Goal: Task Accomplishment & Management: Manage account settings

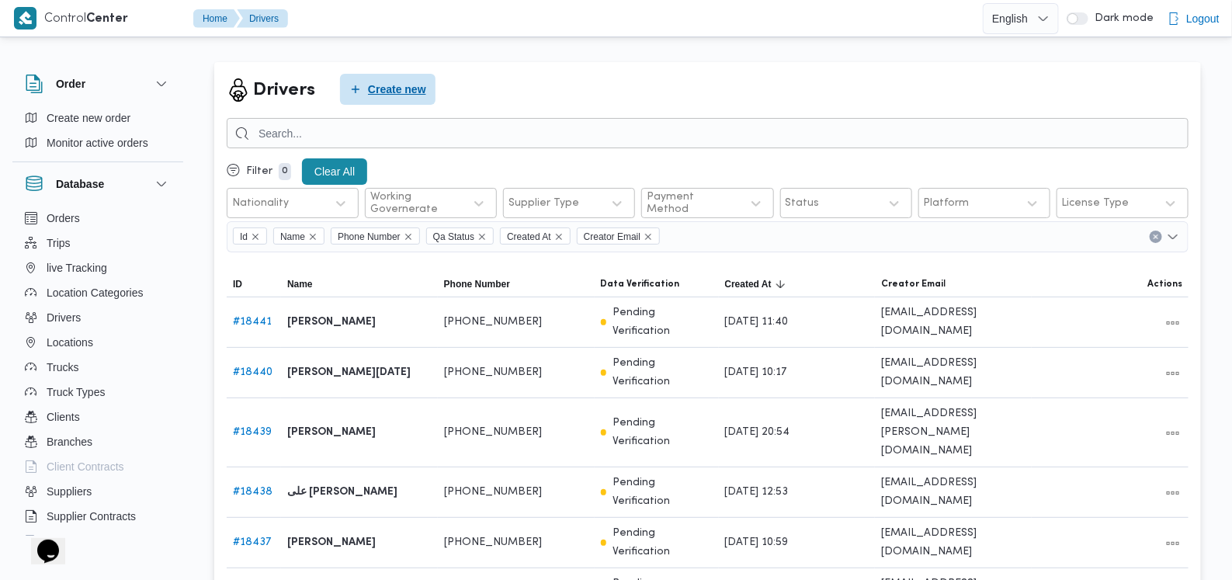
click at [412, 99] on span "Create new" at bounding box center [388, 89] width 96 height 31
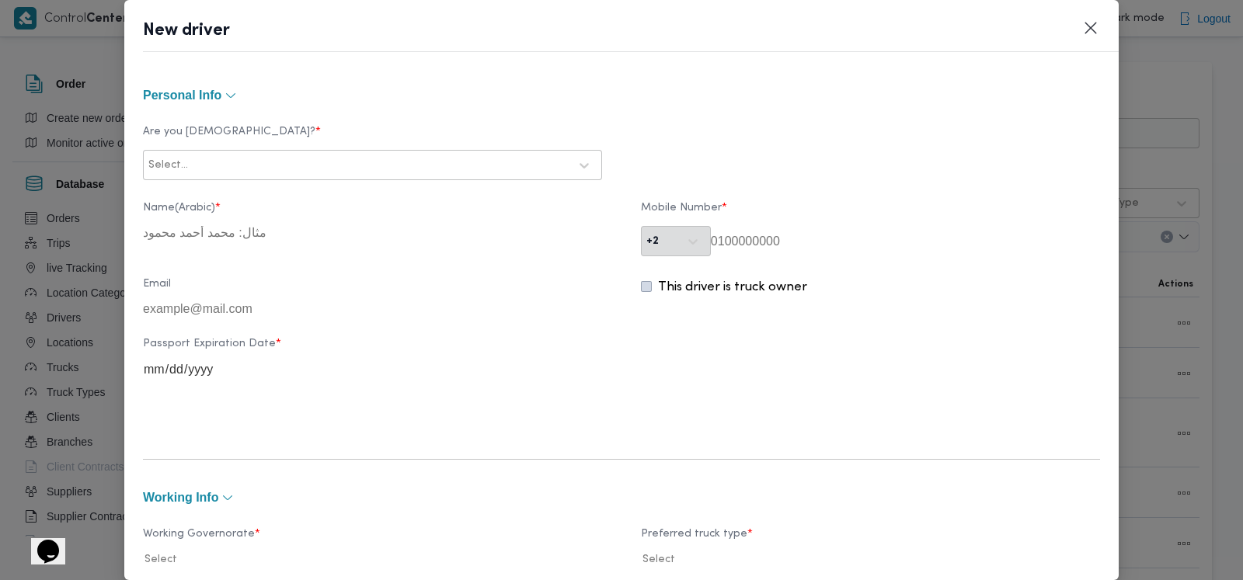
click at [392, 176] on div "Select..." at bounding box center [372, 165] width 451 height 28
click at [349, 207] on div "Egyptian" at bounding box center [372, 206] width 457 height 27
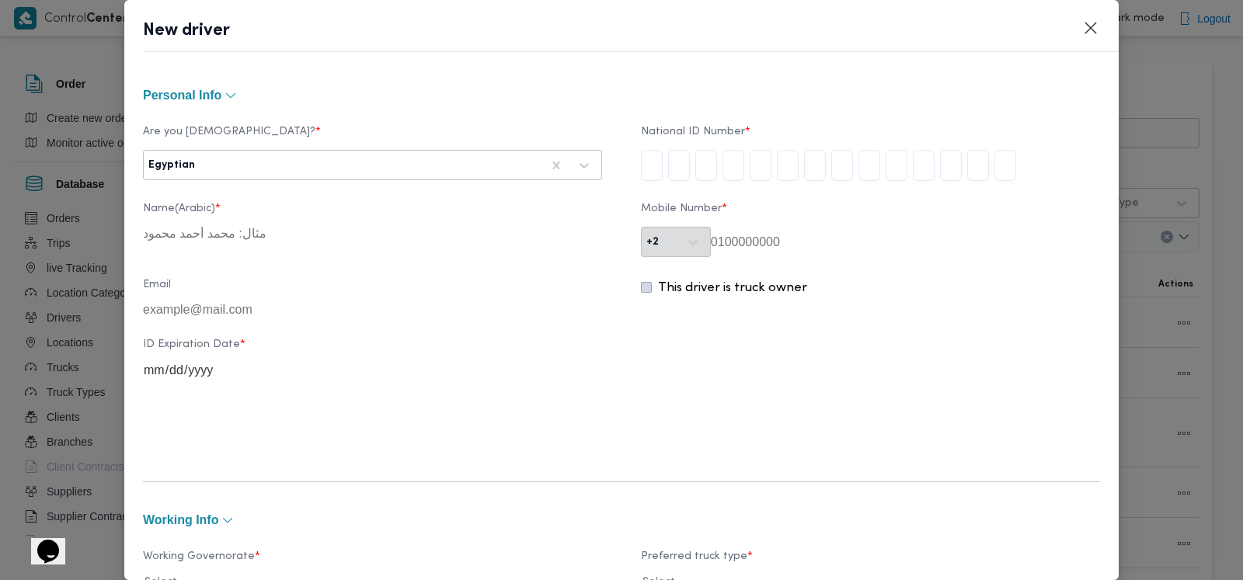
type input "2"
type input "8"
type input "7"
type input "1"
type input "0"
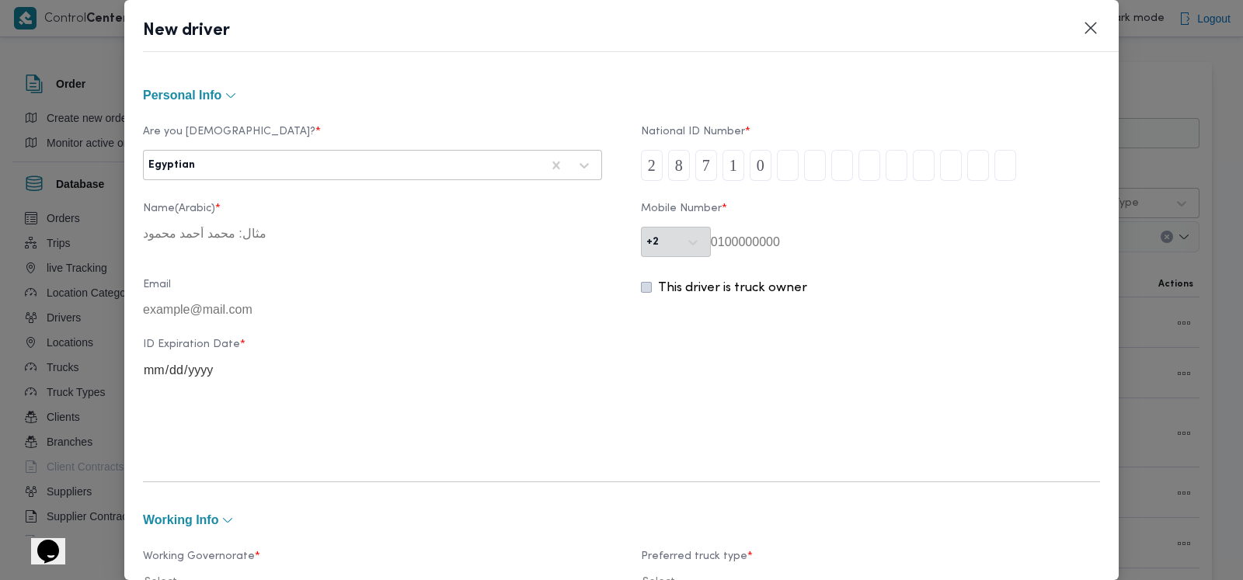
type input "2"
type input "5"
type input "1"
type input "8"
type input "0"
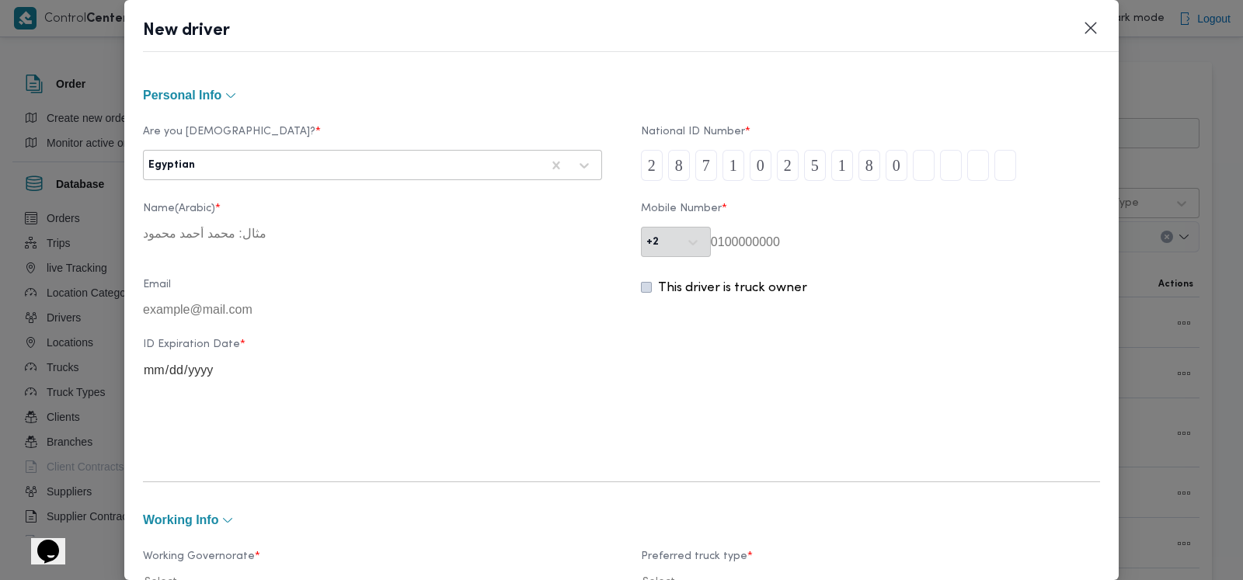
type input "3"
type input "1"
type input "5"
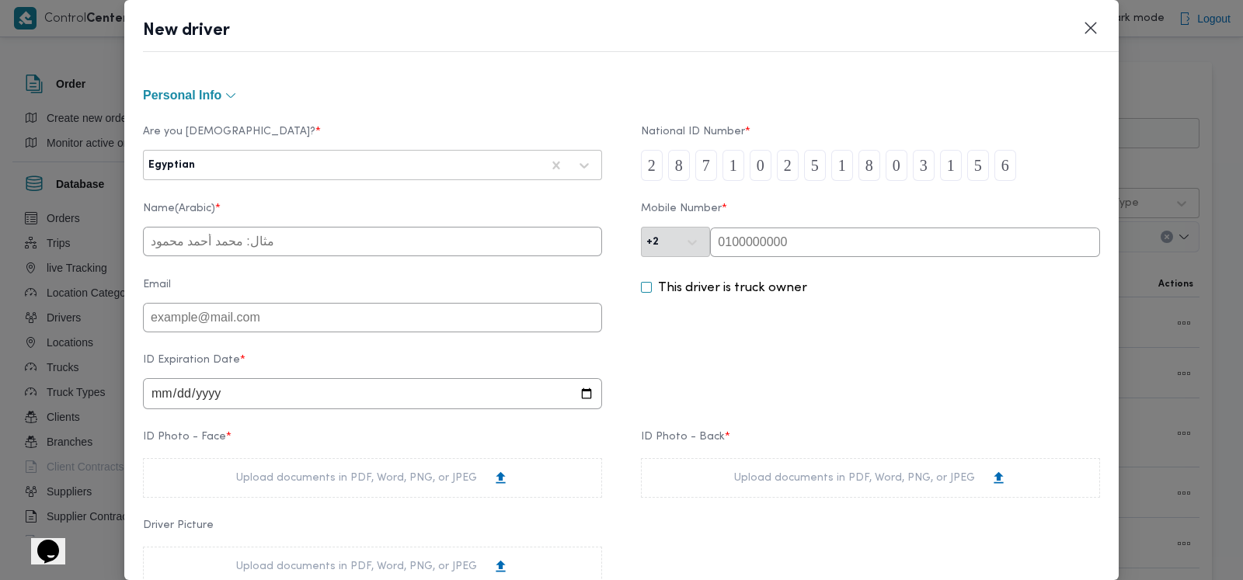
type input "6"
click at [261, 236] on input "text" at bounding box center [372, 242] width 459 height 30
type input "فوزى محمود كامل يوسف"
click at [162, 397] on input "date" at bounding box center [372, 393] width 459 height 31
type input "2026-02-11"
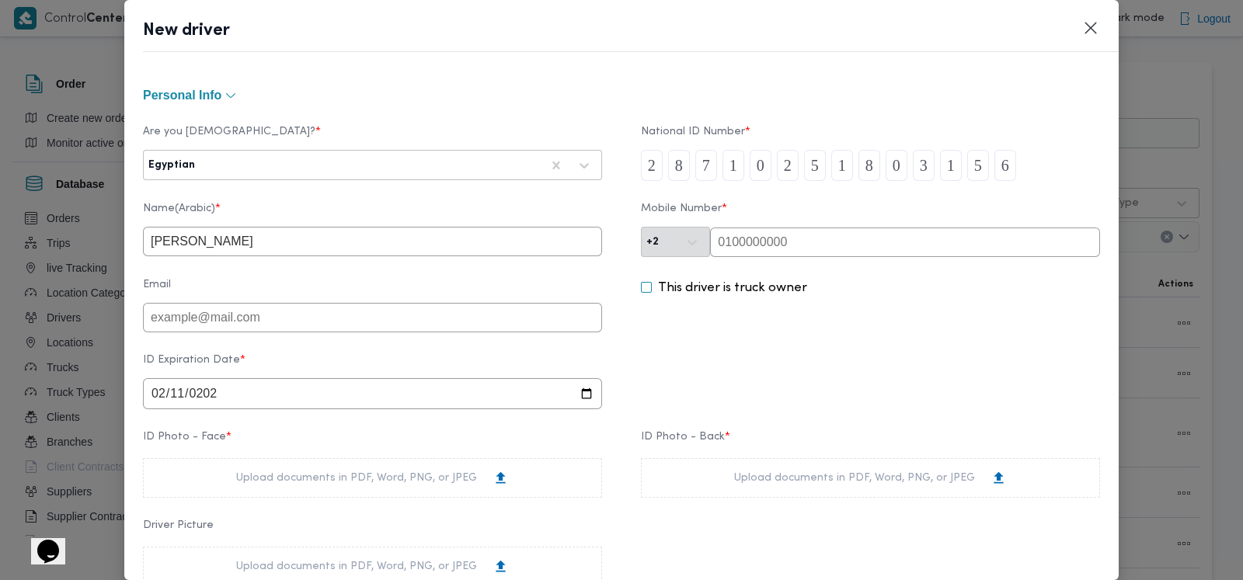
click at [673, 371] on div "ID Expiration Date * 2026-02-11" at bounding box center [621, 381] width 957 height 71
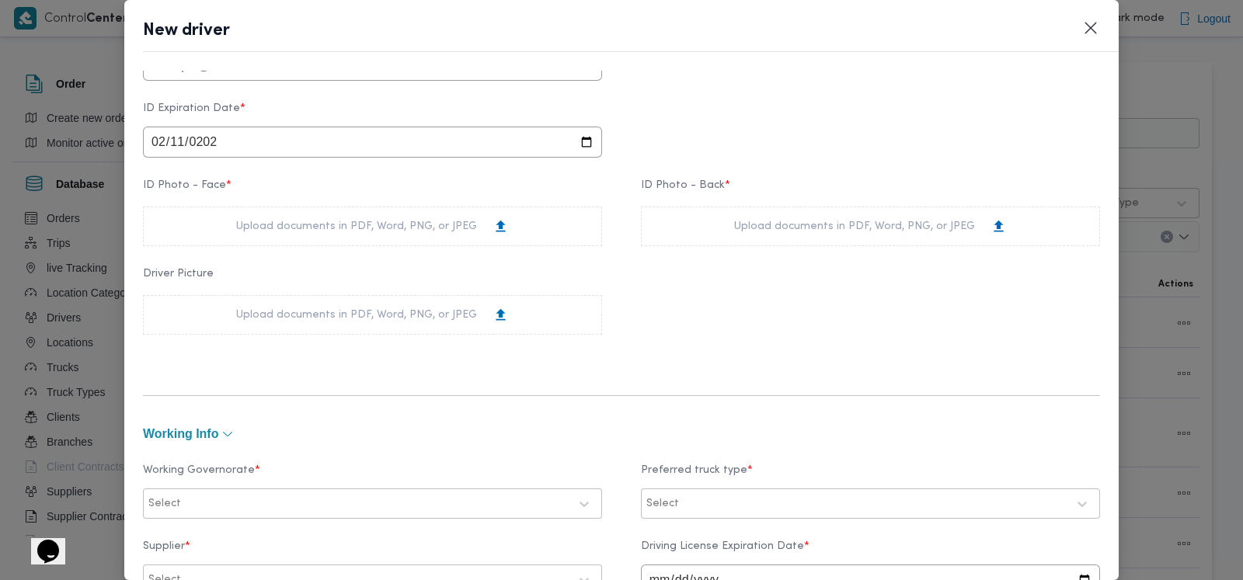
scroll to position [291, 0]
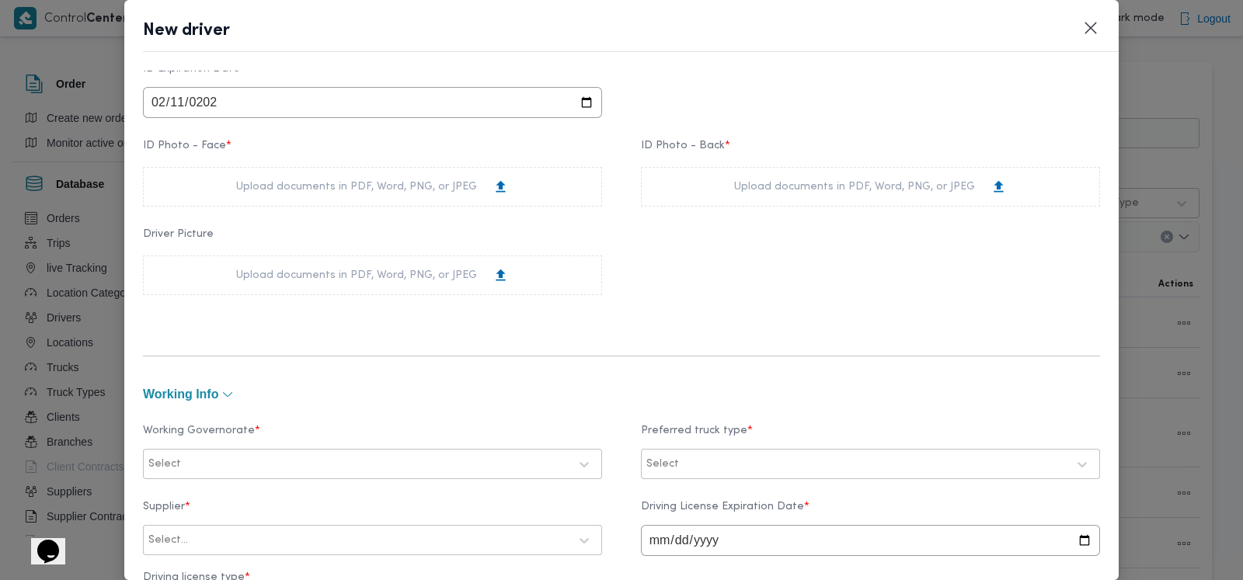
click at [466, 193] on div "Upload documents in PDF, Word, PNG, or JPEG" at bounding box center [372, 187] width 273 height 16
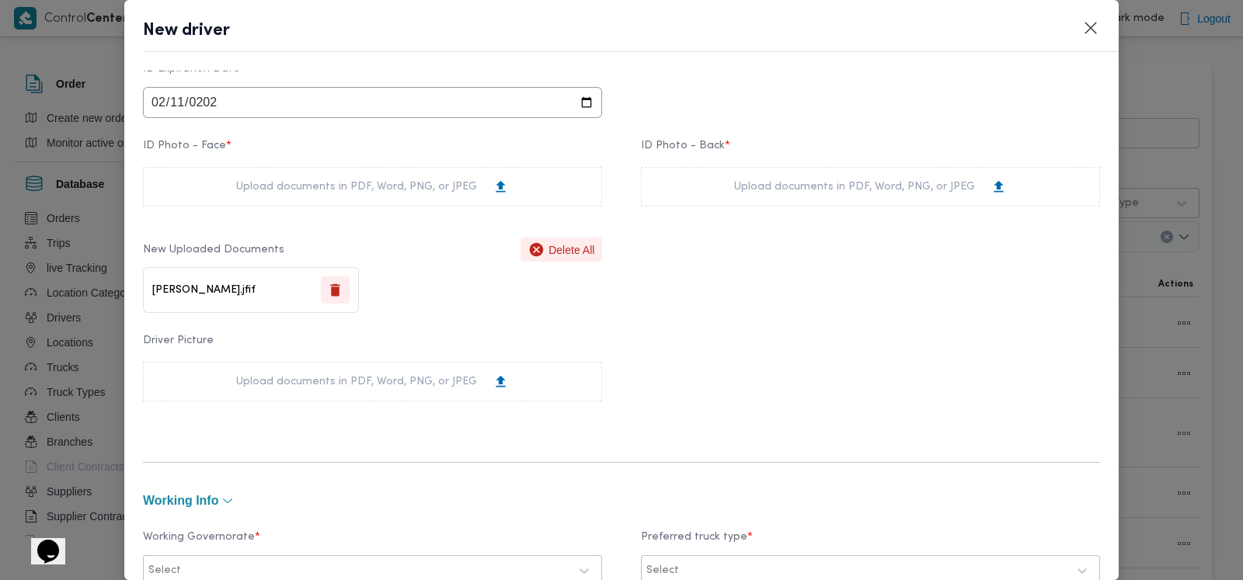
click at [738, 187] on div "Upload documents in PDF, Word, PNG, or JPEG" at bounding box center [870, 187] width 273 height 16
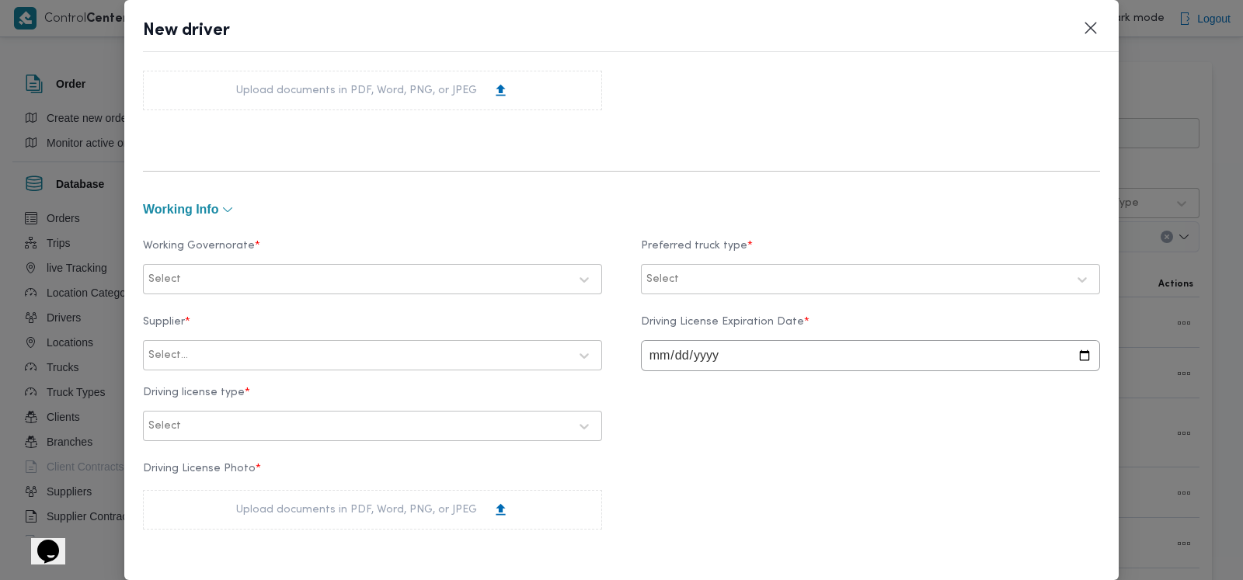
click at [447, 287] on div "Select" at bounding box center [358, 280] width 423 height 22
click at [240, 329] on div "الاسكندرية" at bounding box center [372, 330] width 426 height 19
click at [695, 266] on div "Select" at bounding box center [870, 280] width 451 height 28
click at [705, 341] on label "Dababa" at bounding box center [687, 344] width 61 height 19
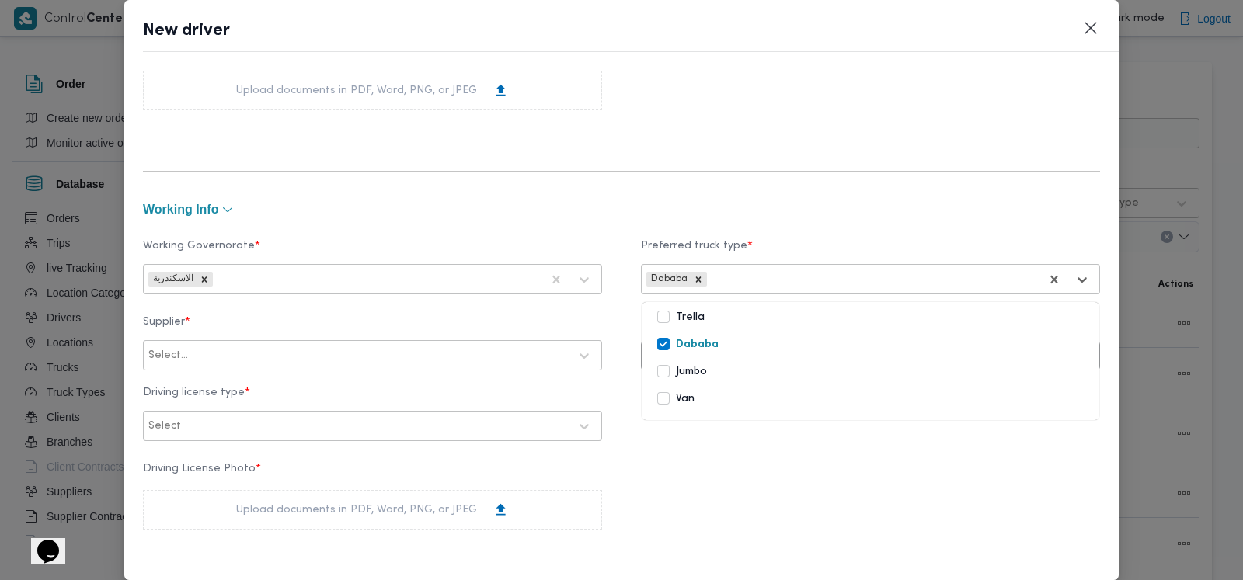
click at [725, 277] on div at bounding box center [874, 280] width 329 height 16
click at [608, 197] on form "Personal Info Are you Egyptian? * Egyptian National ID Number * 2 8 7 1 0 2 5 1…" at bounding box center [621, 277] width 957 height 1549
click at [280, 357] on div at bounding box center [379, 356] width 377 height 16
type input "فتحى حسن"
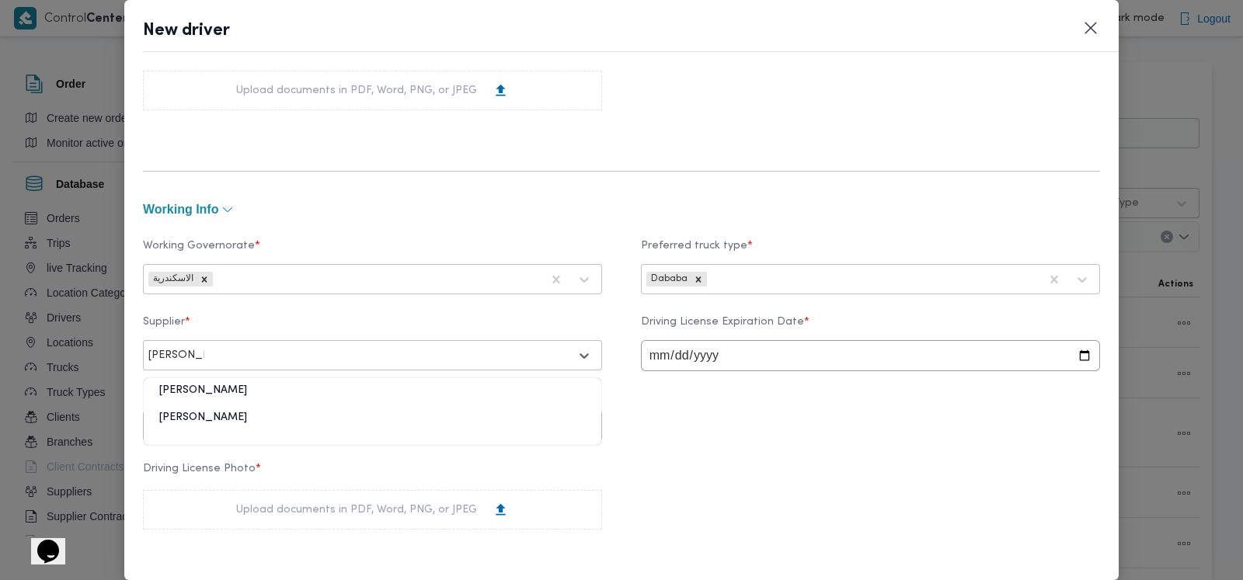
click at [258, 420] on div "فتحى حسن جلال ابو الحسن شركه تربو" at bounding box center [372, 423] width 457 height 27
click at [266, 419] on div "Select" at bounding box center [358, 426] width 423 height 22
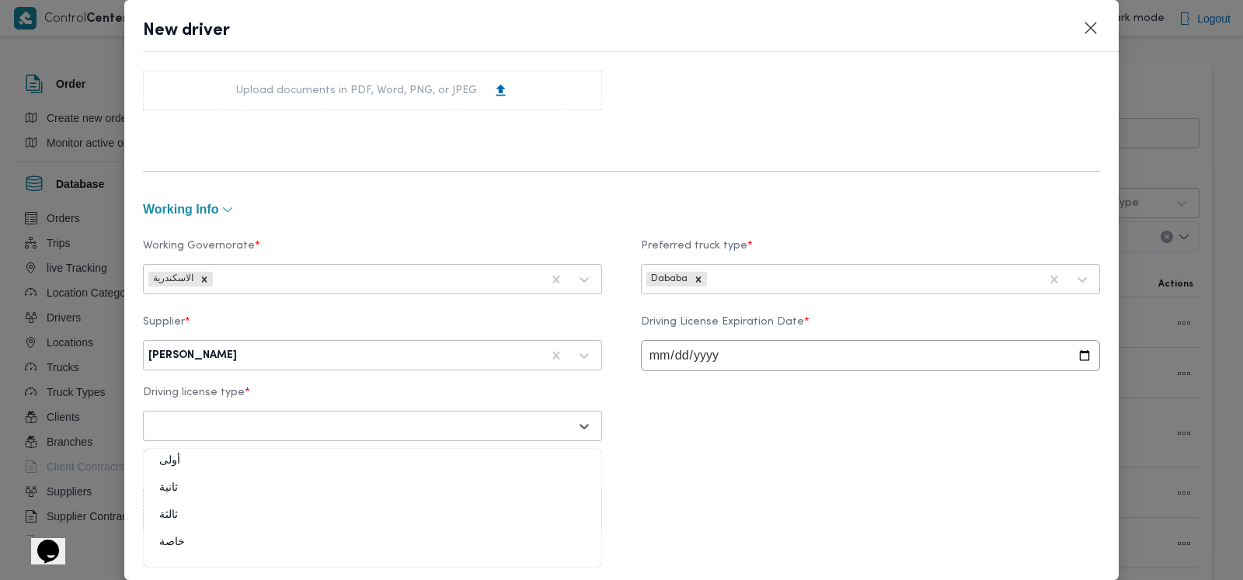
click at [197, 492] on div "ثانية" at bounding box center [372, 494] width 457 height 27
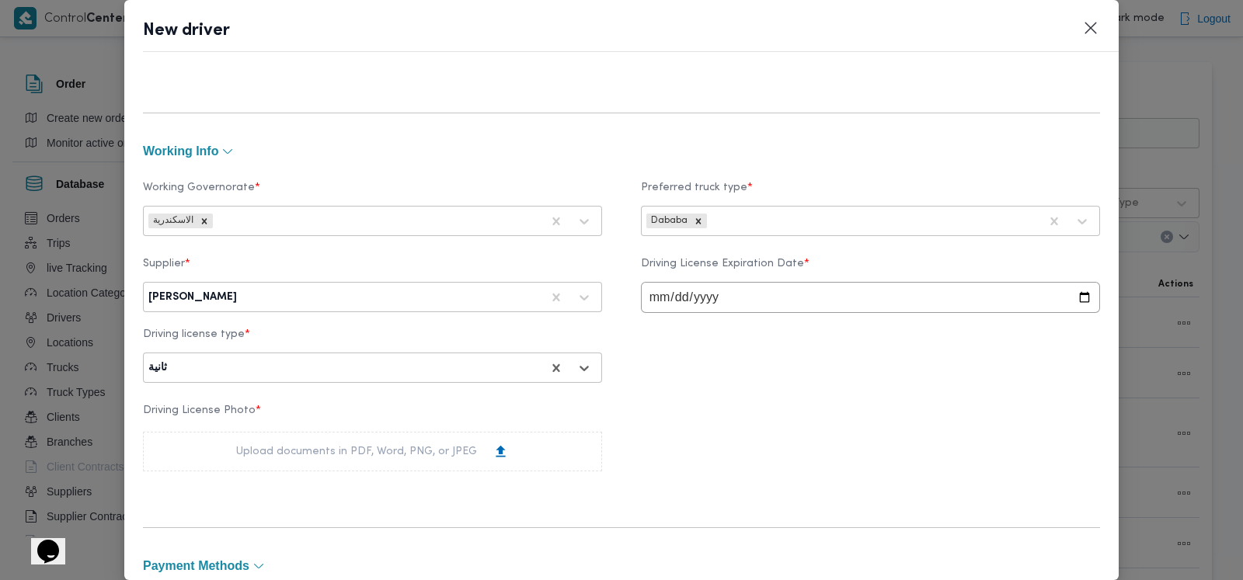
scroll to position [679, 0]
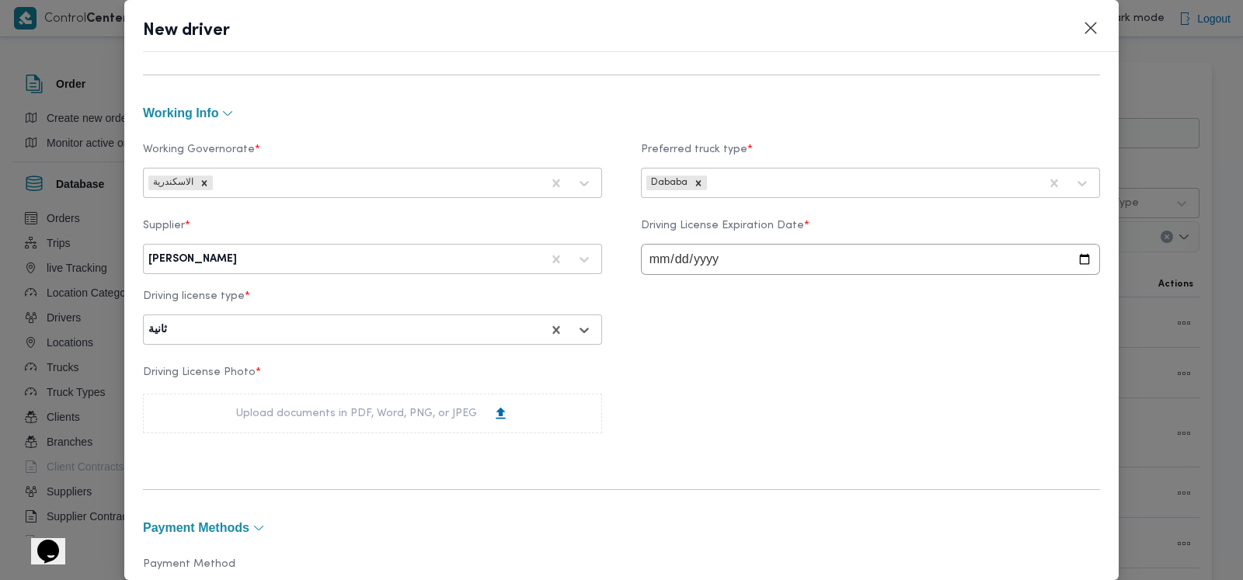
click at [290, 413] on div "Upload documents in PDF, Word, PNG, or JPEG" at bounding box center [372, 413] width 273 height 16
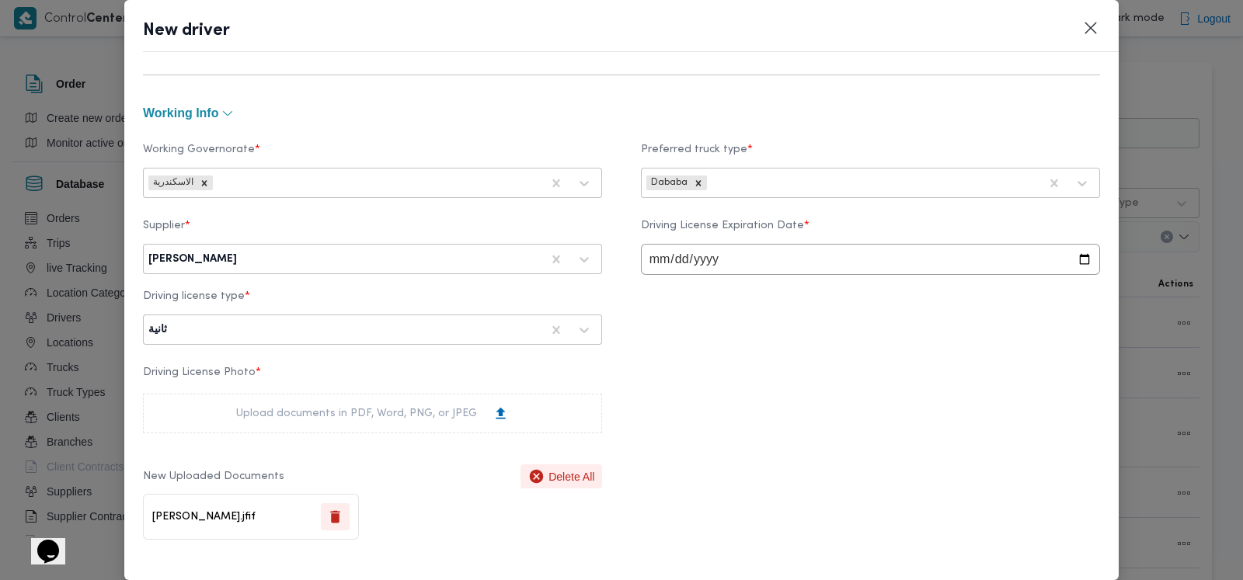
click at [662, 262] on input "date" at bounding box center [870, 259] width 459 height 31
type input "2027-02-11"
type input "2026-02-11"
click at [931, 360] on div "Driving License Photo * Upload documents in PDF, Word, PNG, or JPEG New Uploade…" at bounding box center [621, 453] width 957 height 189
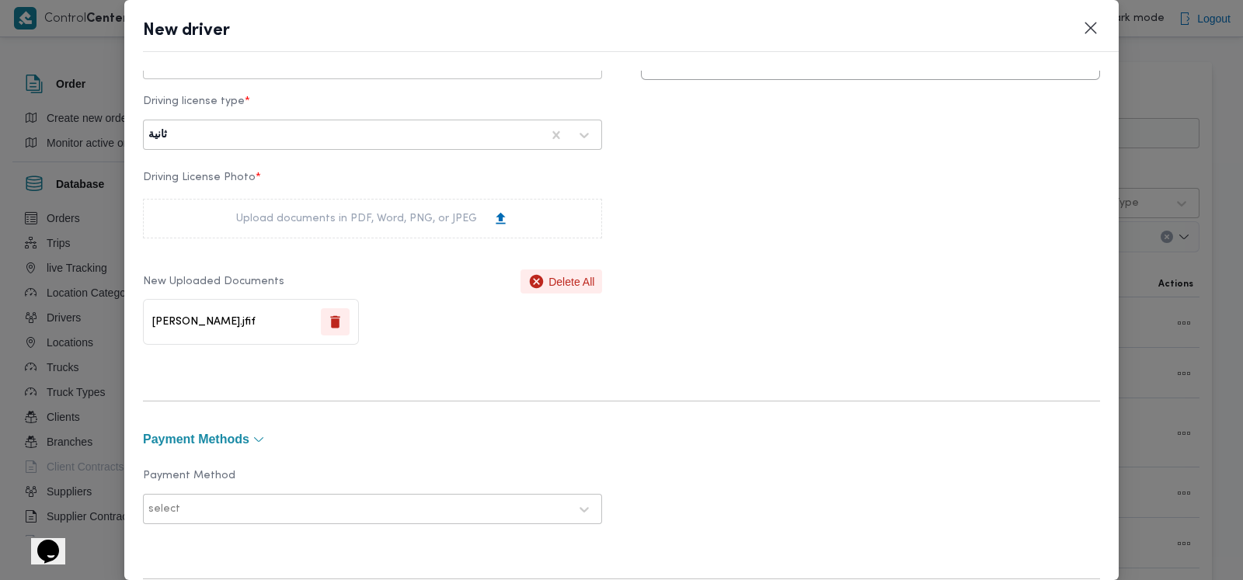
scroll to position [1159, 0]
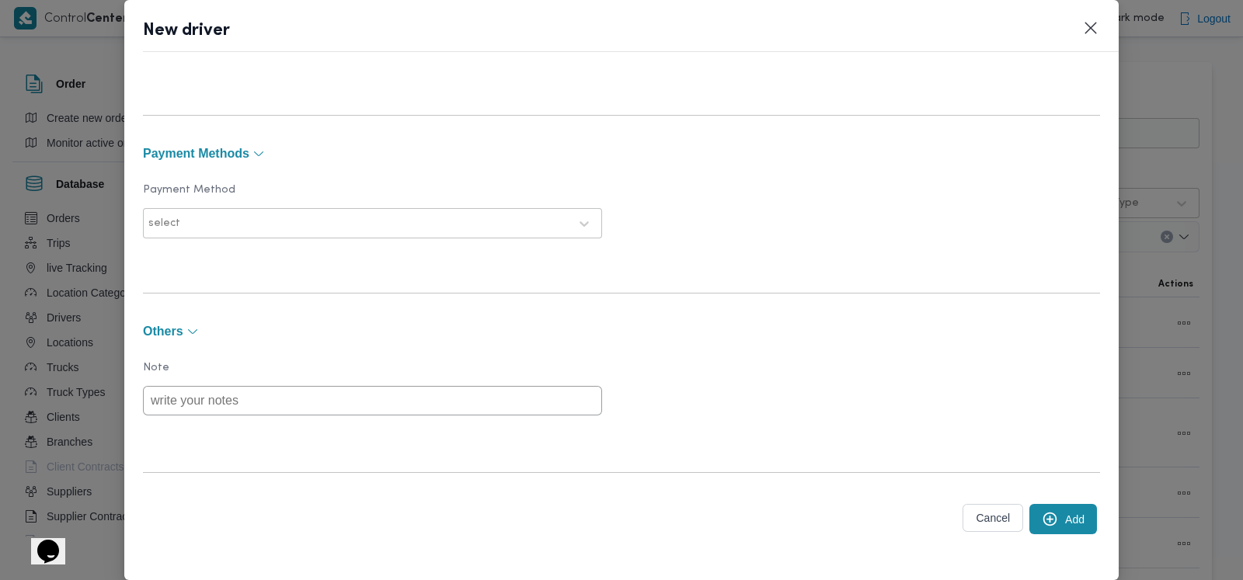
click at [1037, 509] on button "Add" at bounding box center [1063, 519] width 68 height 30
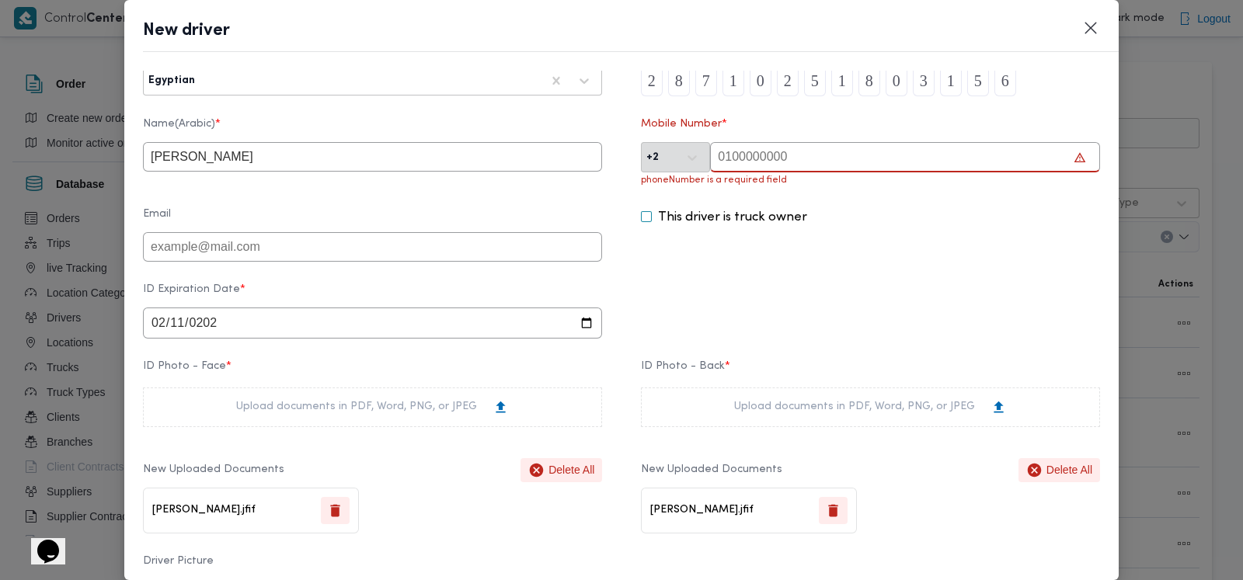
scroll to position [0, 0]
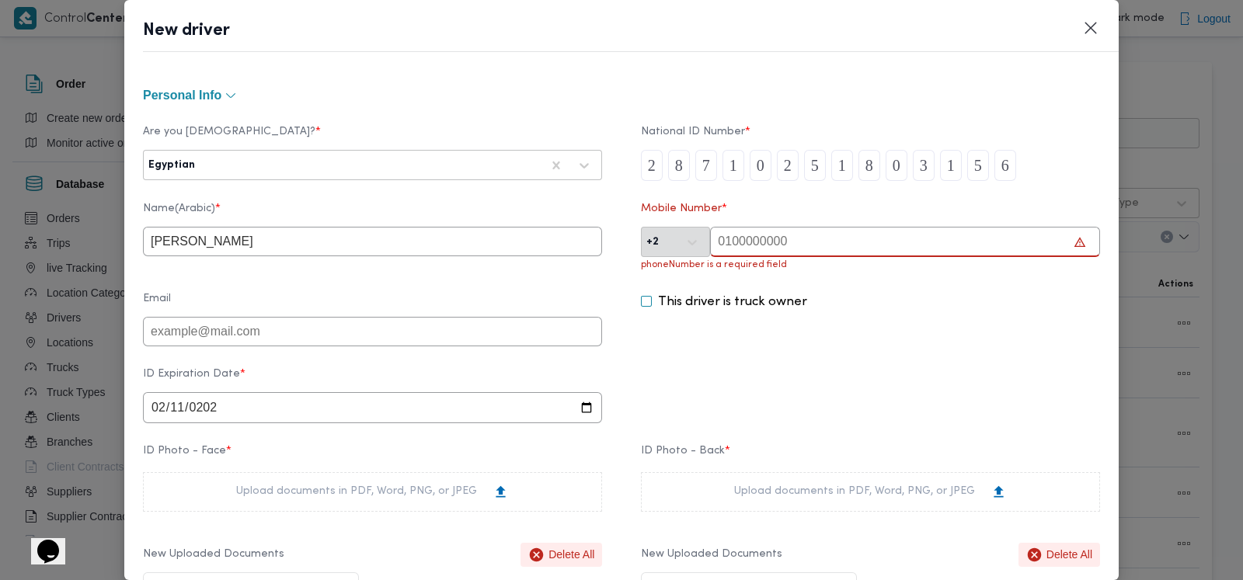
click at [756, 252] on input "text" at bounding box center [905, 242] width 390 height 30
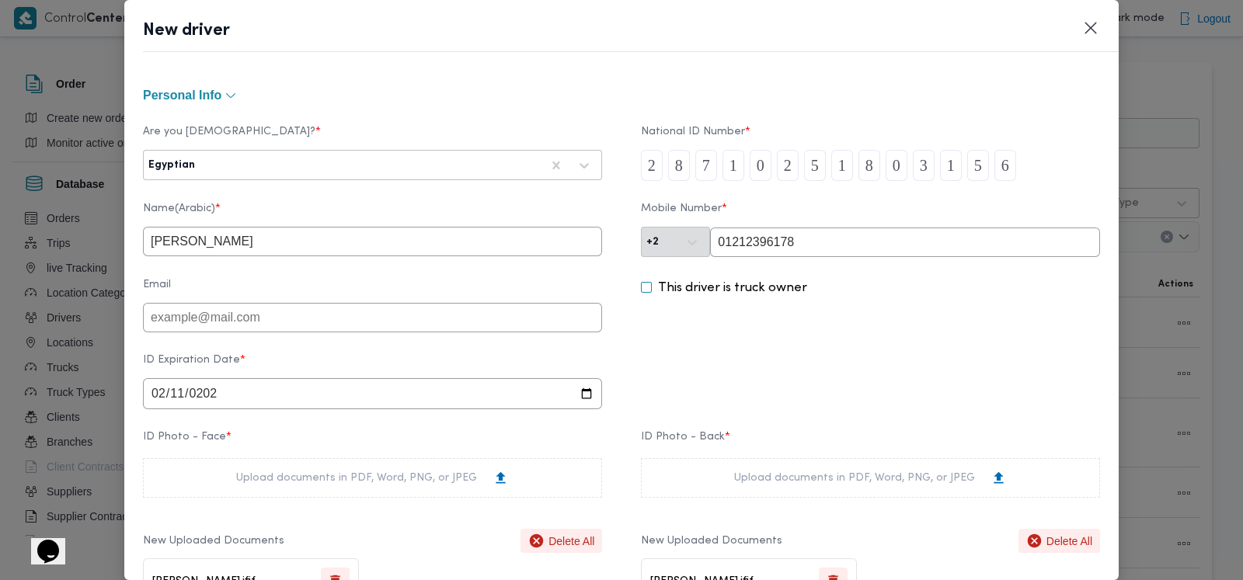
click at [770, 243] on input "01212396178" at bounding box center [905, 243] width 390 height 30
type input "01212391678"
click at [945, 331] on div "This driver is truck owner" at bounding box center [870, 306] width 459 height 54
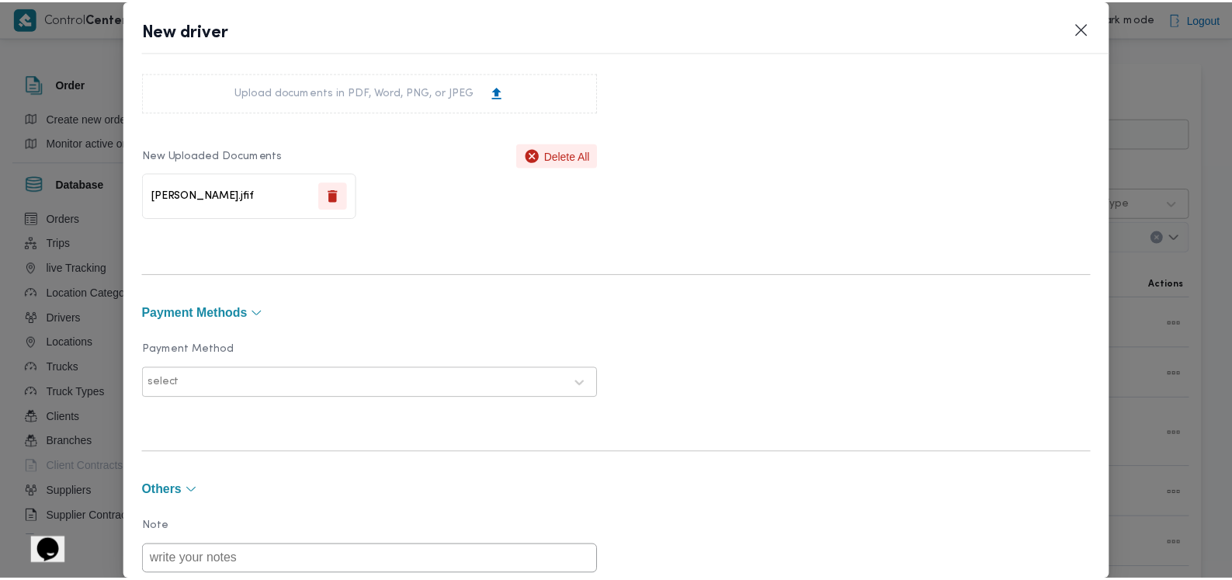
scroll to position [1159, 0]
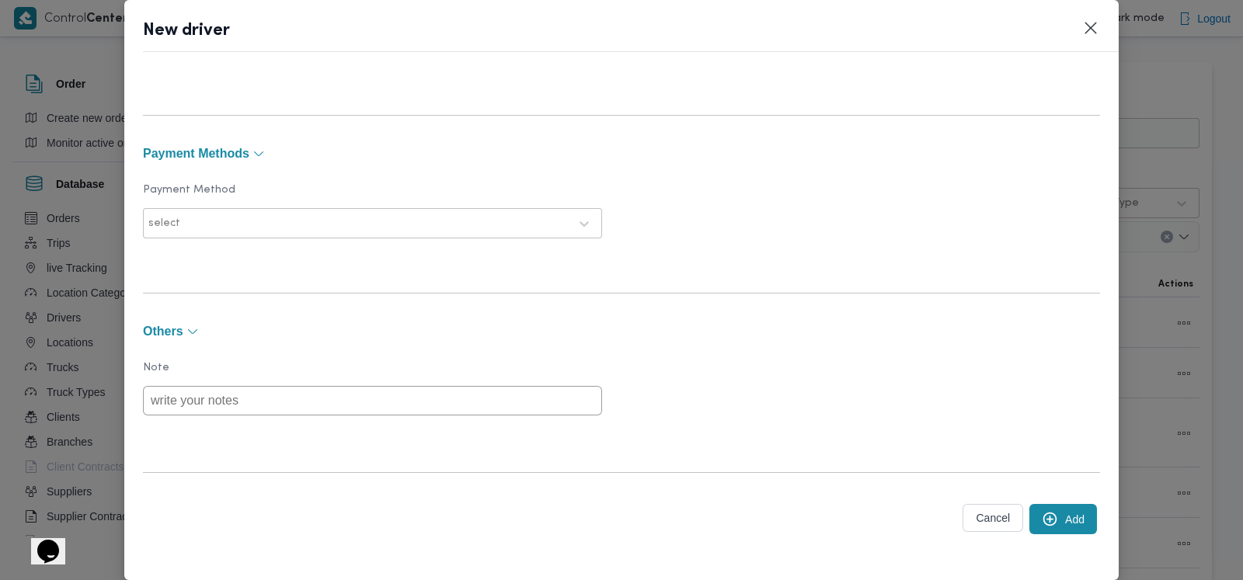
click at [1041, 526] on icon "submit" at bounding box center [1049, 519] width 16 height 16
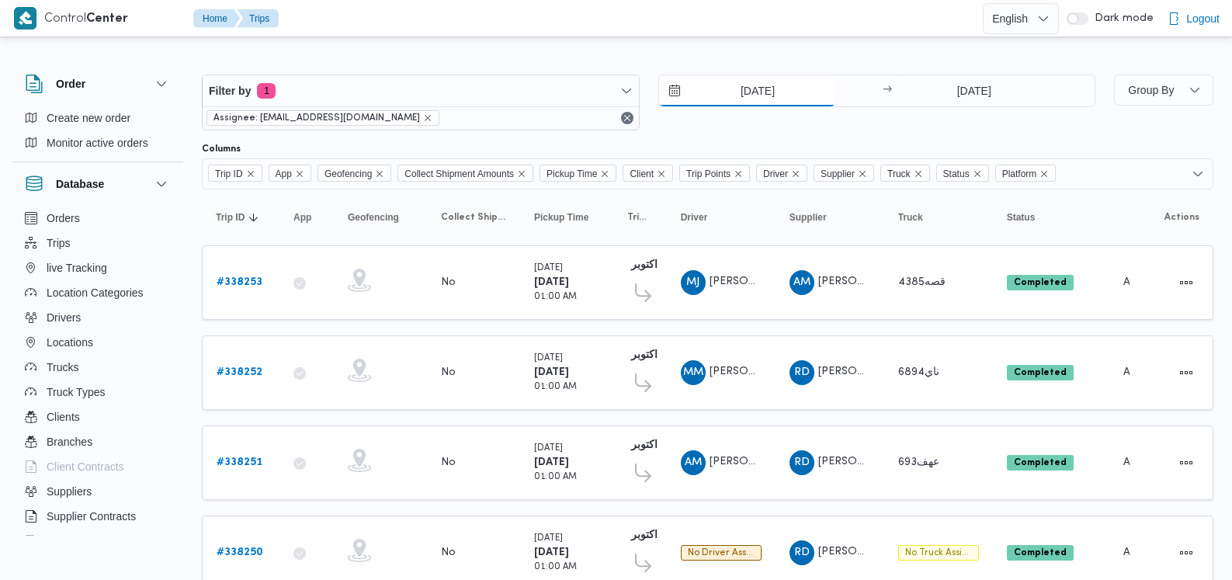
click at [736, 88] on input "17/9/2025" at bounding box center [747, 90] width 176 height 31
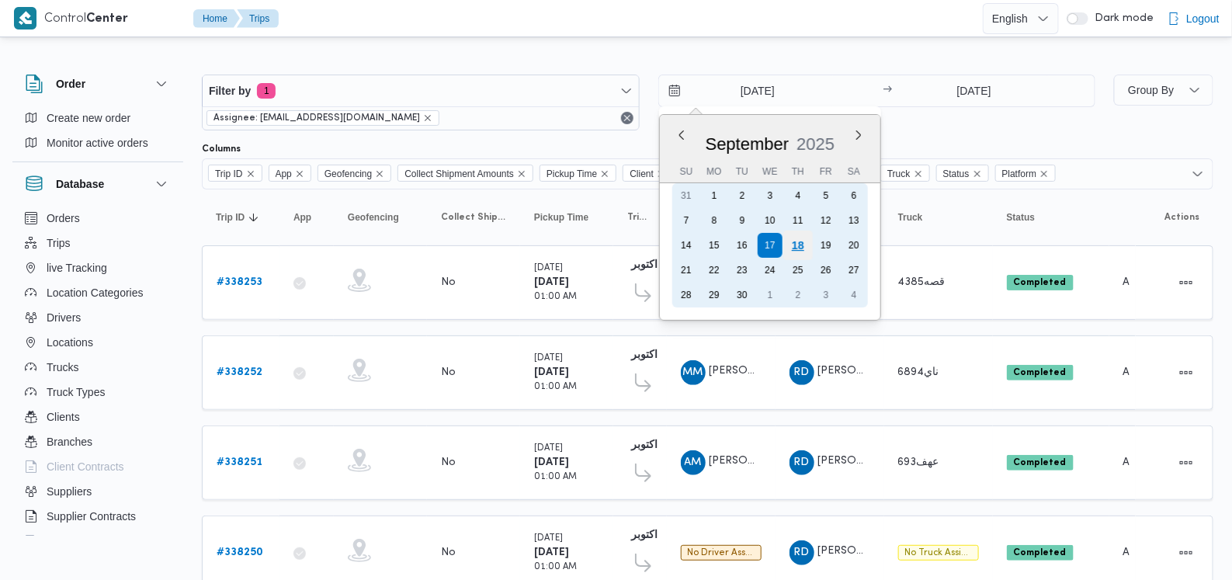
click at [794, 245] on div "18" at bounding box center [798, 246] width 30 height 30
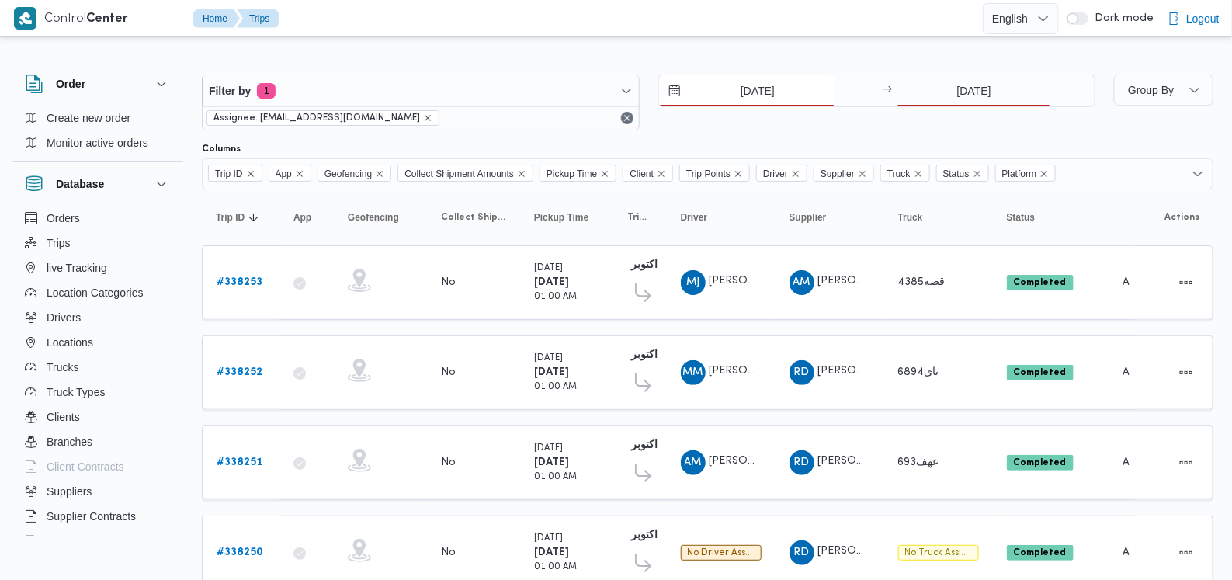
type input "18/9/2025"
click at [937, 89] on input "17/9/2025" at bounding box center [974, 90] width 155 height 31
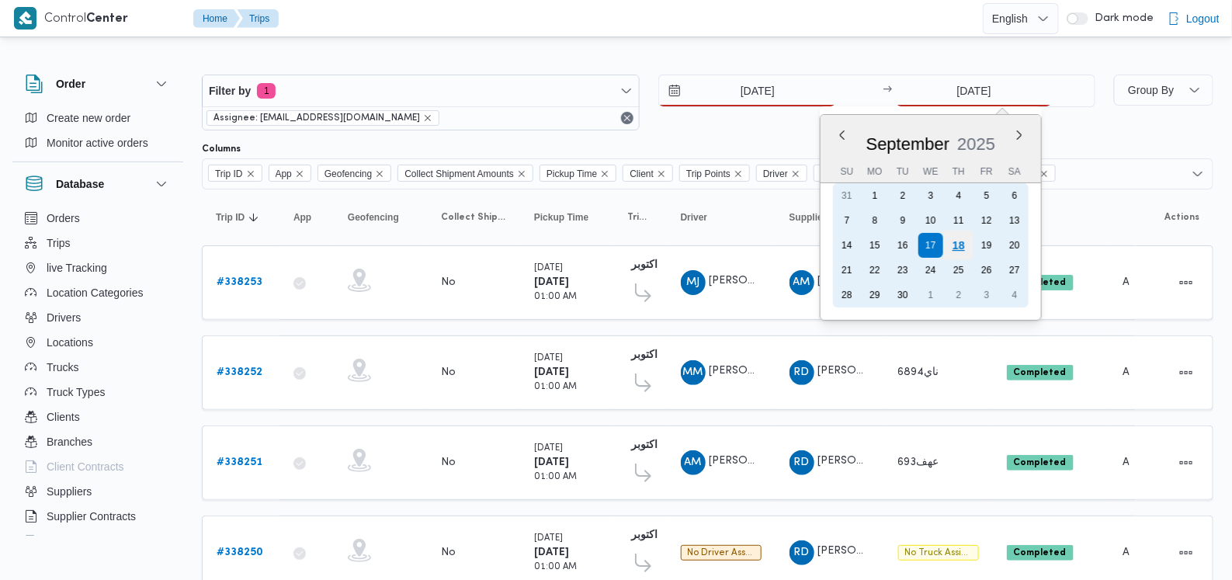
click at [955, 243] on div "18" at bounding box center [959, 246] width 30 height 30
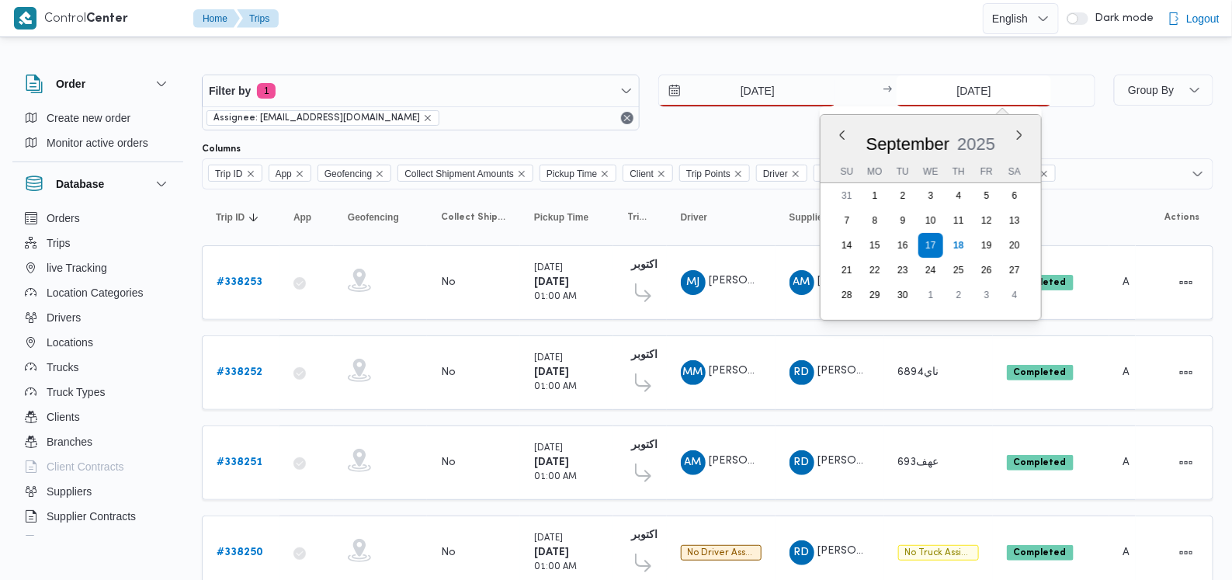
type input "18/9/2025"
click at [711, 128] on div "18/9/2025 → 18/9/2025 Previous Month Next month September 2025 September 2025 S…" at bounding box center [878, 103] width 438 height 56
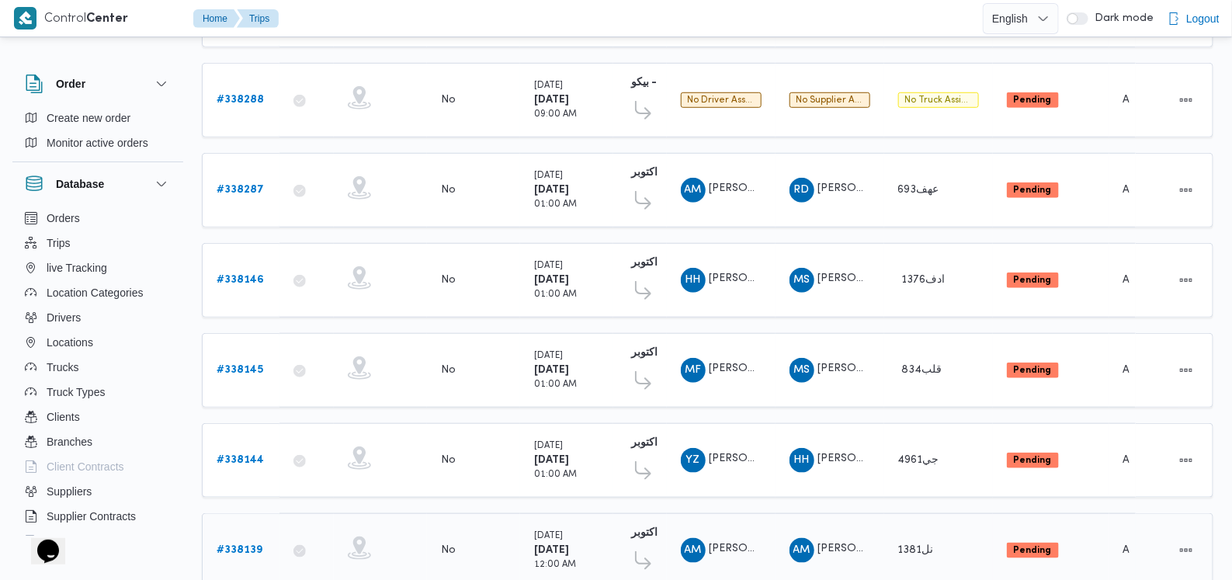
scroll to position [500, 0]
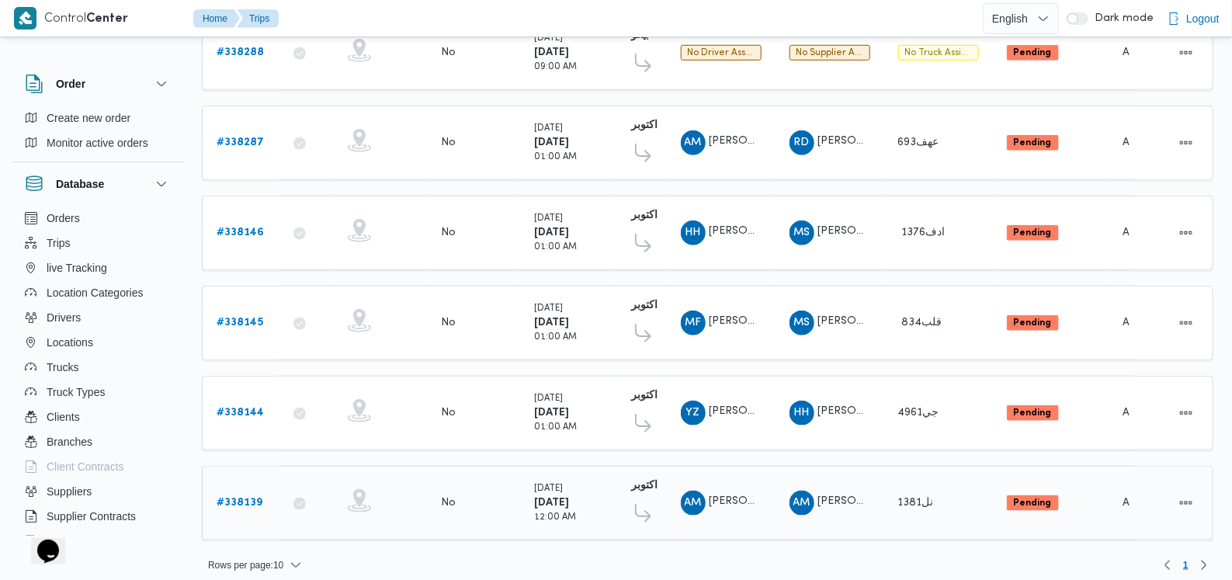
click at [242, 498] on b "# 338139" at bounding box center [240, 503] width 46 height 10
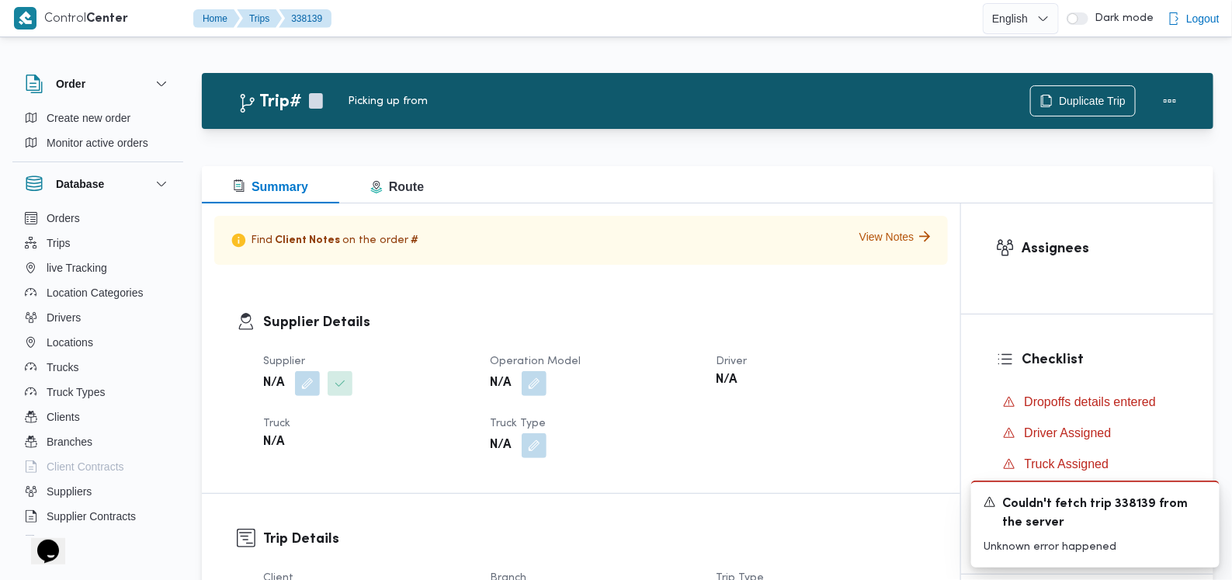
click at [671, 443] on div "N/A" at bounding box center [593, 446] width 211 height 28
click at [1199, 501] on icon "Dismiss toast" at bounding box center [1201, 501] width 12 height 12
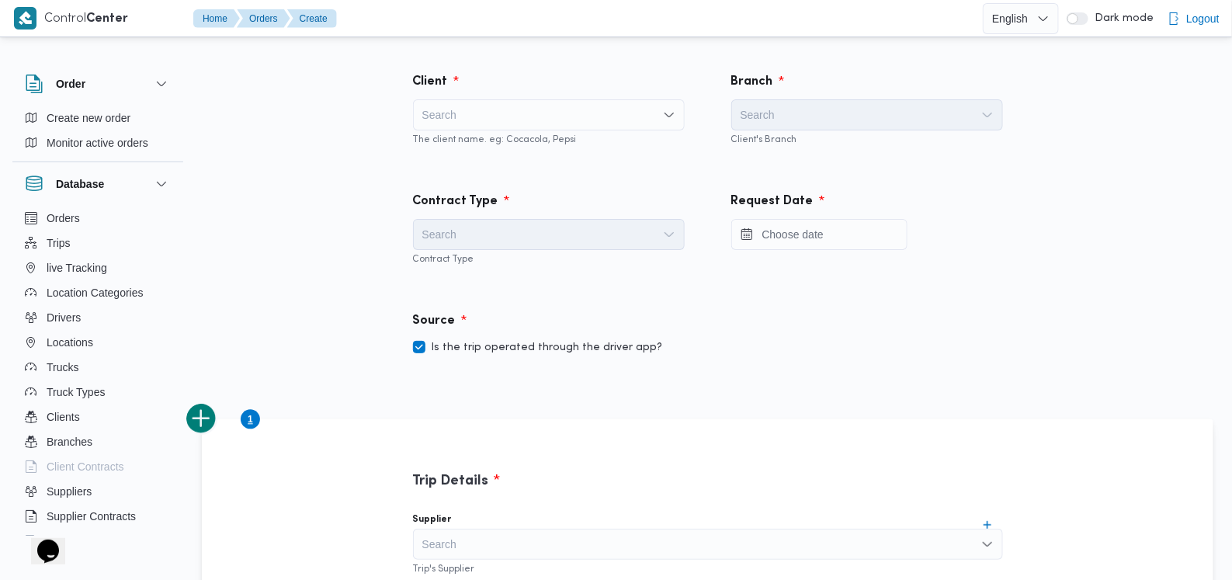
click at [520, 119] on div "Search" at bounding box center [549, 114] width 272 height 31
type input "fro"
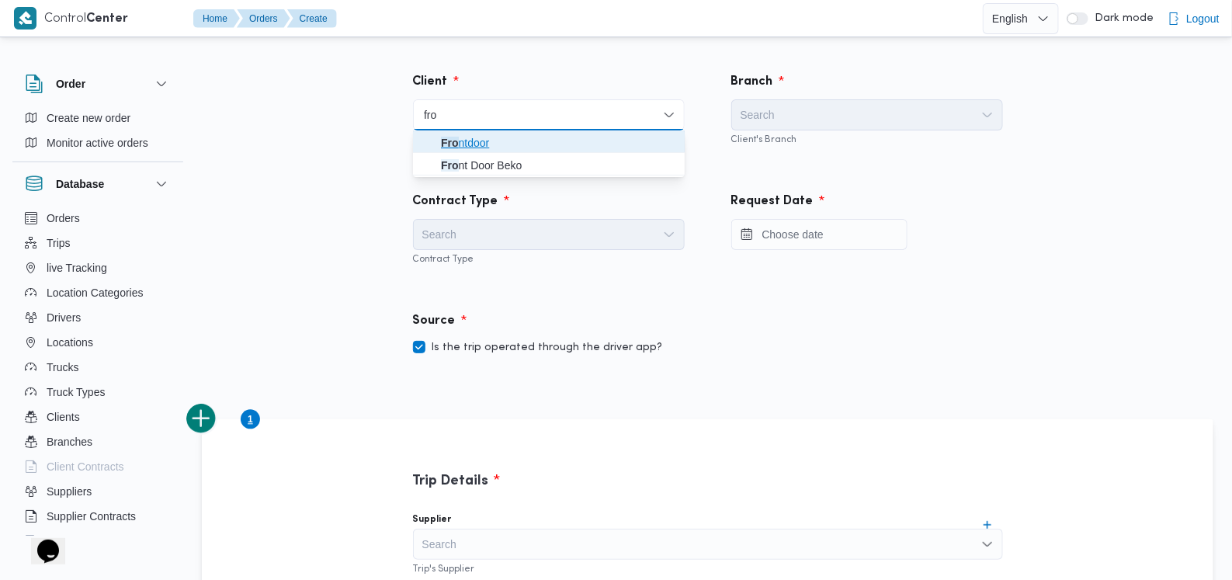
click at [502, 149] on span "Fro ntdoor" at bounding box center [558, 143] width 235 height 19
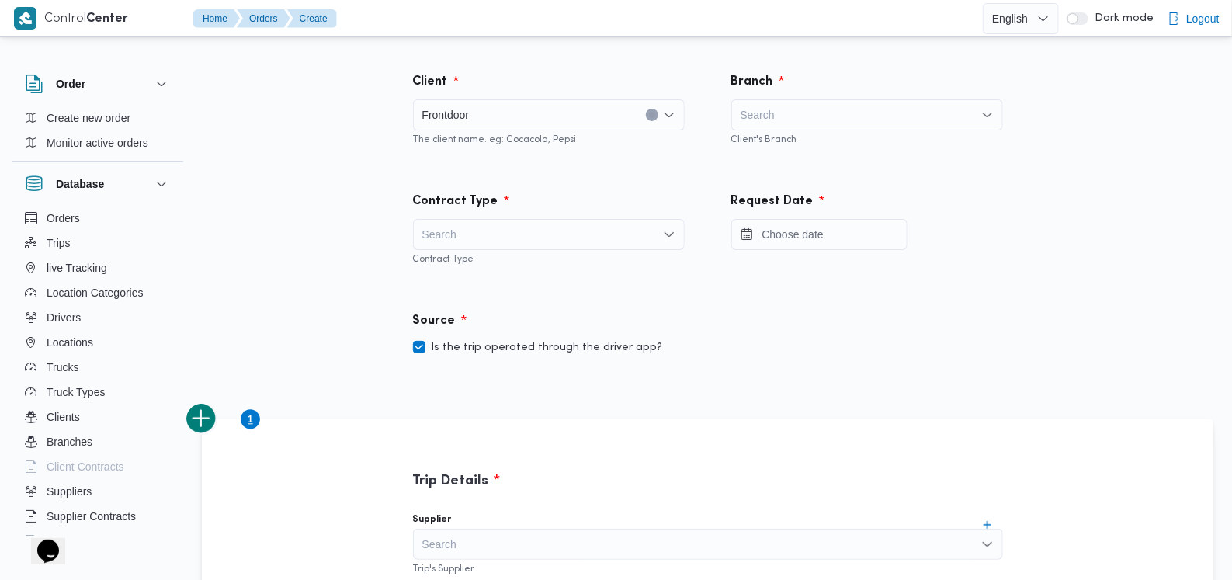
click at [520, 130] on div "Search" at bounding box center [868, 114] width 272 height 31
click at [520, 180] on div "Contract Type Search Contract Type" at bounding box center [549, 229] width 318 height 120
click at [520, 118] on div "Search" at bounding box center [868, 114] width 272 height 31
click at [520, 169] on div "Contract Type Search Contract Type" at bounding box center [549, 229] width 318 height 120
click at [520, 238] on div "Search" at bounding box center [549, 234] width 272 height 31
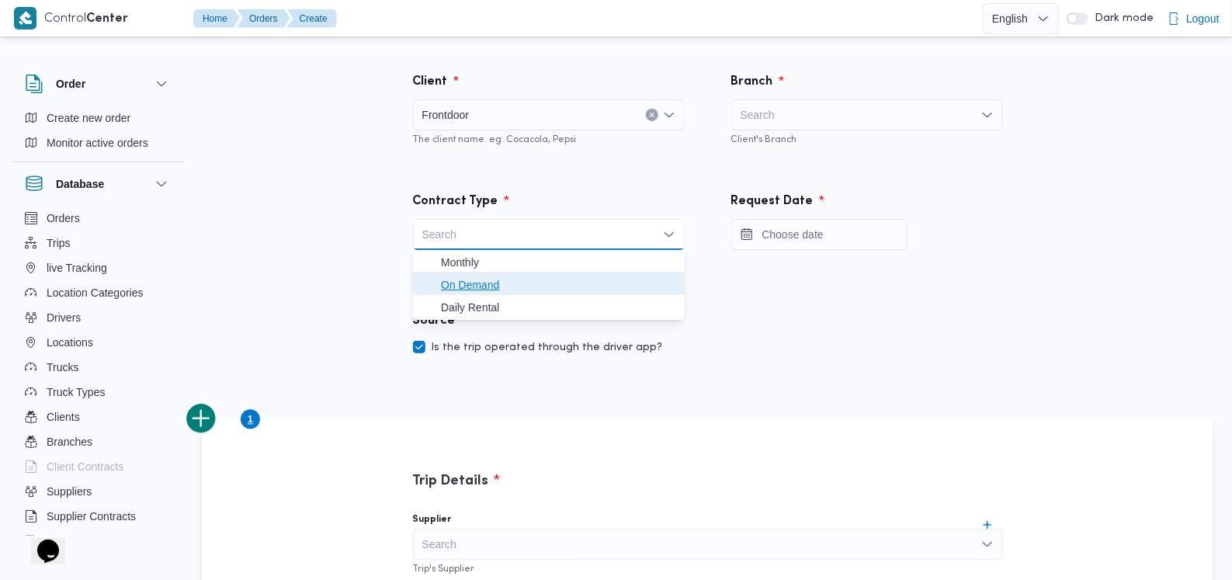
click at [519, 281] on span "On Demand" at bounding box center [558, 285] width 235 height 19
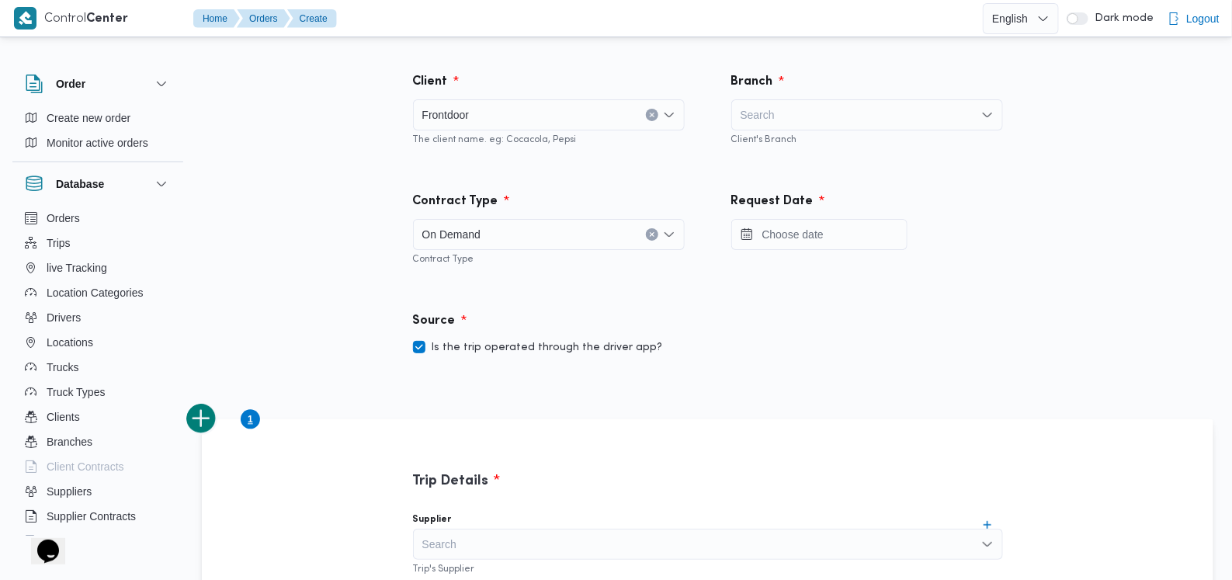
click at [520, 344] on label "Is the trip operated through the driver app?" at bounding box center [538, 348] width 250 height 19
checkbox input "false"
click at [520, 118] on div "Search" at bounding box center [868, 114] width 272 height 31
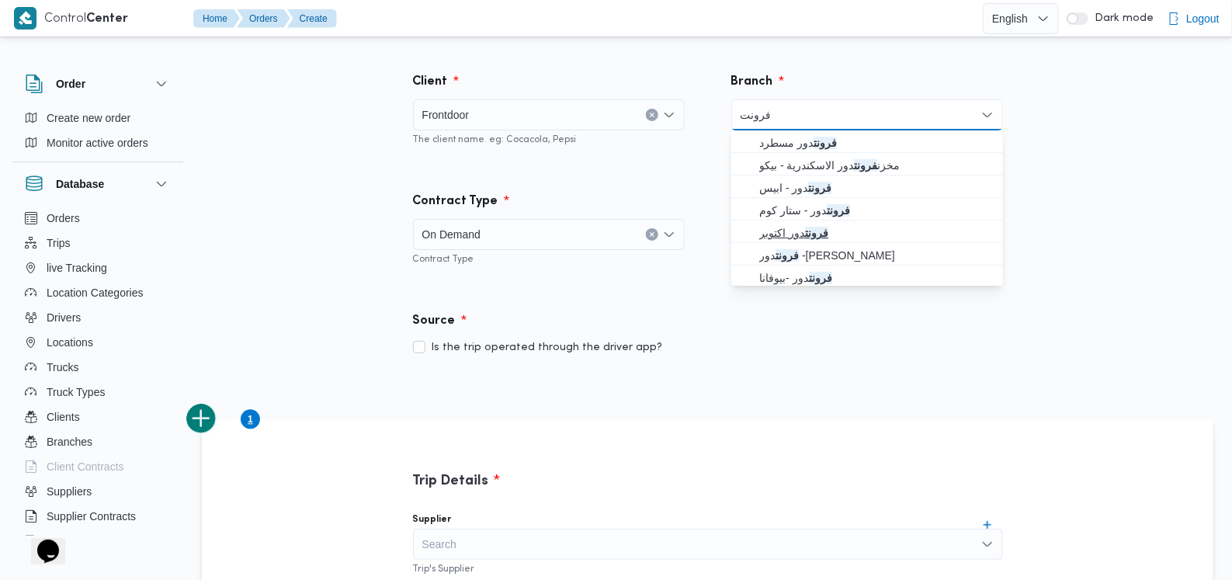
type input "فرونت"
click at [520, 232] on span "فرونت دور اكتوبر" at bounding box center [877, 233] width 235 height 19
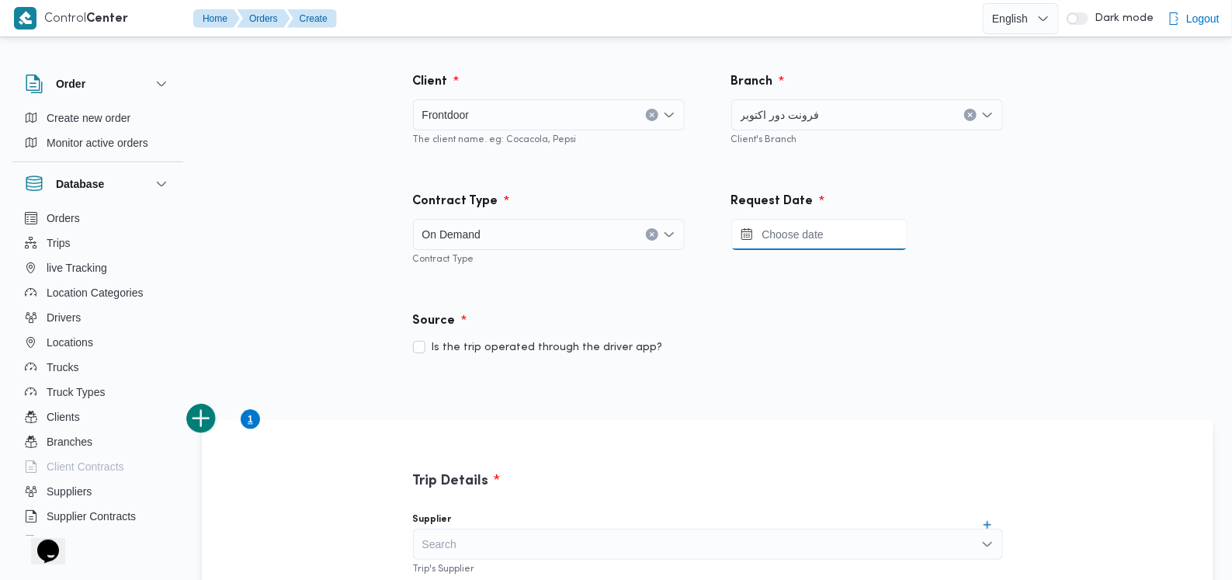
click at [520, 226] on input "Press the down key to open a popover containing a calendar." at bounding box center [820, 234] width 176 height 31
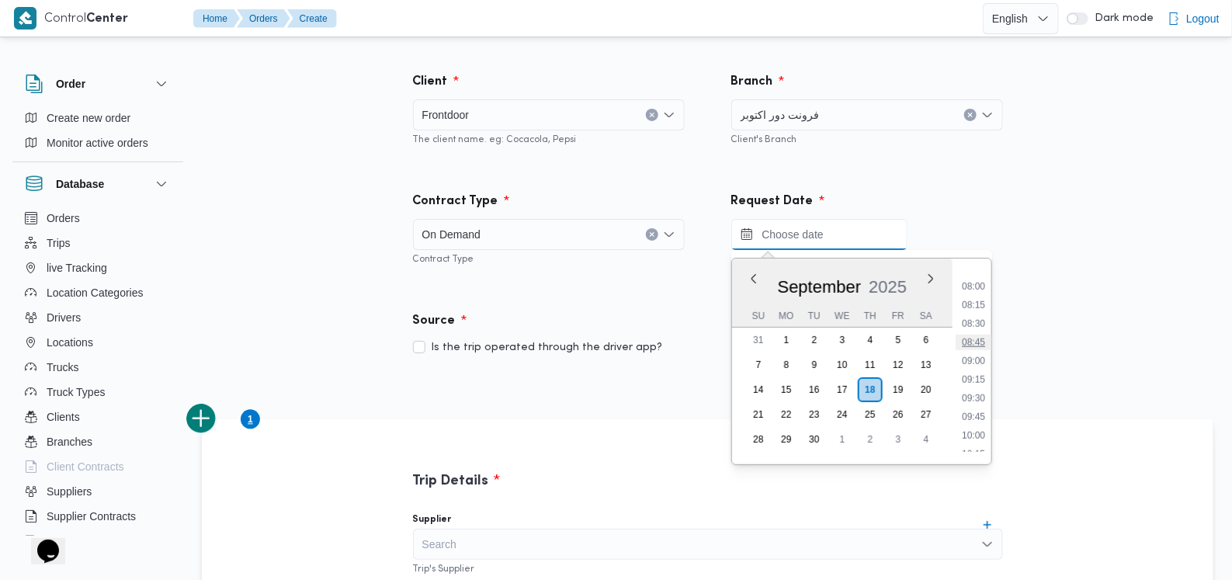
scroll to position [628, 0]
click at [520, 399] on li "10:00" at bounding box center [974, 396] width 36 height 16
type input "18/09/2025 10:00"
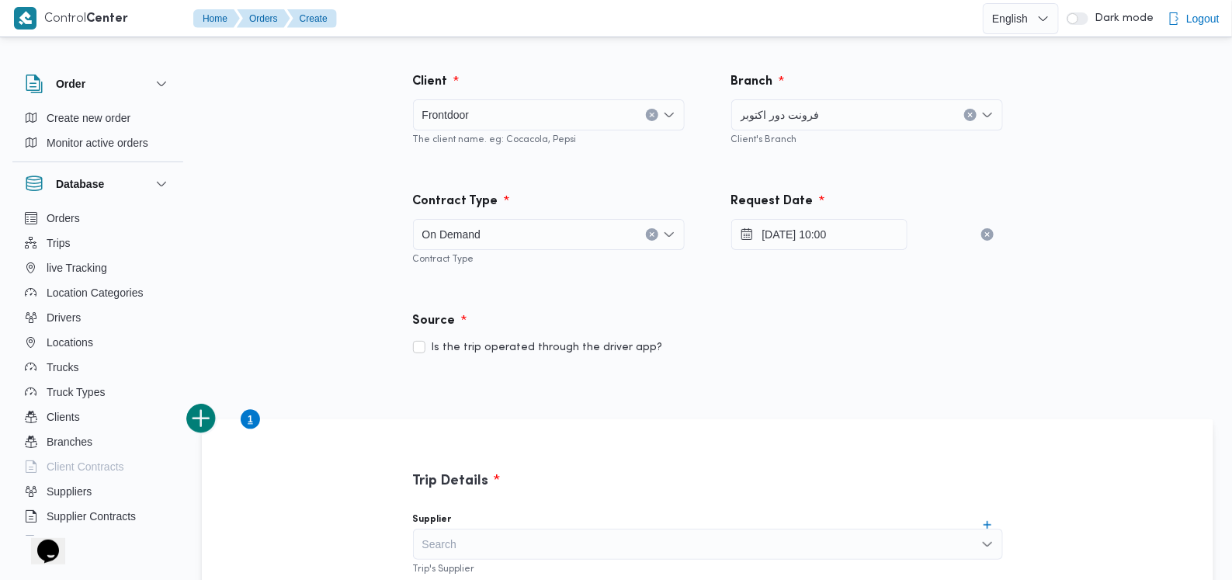
click at [520, 352] on div "Is the trip operated through the driver app?" at bounding box center [708, 348] width 590 height 19
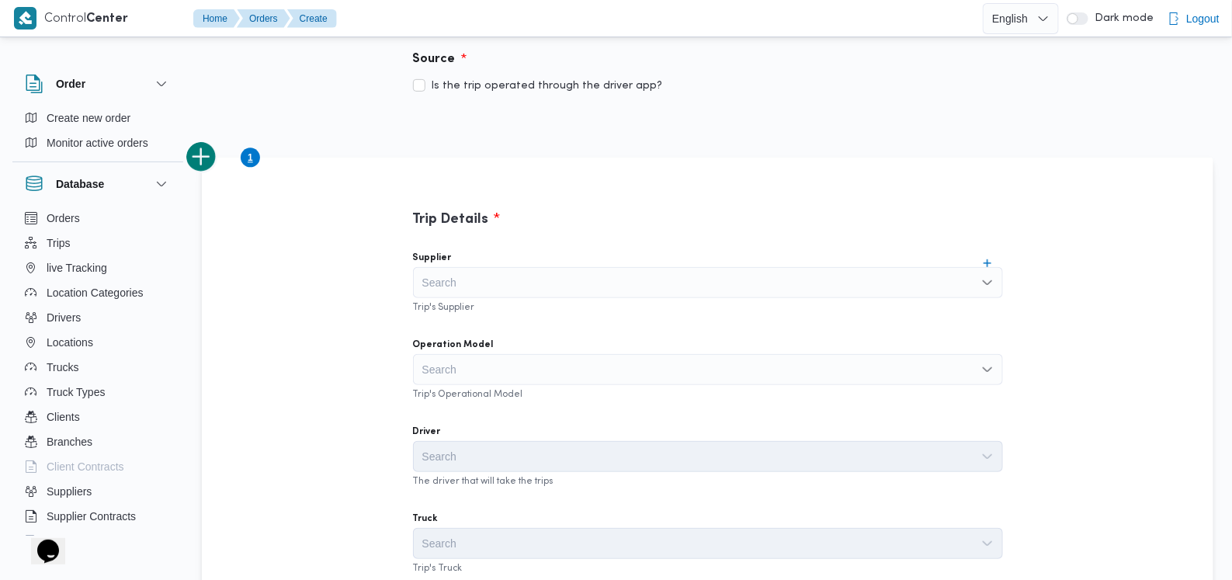
scroll to position [291, 0]
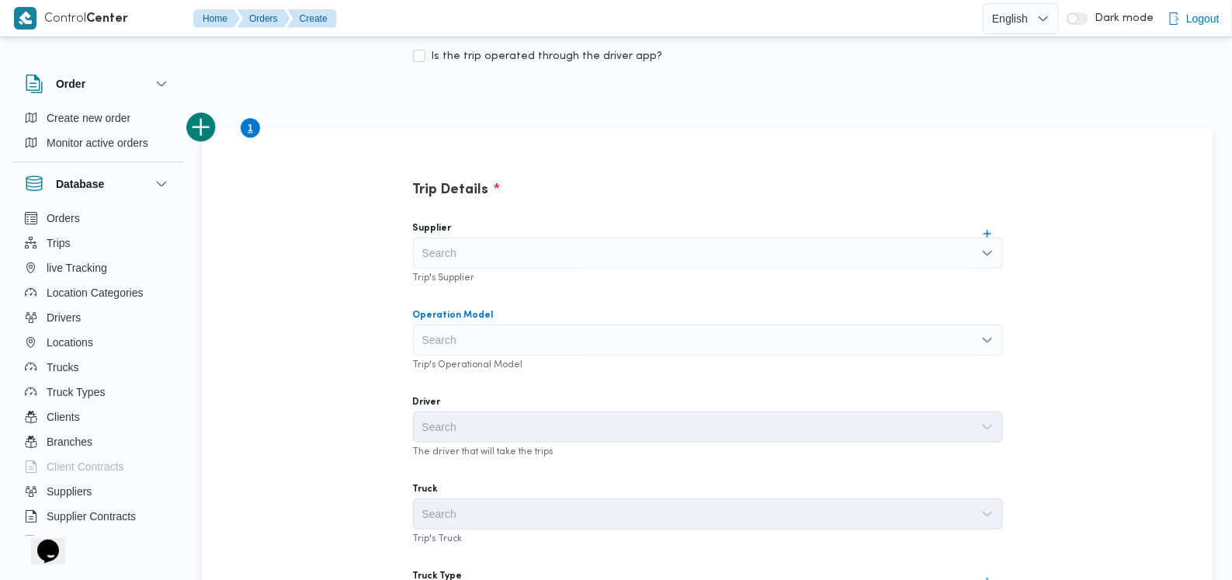
click at [509, 332] on div "Search" at bounding box center [708, 340] width 590 height 31
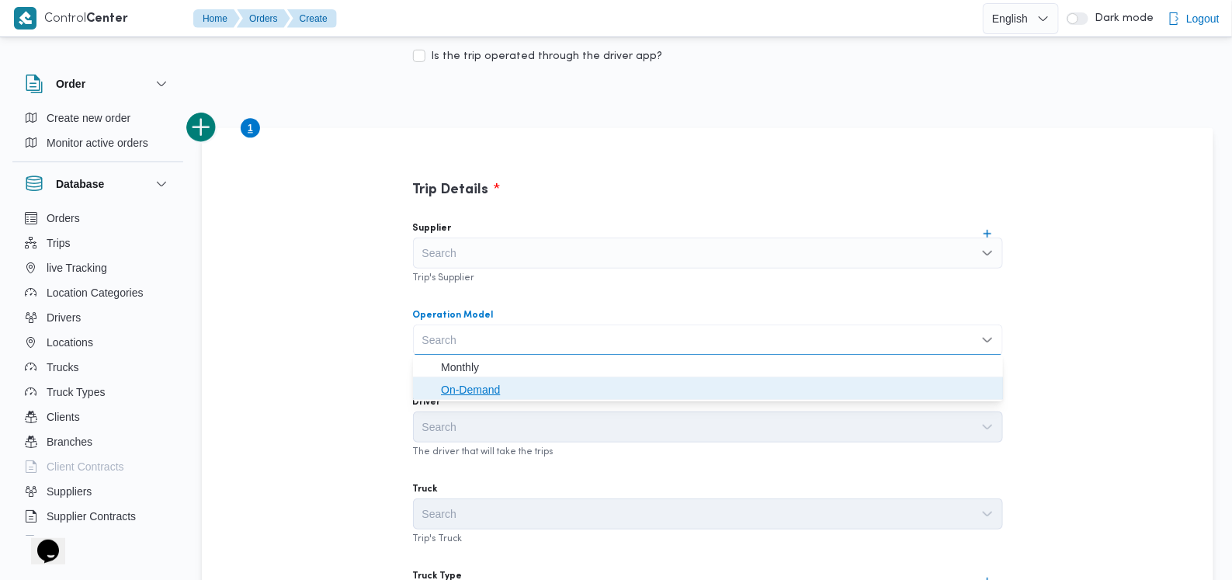
click at [504, 386] on span "On-Demand" at bounding box center [717, 390] width 553 height 19
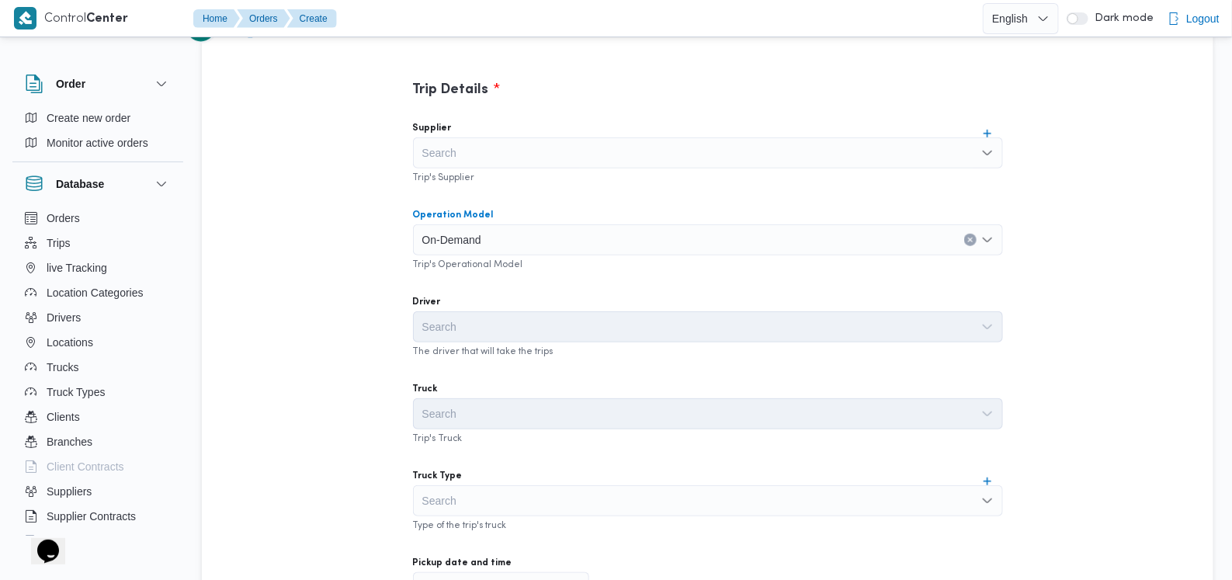
scroll to position [485, 0]
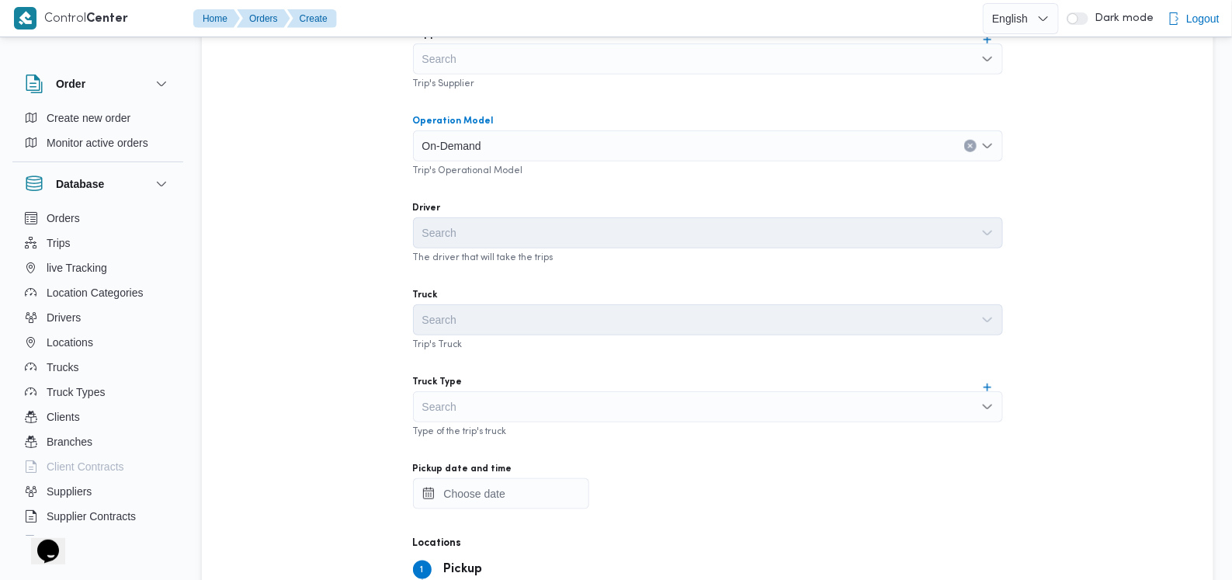
click at [516, 398] on div "Search" at bounding box center [708, 406] width 590 height 31
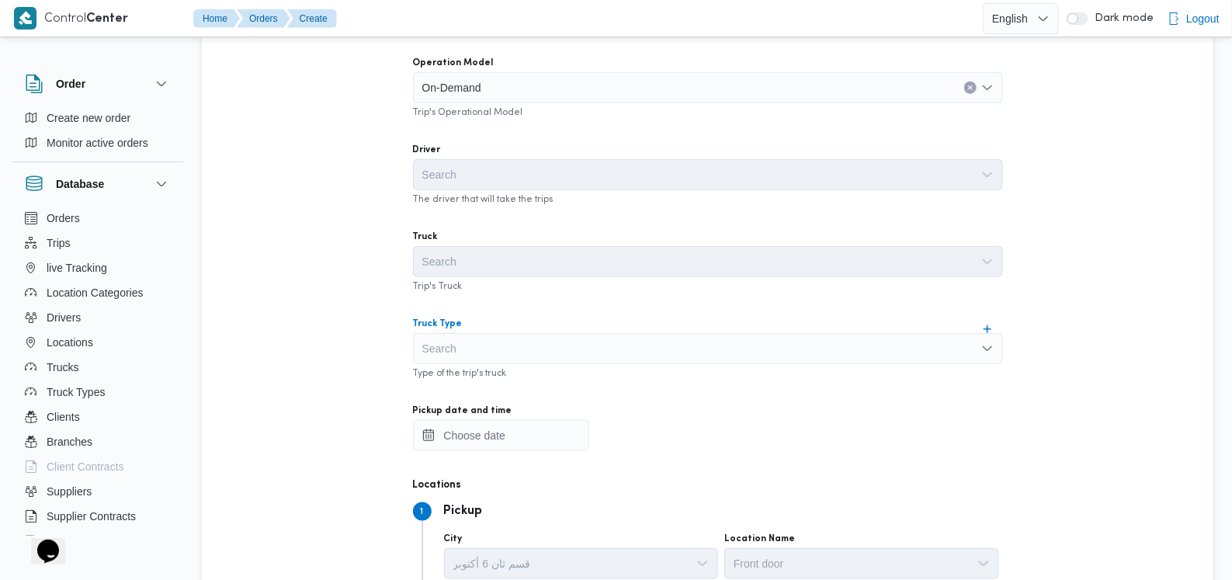
scroll to position [582, 0]
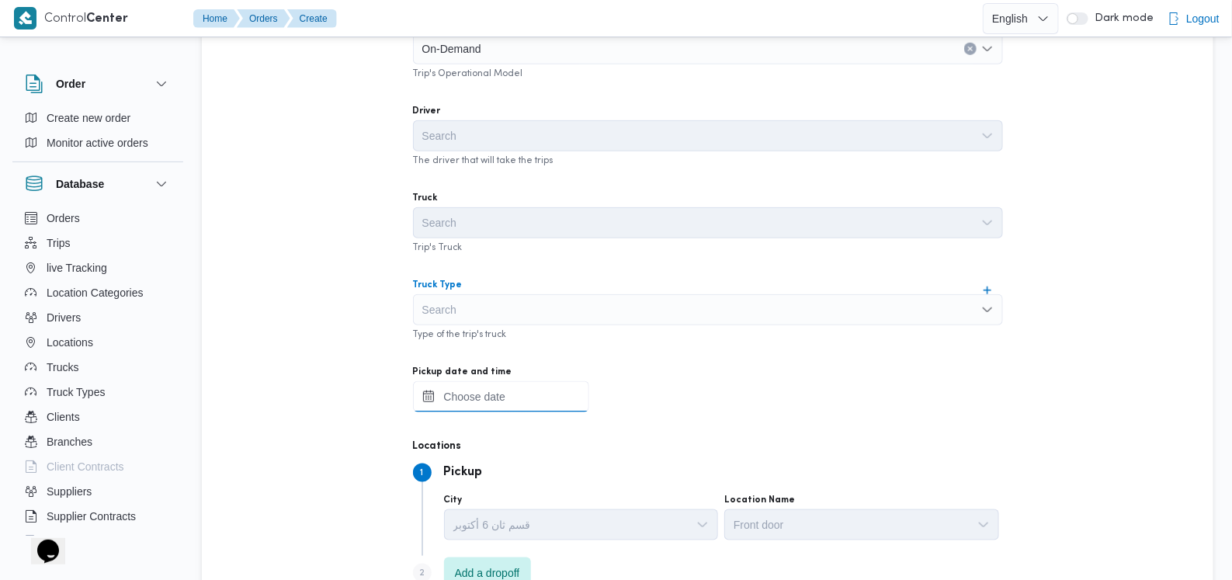
click at [520, 383] on div at bounding box center [708, 396] width 590 height 31
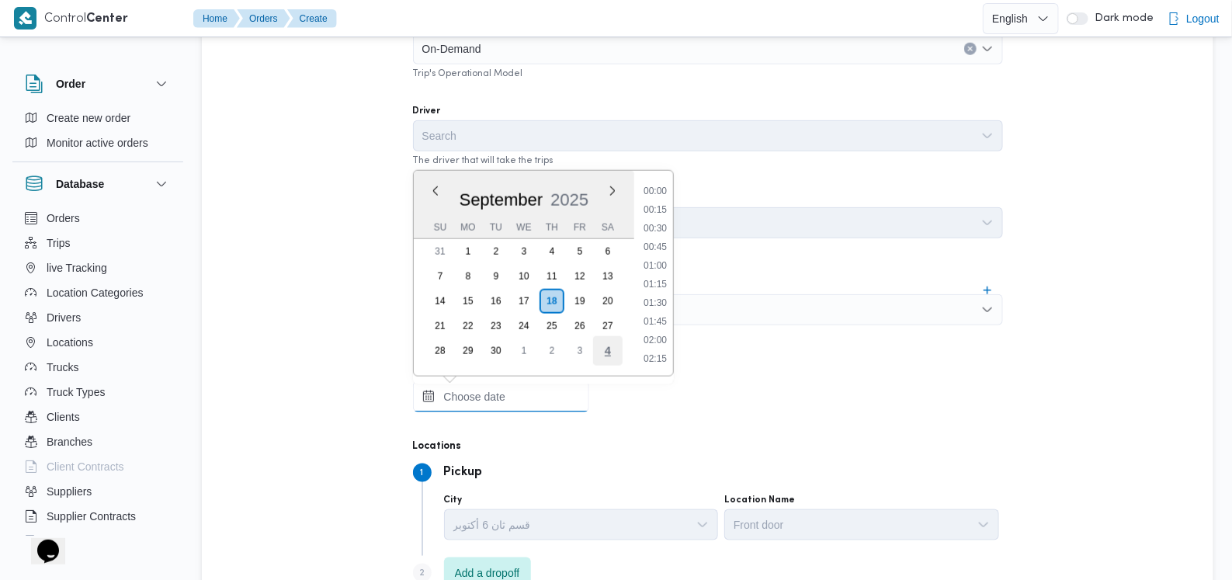
scroll to position [726, 0]
click at [520, 212] on li "10:00" at bounding box center [656, 211] width 36 height 16
type input "18/09/2025 10:00"
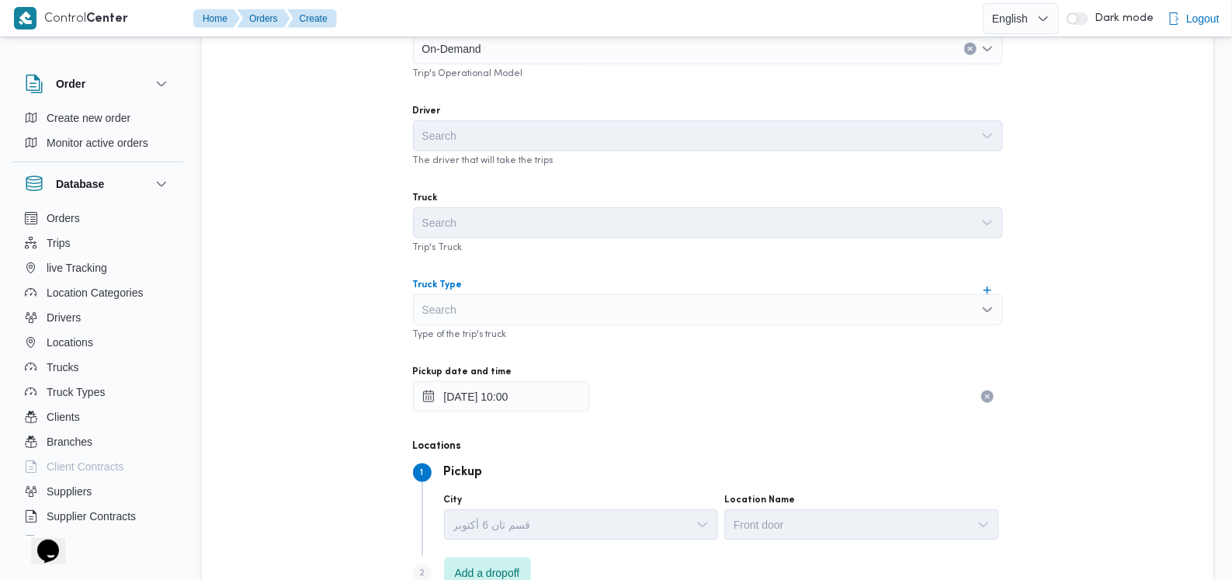
click at [520, 311] on div "Search" at bounding box center [708, 309] width 590 height 31
click at [520, 281] on div "Truck Type" at bounding box center [708, 285] width 590 height 12
click at [509, 302] on div "Search" at bounding box center [708, 309] width 590 height 31
click at [520, 252] on div "Trip's Truck" at bounding box center [708, 246] width 590 height 16
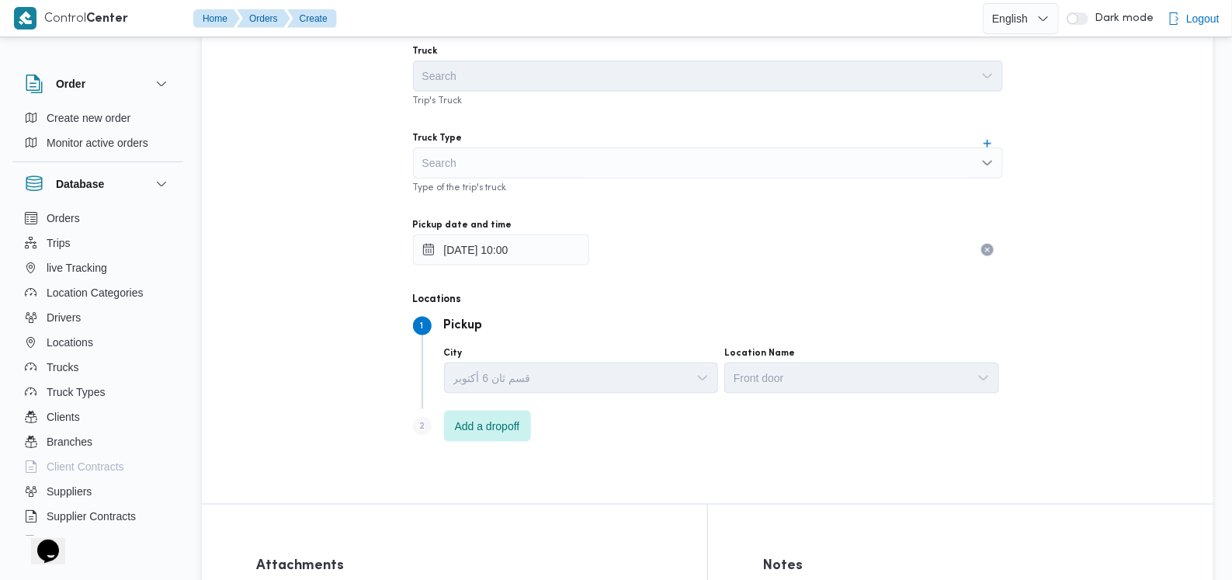
scroll to position [725, 0]
click at [520, 151] on div "Search" at bounding box center [708, 166] width 590 height 31
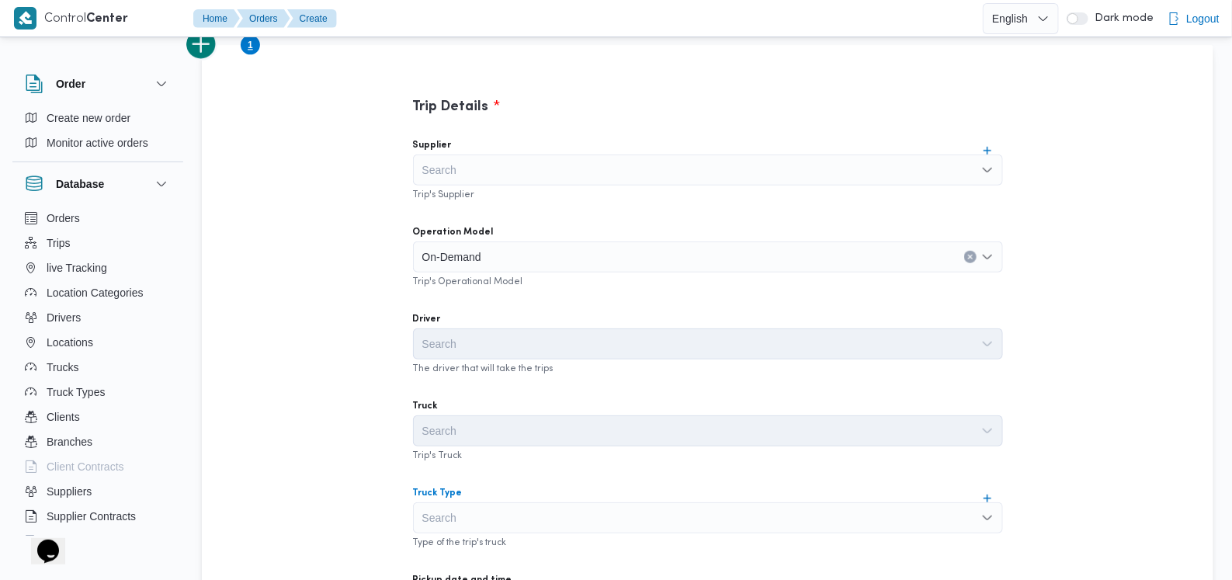
scroll to position [628, 0]
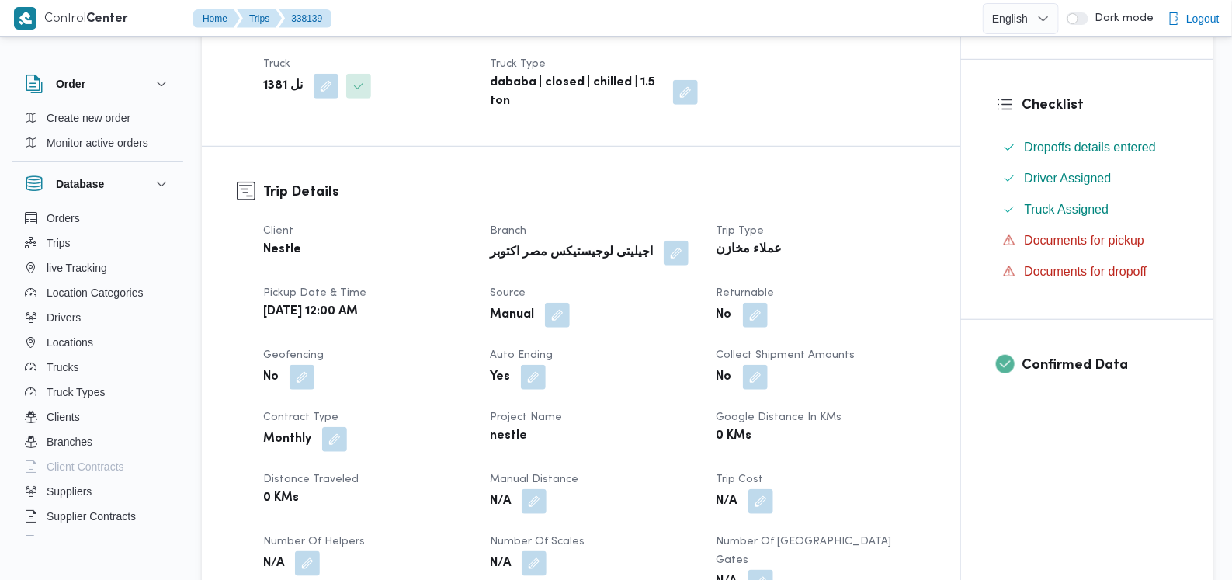
scroll to position [582, 0]
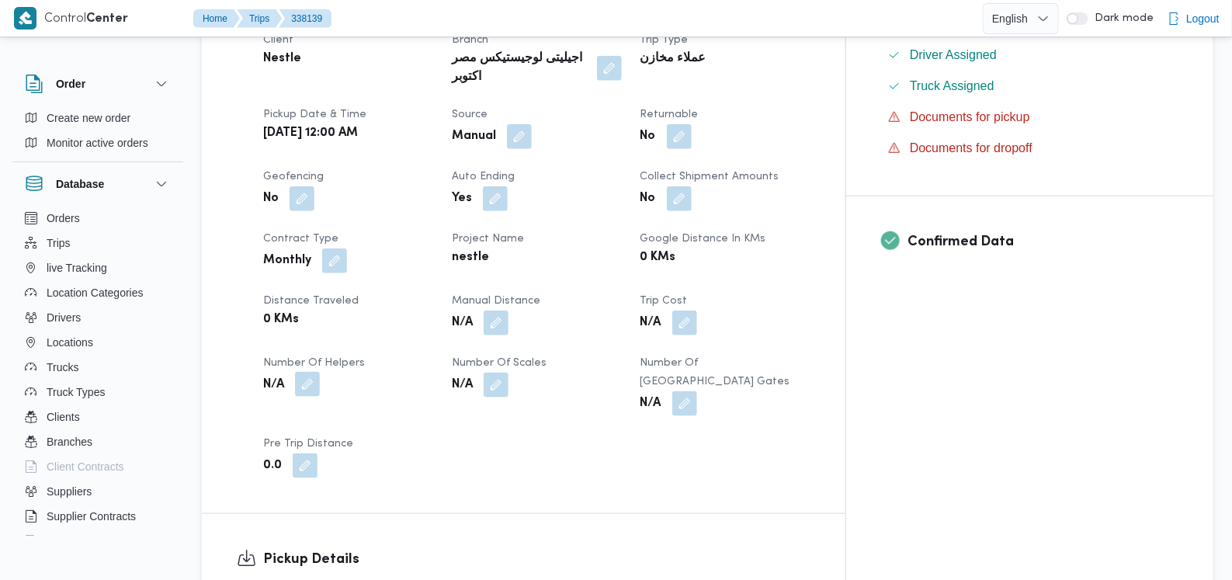
click at [301, 372] on button "button" at bounding box center [307, 384] width 25 height 25
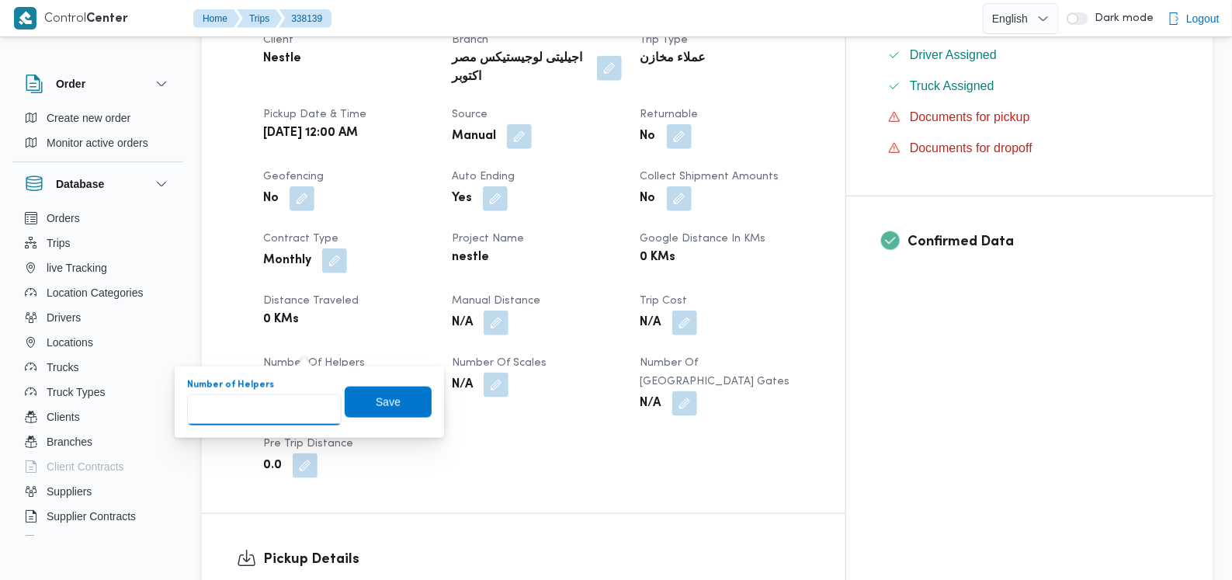
click at [276, 402] on input "Number of Helpers" at bounding box center [264, 410] width 155 height 31
click at [392, 393] on span "Save" at bounding box center [388, 401] width 87 height 31
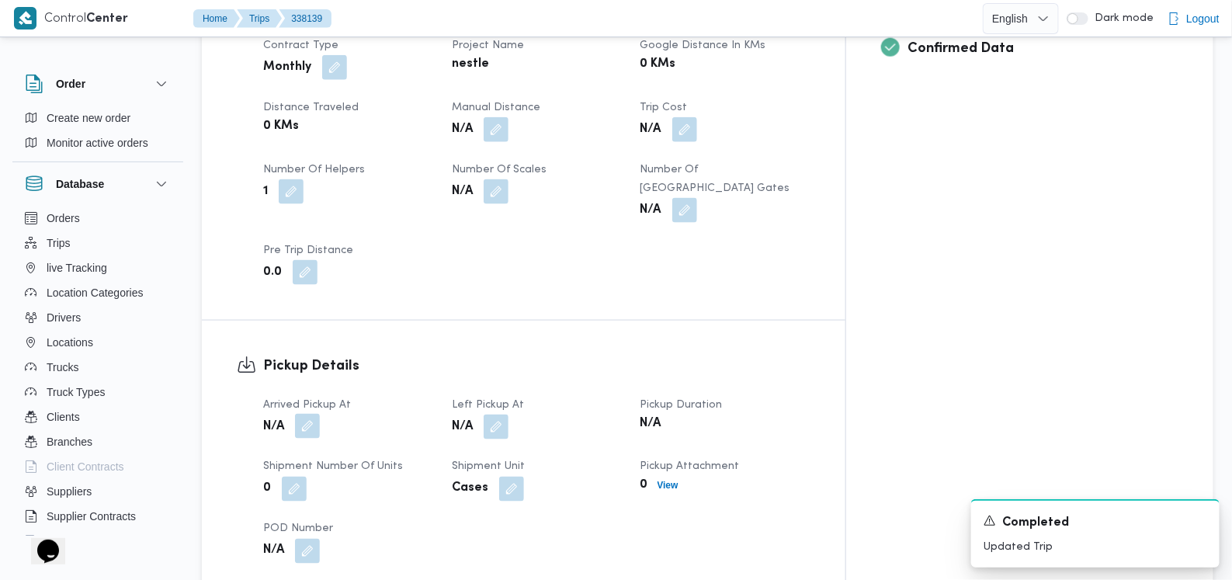
scroll to position [971, 0]
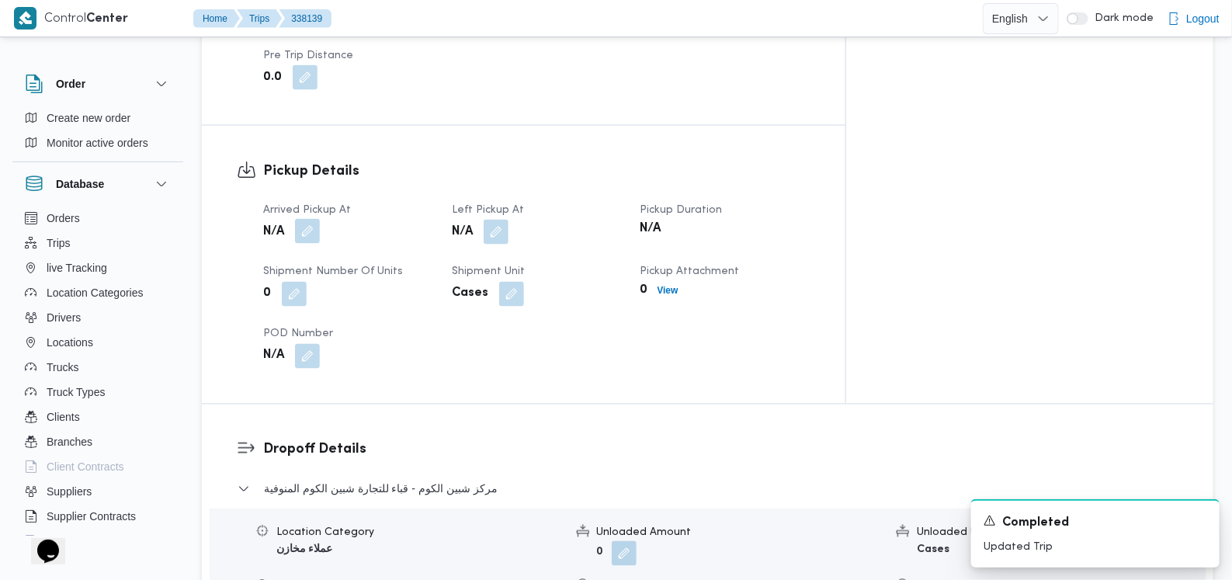
click at [315, 219] on button "button" at bounding box center [307, 231] width 25 height 25
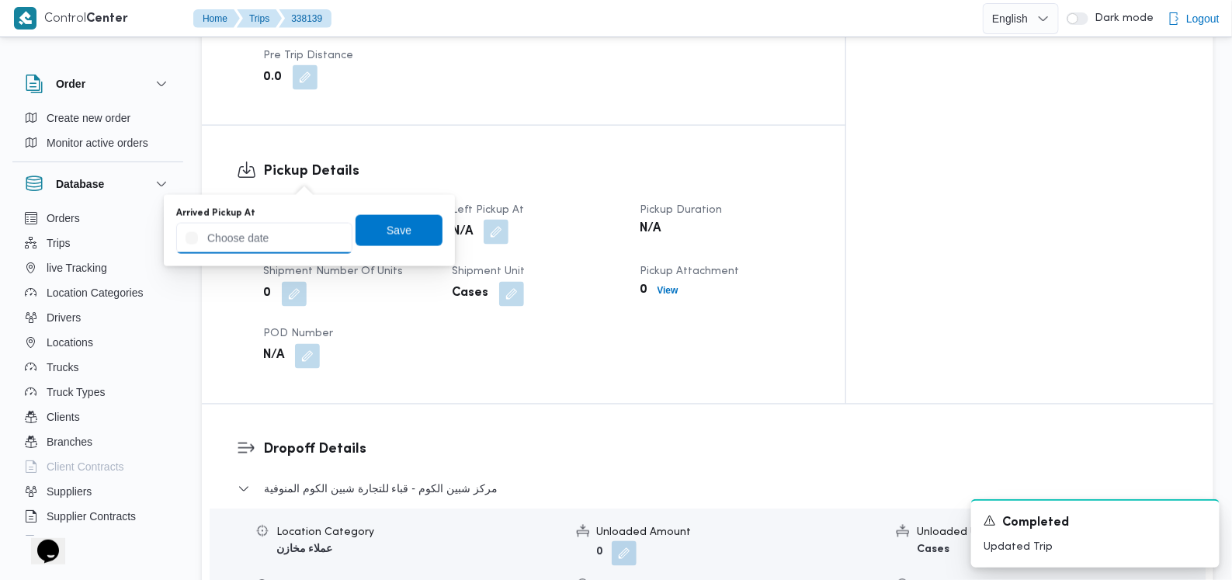
click at [295, 231] on input "Arrived Pickup At" at bounding box center [264, 238] width 176 height 31
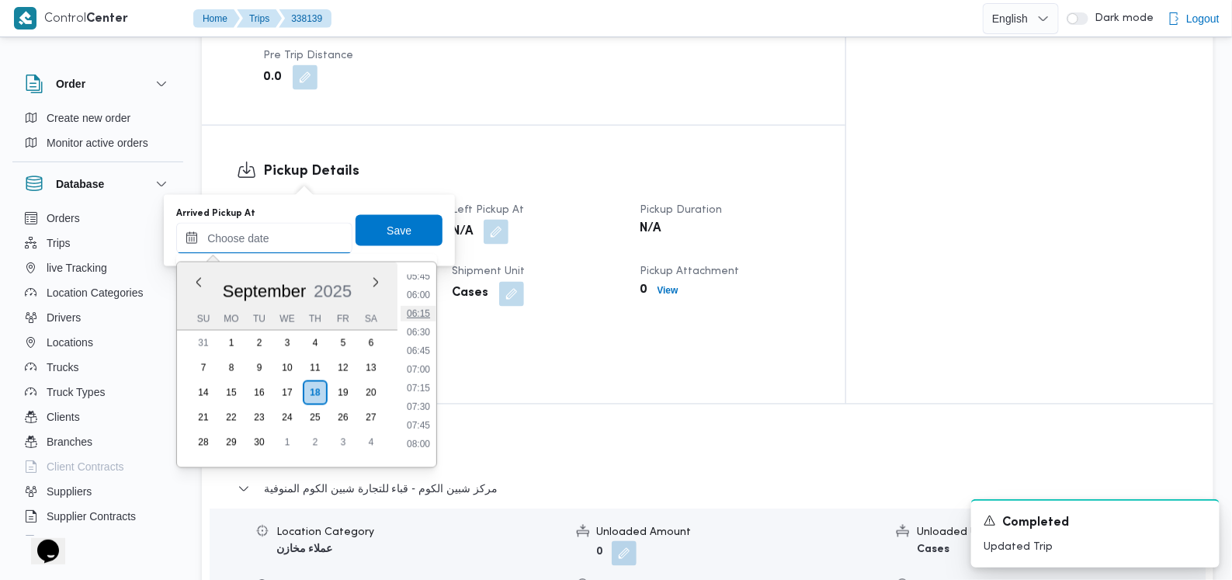
scroll to position [338, 0]
click at [419, 304] on li "04:45" at bounding box center [419, 299] width 36 height 16
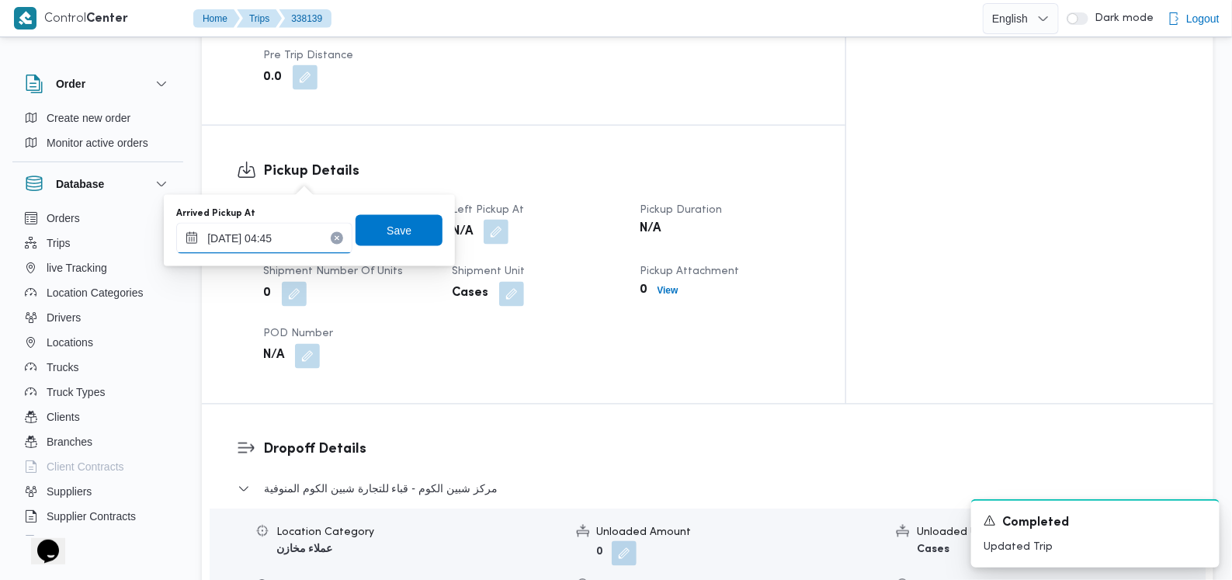
click at [294, 242] on input "18/09/2025 04:45" at bounding box center [264, 238] width 176 height 31
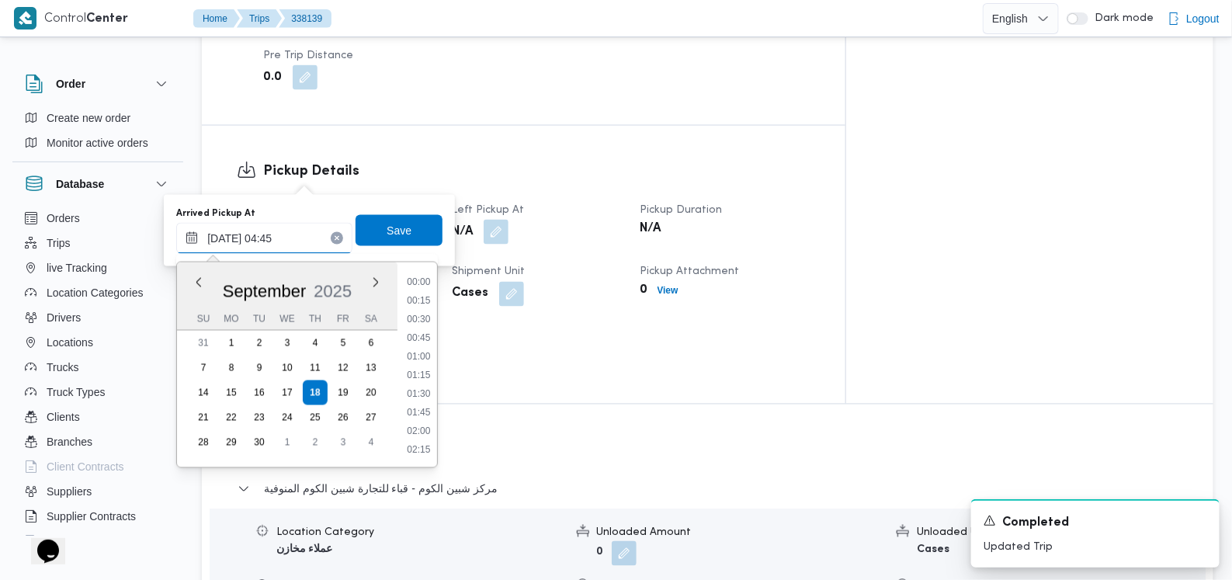
scroll to position [260, 0]
click at [422, 448] on li "05:45" at bounding box center [420, 451] width 36 height 16
type input "18/09/2025 05:45"
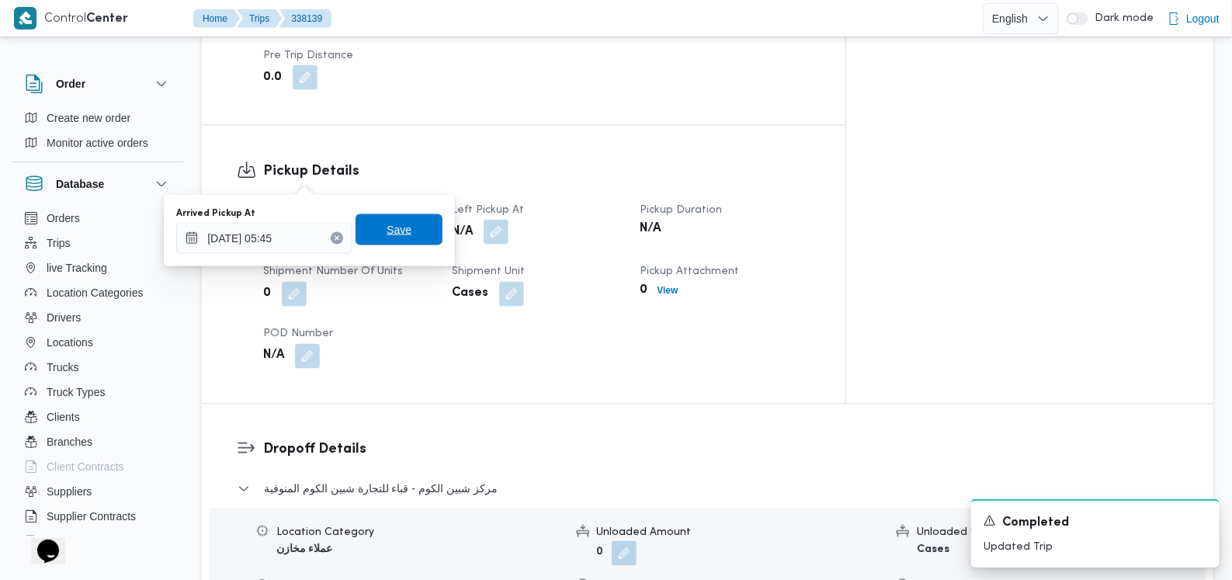
click at [396, 233] on span "Save" at bounding box center [399, 230] width 25 height 19
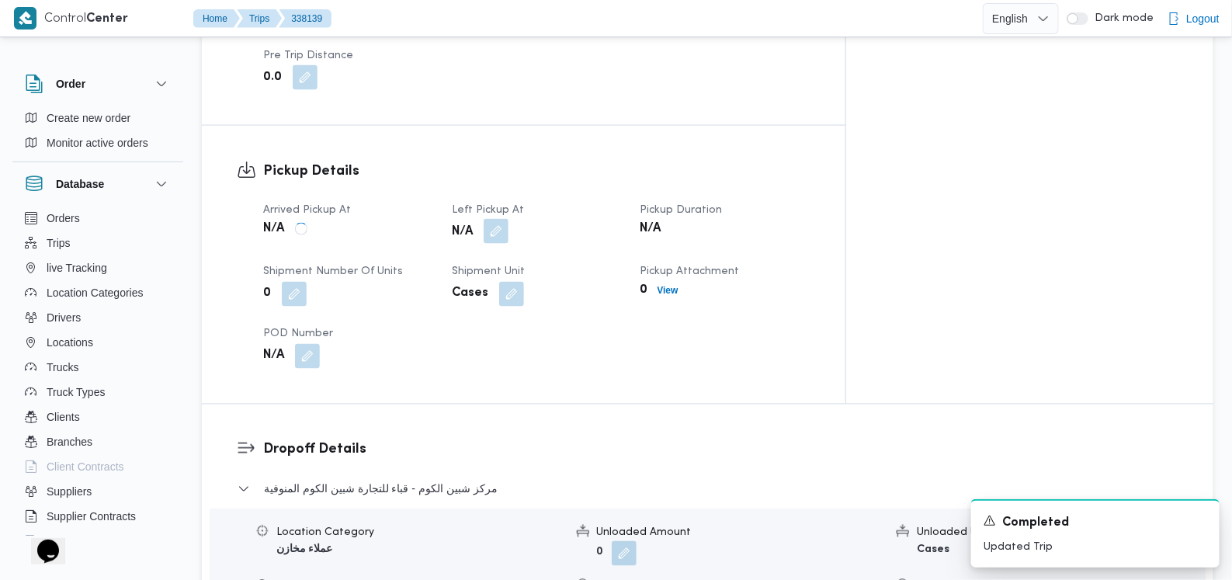
click at [509, 219] on button "button" at bounding box center [496, 231] width 25 height 25
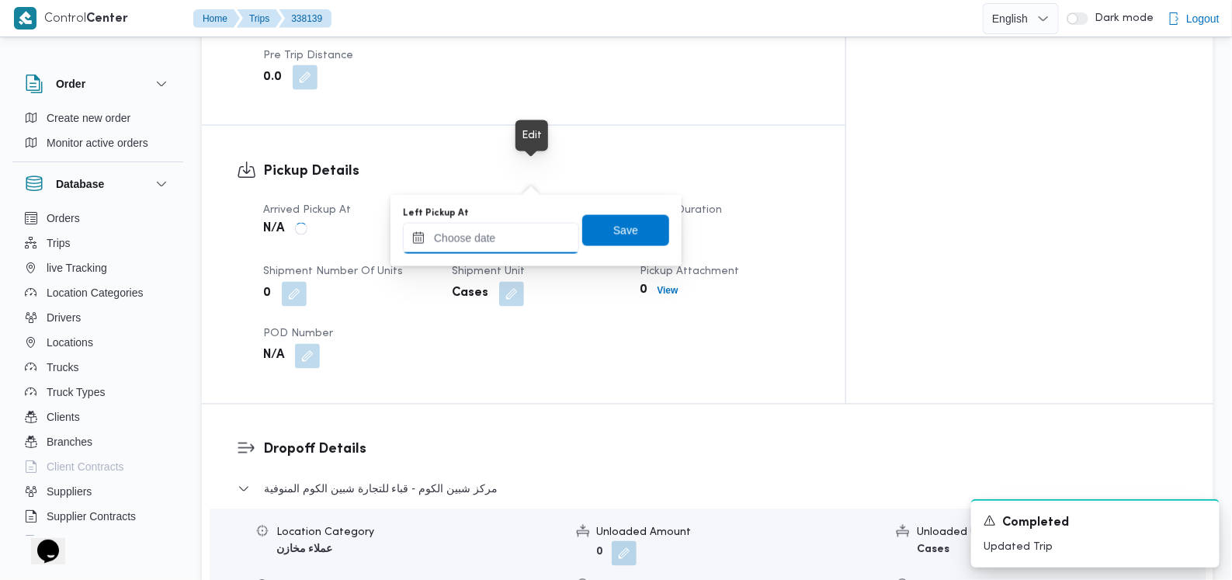
click at [515, 242] on input "Left Pickup At" at bounding box center [491, 238] width 176 height 31
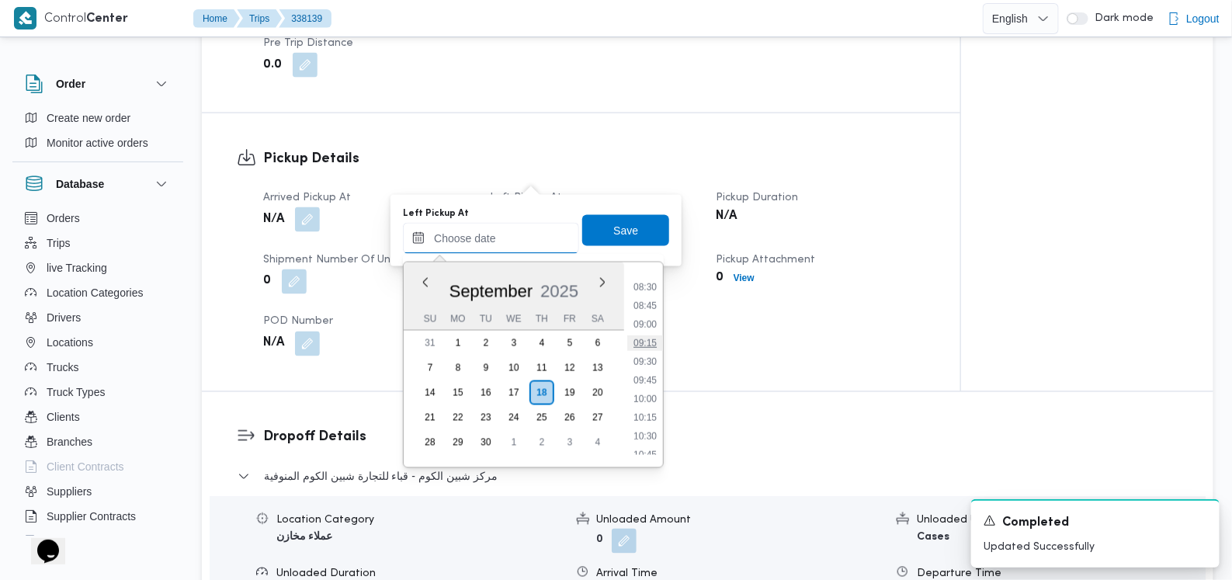
scroll to position [532, 0]
click at [652, 351] on li "08:00" at bounding box center [645, 347] width 36 height 16
type input "18/09/2025 08:00"
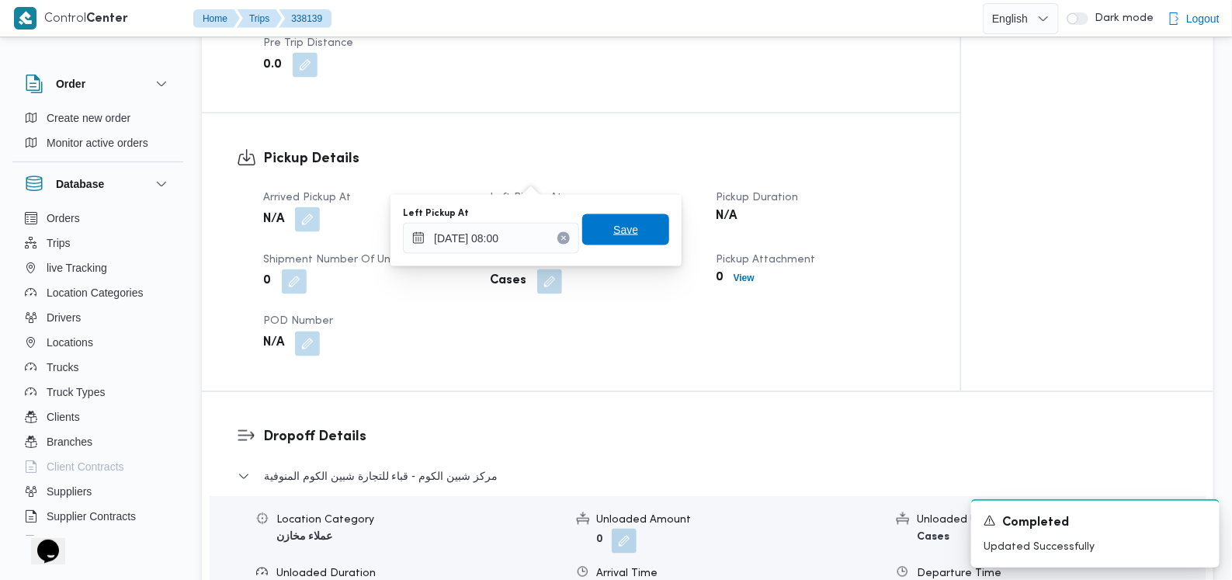
click at [626, 238] on span "Save" at bounding box center [626, 230] width 25 height 19
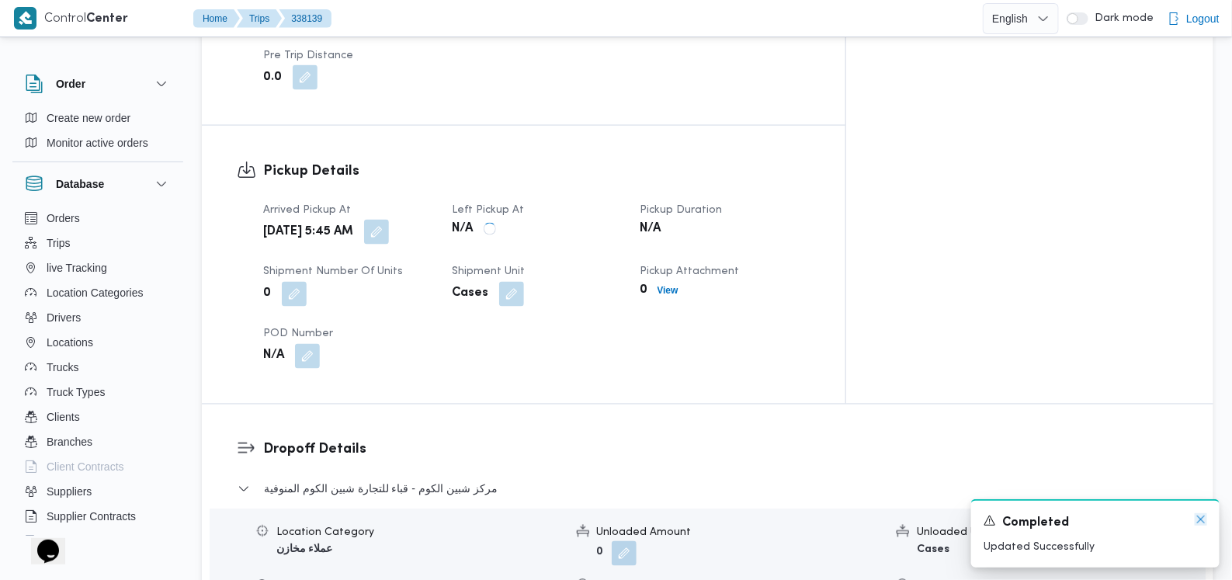
click at [1200, 520] on icon "Dismiss toast" at bounding box center [1201, 519] width 12 height 12
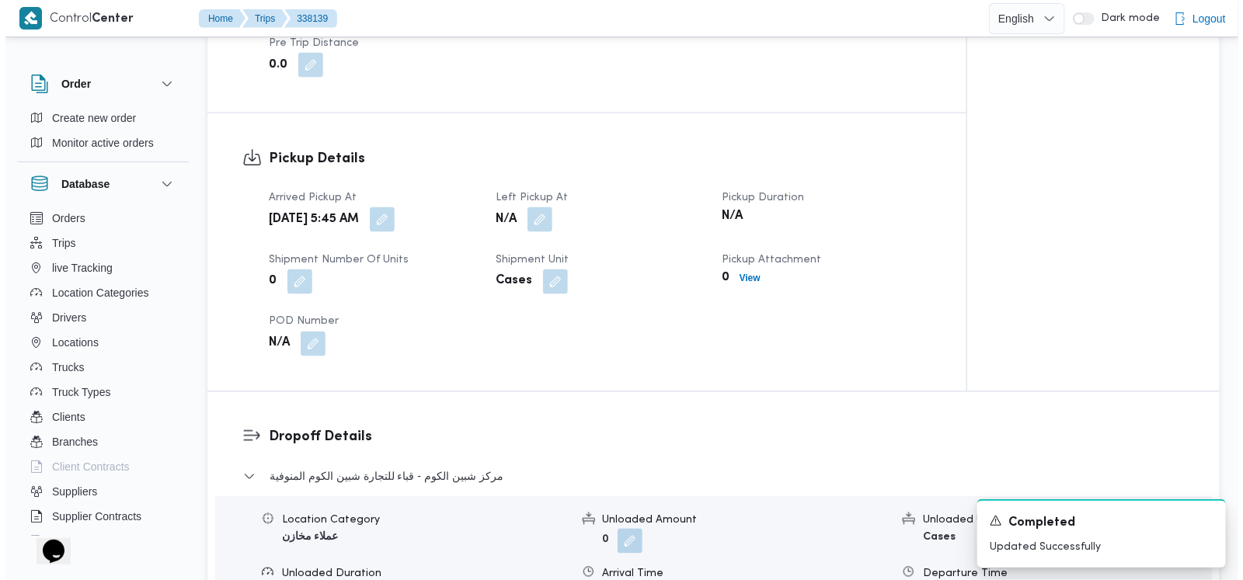
scroll to position [1165, 0]
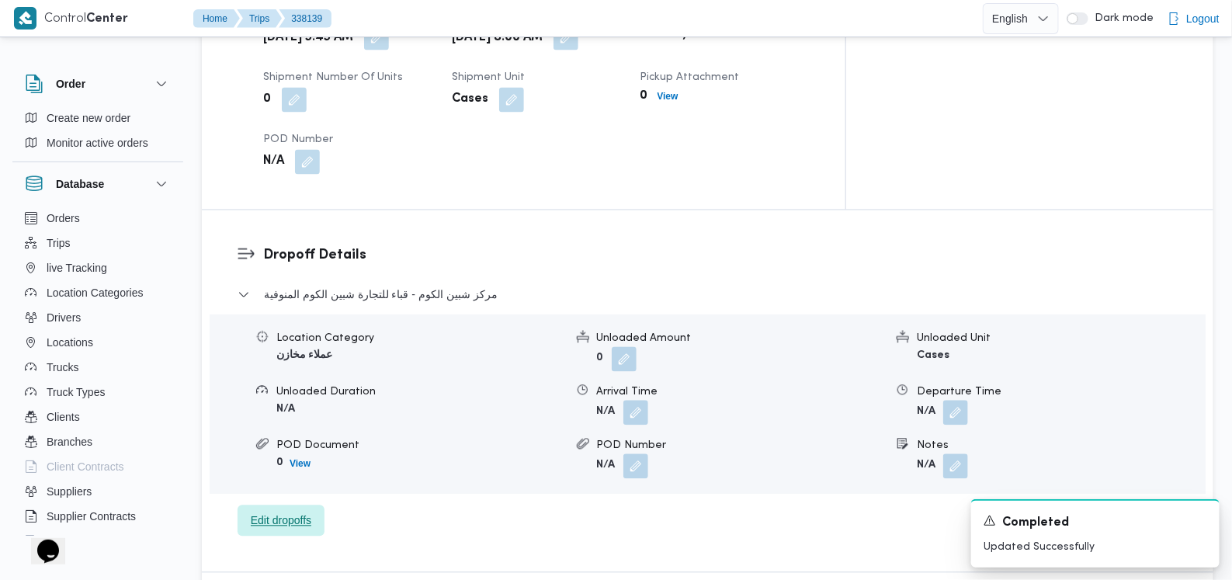
click at [283, 506] on span "Edit dropoffs" at bounding box center [281, 521] width 87 height 31
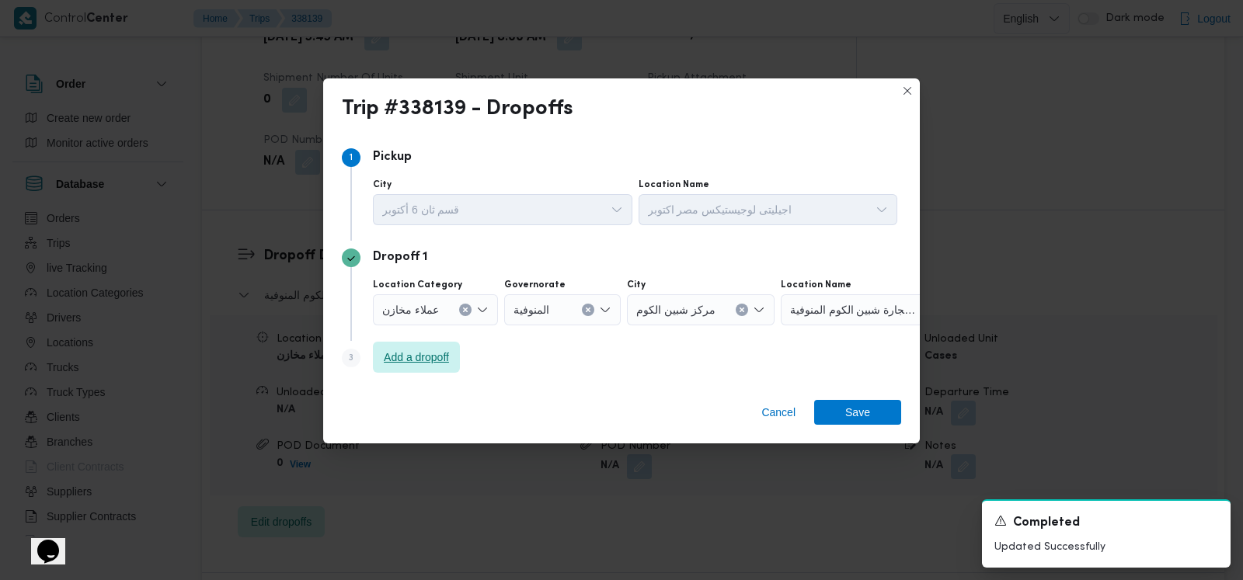
click at [453, 355] on span "Add a dropoff" at bounding box center [416, 357] width 87 height 31
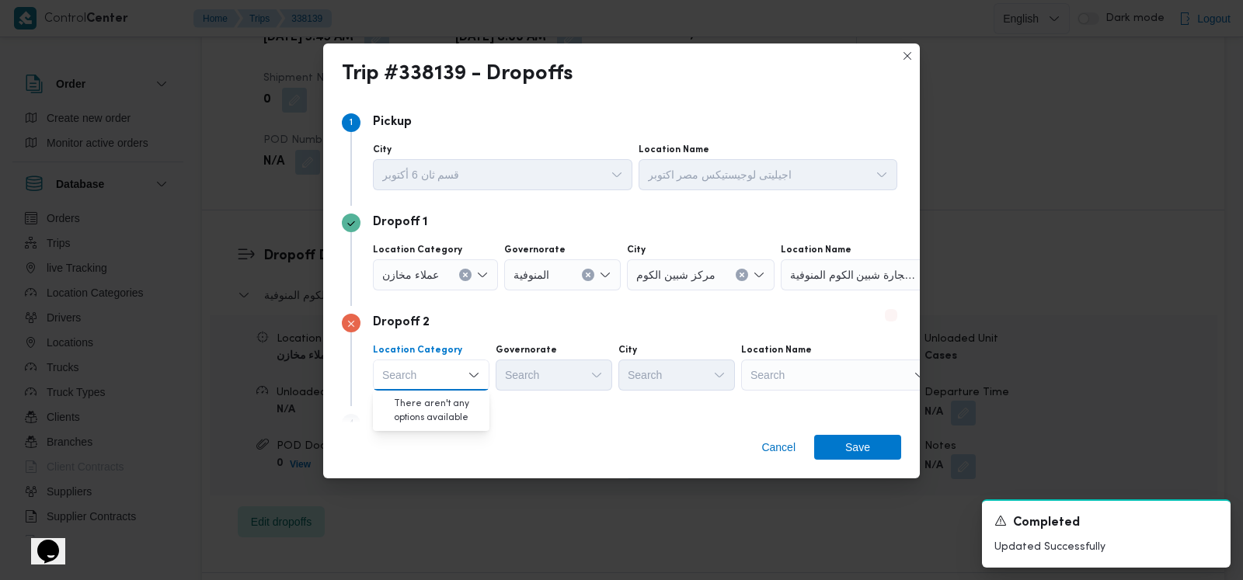
click at [531, 416] on div "Step 4 is disabled 4 Add a dropoff" at bounding box center [621, 426] width 559 height 40
click at [449, 409] on span "Add a dropoff" at bounding box center [416, 422] width 87 height 31
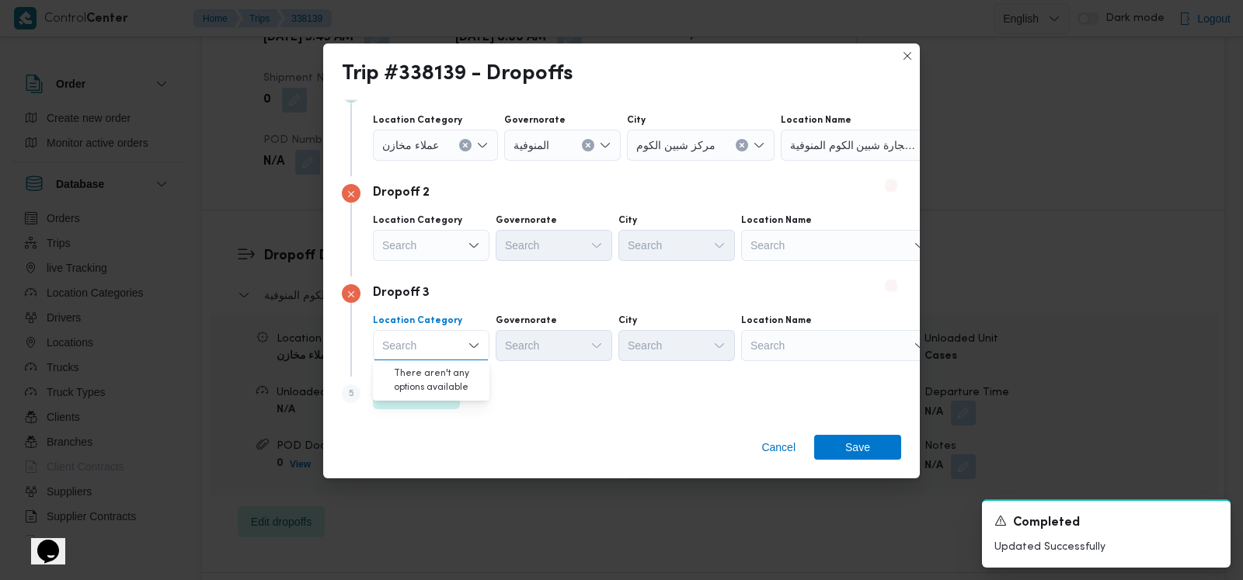
click at [528, 277] on div "Dropoff 3 Location Category Search Combo box. Selected. Combo box input. Search…" at bounding box center [621, 326] width 559 height 100
click at [445, 147] on input "Location Category" at bounding box center [446, 145] width 2 height 19
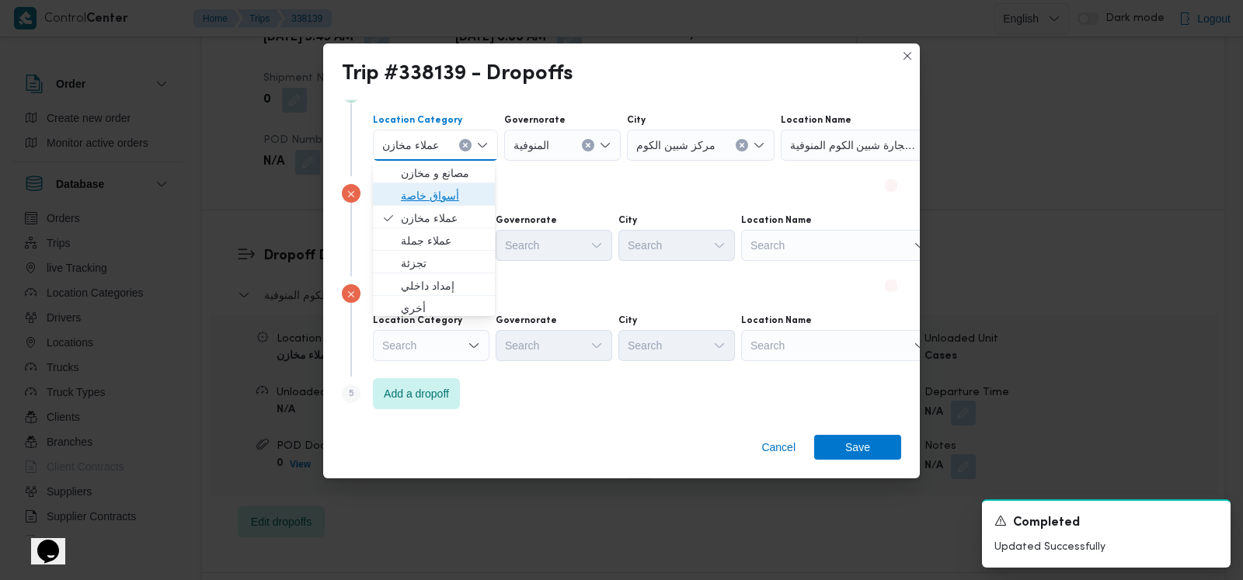
click at [436, 186] on span "أسواق خاصة" at bounding box center [443, 195] width 85 height 19
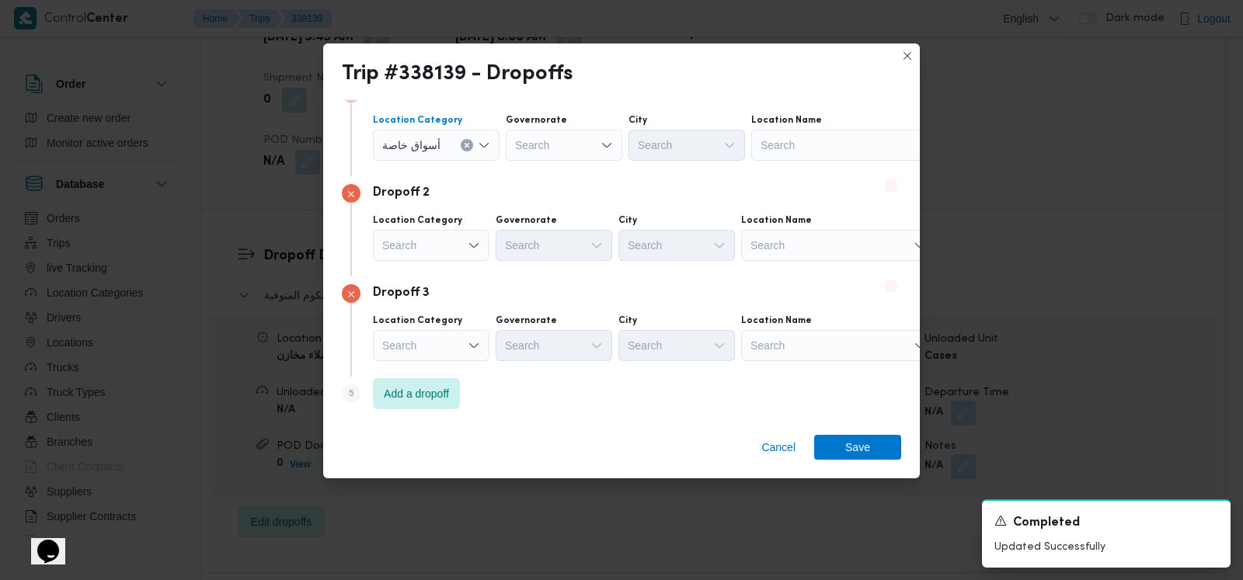
click at [797, 143] on div "Search" at bounding box center [848, 145] width 194 height 31
type input ";"
type input "كارفور كايرو"
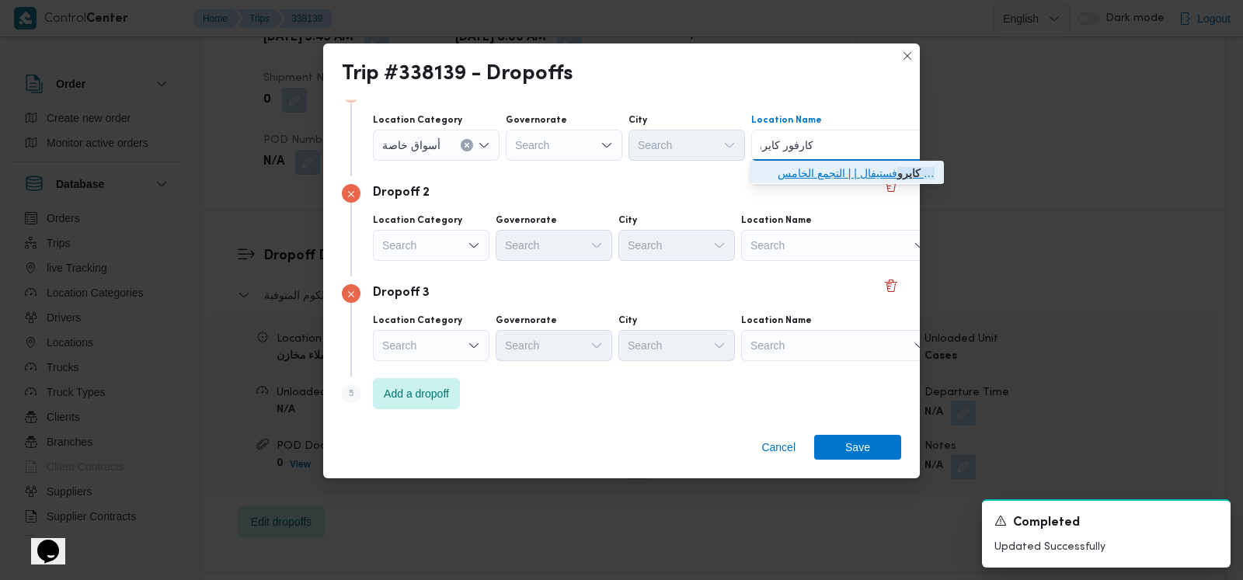
click at [804, 175] on span "سلسلة سوبر ماركت كارفور كايرو فستيفال | | التجمع الخامس" at bounding box center [855, 173] width 157 height 19
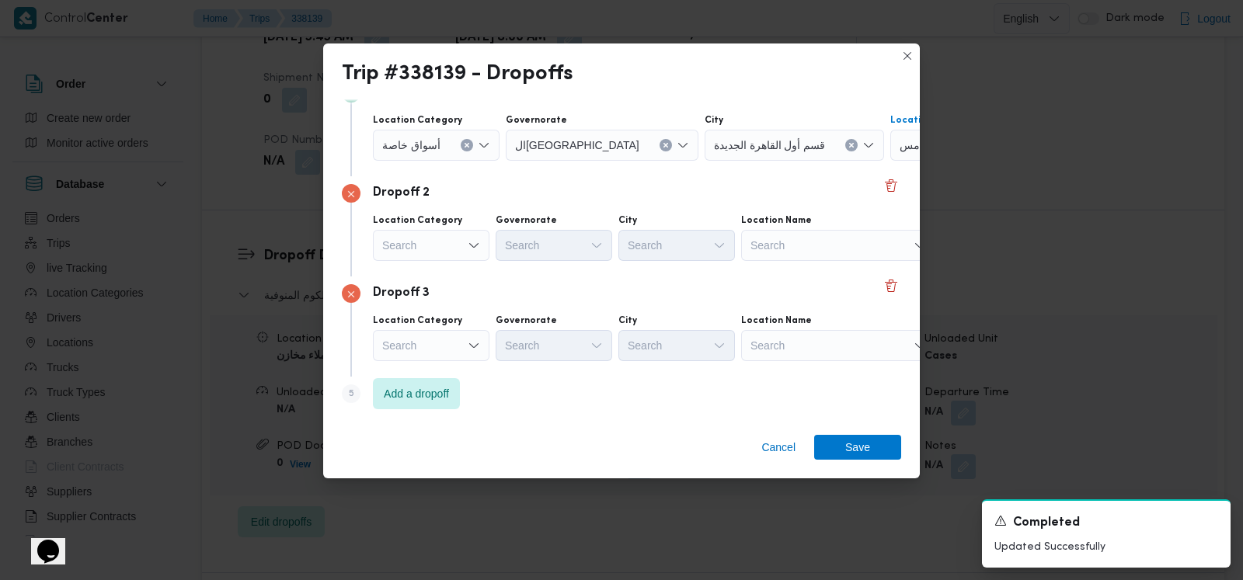
click at [787, 256] on div "Search" at bounding box center [838, 245] width 194 height 31
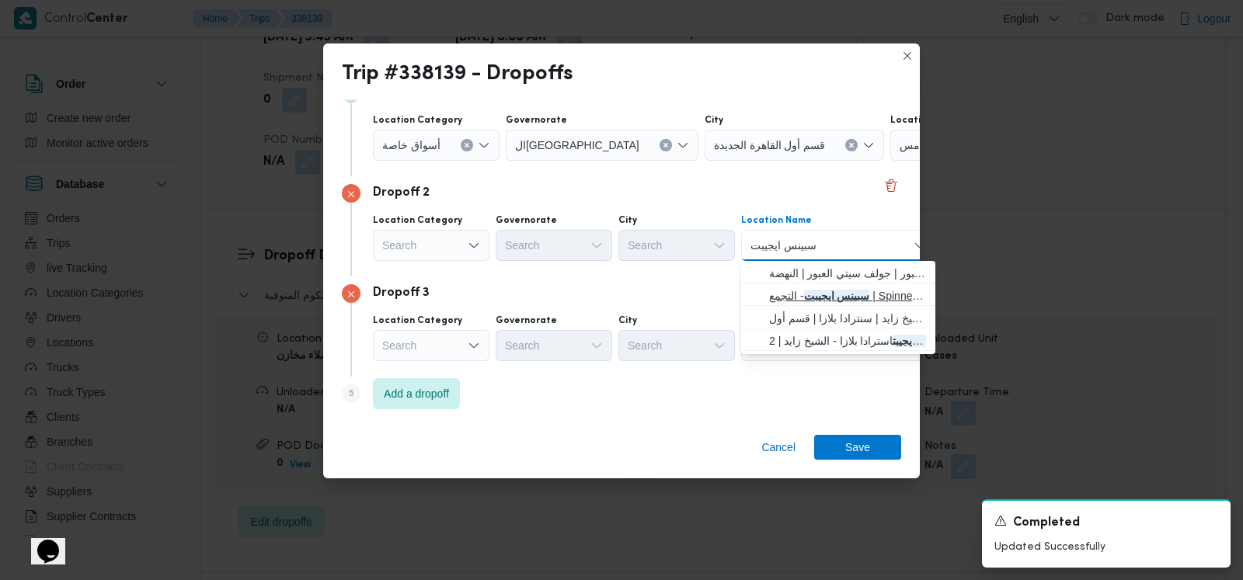
type input "سبينس ايجيبت"
click at [761, 295] on icon "button" at bounding box center [756, 296] width 12 height 12
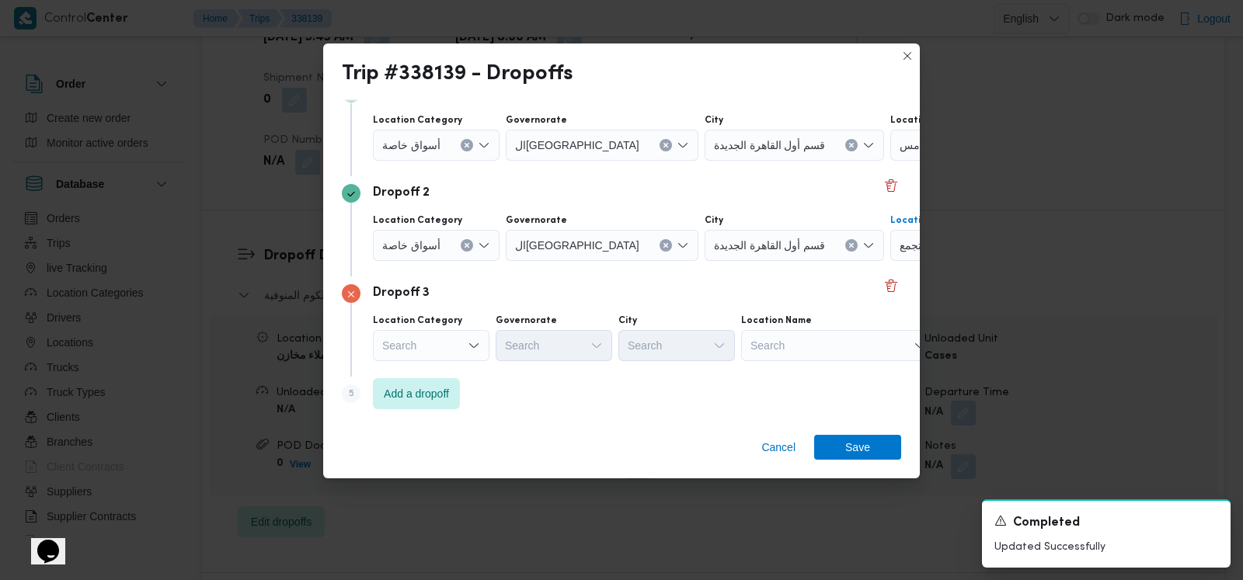
click at [780, 339] on div "Search" at bounding box center [838, 345] width 194 height 31
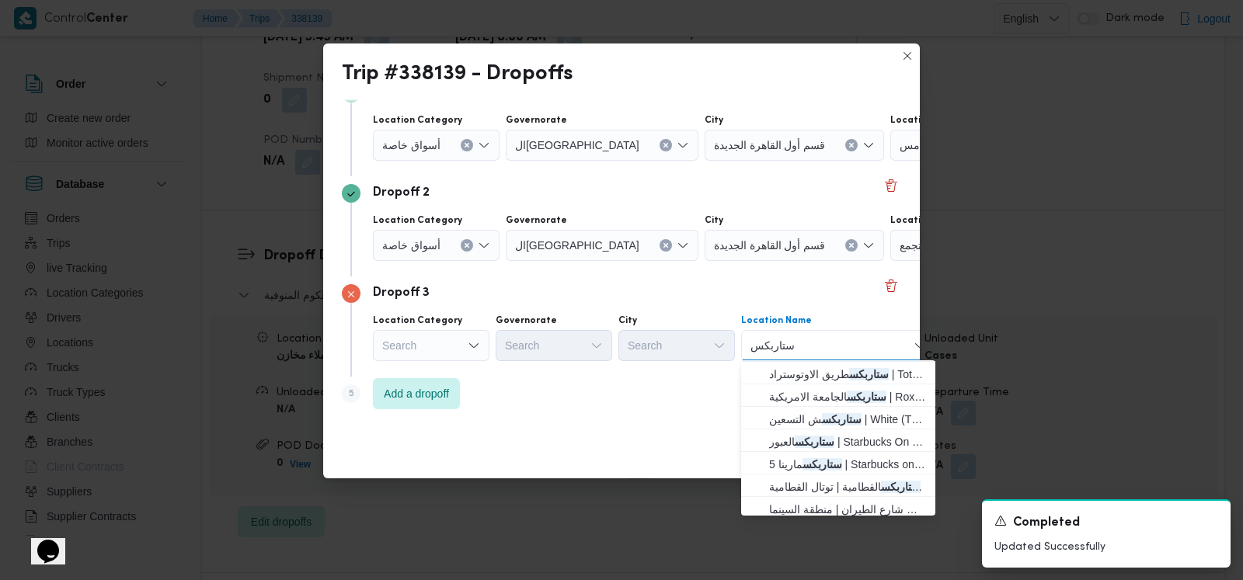
scroll to position [193, 0]
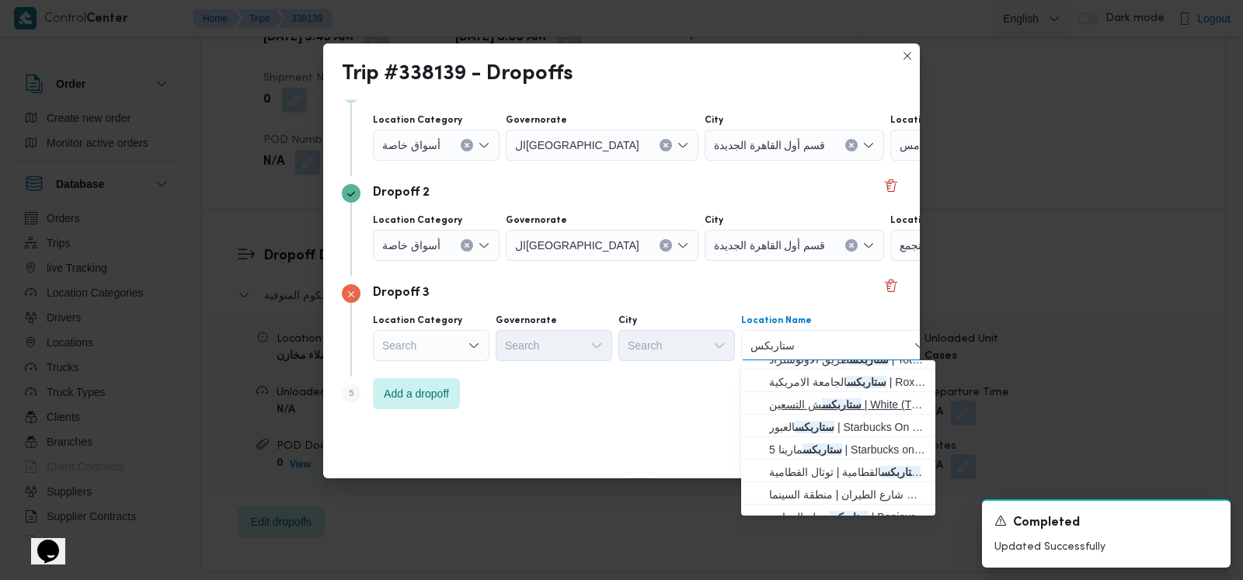
type input "ستاربكس"
click at [832, 409] on mark "ستاربكس" at bounding box center [842, 404] width 40 height 12
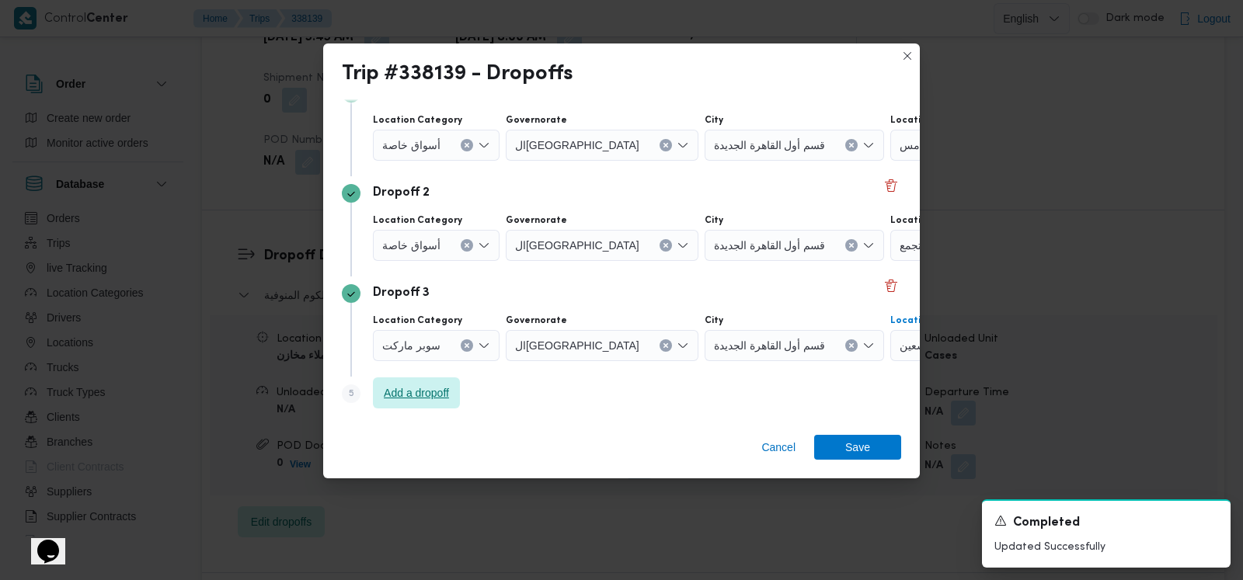
click at [421, 405] on span "Add a dropoff" at bounding box center [416, 392] width 87 height 31
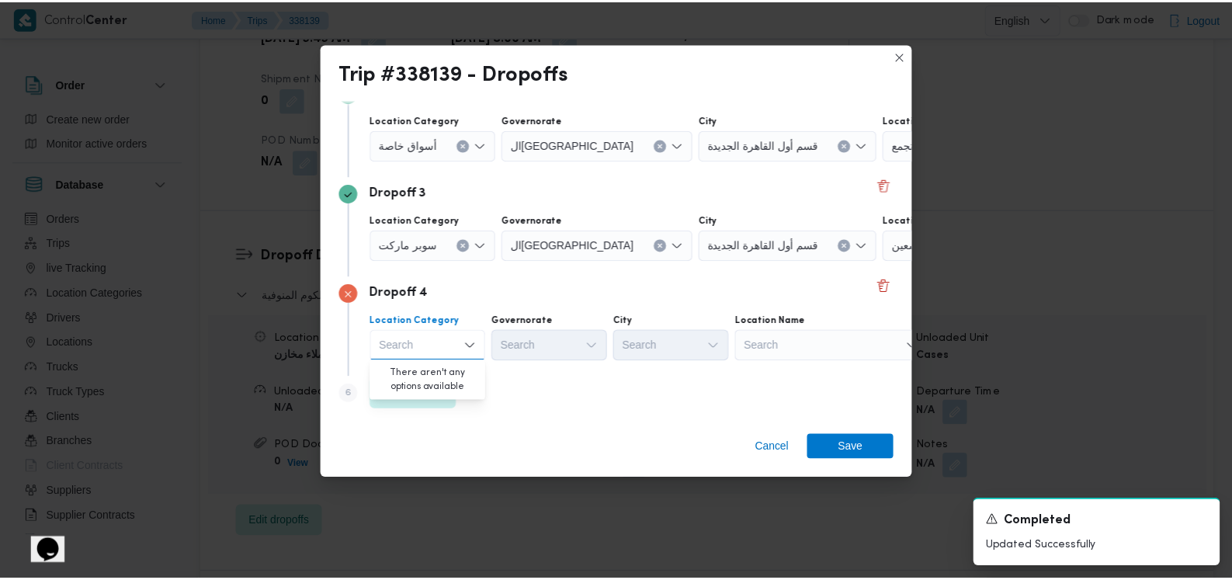
scroll to position [229, 0]
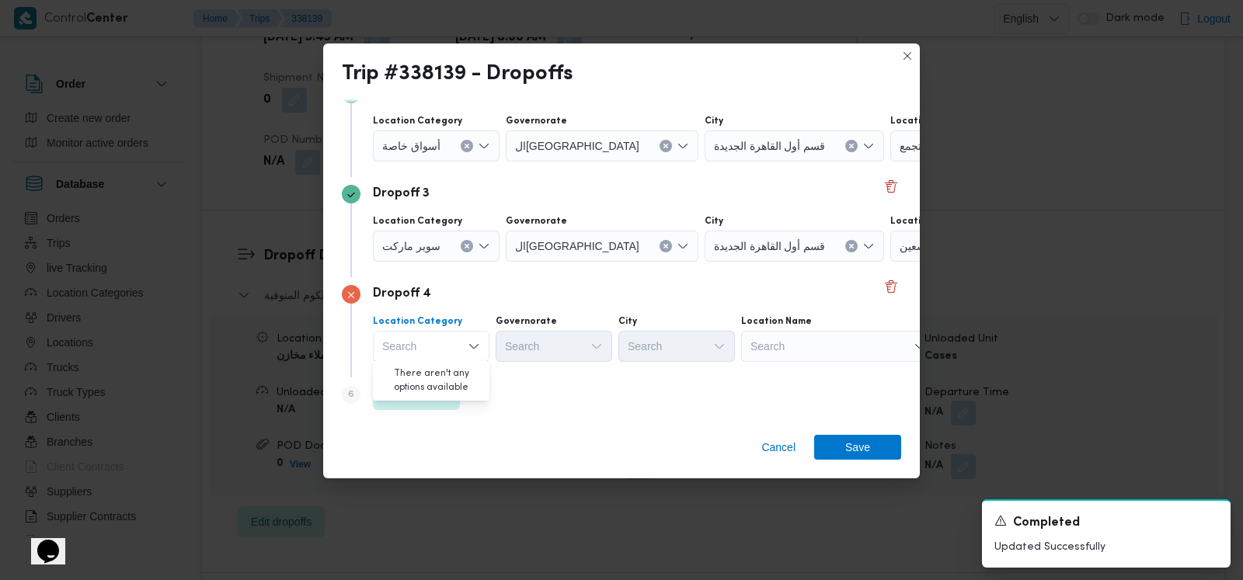
click at [763, 346] on div "Search" at bounding box center [838, 346] width 194 height 31
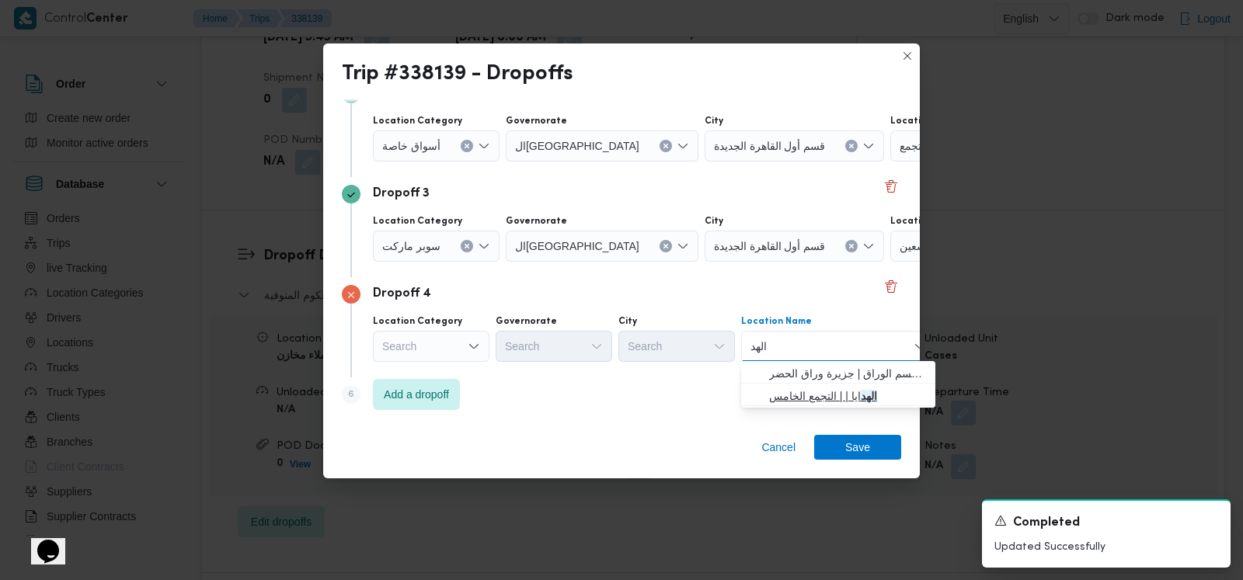
type input "الهد"
click at [820, 394] on span "الهد ايا | | التجمع الخامس" at bounding box center [847, 396] width 157 height 19
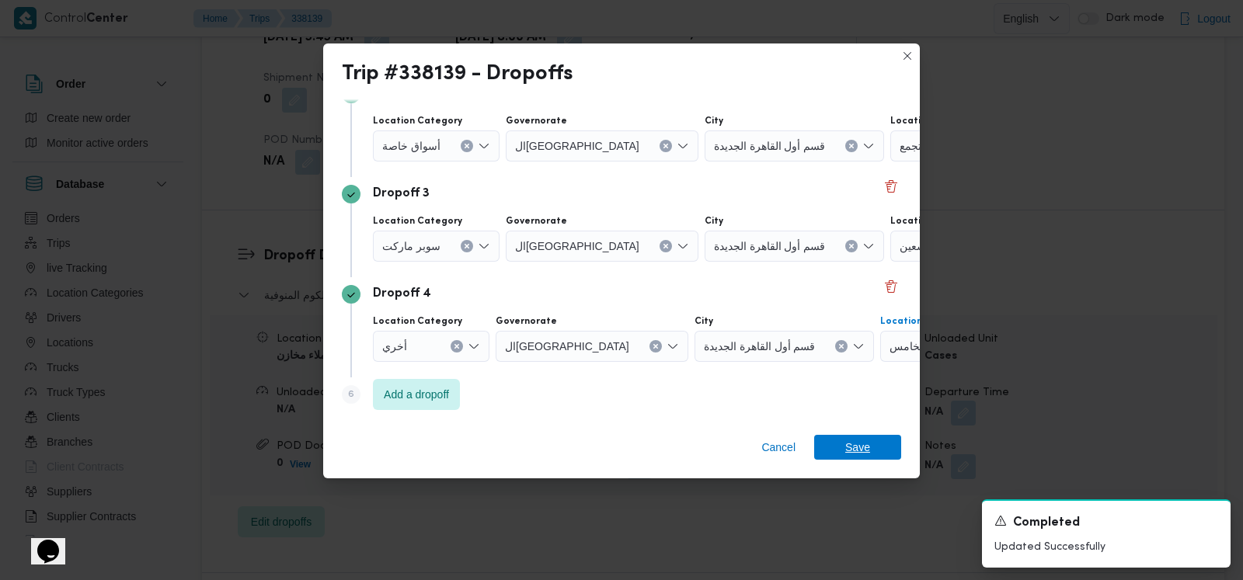
drag, startPoint x: 850, startPoint y: 448, endPoint x: 903, endPoint y: 499, distance: 73.1
click at [850, 447] on span "Save" at bounding box center [857, 447] width 25 height 25
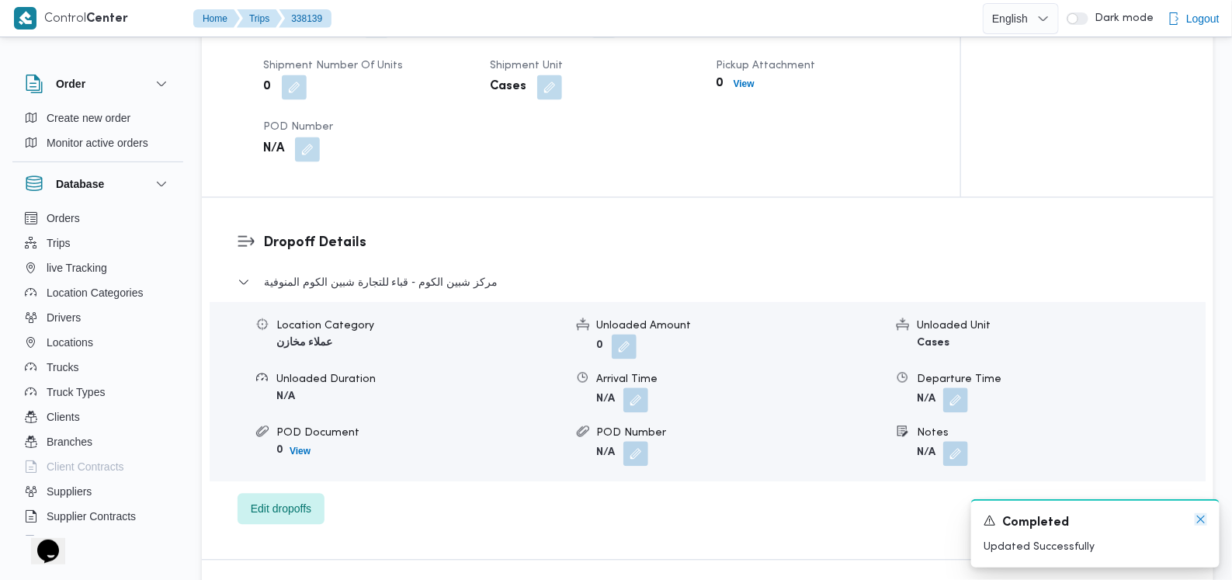
click at [1201, 520] on icon "Dismiss toast" at bounding box center [1202, 520] width 8 height 8
click at [408, 273] on span "مركز شبين الكوم - قباء للتجارة شبين الكوم المنوفية" at bounding box center [381, 282] width 234 height 19
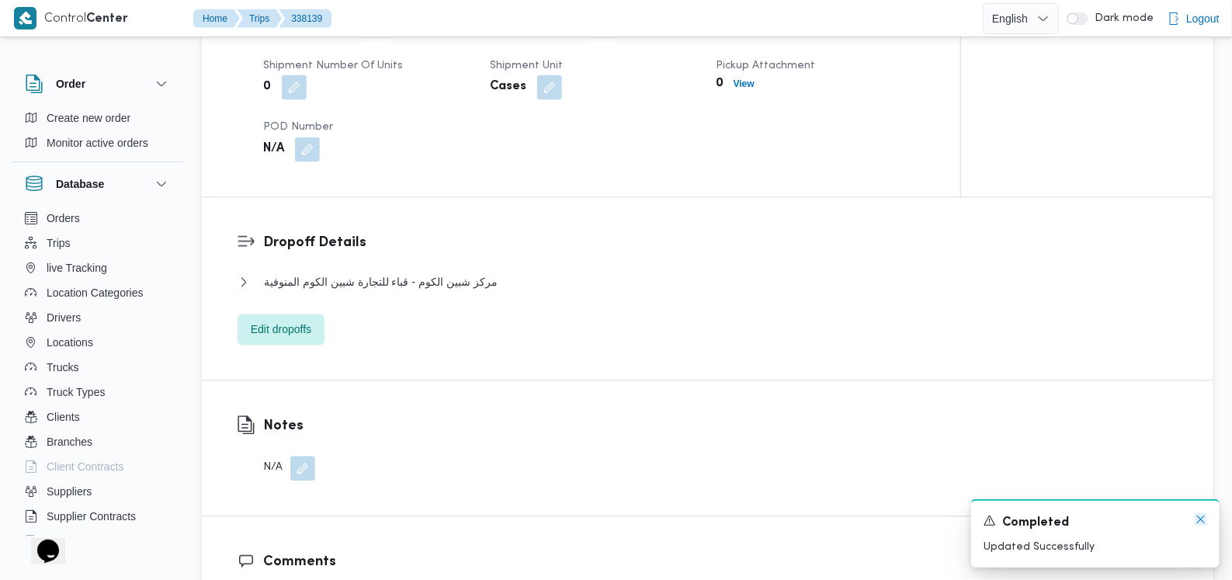
click at [1201, 522] on icon "Dismiss toast" at bounding box center [1201, 519] width 12 height 12
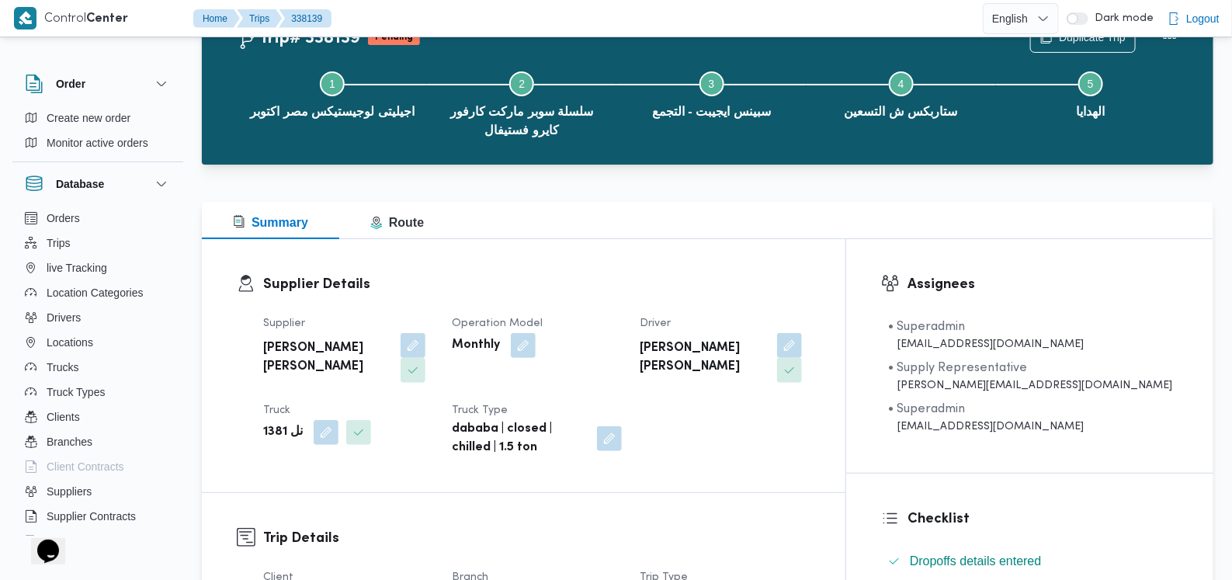
scroll to position [0, 0]
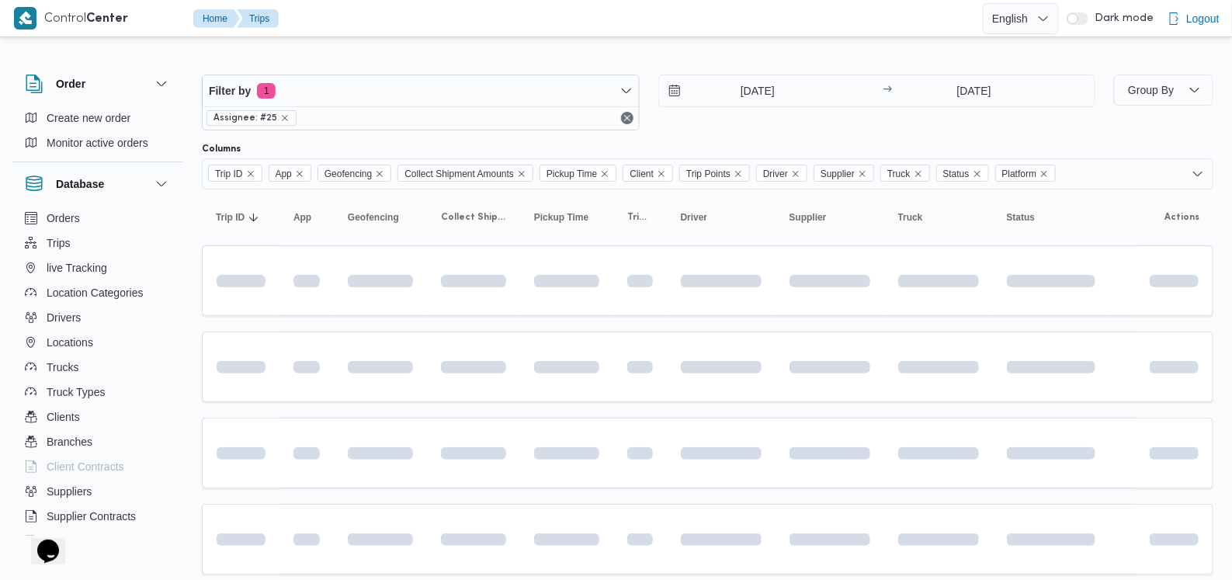
scroll to position [500, 0]
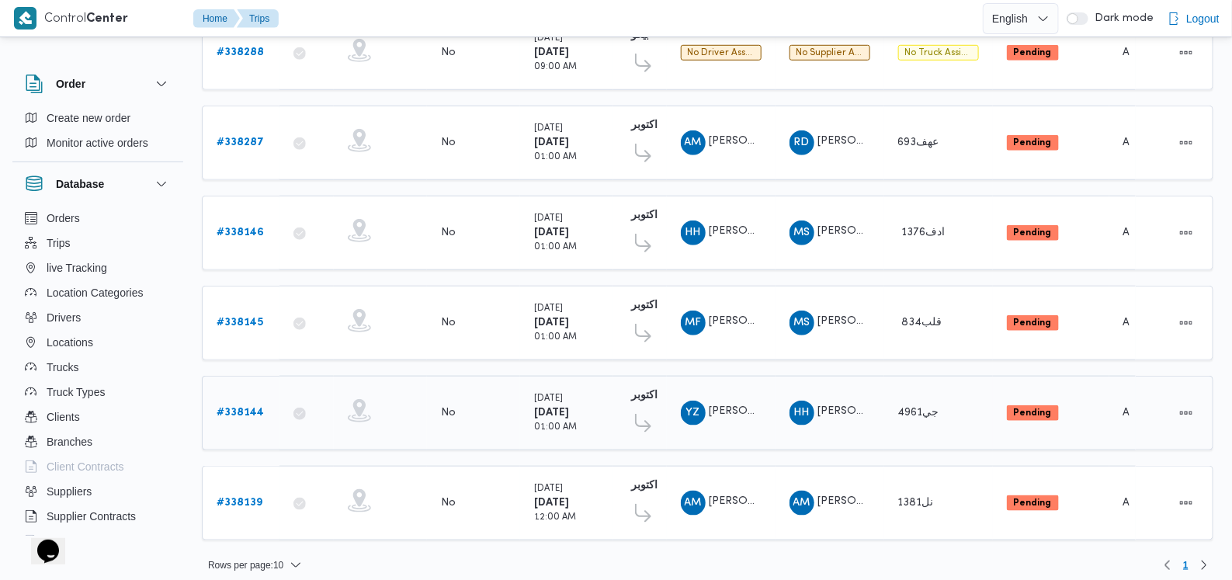
click at [238, 408] on b "# 338144" at bounding box center [240, 413] width 47 height 10
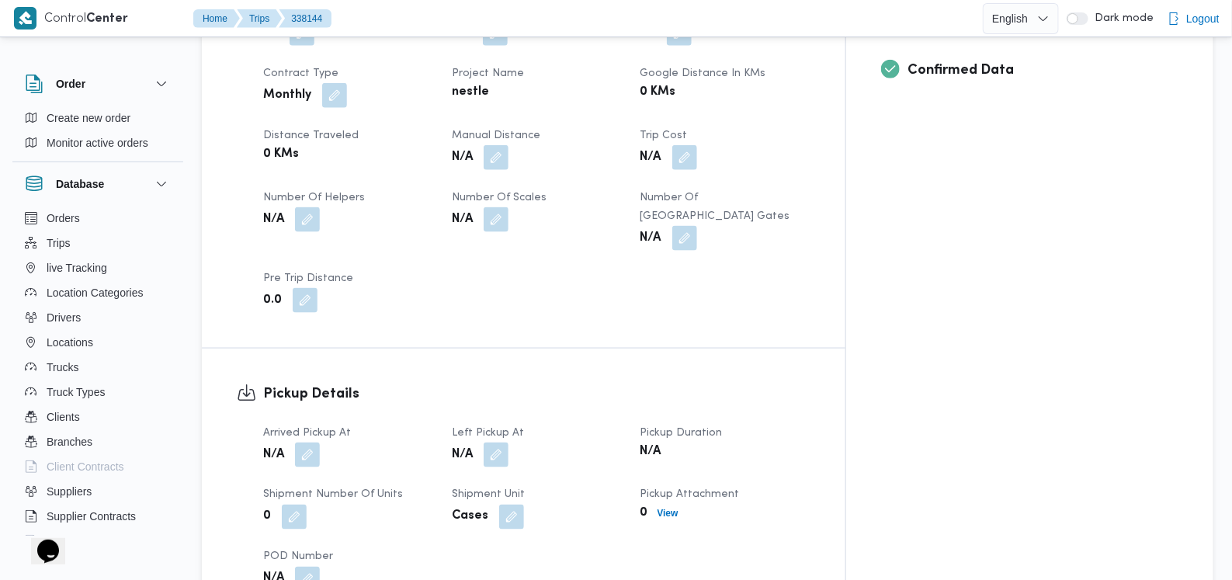
scroll to position [874, 0]
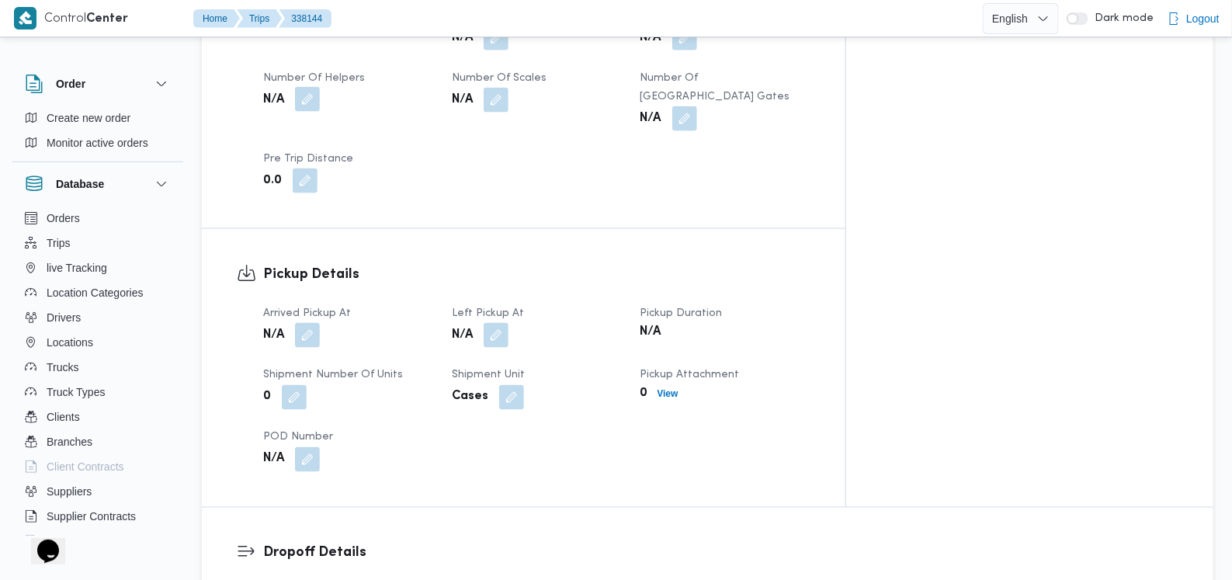
click at [301, 87] on button "button" at bounding box center [307, 99] width 25 height 25
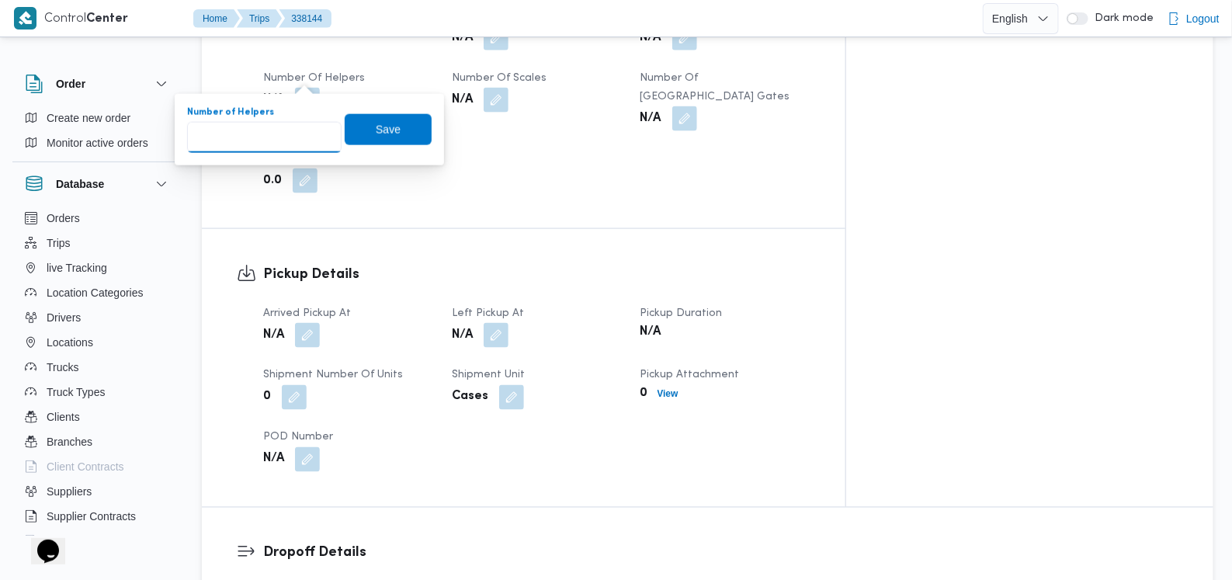
click at [273, 149] on input "Number of Helpers" at bounding box center [264, 137] width 155 height 31
type input "1"
click at [376, 127] on span "Save" at bounding box center [388, 129] width 25 height 19
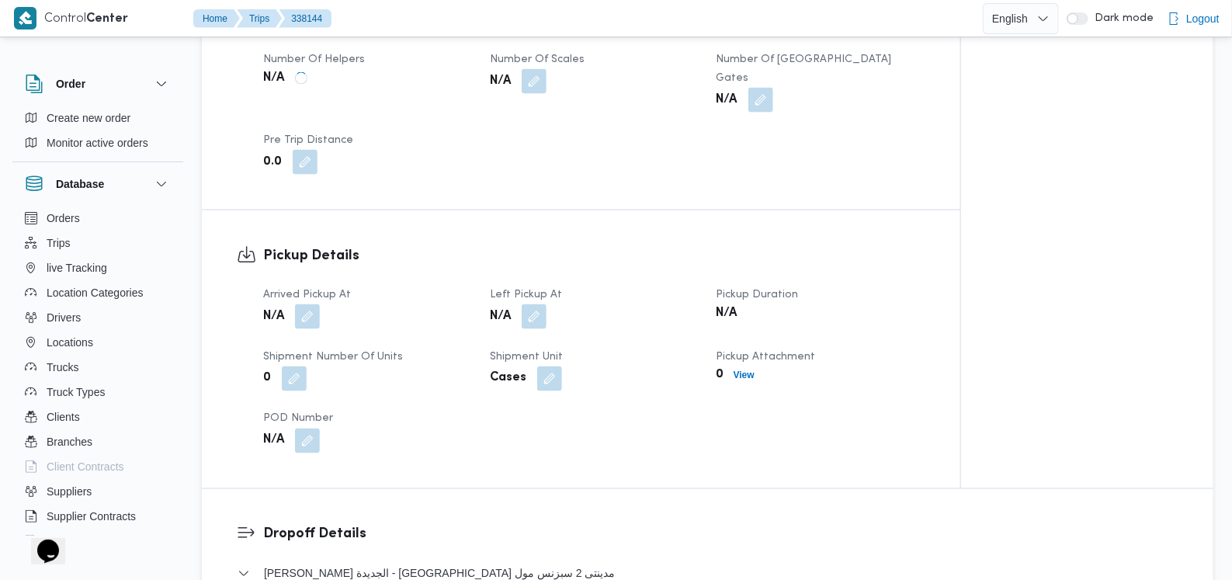
scroll to position [971, 0]
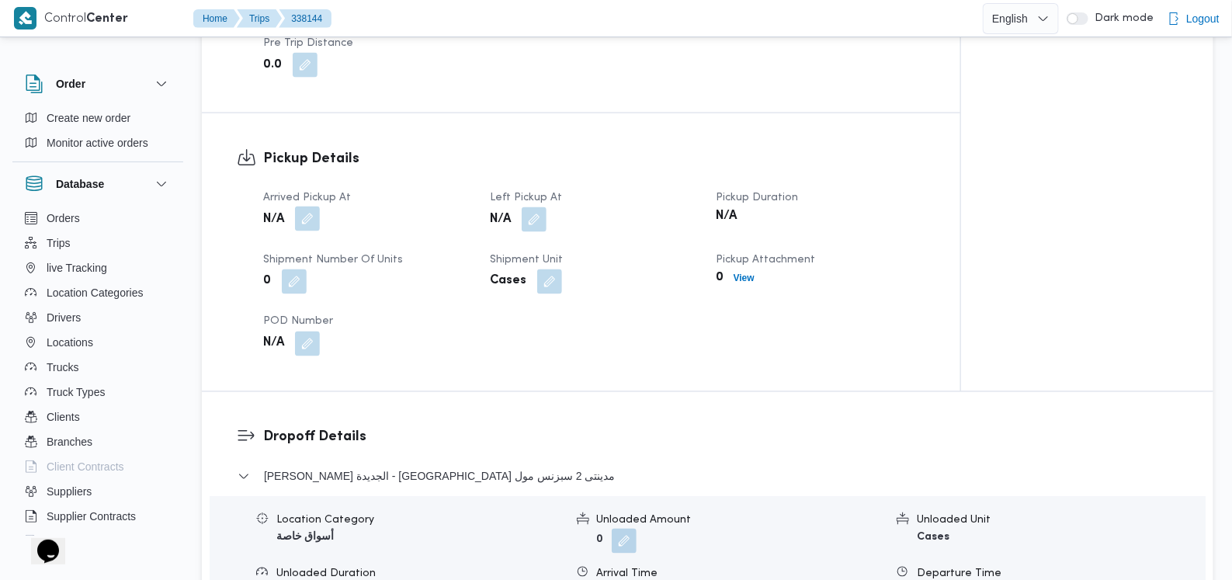
click at [320, 207] on span at bounding box center [303, 219] width 33 height 25
click at [318, 207] on button "button" at bounding box center [307, 219] width 25 height 25
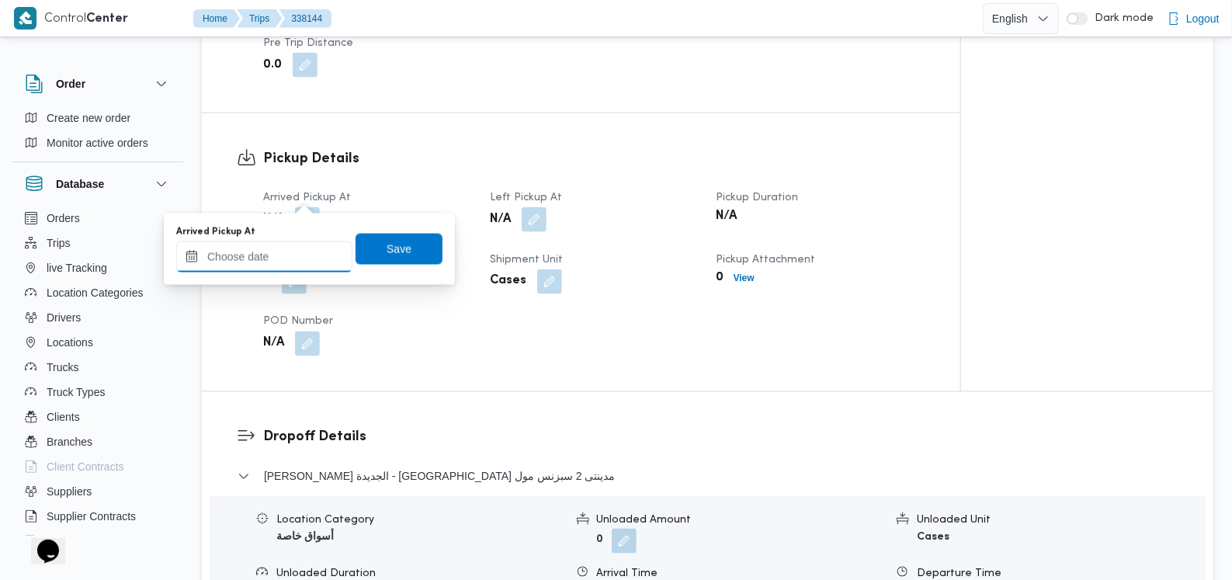
click at [303, 243] on input "Arrived Pickup At" at bounding box center [264, 257] width 176 height 31
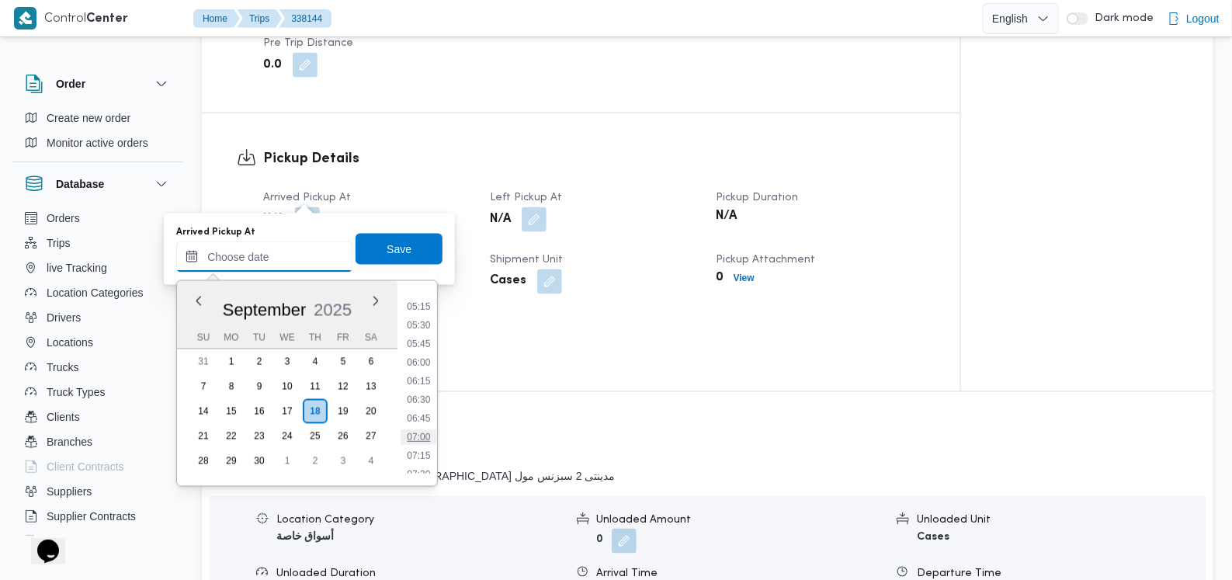
scroll to position [356, 0]
click at [429, 348] on li "05:30" at bounding box center [420, 355] width 36 height 16
type input "18/09/2025 05:30"
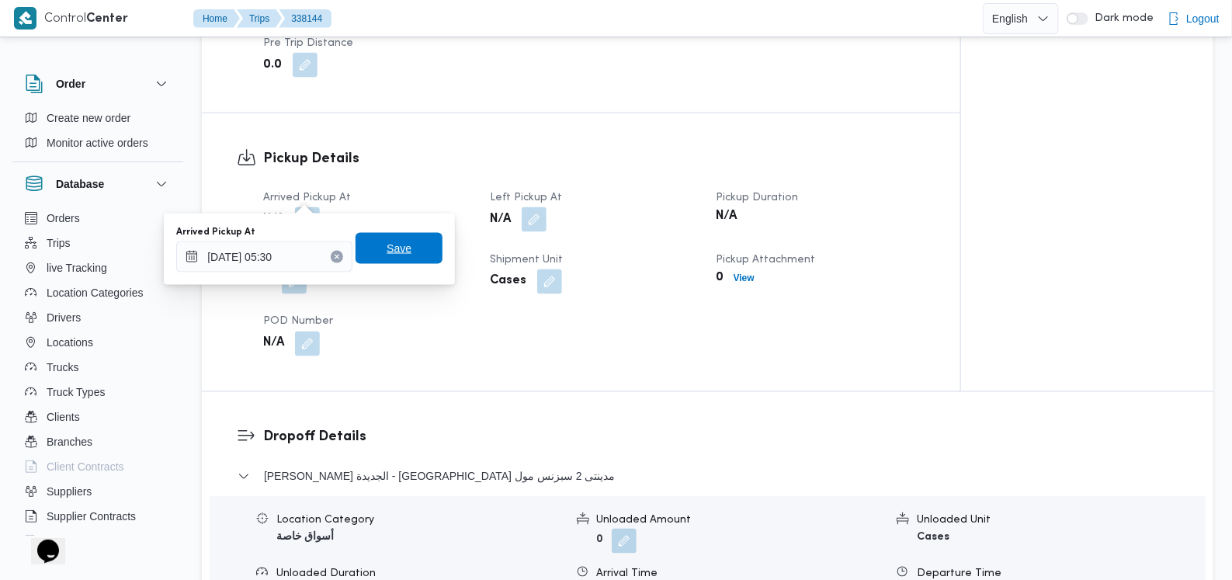
click at [421, 255] on span "Save" at bounding box center [399, 248] width 87 height 31
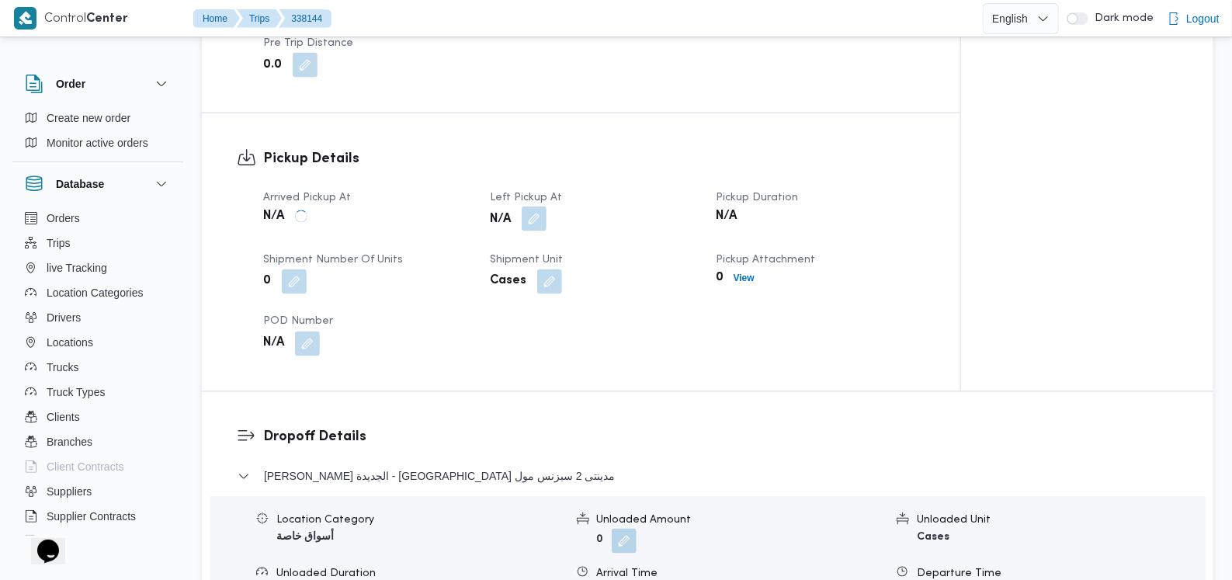
click at [534, 207] on button "button" at bounding box center [534, 219] width 25 height 25
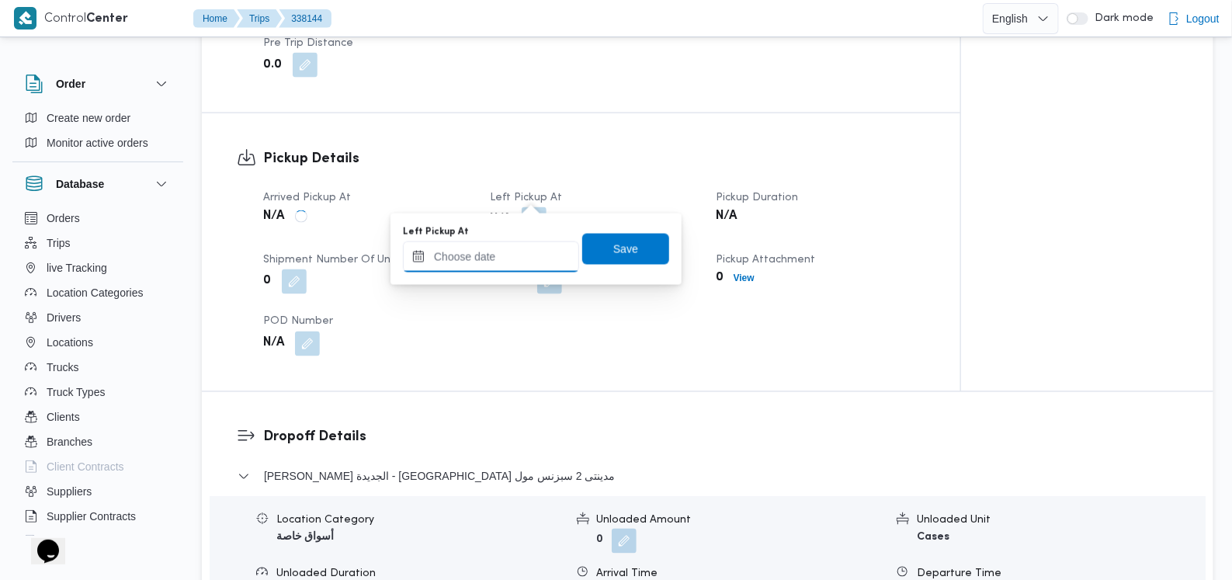
click at [497, 259] on input "Left Pickup At" at bounding box center [491, 257] width 176 height 31
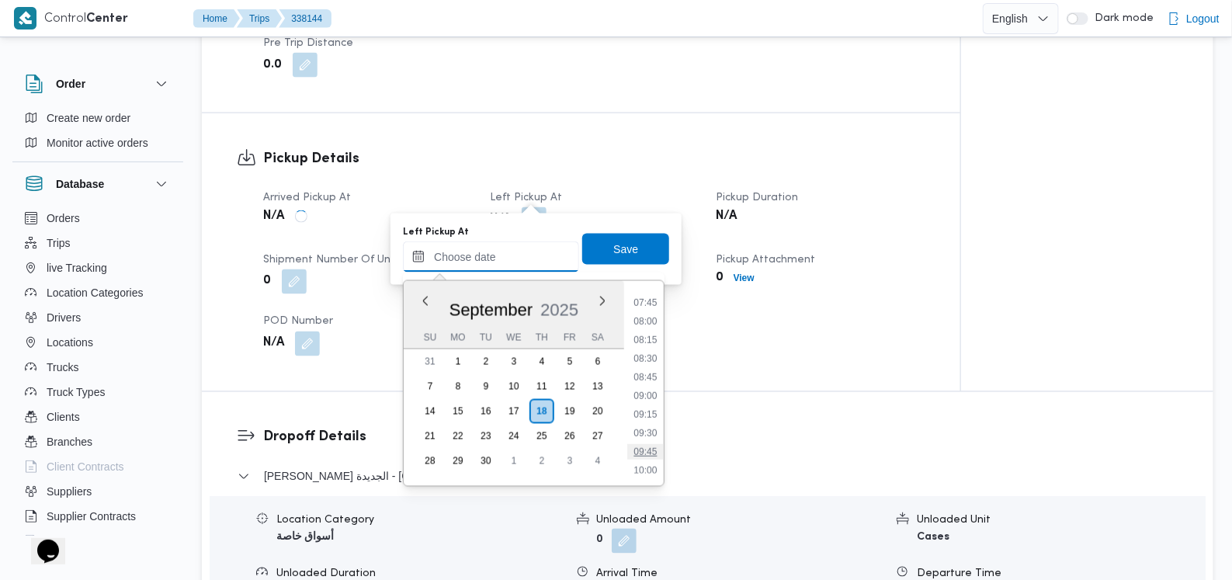
scroll to position [551, 0]
click at [652, 374] on ul "00:00 00:15 00:30 00:45 01:00 01:15 01:30 01:45 02:00 02:15 02:30 02:45 03:00 0…" at bounding box center [645, 384] width 37 height 180
click at [652, 376] on li "08:30" at bounding box center [646, 384] width 36 height 16
type input "18/09/2025 08:30"
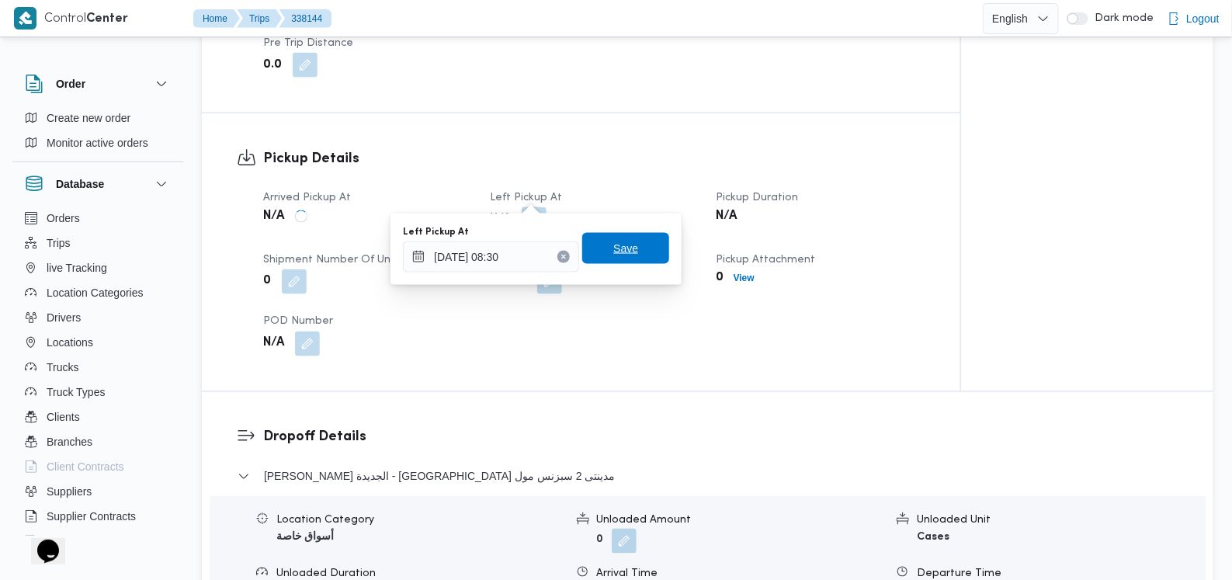
click at [648, 249] on span "Save" at bounding box center [625, 248] width 87 height 31
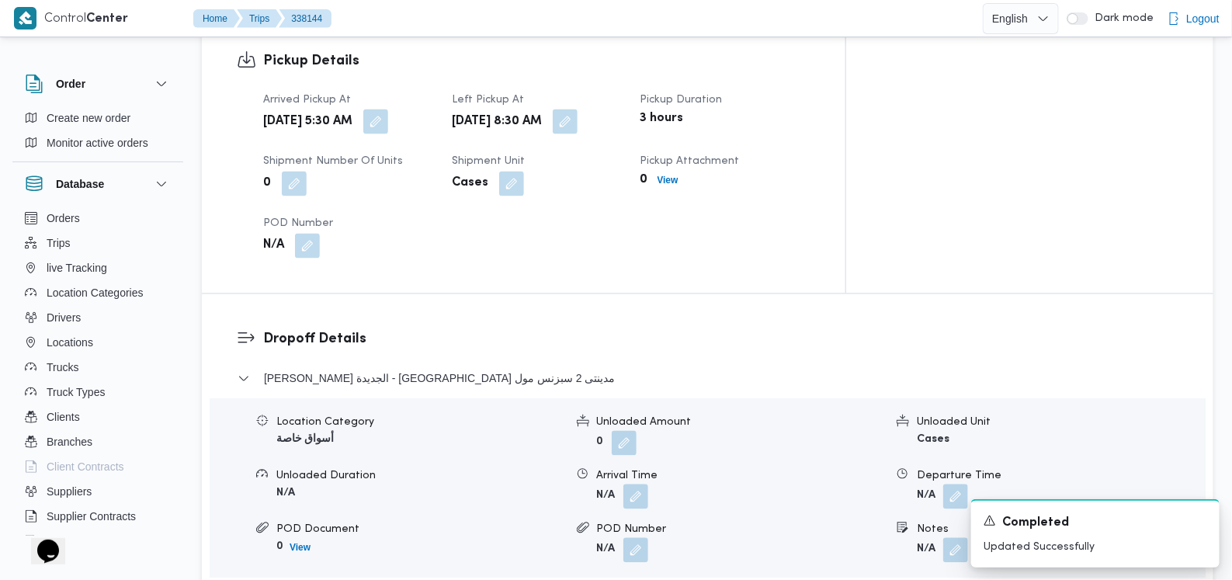
scroll to position [1165, 0]
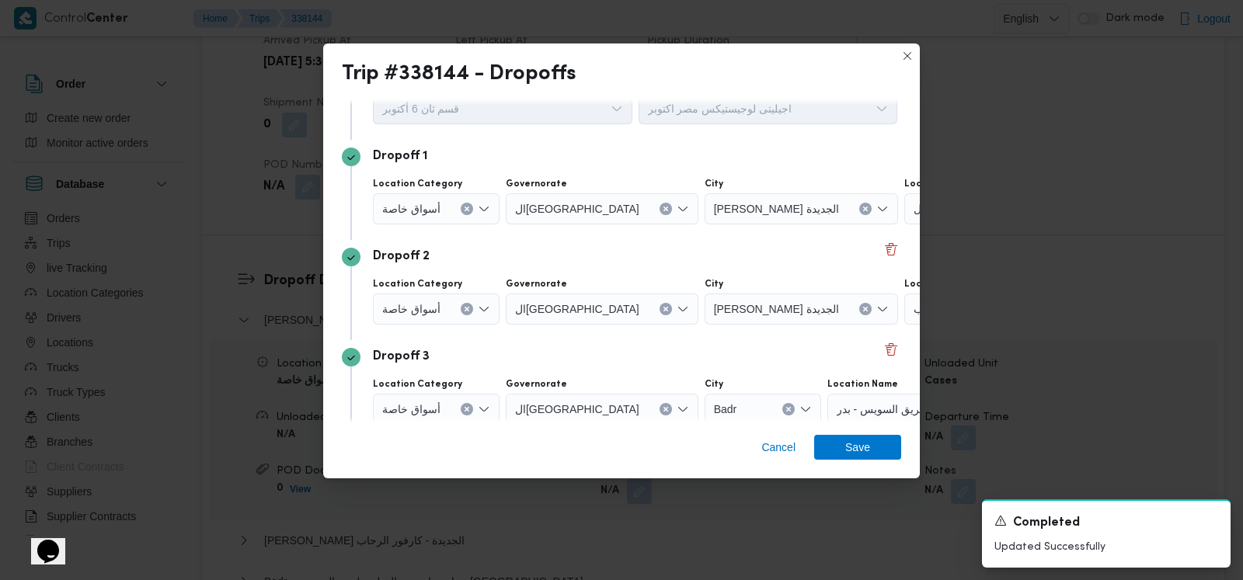
scroll to position [129, 0]
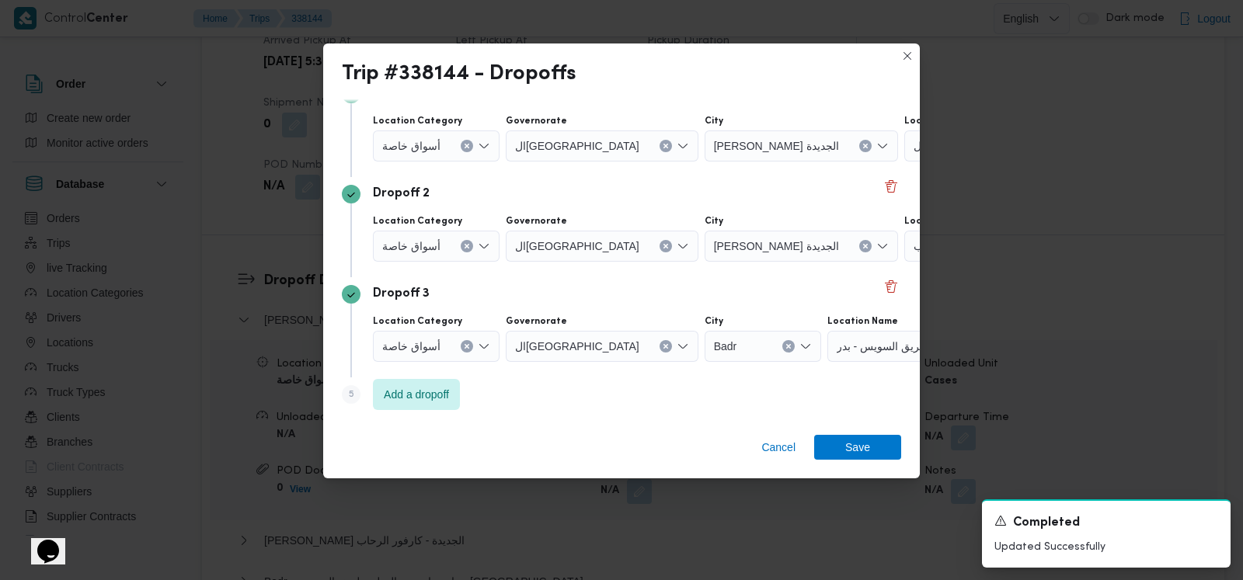
click at [465, 343] on icon "Clear input" at bounding box center [467, 346] width 6 height 6
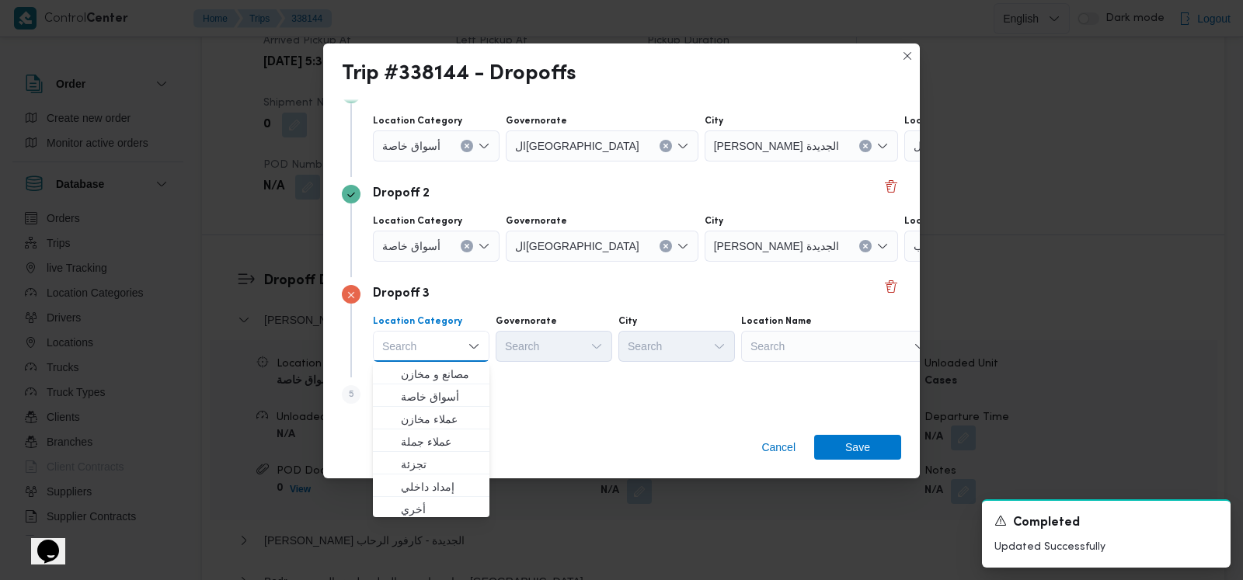
click at [466, 245] on icon "Clear input" at bounding box center [467, 246] width 6 height 6
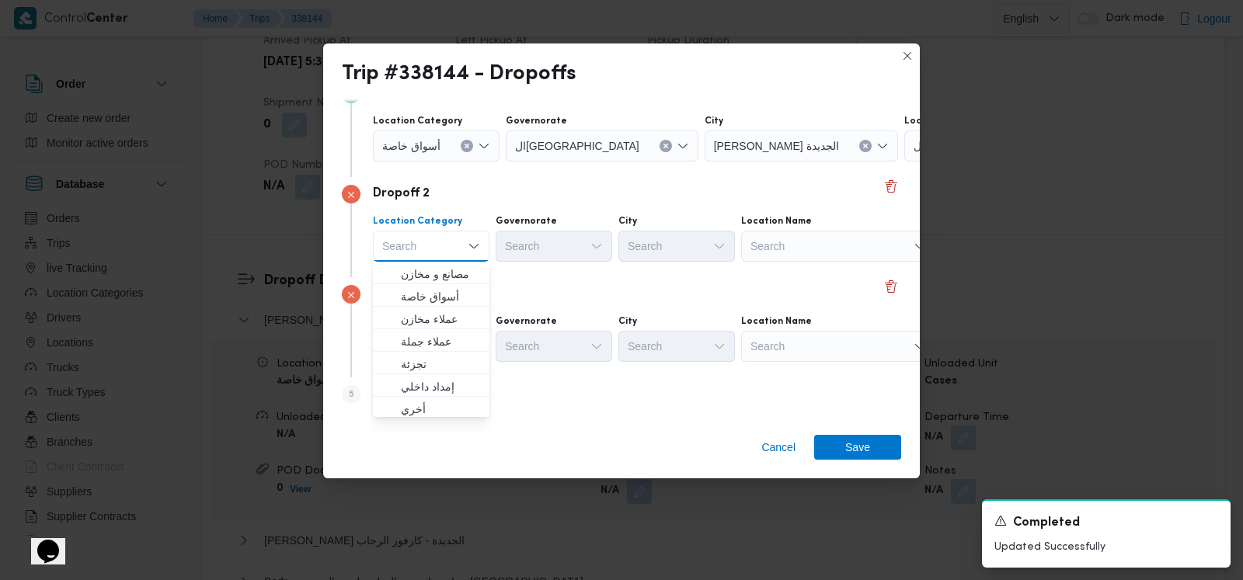
click at [913, 141] on span "كارفور مدينتى 2 سبزنس مول" at bounding box center [976, 145] width 126 height 17
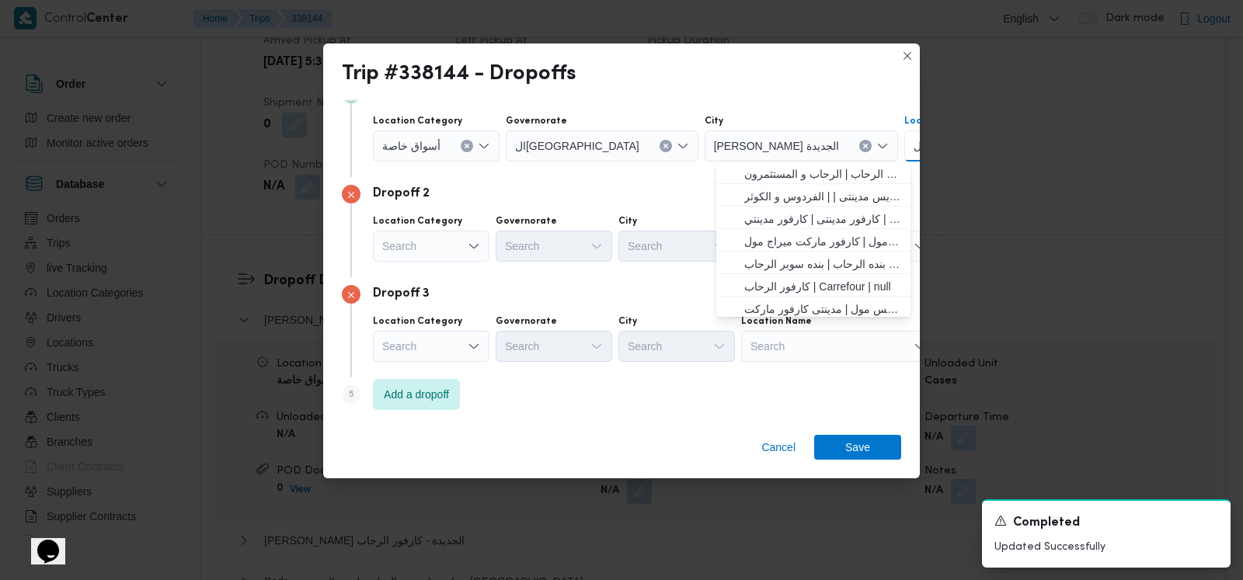
scroll to position [129, 74]
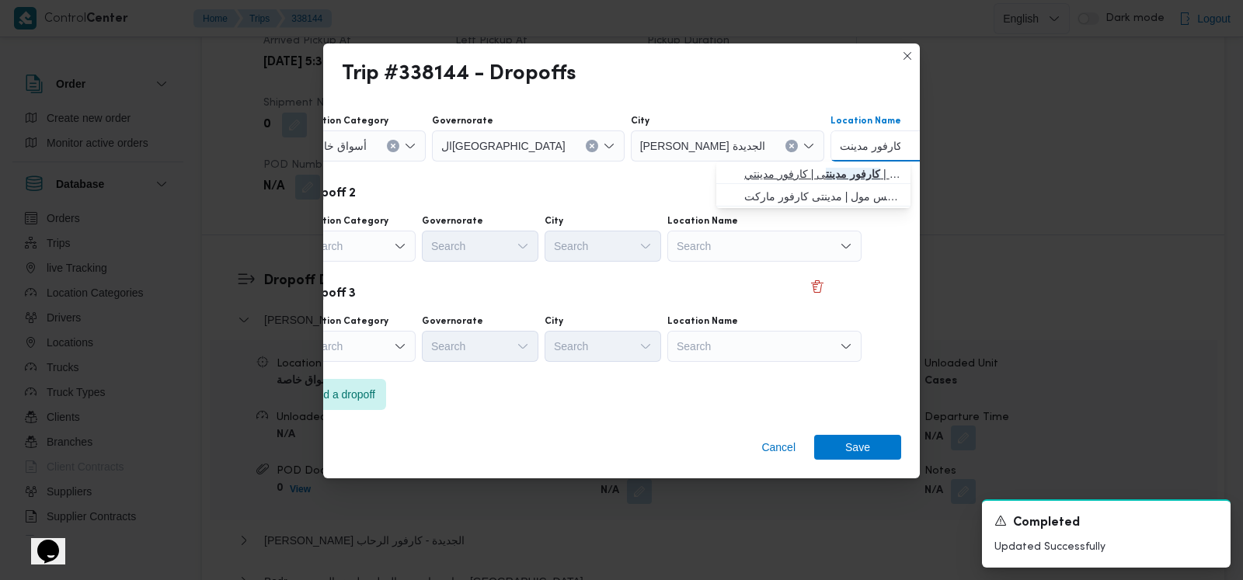
type input "كارفور مدينت"
click at [752, 176] on span "كارفور مدينت ى | كارفور مدينتي | null" at bounding box center [822, 174] width 157 height 19
click at [746, 244] on div "Search" at bounding box center [764, 246] width 194 height 31
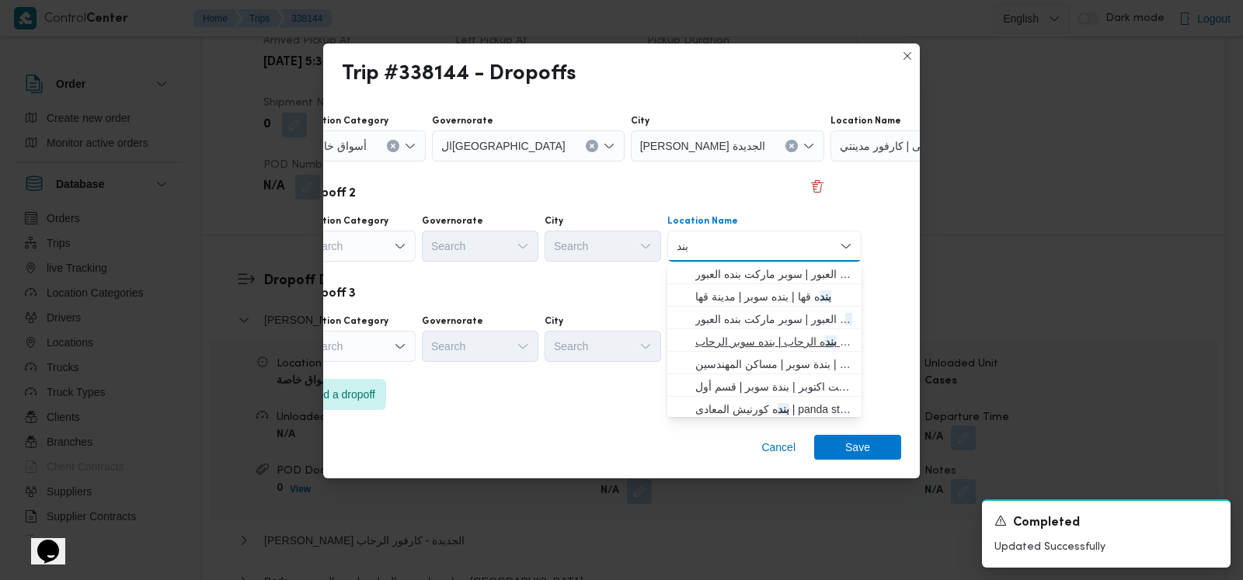
type input "بند"
click at [757, 331] on span "بند ه الرحاب | بنده سوبر الرحاب | null" at bounding box center [764, 341] width 182 height 25
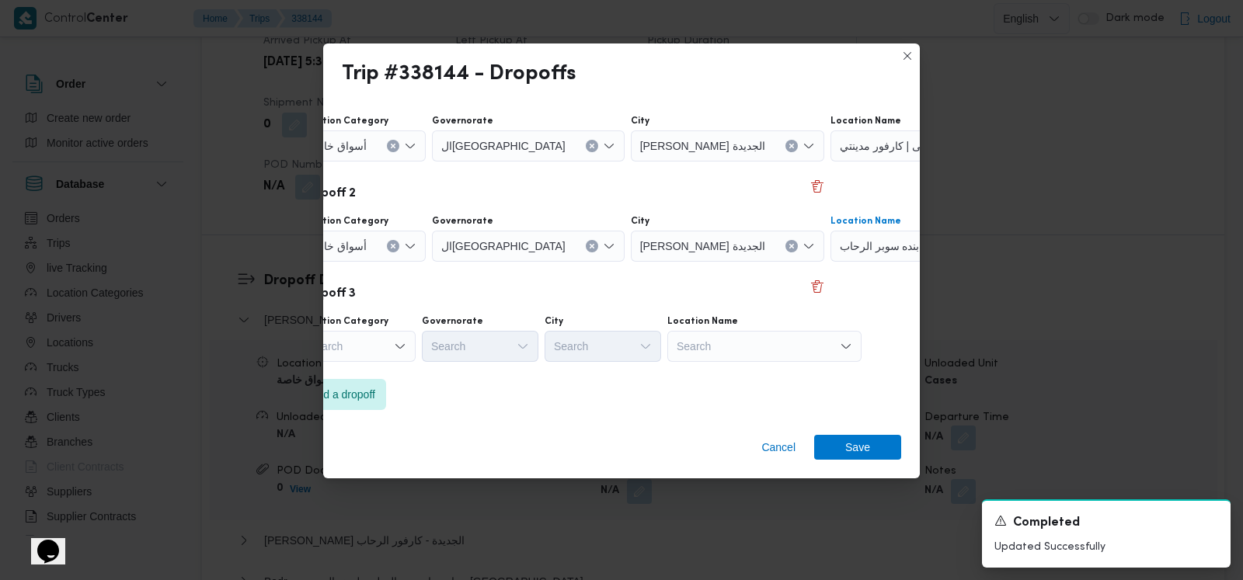
click at [756, 336] on div "Search" at bounding box center [764, 346] width 194 height 31
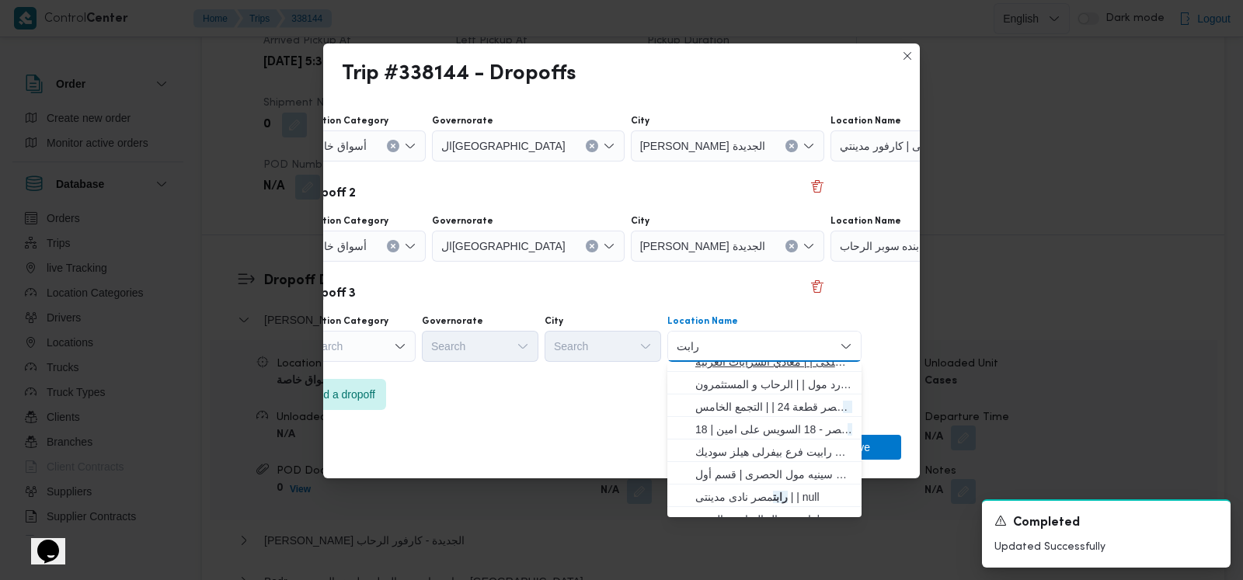
scroll to position [96, 0]
type input "رابت"
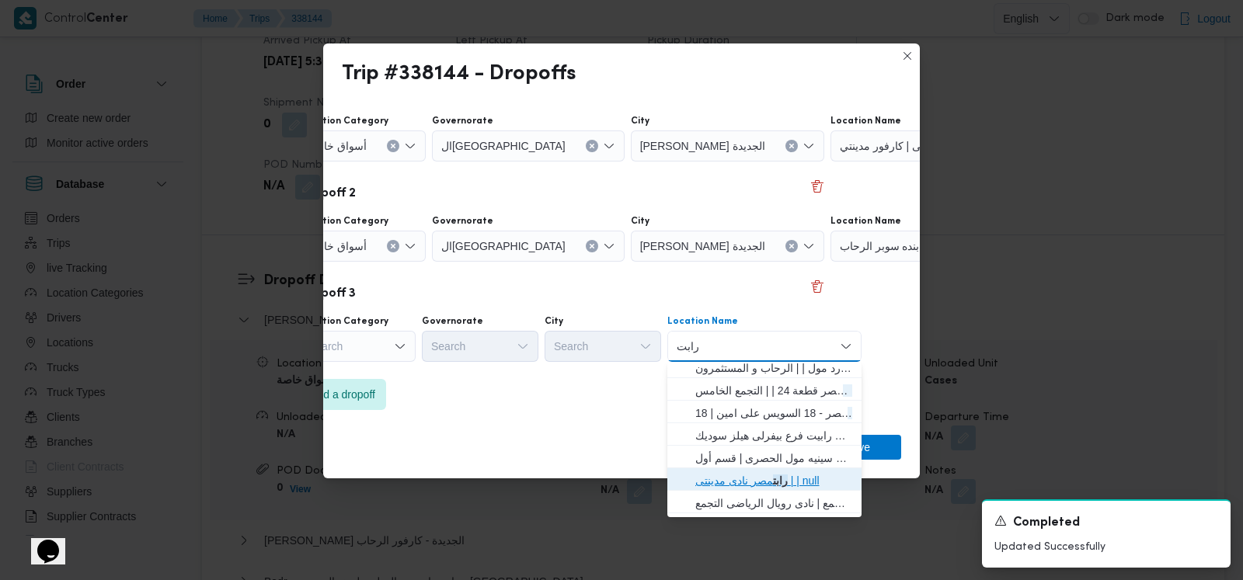
click at [777, 475] on mark "رابت" at bounding box center [780, 481] width 15 height 12
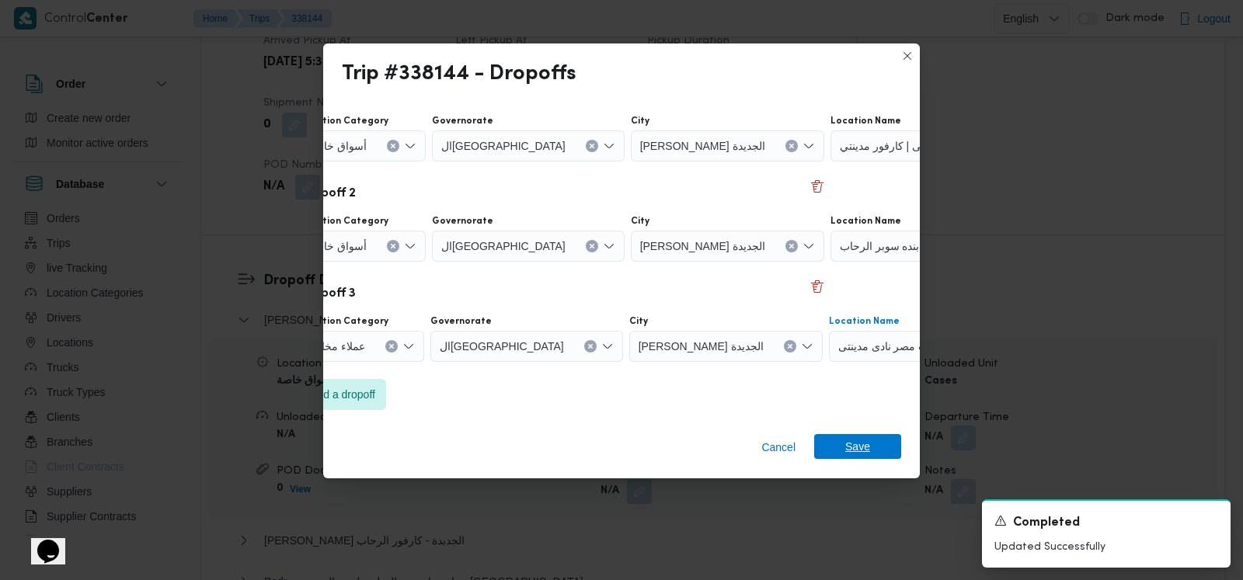
click at [870, 447] on span "Save" at bounding box center [857, 446] width 87 height 25
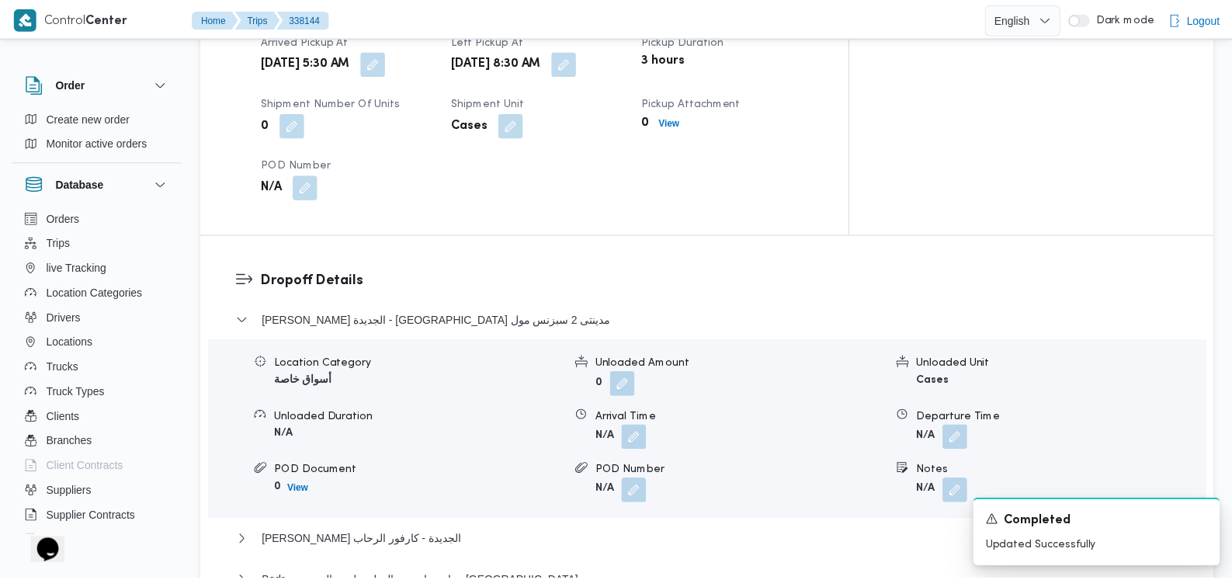
scroll to position [1166, 0]
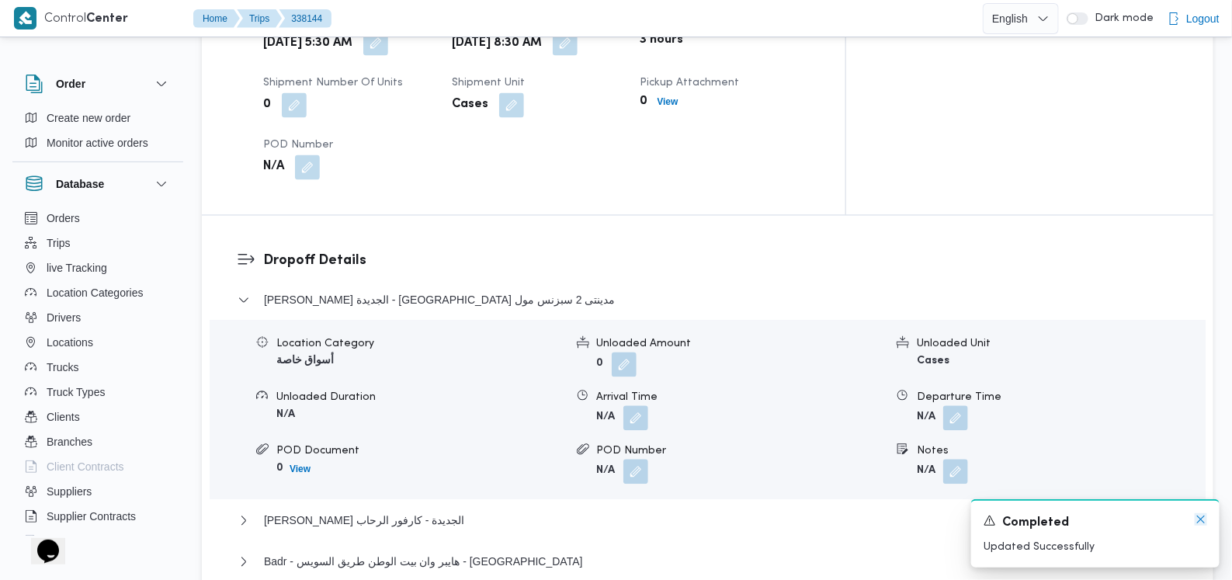
click at [1200, 524] on icon "Dismiss toast" at bounding box center [1201, 519] width 12 height 12
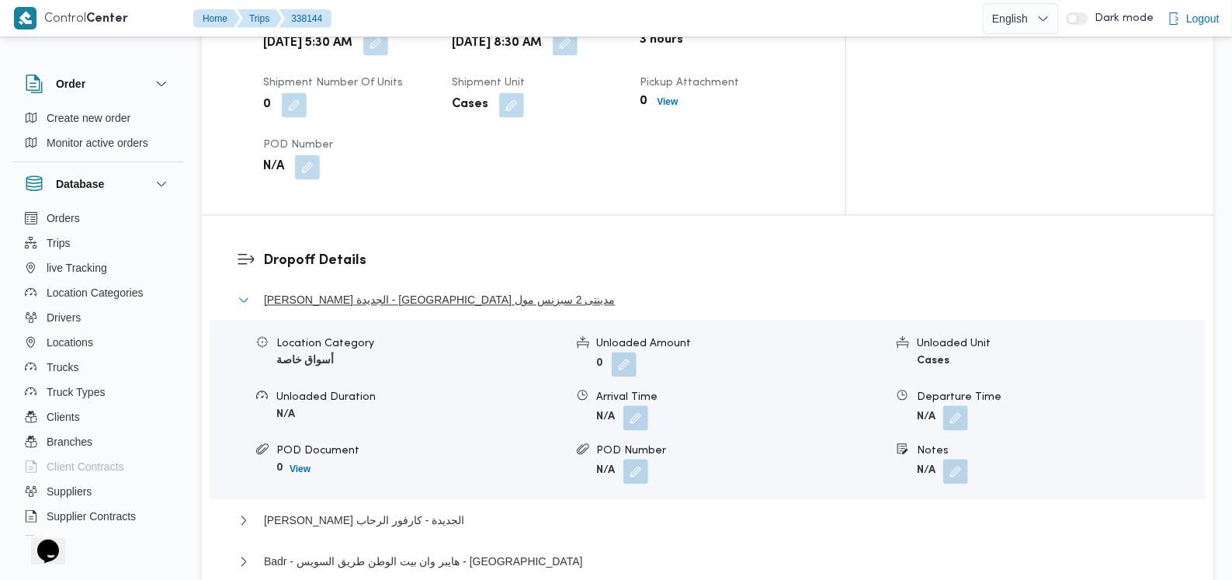
click at [417, 291] on span "ثانى القاهرة الجديدة - كارفور مدينتى 2 سبزنس مول" at bounding box center [440, 300] width 352 height 19
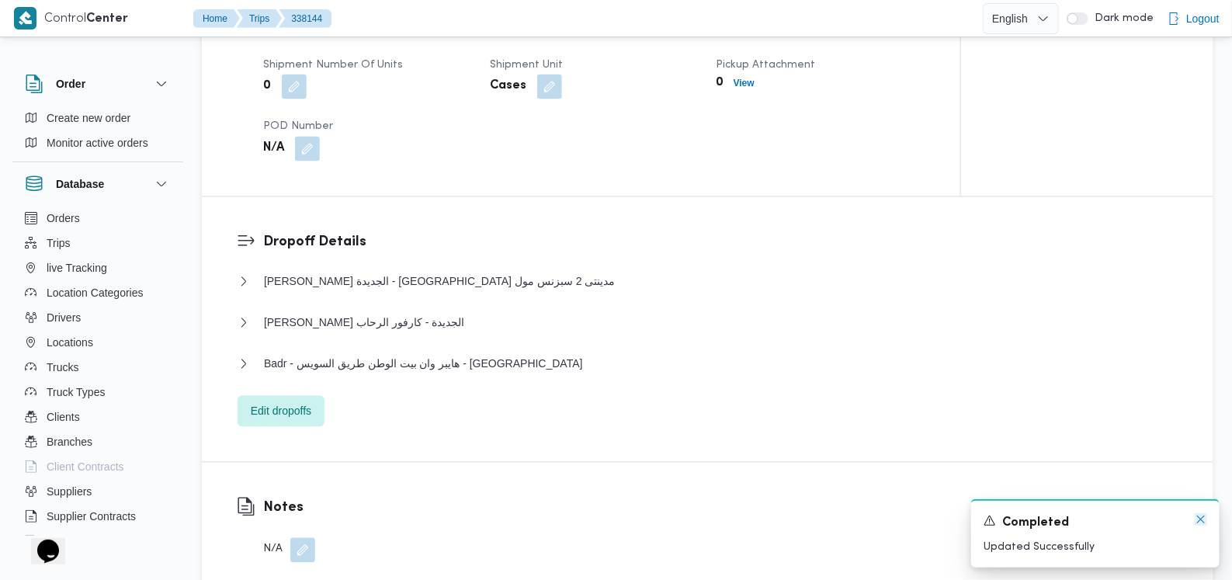
click at [1200, 518] on icon "Dismiss toast" at bounding box center [1201, 519] width 12 height 12
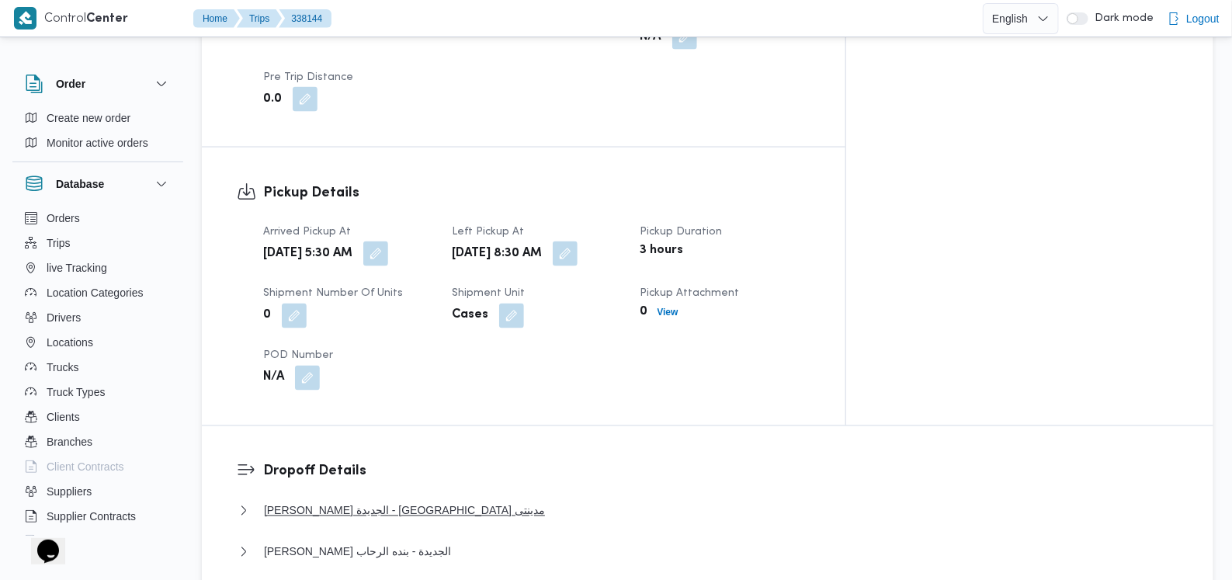
scroll to position [1069, 0]
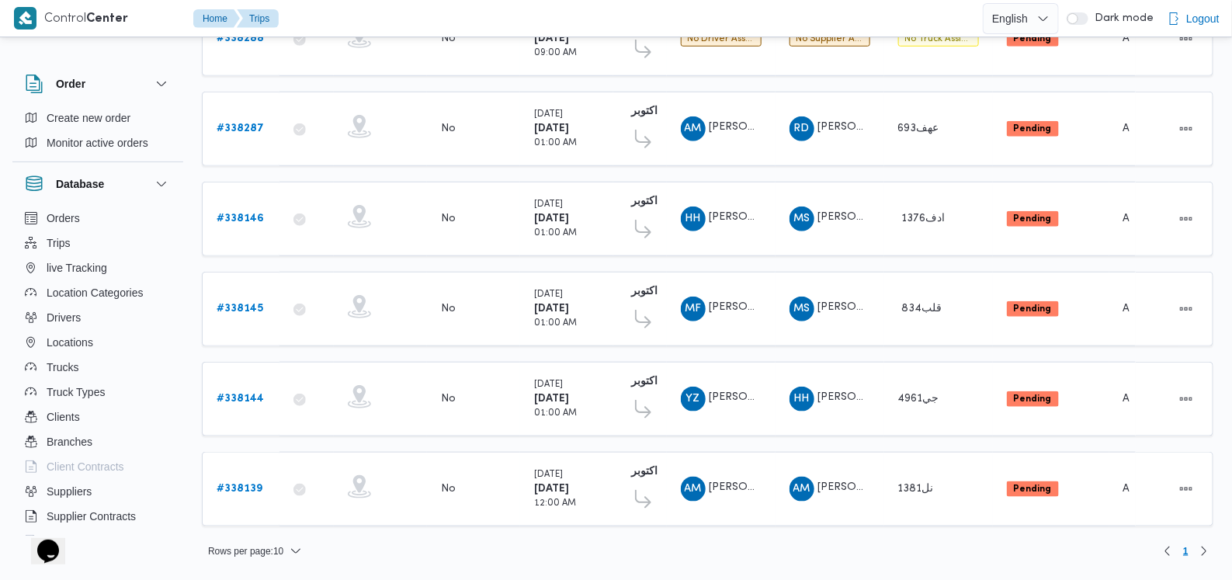
scroll to position [500, 0]
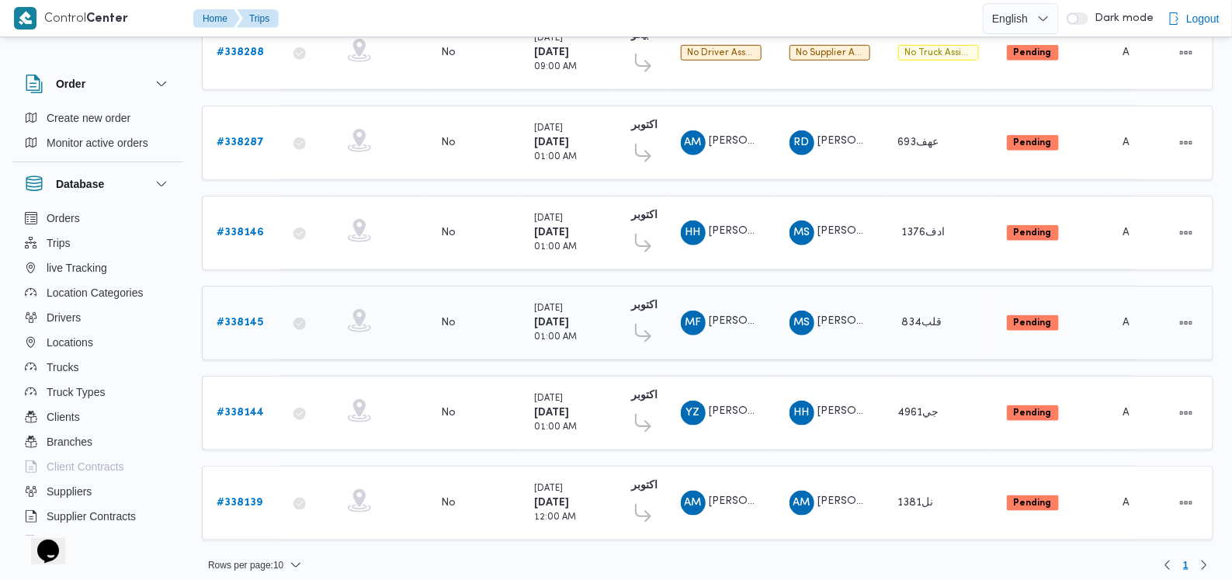
click at [247, 318] on b "# 338145" at bounding box center [240, 323] width 47 height 10
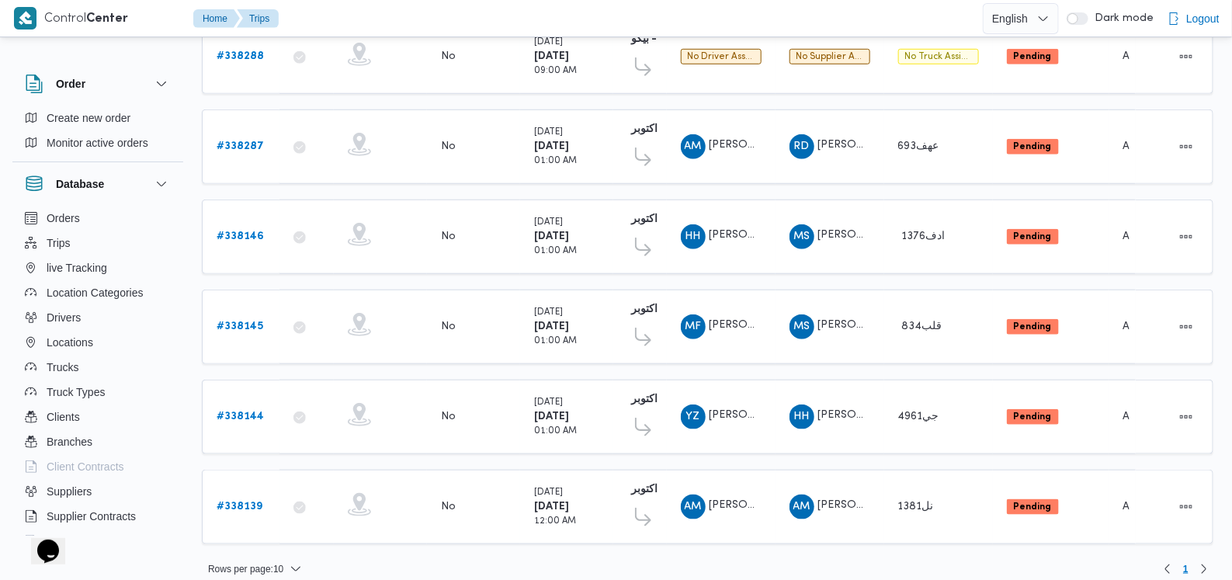
scroll to position [500, 0]
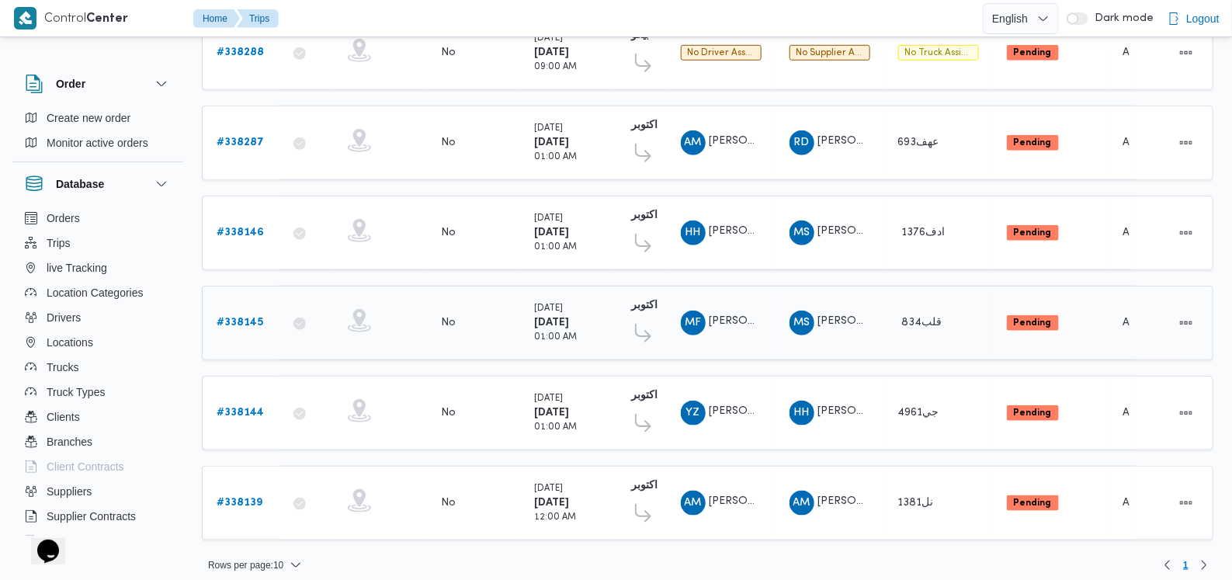
click at [247, 318] on b "# 338145" at bounding box center [240, 323] width 47 height 10
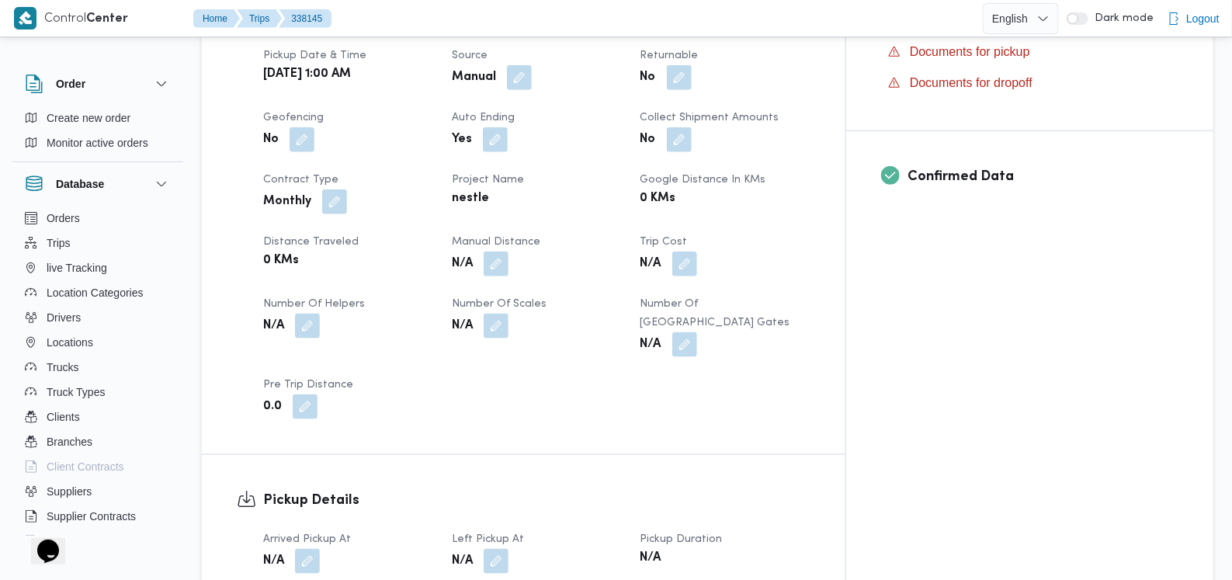
scroll to position [679, 0]
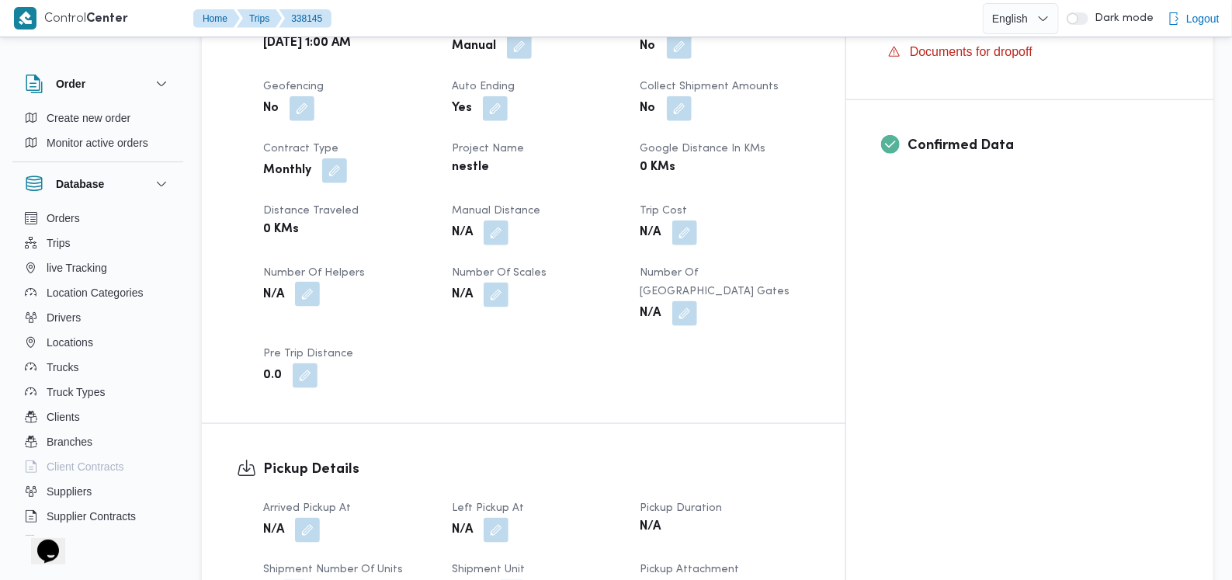
click at [315, 282] on button "button" at bounding box center [307, 294] width 25 height 25
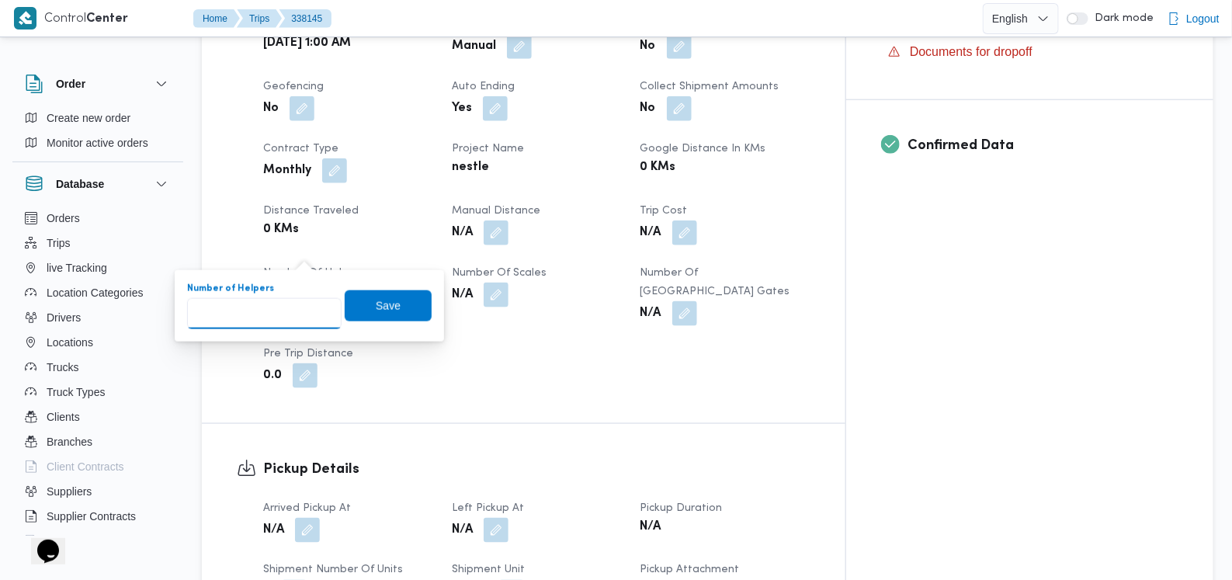
click at [272, 319] on input "Number of Helpers" at bounding box center [264, 313] width 155 height 31
type input "1"
click at [379, 306] on span "Save" at bounding box center [388, 305] width 25 height 19
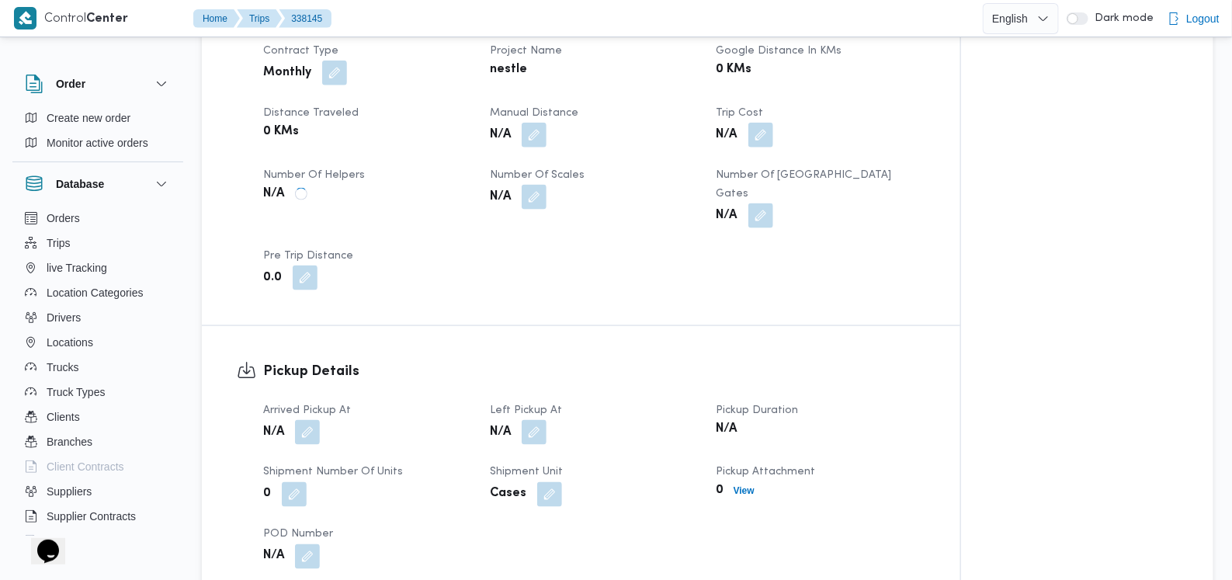
scroll to position [874, 0]
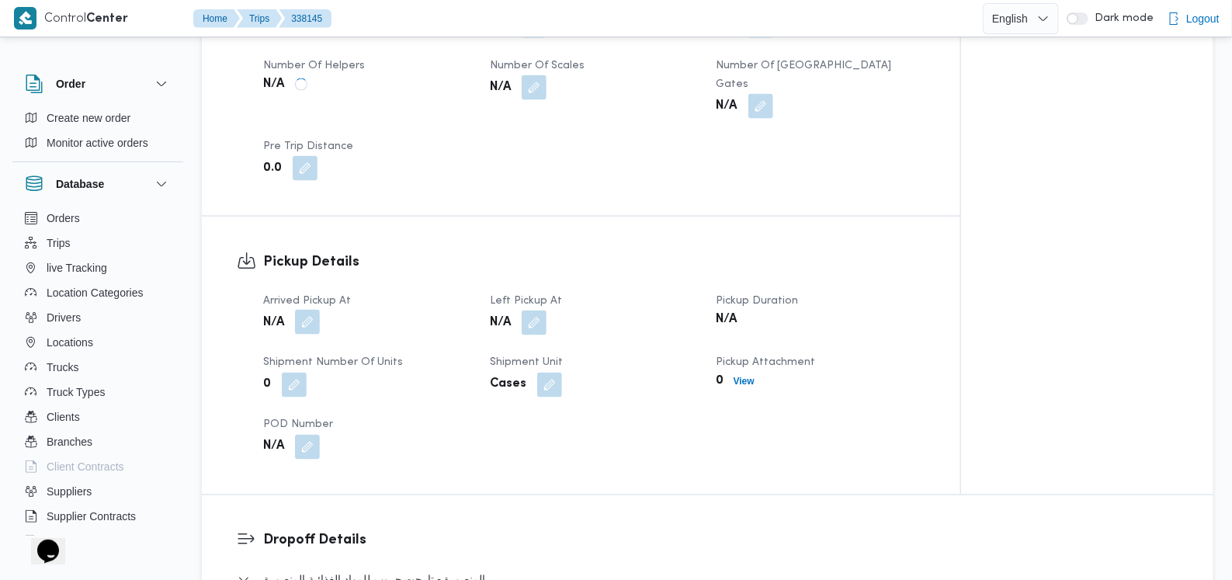
click at [302, 310] on button "button" at bounding box center [307, 322] width 25 height 25
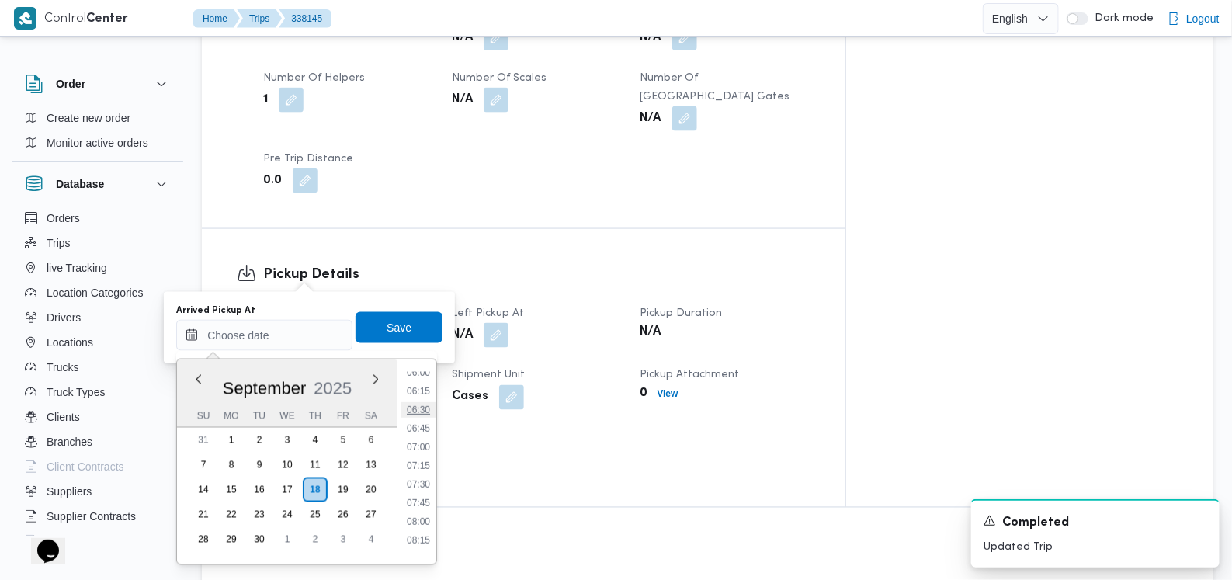
scroll to position [356, 0]
click at [429, 400] on li "05:00" at bounding box center [419, 396] width 36 height 16
type input "18/09/2025 05:00"
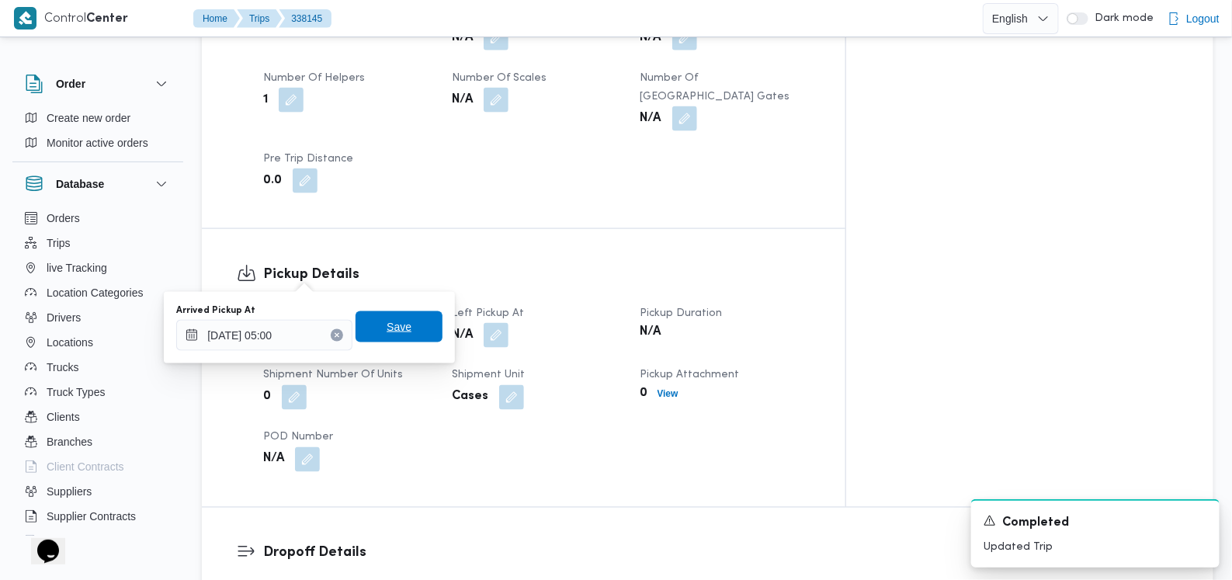
click at [415, 337] on span "Save" at bounding box center [399, 326] width 87 height 31
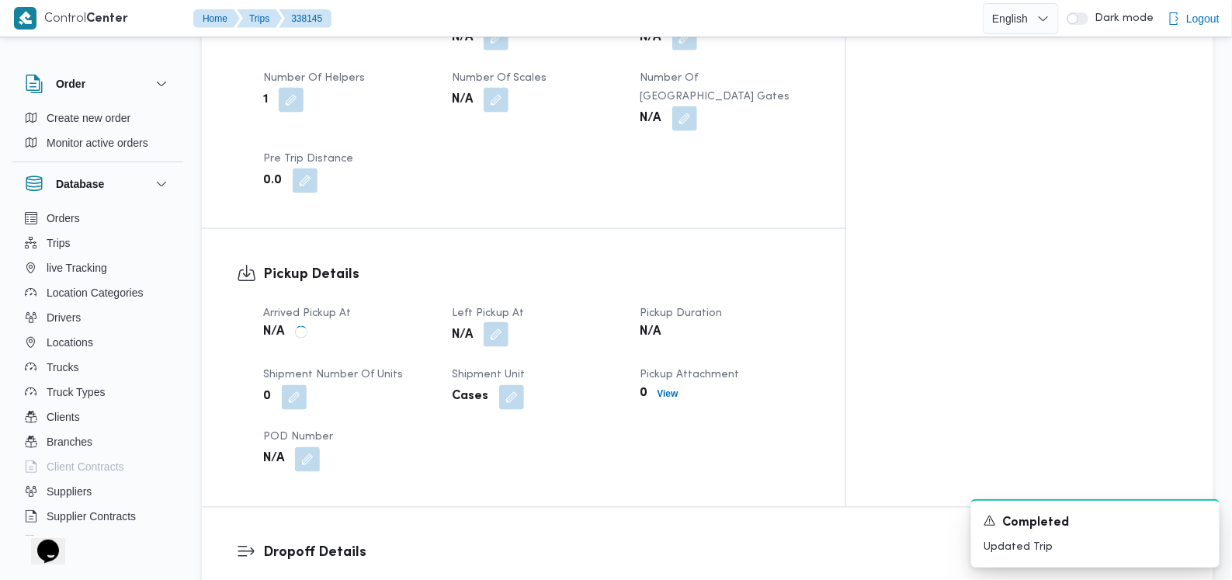
click at [509, 322] on button "button" at bounding box center [496, 334] width 25 height 25
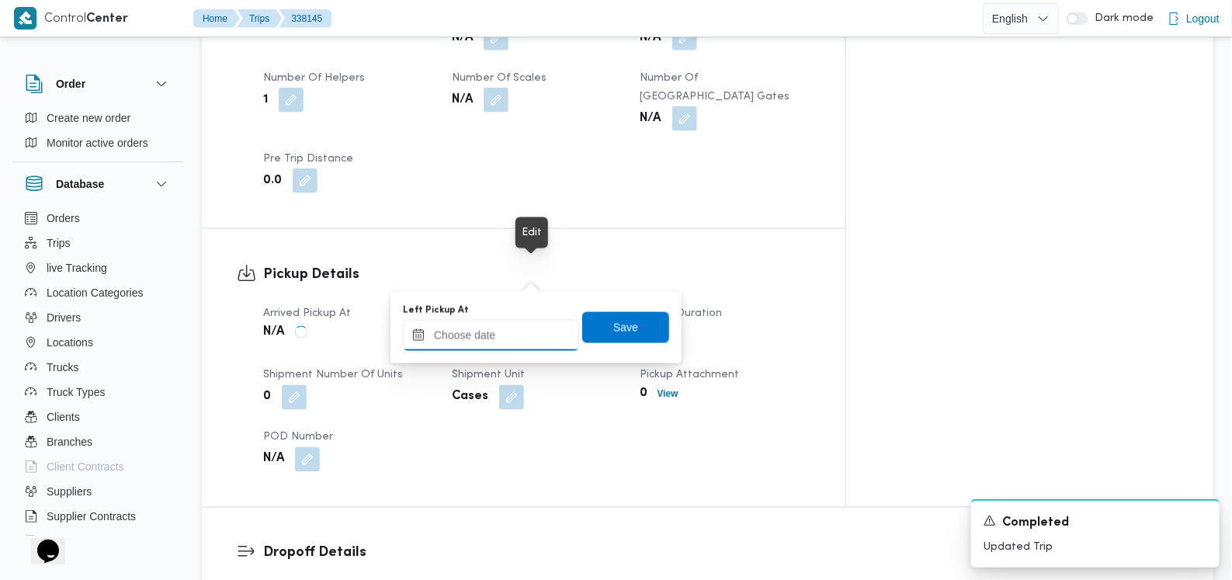
click at [513, 324] on input "Left Pickup At" at bounding box center [491, 335] width 176 height 31
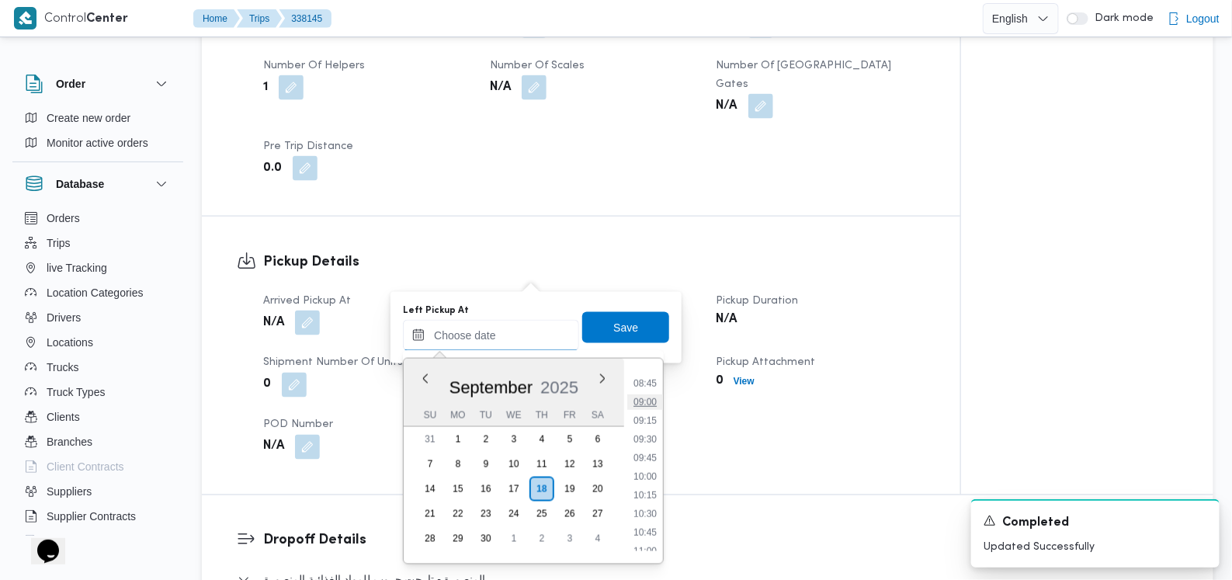
scroll to position [551, 0]
click at [647, 422] on li "08:00" at bounding box center [645, 424] width 36 height 16
type input "18/09/2025 08:00"
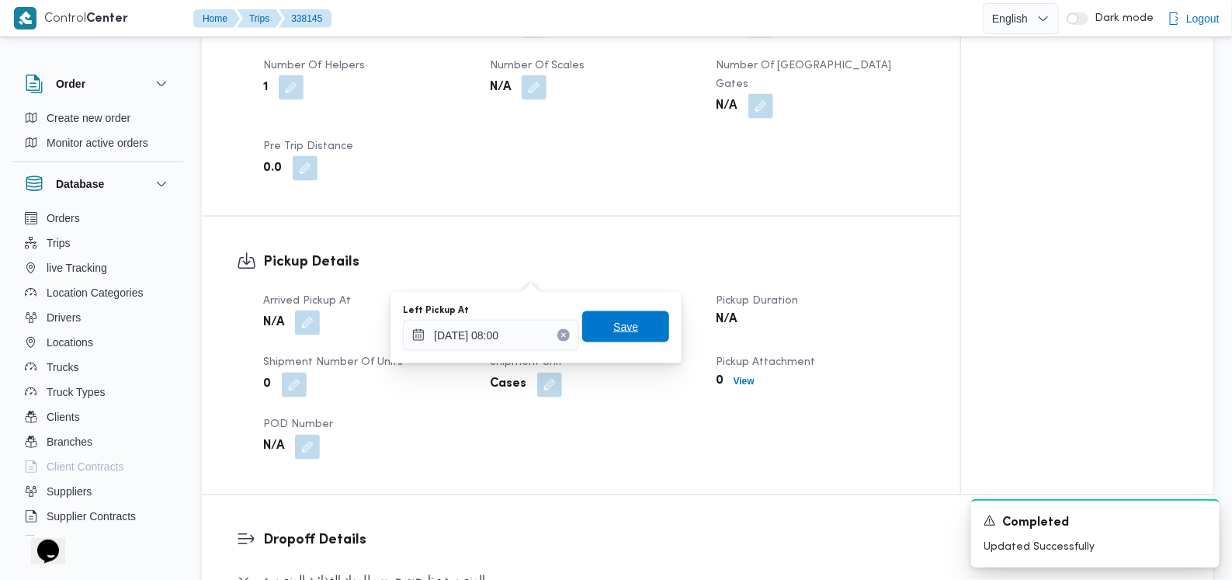
click at [640, 335] on span "Save" at bounding box center [625, 326] width 87 height 31
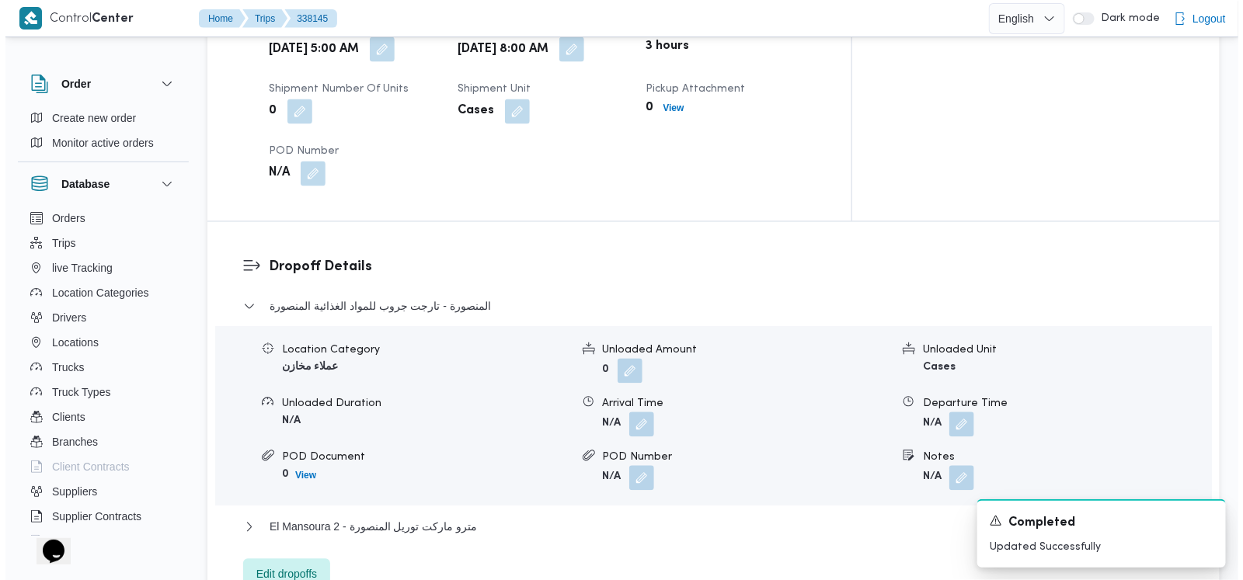
scroll to position [1165, 0]
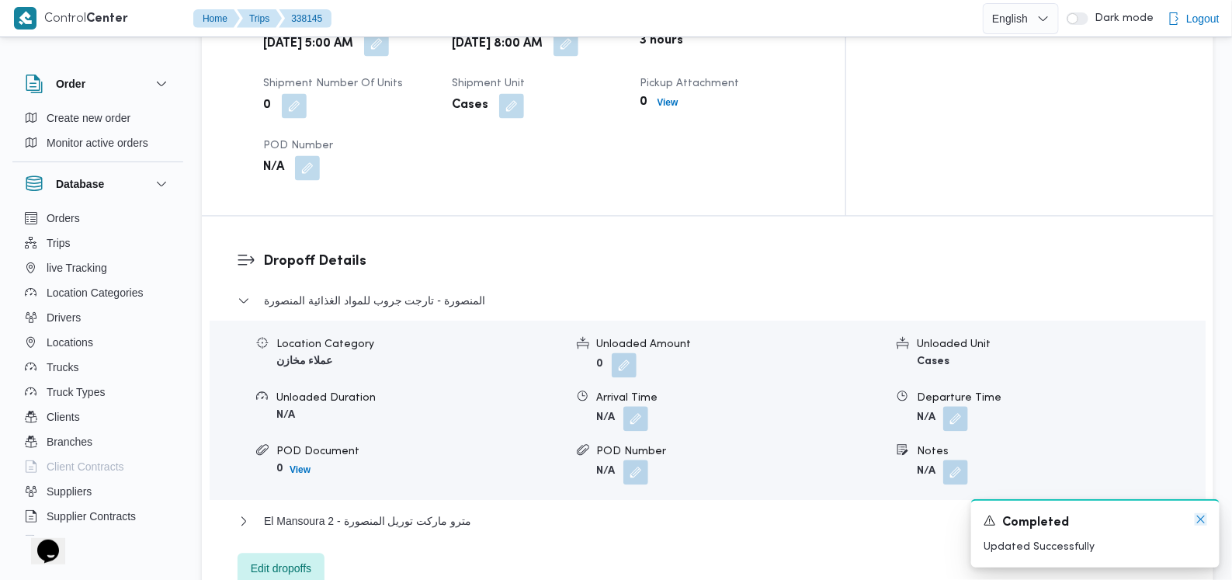
click at [1196, 522] on icon "Dismiss toast" at bounding box center [1201, 519] width 12 height 12
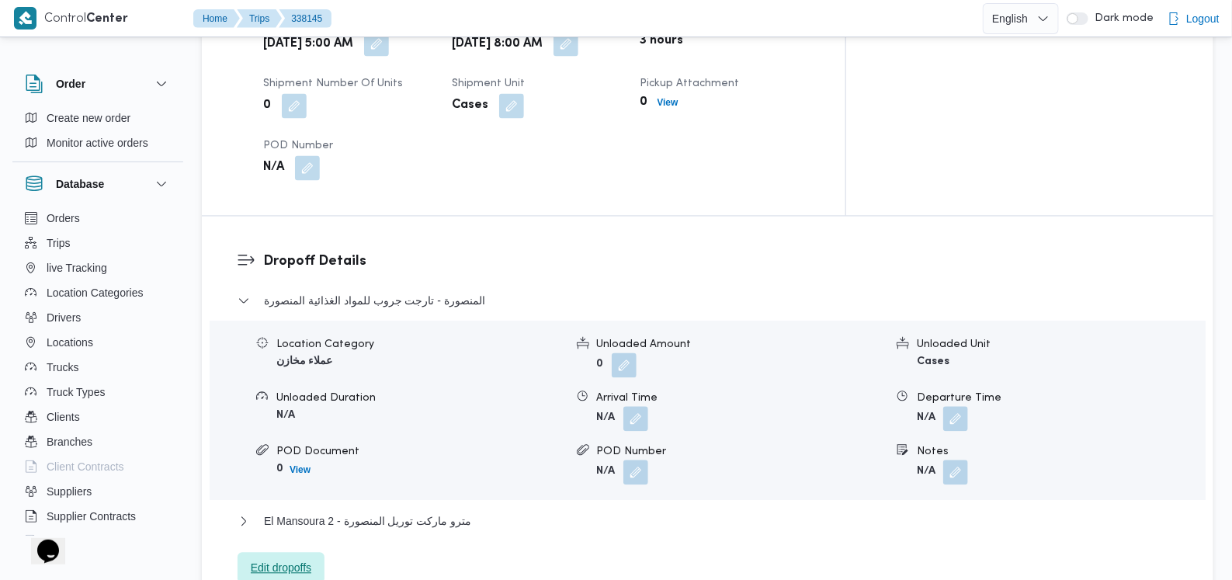
click at [293, 553] on span "Edit dropoffs" at bounding box center [281, 568] width 87 height 31
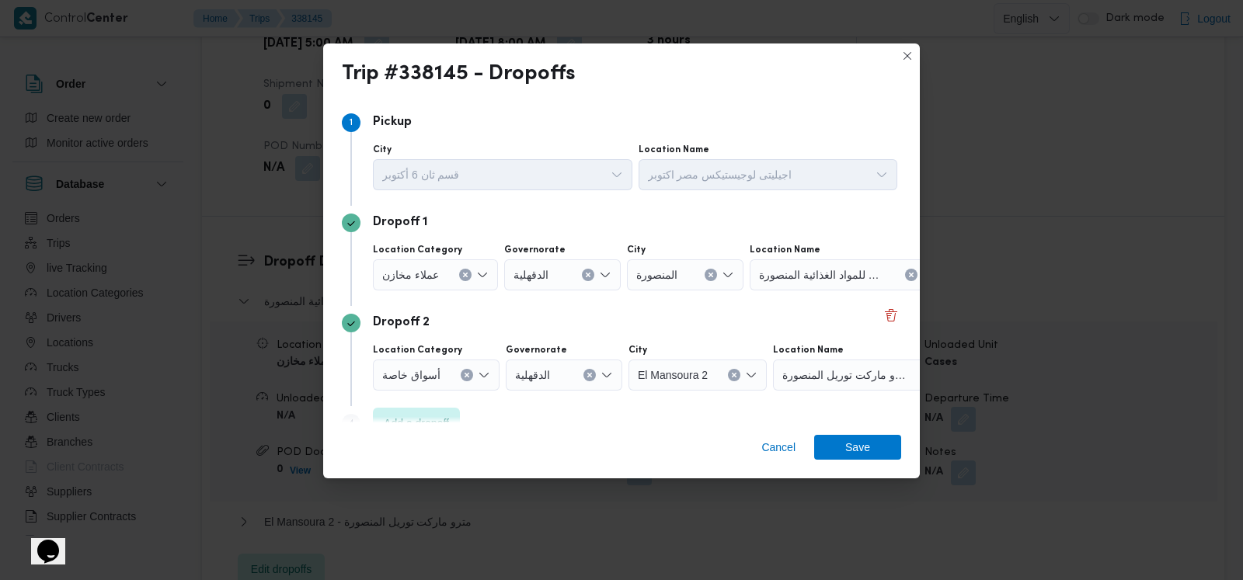
click at [292, 510] on div "Trip #338145 - Dropoffs Step 1 1 Pickup City قسم ثان 6 أكتوبر Location Name اجي…" at bounding box center [621, 290] width 1243 height 580
click at [455, 417] on span "Add a dropoff" at bounding box center [416, 422] width 87 height 31
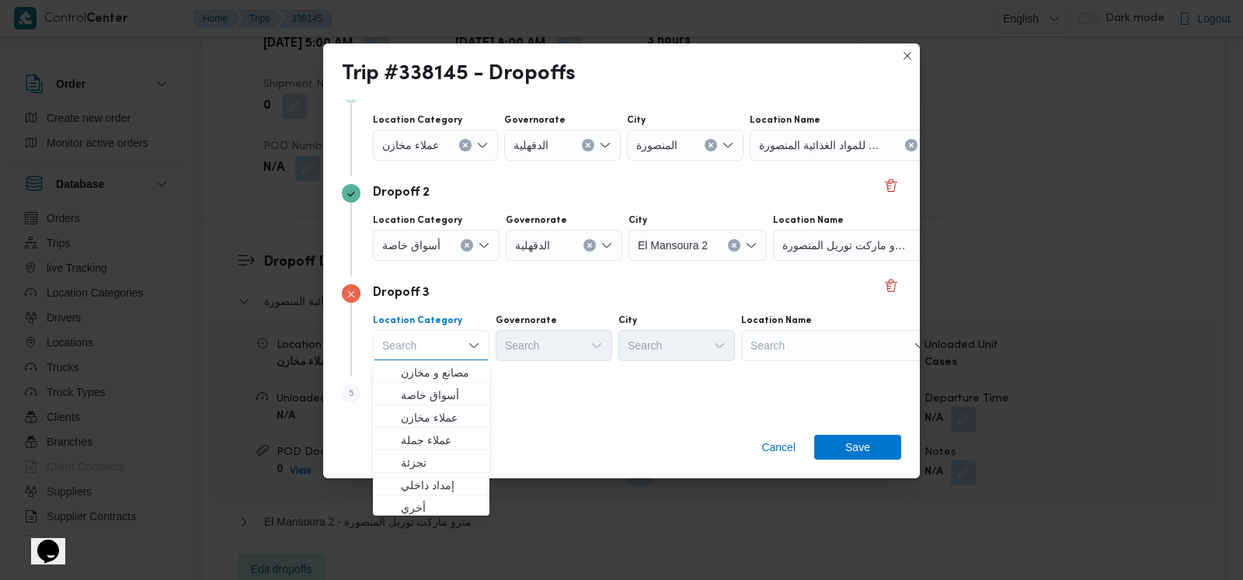
click at [466, 245] on icon "Clear input" at bounding box center [467, 245] width 6 height 6
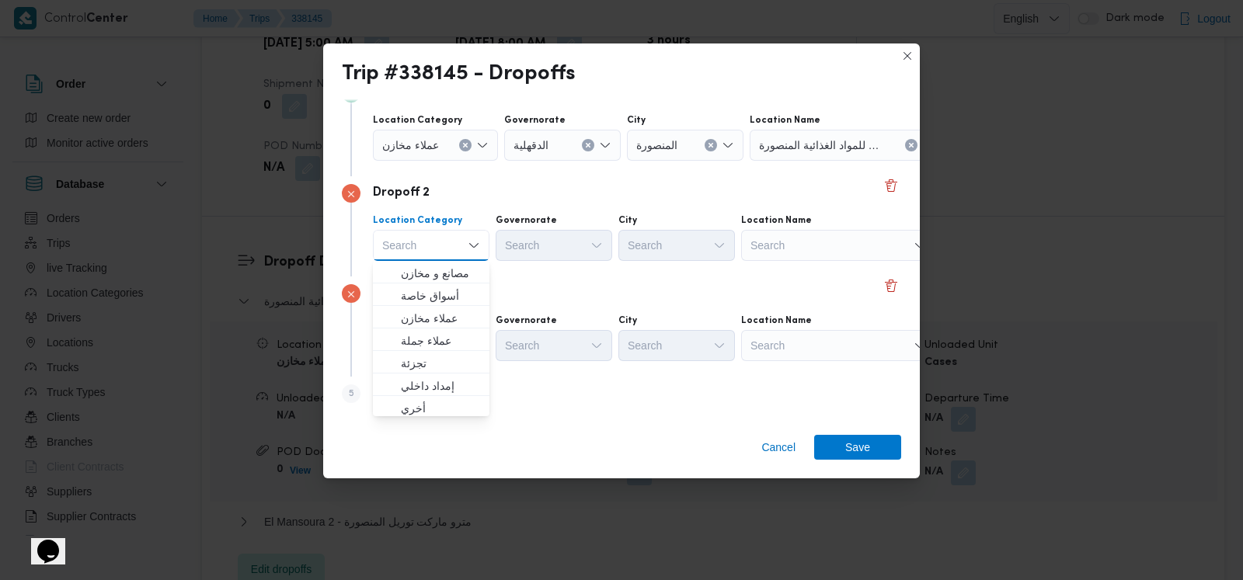
click at [463, 145] on icon "Clear input" at bounding box center [465, 146] width 4 height 4
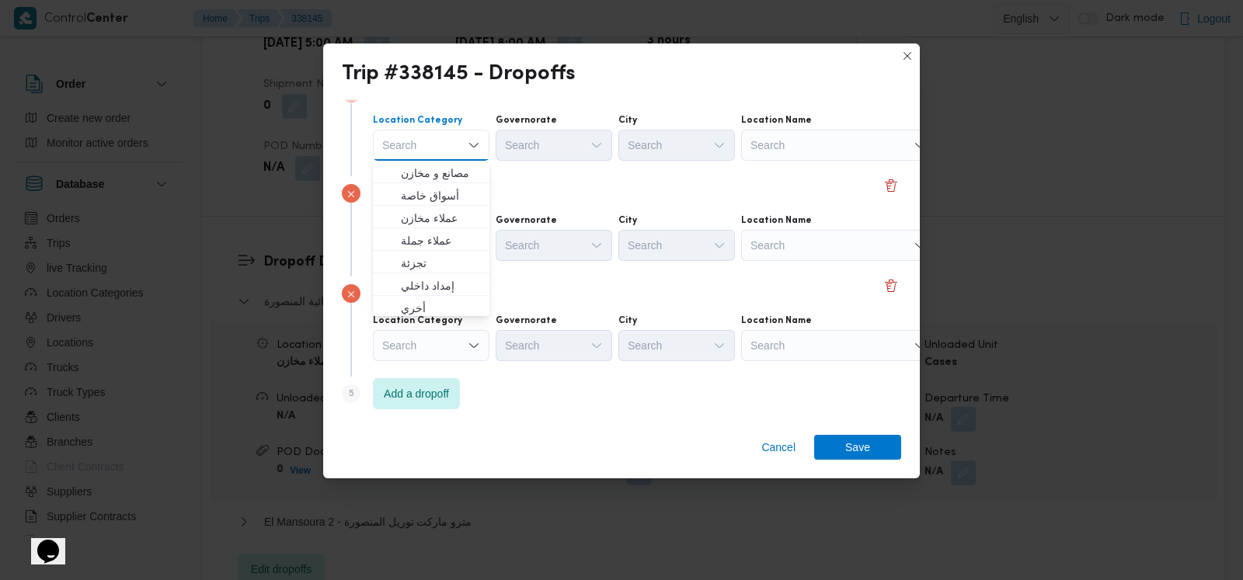
click at [845, 146] on div "Search" at bounding box center [838, 145] width 194 height 31
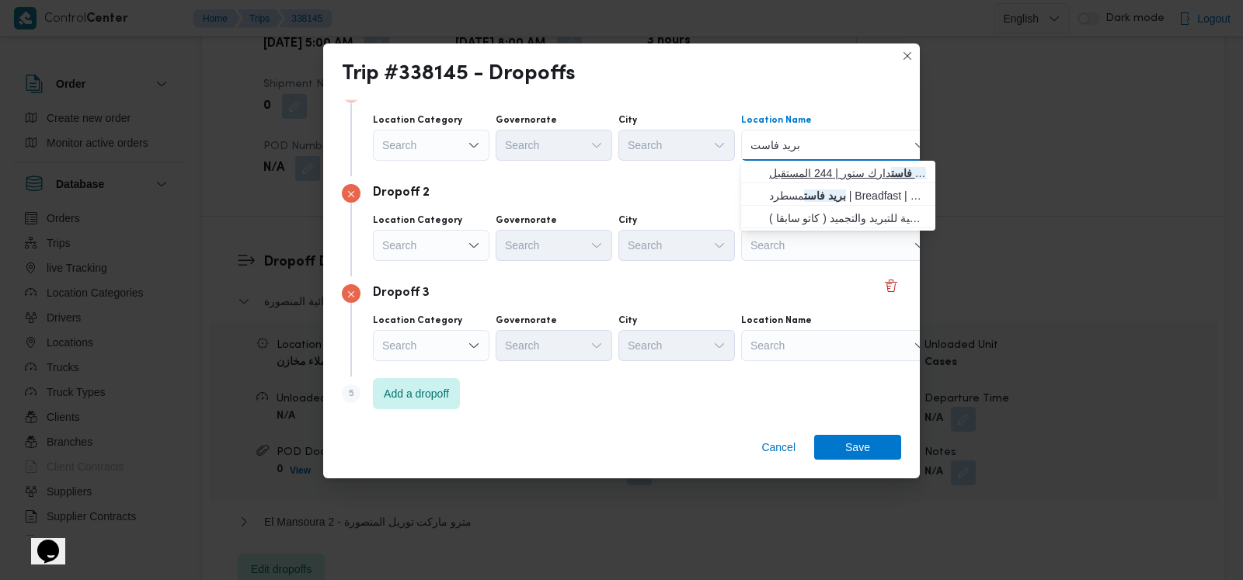
type input "بريد فاست"
click at [815, 174] on span "بريد فاست دارك ستور | 244 المستقبل | null" at bounding box center [847, 173] width 157 height 19
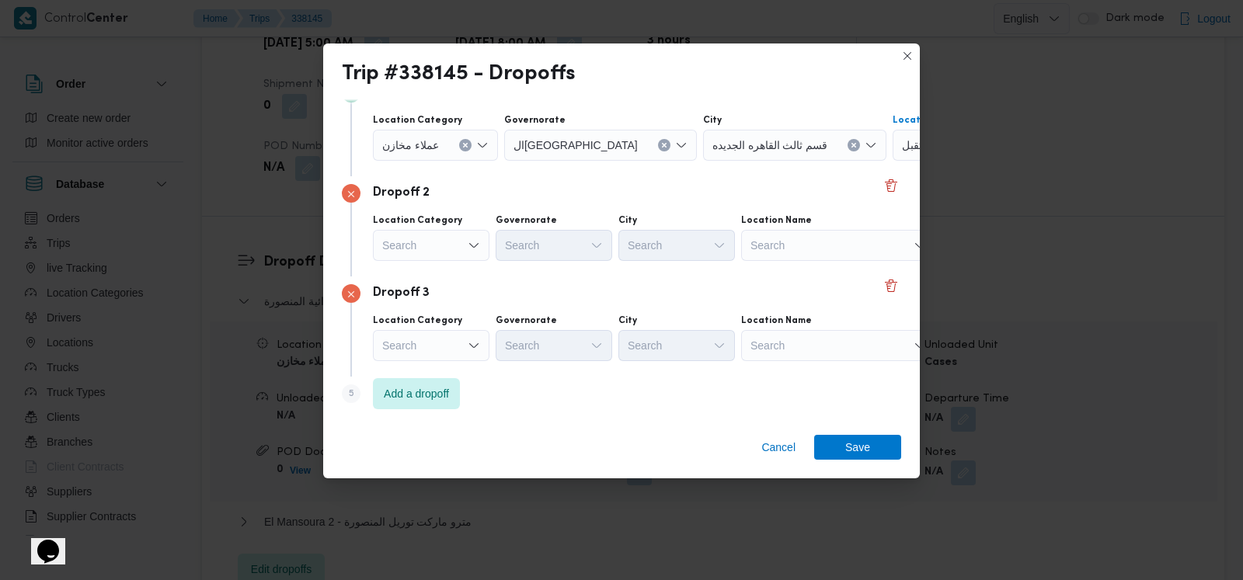
click at [795, 246] on div "Search" at bounding box center [838, 245] width 194 height 31
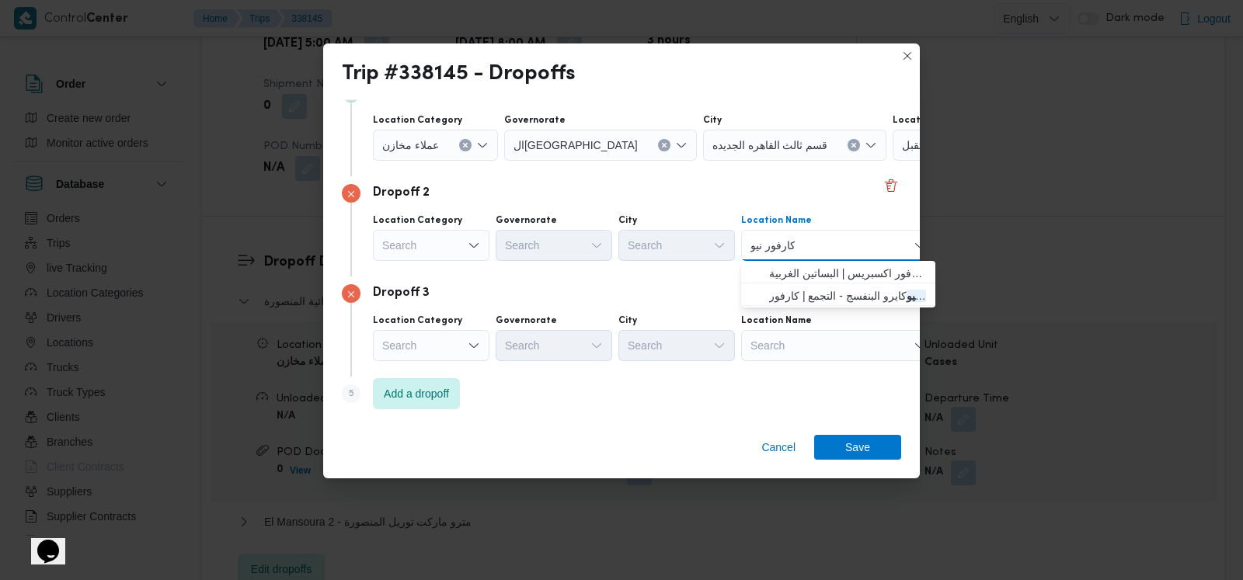
type input "كارفور نيو"
click at [784, 272] on span "كارفور نيو المعادى | كارفور اكسبريس | البساتين الغربية" at bounding box center [847, 273] width 157 height 19
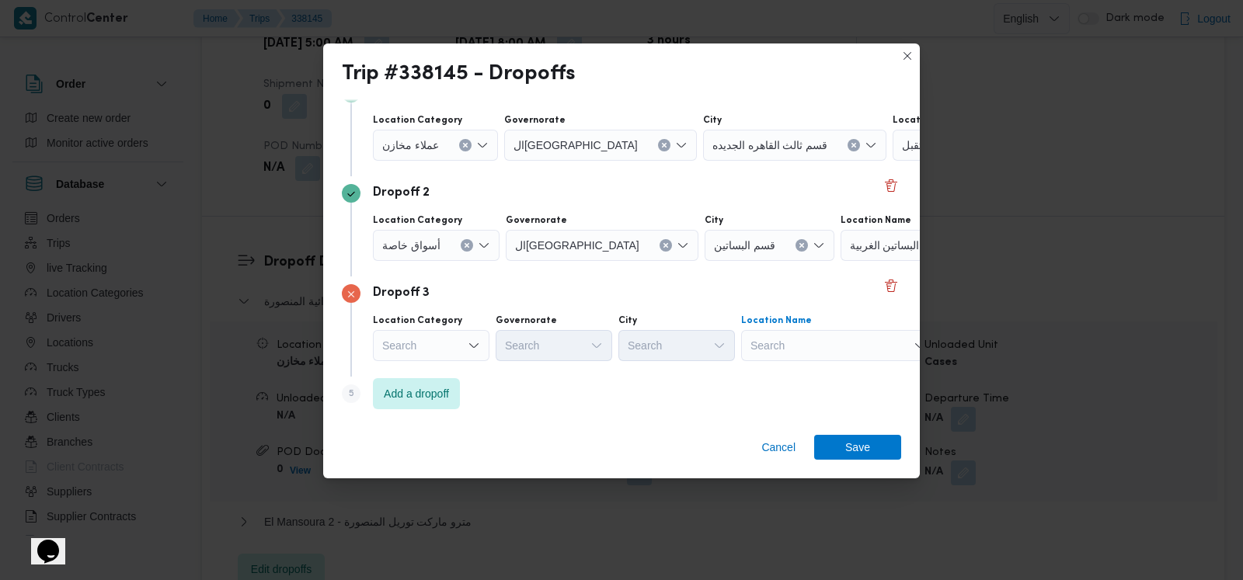
click at [796, 349] on div "Search" at bounding box center [838, 345] width 194 height 31
type input "كارفور البارون"
click at [813, 382] on span "كارفور البارون | كارفور فرع البارون سيتي | الأباجية" at bounding box center [847, 372] width 157 height 19
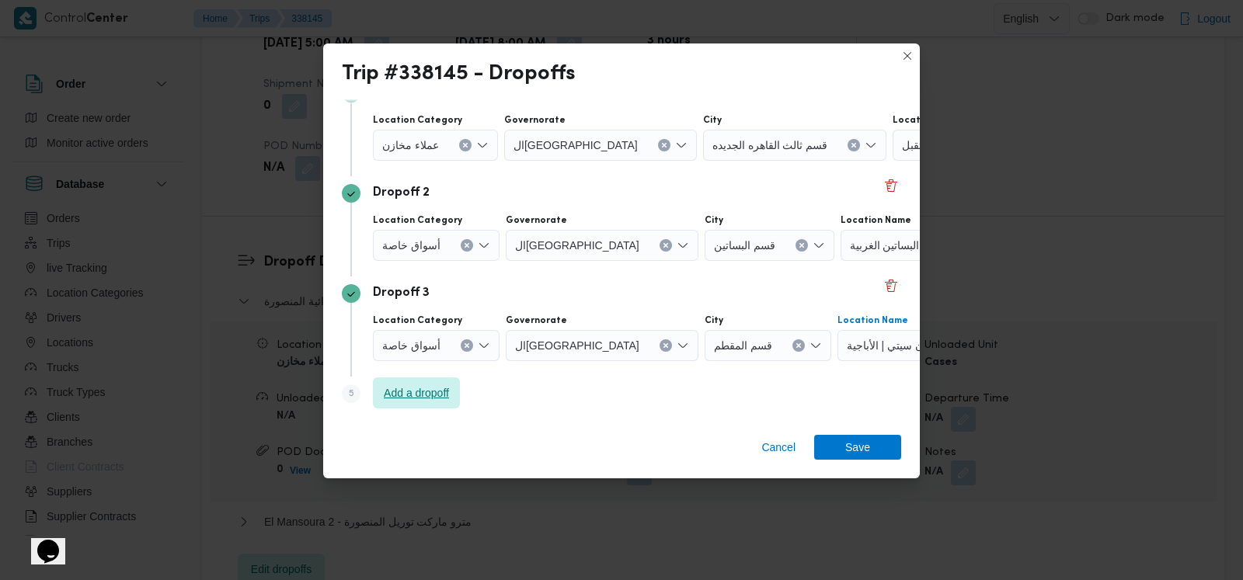
click at [435, 395] on span "Add a dropoff" at bounding box center [416, 393] width 65 height 19
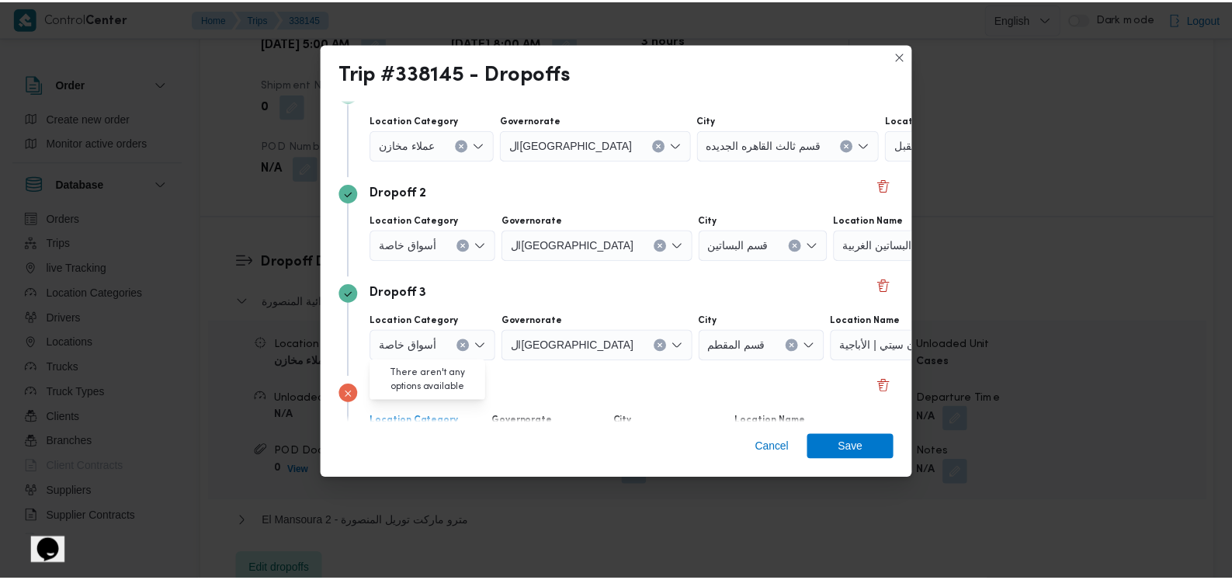
scroll to position [230, 0]
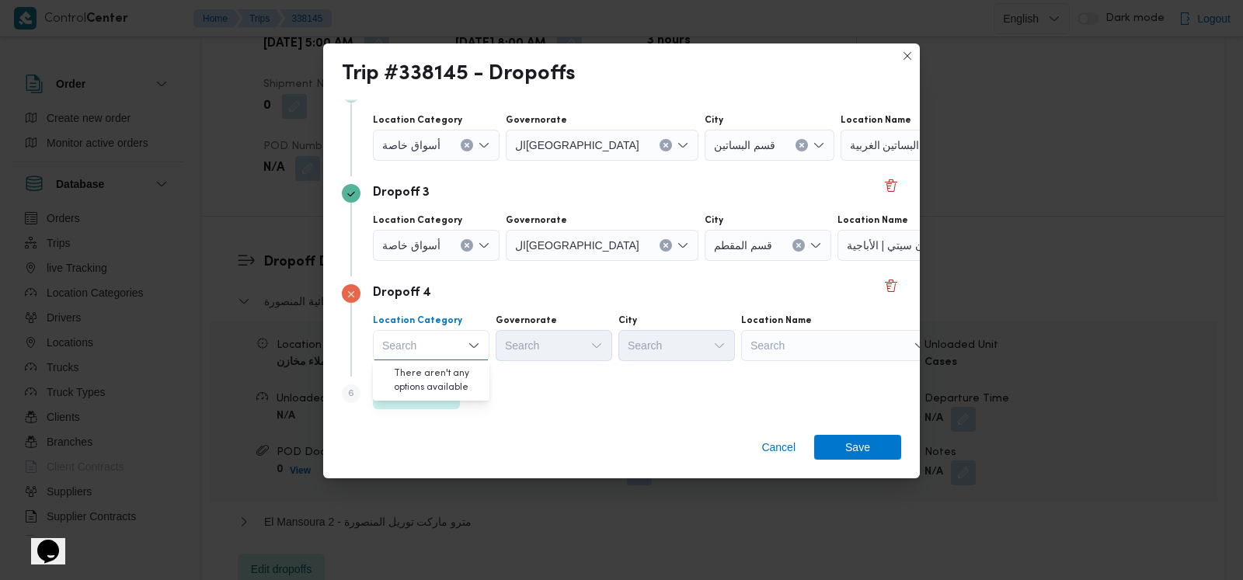
click at [801, 354] on div "Search" at bounding box center [838, 345] width 194 height 31
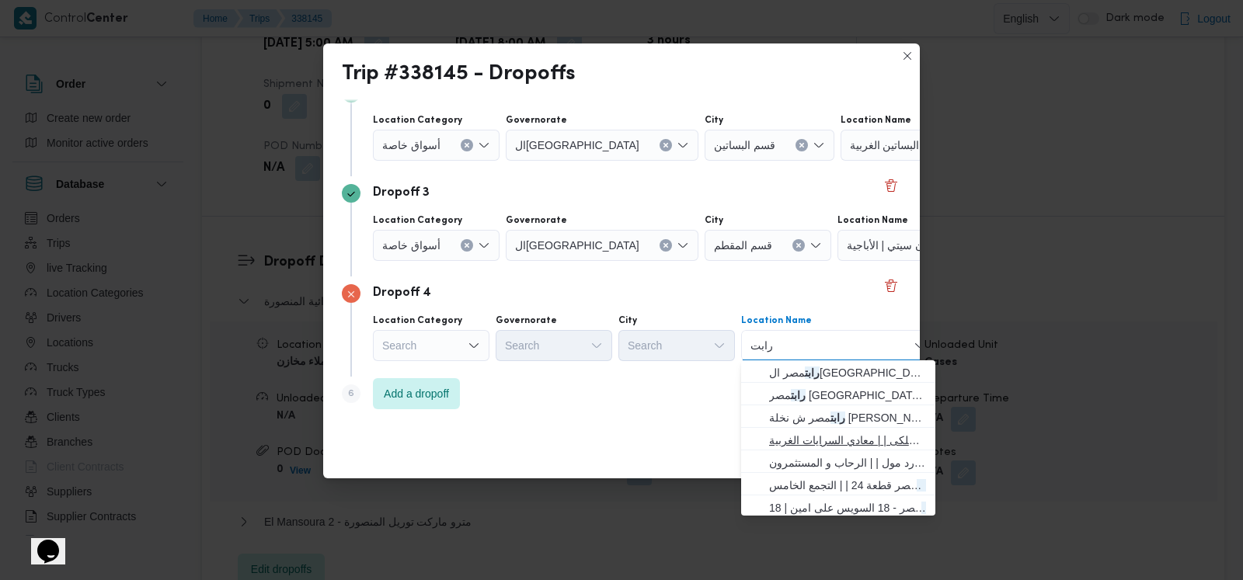
type input "رابت"
click at [816, 429] on span "رابت مصر الاسلكى | | معادي السرايات الغربية" at bounding box center [838, 440] width 182 height 25
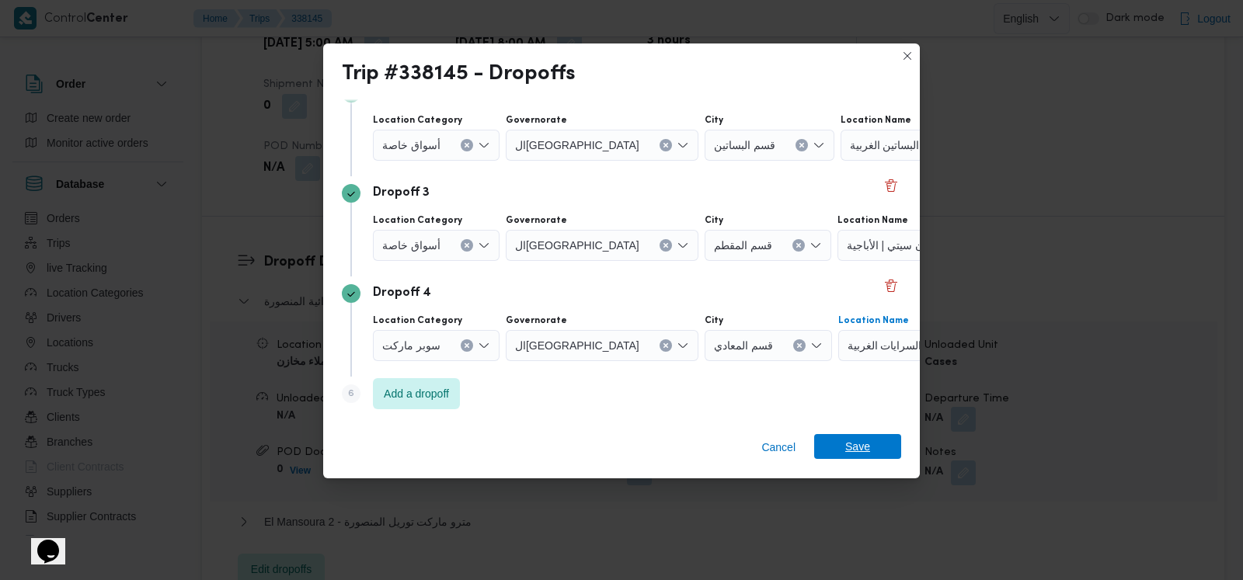
click at [867, 445] on span "Save" at bounding box center [857, 446] width 25 height 25
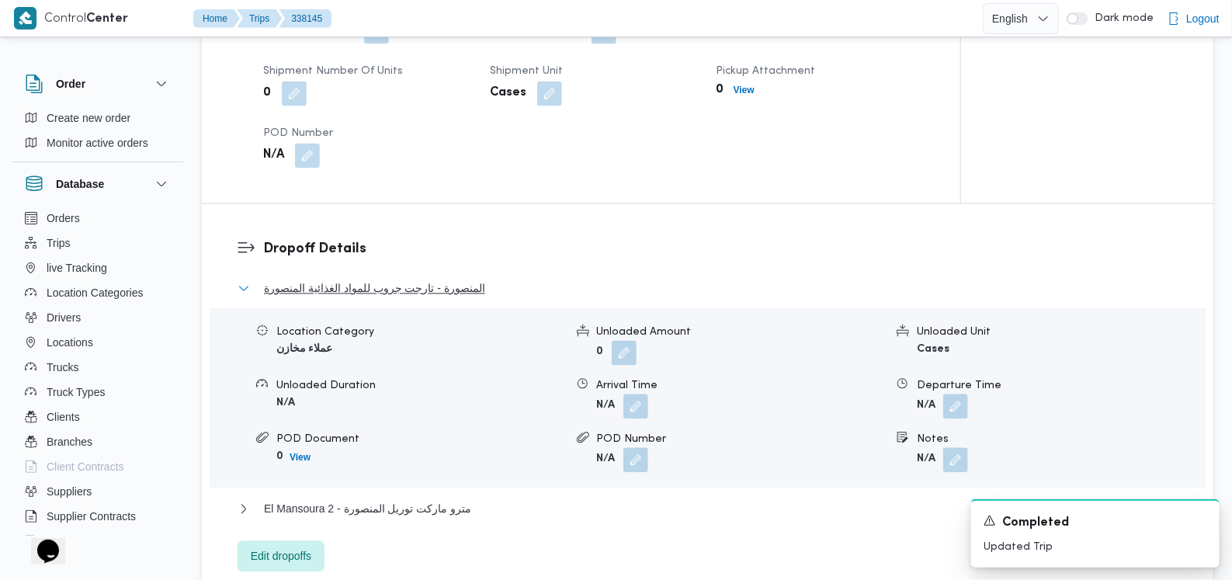
click at [396, 280] on span "المنصورة - تارجت جروب للمواد الغذائية المنصورة" at bounding box center [374, 289] width 221 height 19
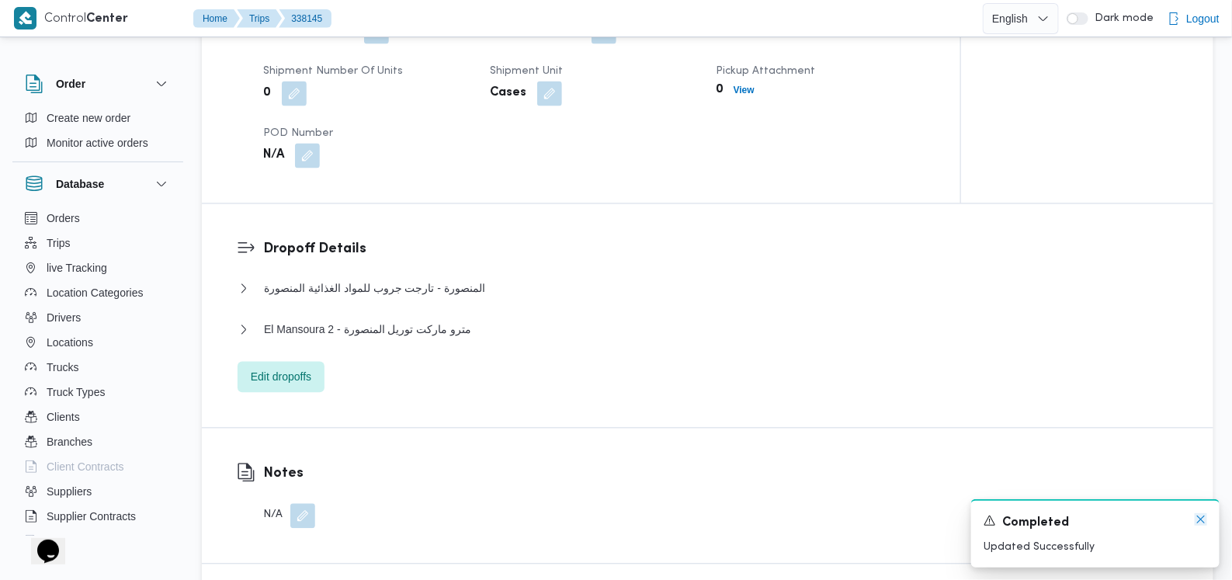
click at [1205, 520] on icon "Dismiss toast" at bounding box center [1201, 519] width 12 height 12
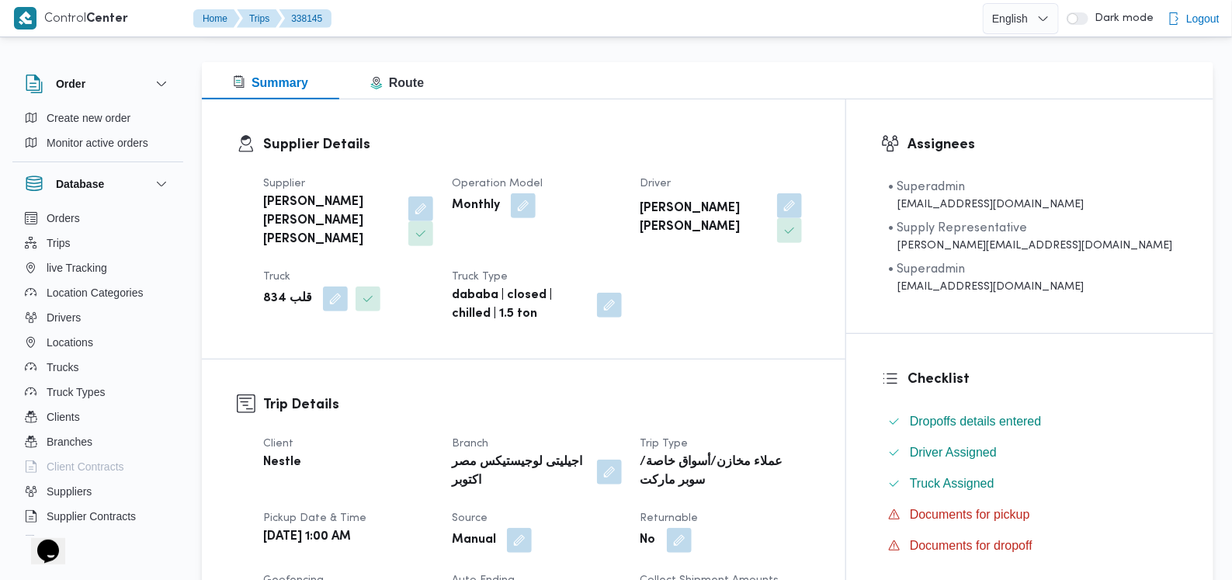
scroll to position [0, 0]
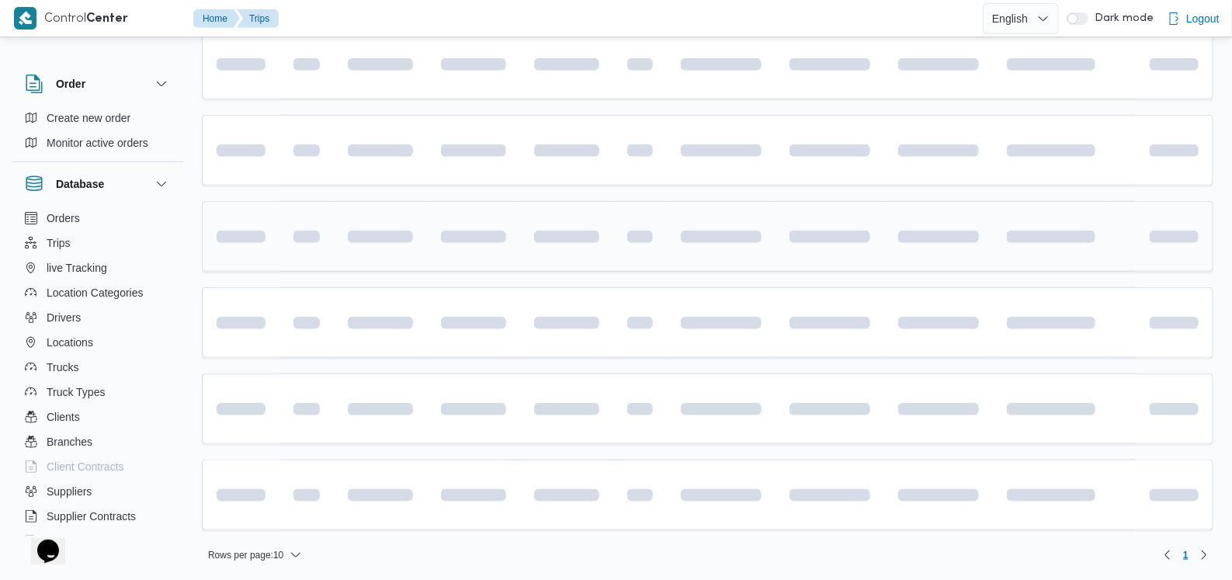
scroll to position [481, 0]
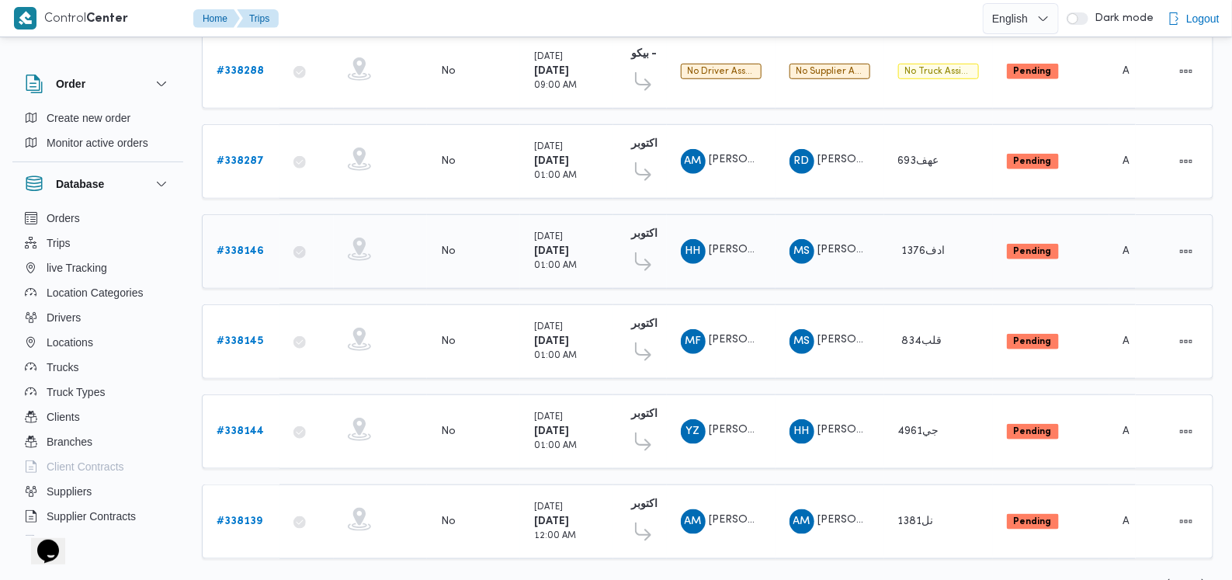
click at [243, 246] on b "# 338146" at bounding box center [240, 251] width 47 height 10
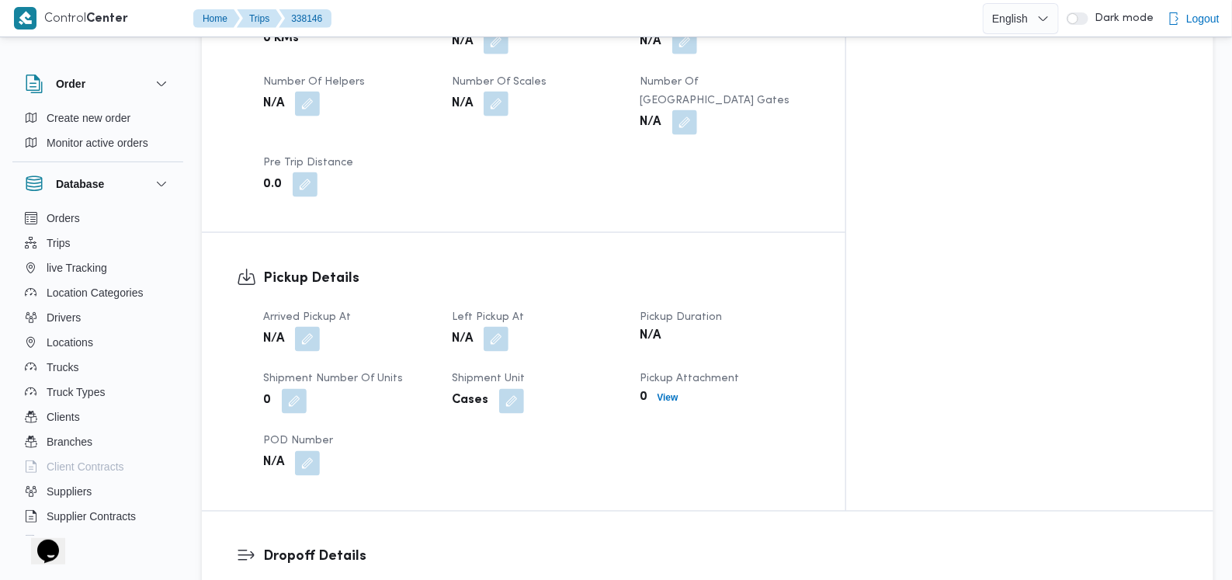
scroll to position [675, 0]
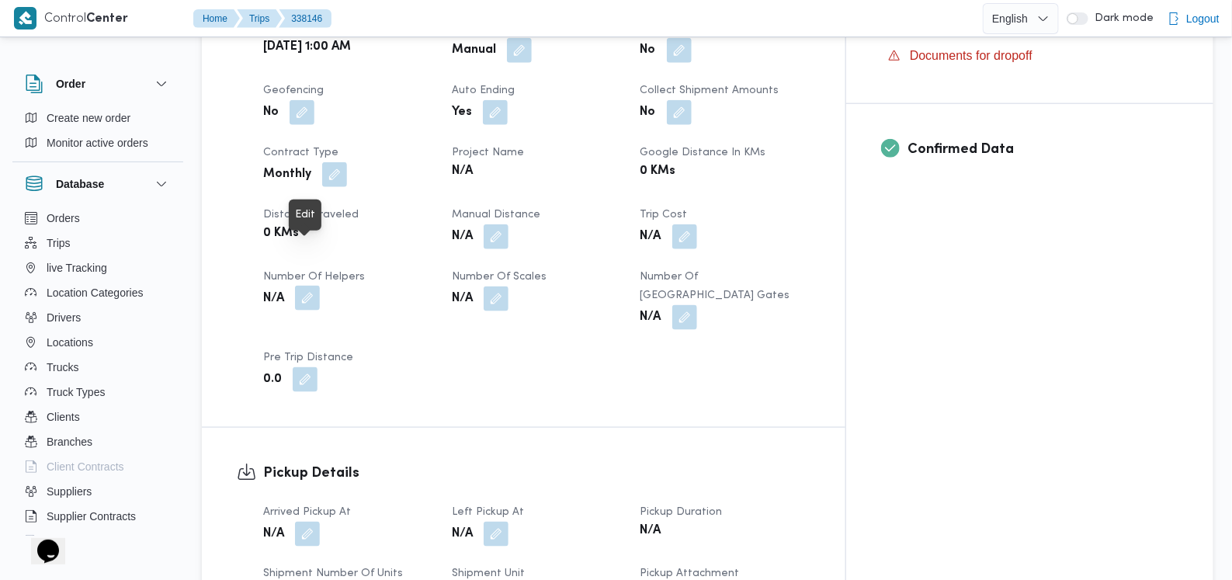
click at [308, 286] on button "button" at bounding box center [307, 298] width 25 height 25
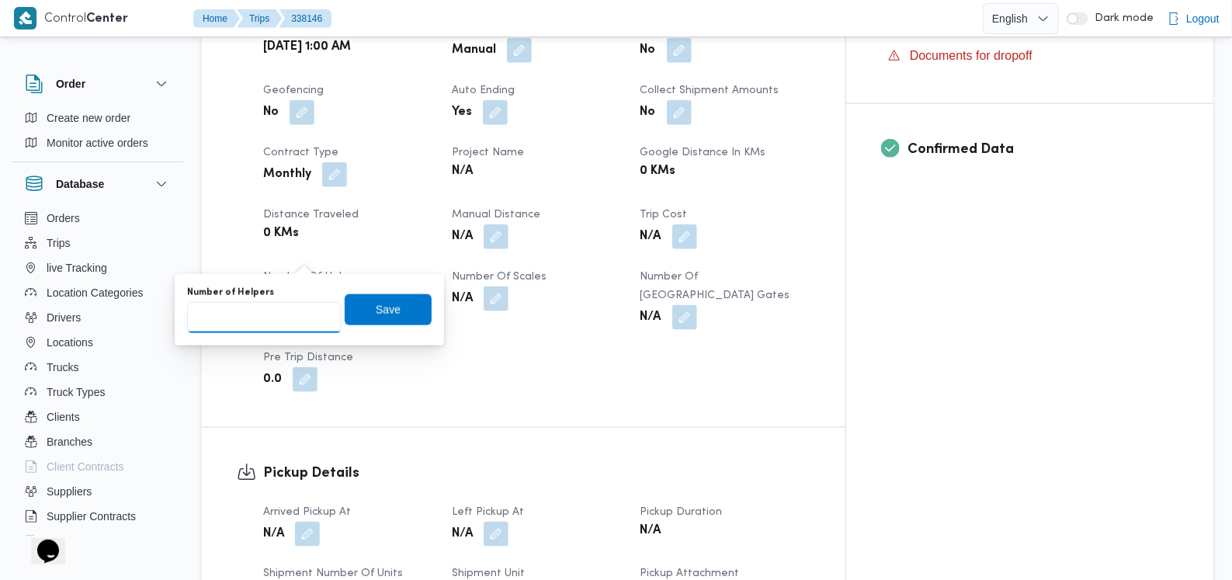
click at [266, 316] on input "Number of Helpers" at bounding box center [264, 317] width 155 height 31
type input "1"
click at [377, 310] on span "Save" at bounding box center [388, 309] width 25 height 19
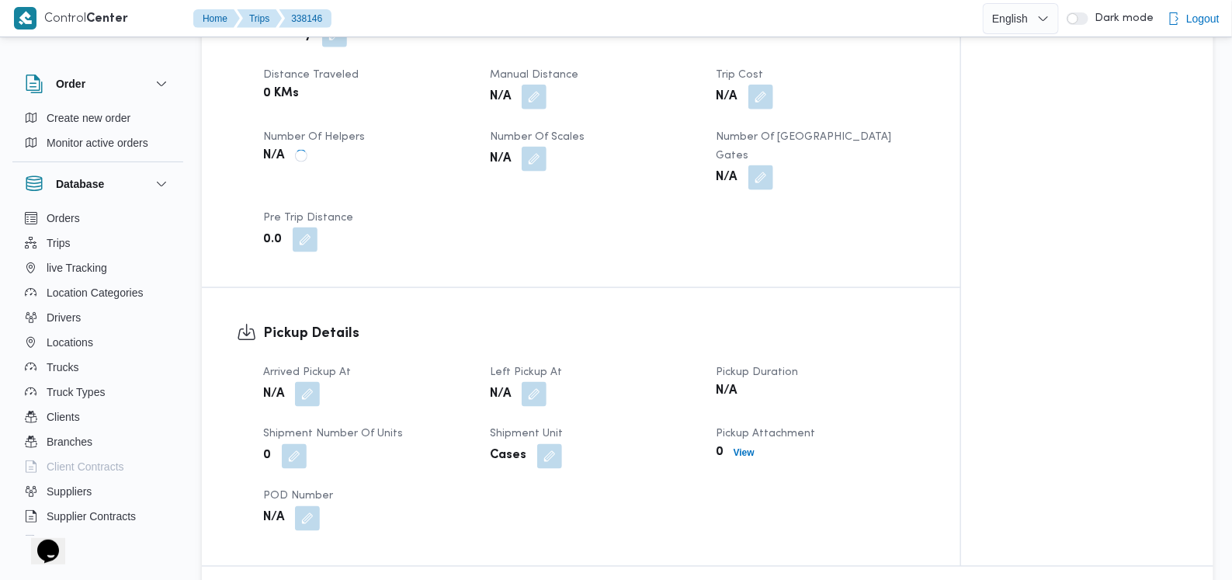
scroll to position [967, 0]
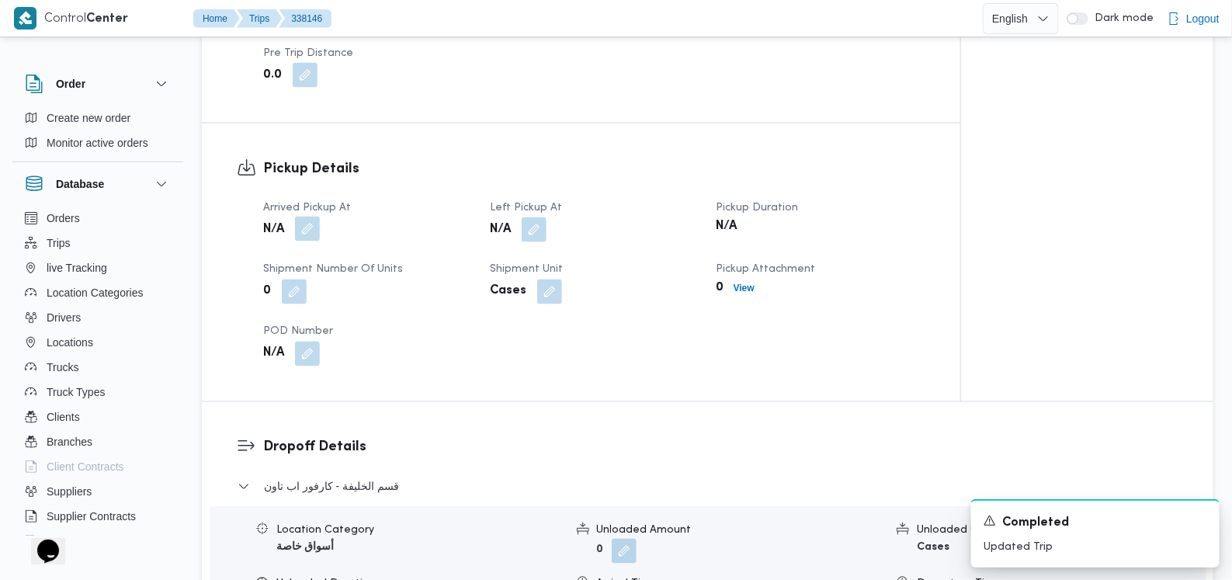
click at [314, 217] on button "button" at bounding box center [307, 229] width 25 height 25
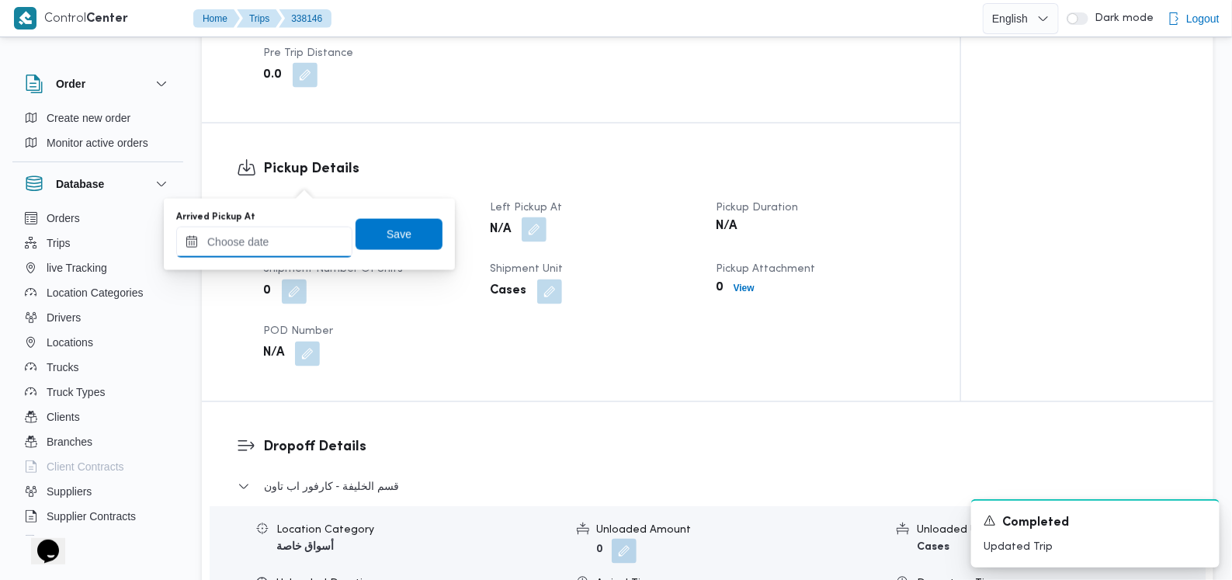
click at [291, 228] on input "Arrived Pickup At" at bounding box center [264, 242] width 176 height 31
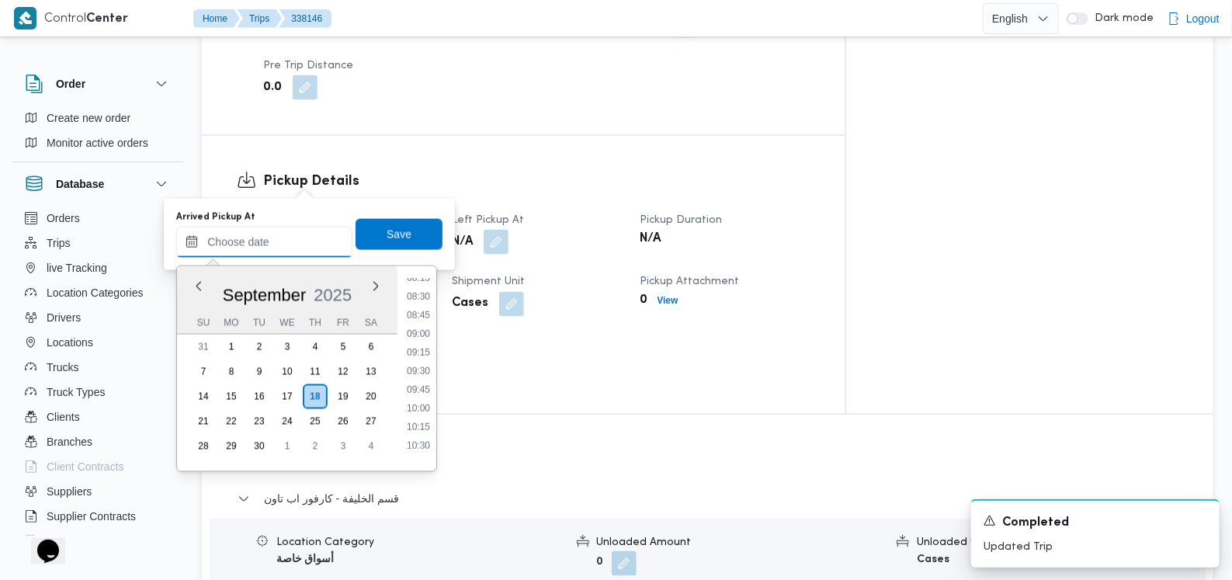
scroll to position [356, 0]
click at [426, 336] on li "05:30" at bounding box center [419, 340] width 36 height 16
type input "18/09/2025 05:30"
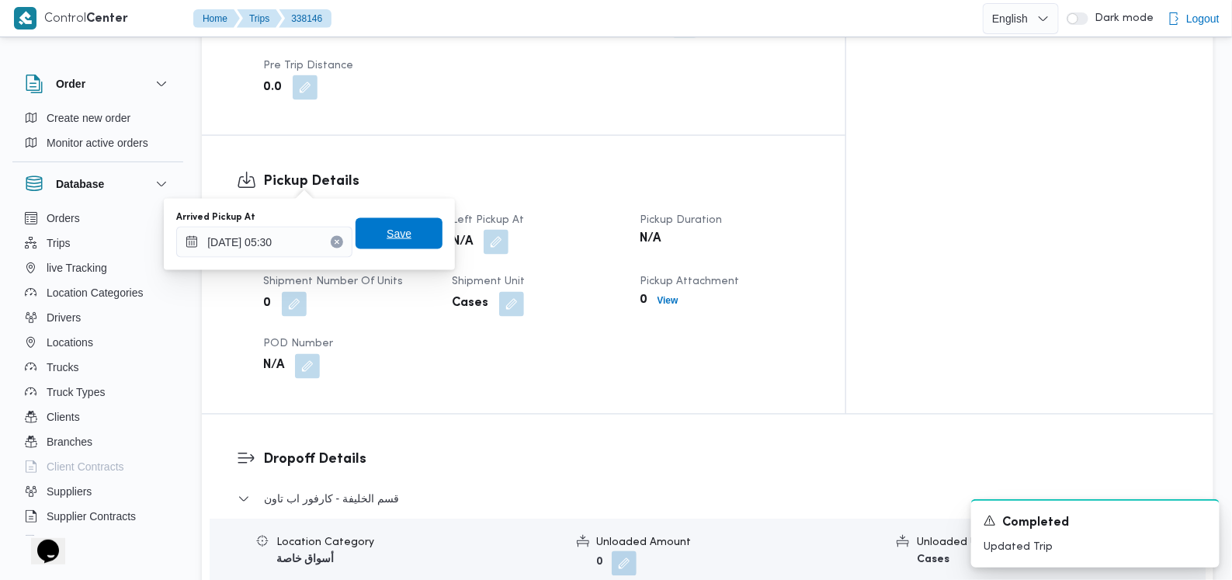
click at [415, 236] on span "Save" at bounding box center [399, 233] width 87 height 31
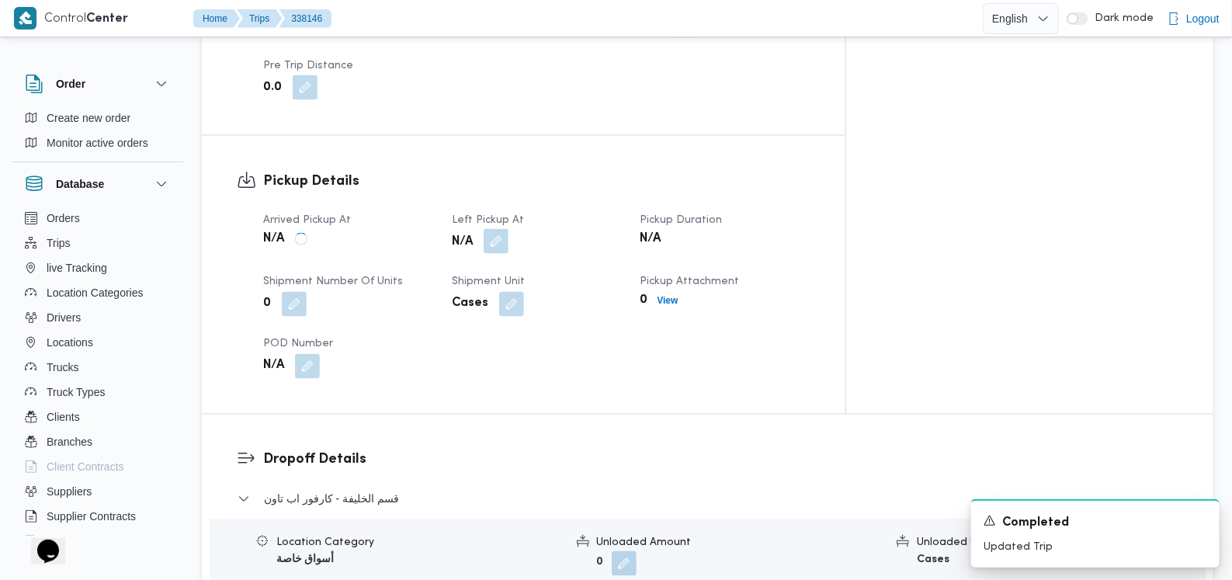
click at [509, 229] on button "button" at bounding box center [496, 241] width 25 height 25
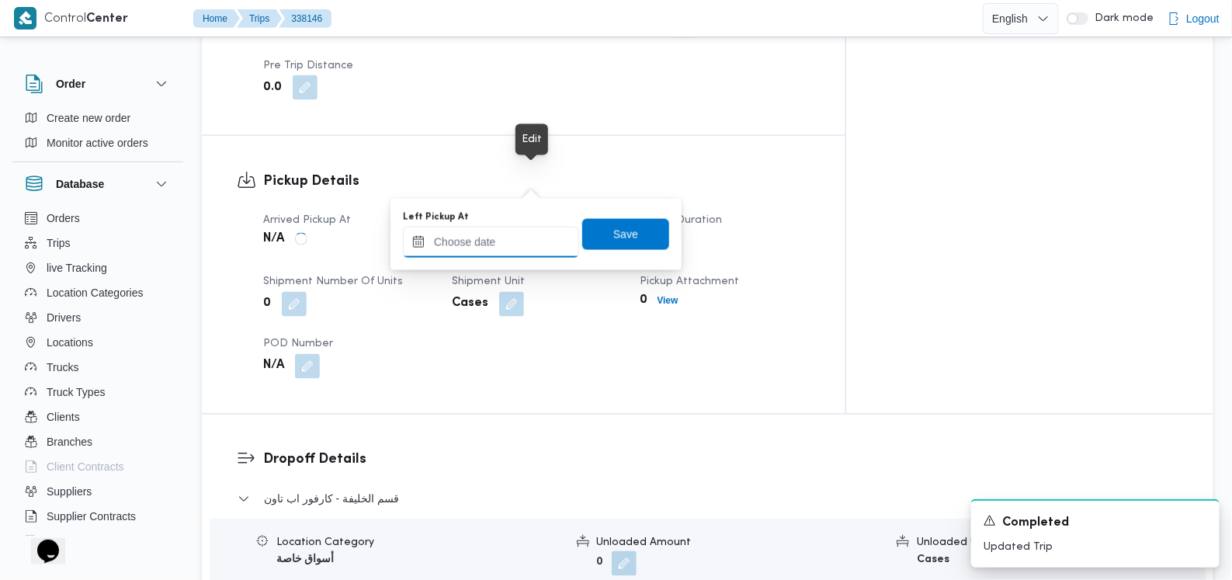
click at [509, 247] on input "Left Pickup At" at bounding box center [491, 242] width 176 height 31
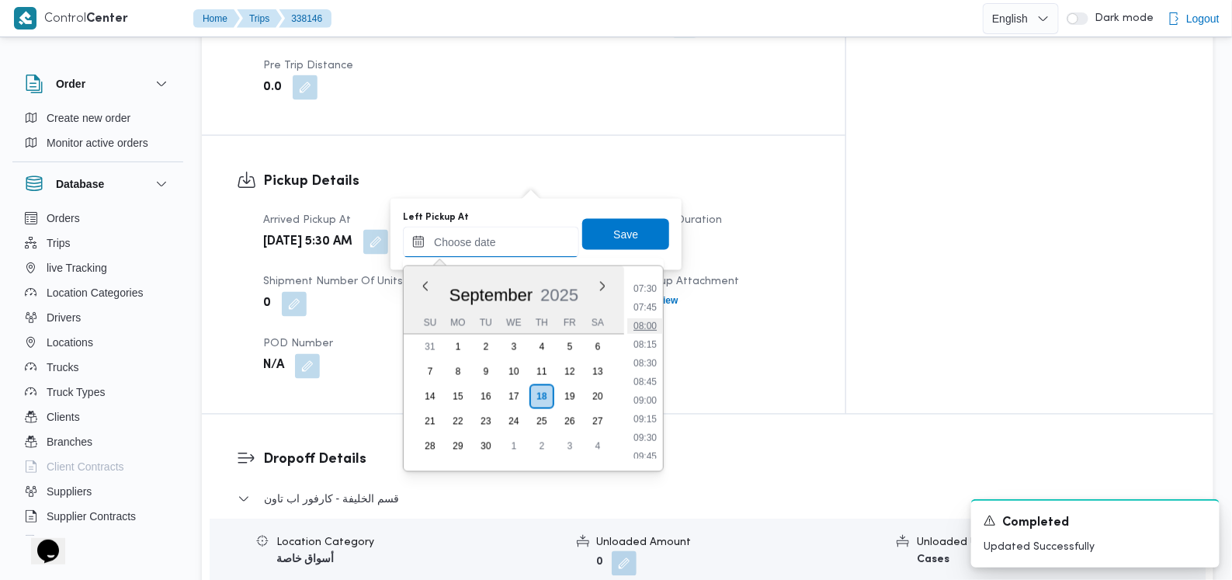
scroll to position [551, 0]
click at [653, 294] on li "07:30" at bounding box center [645, 295] width 36 height 16
type input "18/09/2025 07:30"
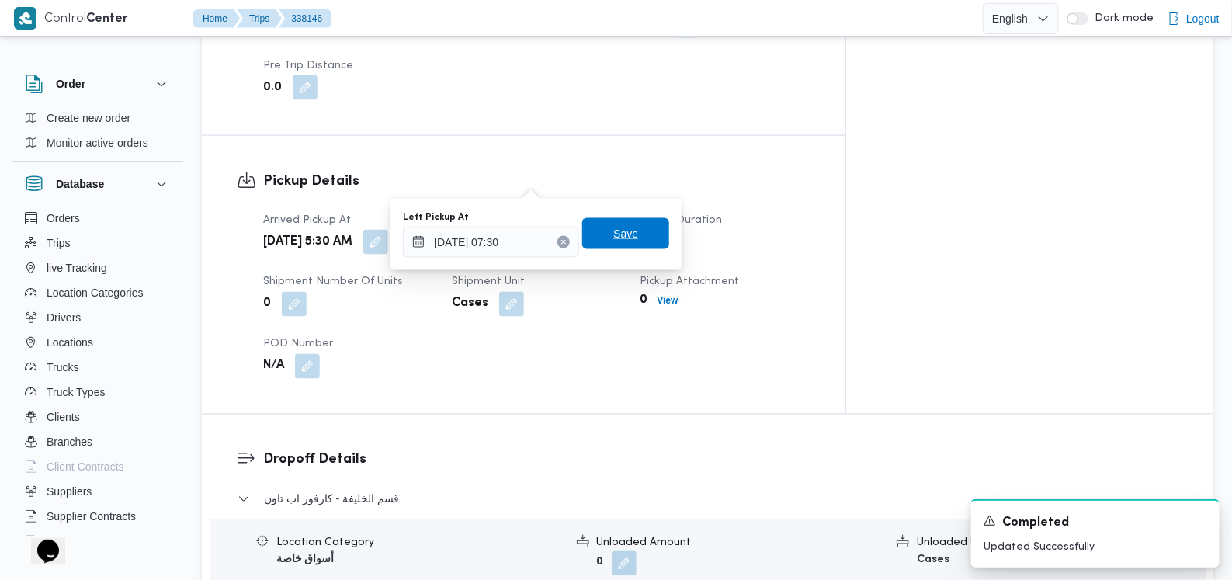
click at [638, 245] on span "Save" at bounding box center [625, 233] width 87 height 31
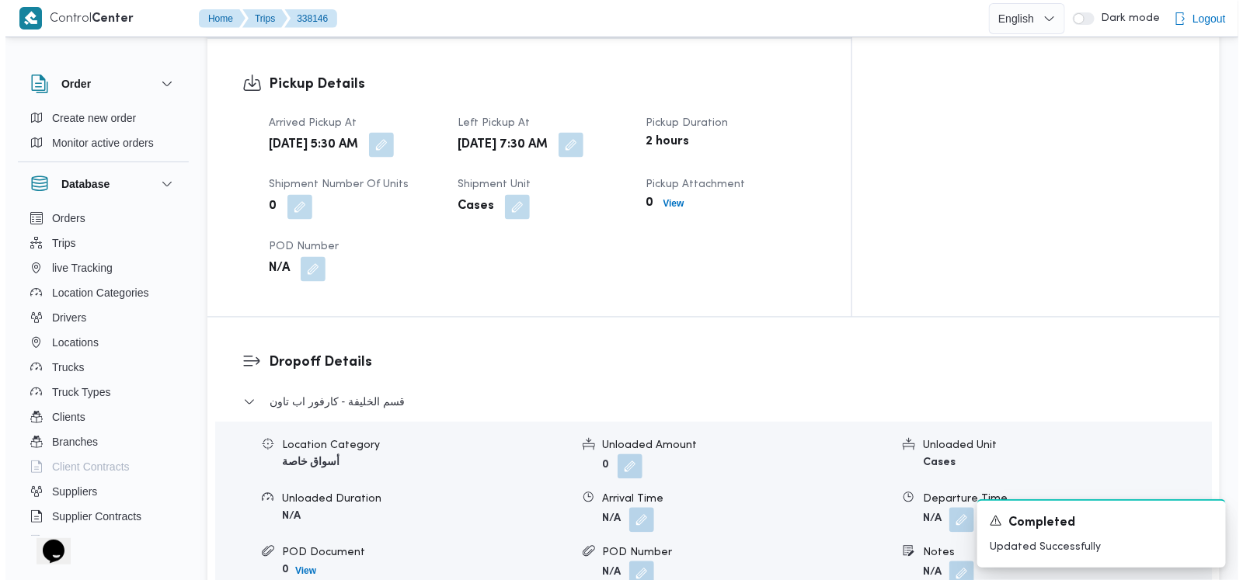
scroll to position [1161, 0]
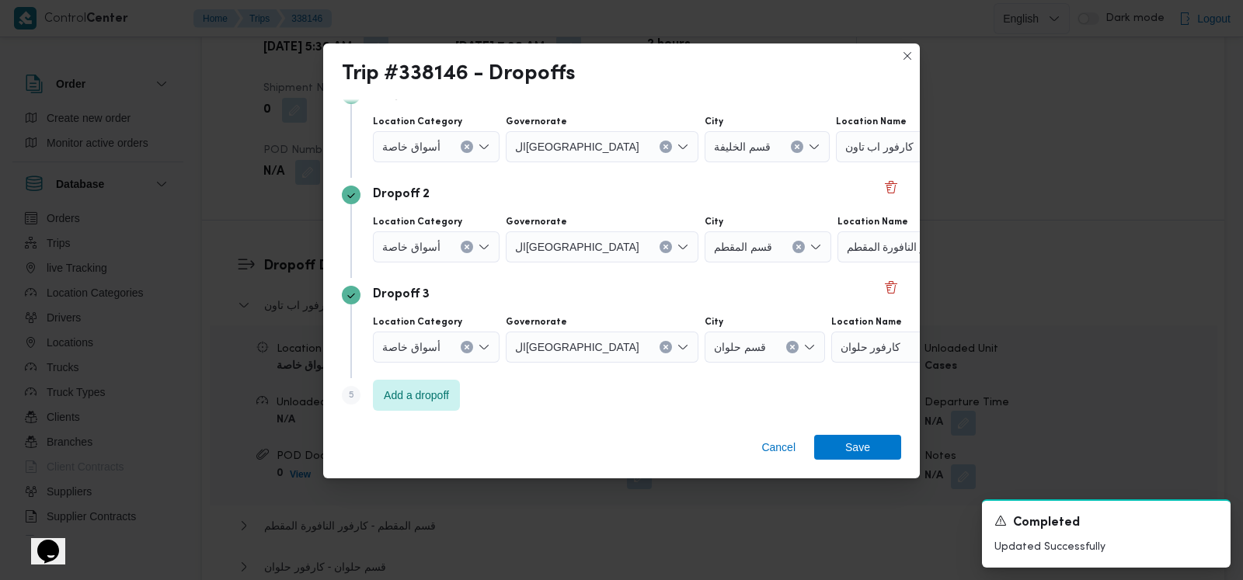
scroll to position [129, 0]
click at [462, 349] on button "Clear input" at bounding box center [467, 346] width 12 height 12
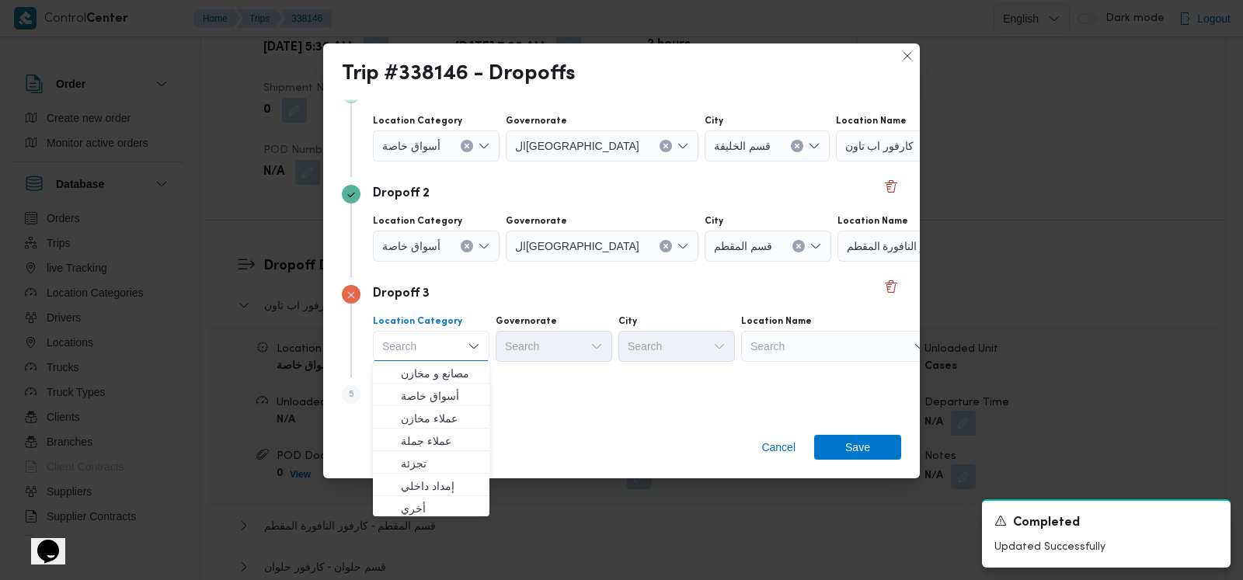
click at [465, 248] on icon "Clear input" at bounding box center [467, 246] width 6 height 6
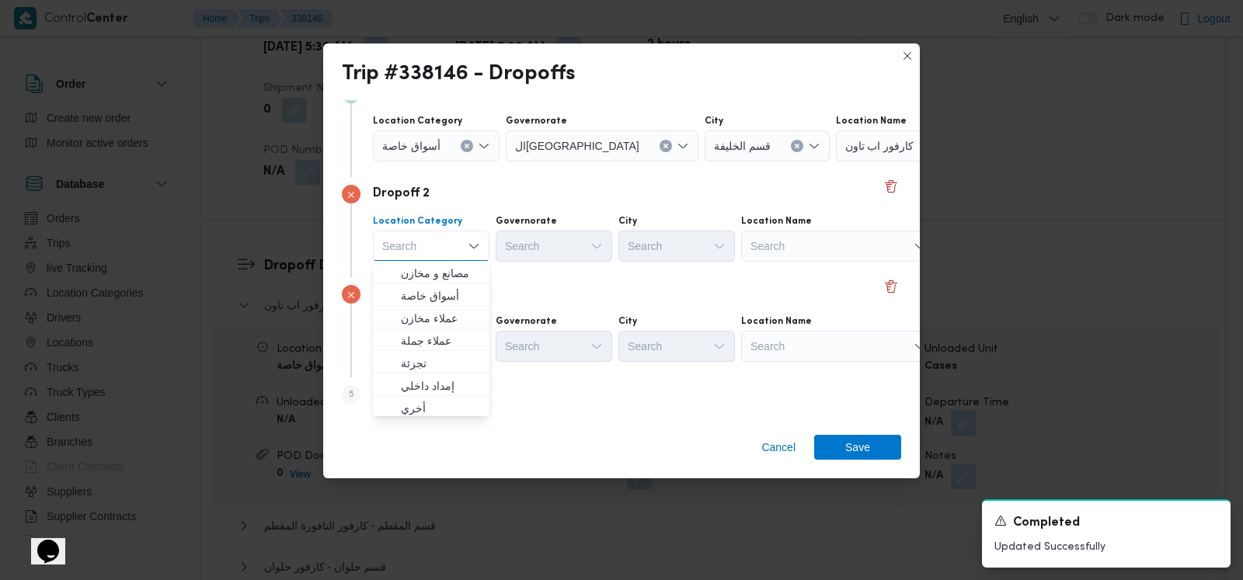
click at [464, 146] on icon "Clear input" at bounding box center [466, 146] width 4 height 4
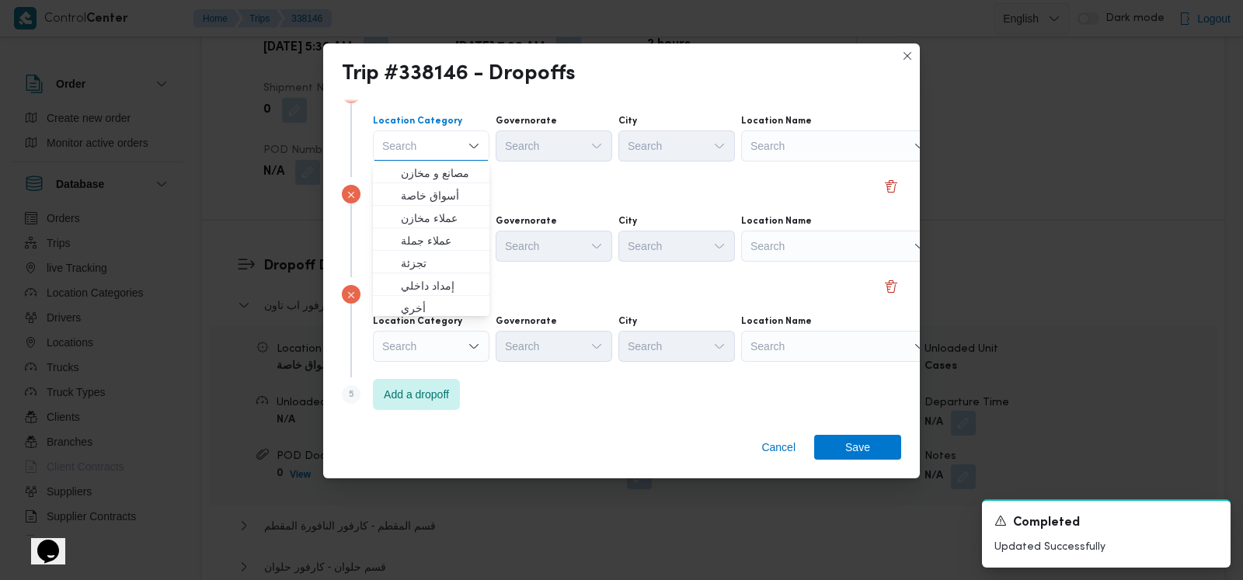
click at [815, 151] on div "Search" at bounding box center [838, 145] width 194 height 31
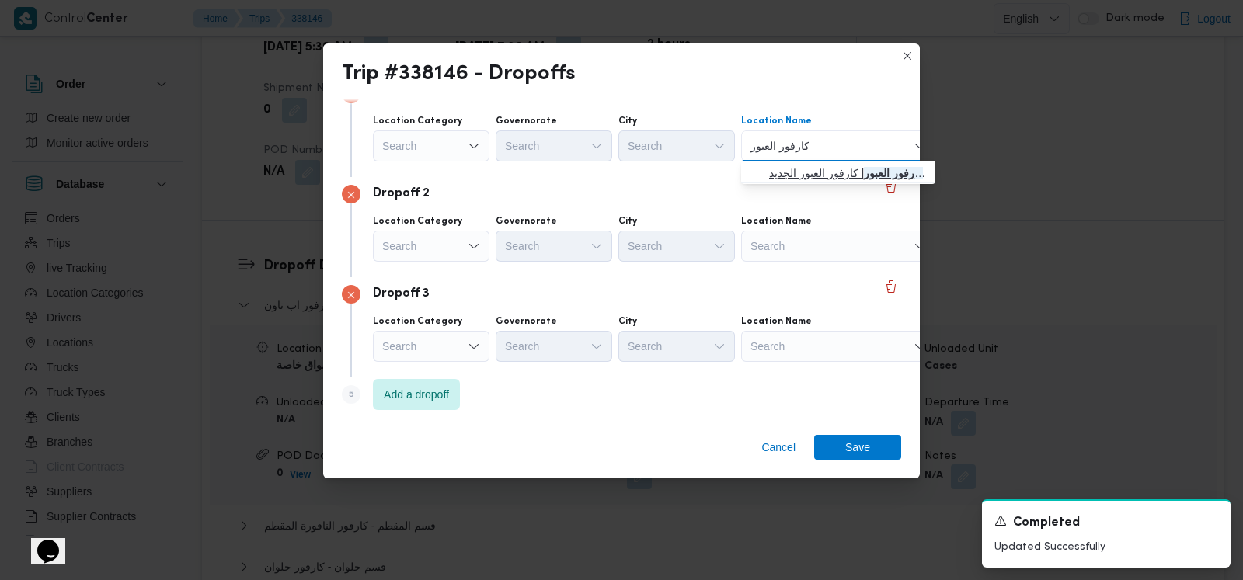
type input "كارفور العبور"
click at [815, 162] on span "كارفور العبور | كارفور العبور الجديد | null" at bounding box center [838, 173] width 182 height 25
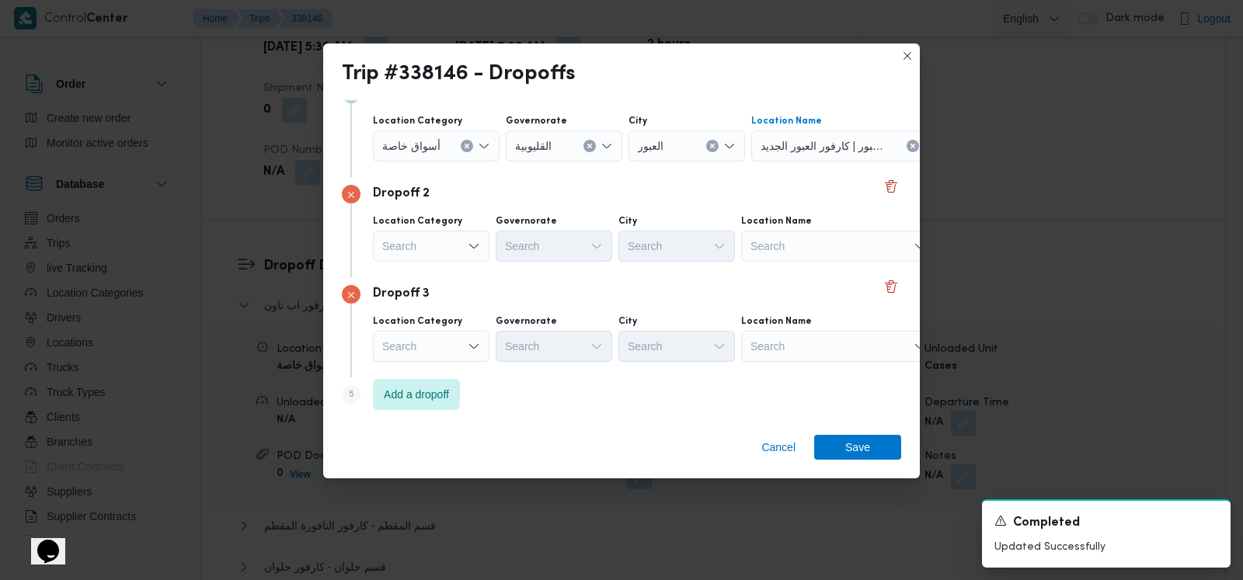
click at [799, 242] on div "Search" at bounding box center [838, 246] width 194 height 31
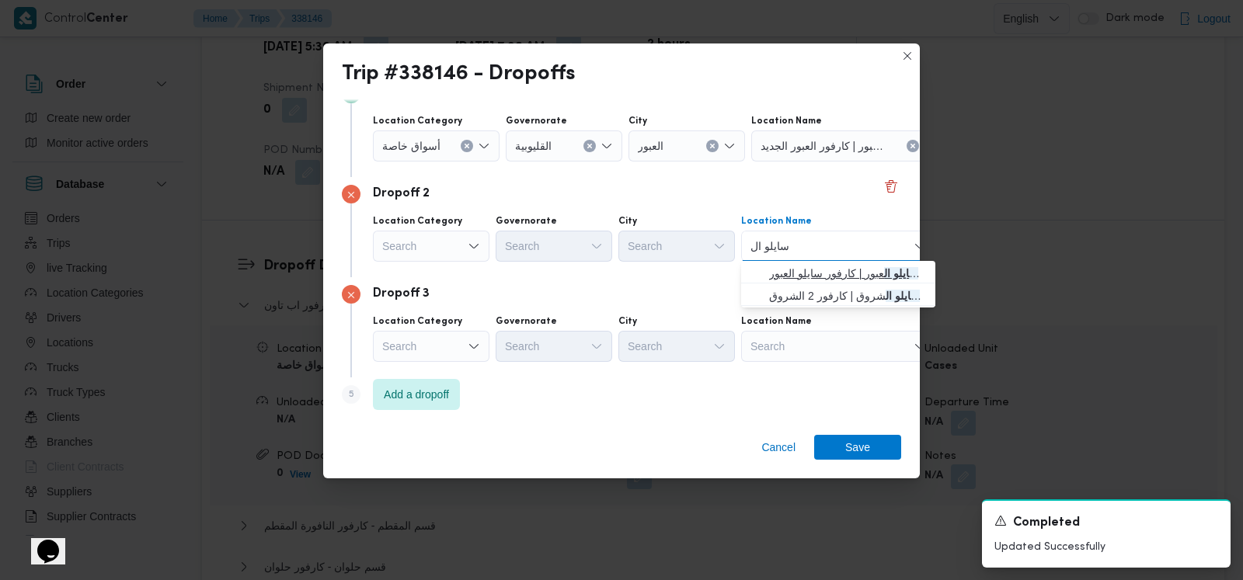
type input "سايلو ال"
click at [793, 277] on span "اكسبريس سايلو ال عبور | كارفور سايلو العبور | null" at bounding box center [847, 273] width 157 height 19
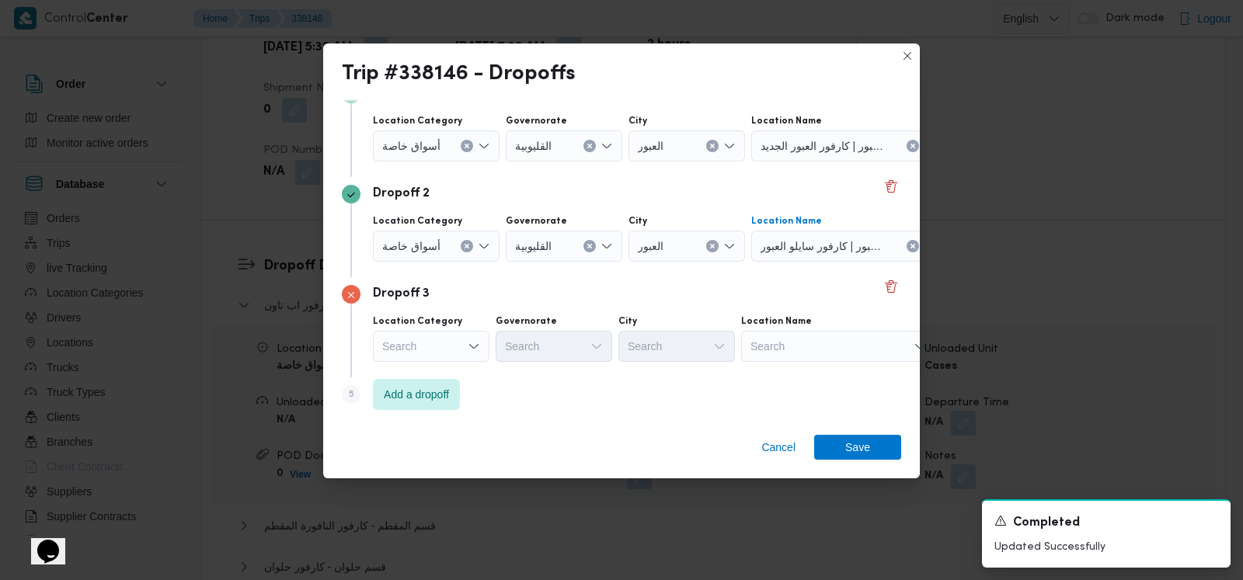
click at [798, 347] on div "Search" at bounding box center [838, 346] width 194 height 31
type input "كارفور النافور"
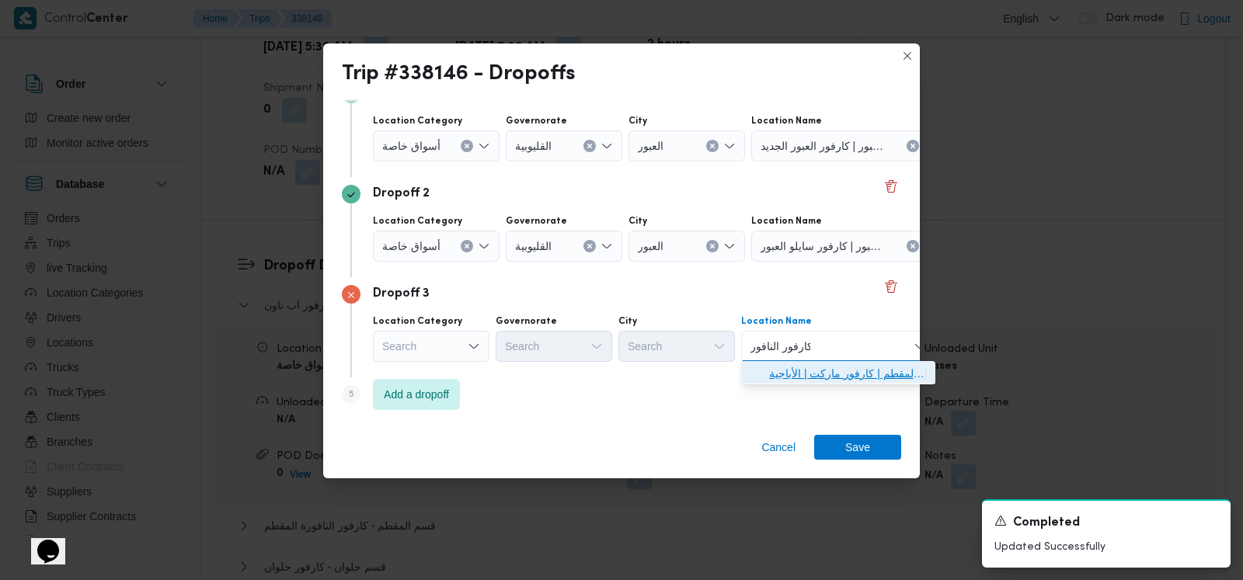
click at [805, 373] on span "كارفور النافور ة المقطم | كارفور ماركت | الأباجية" at bounding box center [847, 373] width 157 height 19
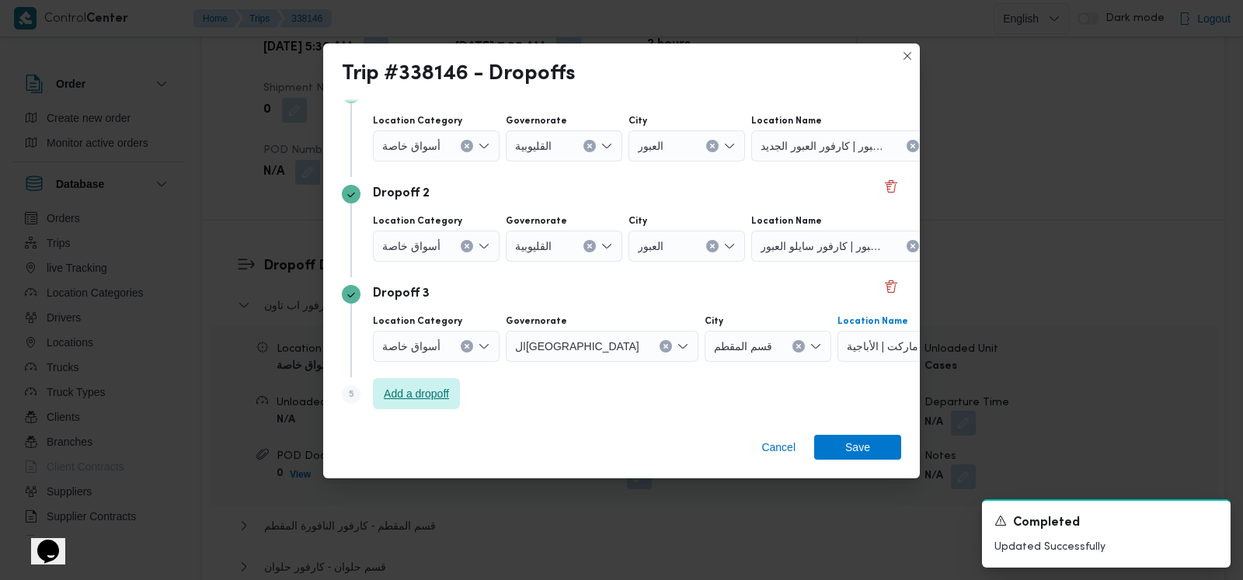
click at [449, 391] on span "Add a dropoff" at bounding box center [416, 393] width 65 height 19
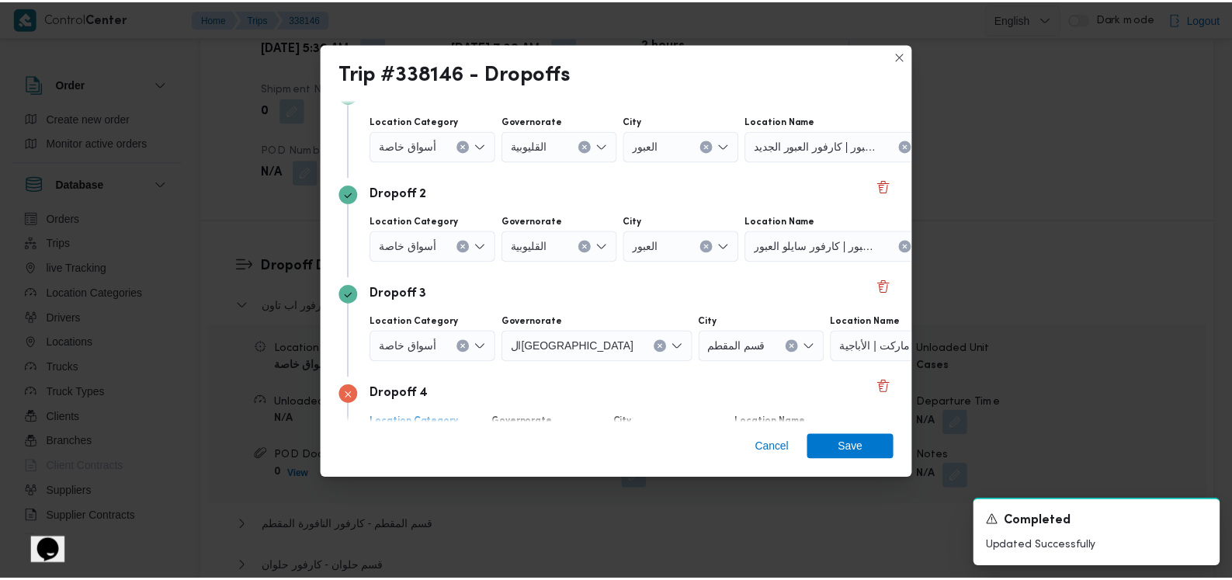
scroll to position [230, 0]
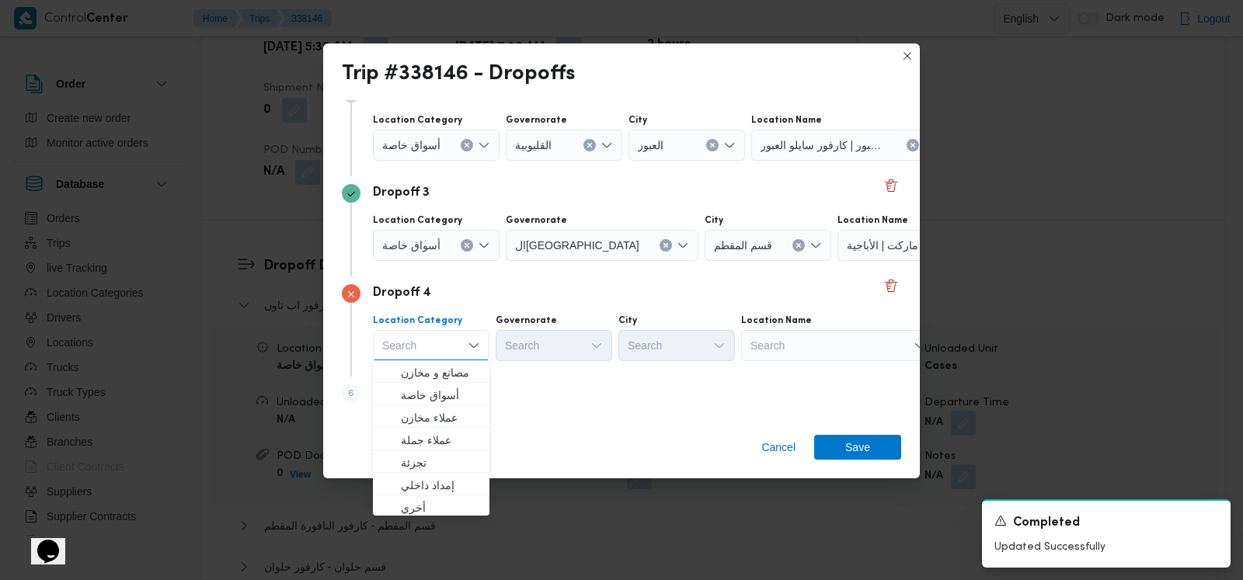
click at [811, 340] on div "Search" at bounding box center [838, 345] width 194 height 31
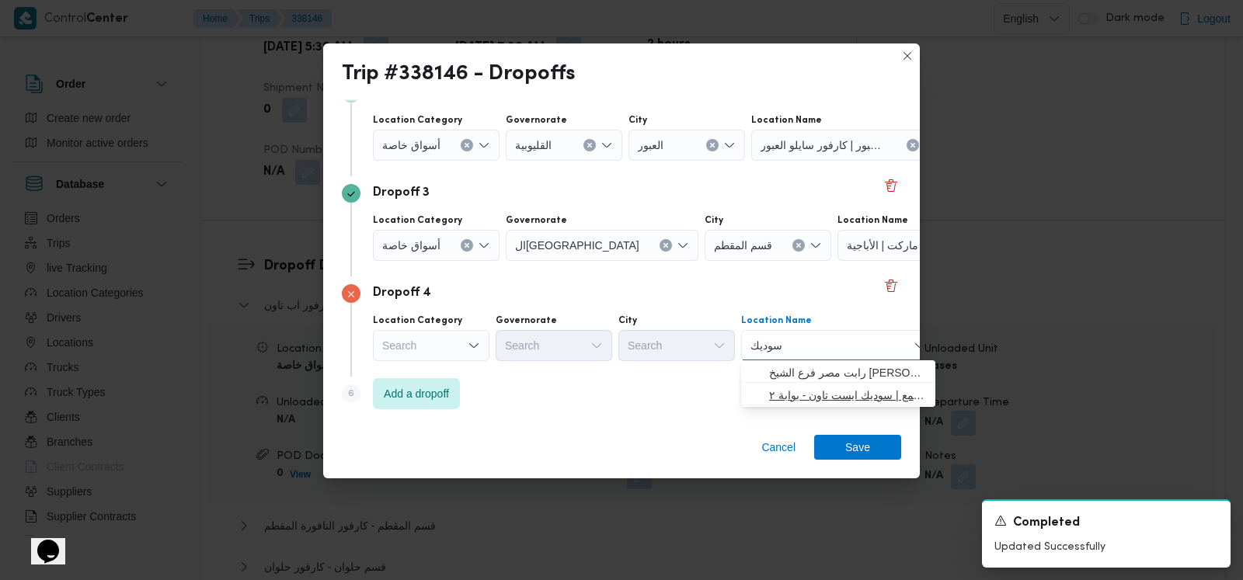
type input "سوديك"
click at [827, 396] on span "سعودى سوديك ايستاون - التجمع | سوديك ايست تاون - بوابة ٢ | null" at bounding box center [847, 395] width 157 height 19
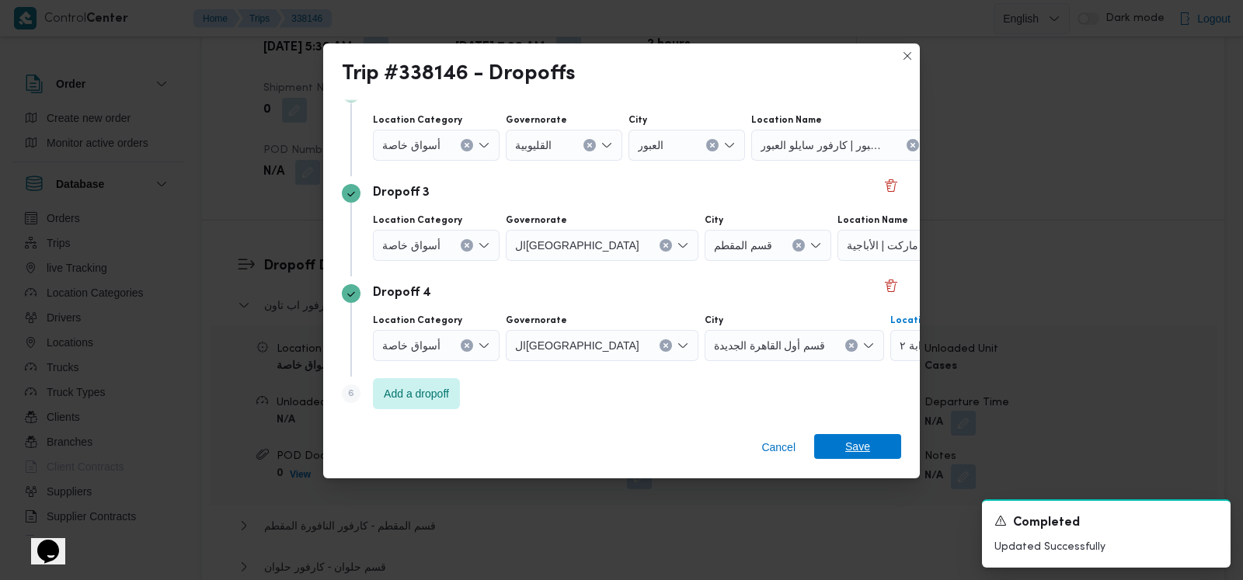
click at [844, 454] on span "Save" at bounding box center [857, 446] width 87 height 25
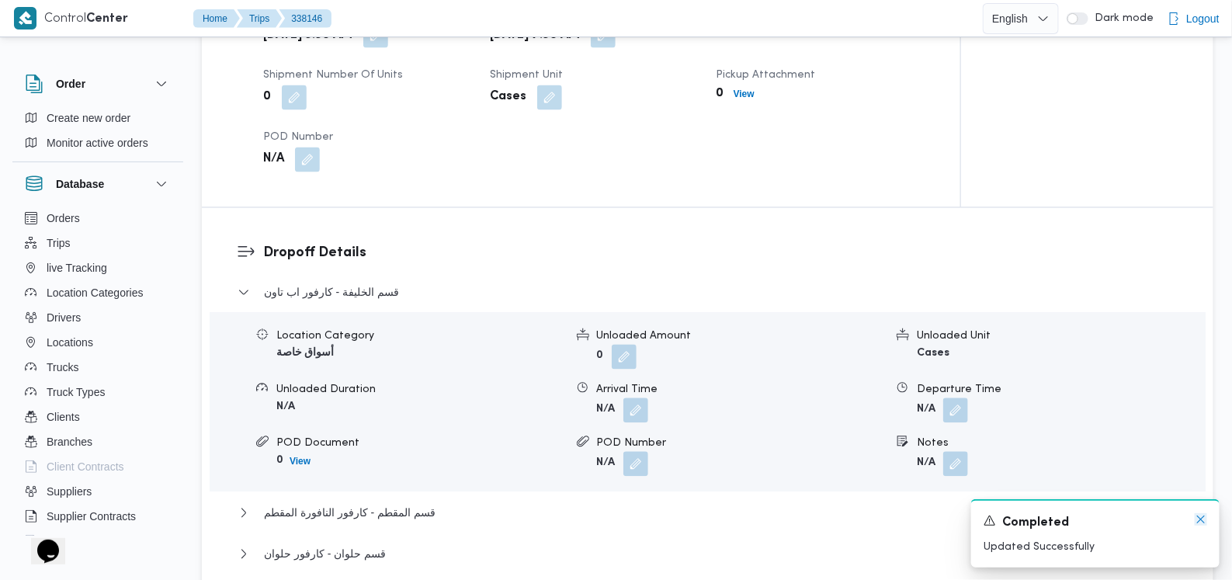
click at [1204, 523] on icon "Dismiss toast" at bounding box center [1201, 519] width 12 height 12
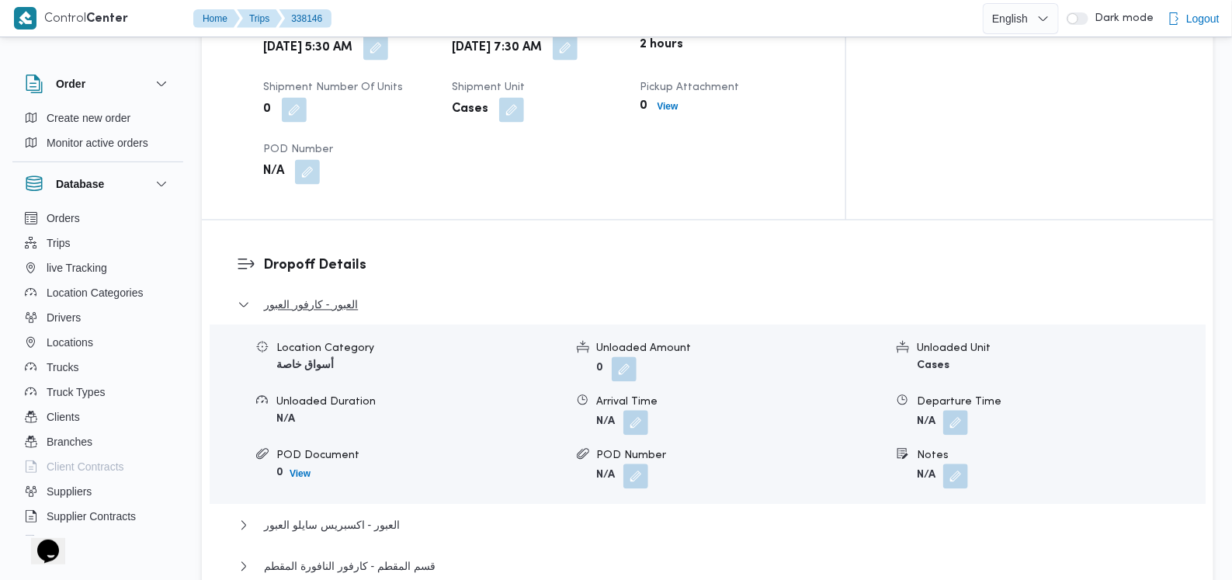
scroll to position [1179, 0]
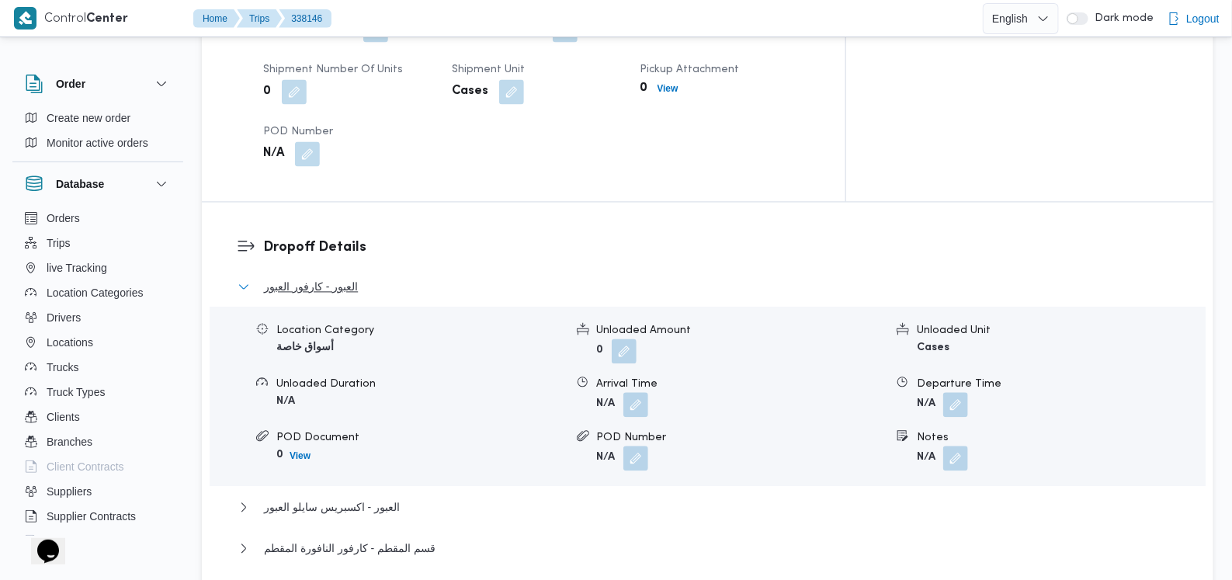
click at [358, 278] on button "العبور - كارفور العبور" at bounding box center [708, 287] width 941 height 19
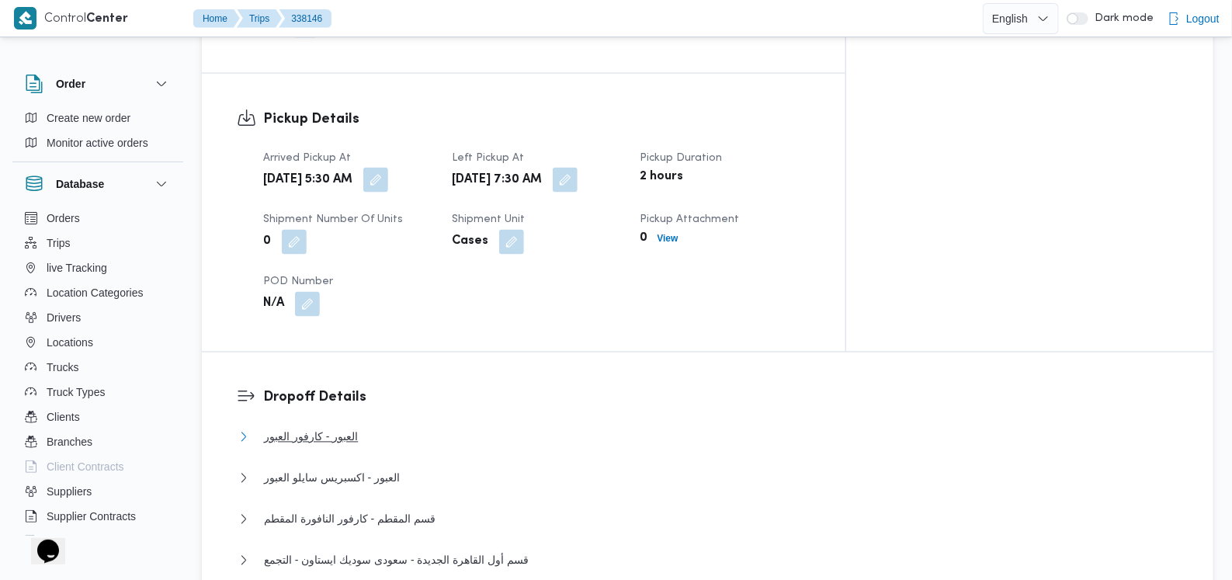
scroll to position [888, 0]
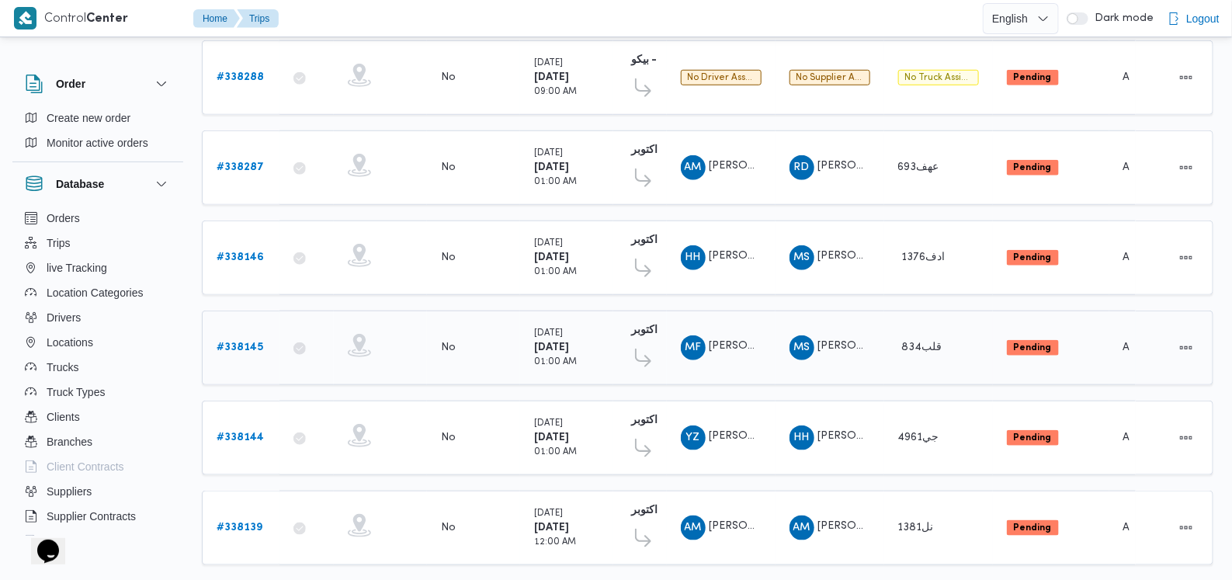
scroll to position [500, 0]
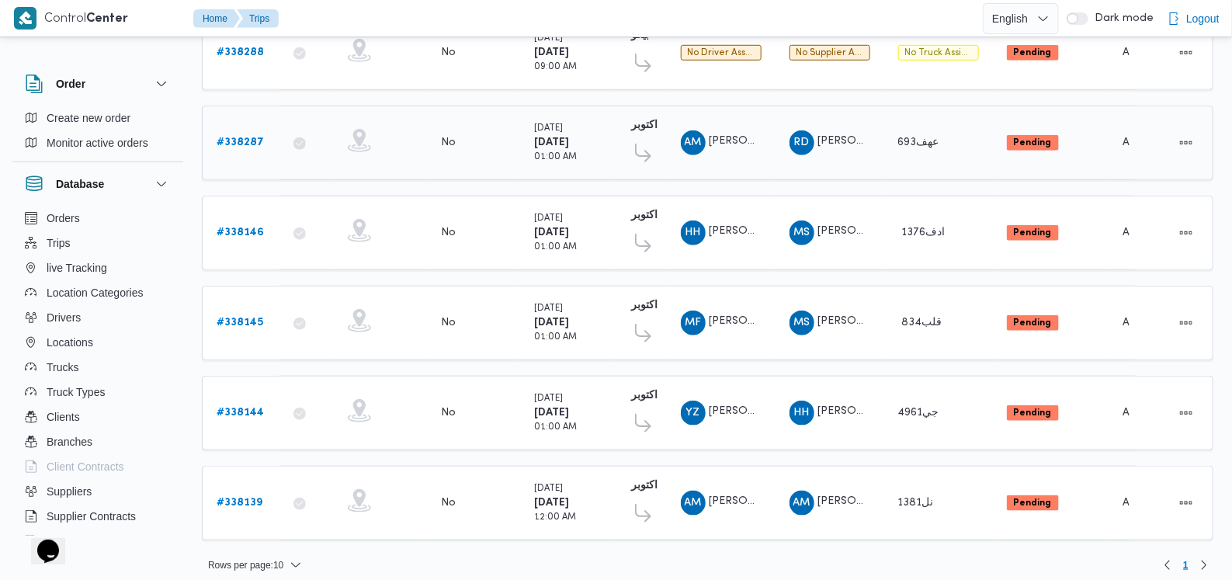
click at [249, 137] on b "# 338287" at bounding box center [240, 142] width 47 height 10
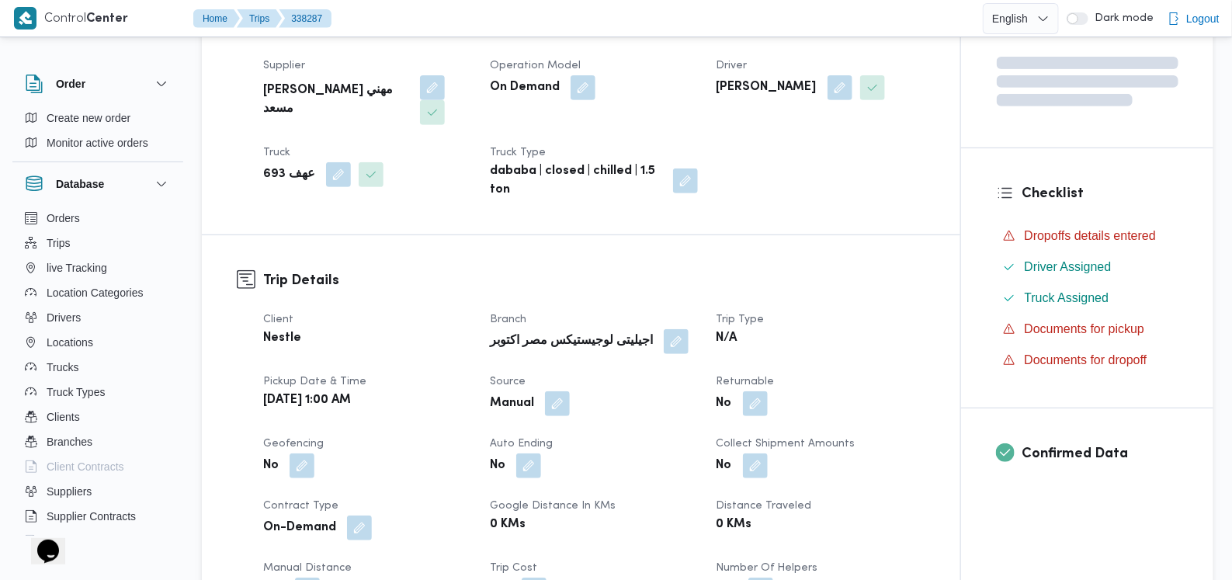
scroll to position [485, 0]
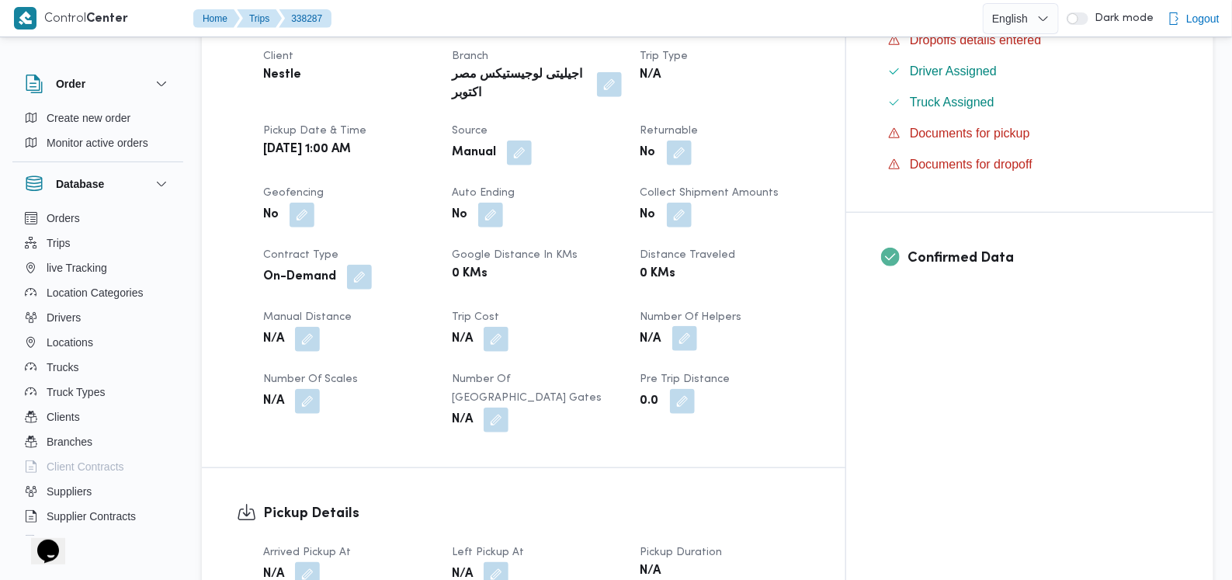
click at [697, 326] on button "button" at bounding box center [685, 338] width 25 height 25
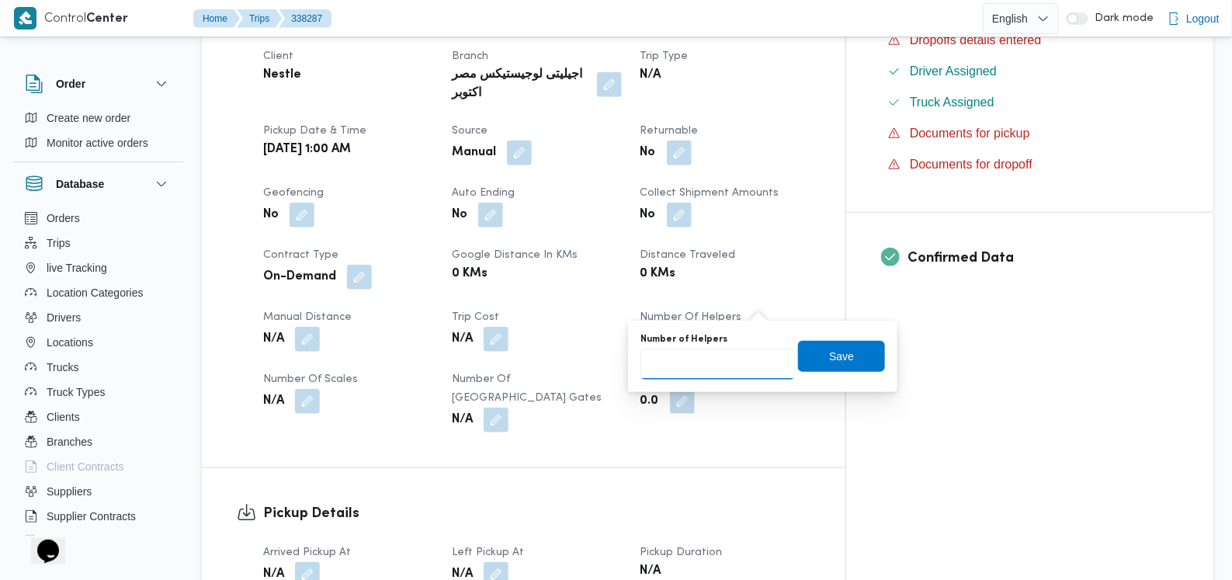
click at [715, 367] on input "Number of Helpers" at bounding box center [718, 364] width 155 height 31
type input "1"
click at [829, 355] on span "Save" at bounding box center [841, 355] width 25 height 19
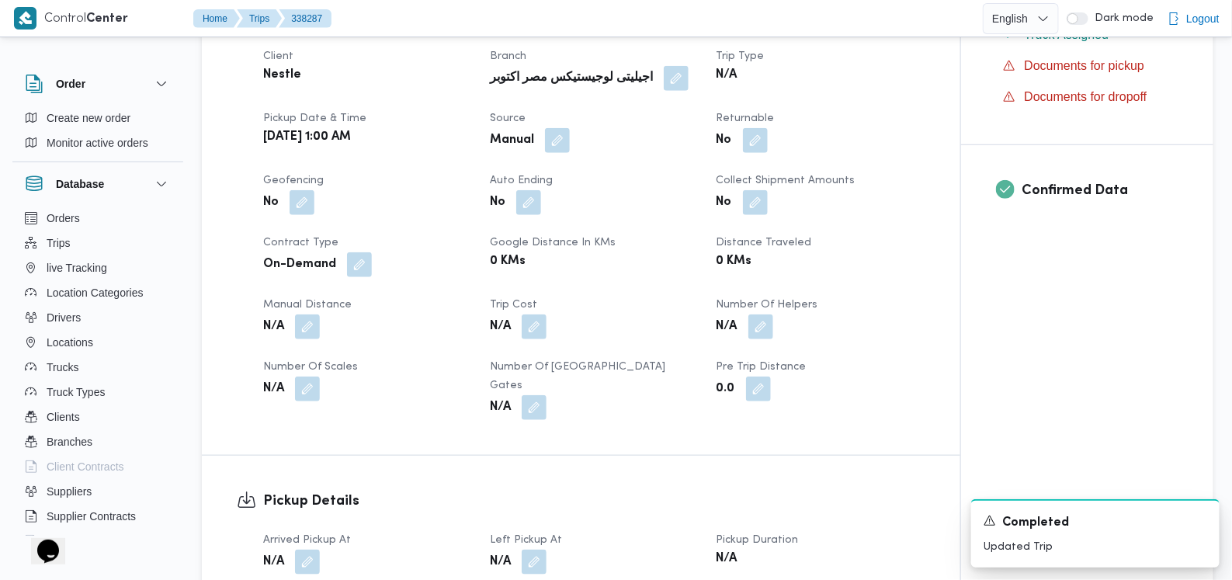
scroll to position [874, 0]
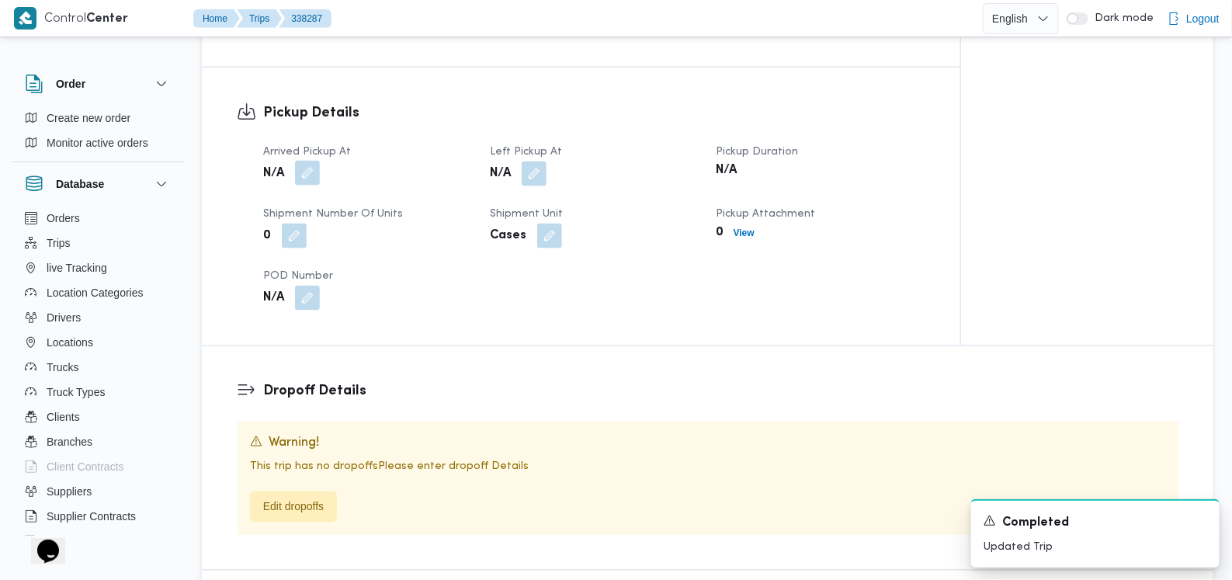
click at [306, 161] on button "button" at bounding box center [307, 173] width 25 height 25
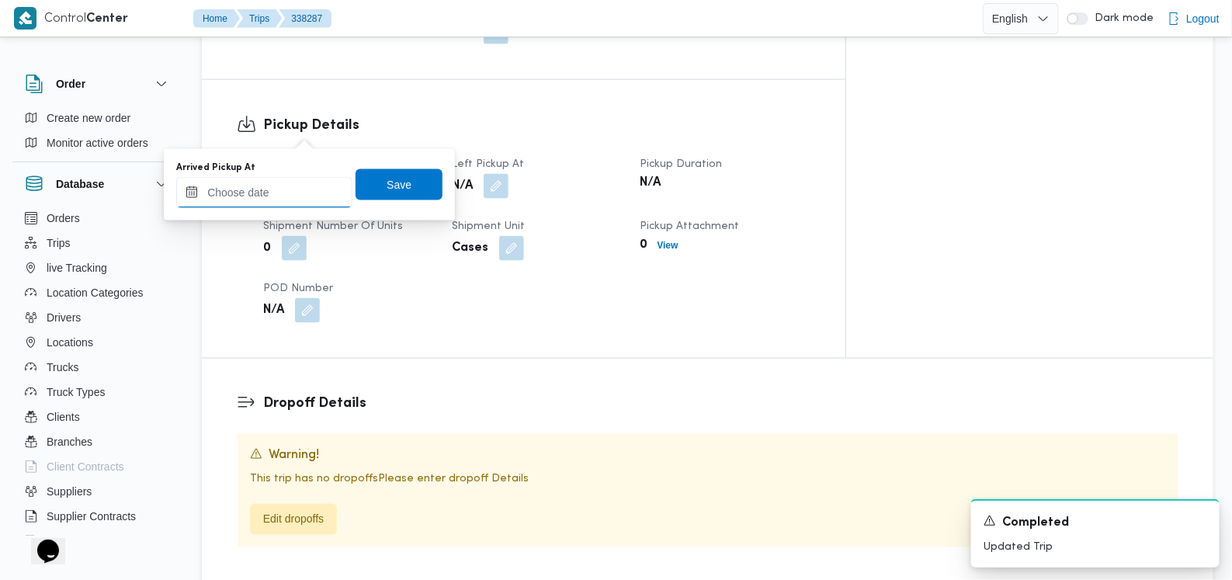
click at [283, 185] on input "Arrived Pickup At" at bounding box center [264, 192] width 176 height 31
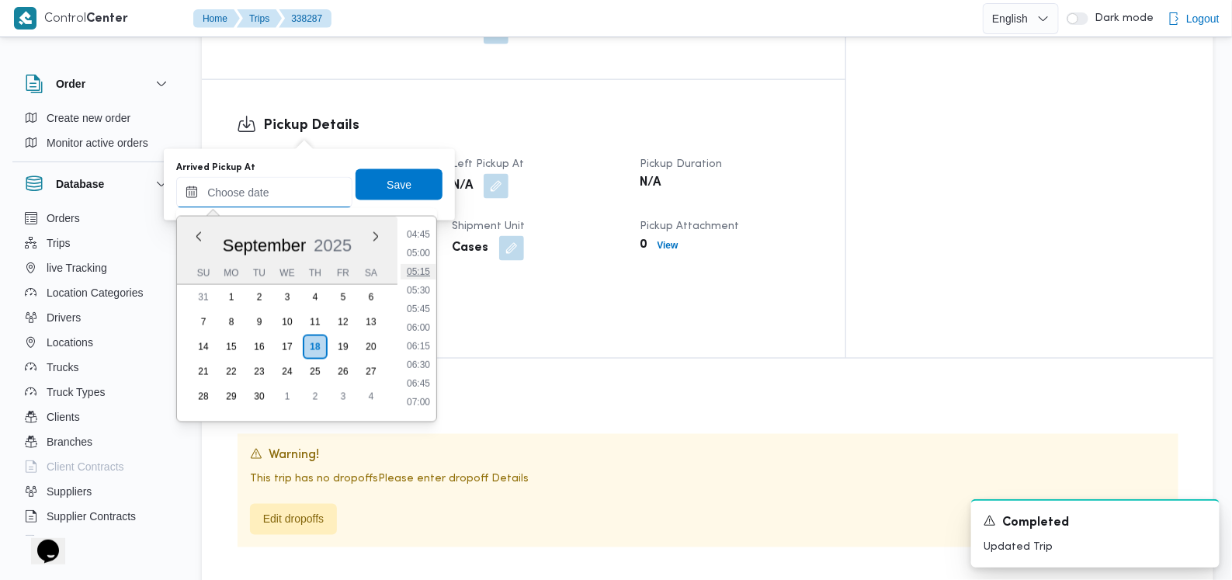
scroll to position [260, 0]
click at [426, 299] on li "04:15" at bounding box center [419, 294] width 36 height 16
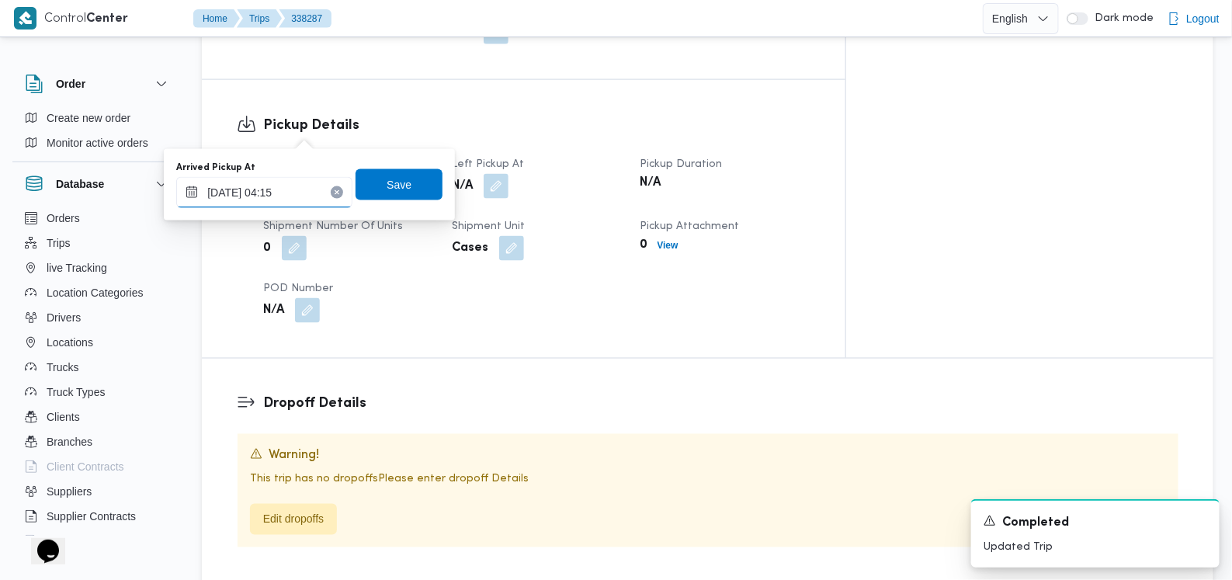
click at [294, 196] on input "18/09/2025 04:15" at bounding box center [264, 192] width 176 height 31
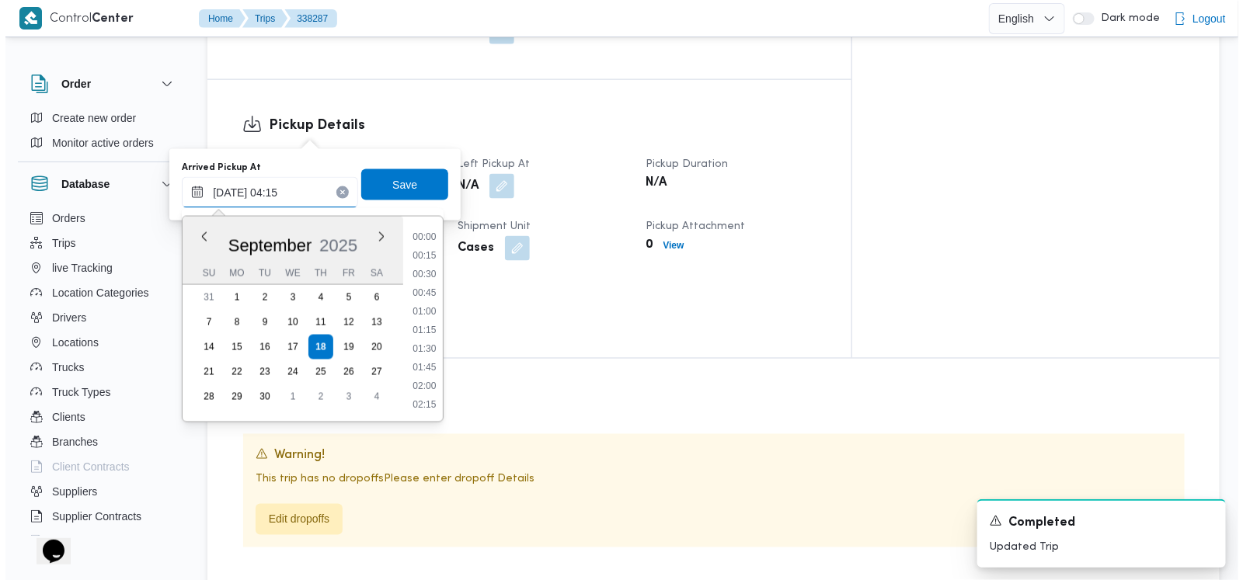
scroll to position [223, 0]
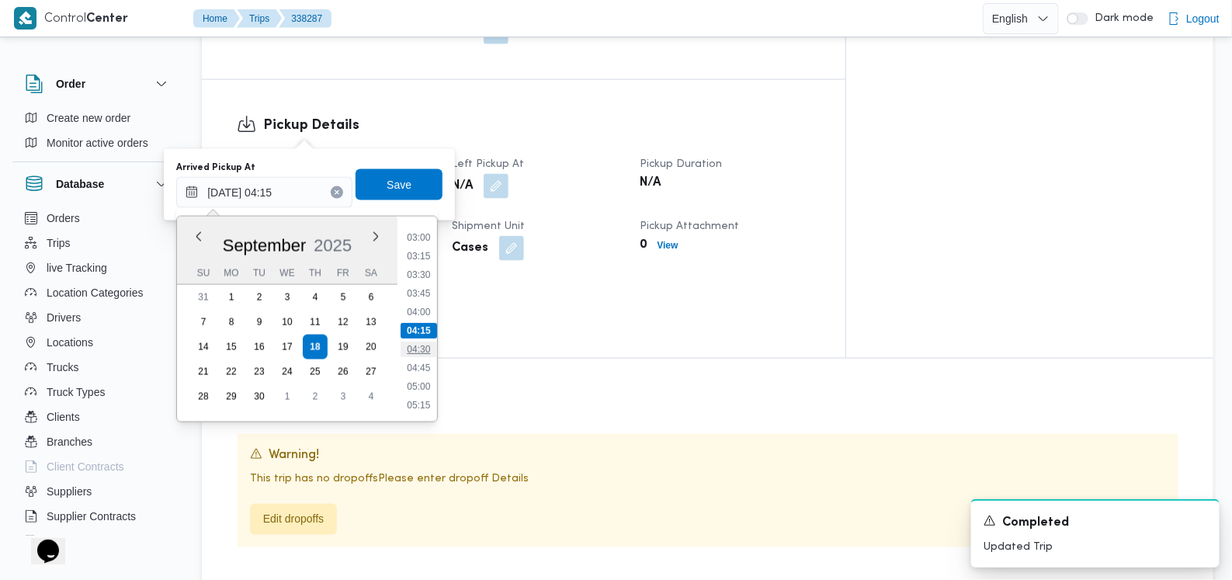
click at [414, 343] on li "04:30" at bounding box center [420, 350] width 36 height 16
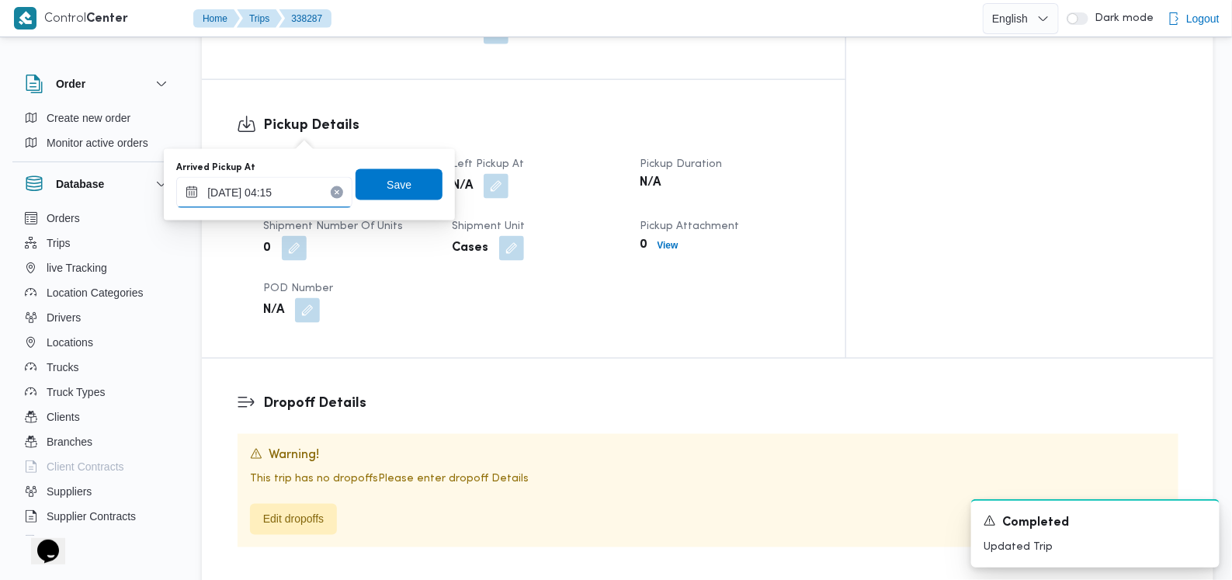
type input "18/09/2025 04:30"
click at [395, 189] on span "Save" at bounding box center [399, 184] width 25 height 19
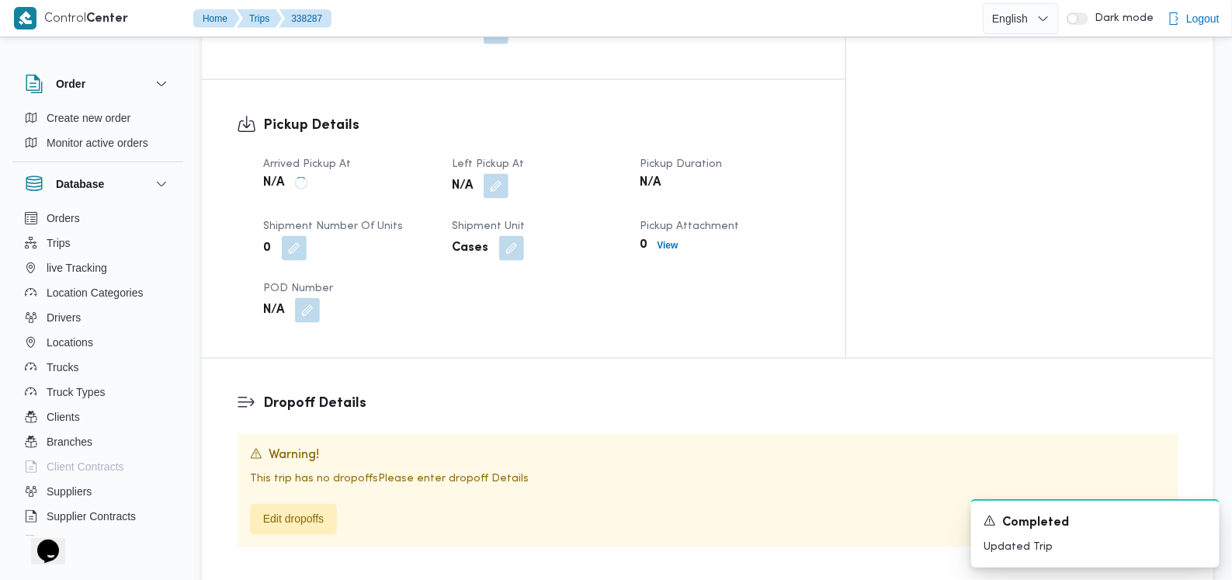
click at [302, 478] on div "This trip has no dropoffs Please enter dropoff Details Edit dropoffs" at bounding box center [708, 503] width 916 height 64
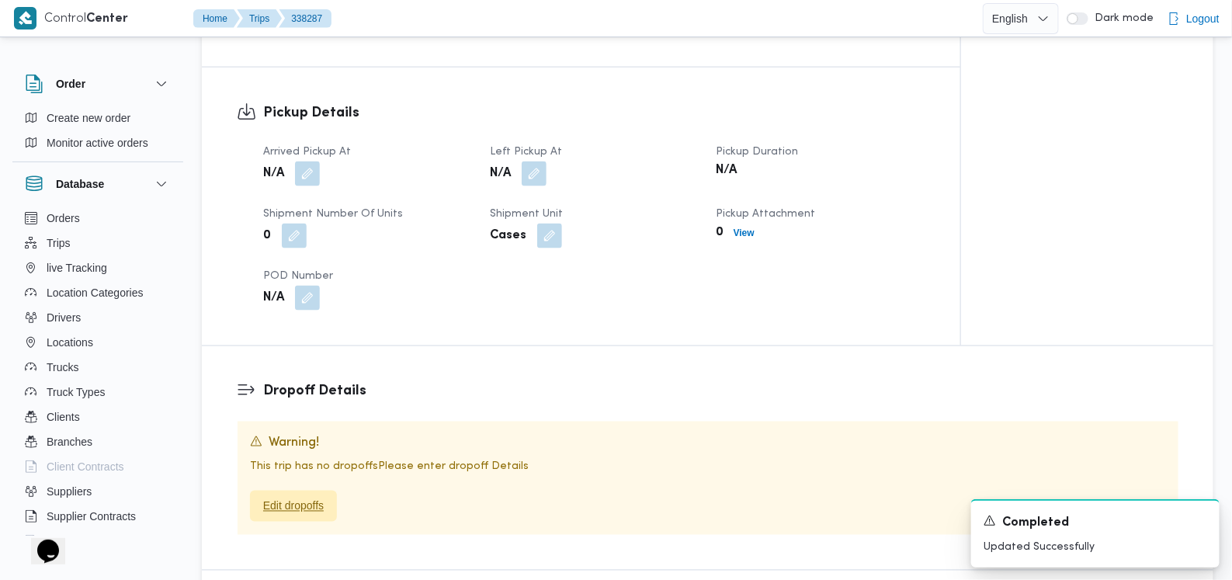
click at [305, 497] on span "Edit dropoffs" at bounding box center [293, 506] width 61 height 19
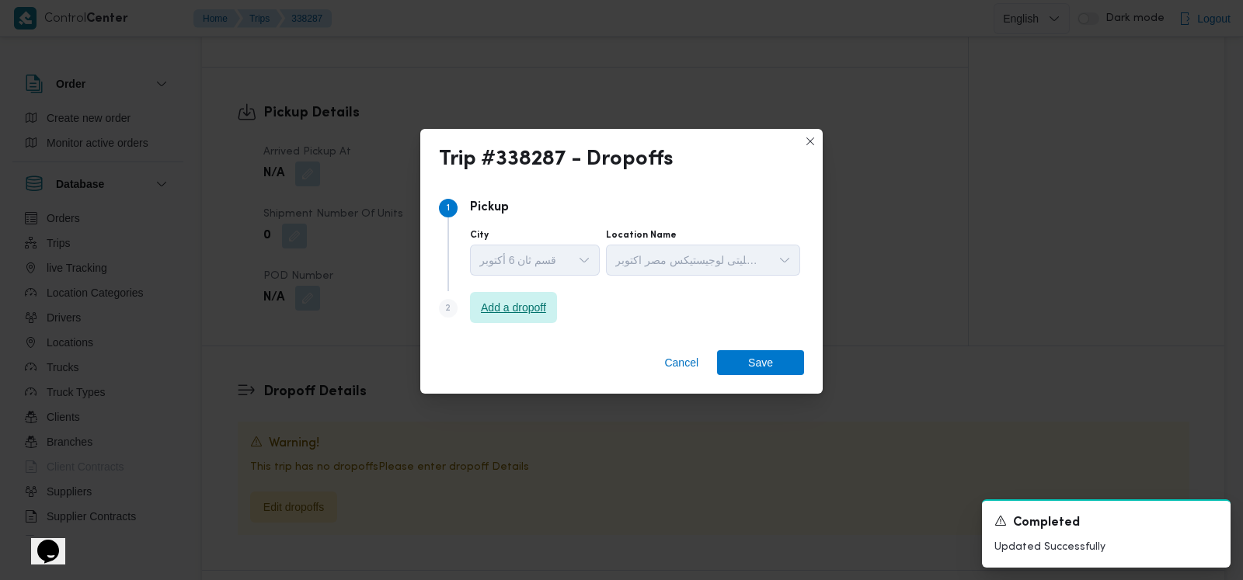
click at [499, 312] on span "Add a dropoff" at bounding box center [513, 307] width 65 height 19
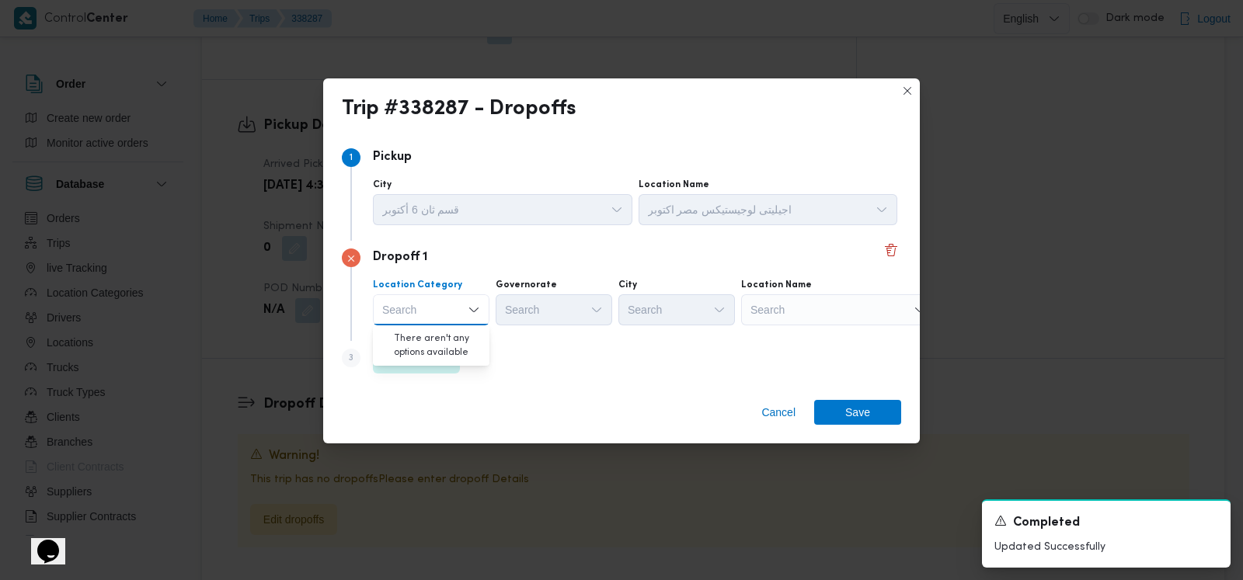
click at [508, 370] on div "Step 3 is disabled 3 Add a dropoff" at bounding box center [621, 361] width 559 height 40
click at [444, 363] on span "Add a dropoff" at bounding box center [416, 357] width 65 height 19
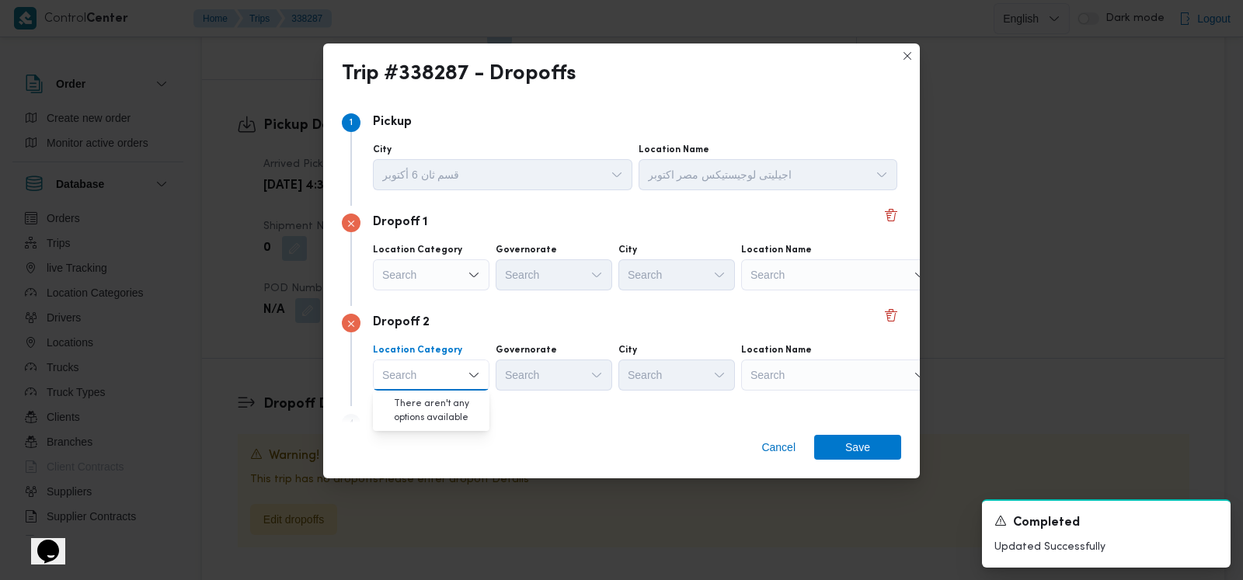
click at [575, 316] on div "Dropoff 2" at bounding box center [621, 323] width 559 height 19
click at [443, 412] on span "Add a dropoff" at bounding box center [416, 422] width 87 height 31
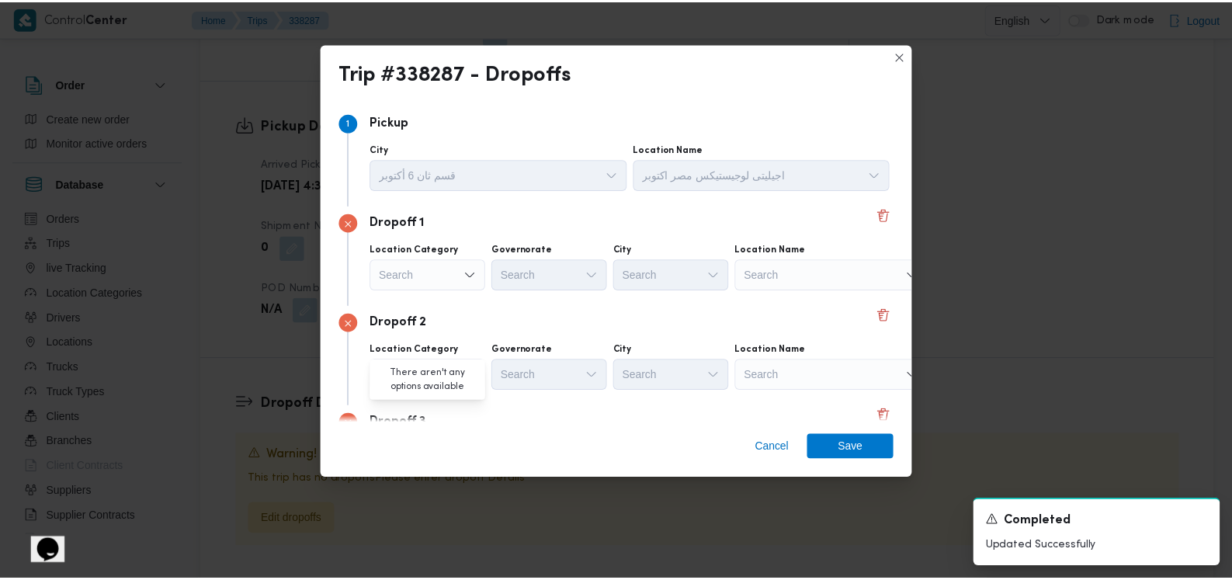
scroll to position [130, 0]
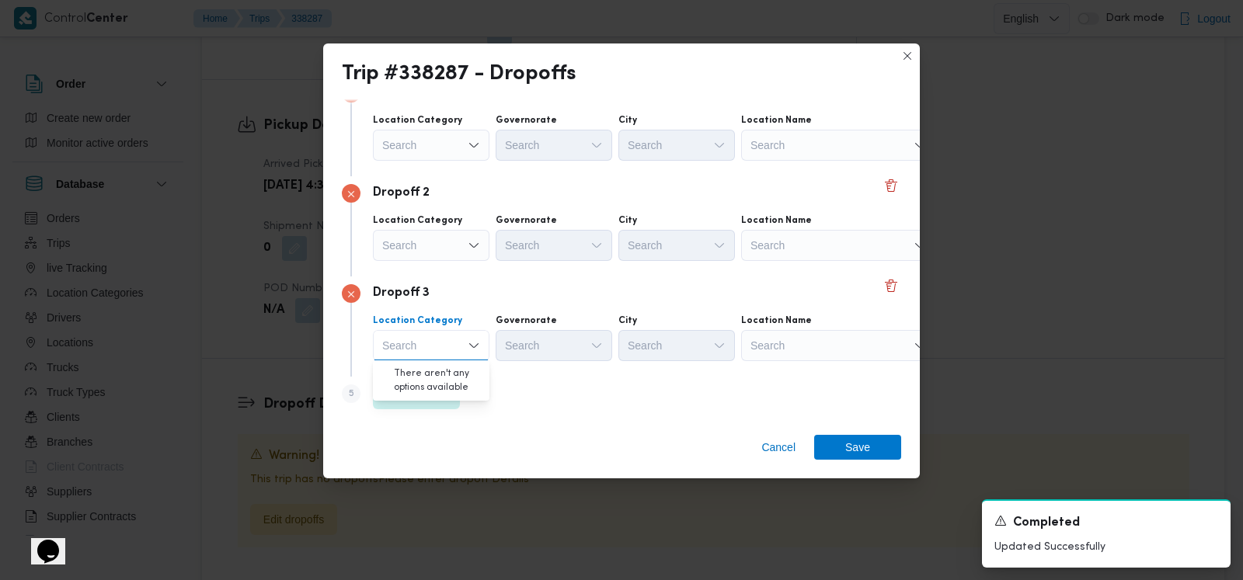
click at [688, 304] on div "Dropoff 3 Location Category Search Combo box. Selected. Combo box input. Search…" at bounding box center [621, 326] width 559 height 100
click at [814, 146] on div "Search" at bounding box center [838, 145] width 194 height 31
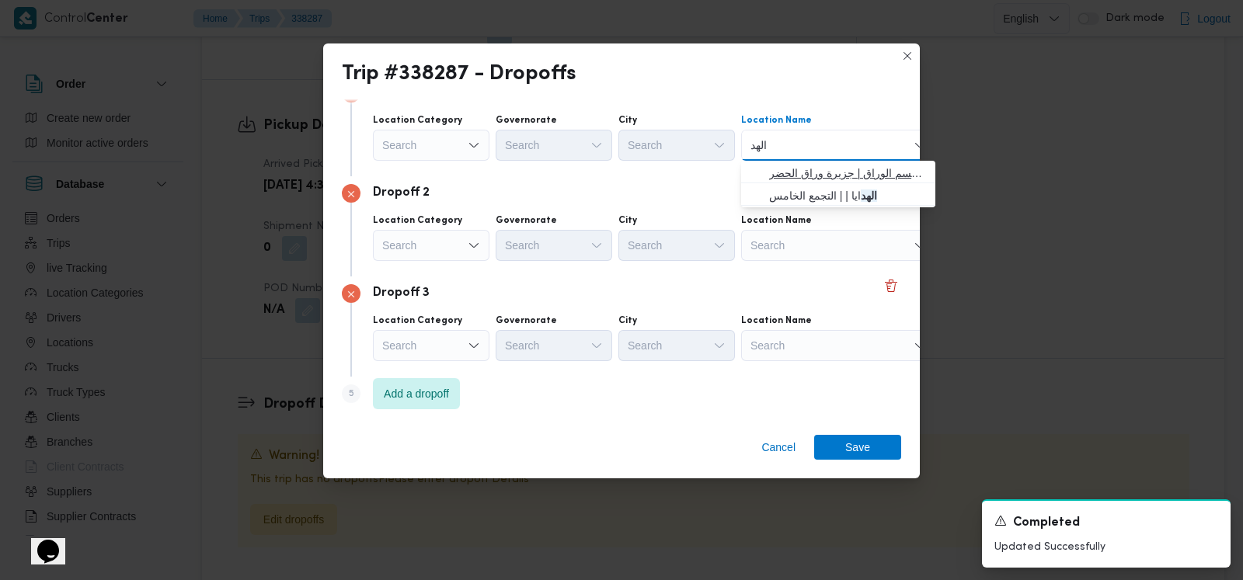
type input "الهد"
click at [812, 161] on span "الهد ف الوراق | قسم الوراق | جزيرة وراق الحضر" at bounding box center [838, 173] width 182 height 25
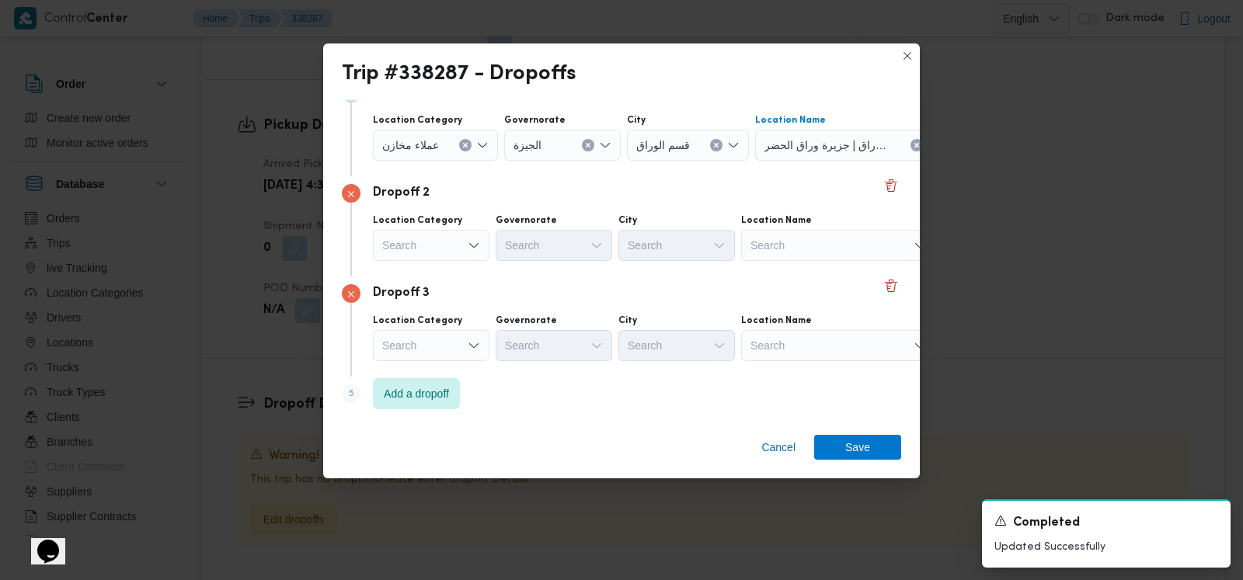
click at [812, 248] on div "Search" at bounding box center [838, 245] width 194 height 31
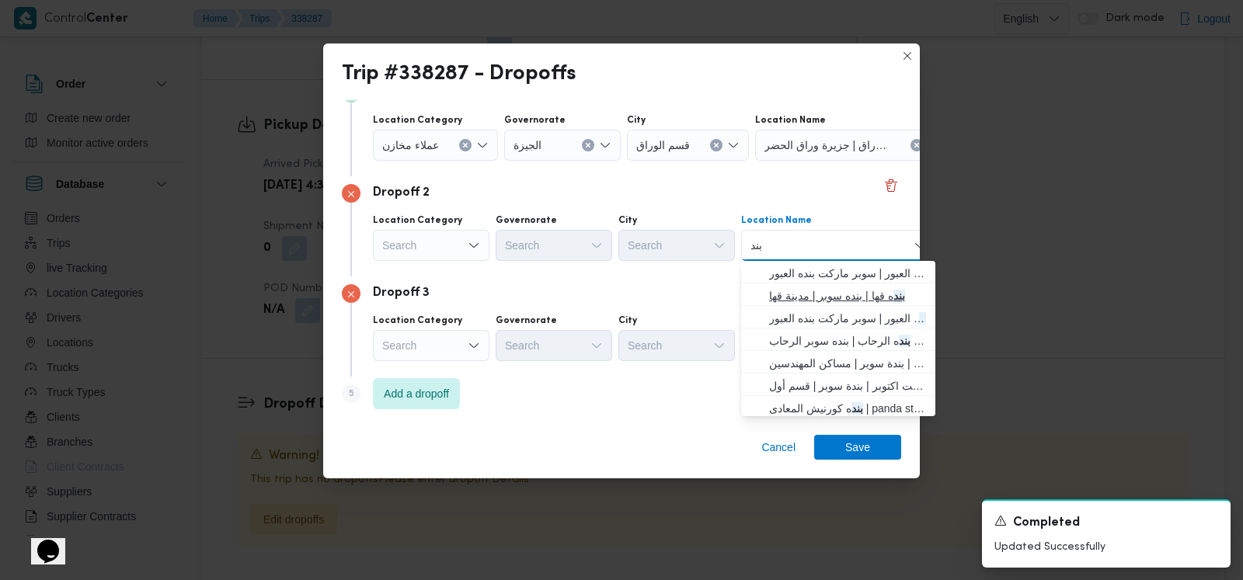
type input "بند"
click at [821, 291] on span "بند ه قها | بنده سوبر | مدينة قها" at bounding box center [847, 296] width 157 height 19
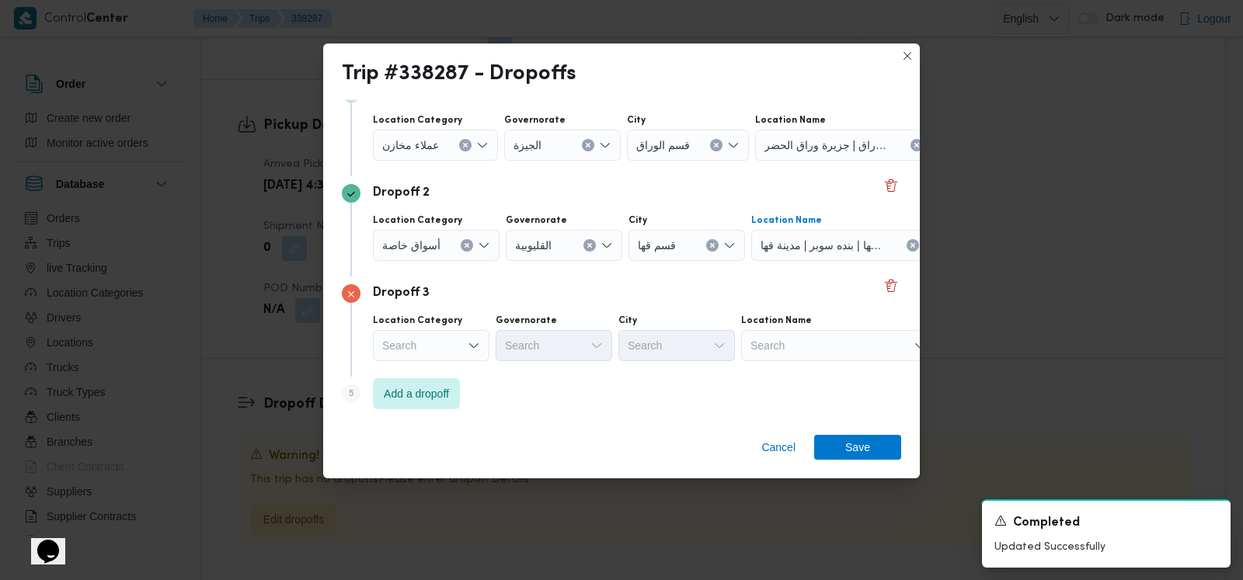
click at [803, 354] on div "Search" at bounding box center [838, 345] width 194 height 31
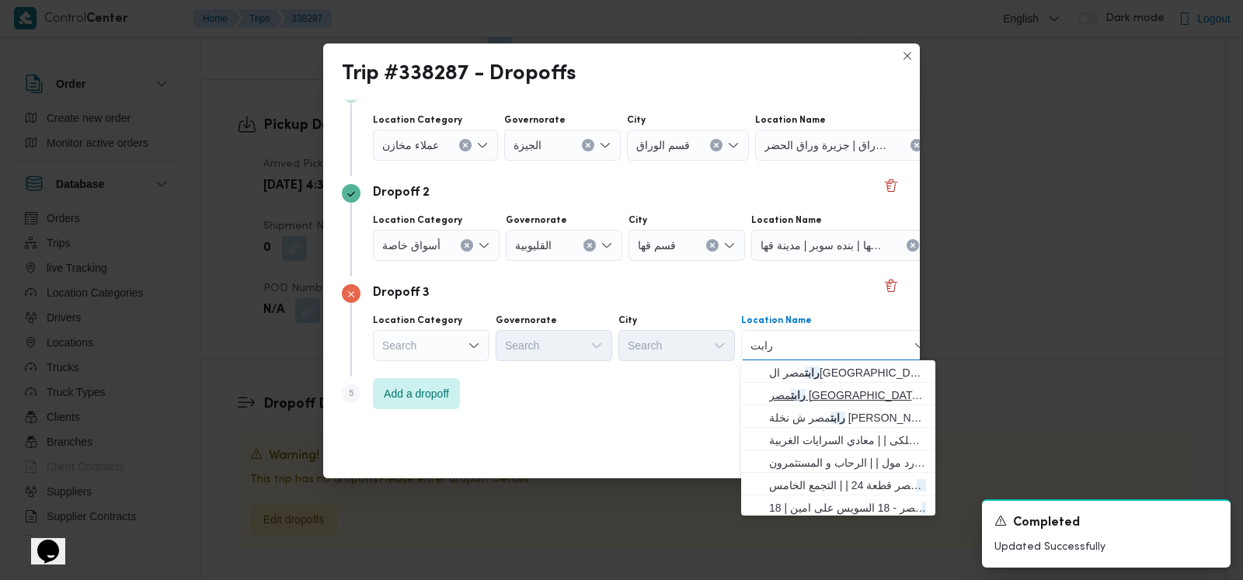
type input "رابت"
click at [814, 391] on span "رابت مصر شارع الكوثر | | الدقي" at bounding box center [847, 395] width 157 height 19
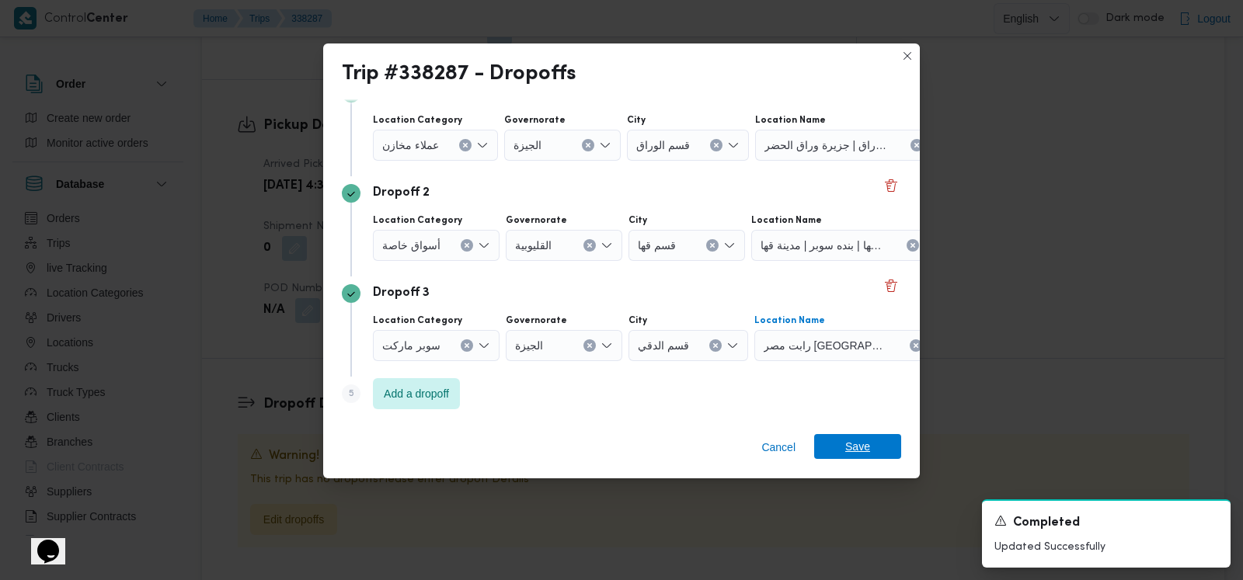
click at [845, 440] on span "Save" at bounding box center [857, 446] width 87 height 25
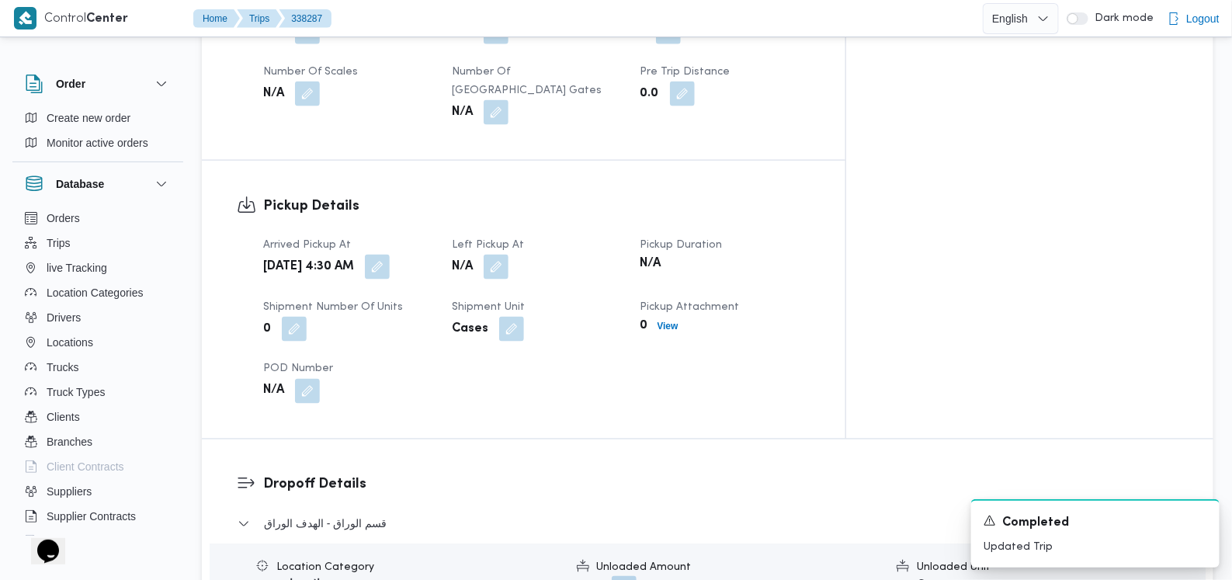
scroll to position [954, 0]
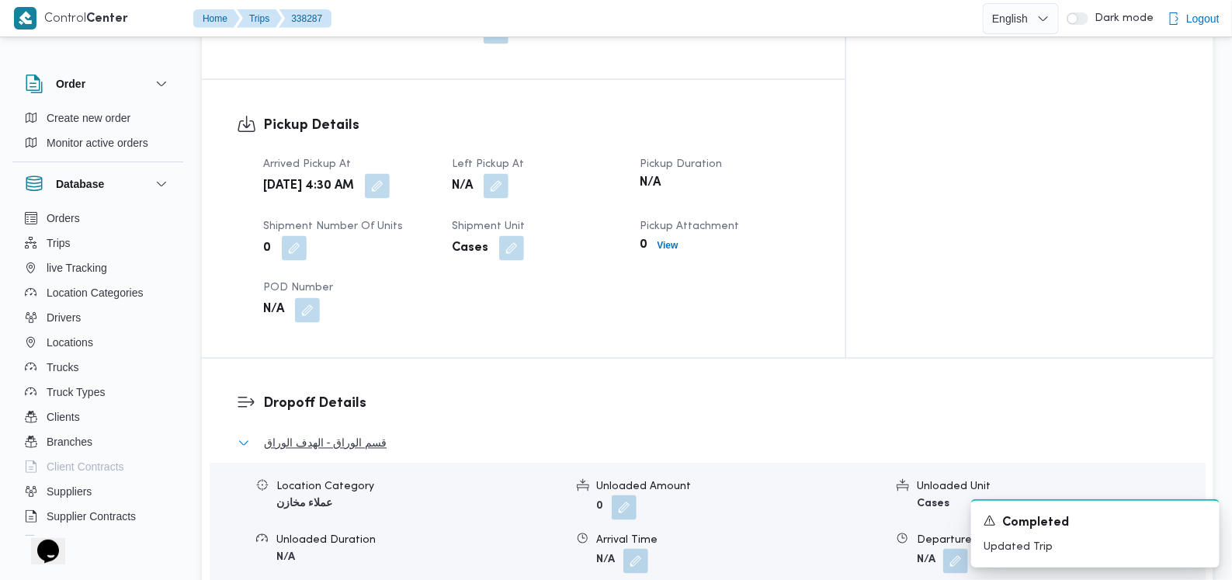
click at [338, 434] on span "قسم الوراق - الهدف الوراق" at bounding box center [325, 443] width 123 height 19
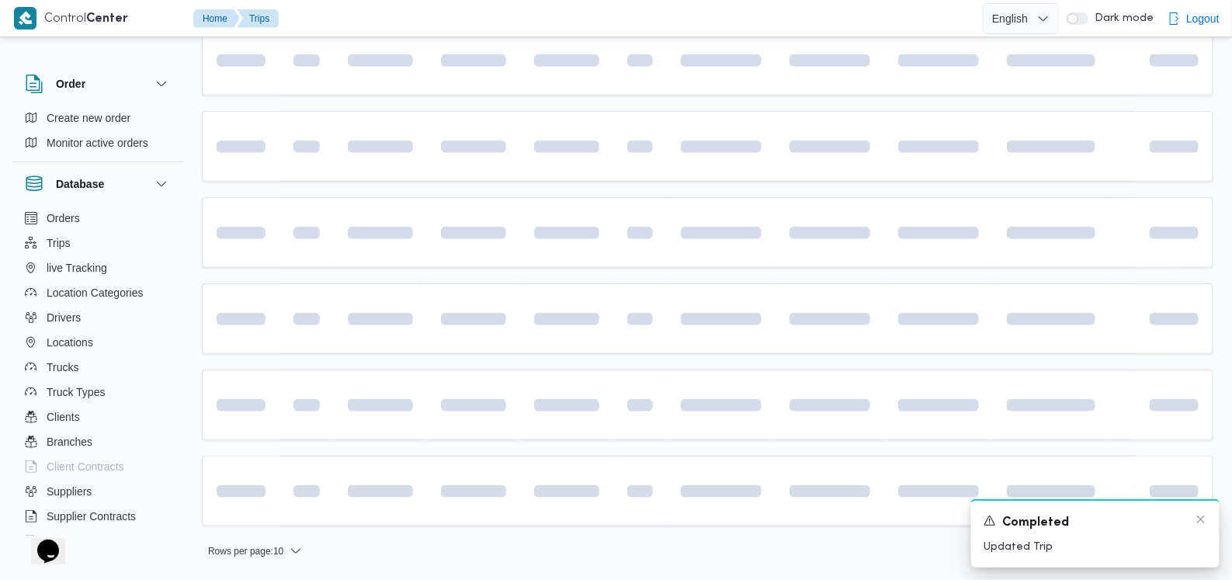
scroll to position [475, 0]
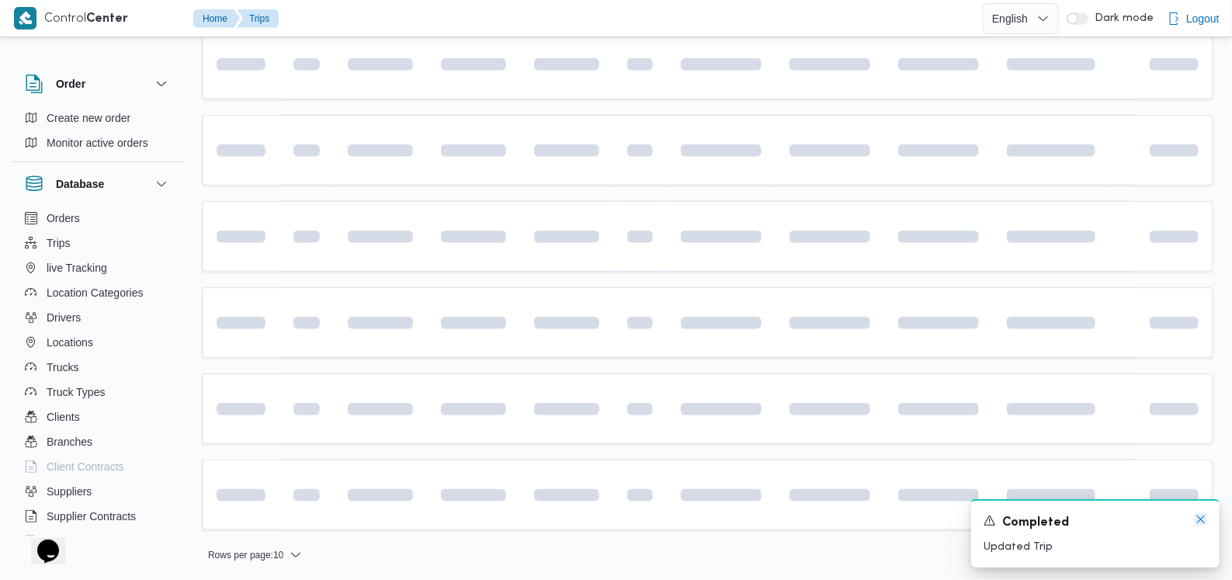
click at [1195, 524] on icon "Dismiss toast" at bounding box center [1201, 519] width 12 height 12
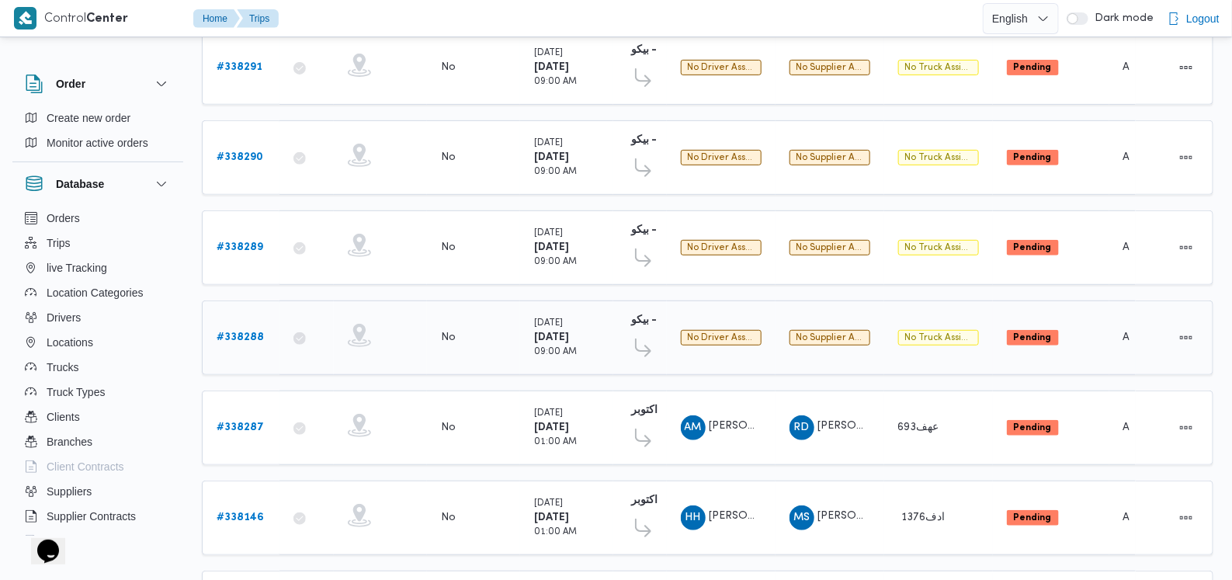
scroll to position [189, 0]
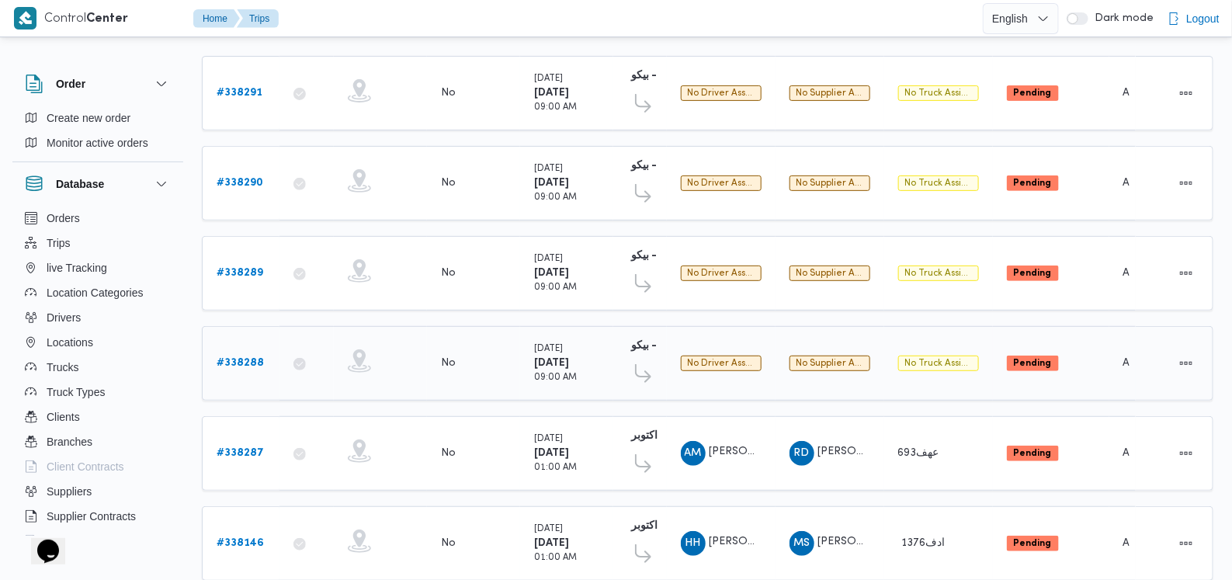
click at [253, 363] on b "# 338288" at bounding box center [240, 363] width 47 height 10
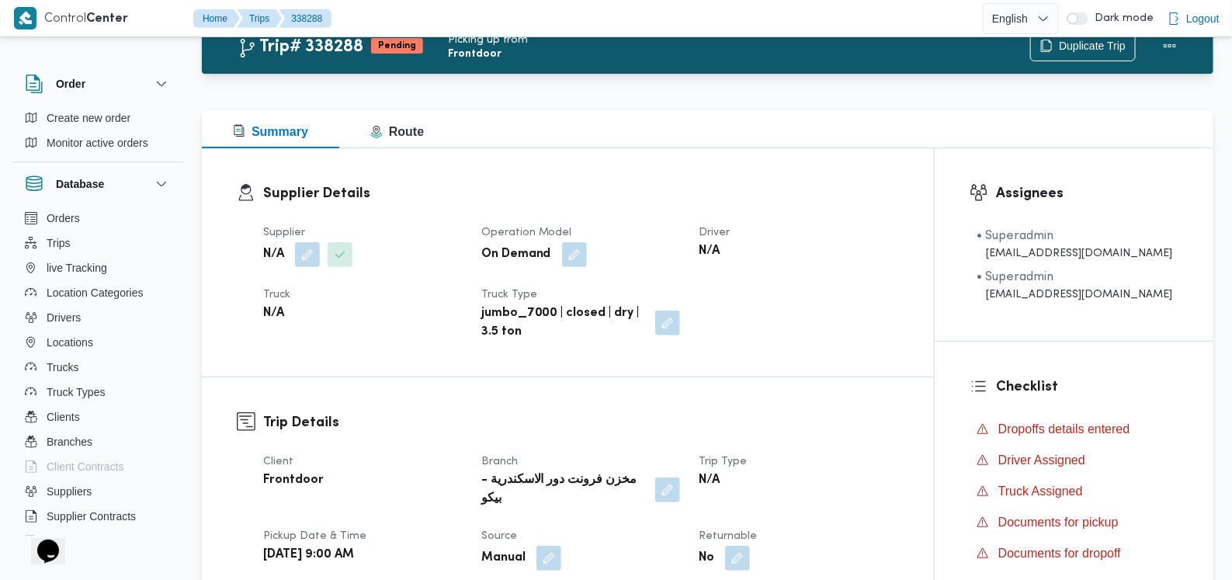
scroll to position [96, 0]
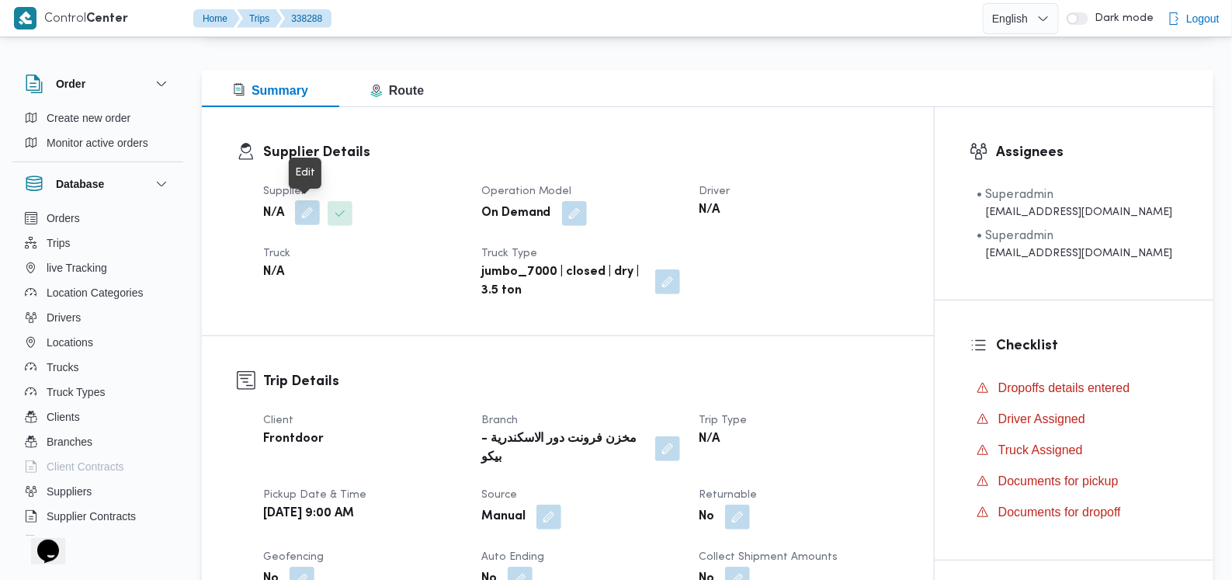
click at [311, 215] on button "button" at bounding box center [307, 212] width 25 height 25
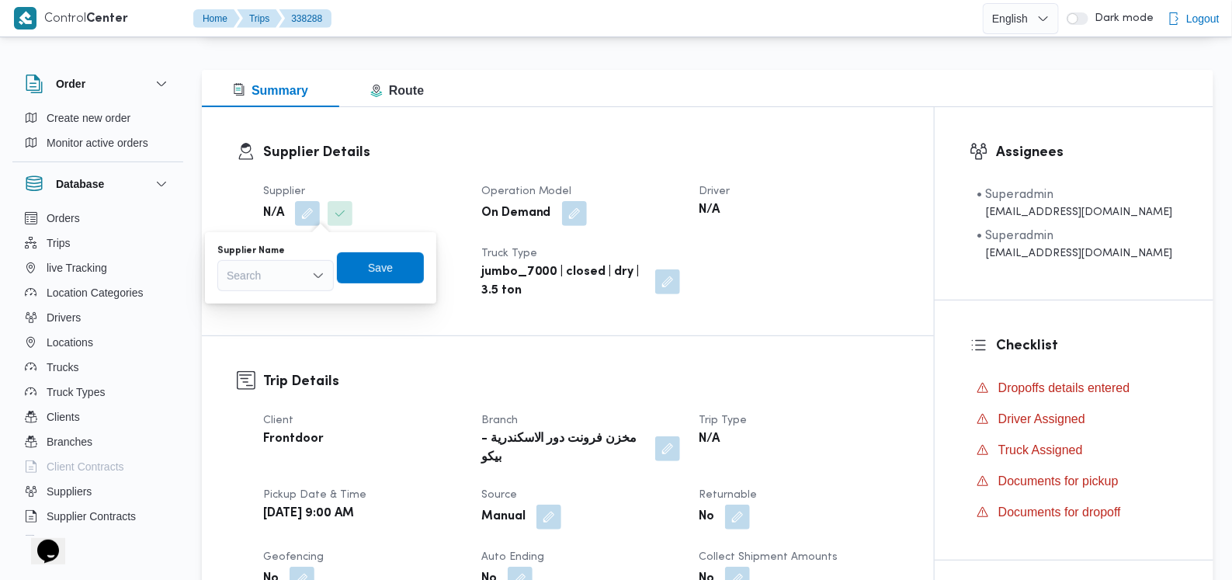
click at [296, 284] on div "Search" at bounding box center [275, 275] width 116 height 31
type input "مروه"
click at [297, 294] on span "مروه حسام الدين سعد على" at bounding box center [284, 303] width 79 height 19
click at [404, 272] on span "Save" at bounding box center [408, 267] width 87 height 31
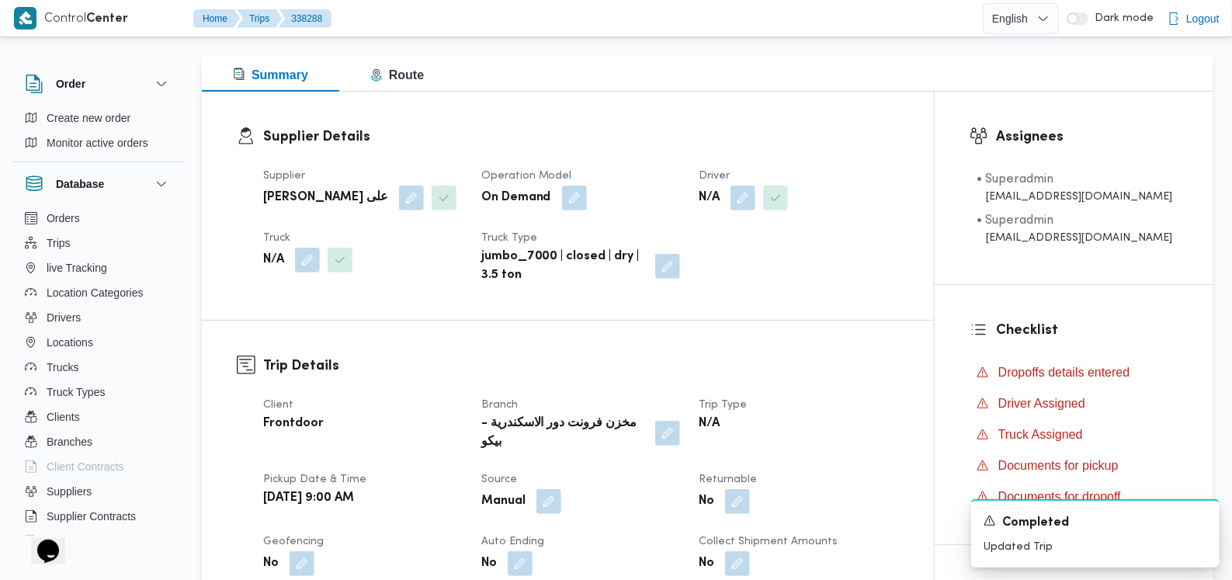
scroll to position [0, 0]
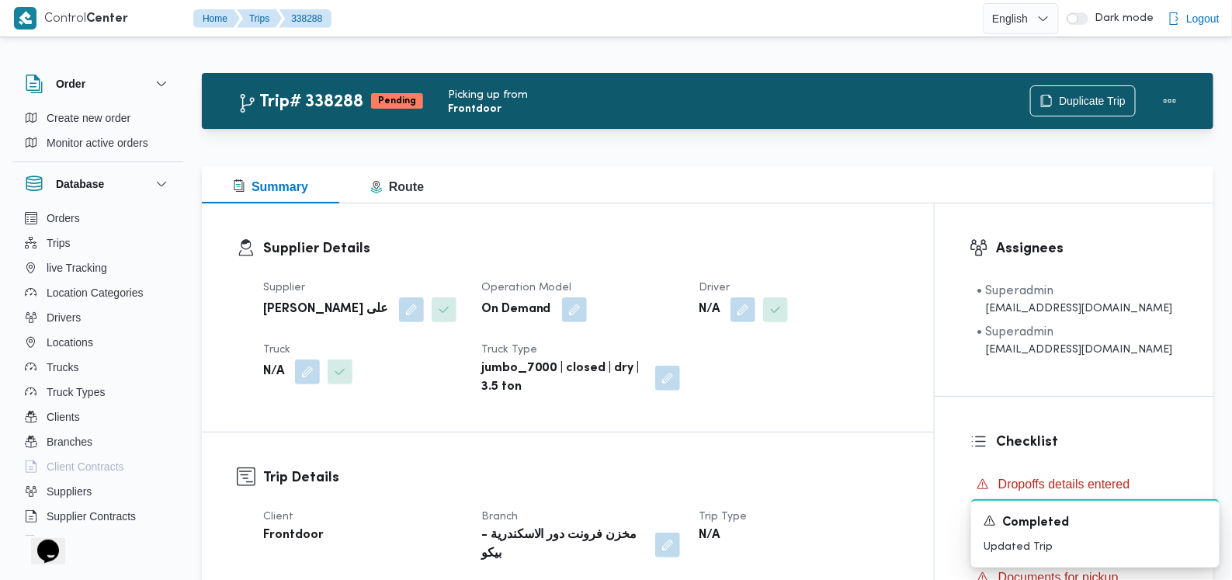
click at [312, 308] on b "مروه حسام الدين سعد على" at bounding box center [325, 310] width 125 height 19
copy div "مروه حسام الدين سعد على"
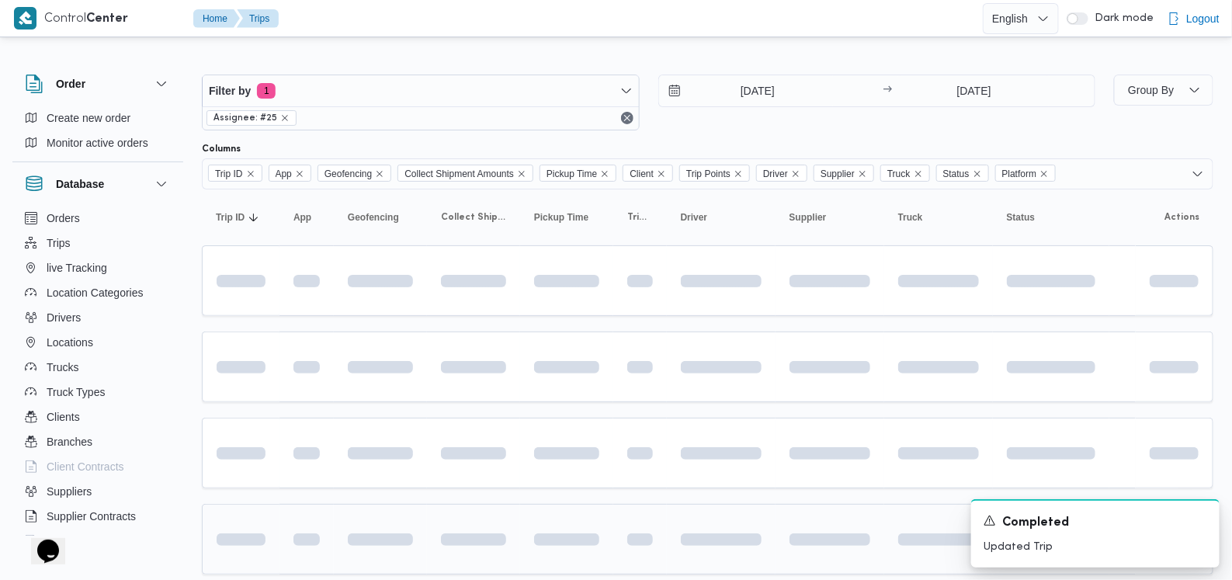
scroll to position [189, 0]
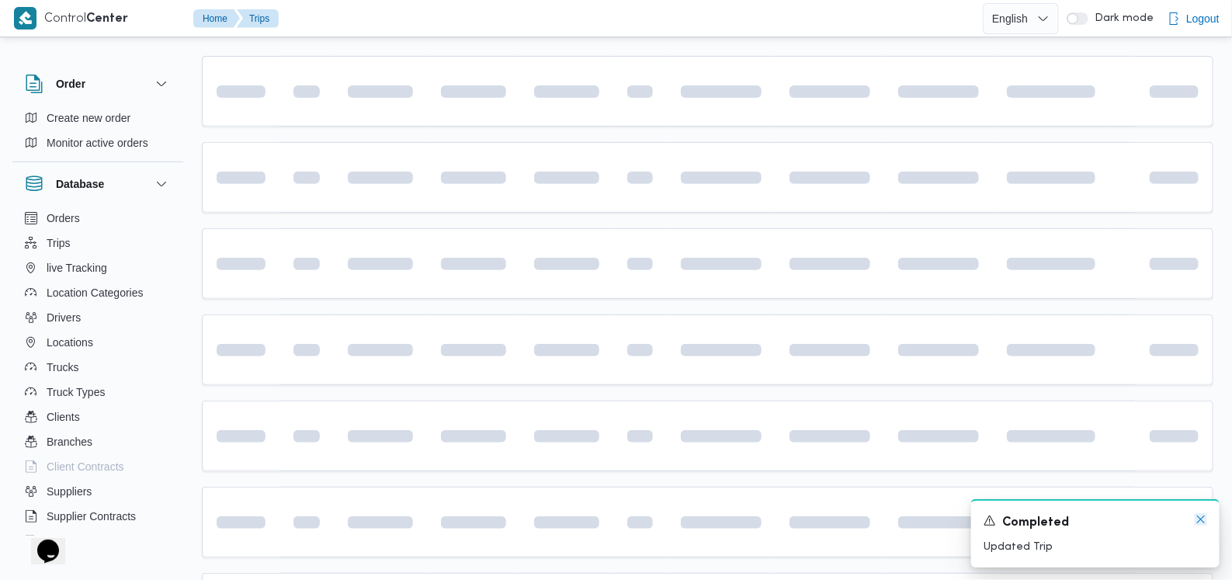
click at [1197, 522] on icon "Dismiss toast" at bounding box center [1201, 519] width 12 height 12
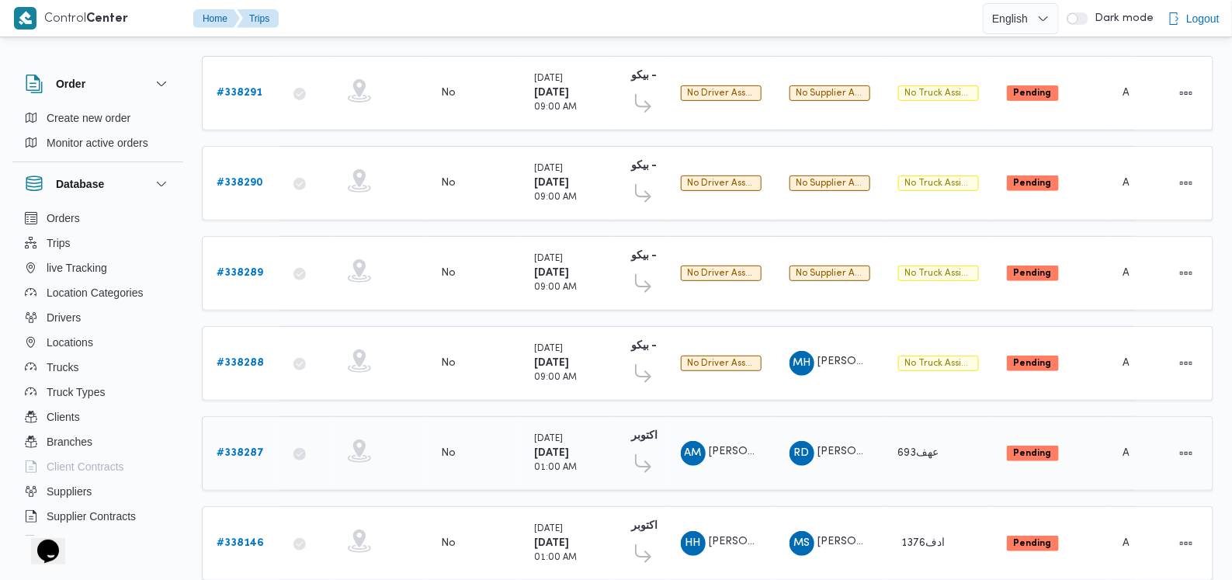
scroll to position [92, 0]
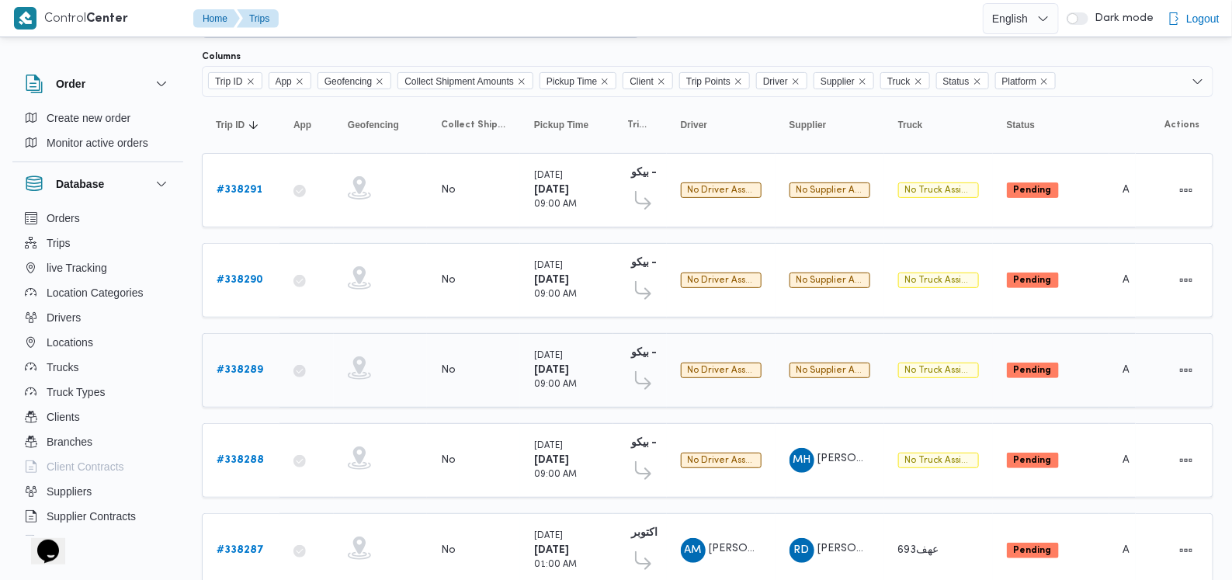
click at [231, 367] on b "# 338289" at bounding box center [240, 370] width 47 height 10
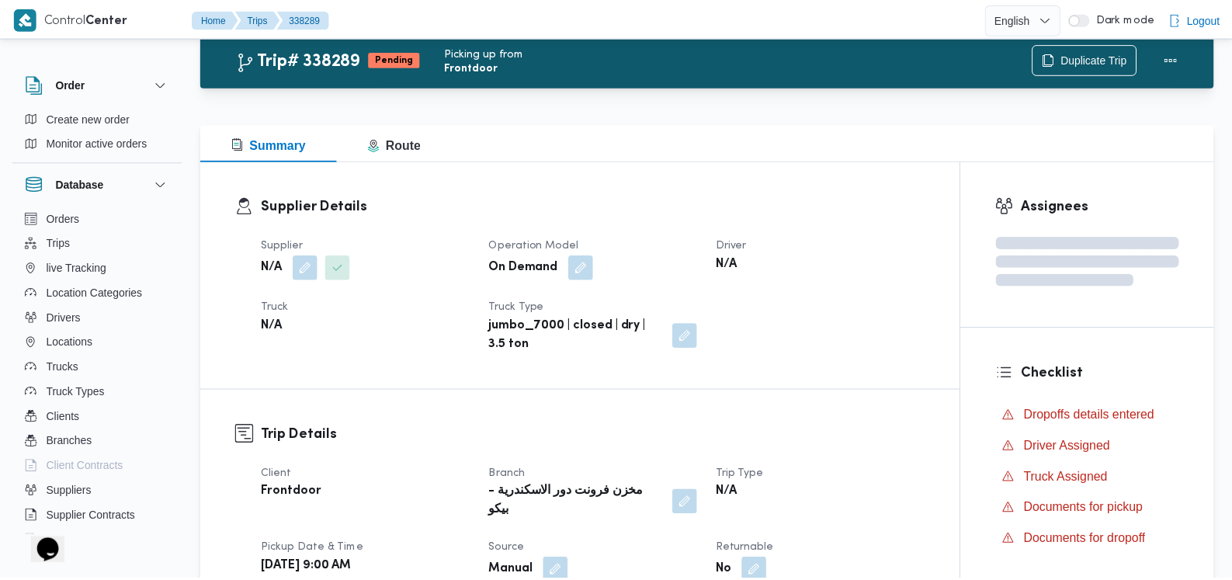
scroll to position [92, 0]
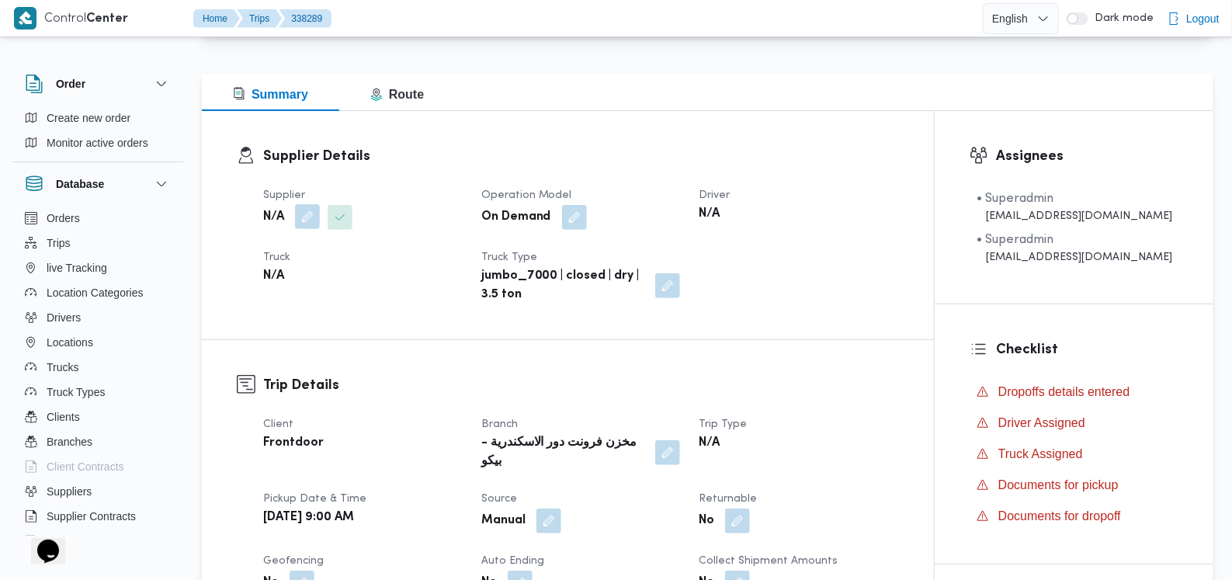
click at [302, 228] on button "button" at bounding box center [307, 216] width 25 height 25
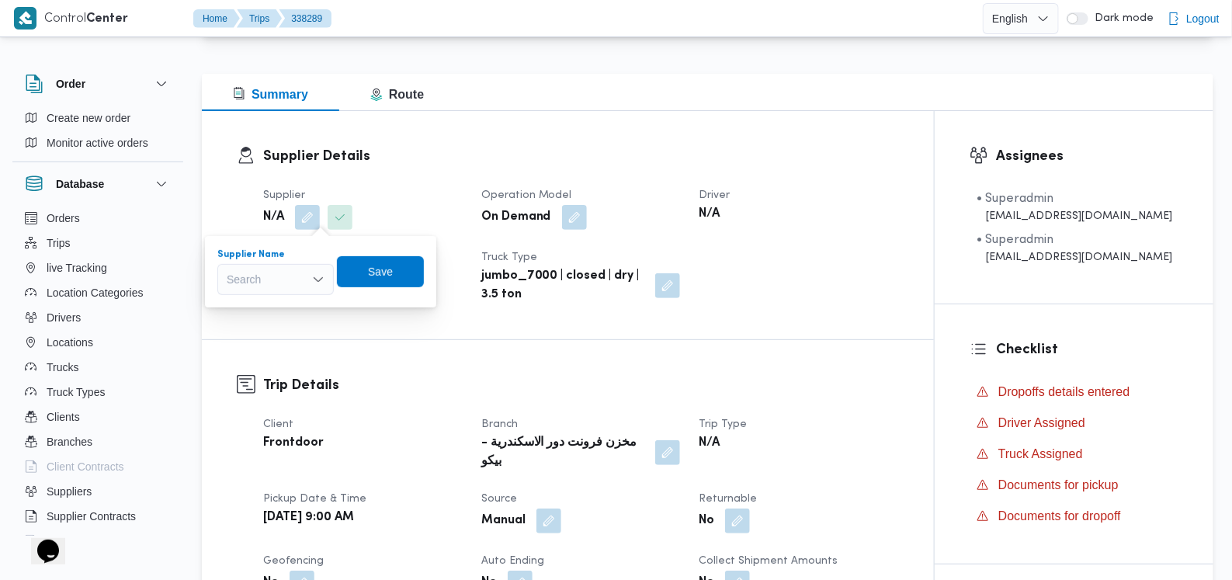
click at [284, 280] on div "Search" at bounding box center [275, 279] width 116 height 31
paste input "مروه حسام الدين سعد على"
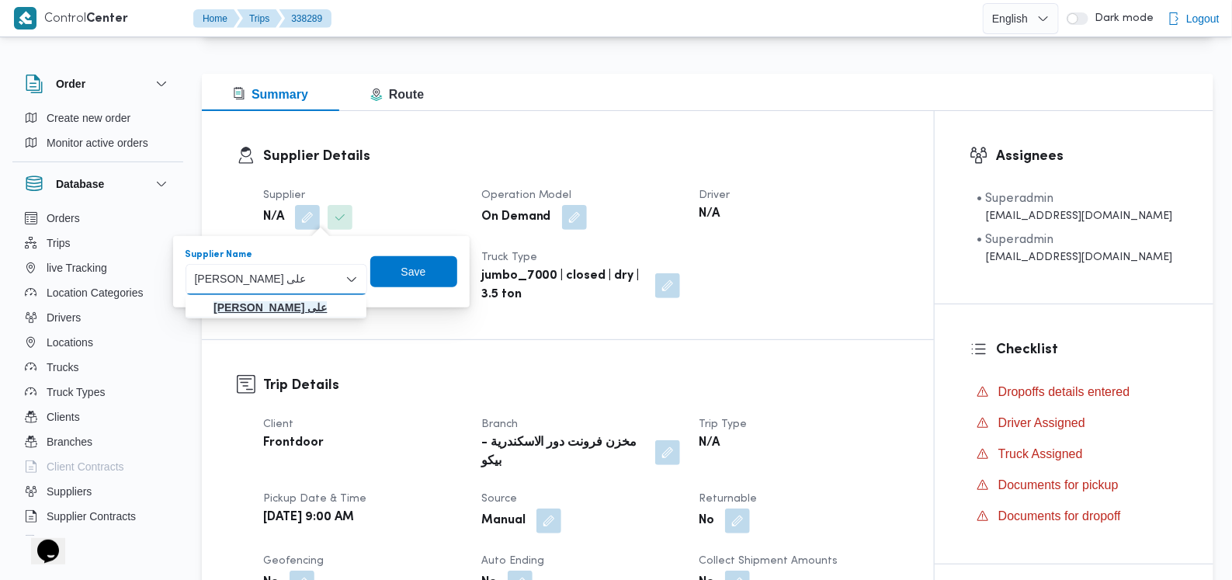
type input "مروه حسام الدين سعد على"
click at [326, 307] on mark "مروه حسام الدين سعد على" at bounding box center [270, 307] width 113 height 12
click at [435, 259] on span "Save" at bounding box center [408, 271] width 87 height 31
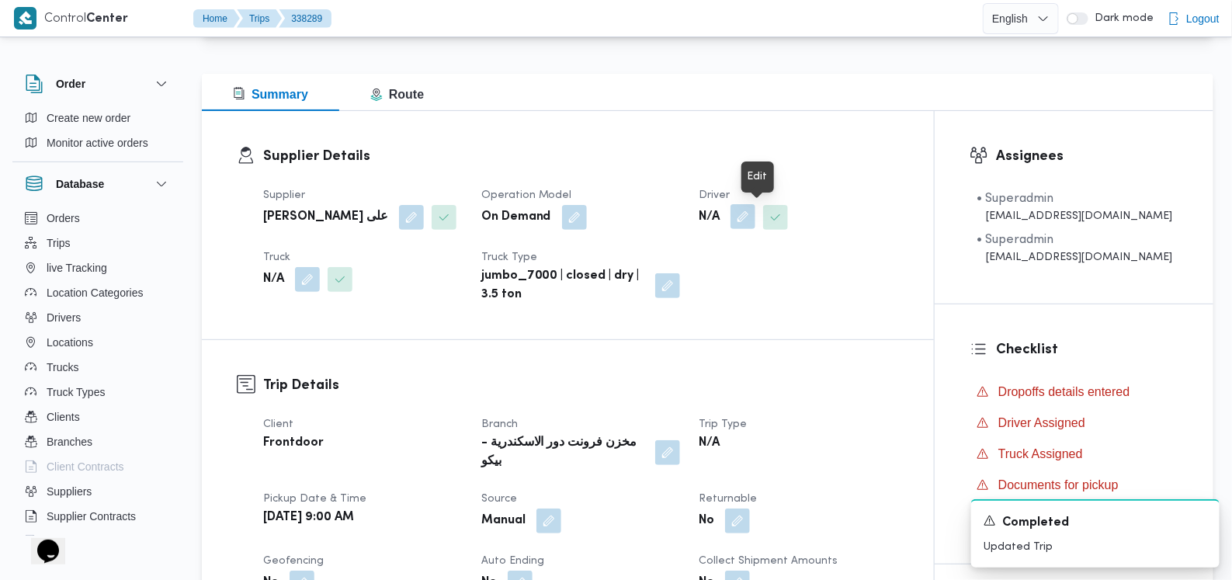
click at [754, 221] on button "button" at bounding box center [743, 216] width 25 height 25
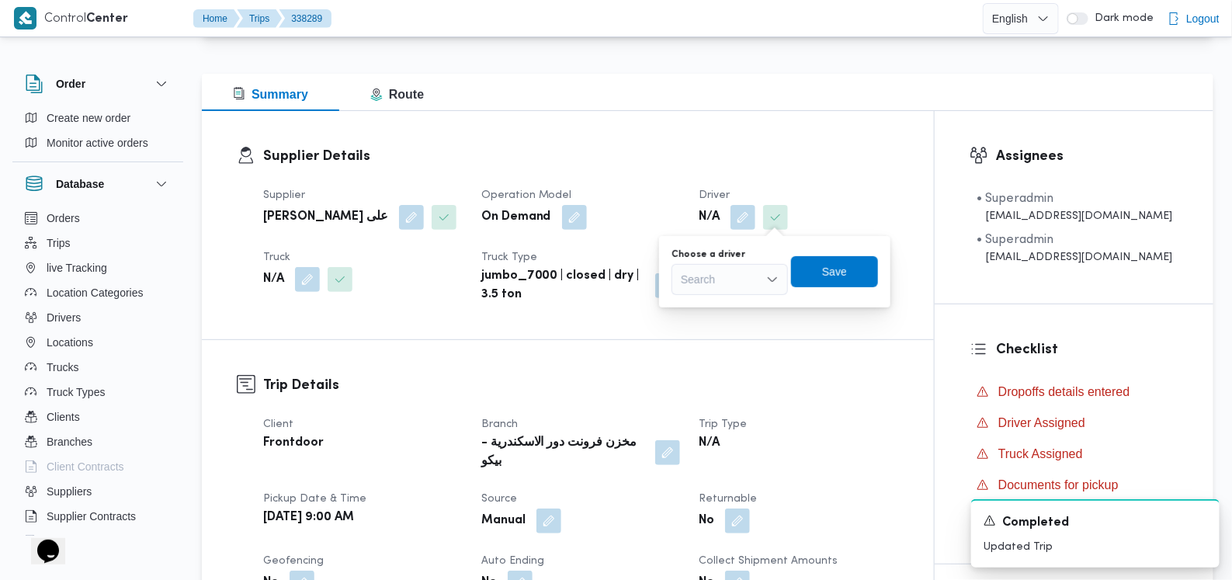
click at [749, 279] on div "Search" at bounding box center [730, 279] width 116 height 31
type input "محمد محمود"
click at [747, 301] on span "محمد محمود عوض حسن" at bounding box center [739, 307] width 82 height 19
click at [827, 282] on span "Save" at bounding box center [843, 271] width 87 height 31
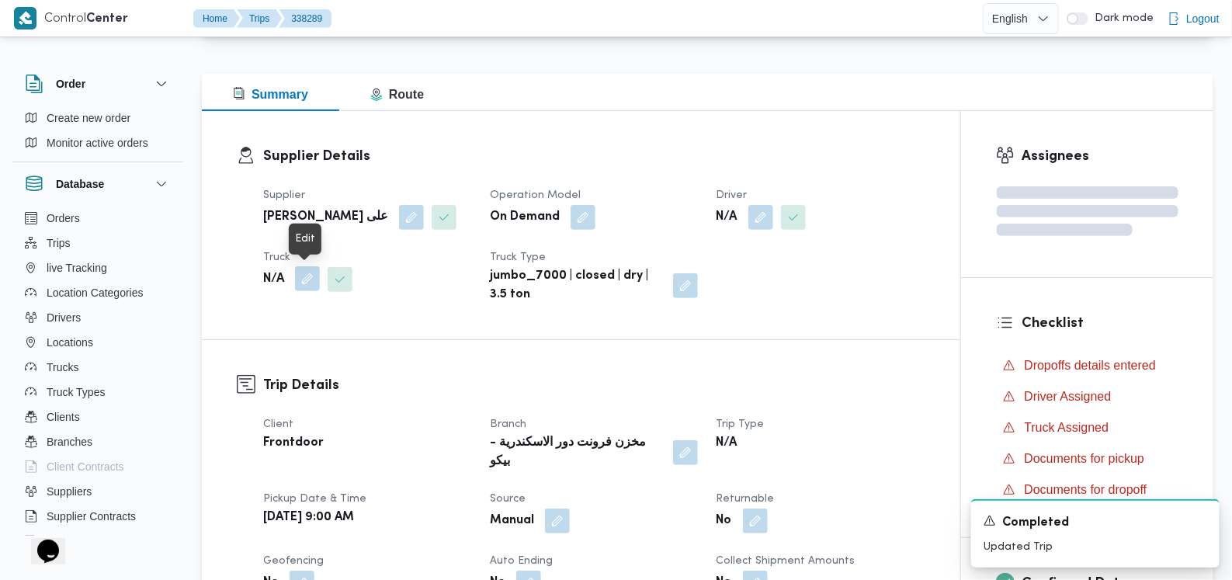
click at [301, 277] on button "button" at bounding box center [307, 278] width 25 height 25
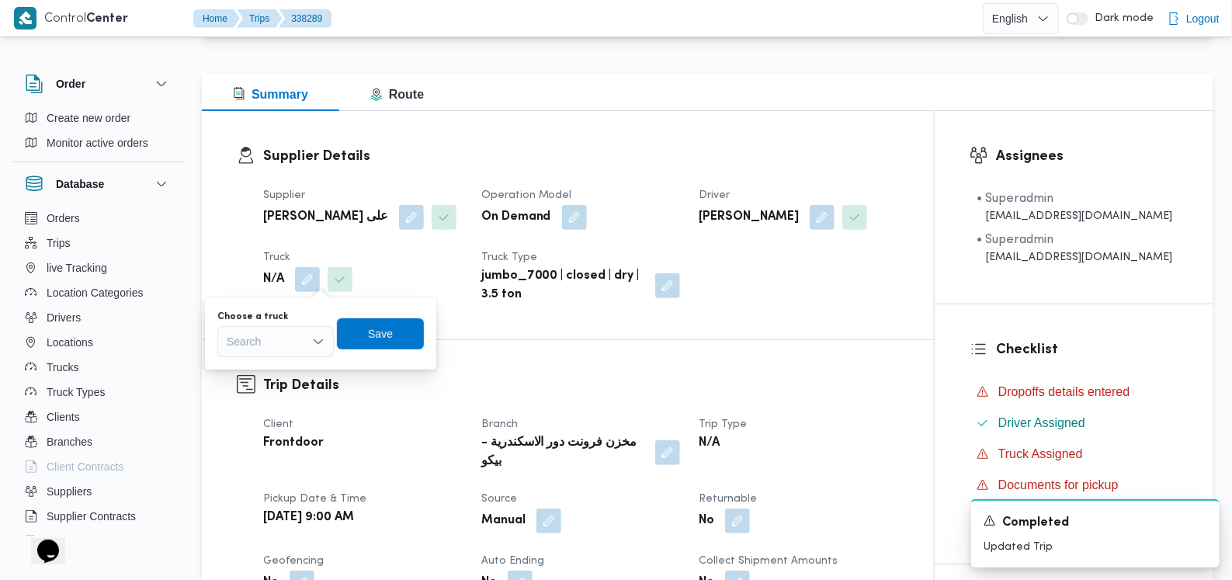
click at [279, 339] on div "Search" at bounding box center [275, 341] width 116 height 31
type input "6318"
click at [298, 362] on span "سبح 6318 | null" at bounding box center [284, 369] width 79 height 19
click at [374, 332] on span "Save" at bounding box center [392, 333] width 87 height 31
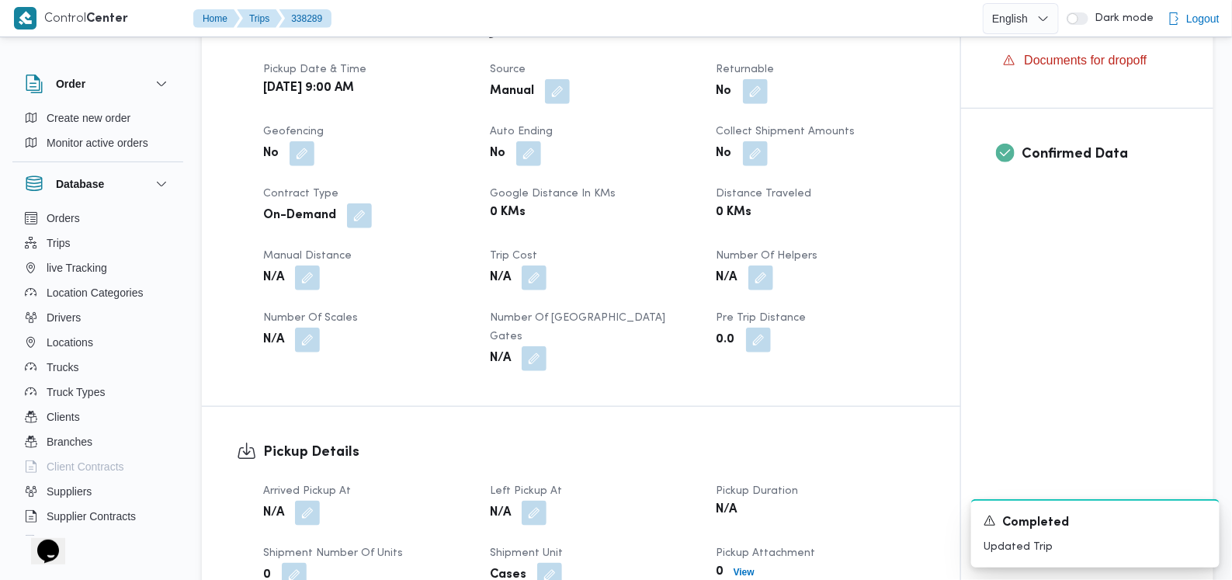
scroll to position [675, 0]
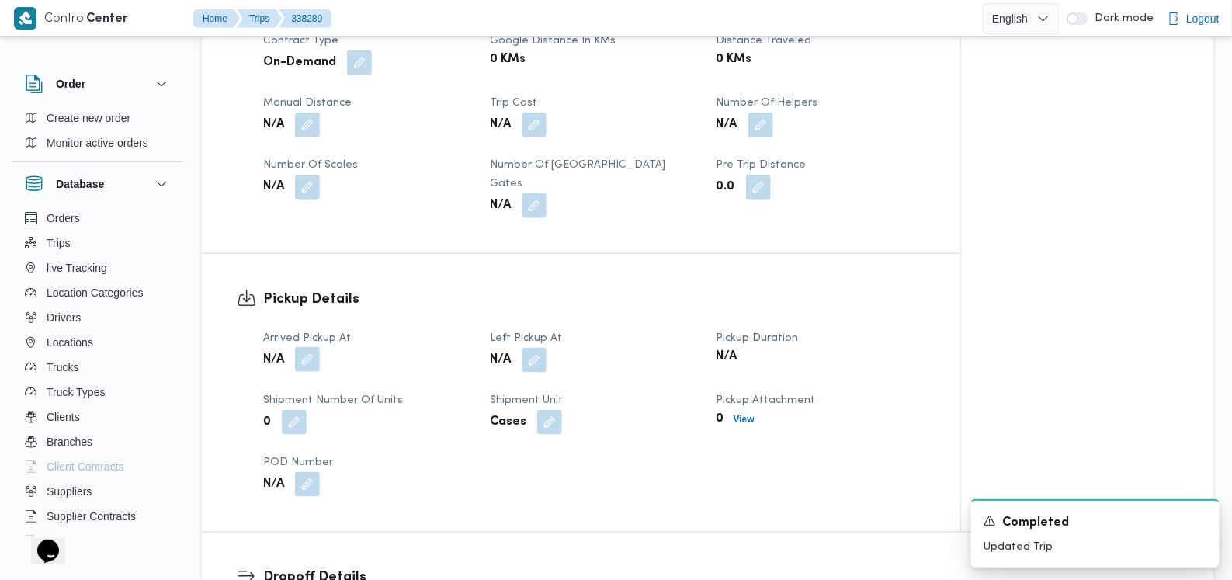
click at [307, 347] on button "button" at bounding box center [307, 359] width 25 height 25
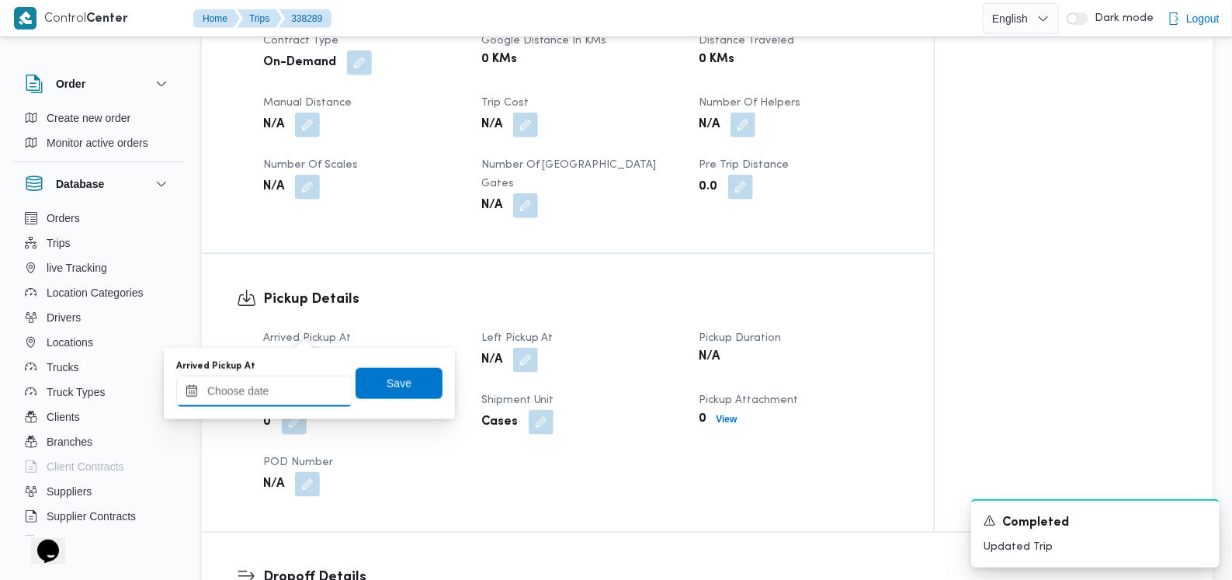
click at [284, 383] on input "Arrived Pickup At" at bounding box center [264, 391] width 176 height 31
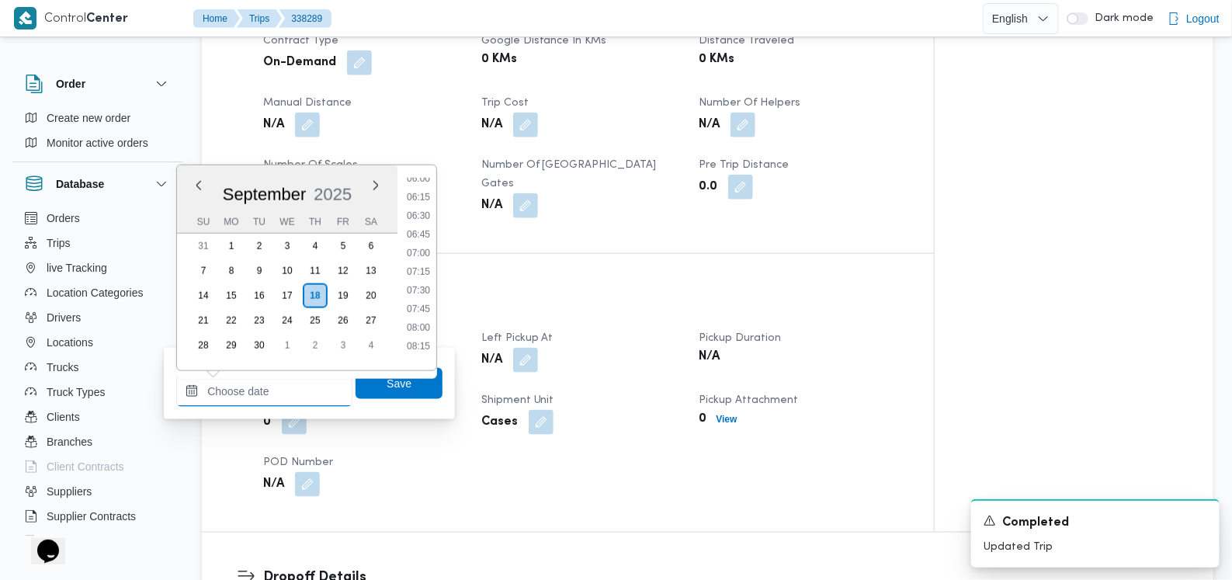
scroll to position [551, 0]
click at [426, 322] on li "09:15" at bounding box center [419, 324] width 36 height 16
type input "18/09/2025 09:15"
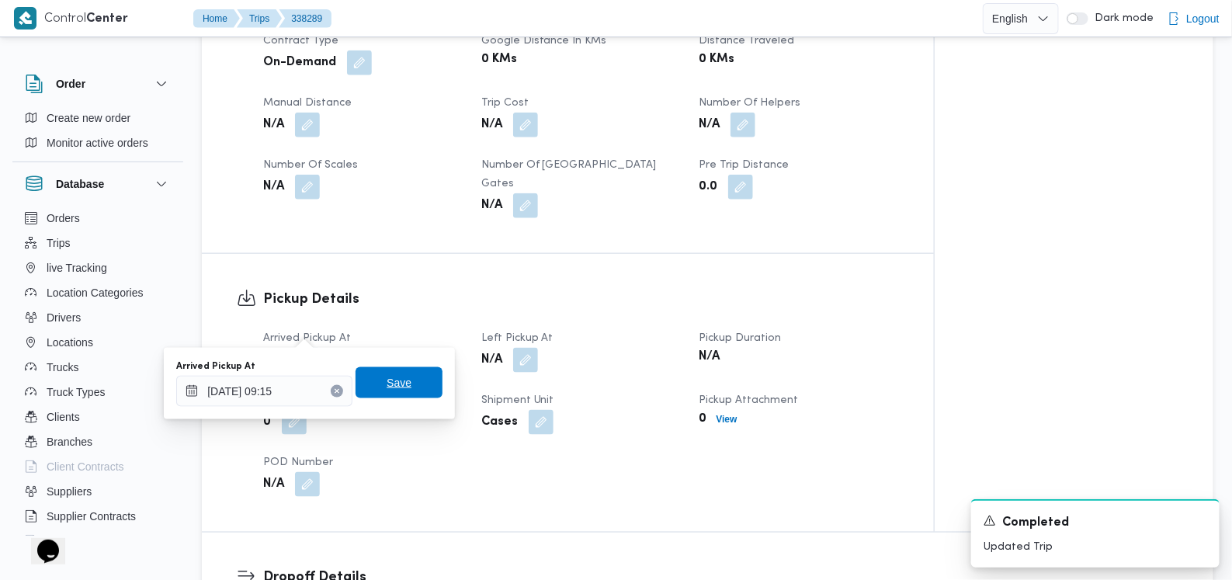
click at [415, 372] on span "Save" at bounding box center [399, 382] width 87 height 31
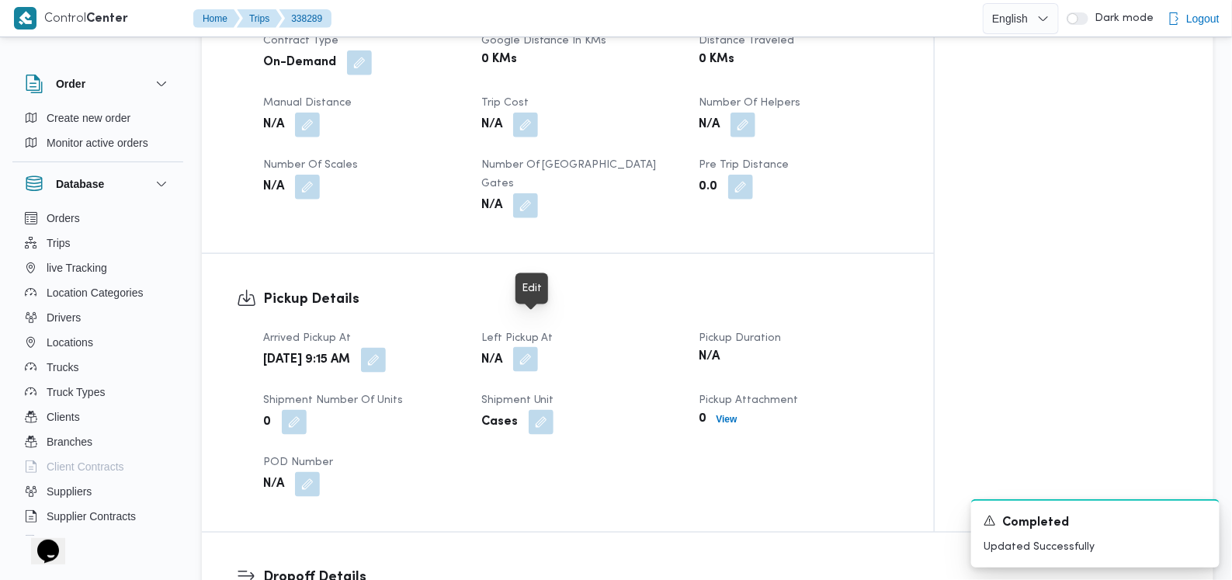
click at [538, 347] on button "button" at bounding box center [525, 359] width 25 height 25
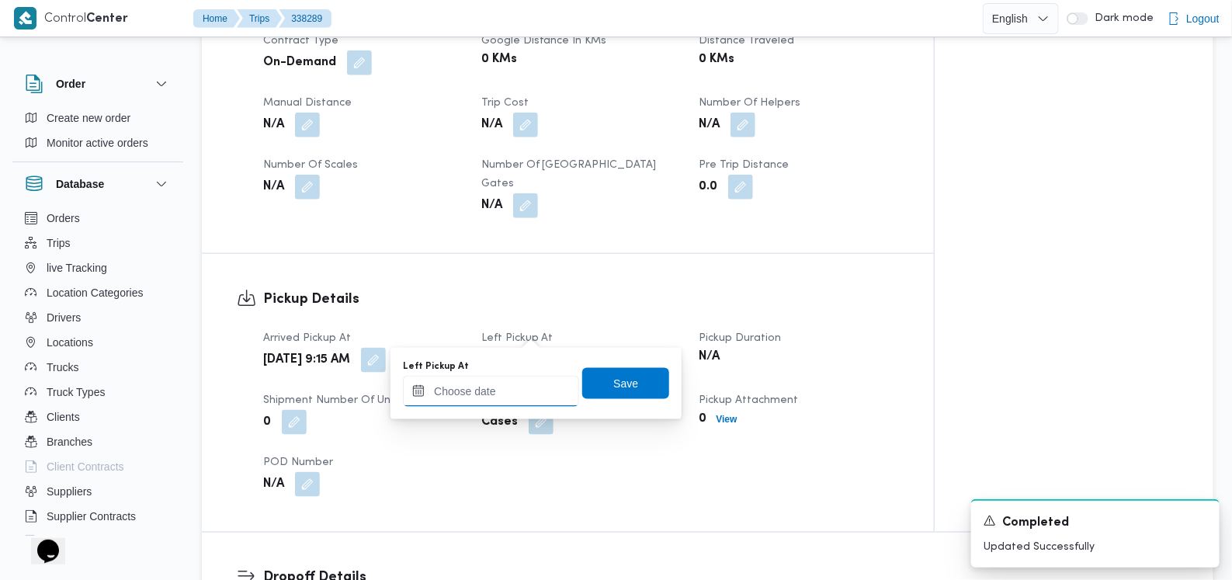
click at [526, 380] on div at bounding box center [491, 391] width 176 height 31
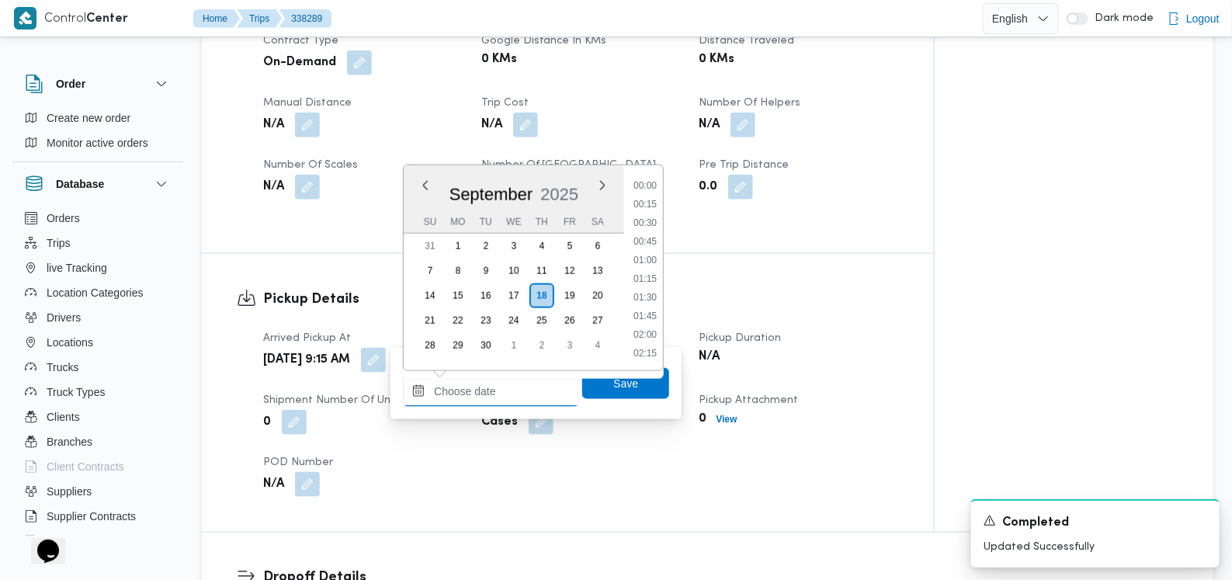
scroll to position [745, 0]
click at [641, 235] on li "10:45" at bounding box center [645, 243] width 36 height 16
type input "18/09/2025 10:45"
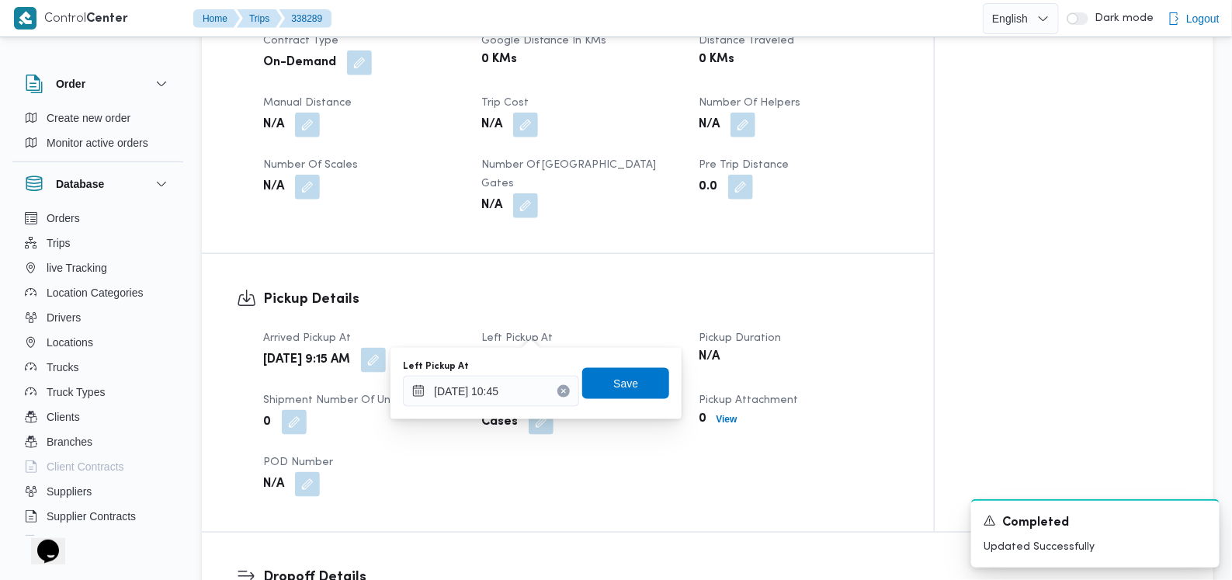
click at [641, 362] on div "Left Pickup At 18/09/2025 10:45 Save" at bounding box center [536, 384] width 269 height 50
click at [642, 378] on span "Save" at bounding box center [625, 382] width 87 height 31
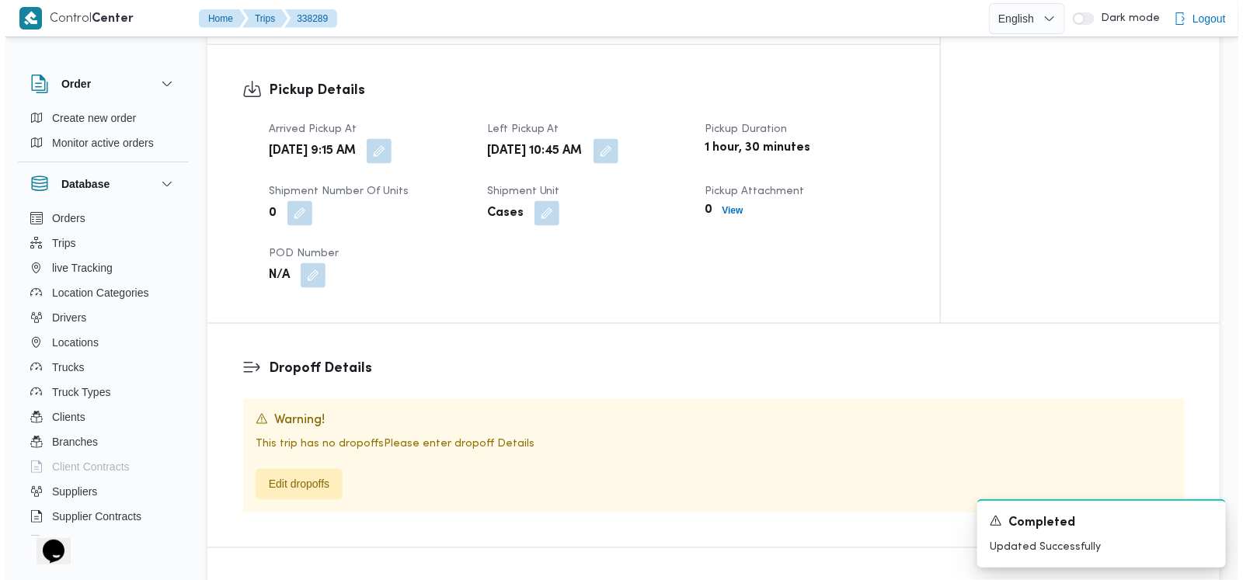
scroll to position [967, 0]
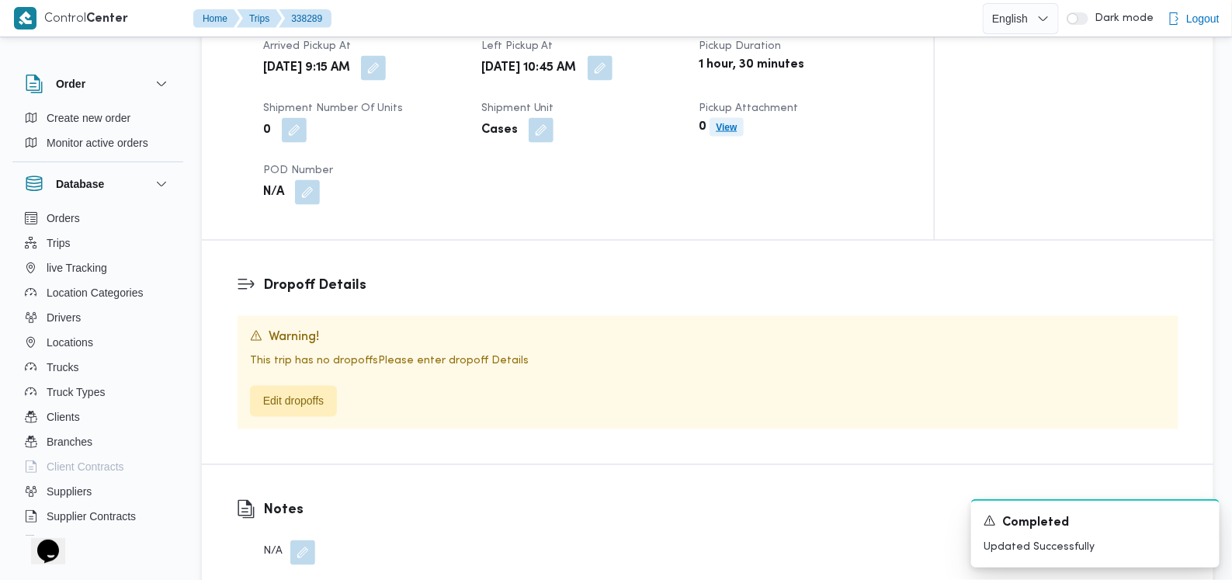
click at [737, 122] on b "View" at bounding box center [726, 127] width 21 height 11
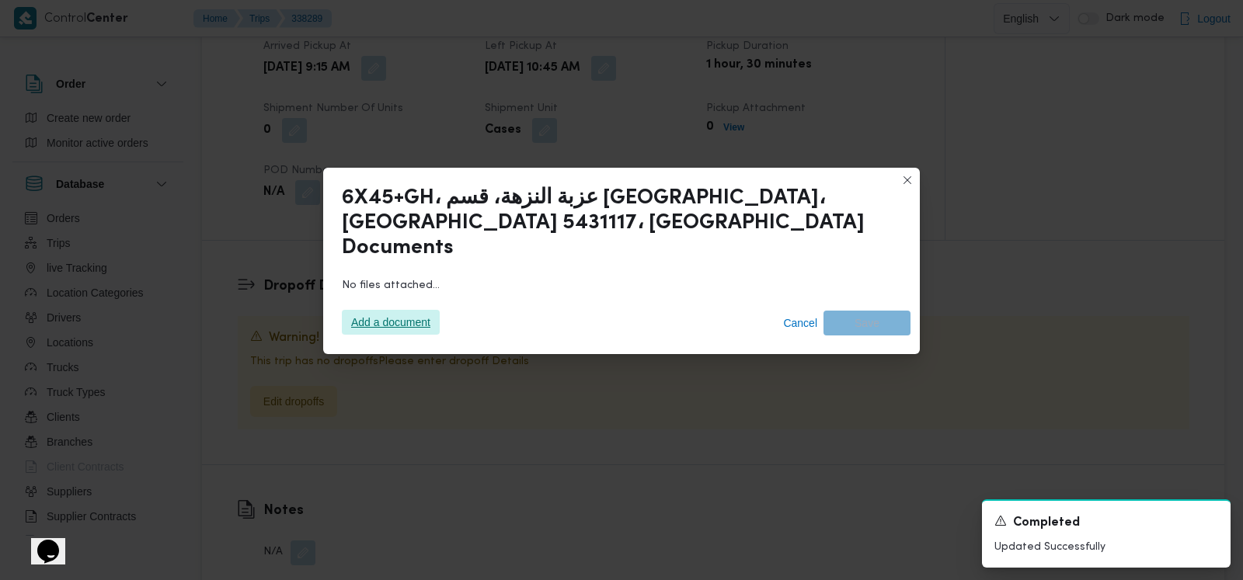
click at [408, 317] on span "Add a document" at bounding box center [390, 322] width 79 height 25
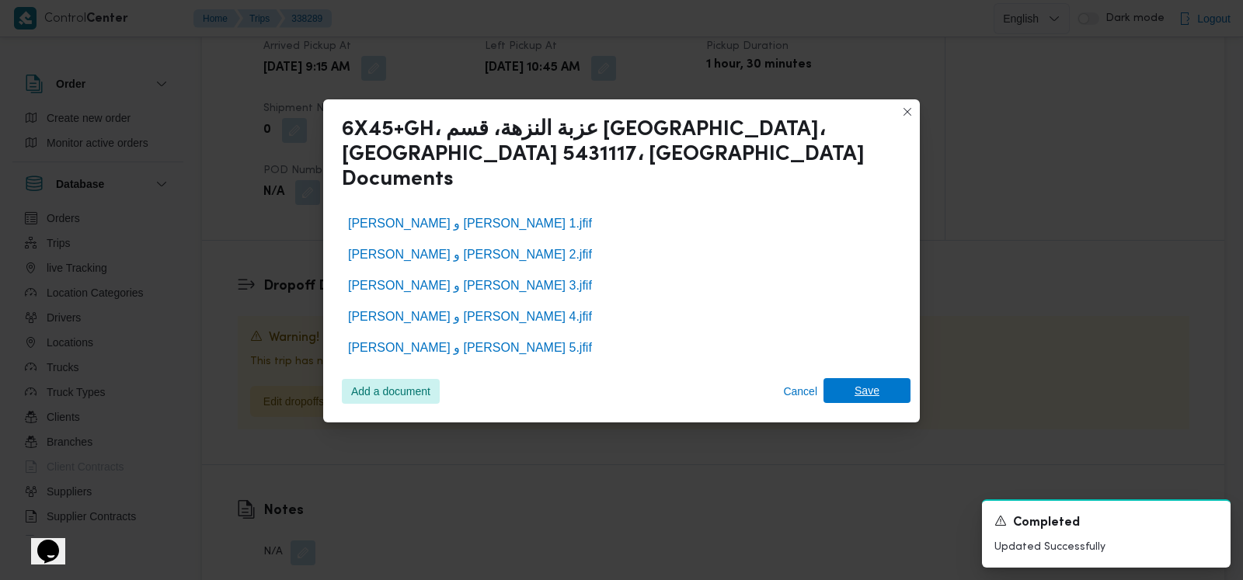
click at [864, 378] on span "Save" at bounding box center [866, 390] width 25 height 25
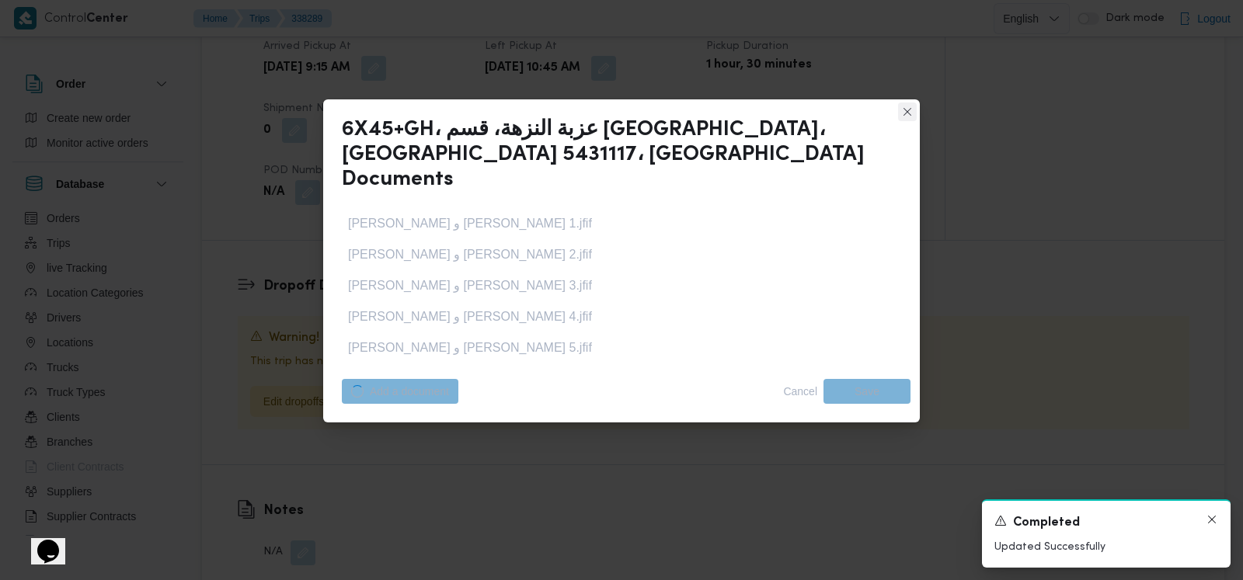
click at [1215, 522] on icon "Dismiss toast" at bounding box center [1211, 519] width 12 height 12
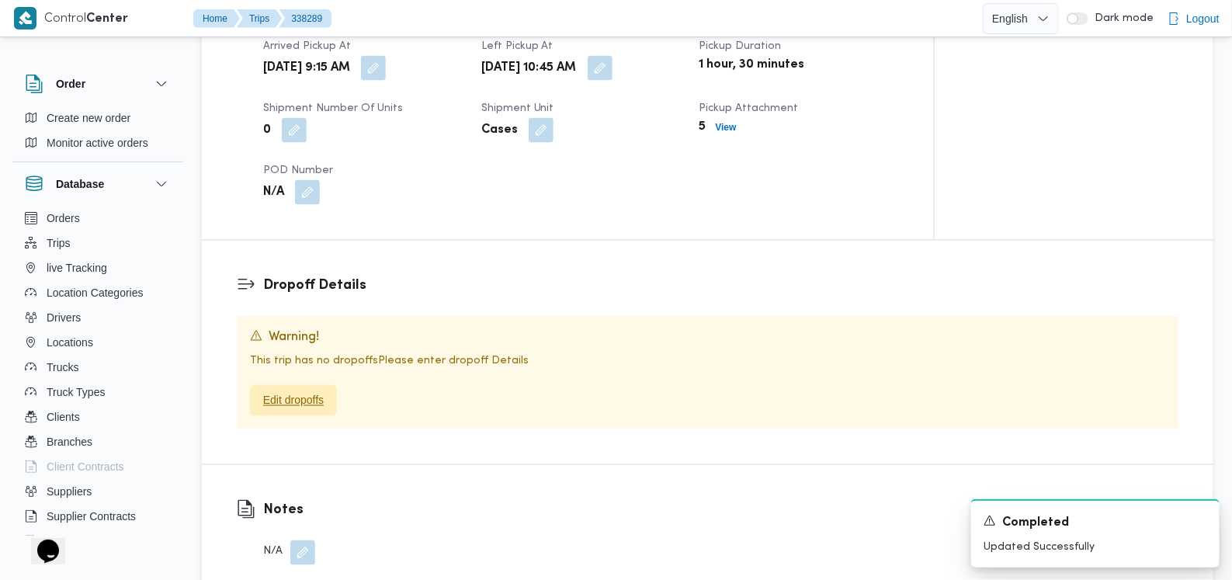
click at [322, 391] on span "Edit dropoffs" at bounding box center [293, 400] width 61 height 19
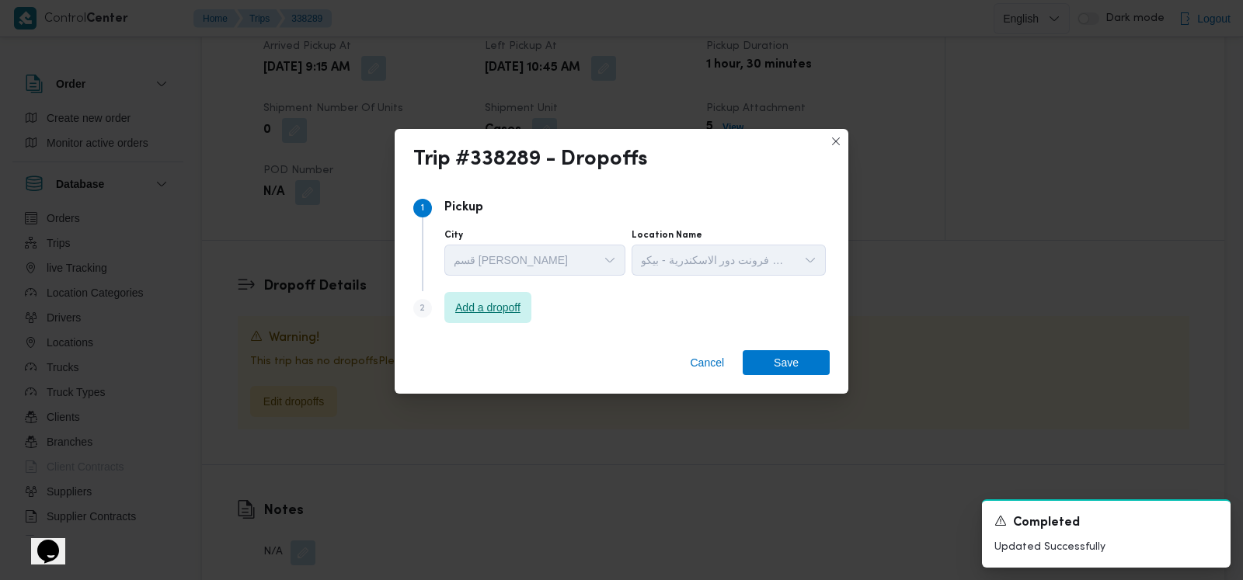
click at [520, 301] on span "Add a dropoff" at bounding box center [487, 307] width 65 height 19
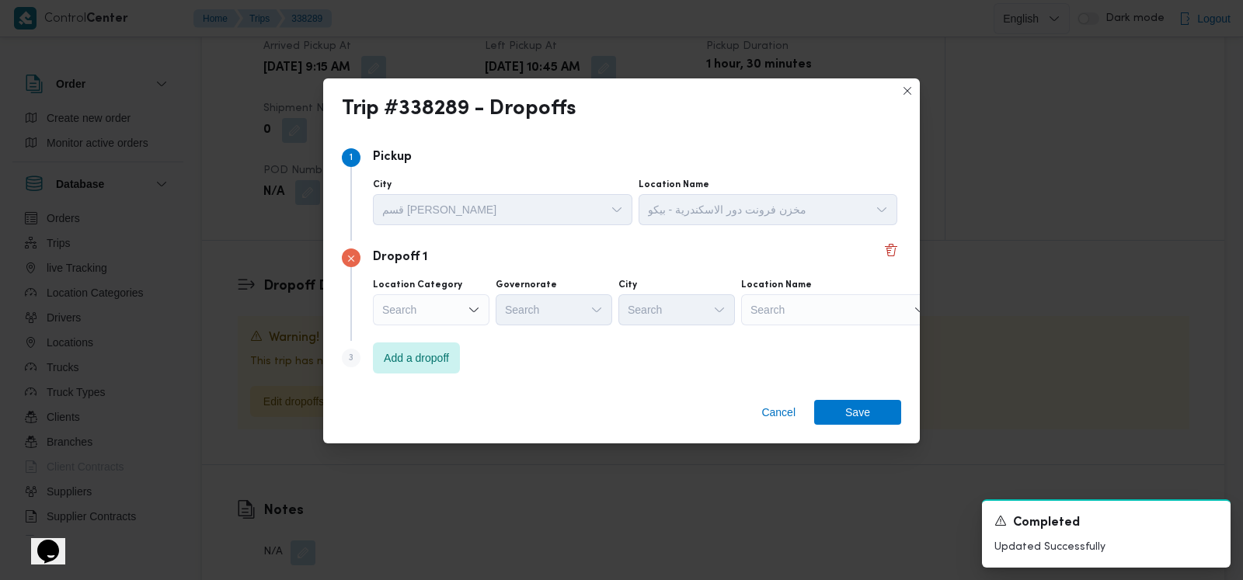
click at [519, 370] on div "Step 3 is disabled 3 Add a dropoff" at bounding box center [621, 361] width 559 height 40
click at [426, 370] on span "Add a dropoff" at bounding box center [416, 357] width 87 height 31
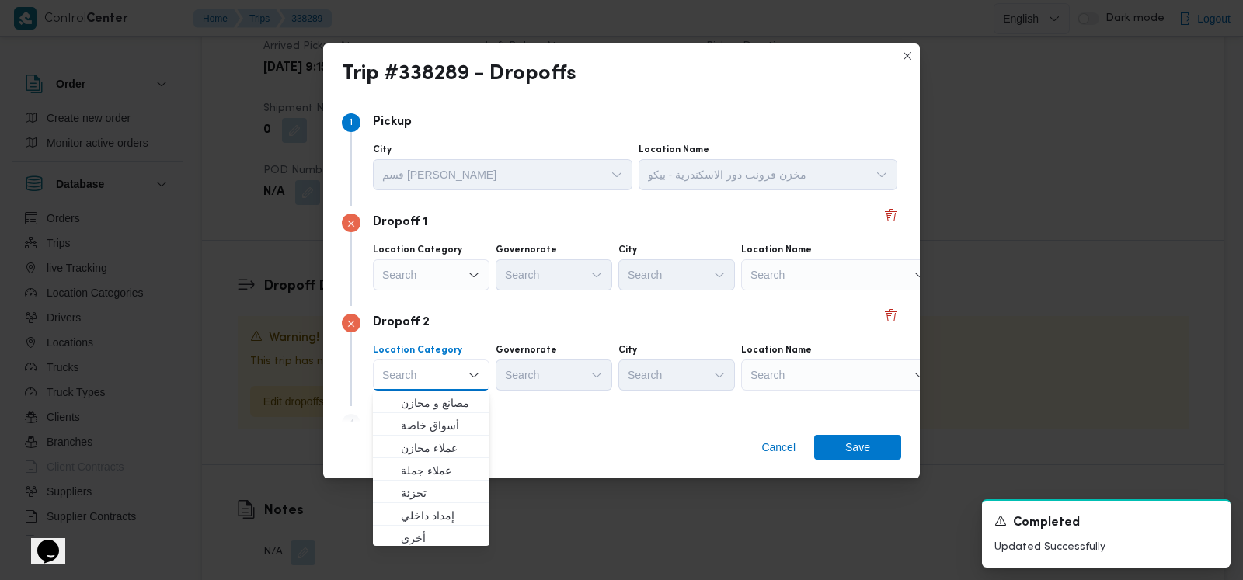
click at [520, 308] on div "Dropoff 2 Location Category Search Combo box. Selected. Combo box input. Search…" at bounding box center [621, 356] width 559 height 100
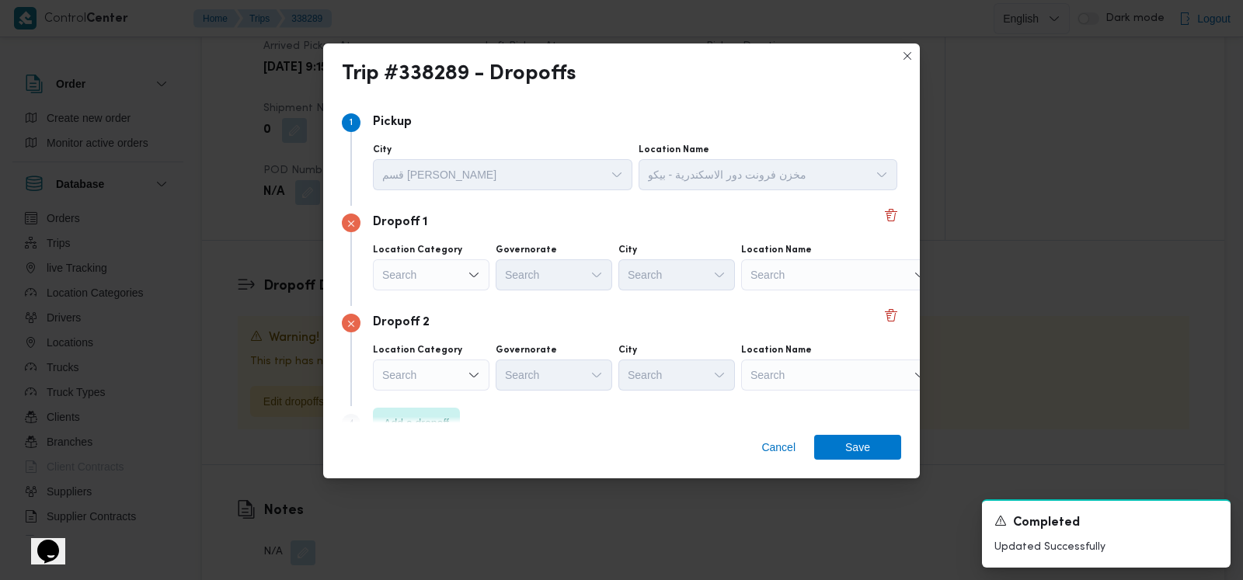
click at [398, 273] on div "Search" at bounding box center [431, 274] width 116 height 31
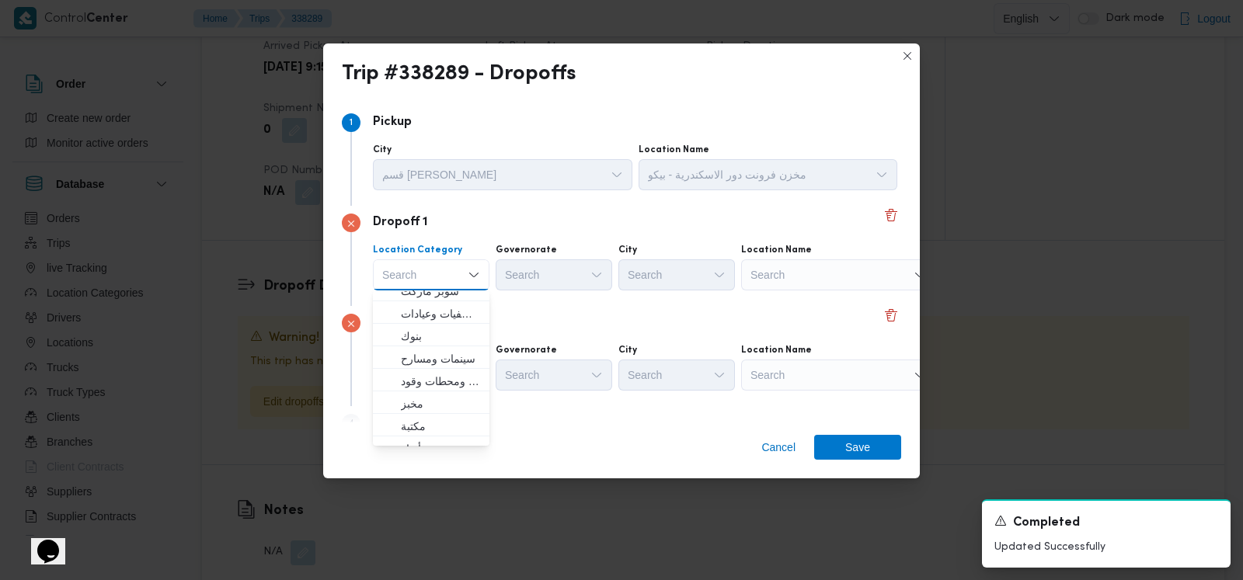
scroll to position [408, 0]
click at [437, 427] on span "متجر أجهزة" at bounding box center [440, 435] width 79 height 19
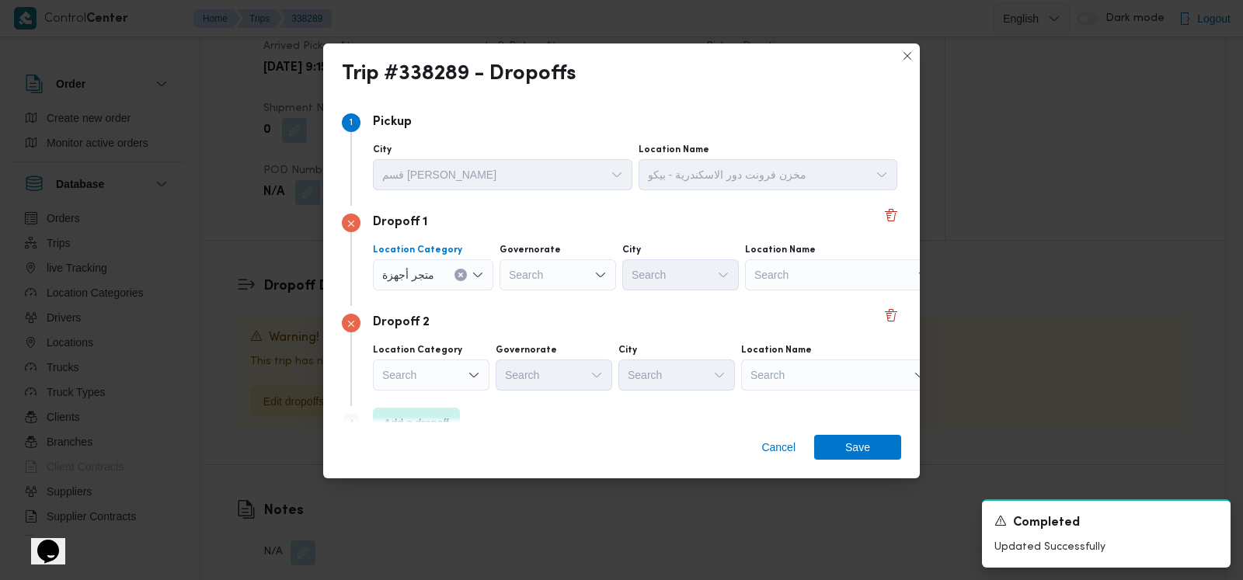
click at [458, 362] on div "Search" at bounding box center [431, 375] width 116 height 31
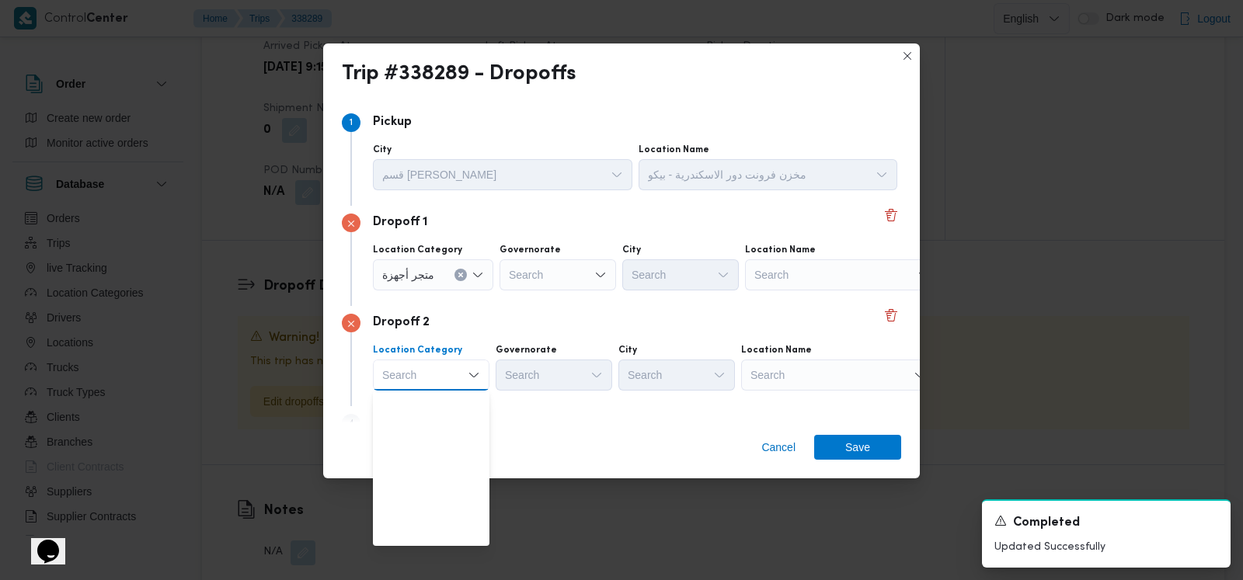
scroll to position [408, 0]
click at [442, 531] on span "متجر أجهزة" at bounding box center [440, 536] width 79 height 19
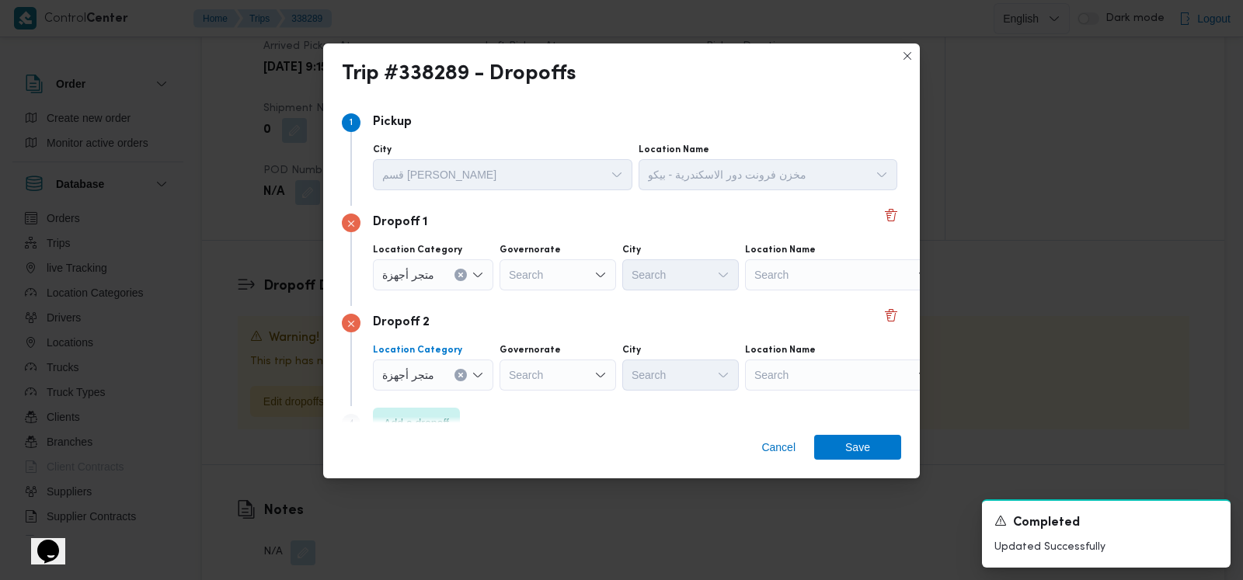
click at [576, 281] on div "Search" at bounding box center [557, 274] width 116 height 31
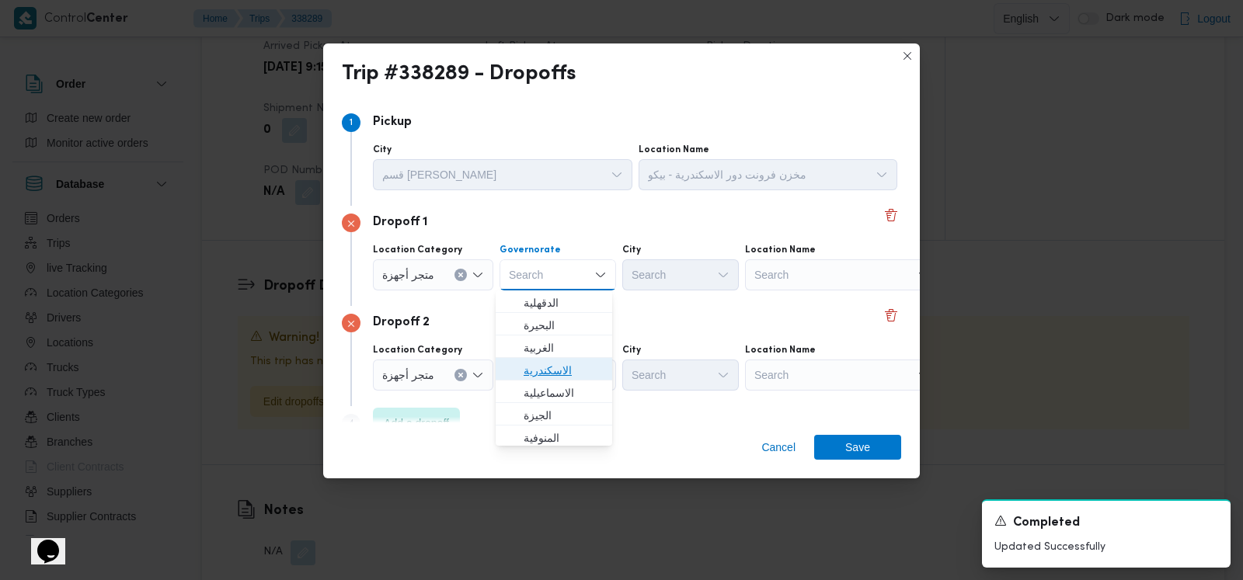
click at [559, 369] on span "الاسكندرية" at bounding box center [562, 370] width 79 height 19
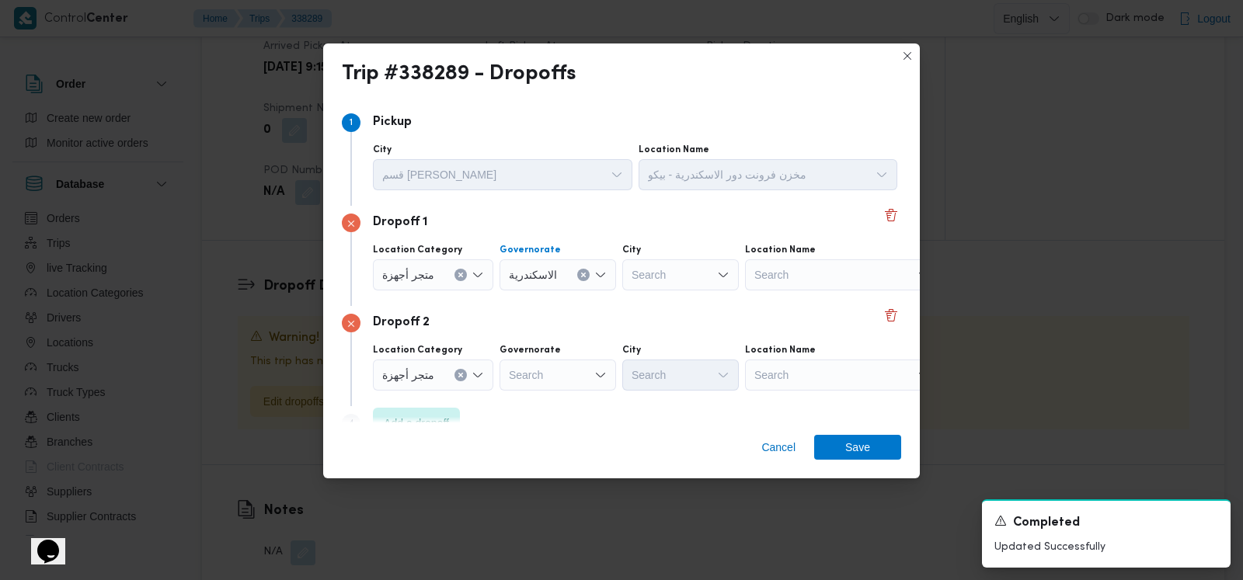
click at [559, 369] on div "Search" at bounding box center [557, 375] width 116 height 31
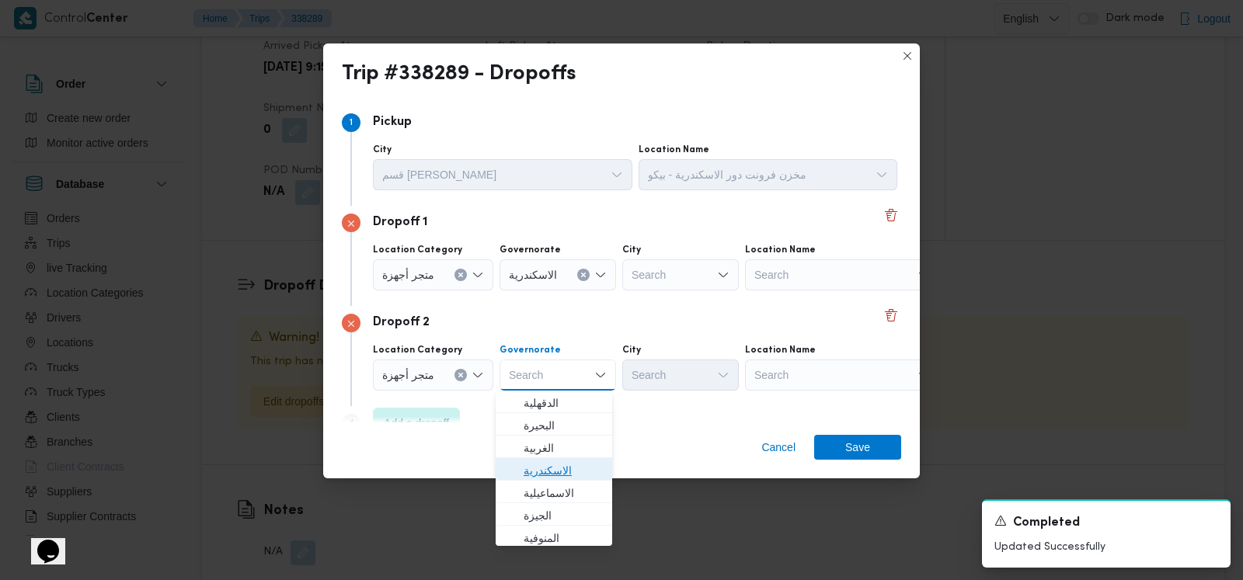
click at [553, 475] on span "الاسكندرية" at bounding box center [562, 470] width 79 height 19
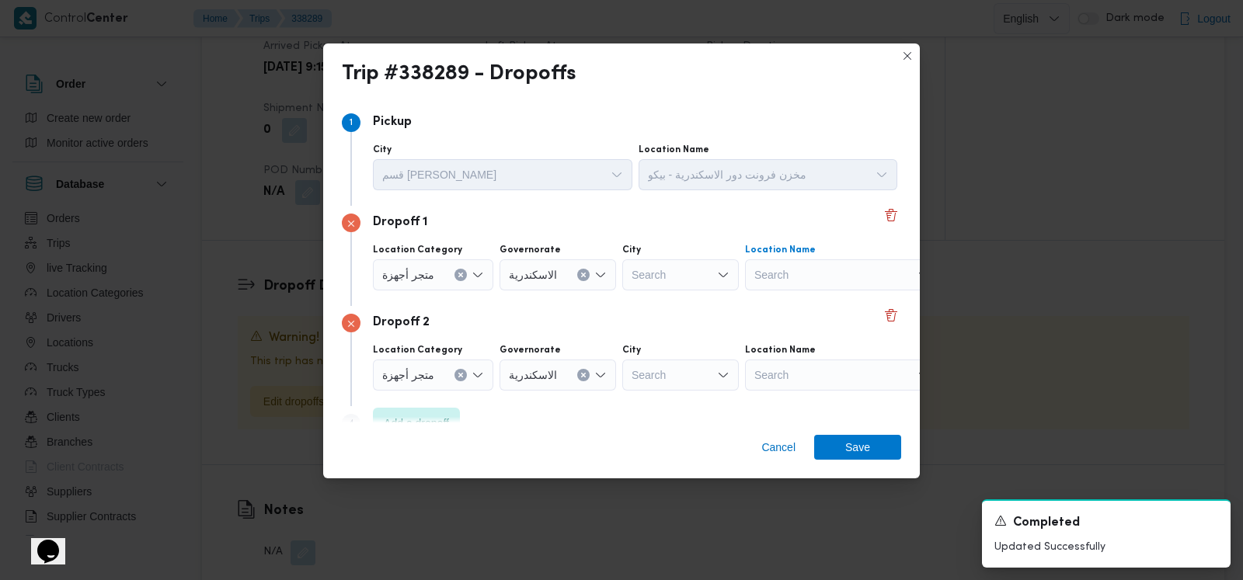
click at [798, 269] on div "Search" at bounding box center [842, 274] width 194 height 31
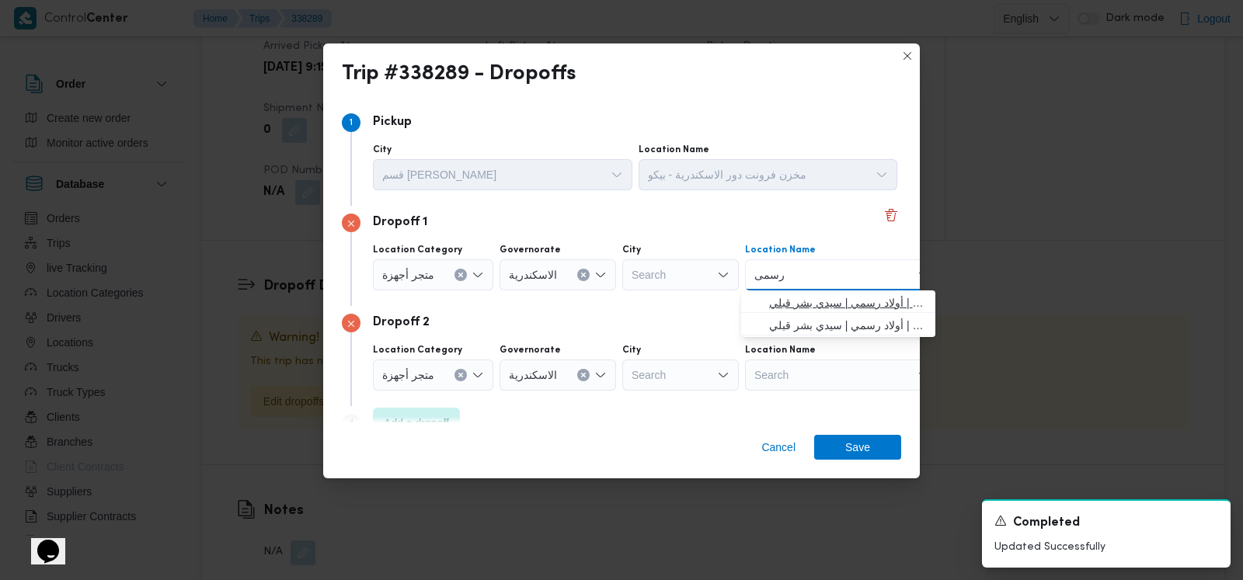
type input "رسمى"
click at [819, 297] on span "معرض رسمى سيدى بشر | أولاد رسمي | سيدي بشر قبلي" at bounding box center [847, 303] width 157 height 19
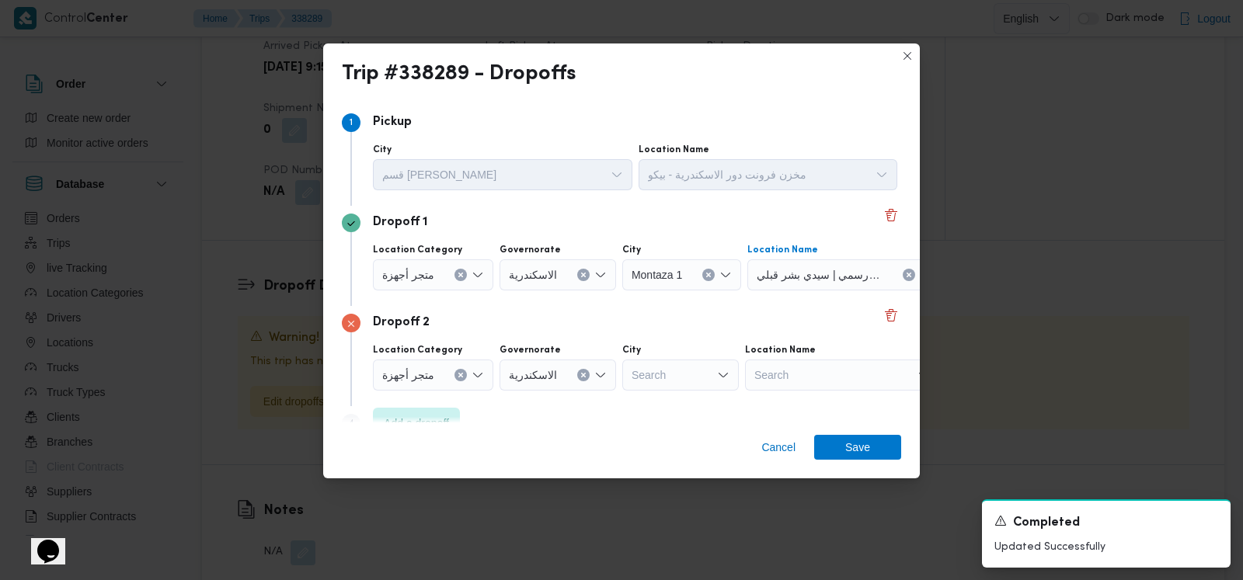
click at [775, 379] on div "Search" at bounding box center [842, 375] width 194 height 31
type input "ا"
click at [409, 374] on span "متجر أجهزة" at bounding box center [408, 374] width 52 height 17
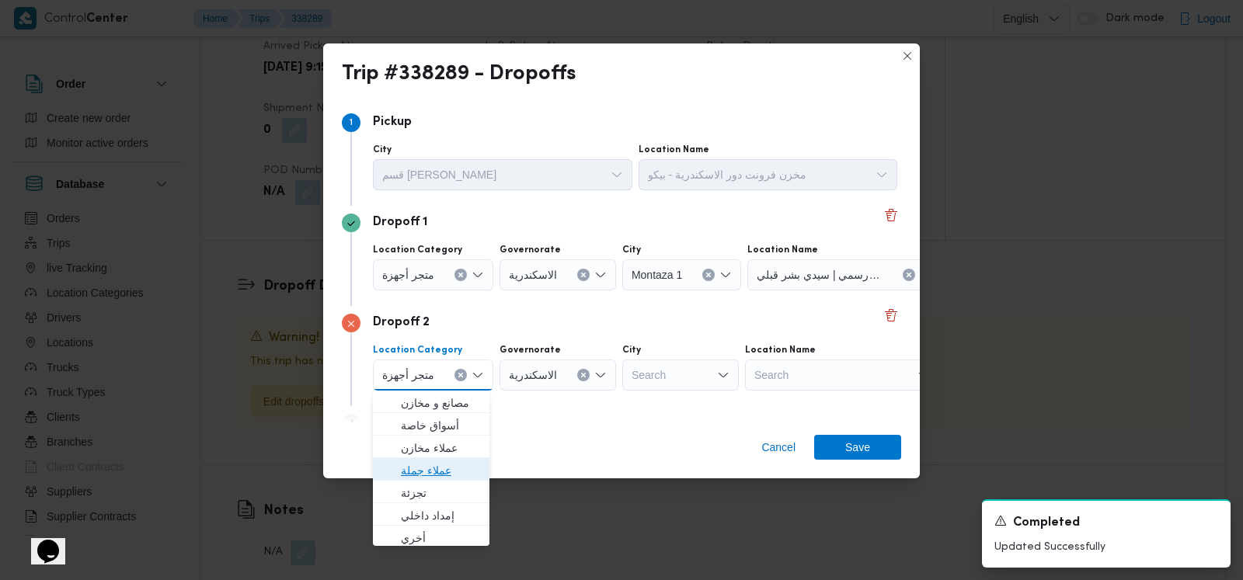
click at [433, 475] on span "عملاء جملة" at bounding box center [440, 470] width 79 height 19
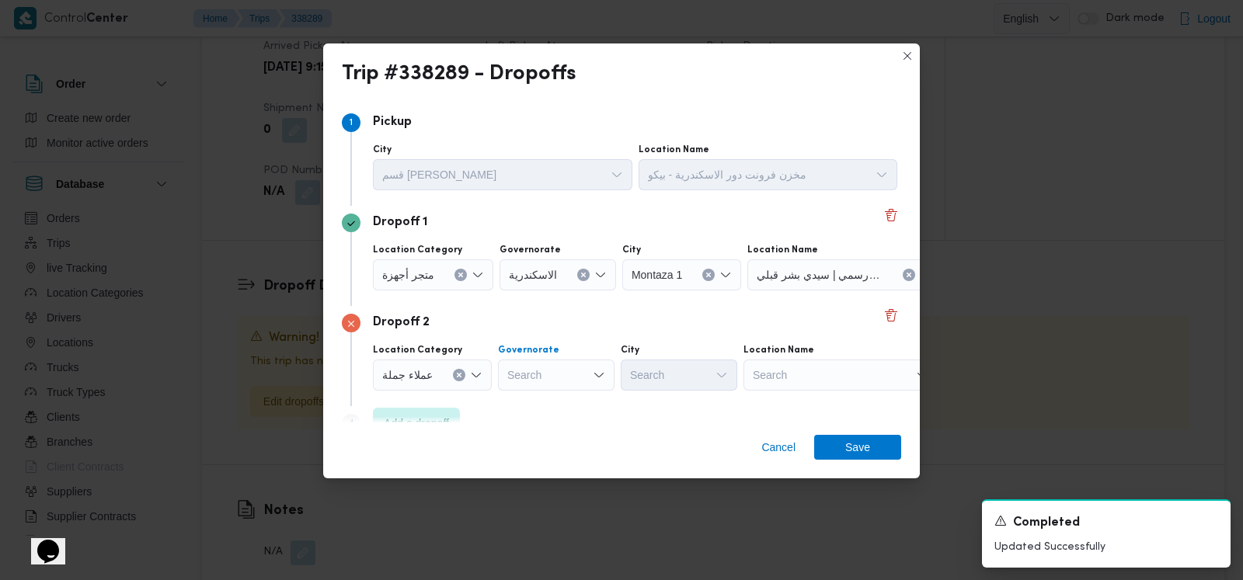
click at [554, 374] on div "Search" at bounding box center [556, 375] width 116 height 31
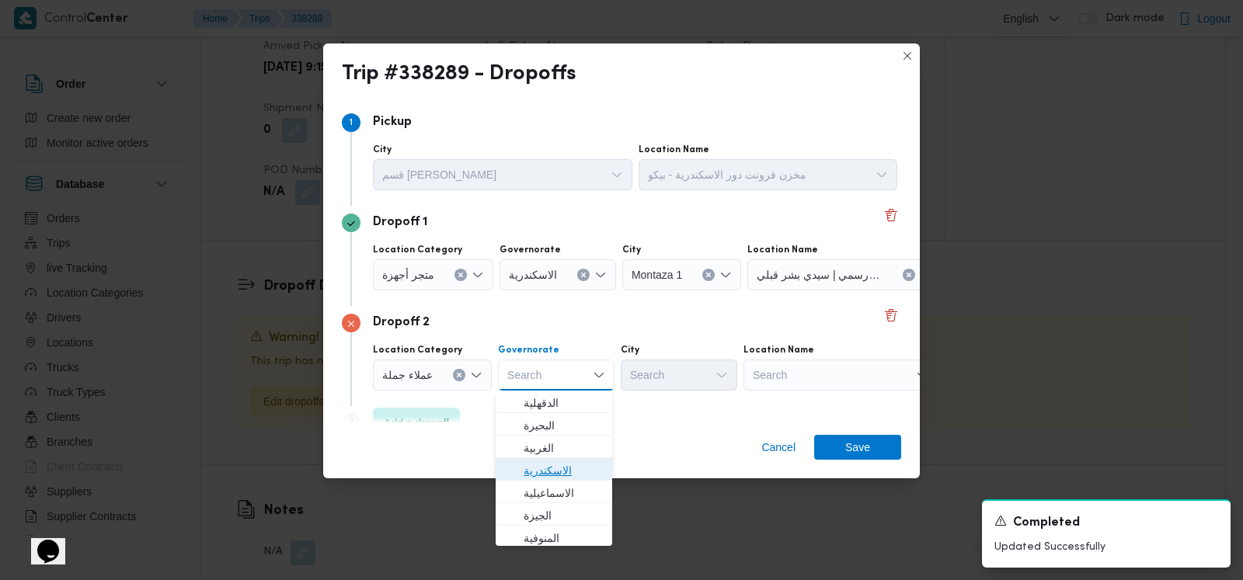
click at [561, 470] on span "الاسكندرية" at bounding box center [562, 470] width 79 height 19
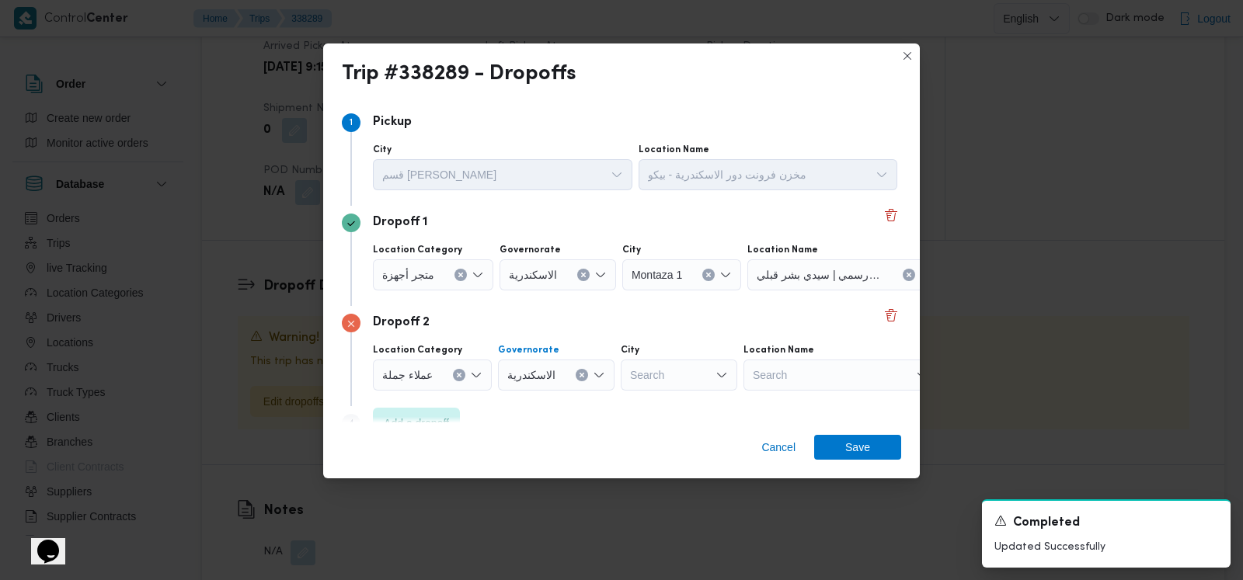
click at [651, 391] on div "Location Category عملاء جملة Governorate الاسكندرية Combo box. Selected. الاسكن…" at bounding box center [635, 367] width 530 height 53
click at [660, 382] on div "Search" at bounding box center [679, 375] width 116 height 31
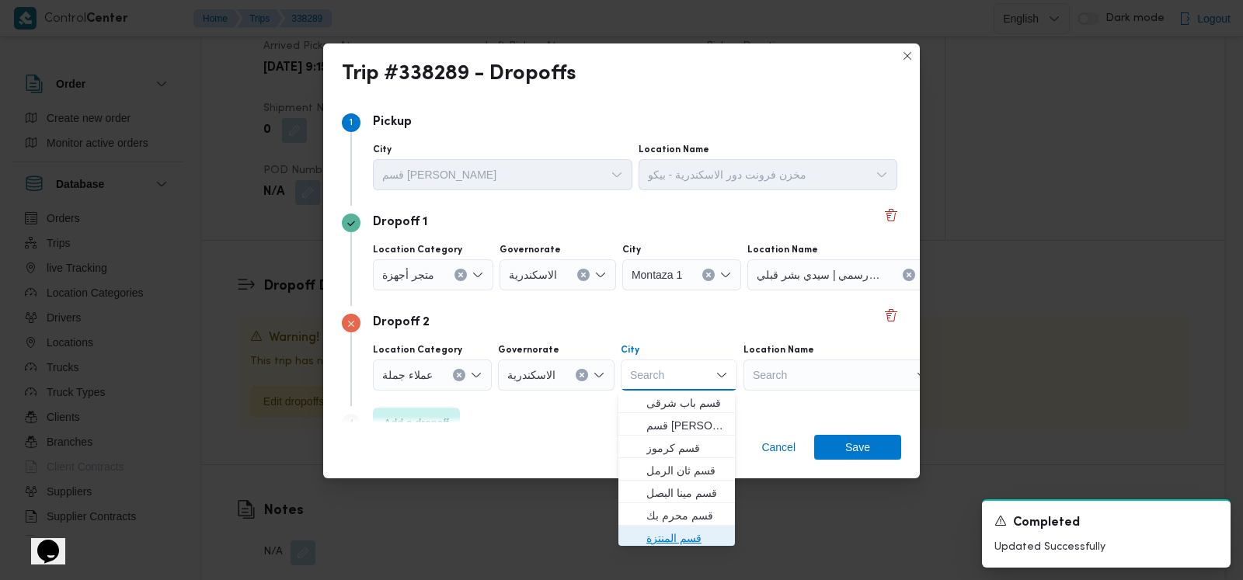
click at [672, 530] on span "قسم المنتزة" at bounding box center [685, 538] width 79 height 19
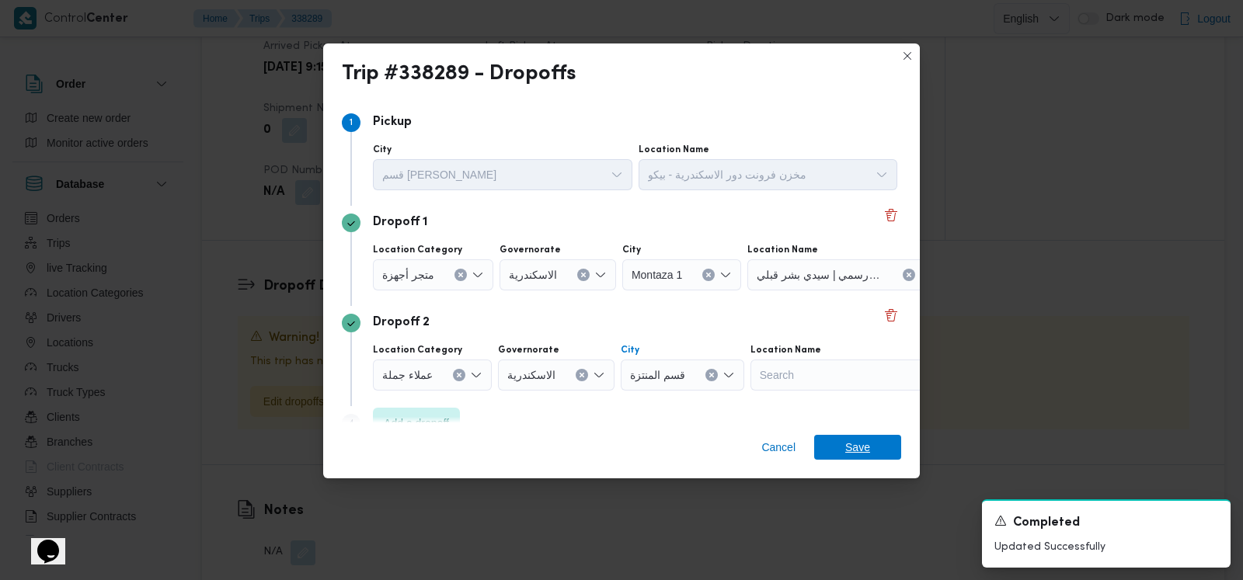
click at [831, 452] on span "Save" at bounding box center [857, 447] width 87 height 25
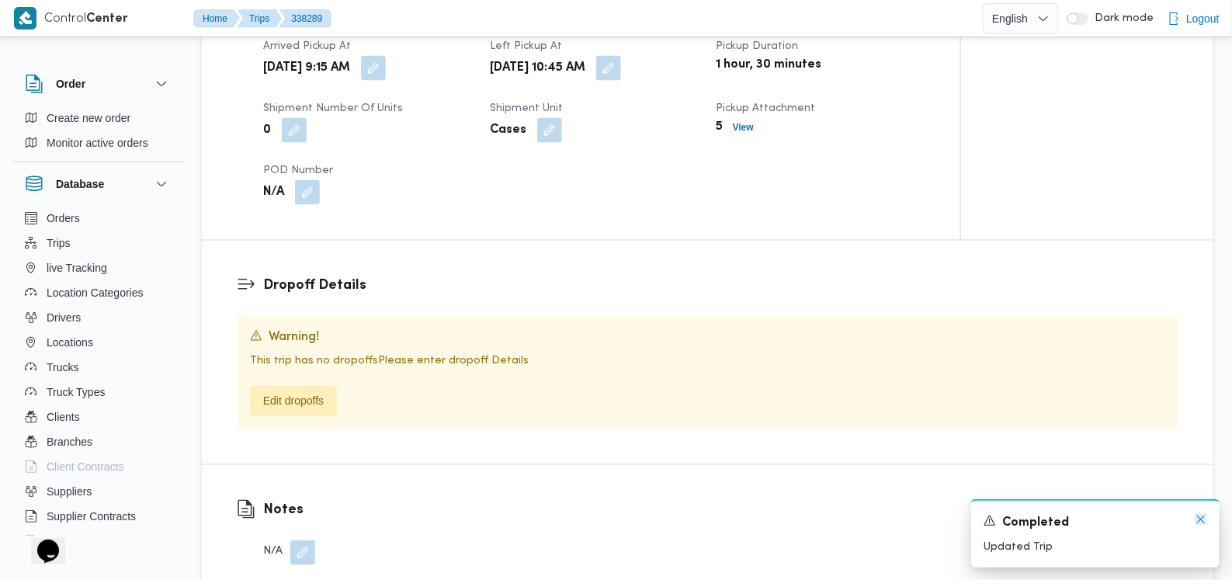
click at [1198, 523] on icon "Dismiss toast" at bounding box center [1202, 520] width 8 height 8
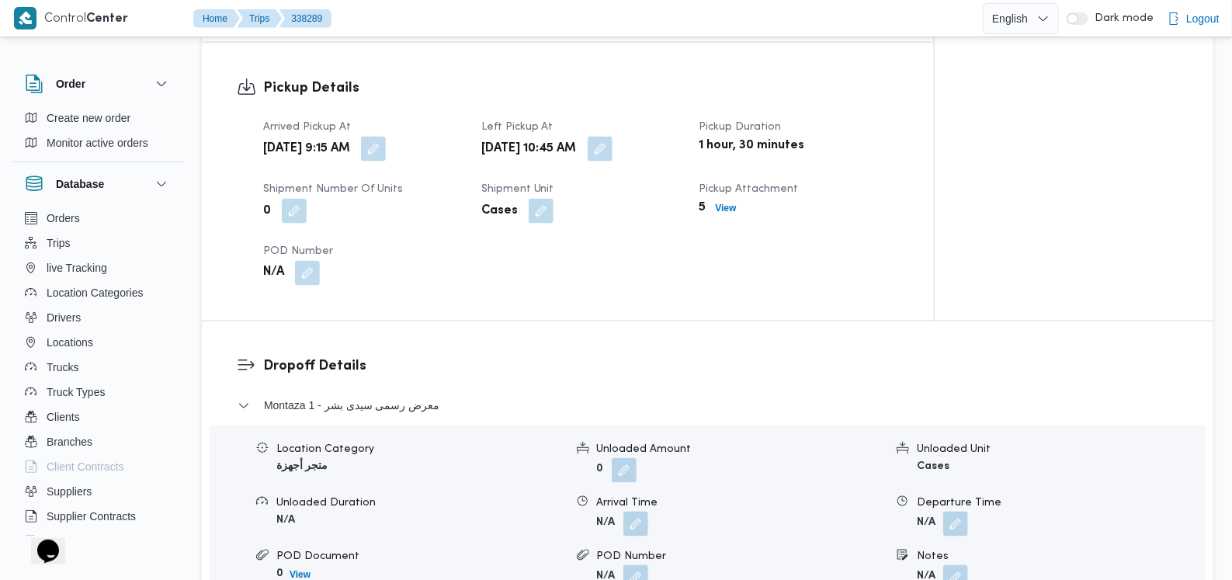
scroll to position [1048, 0]
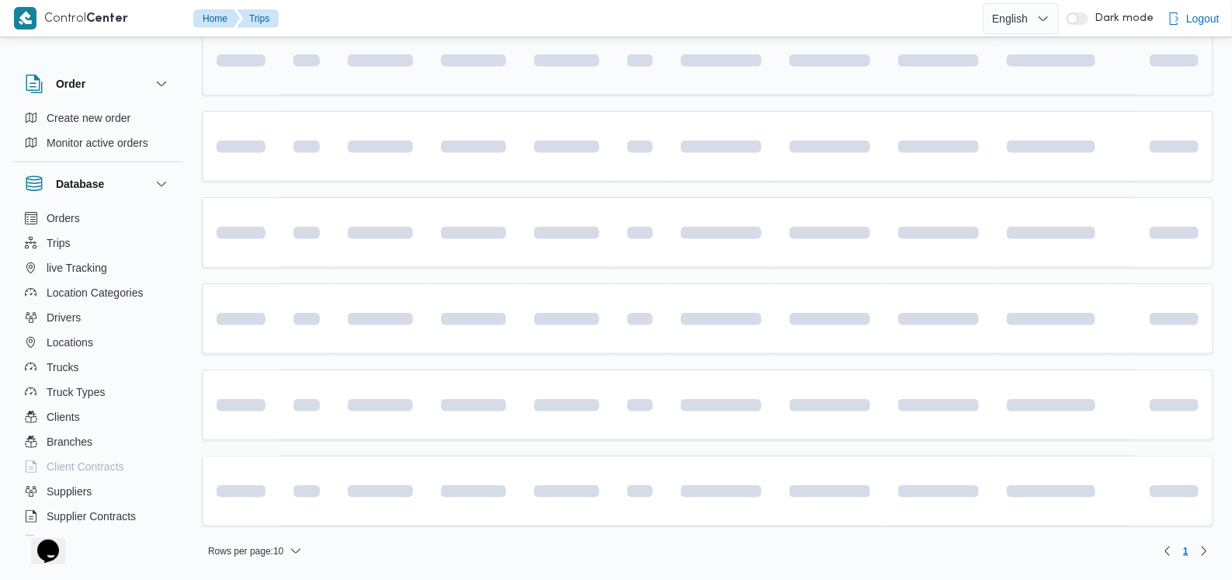
scroll to position [92, 0]
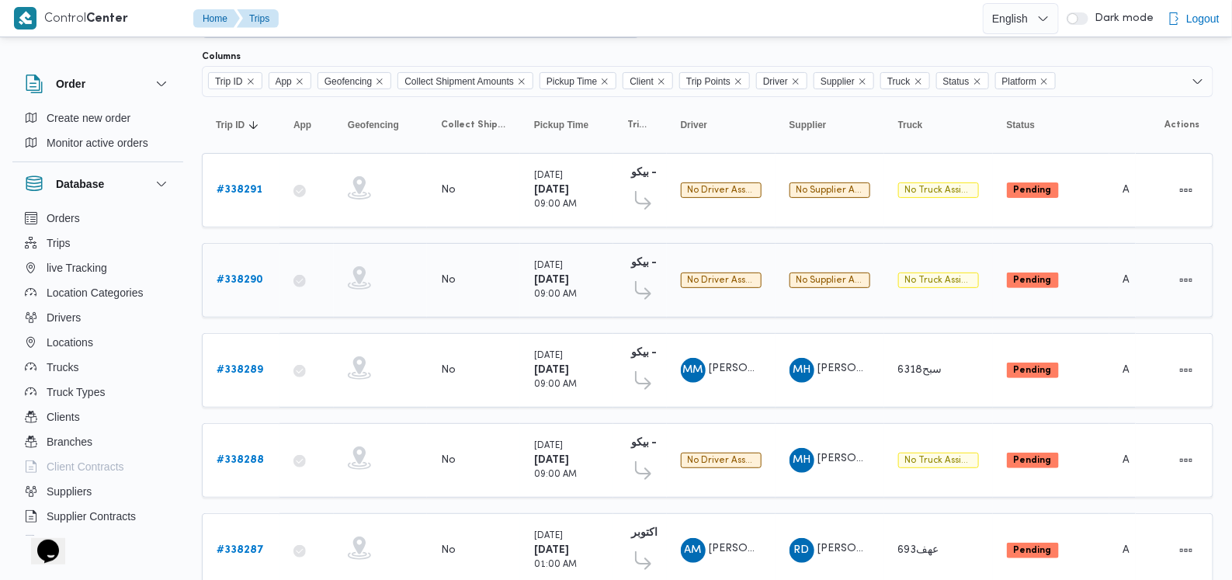
click at [249, 275] on b "# 338290" at bounding box center [240, 280] width 47 height 10
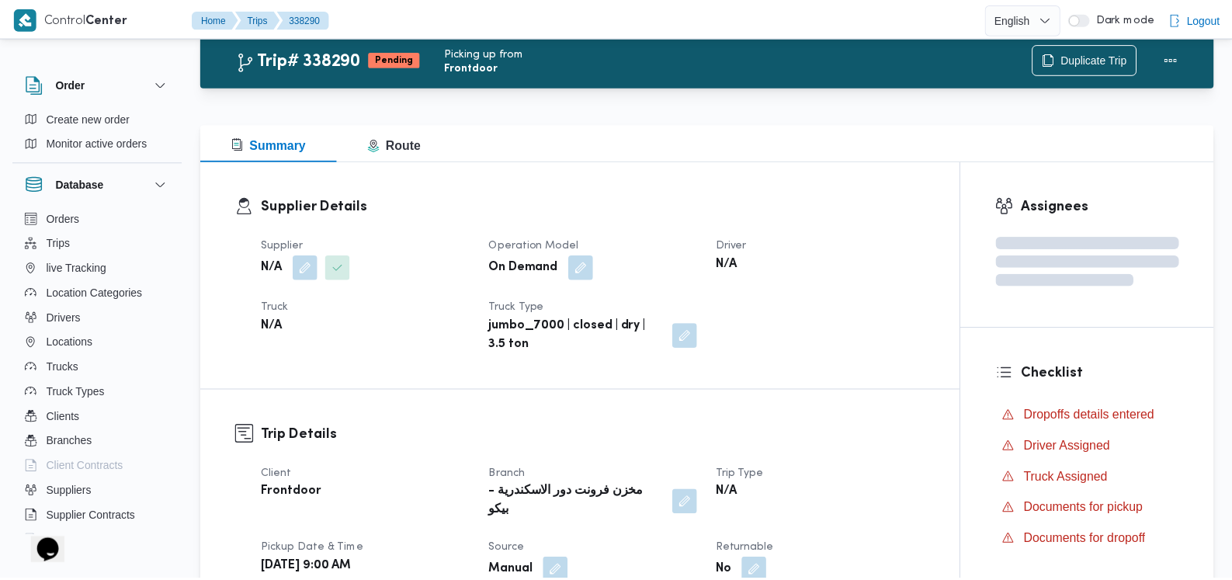
scroll to position [92, 0]
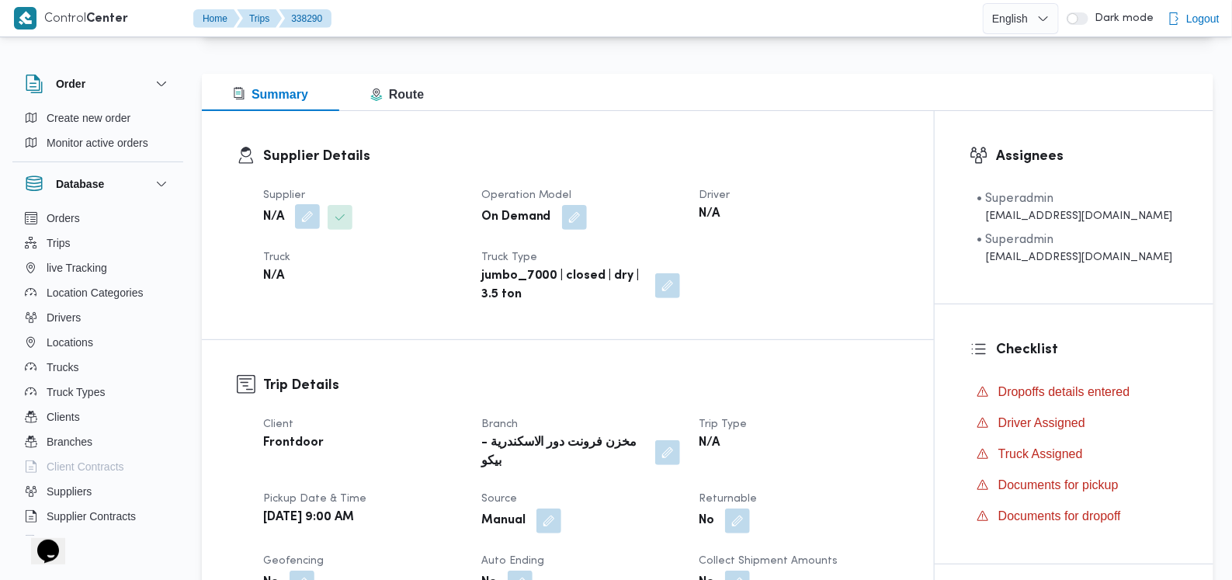
click at [308, 211] on button "button" at bounding box center [307, 216] width 25 height 25
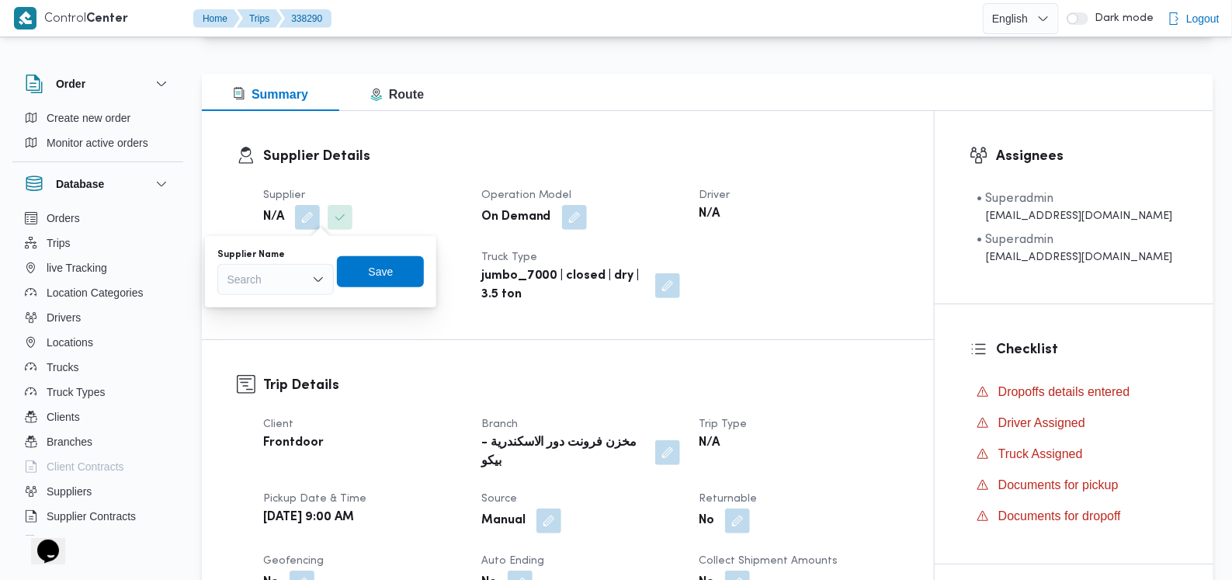
click at [286, 279] on div "Search" at bounding box center [275, 279] width 116 height 31
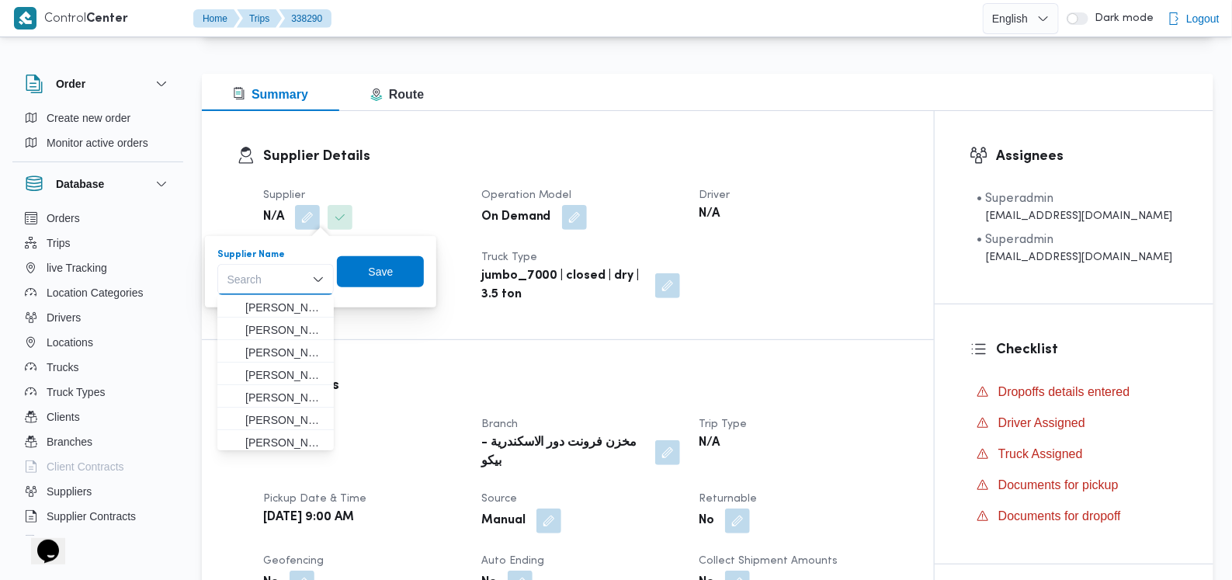
paste input "مروه حسام الدين سعد على"
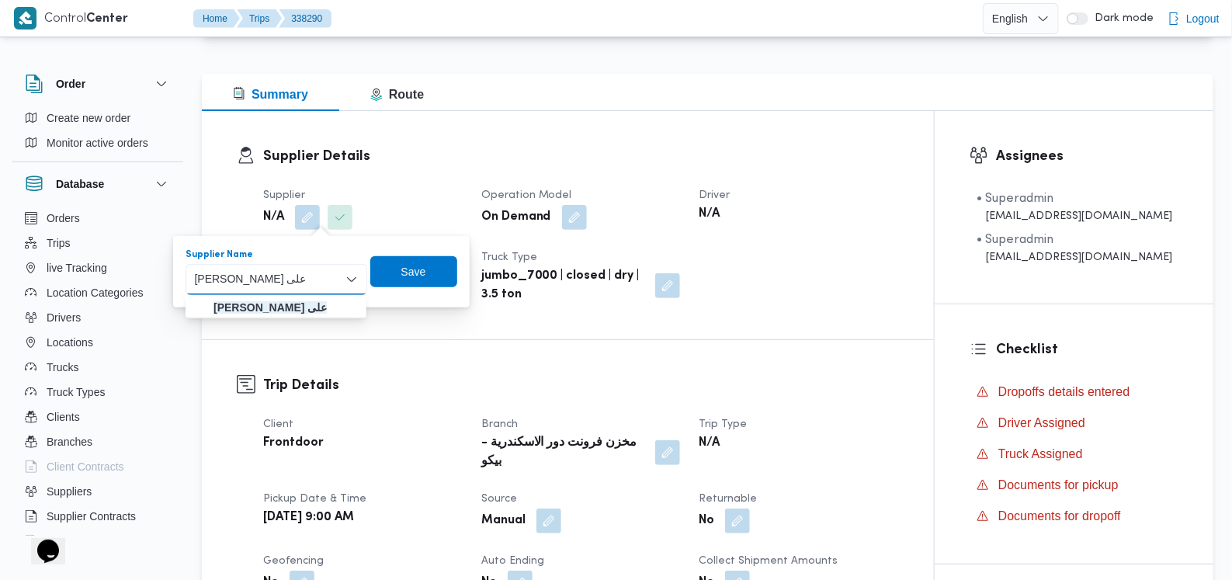
type input "مروه حسام الدين سعد على"
click at [315, 310] on mark "مروه حسام الدين سعد على" at bounding box center [270, 307] width 113 height 12
click at [447, 263] on span "Save" at bounding box center [408, 271] width 87 height 31
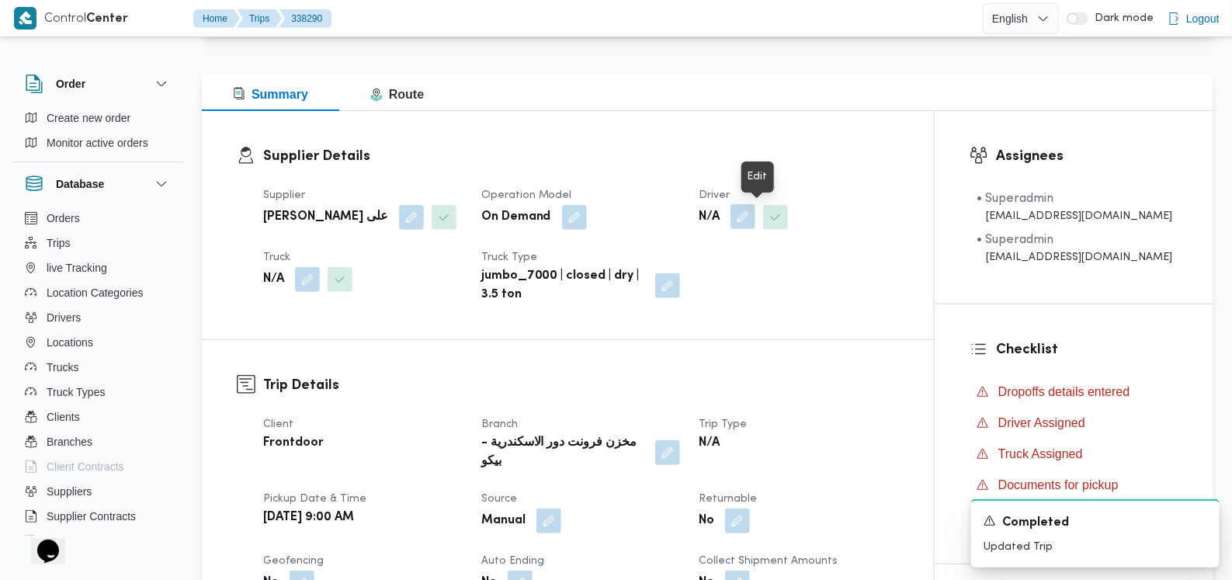
click at [756, 221] on button "button" at bounding box center [743, 216] width 25 height 25
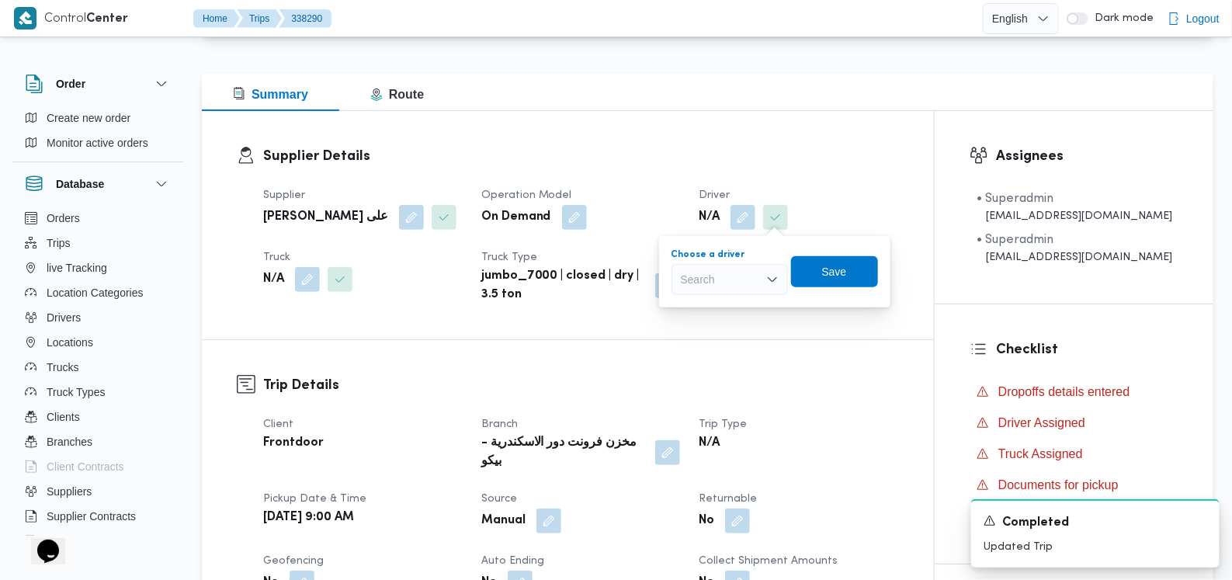
click at [742, 271] on div "Search" at bounding box center [730, 279] width 116 height 31
type input "ياسر"
click at [739, 297] on span "ياسر عبدالجواد الجميل عبدالجواد" at bounding box center [730, 307] width 104 height 25
click at [846, 268] on span "Save" at bounding box center [829, 271] width 87 height 31
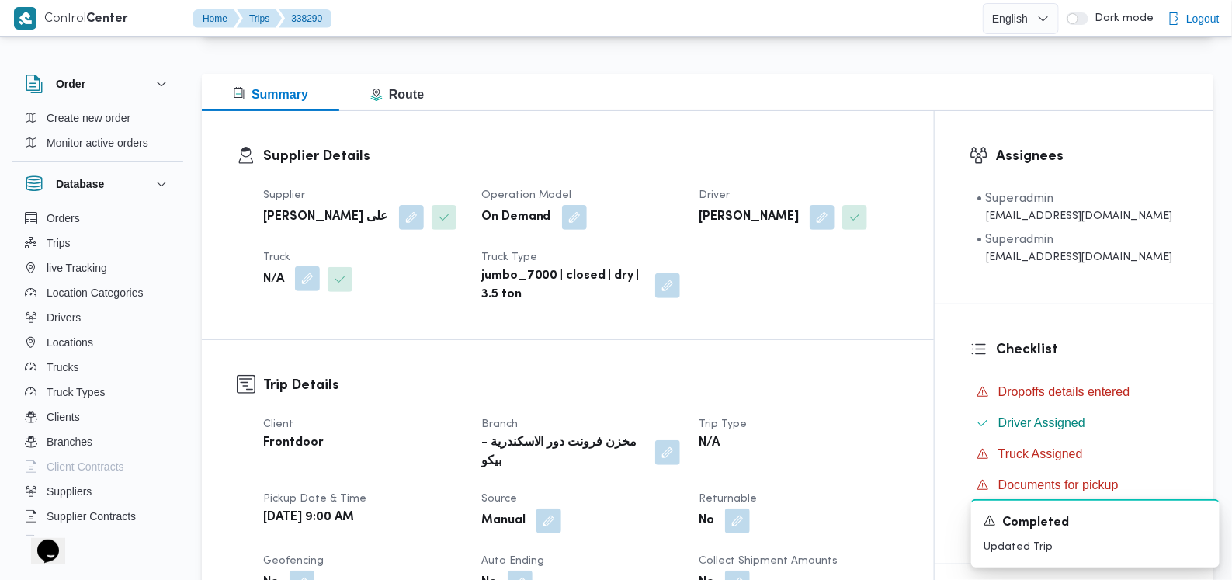
click at [313, 269] on button "button" at bounding box center [307, 278] width 25 height 25
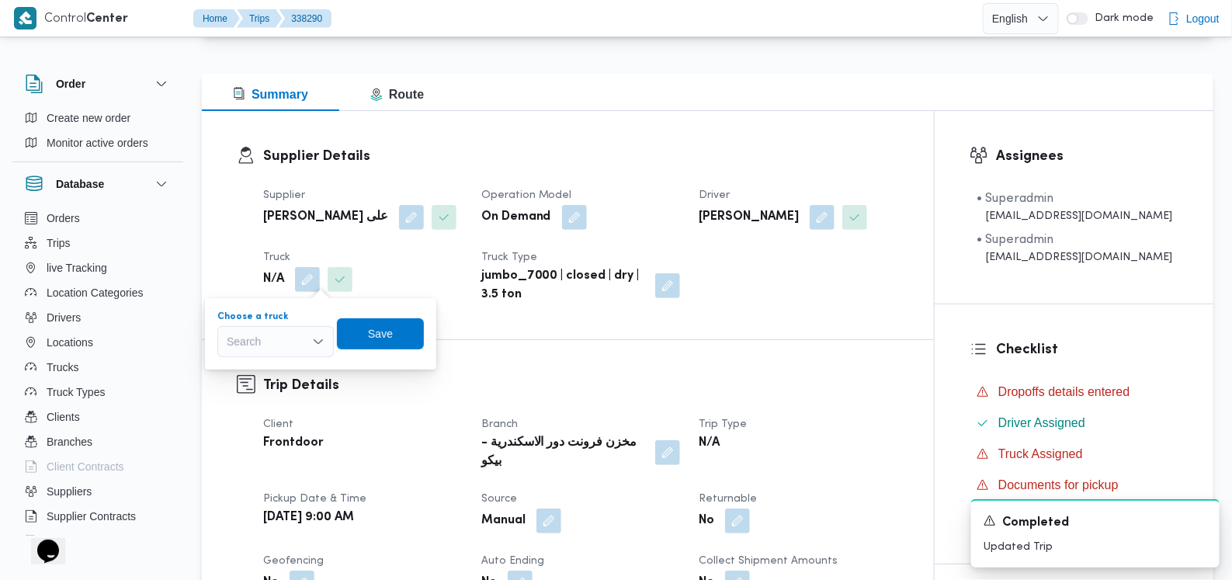
click at [291, 341] on div "Search" at bounding box center [275, 341] width 116 height 31
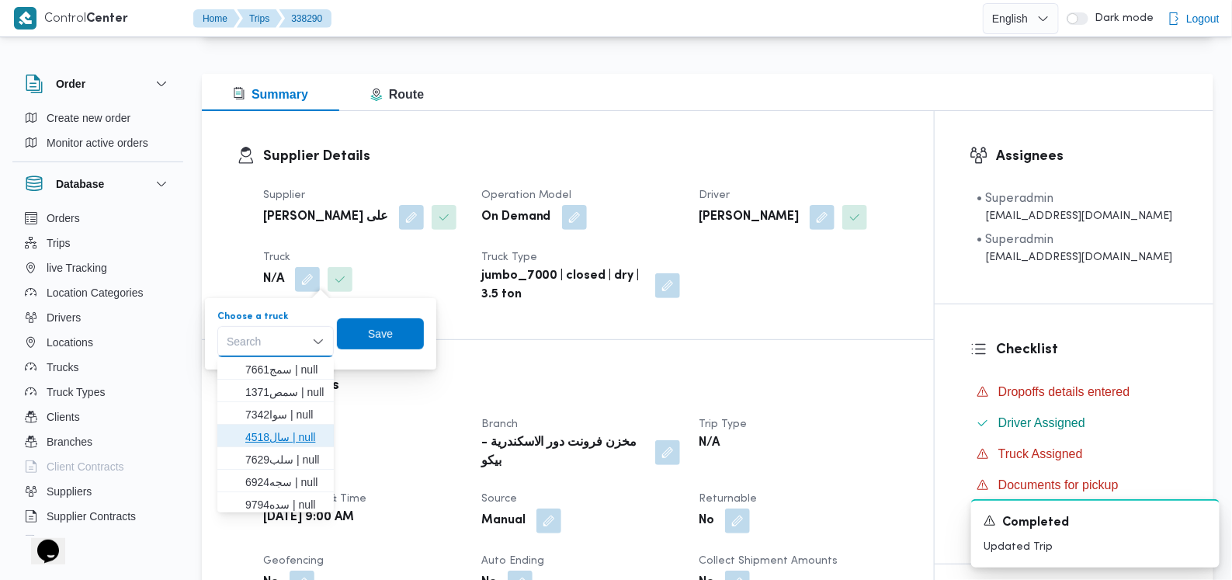
click at [285, 430] on span "سال4518 | null" at bounding box center [284, 437] width 79 height 19
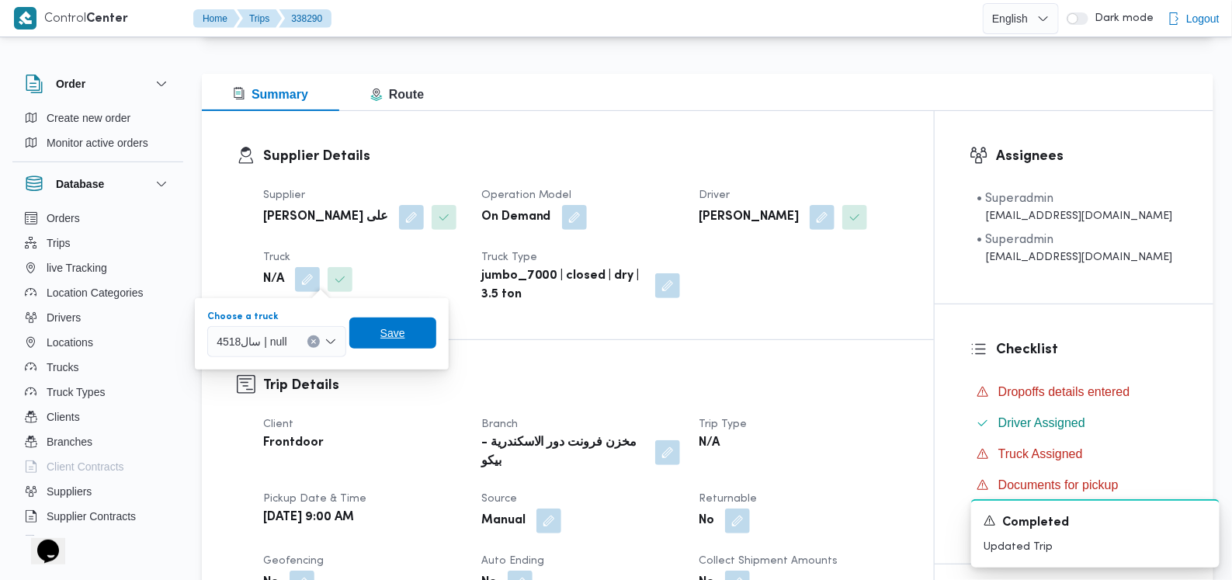
click at [377, 344] on span "Save" at bounding box center [392, 333] width 87 height 31
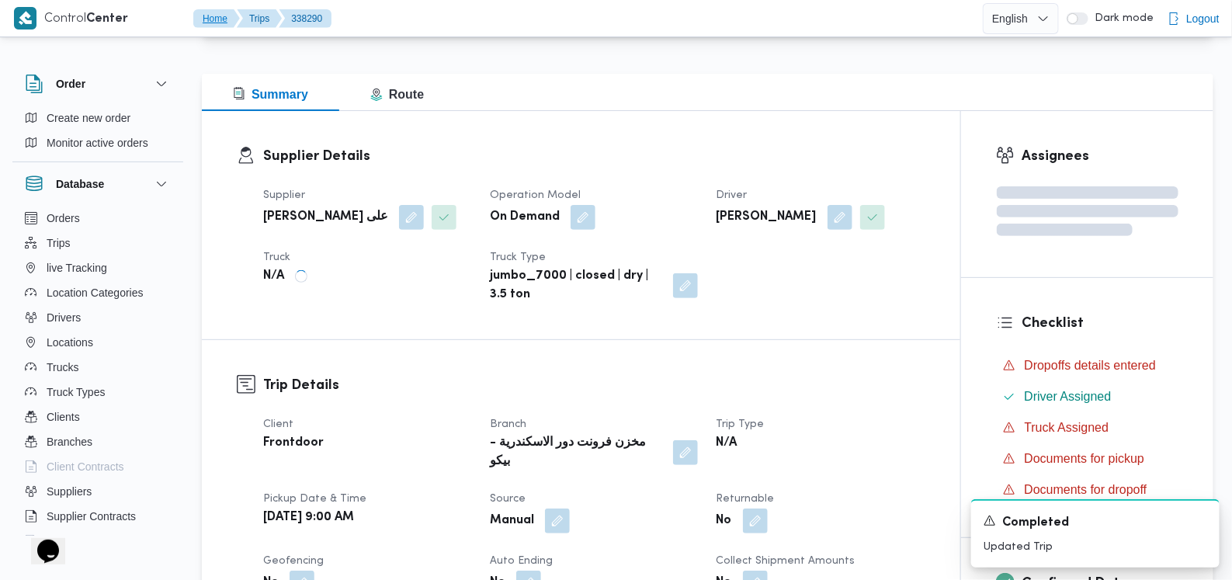
scroll to position [579, 0]
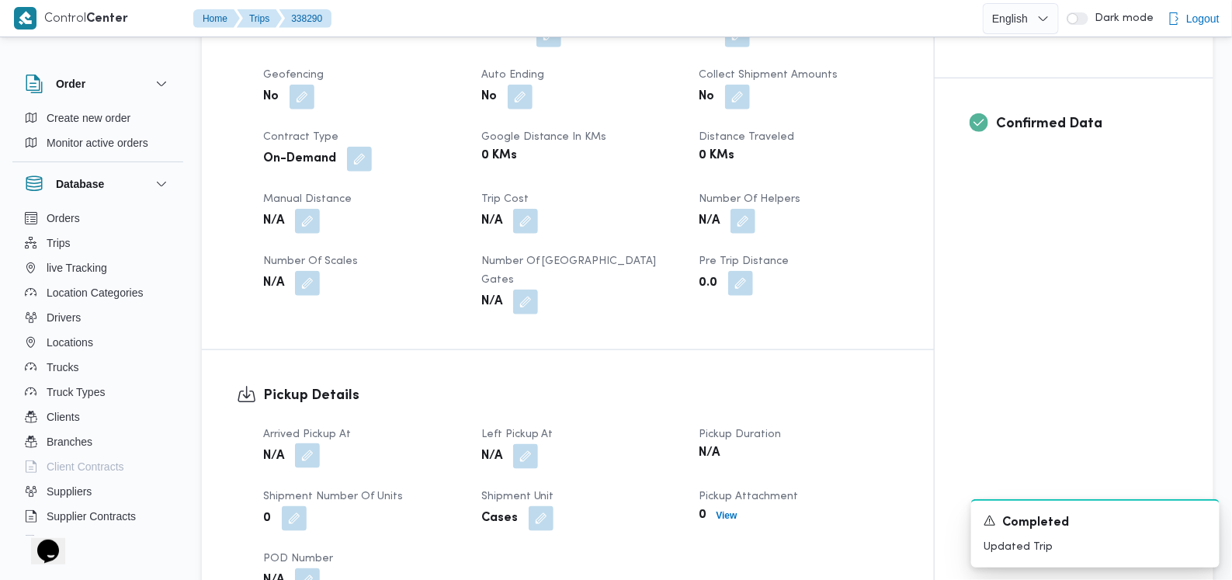
click at [307, 443] on button "button" at bounding box center [307, 455] width 25 height 25
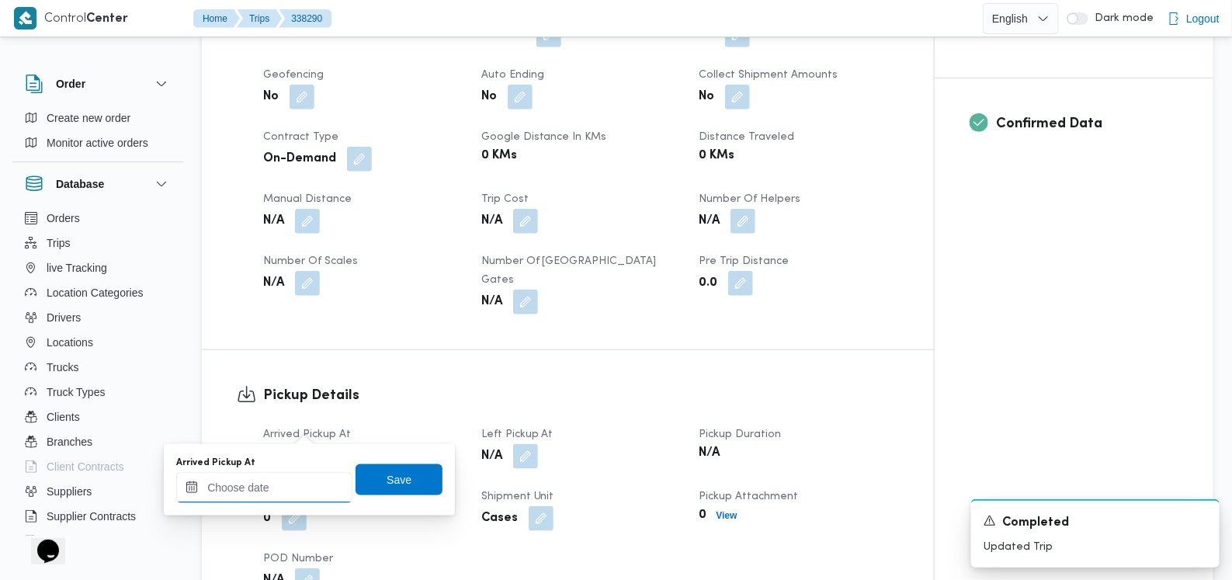
click at [290, 481] on input "Arrived Pickup At" at bounding box center [264, 487] width 176 height 31
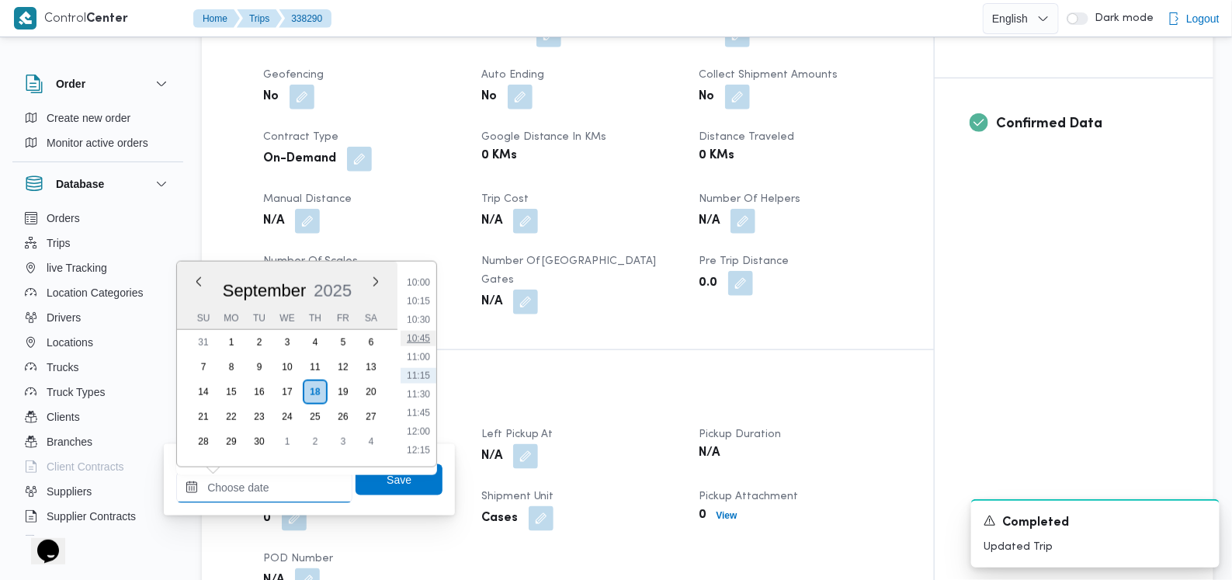
scroll to position [551, 0]
click at [419, 405] on li "09:00" at bounding box center [419, 402] width 36 height 16
type input "18/09/2025 09:00"
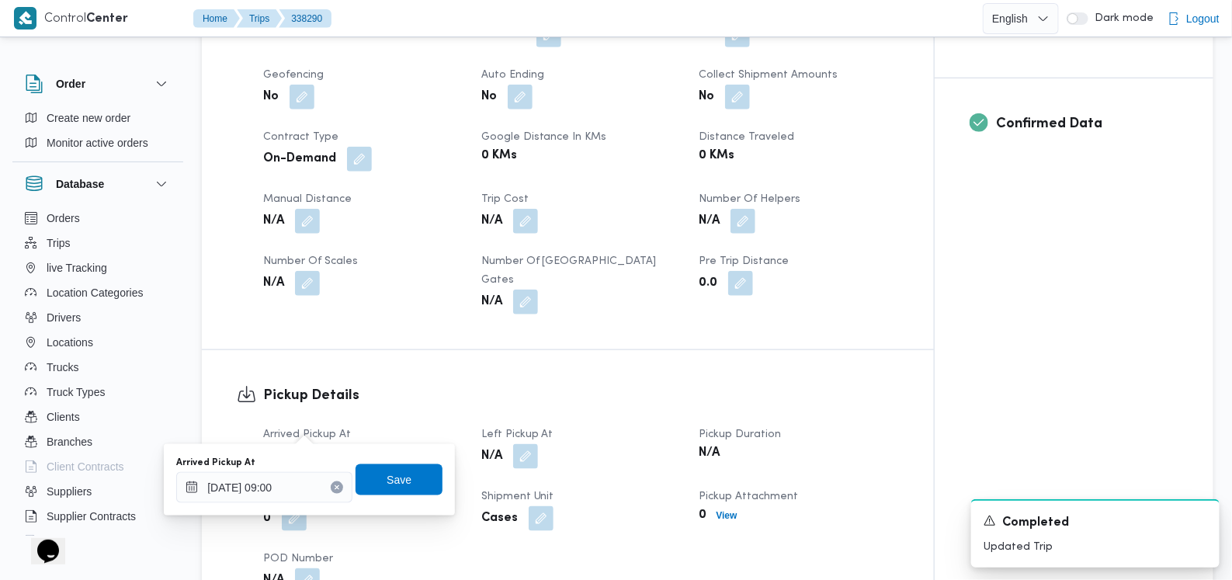
click at [397, 506] on div "You are in a dialog. To close this dialog, hit escape. Arrived Pickup At 18/09/…" at bounding box center [309, 479] width 291 height 71
click at [404, 486] on span "Save" at bounding box center [399, 479] width 87 height 31
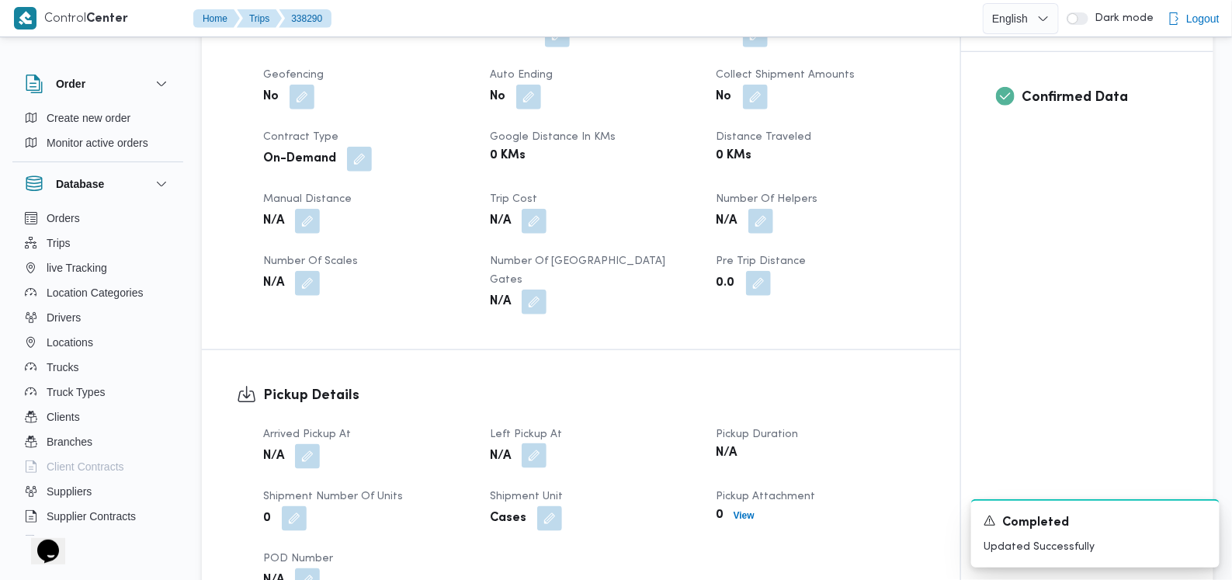
click at [546, 443] on button "button" at bounding box center [534, 455] width 25 height 25
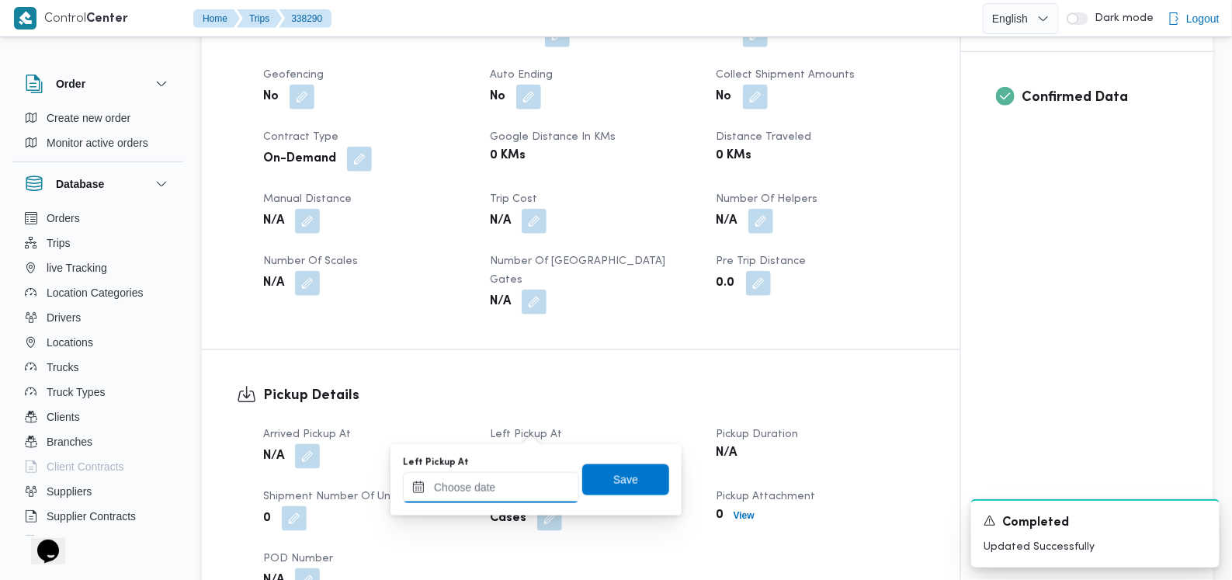
click at [510, 495] on input "Left Pickup At" at bounding box center [491, 487] width 176 height 31
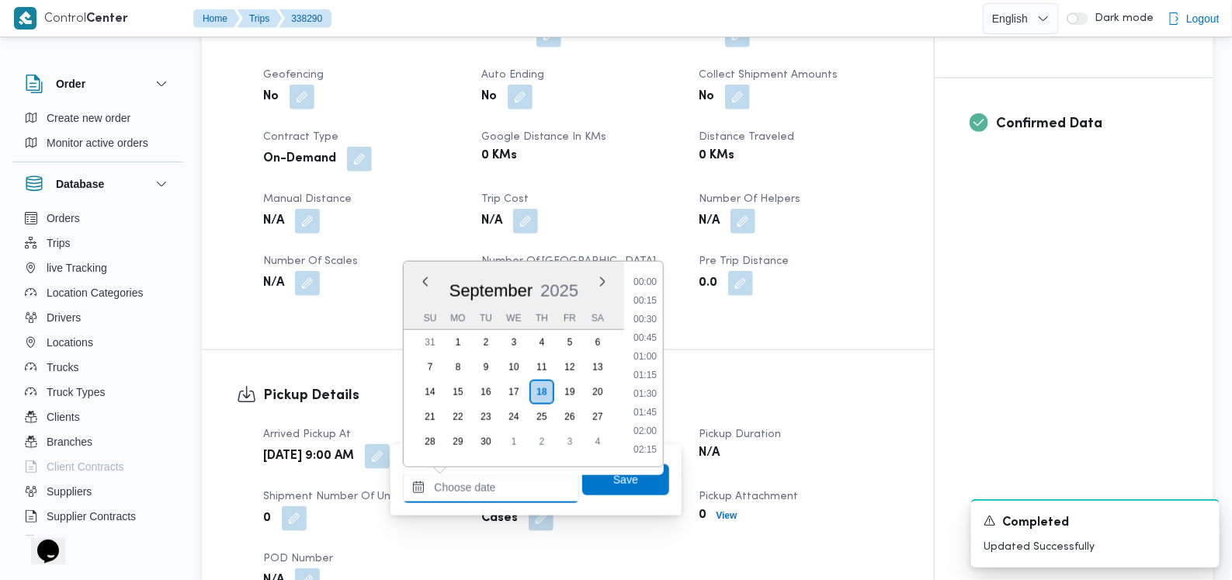
scroll to position [745, 0]
click at [652, 332] on li "10:45" at bounding box center [645, 339] width 36 height 16
type input "18/09/2025 10:45"
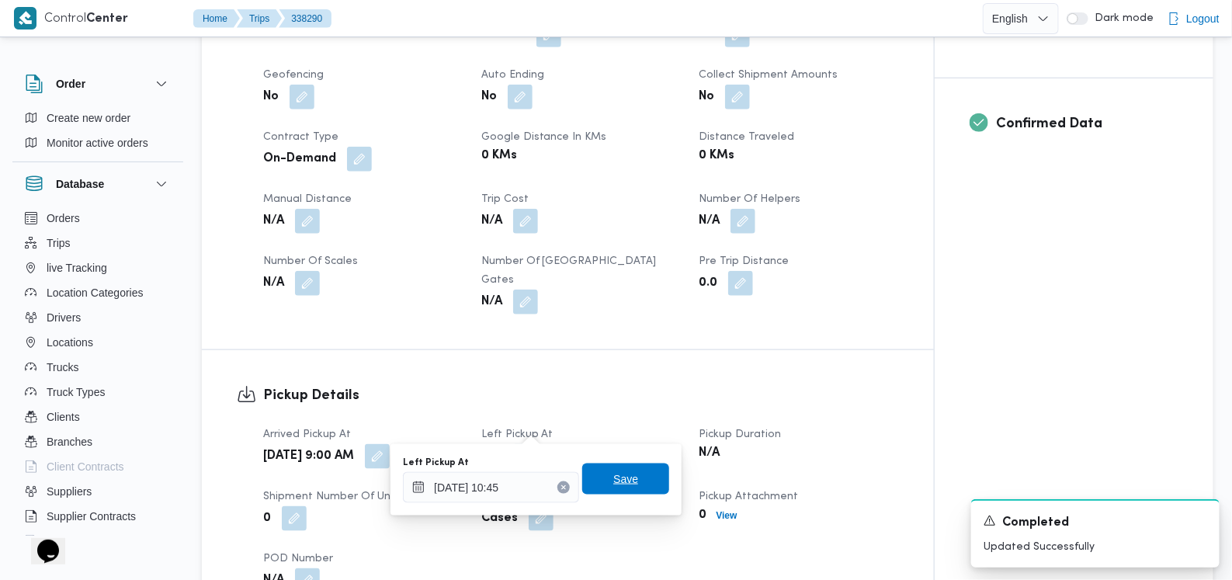
click at [614, 482] on span "Save" at bounding box center [626, 479] width 25 height 19
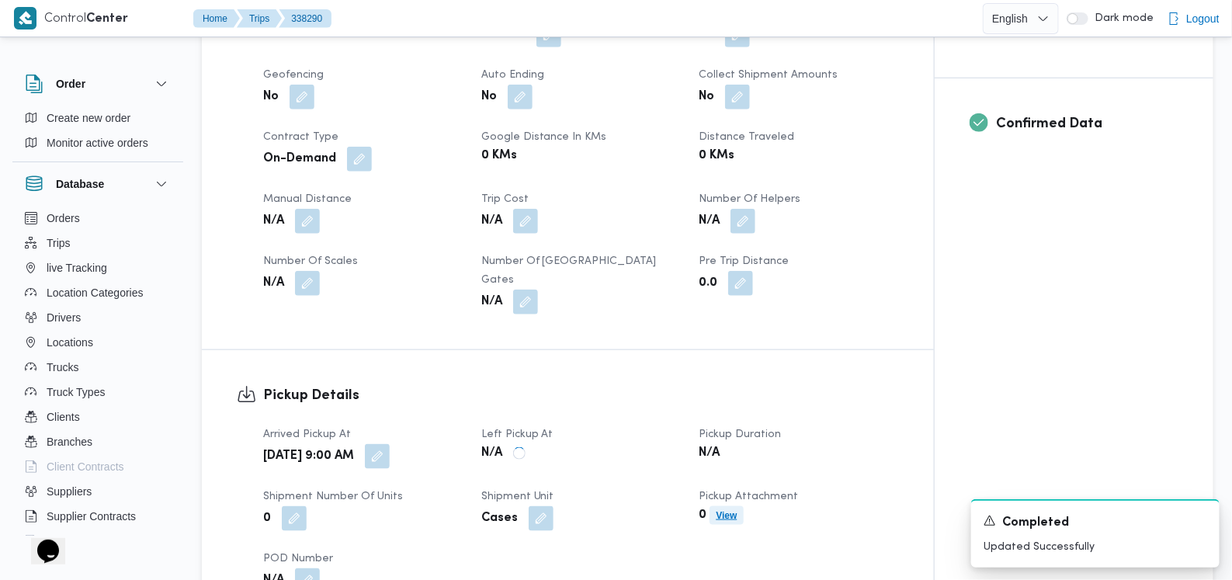
click at [729, 506] on span "View" at bounding box center [726, 515] width 33 height 19
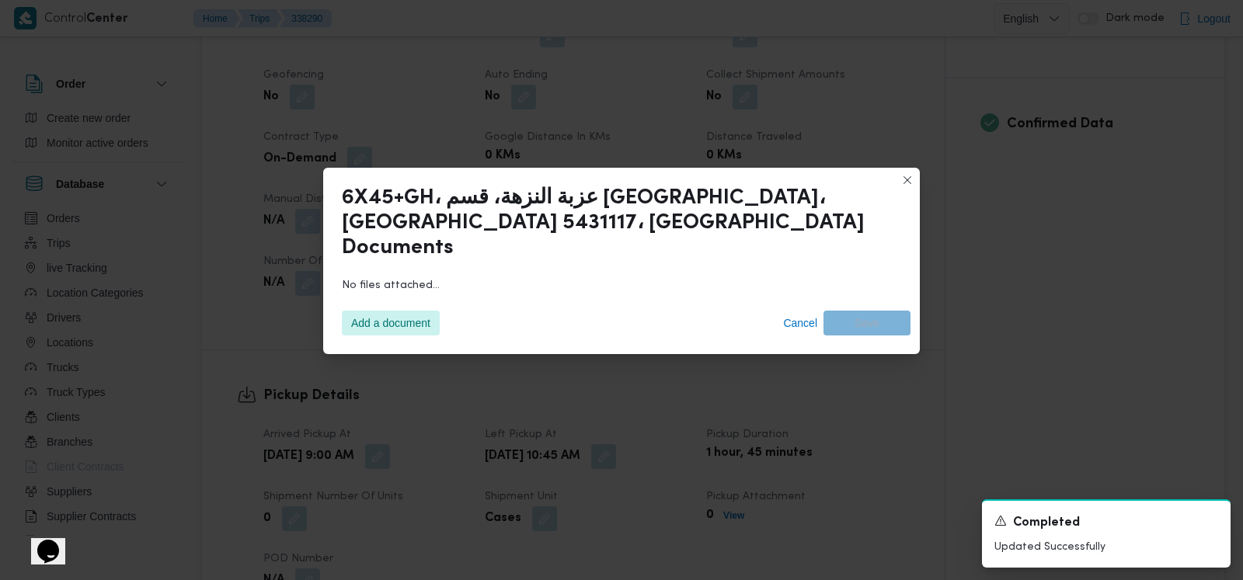
click at [494, 317] on div "Add a document Cancel Save" at bounding box center [621, 322] width 578 height 43
click at [389, 311] on span "Add a document" at bounding box center [390, 322] width 79 height 25
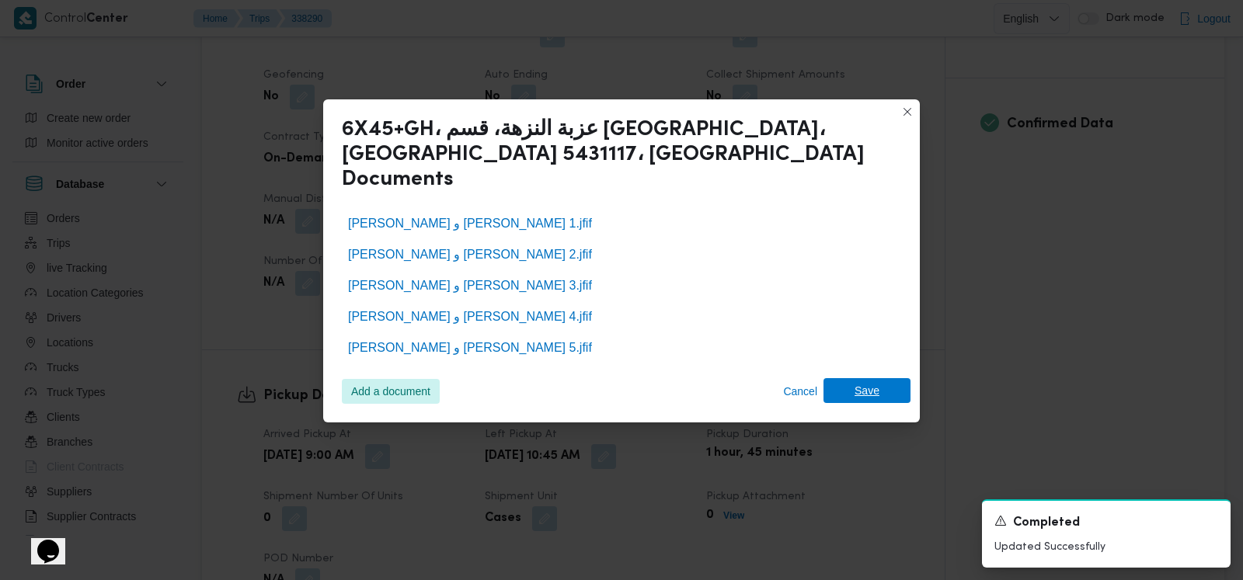
click at [871, 390] on span "Save" at bounding box center [866, 390] width 25 height 25
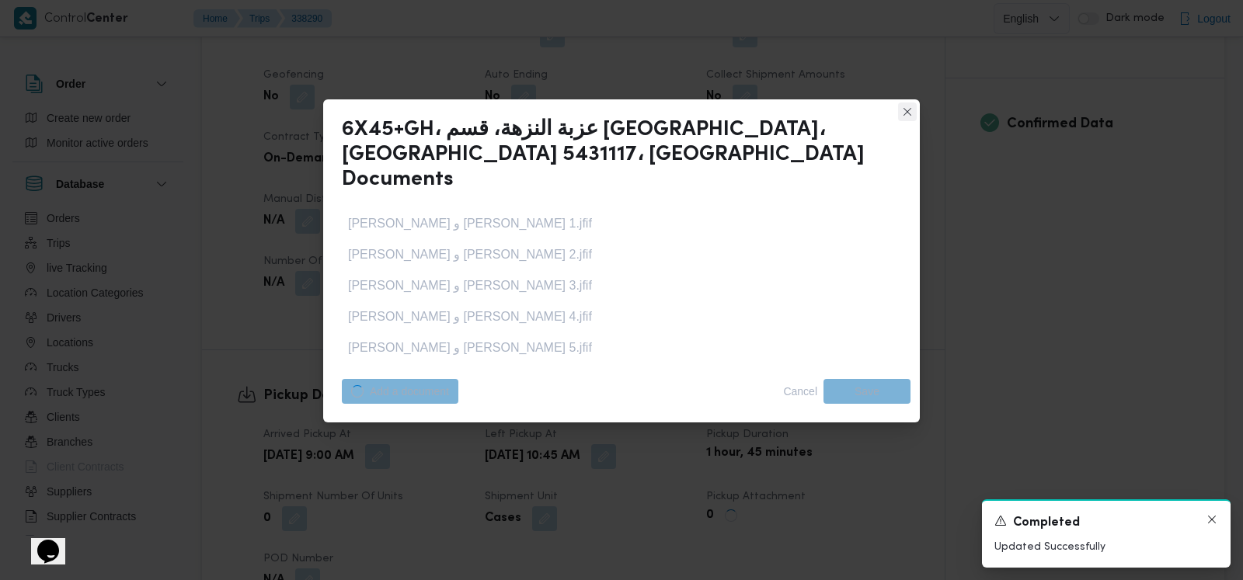
click at [1212, 520] on icon "Dismiss toast" at bounding box center [1211, 519] width 12 height 12
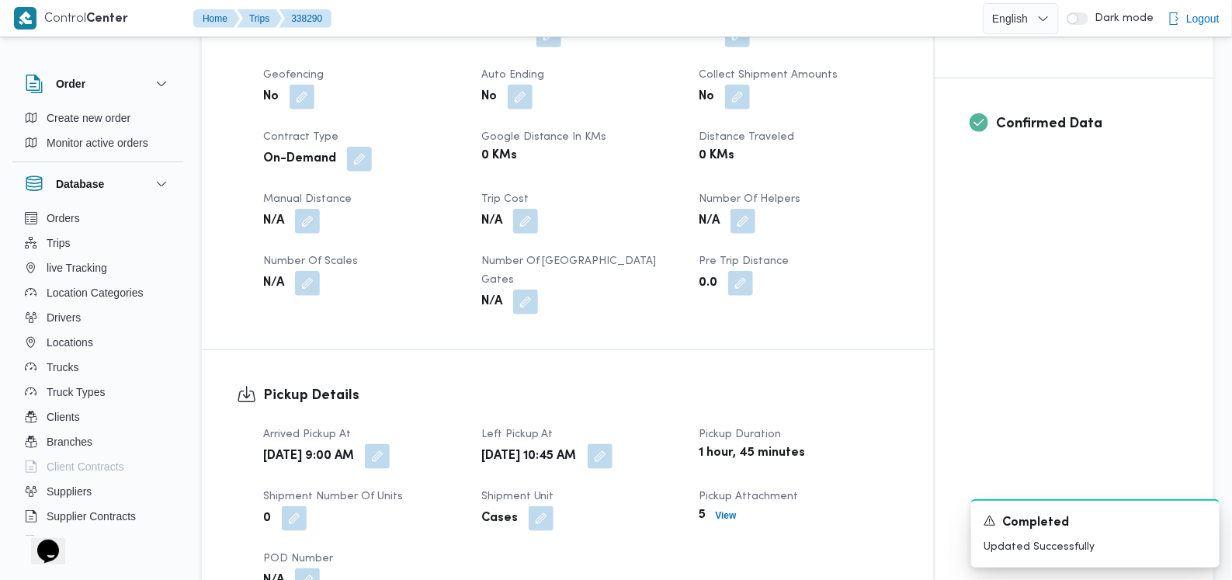
click at [867, 385] on h3 "Pickup Details" at bounding box center [581, 395] width 636 height 21
click at [1200, 520] on icon "Dismiss toast" at bounding box center [1201, 519] width 12 height 12
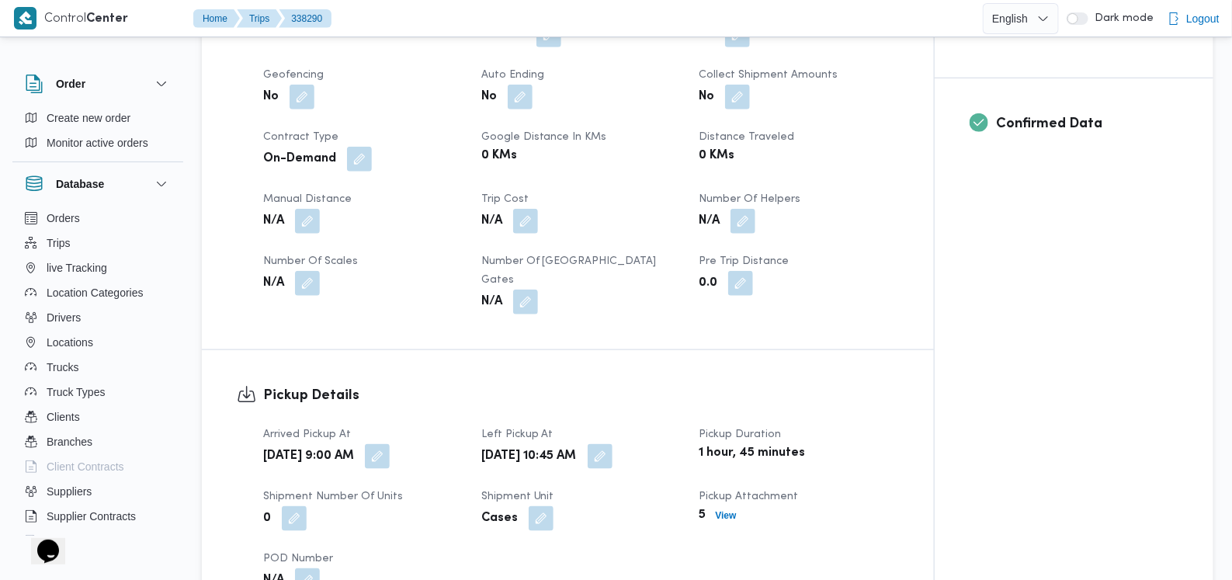
click at [899, 436] on div "Pickup Duration 1 hour, 45 minutes" at bounding box center [799, 447] width 200 height 43
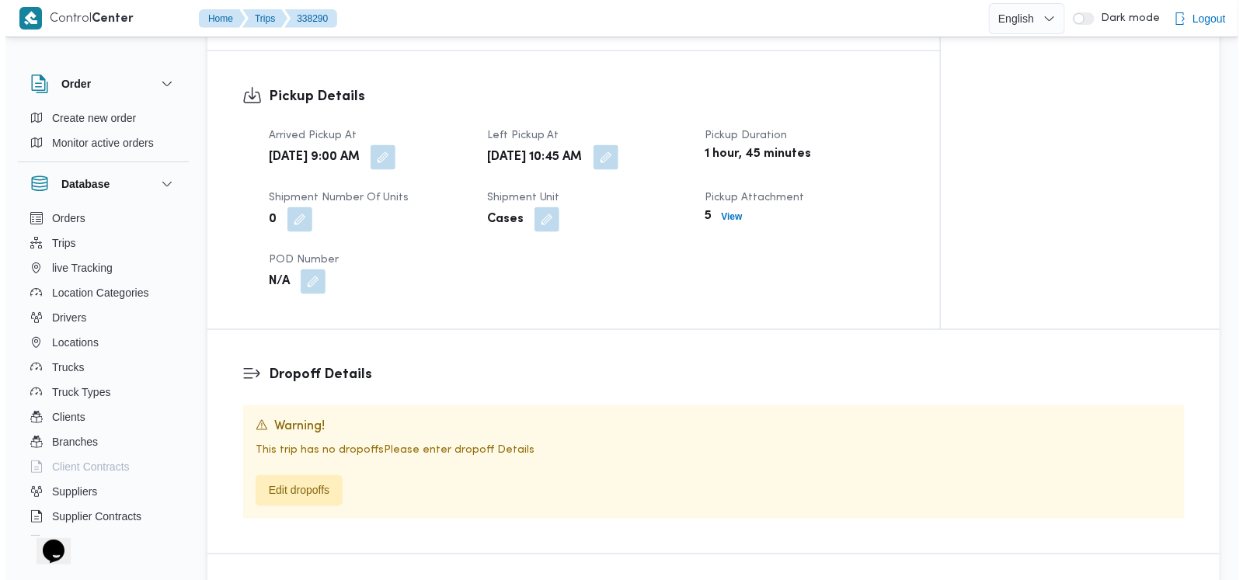
scroll to position [1064, 0]
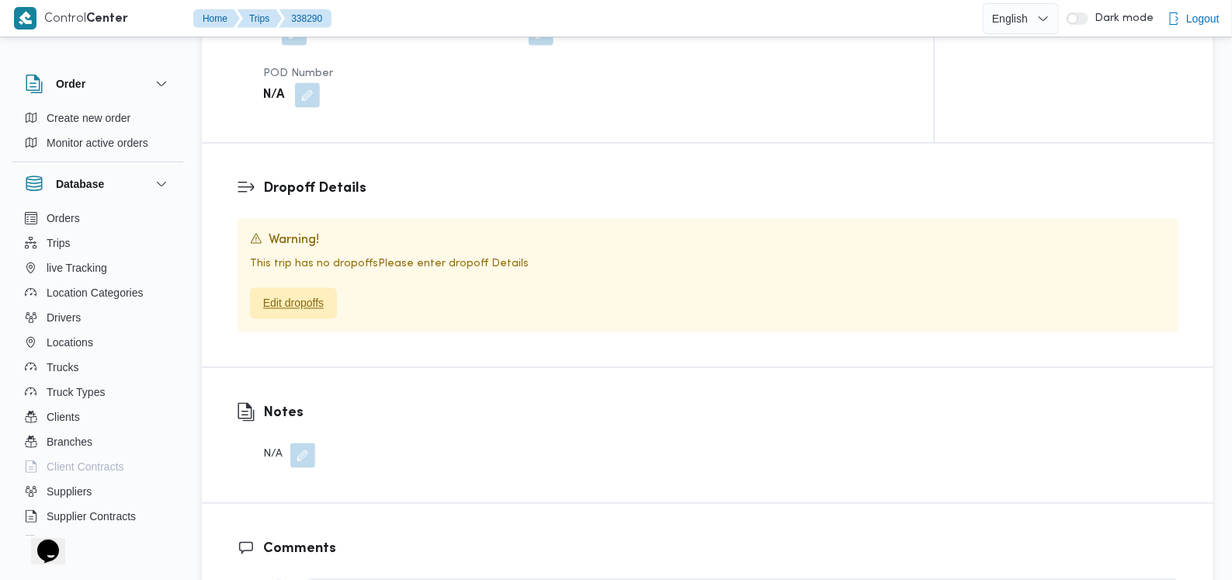
click at [322, 294] on span "Edit dropoffs" at bounding box center [293, 303] width 61 height 19
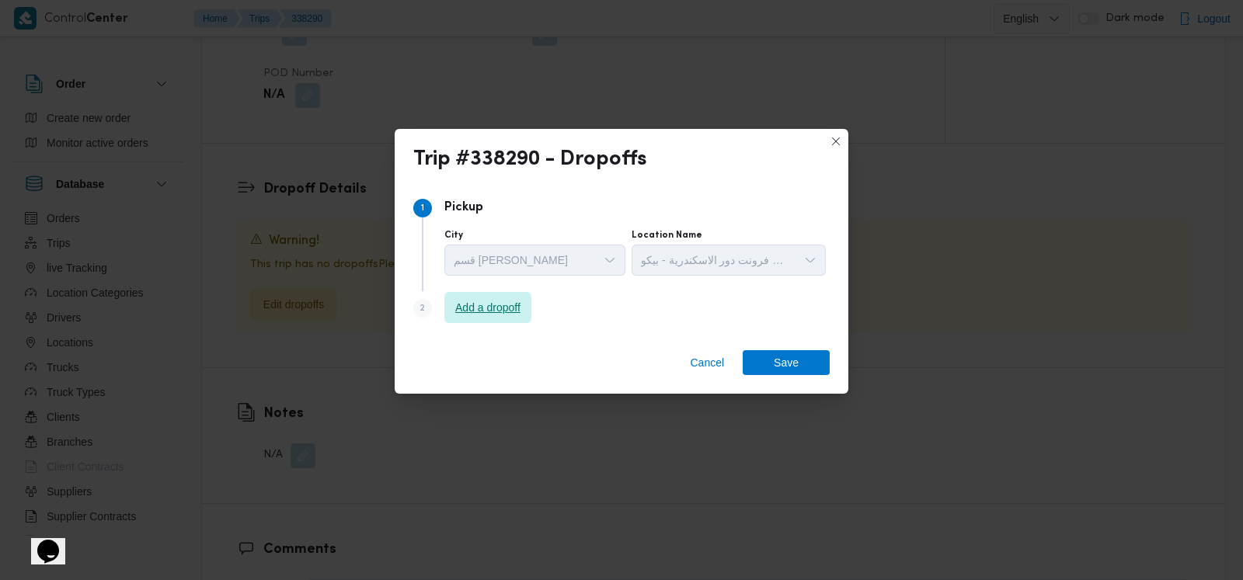
click at [520, 313] on span "Add a dropoff" at bounding box center [487, 307] width 65 height 19
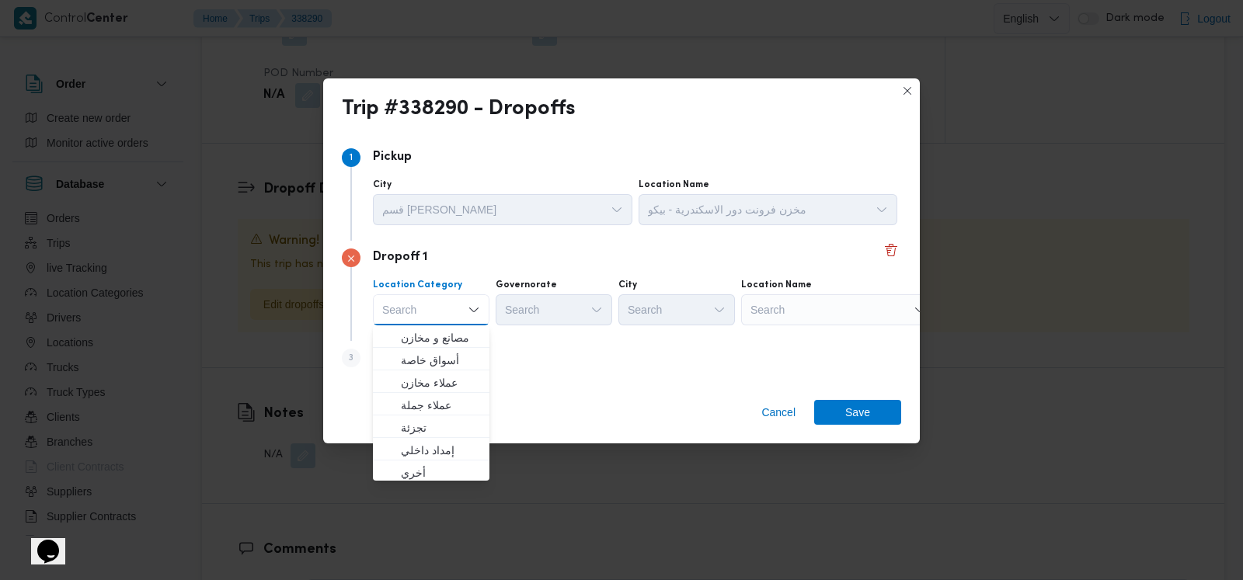
click at [527, 366] on div "Step 3 is disabled 3 Add a dropoff" at bounding box center [621, 361] width 559 height 40
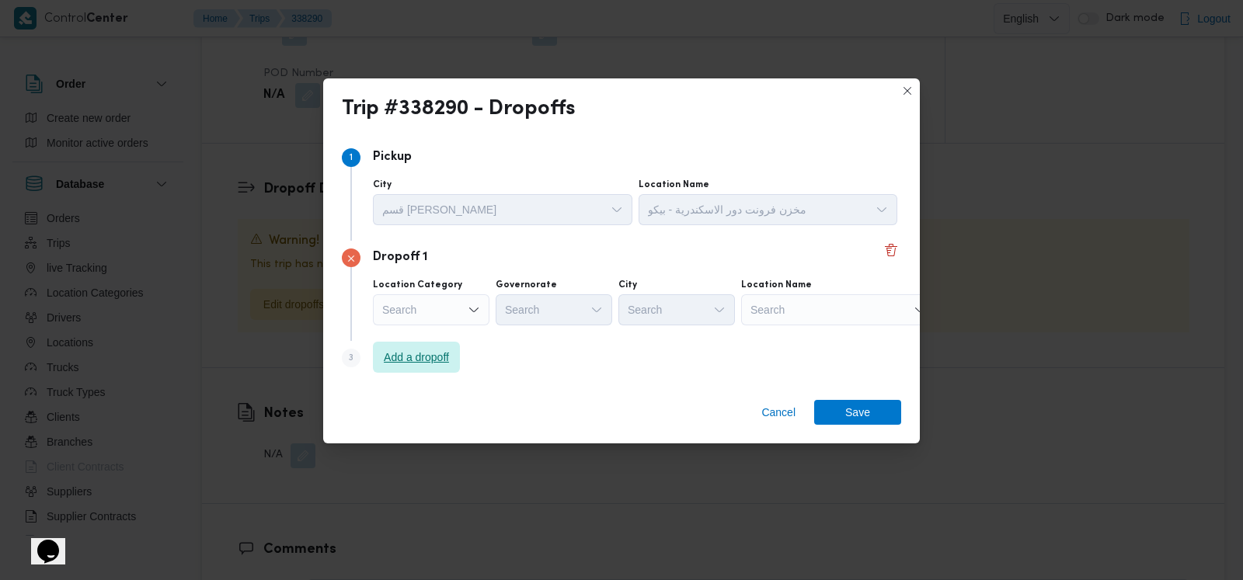
click at [433, 361] on span "Add a dropoff" at bounding box center [416, 357] width 65 height 19
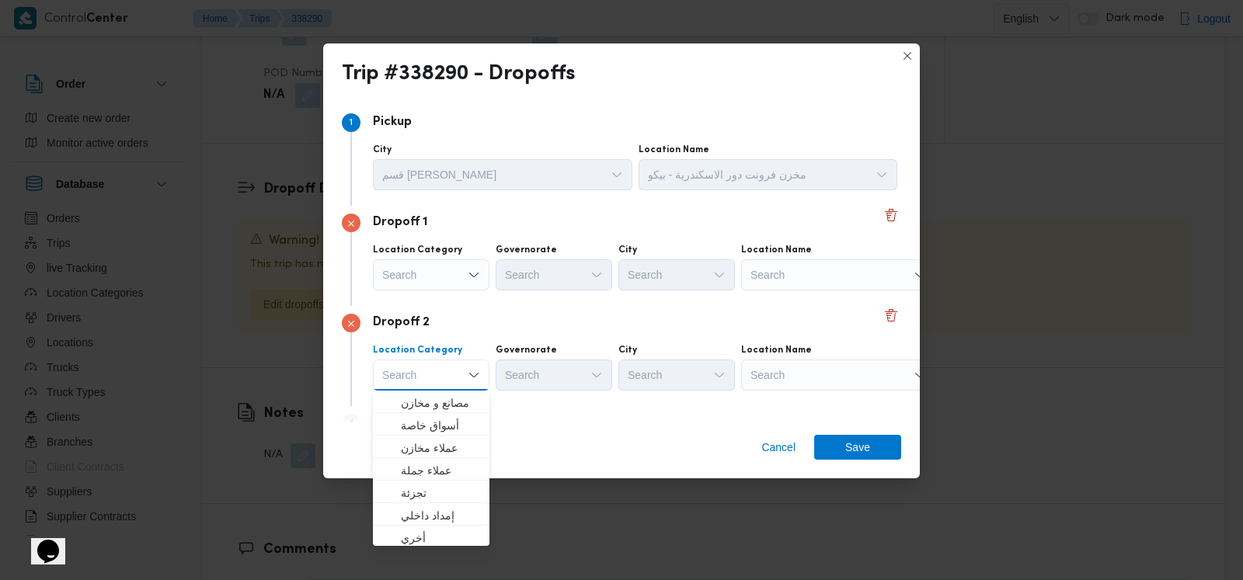
click at [473, 294] on div "Dropoff 1 Location Category Search Governorate Search City Search Location Name…" at bounding box center [621, 256] width 559 height 100
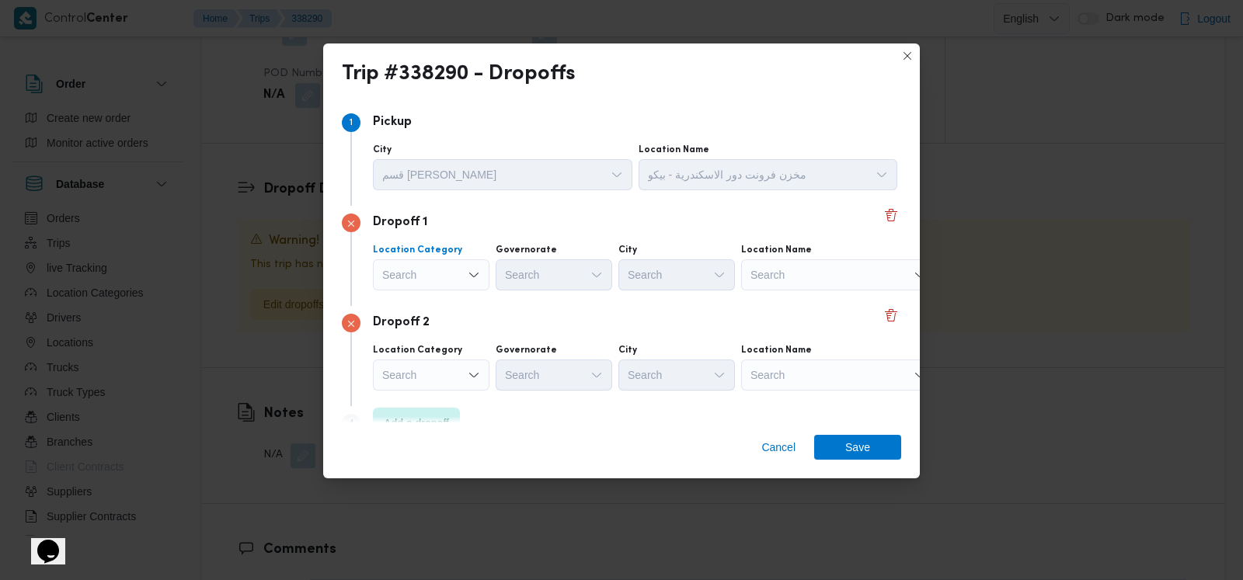
click at [468, 273] on icon "Open list of options" at bounding box center [474, 275] width 12 height 12
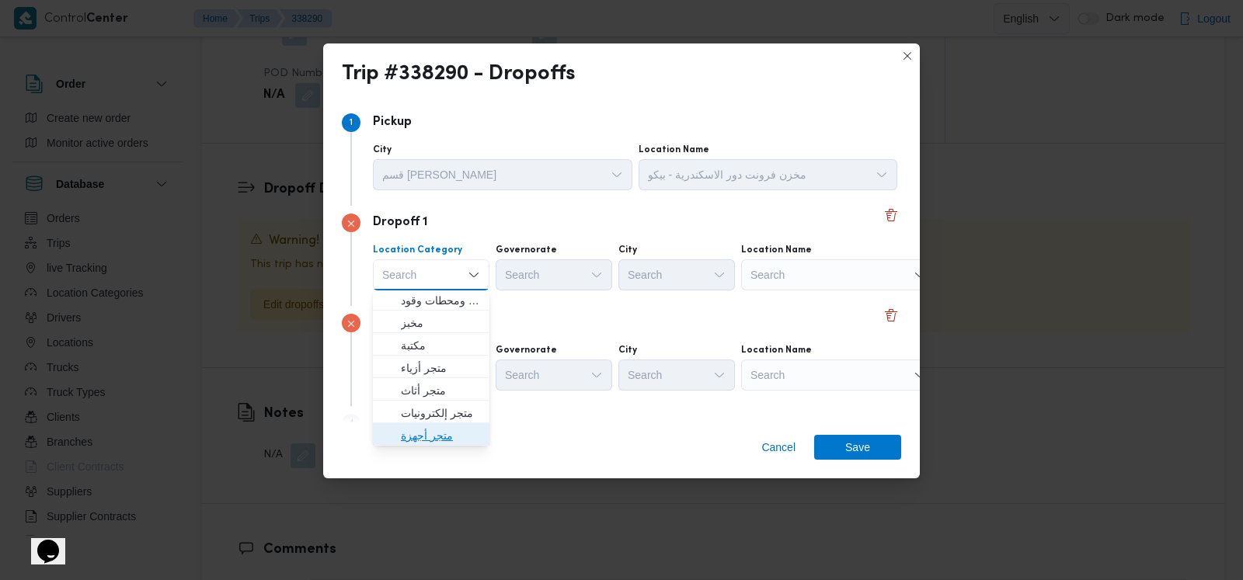
click at [452, 443] on span "متجر أجهزة" at bounding box center [440, 435] width 79 height 19
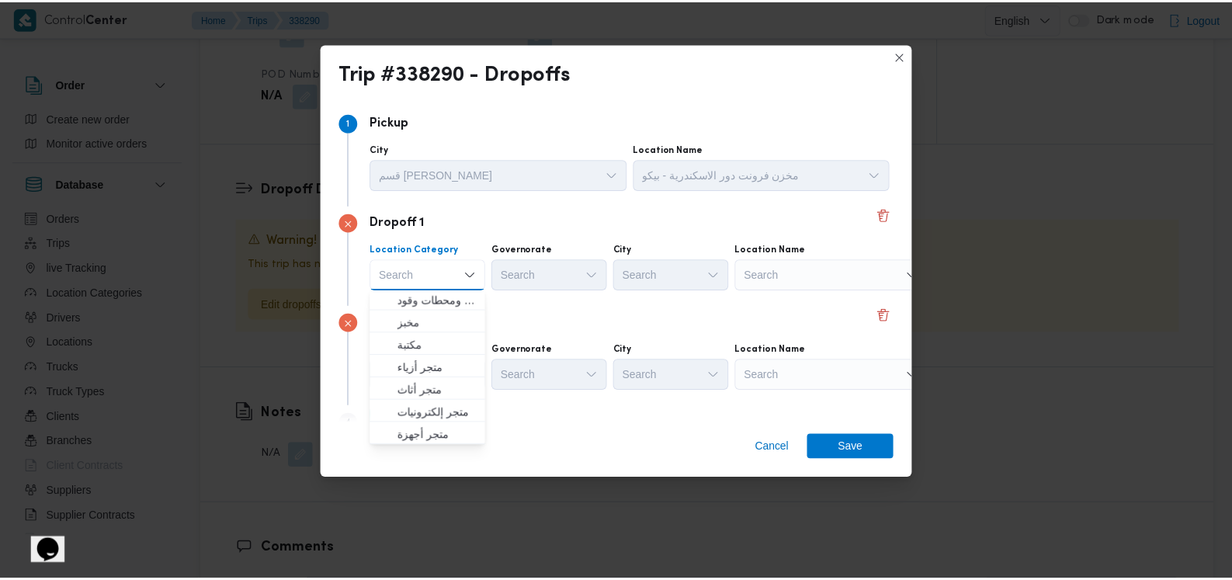
scroll to position [0, 0]
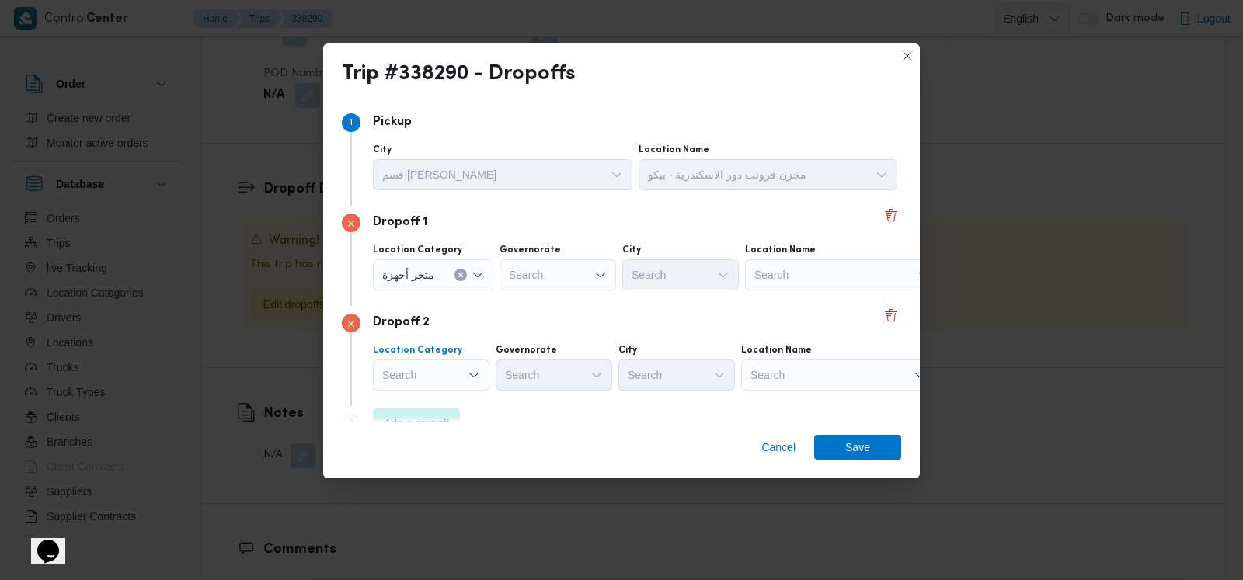
click at [454, 373] on div "Search" at bounding box center [431, 375] width 116 height 31
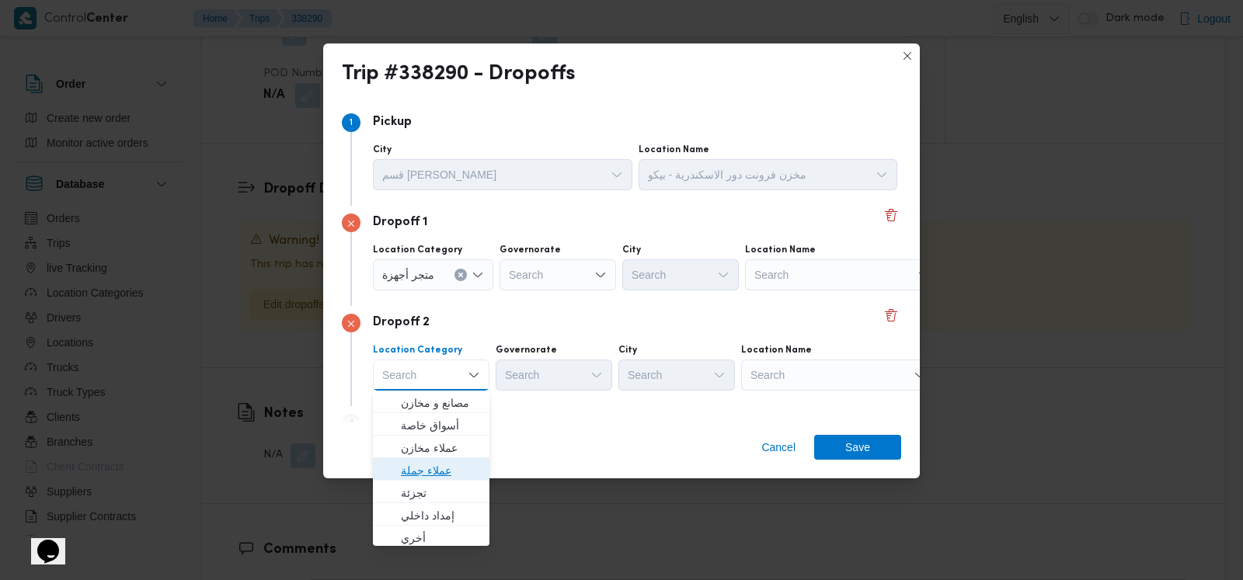
click at [446, 475] on span "عملاء جملة" at bounding box center [440, 470] width 79 height 19
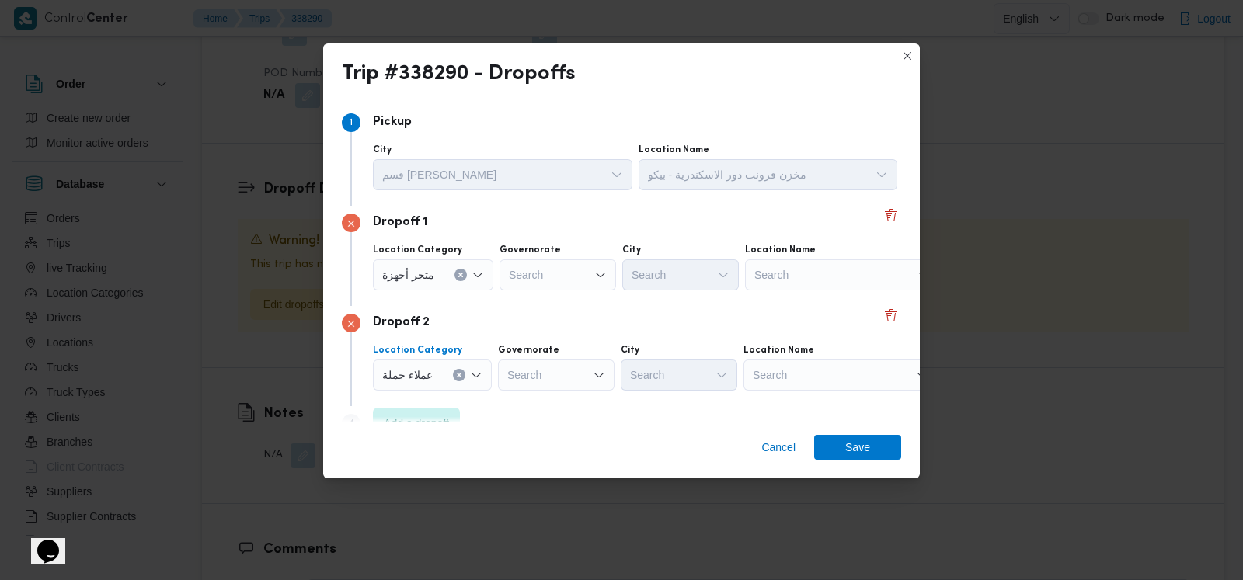
click at [533, 288] on div "Search" at bounding box center [557, 274] width 116 height 31
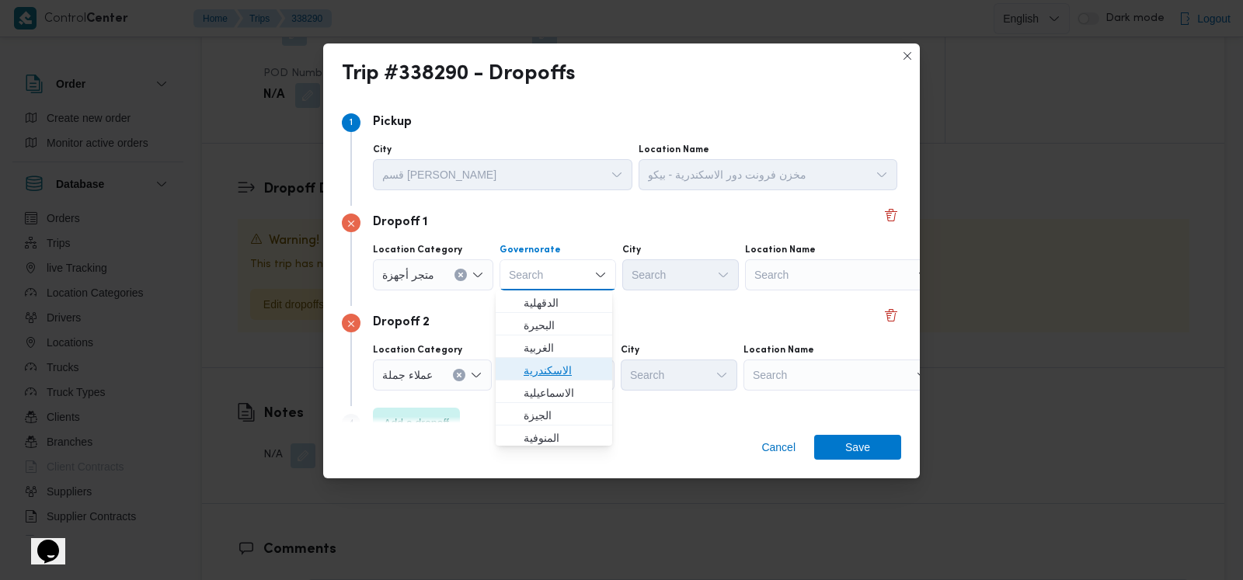
click at [548, 360] on span "الاسكندرية" at bounding box center [554, 370] width 104 height 25
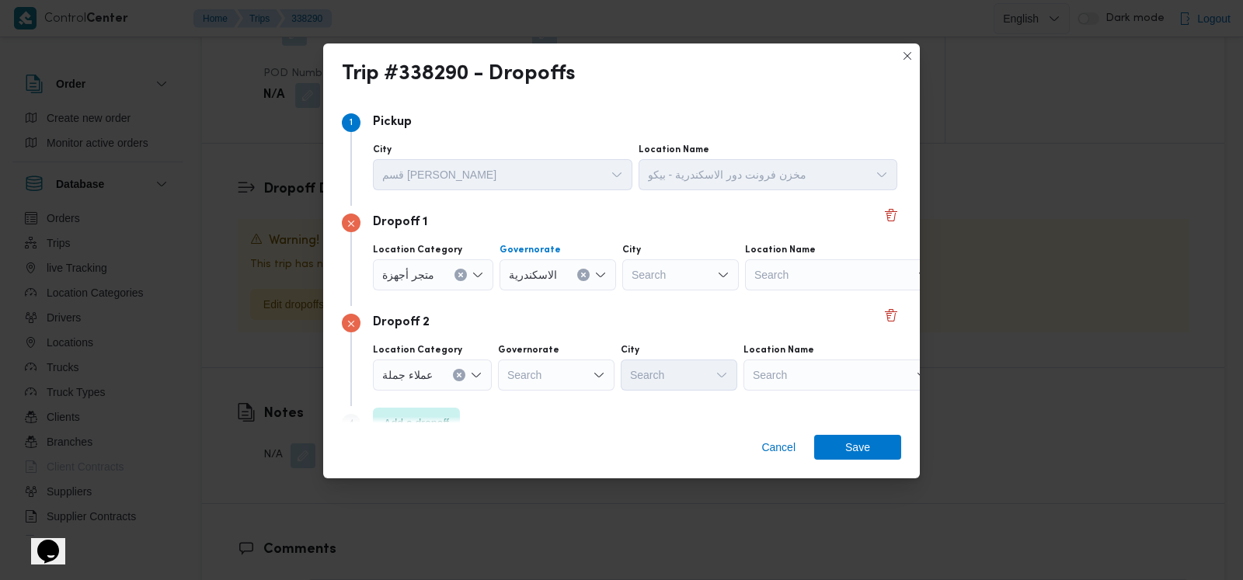
click at [548, 360] on div "Search" at bounding box center [556, 375] width 116 height 31
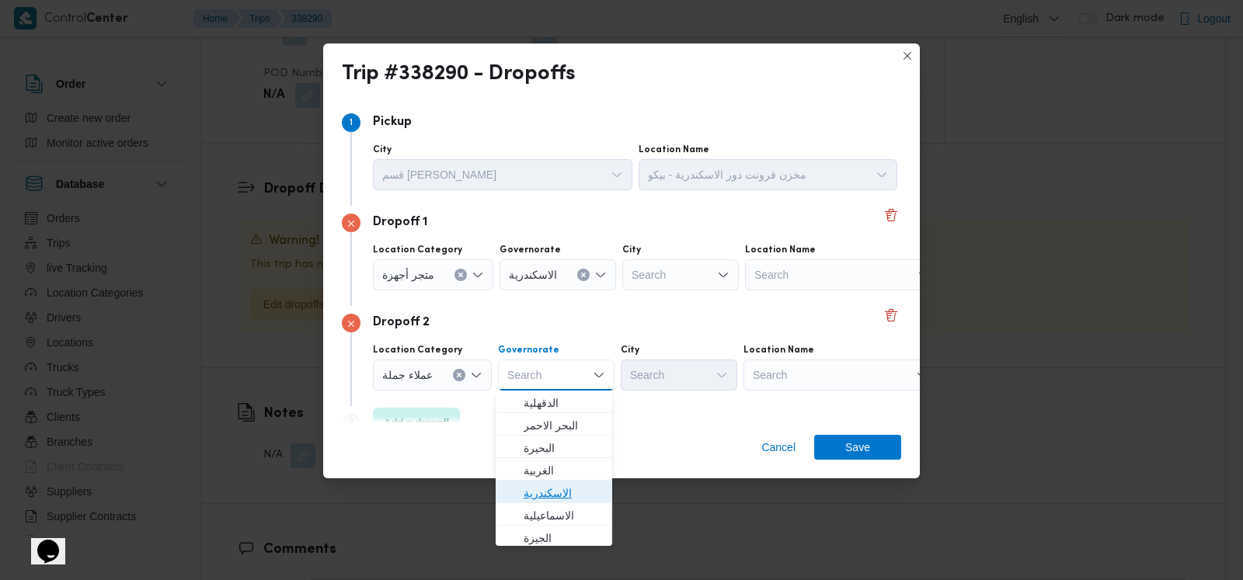
drag, startPoint x: 565, startPoint y: 481, endPoint x: 573, endPoint y: 476, distance: 9.5
click at [565, 481] on span "الاسكندرية" at bounding box center [554, 493] width 104 height 25
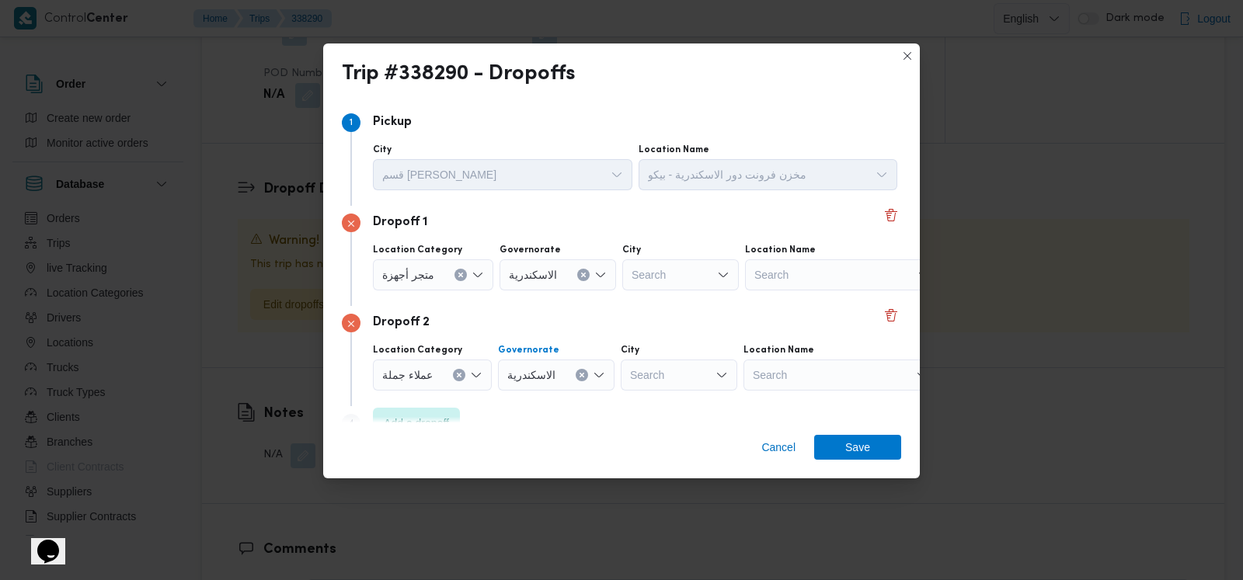
click at [690, 387] on div "Search" at bounding box center [679, 375] width 116 height 31
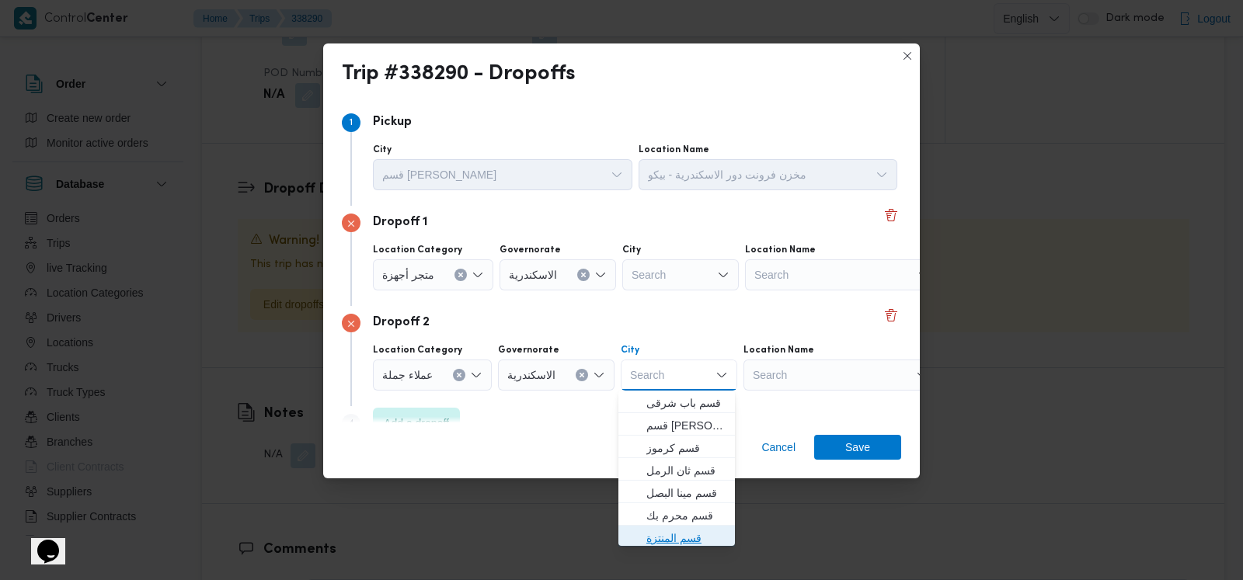
click at [675, 540] on span "قسم المنتزة" at bounding box center [685, 538] width 79 height 19
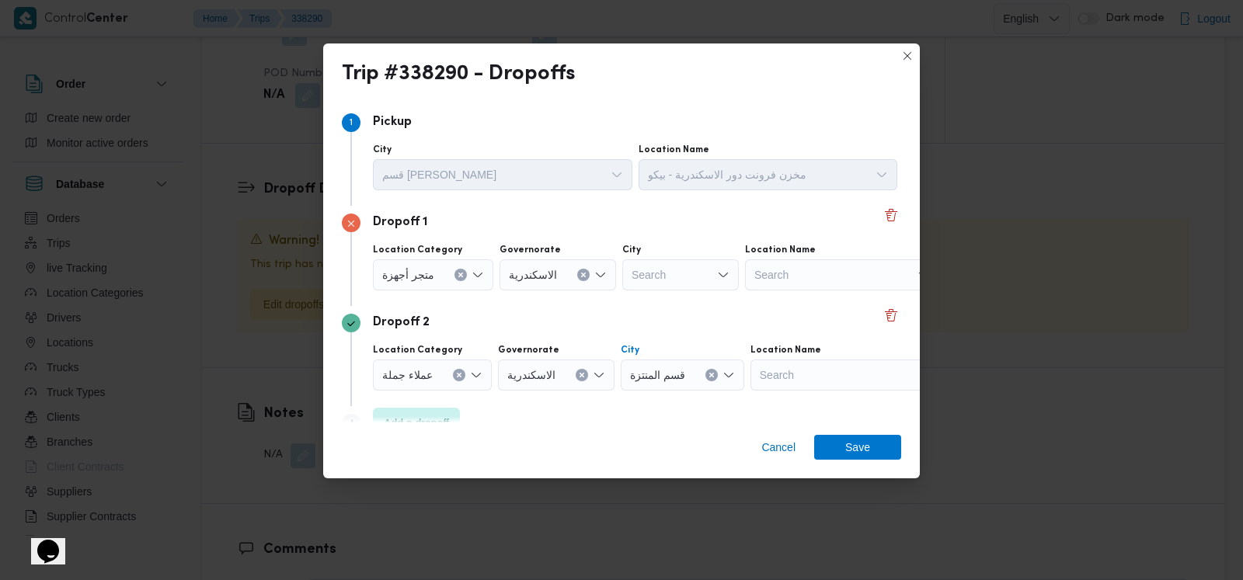
click at [812, 277] on div "Search" at bounding box center [842, 274] width 194 height 31
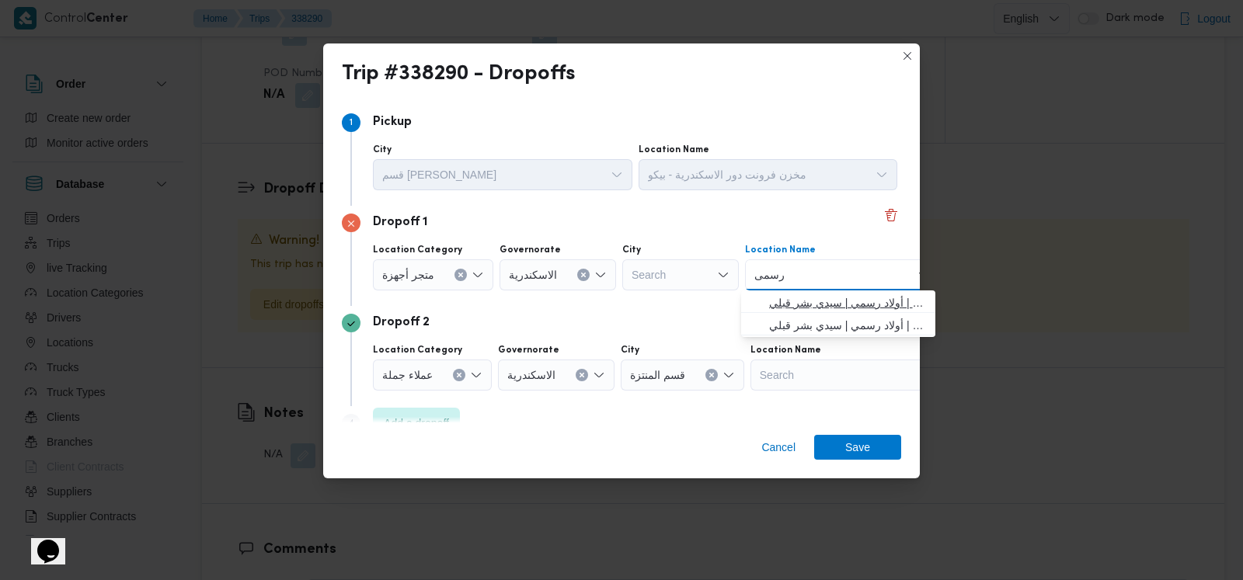
type input "رسمى"
click at [814, 294] on span "معرض رسمى سيدى بشر | أولاد رسمي | سيدي بشر قبلي" at bounding box center [847, 303] width 157 height 19
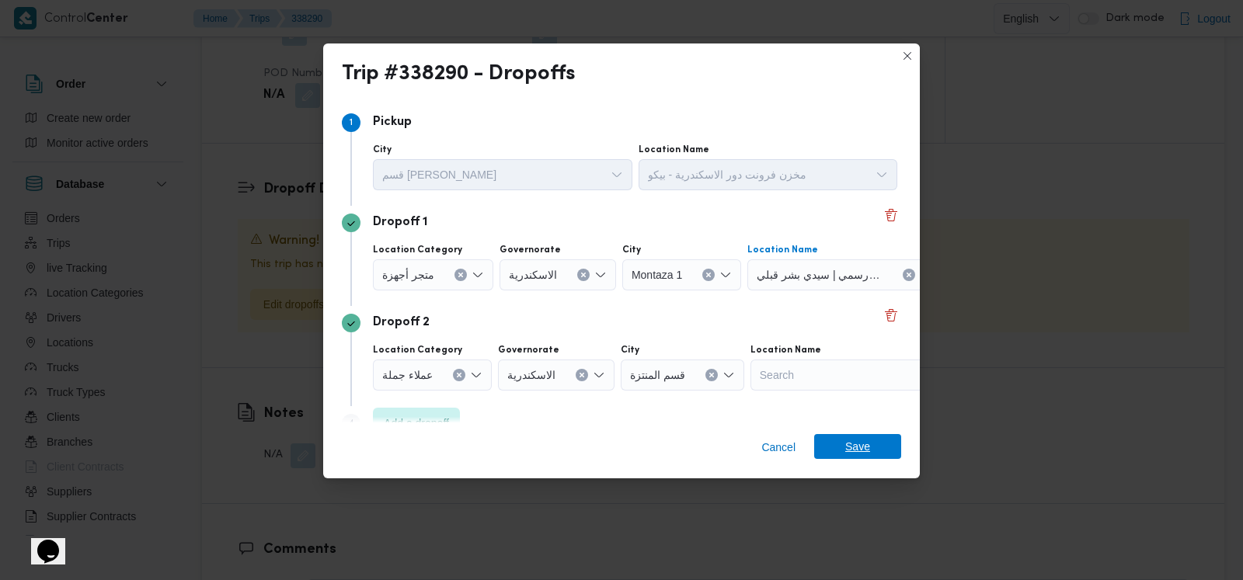
click at [841, 436] on span "Save" at bounding box center [857, 446] width 87 height 25
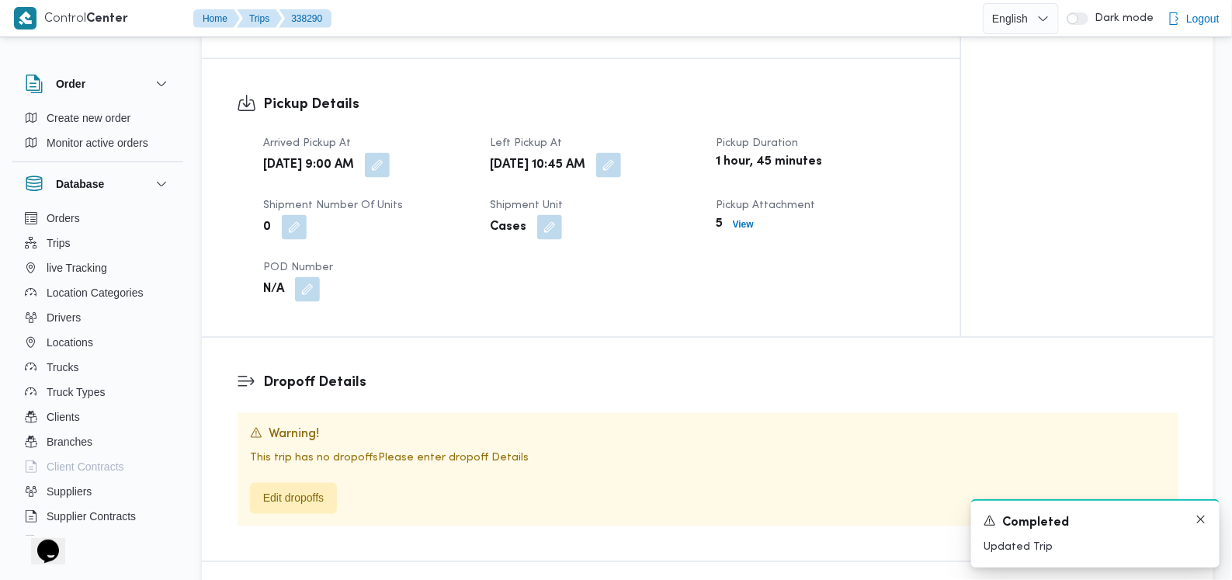
scroll to position [951, 0]
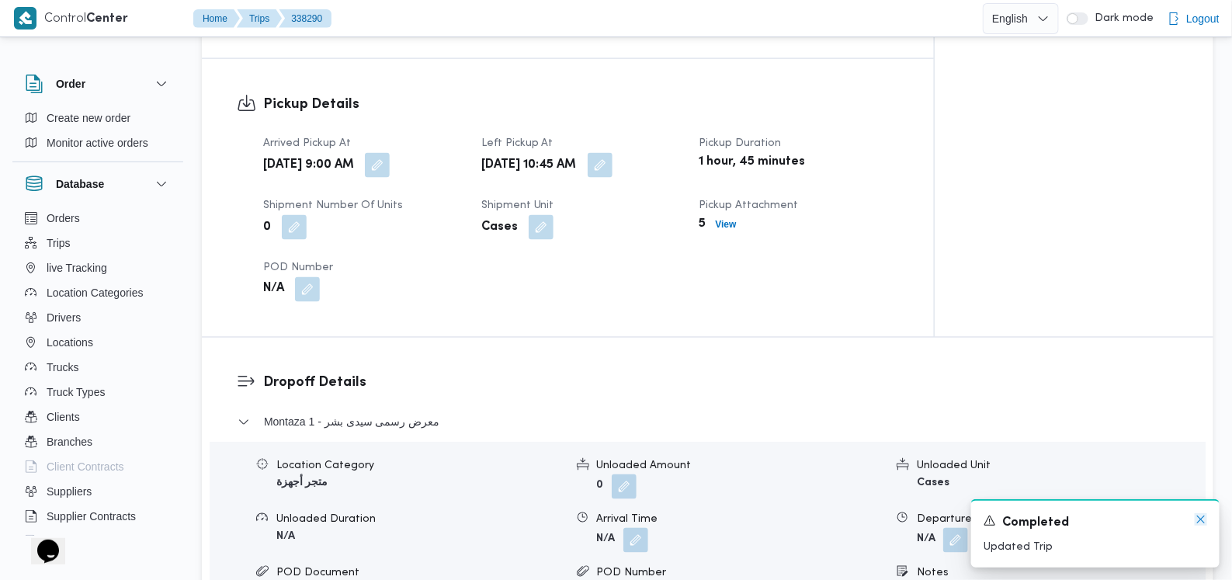
click at [1204, 518] on icon "Dismiss toast" at bounding box center [1202, 520] width 8 height 8
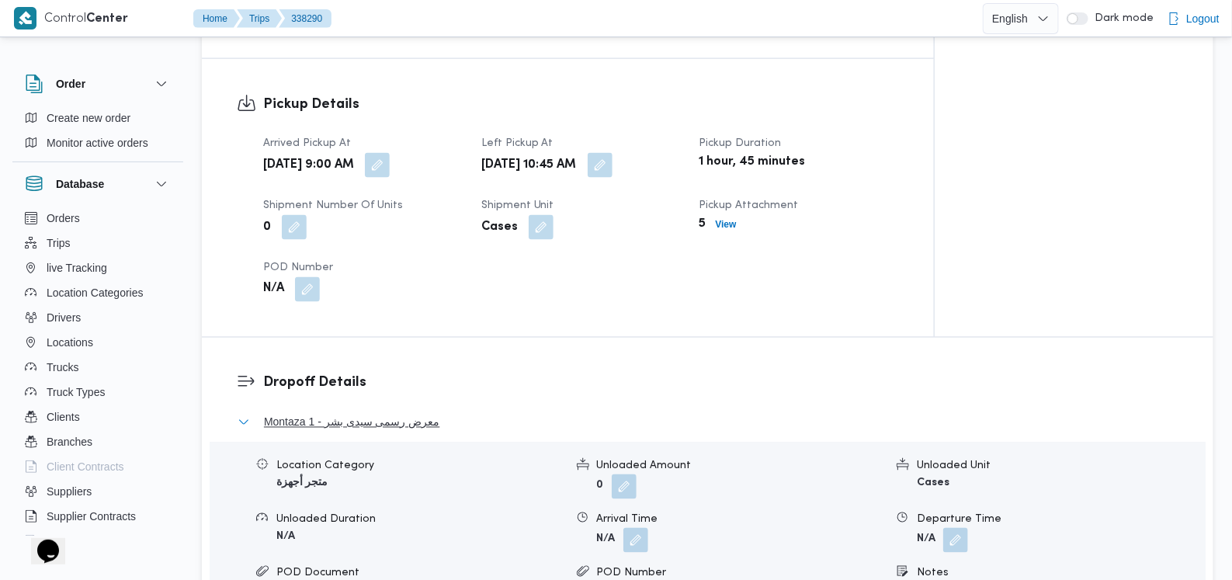
click at [385, 413] on span "Montaza 1 - معرض رسمى سيدى بشر" at bounding box center [352, 422] width 176 height 19
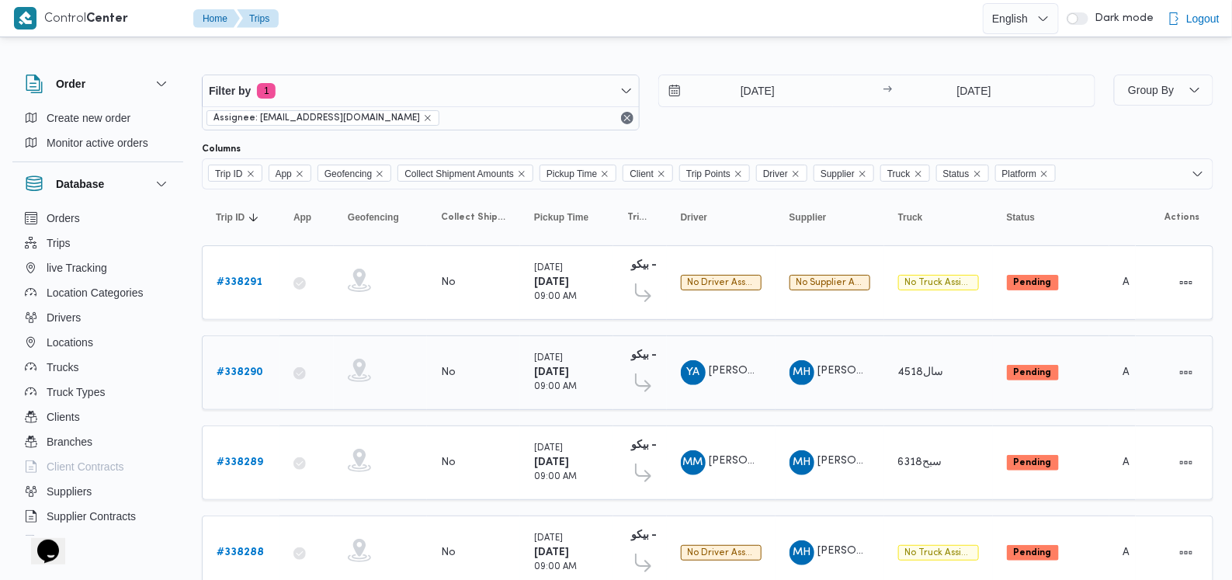
click at [234, 370] on b "# 338290" at bounding box center [240, 372] width 47 height 10
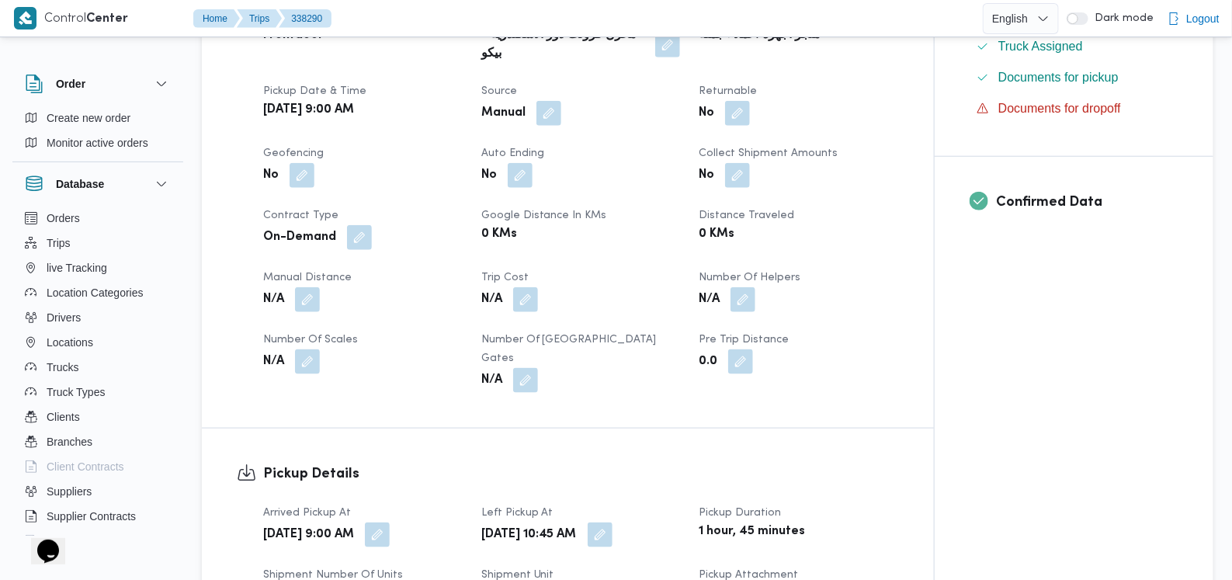
scroll to position [582, 0]
click at [756, 289] on button "button" at bounding box center [743, 297] width 25 height 25
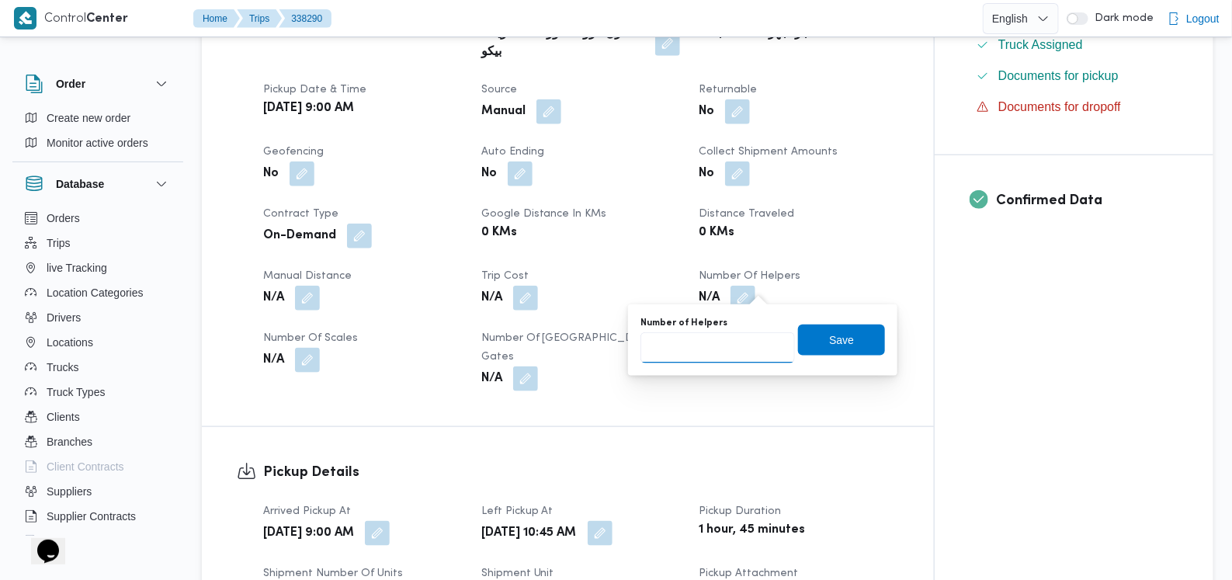
click at [707, 350] on input "Number of Helpers" at bounding box center [718, 347] width 155 height 31
type input "1"
click at [803, 342] on span "Save" at bounding box center [841, 339] width 87 height 31
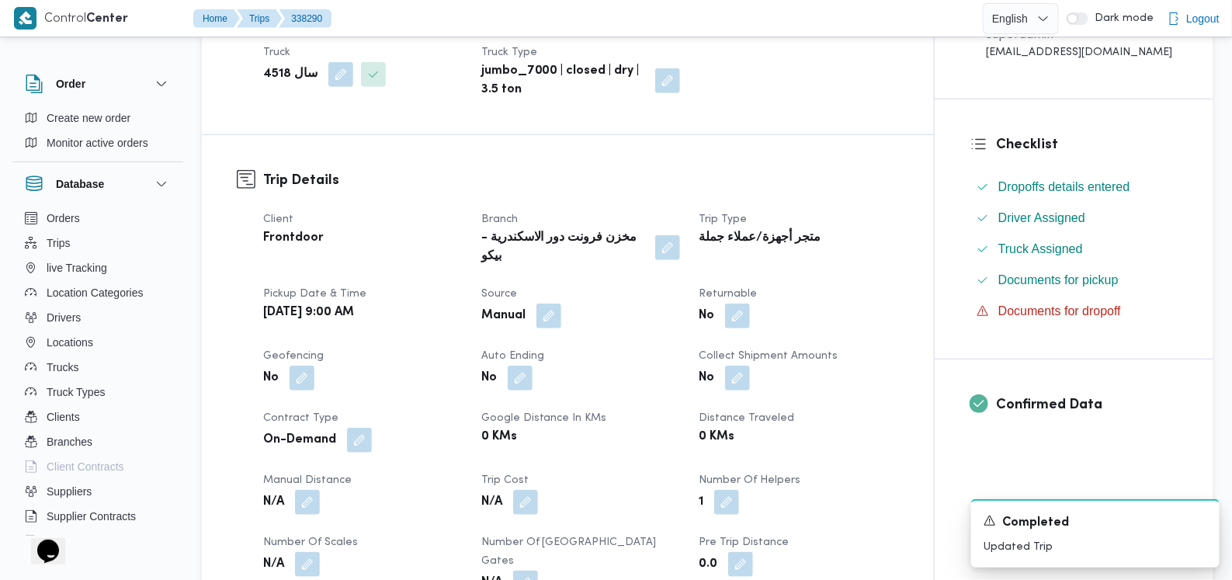
scroll to position [388, 0]
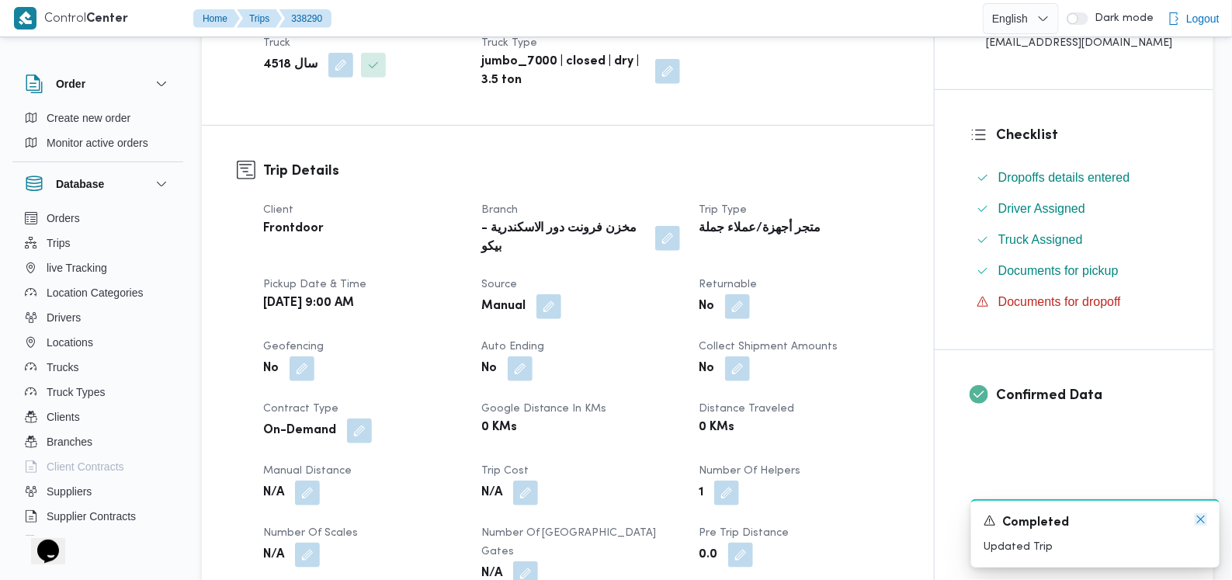
click at [1196, 522] on icon "Dismiss toast" at bounding box center [1201, 519] width 12 height 12
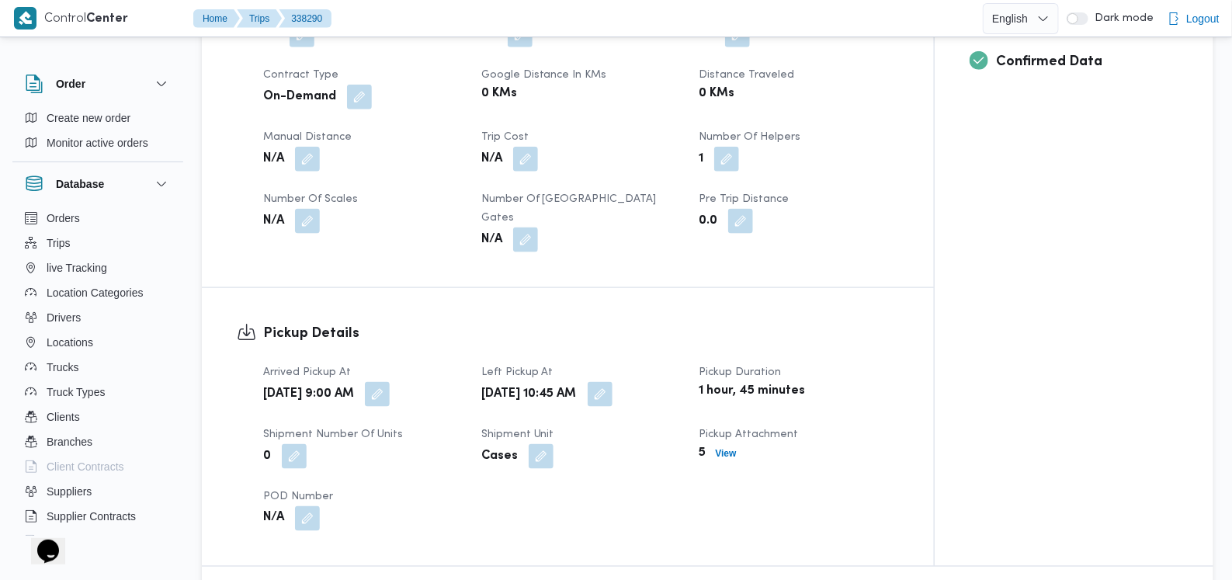
scroll to position [679, 0]
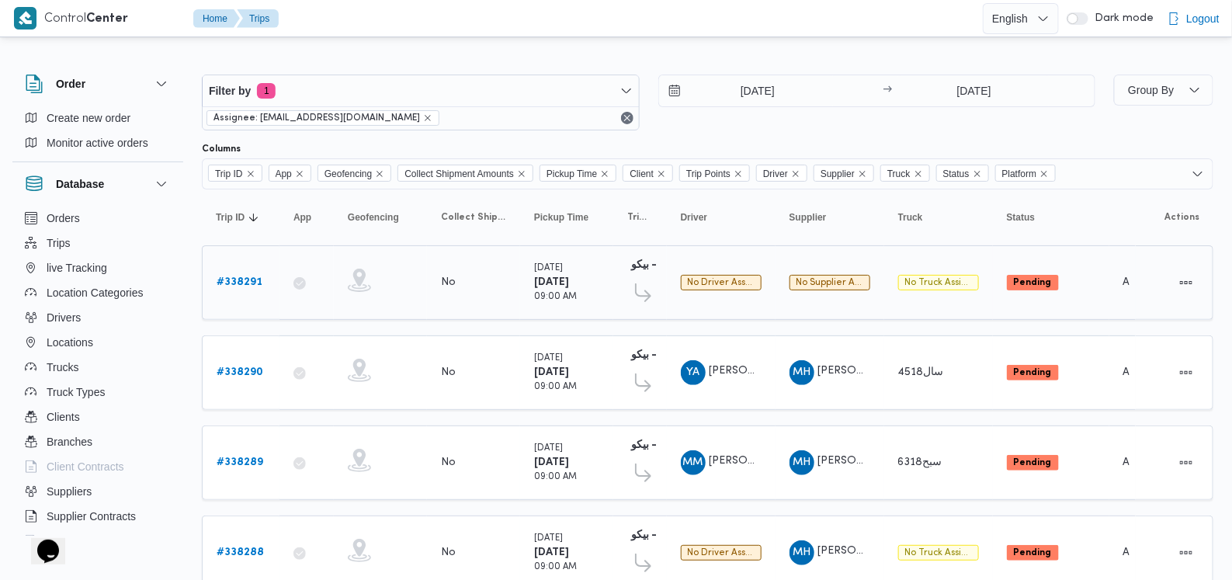
click at [251, 283] on b "# 338291" at bounding box center [240, 282] width 46 height 10
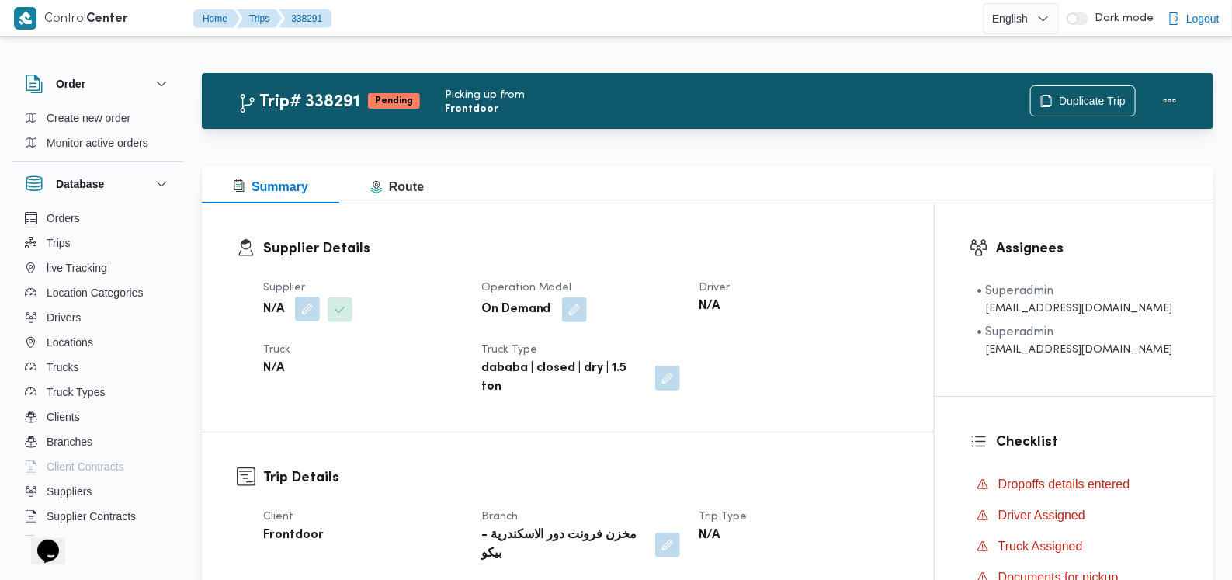
click at [303, 313] on button "button" at bounding box center [307, 309] width 25 height 25
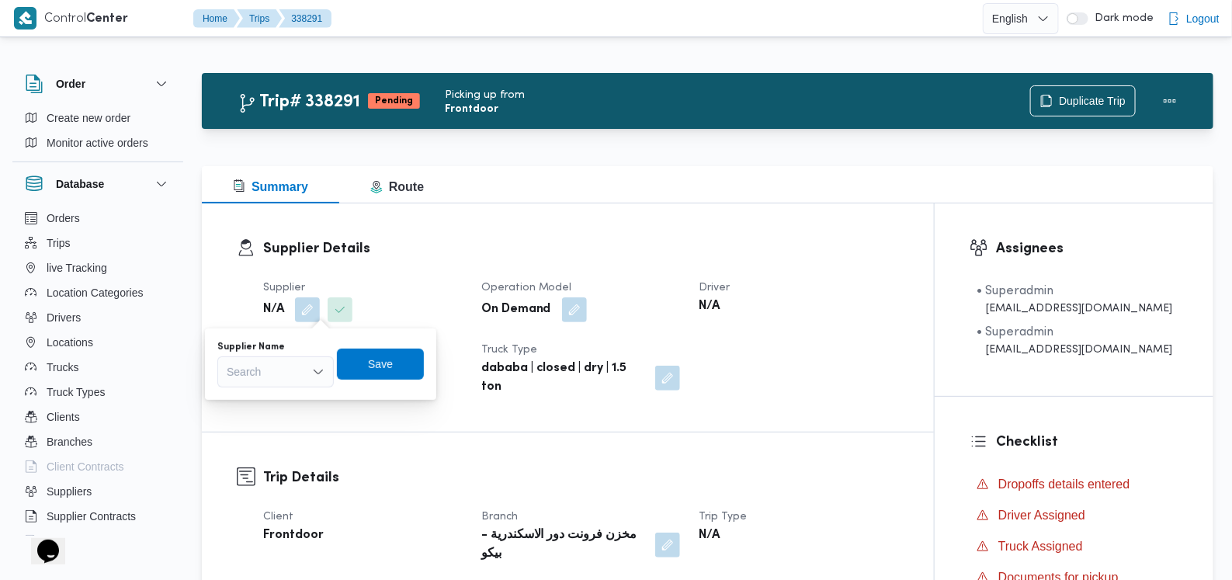
click at [291, 367] on div "Search" at bounding box center [275, 371] width 116 height 31
type input "فتحى حسن"
click at [290, 417] on span "فتحى حسن جلال ابو الحسن شركه تربو" at bounding box center [284, 422] width 79 height 19
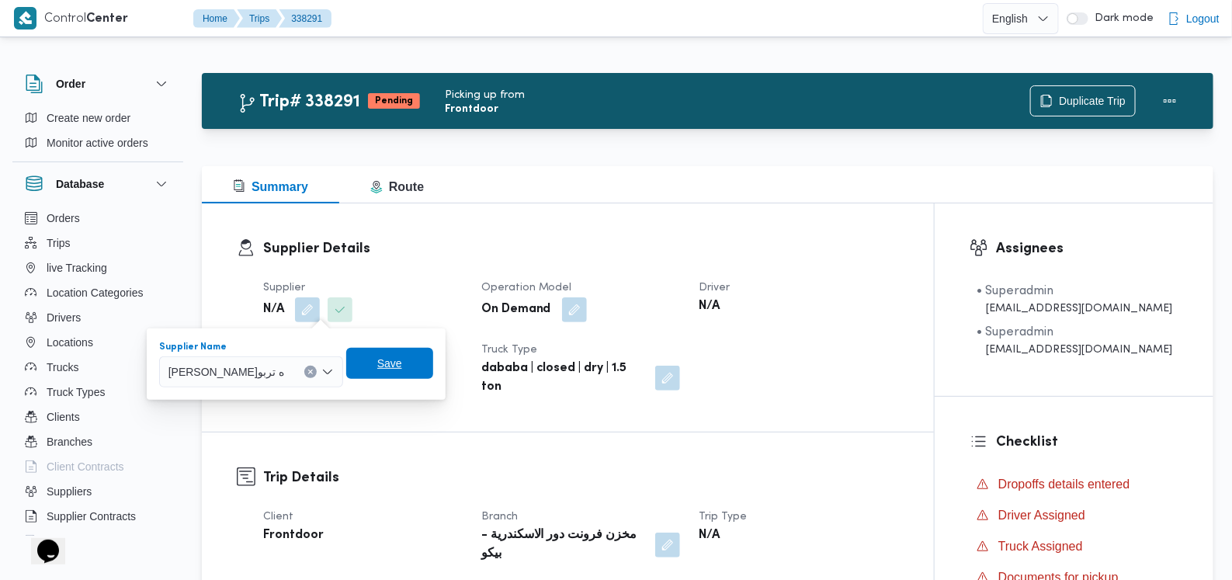
click at [408, 363] on span "Save" at bounding box center [389, 363] width 87 height 31
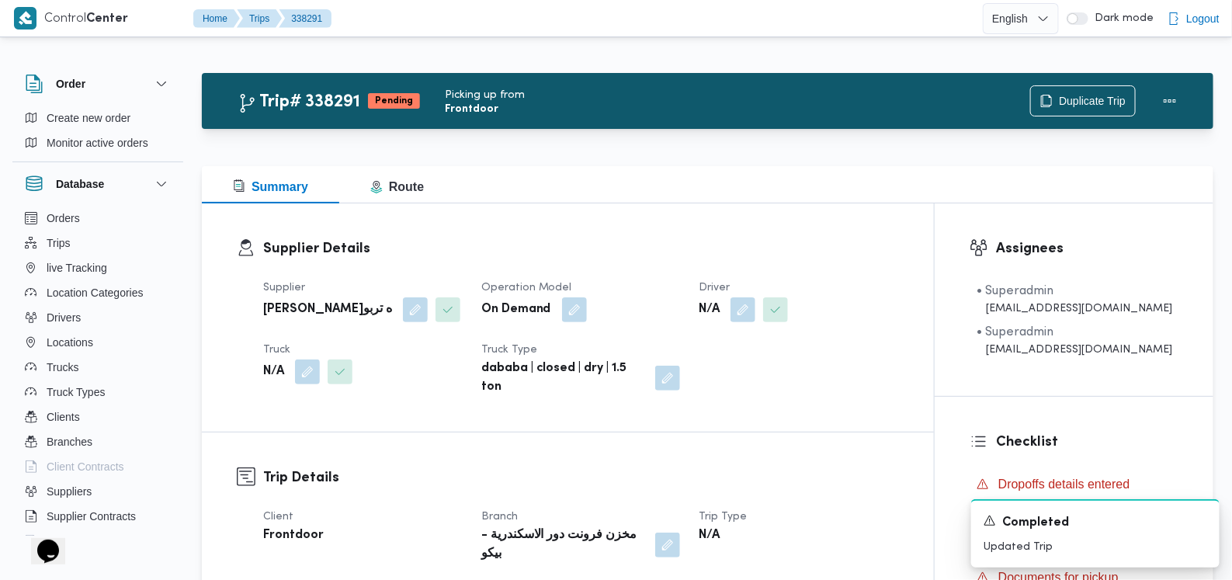
click at [432, 363] on div "Supplier فتحى حسن جلال ابو الحسن شركه تربو Operation Model On Demand Driver N/A…" at bounding box center [581, 337] width 655 height 137
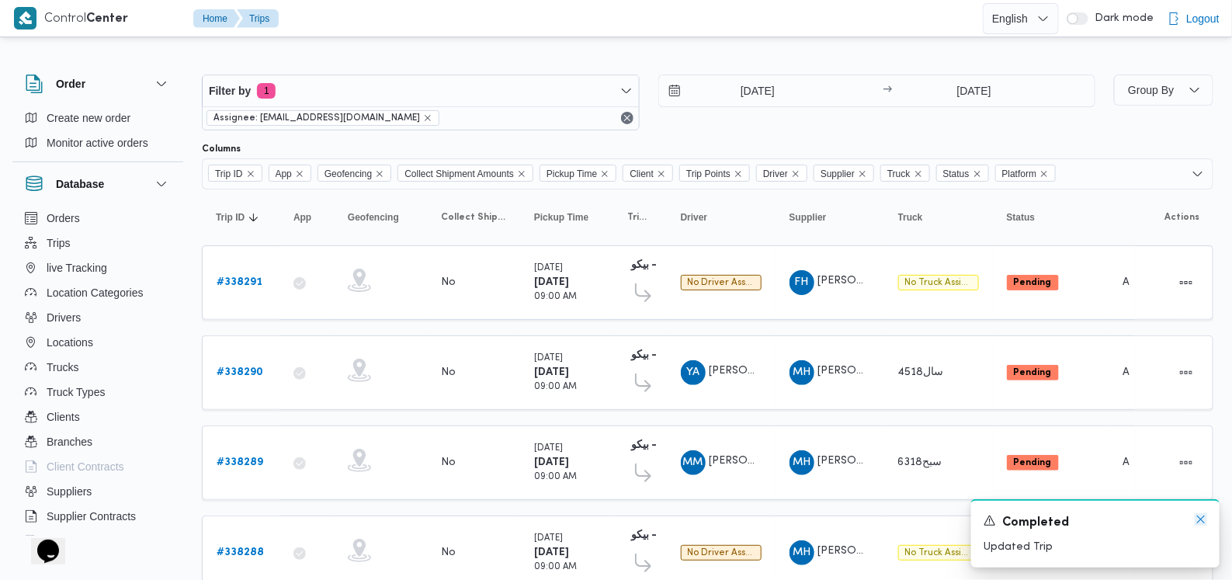
click at [1201, 522] on icon "Dismiss toast" at bounding box center [1201, 519] width 12 height 12
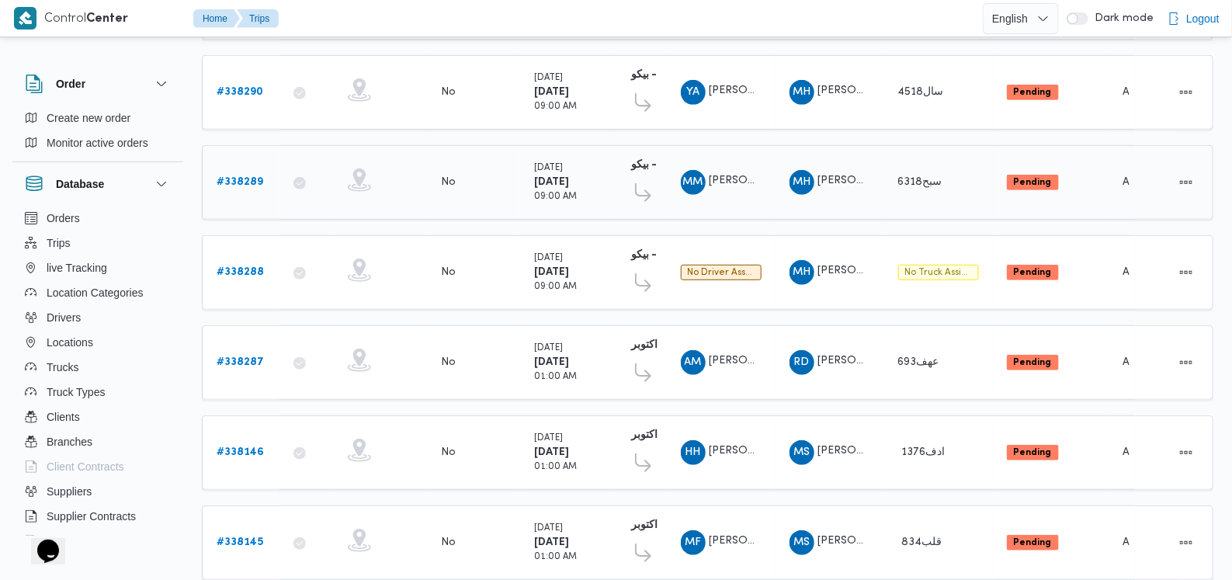
scroll to position [499, 0]
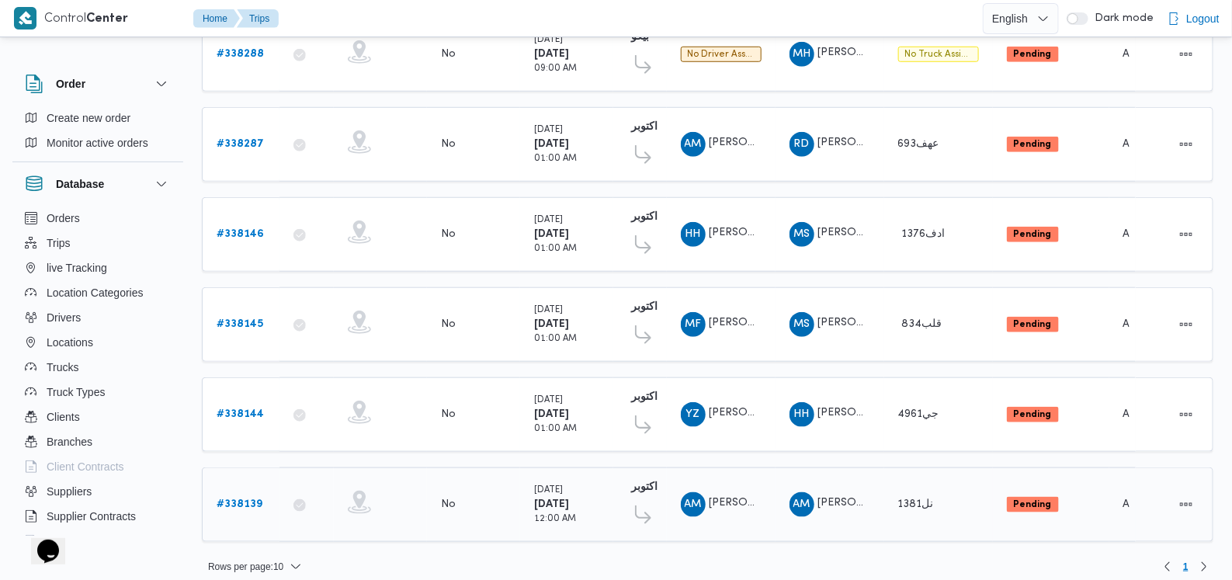
click at [245, 499] on b "# 338139" at bounding box center [240, 504] width 46 height 10
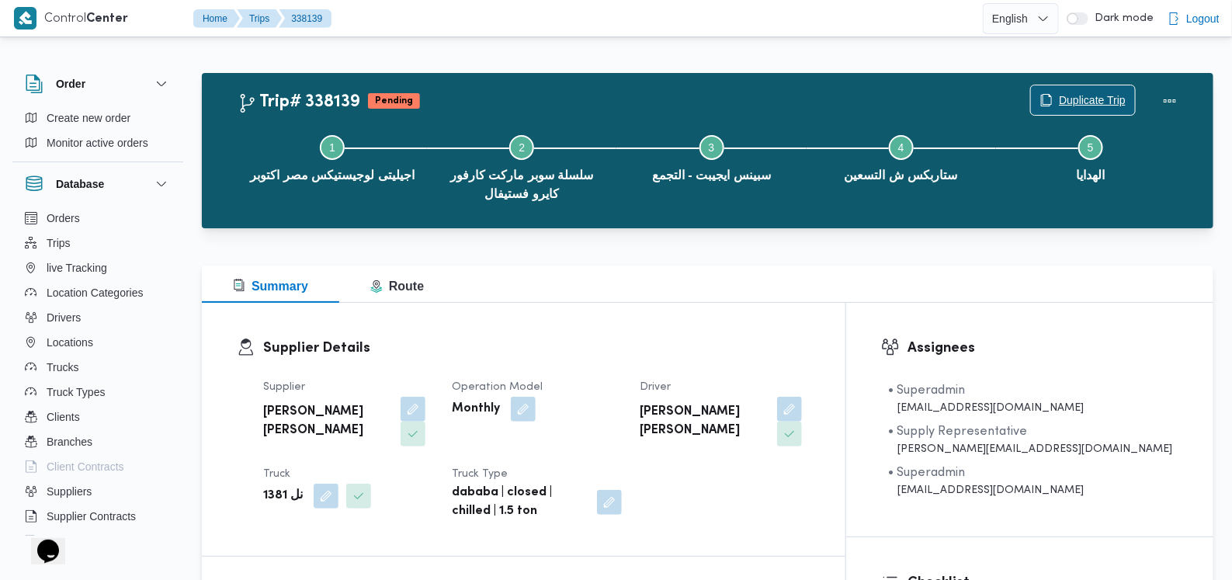
click at [1069, 92] on span "Duplicate Trip" at bounding box center [1092, 100] width 67 height 19
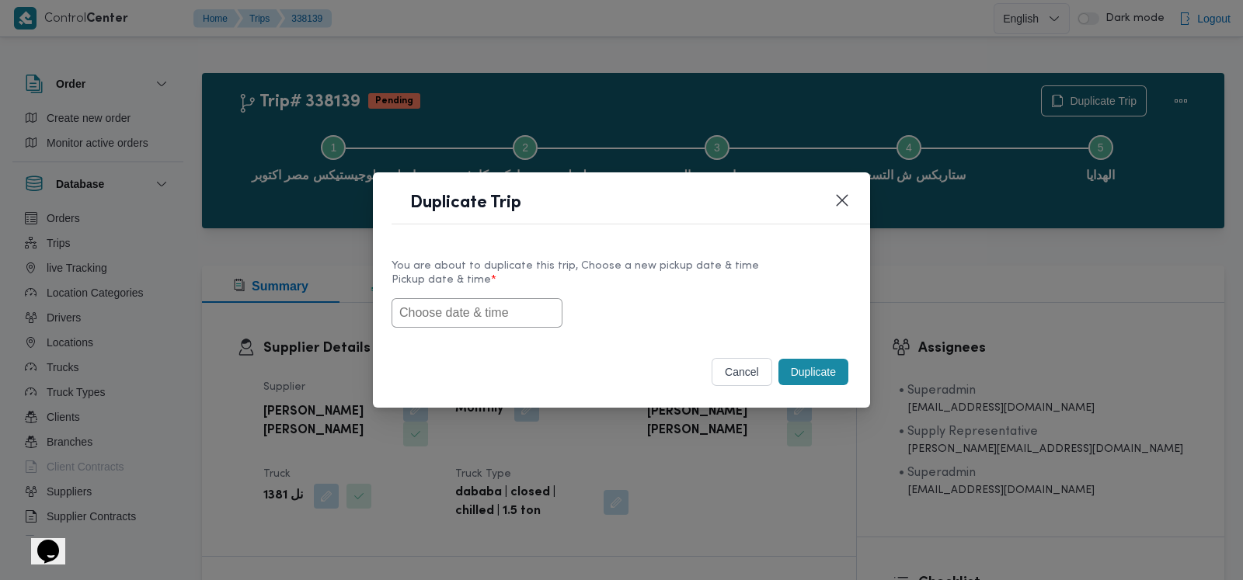
click at [474, 314] on input "text" at bounding box center [476, 313] width 171 height 30
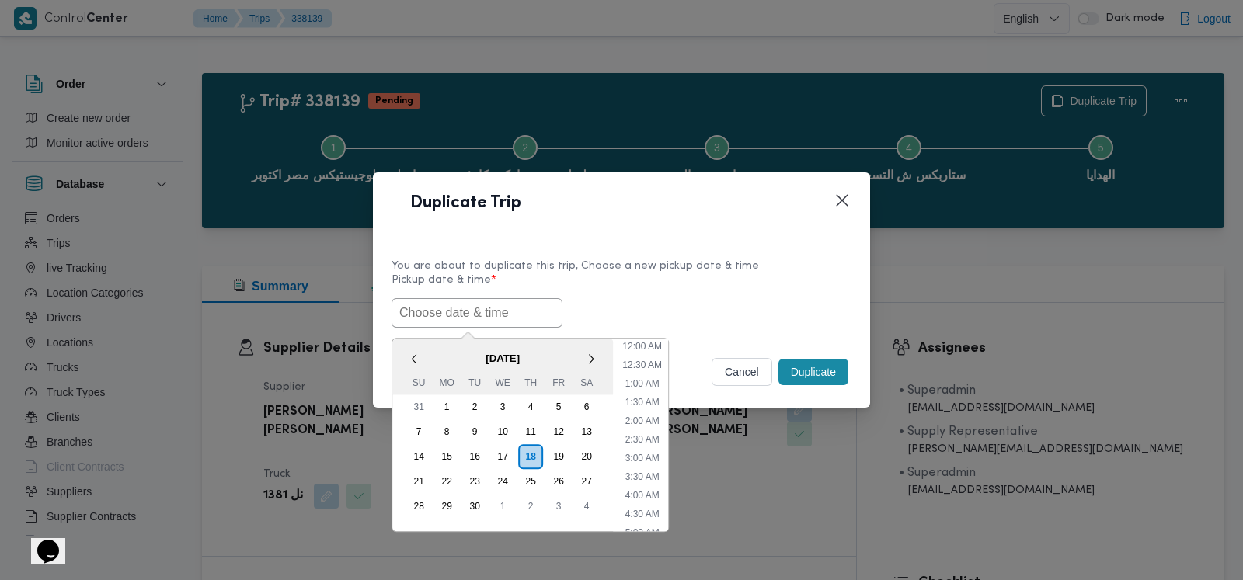
scroll to position [341, 0]
click at [586, 454] on div "20" at bounding box center [587, 457] width 30 height 30
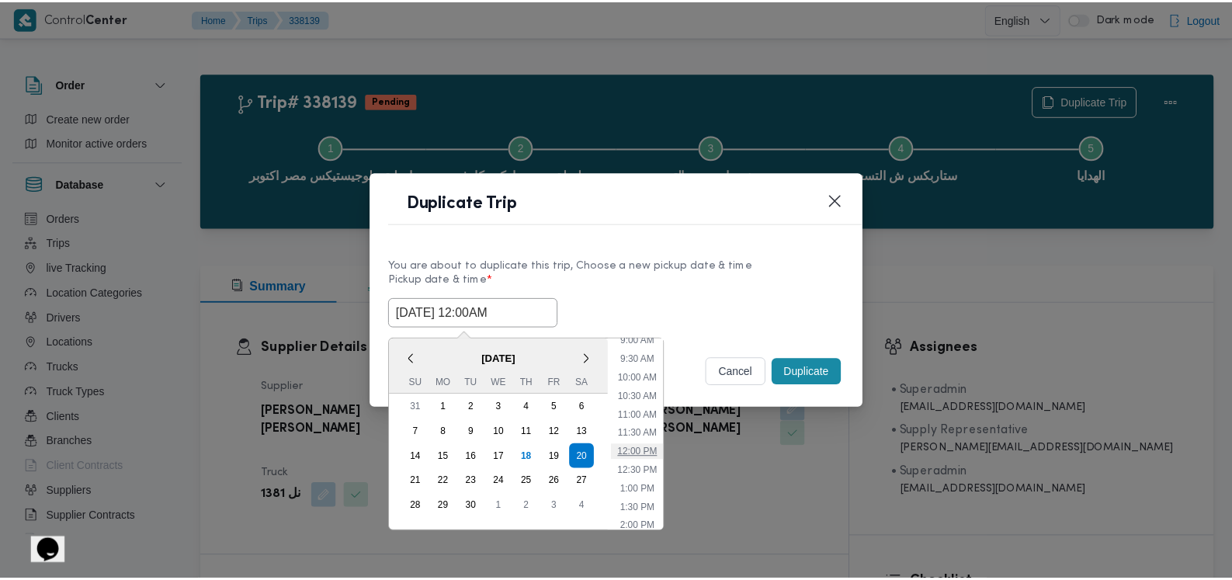
scroll to position [0, 0]
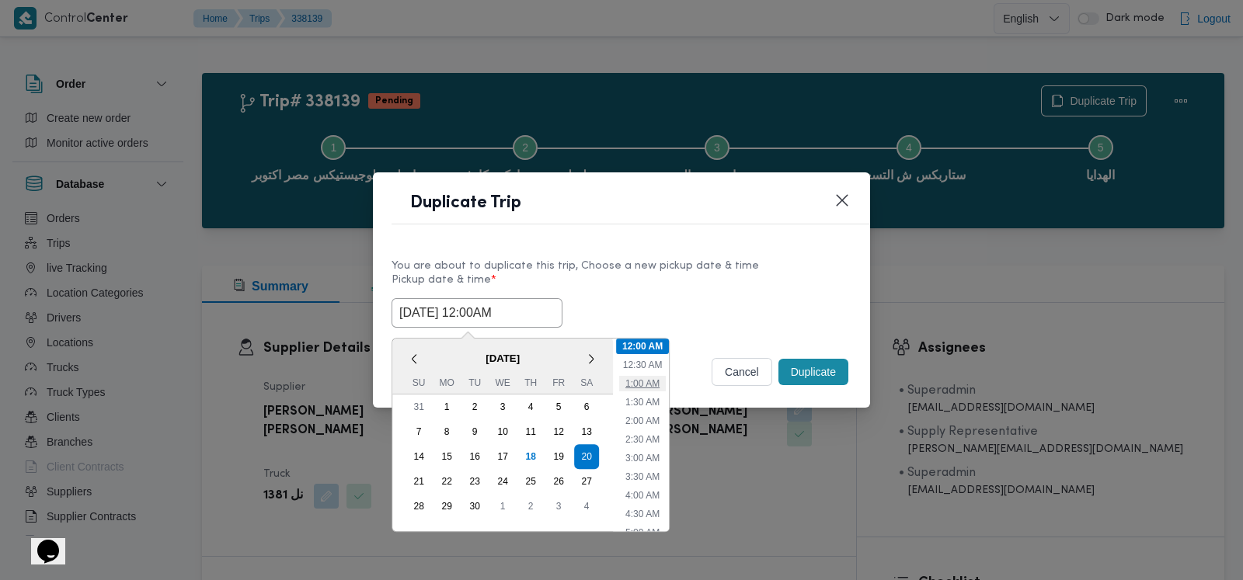
click at [641, 382] on li "1:00 AM" at bounding box center [642, 384] width 47 height 16
type input "20/09/2025 1:00AM"
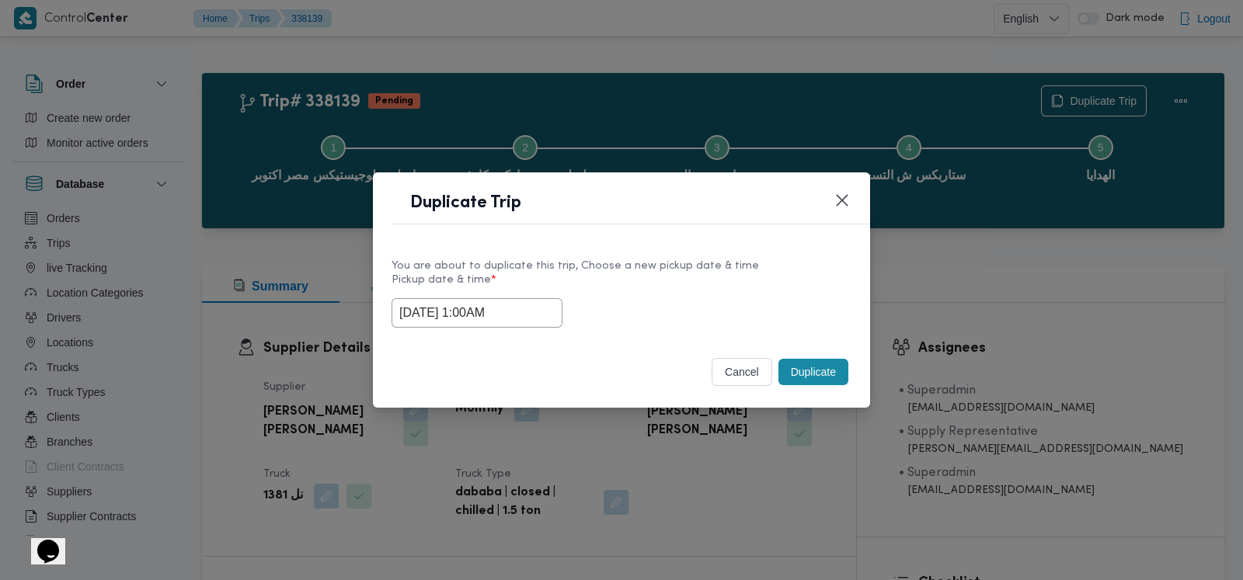
click at [791, 379] on button "Duplicate" at bounding box center [813, 372] width 70 height 26
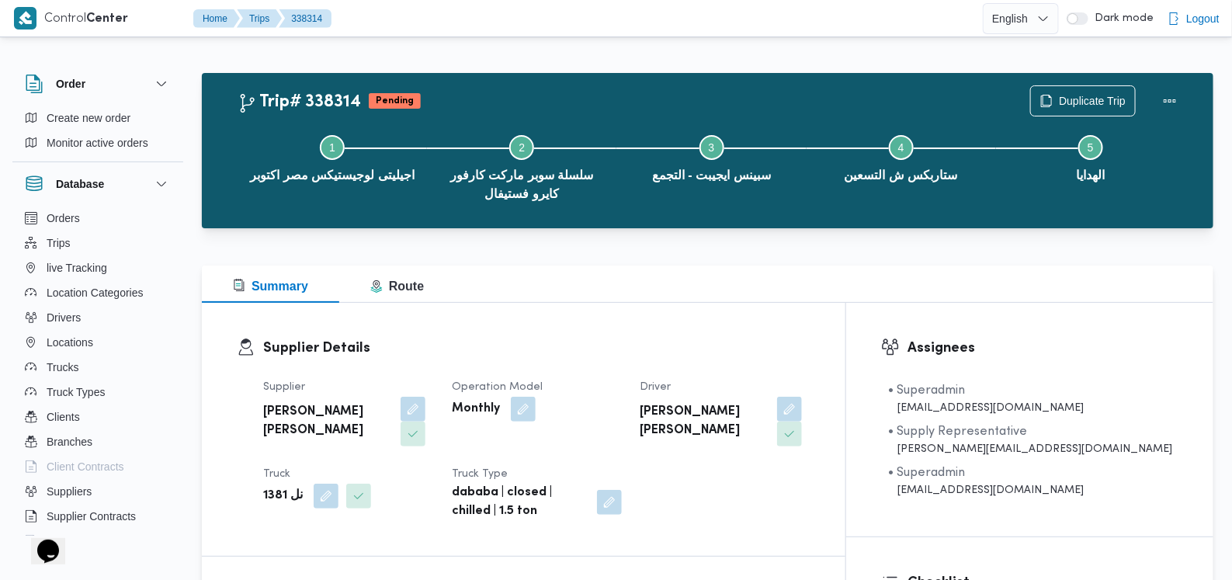
click at [1078, 83] on div "Duplicate Trip" at bounding box center [1108, 101] width 174 height 50
click at [1079, 96] on span "Duplicate Trip" at bounding box center [1092, 100] width 67 height 19
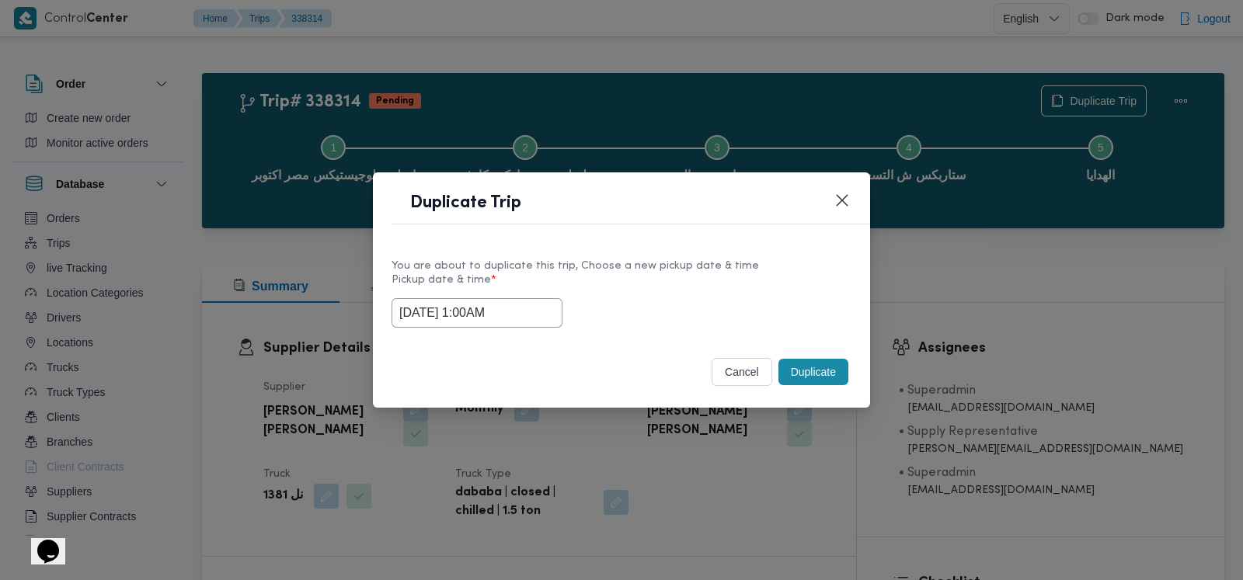
click at [521, 322] on input "20/09/2025 1:00AM" at bounding box center [476, 313] width 171 height 30
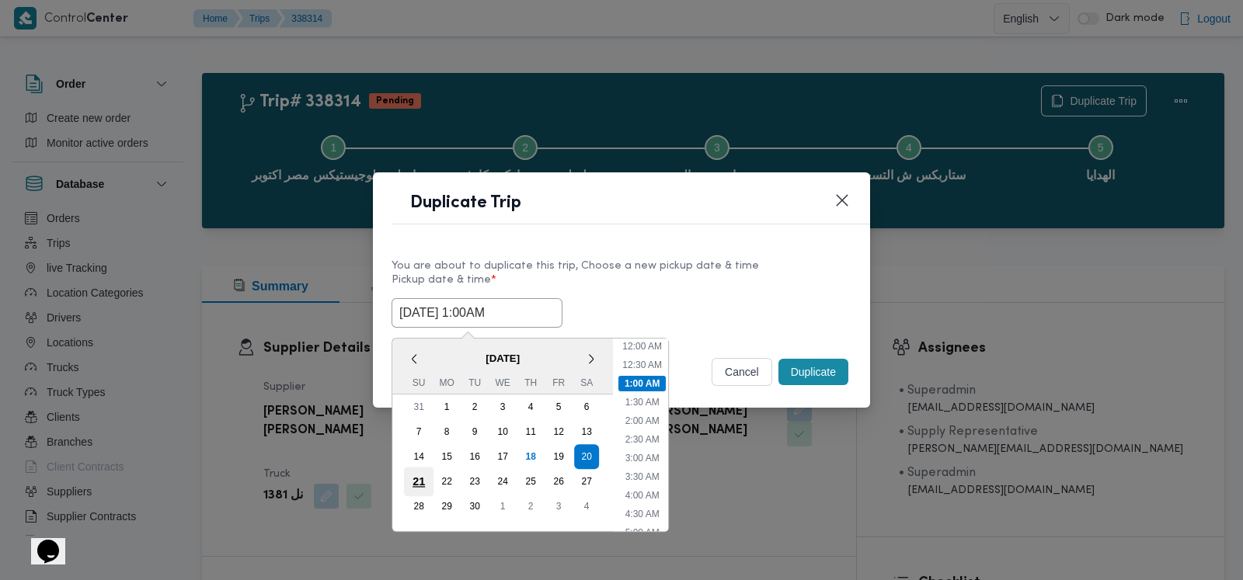
click at [407, 478] on div "21" at bounding box center [419, 482] width 30 height 30
type input "21/09/2025 1:00AM"
click at [738, 311] on div "21/09/2025 1:00AM < September 2025 > Su Mo Tu We Th Fr Sa 31 1 2 3 4 5 6 7 8 9 …" at bounding box center [621, 313] width 460 height 30
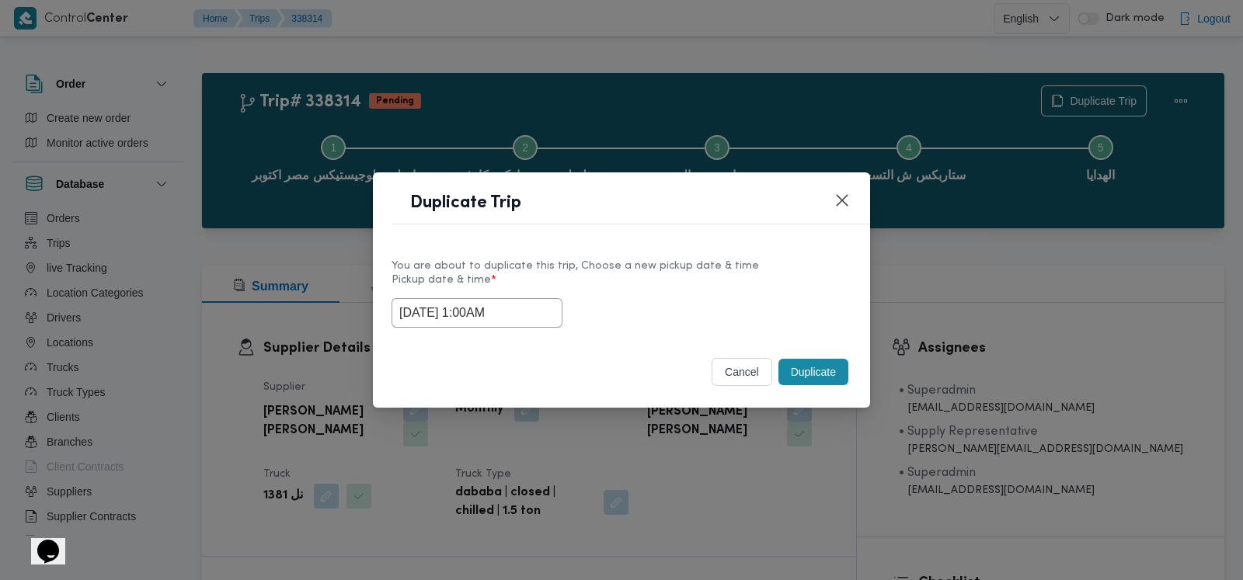
click at [834, 363] on button "Duplicate" at bounding box center [813, 372] width 70 height 26
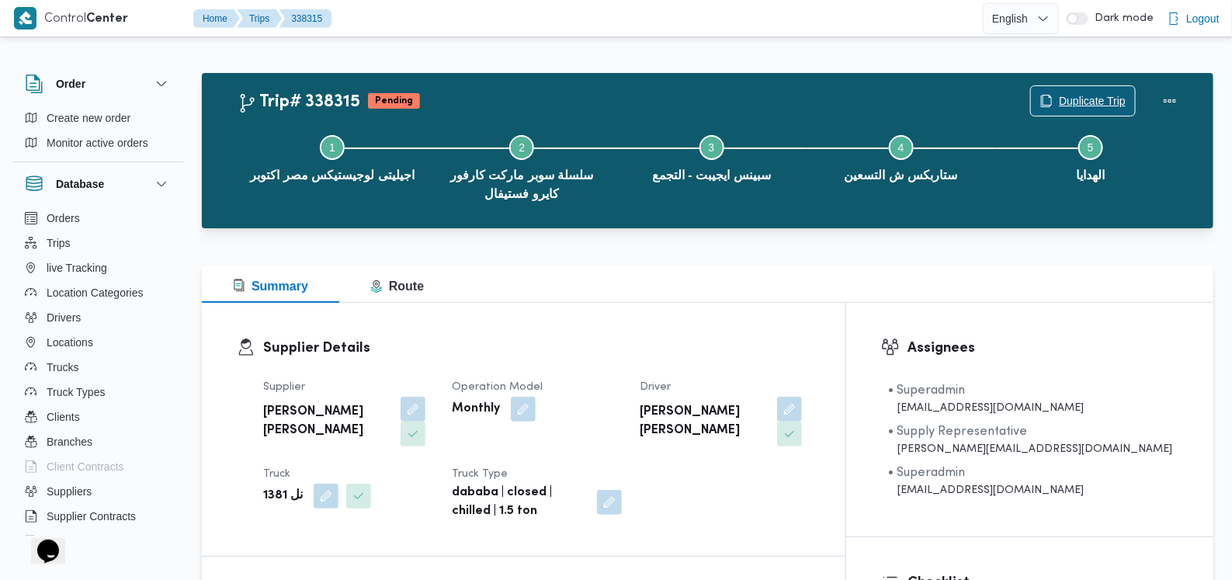
scroll to position [388, 0]
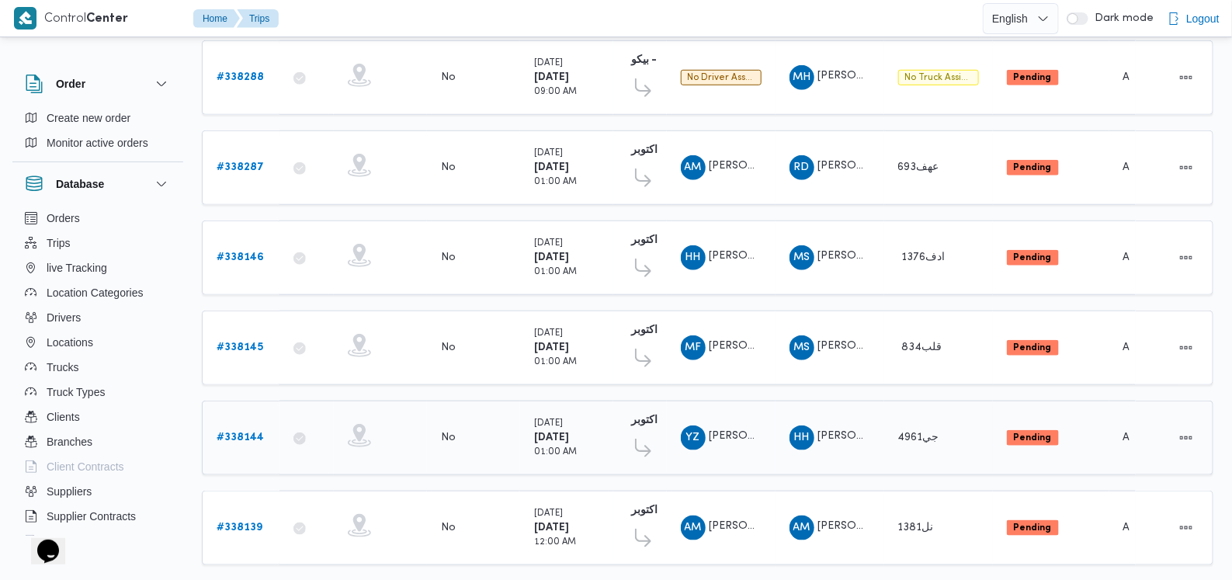
scroll to position [481, 0]
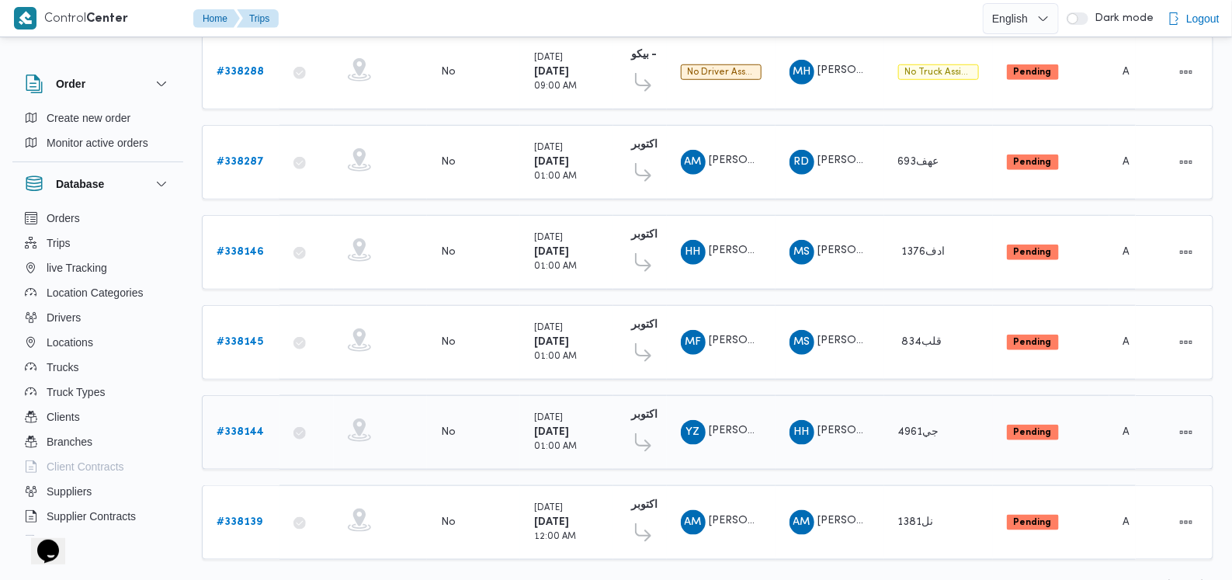
click at [256, 427] on b "# 338144" at bounding box center [240, 432] width 47 height 10
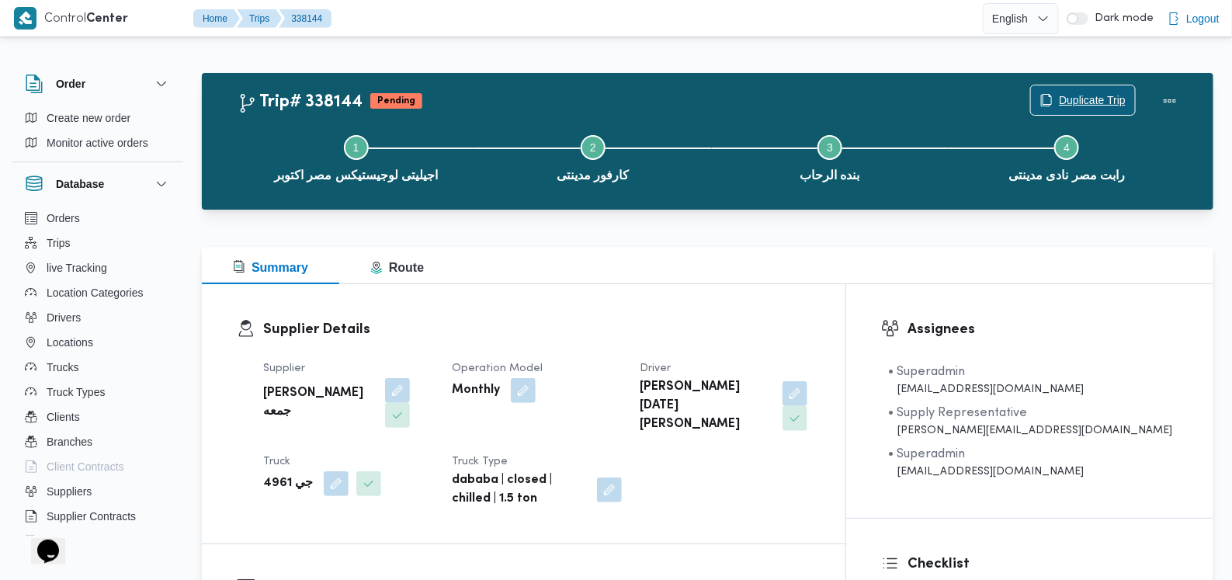
click at [1071, 101] on span "Duplicate Trip" at bounding box center [1092, 100] width 67 height 19
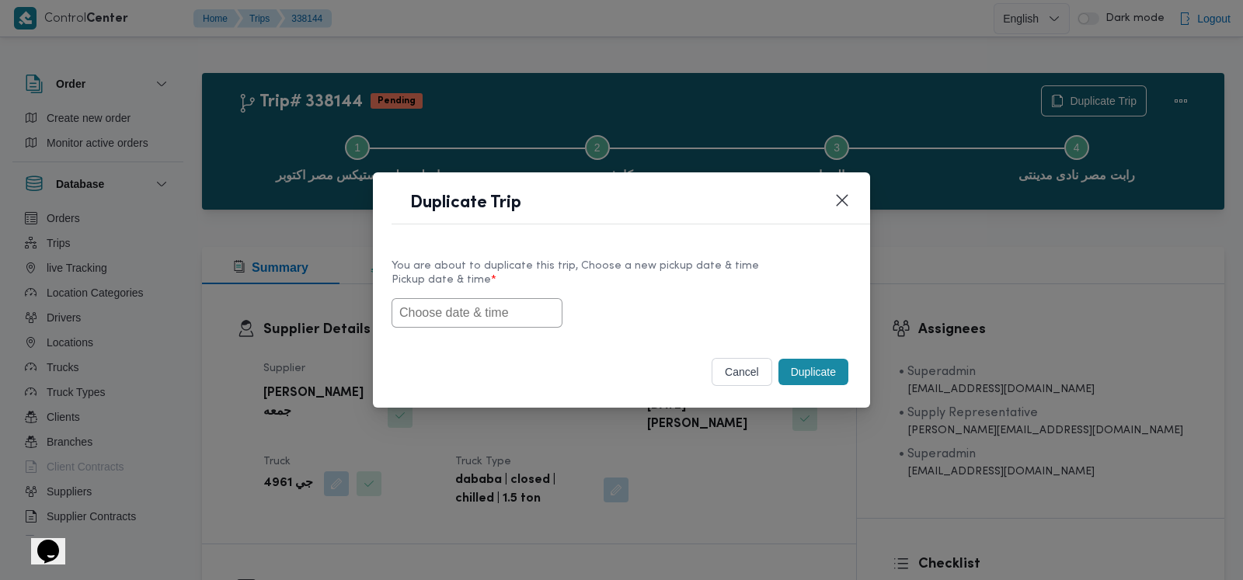
click at [496, 320] on input "text" at bounding box center [476, 313] width 171 height 30
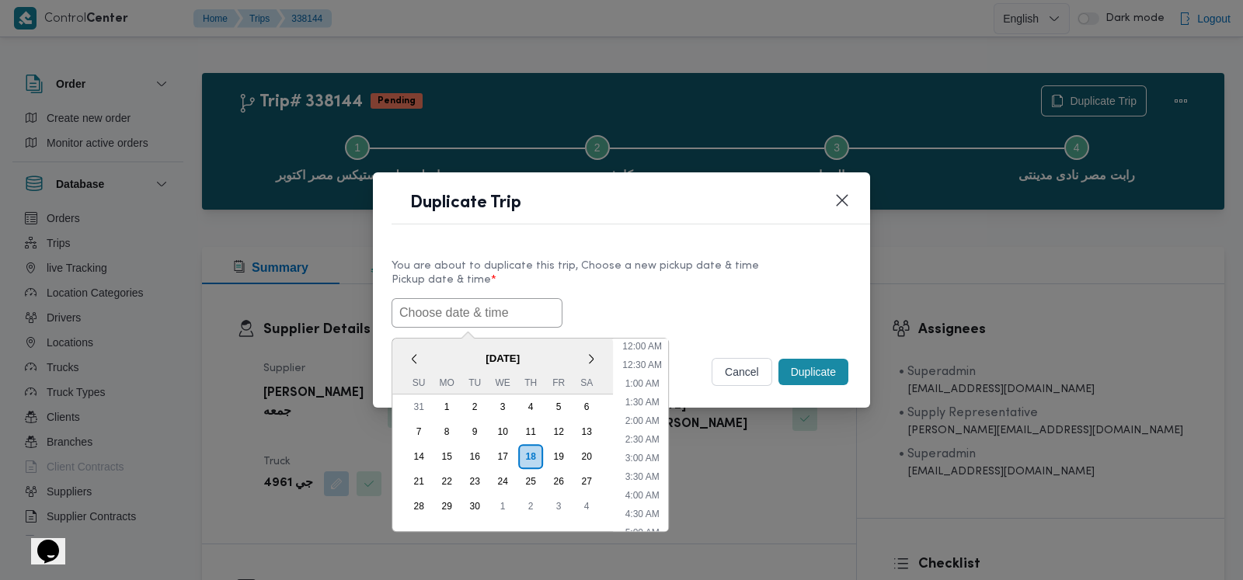
scroll to position [341, 0]
click at [583, 452] on div "20" at bounding box center [587, 457] width 30 height 30
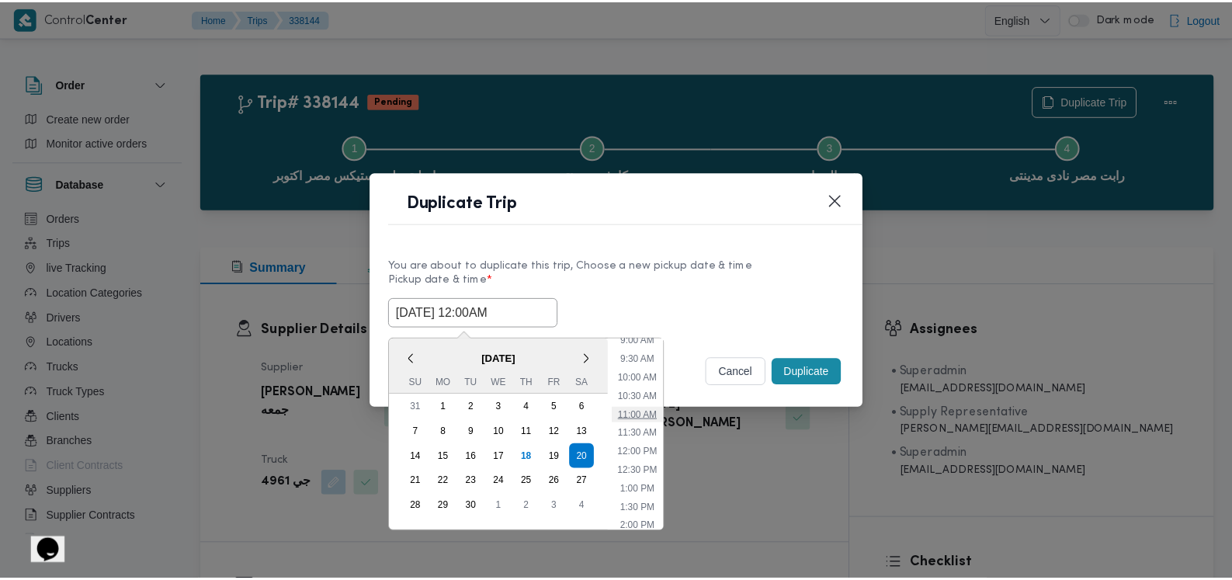
scroll to position [0, 0]
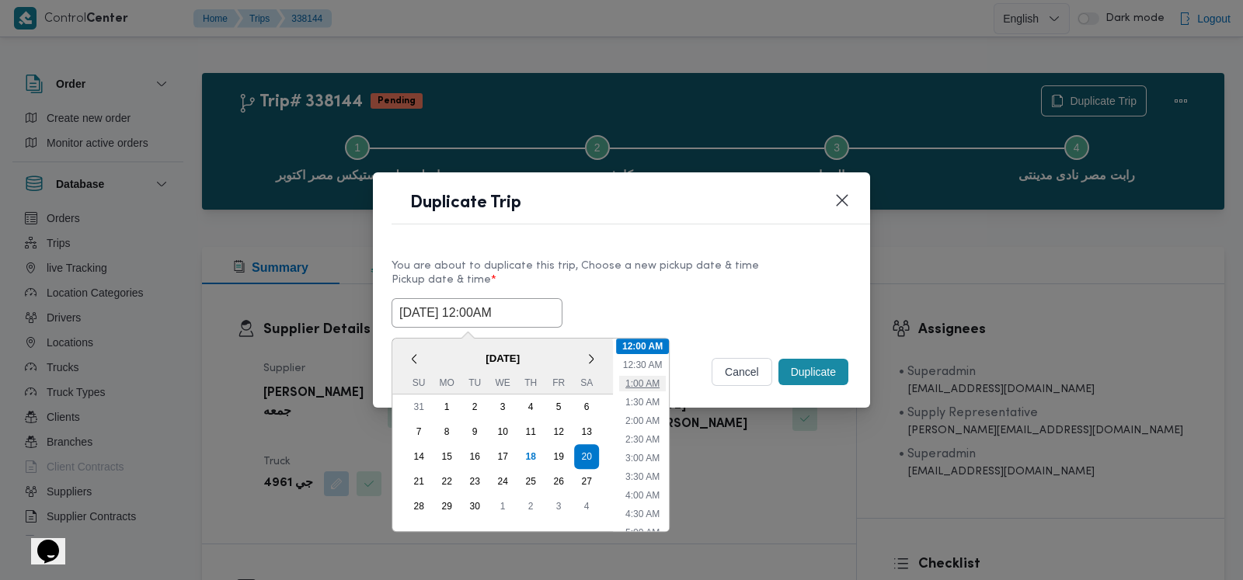
click at [653, 385] on li "1:00 AM" at bounding box center [642, 384] width 47 height 16
type input "20/09/2025 1:00AM"
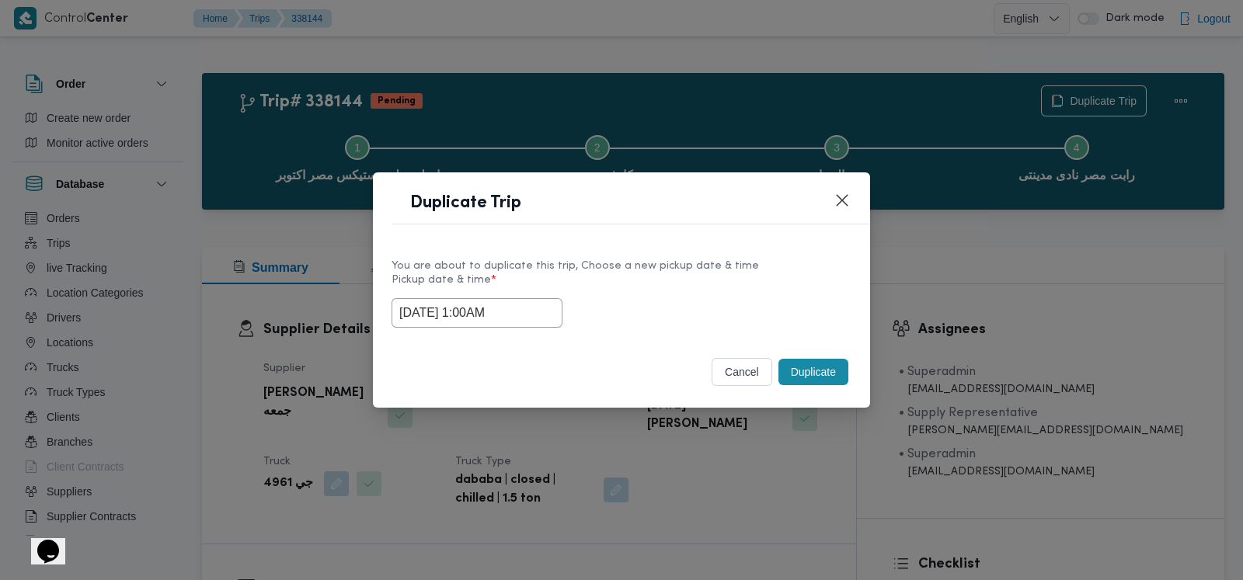
click at [814, 366] on button "Duplicate" at bounding box center [813, 372] width 70 height 26
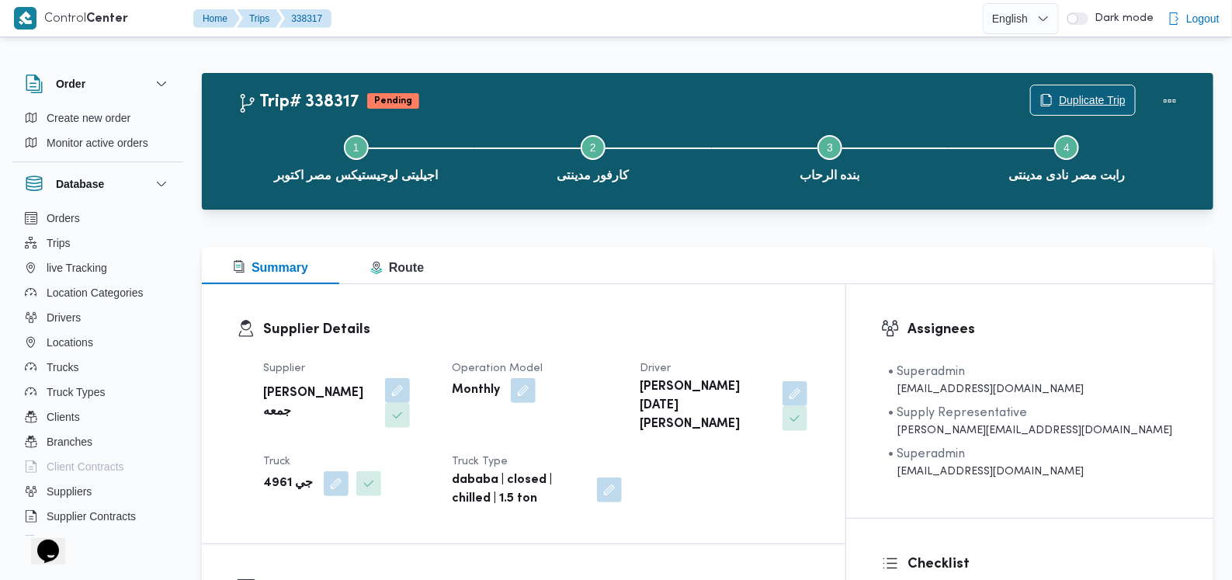
click at [1060, 99] on span "Duplicate Trip" at bounding box center [1092, 100] width 67 height 19
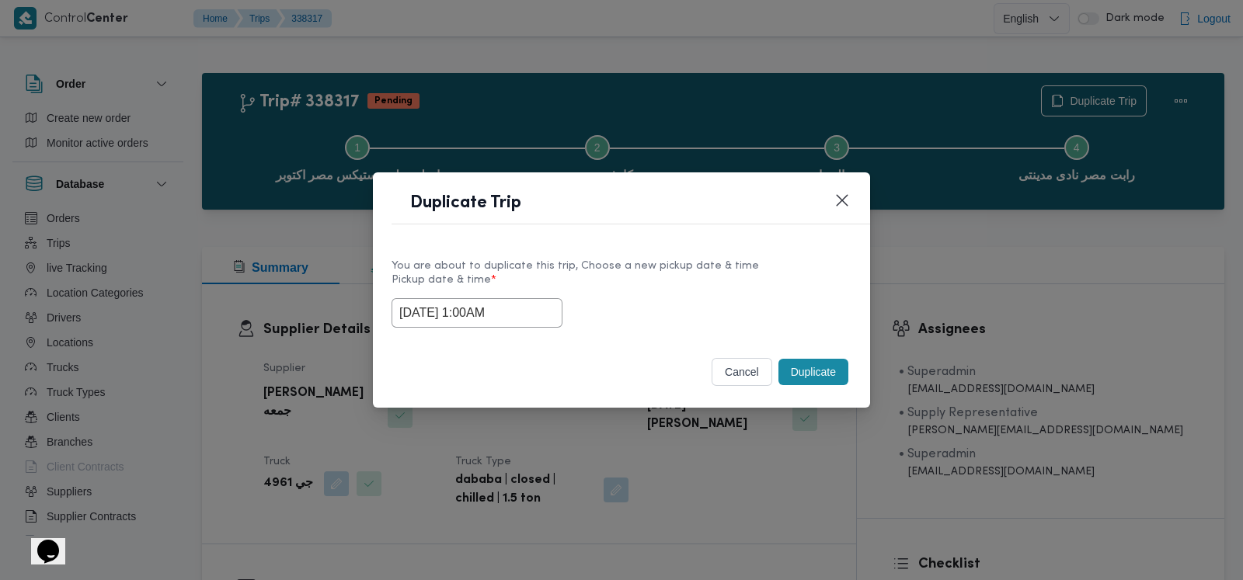
click at [497, 309] on input "20/09/2025 1:00AM" at bounding box center [476, 313] width 171 height 30
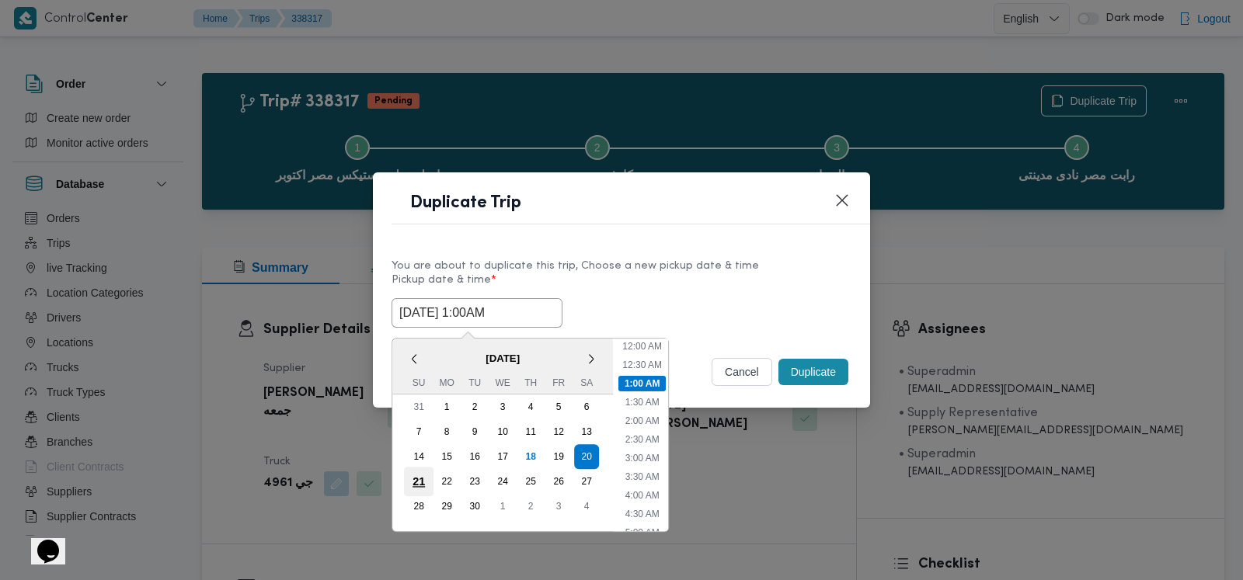
click at [417, 480] on div "21" at bounding box center [419, 482] width 30 height 30
type input "21/09/2025 1:00AM"
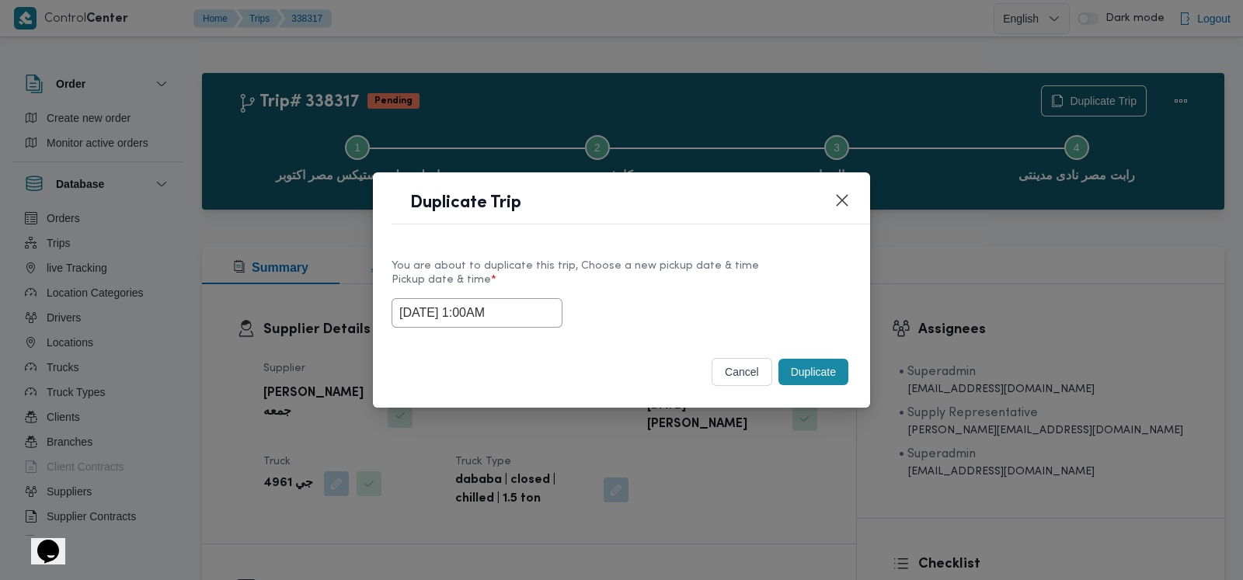
click at [758, 313] on div "21/09/2025 1:00AM" at bounding box center [621, 313] width 460 height 30
click at [815, 379] on button "Duplicate" at bounding box center [813, 372] width 70 height 26
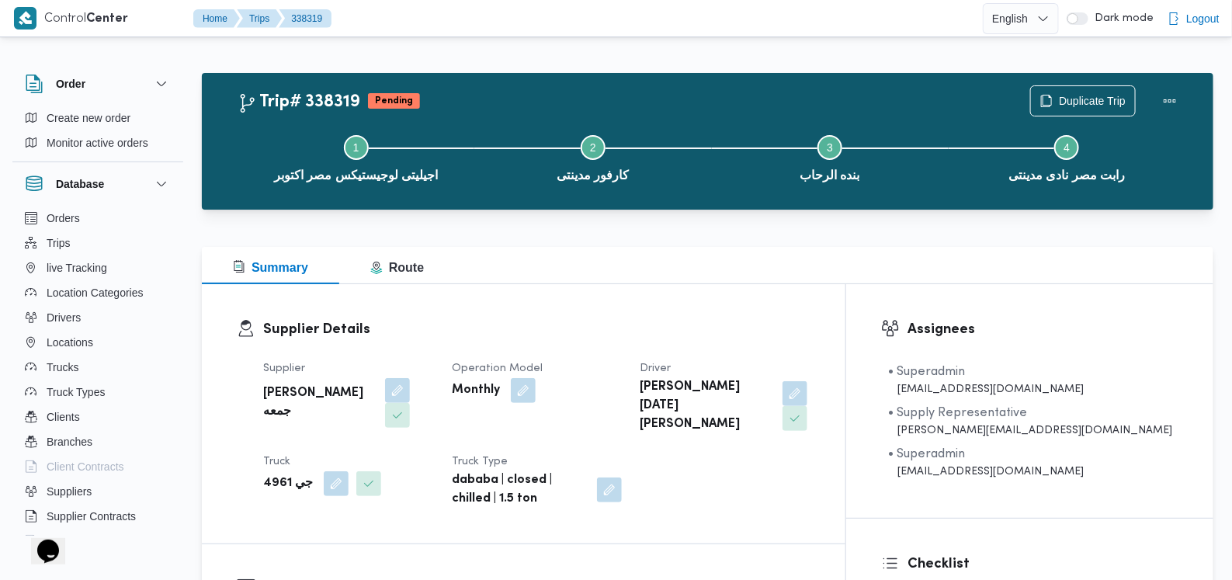
click at [622, 370] on dt "Operation Model" at bounding box center [537, 369] width 170 height 19
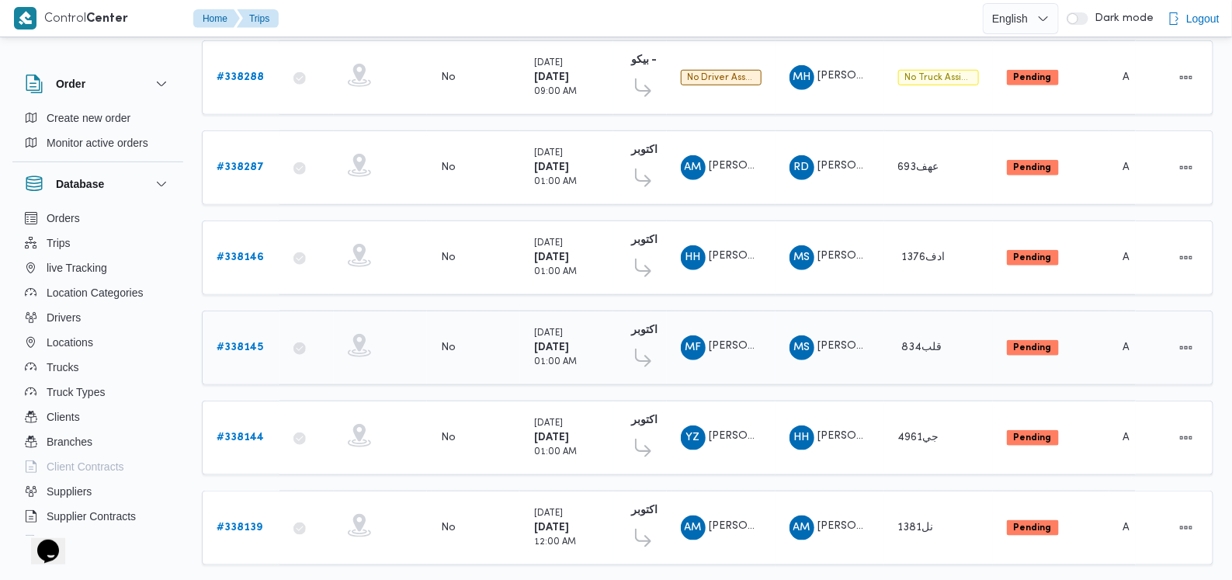
scroll to position [481, 0]
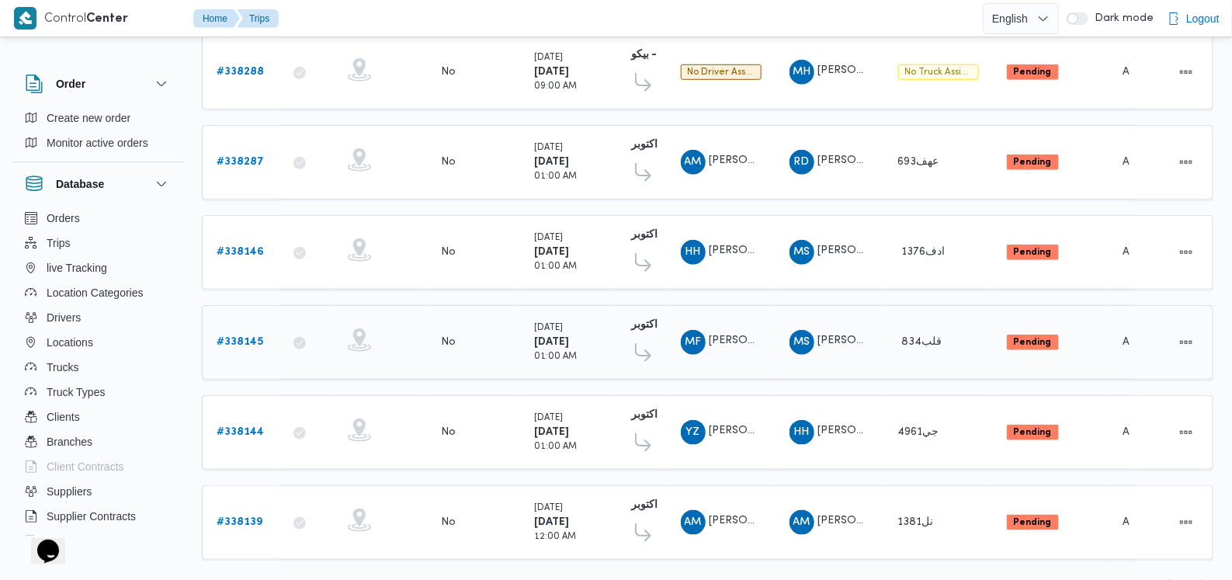
click at [249, 337] on b "# 338145" at bounding box center [240, 342] width 47 height 10
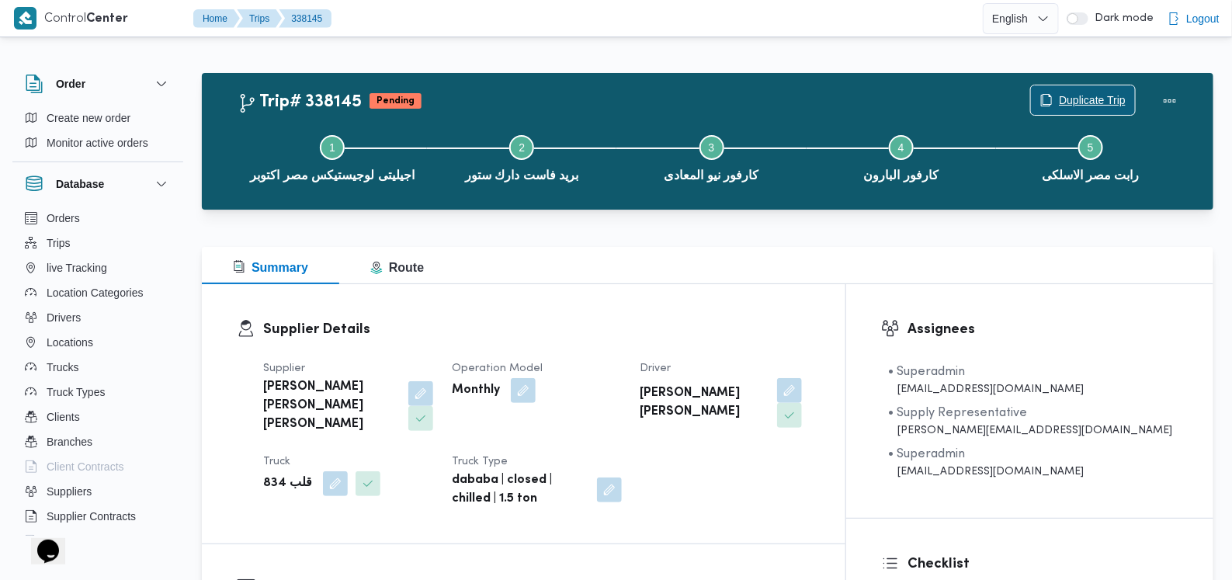
click at [1093, 101] on span "Duplicate Trip" at bounding box center [1092, 100] width 67 height 19
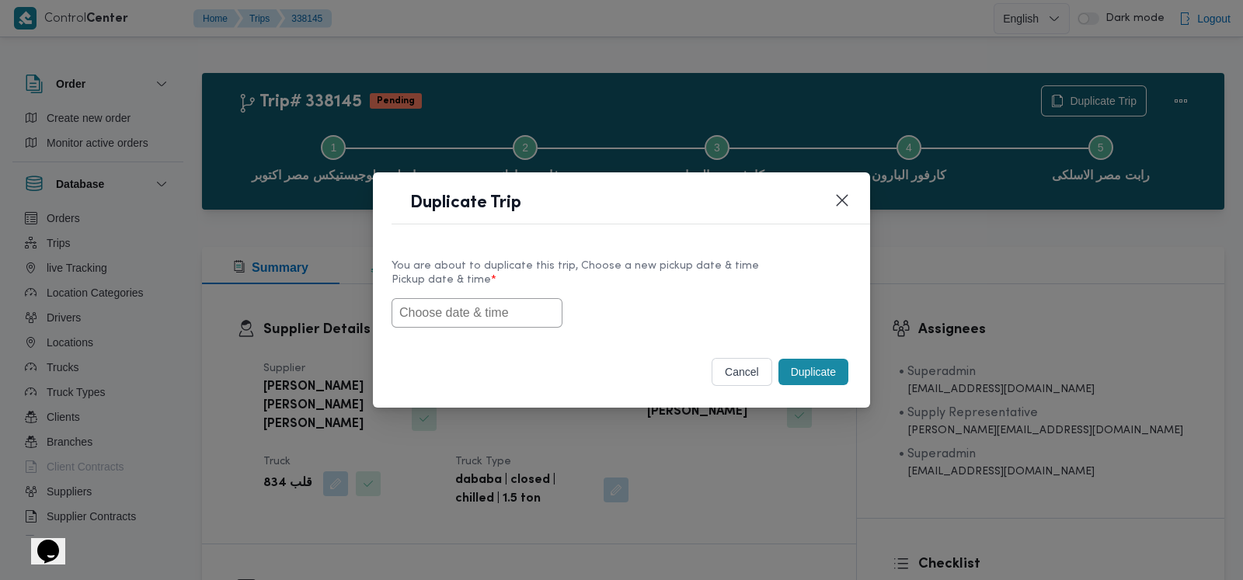
click at [527, 308] on input "text" at bounding box center [476, 313] width 171 height 30
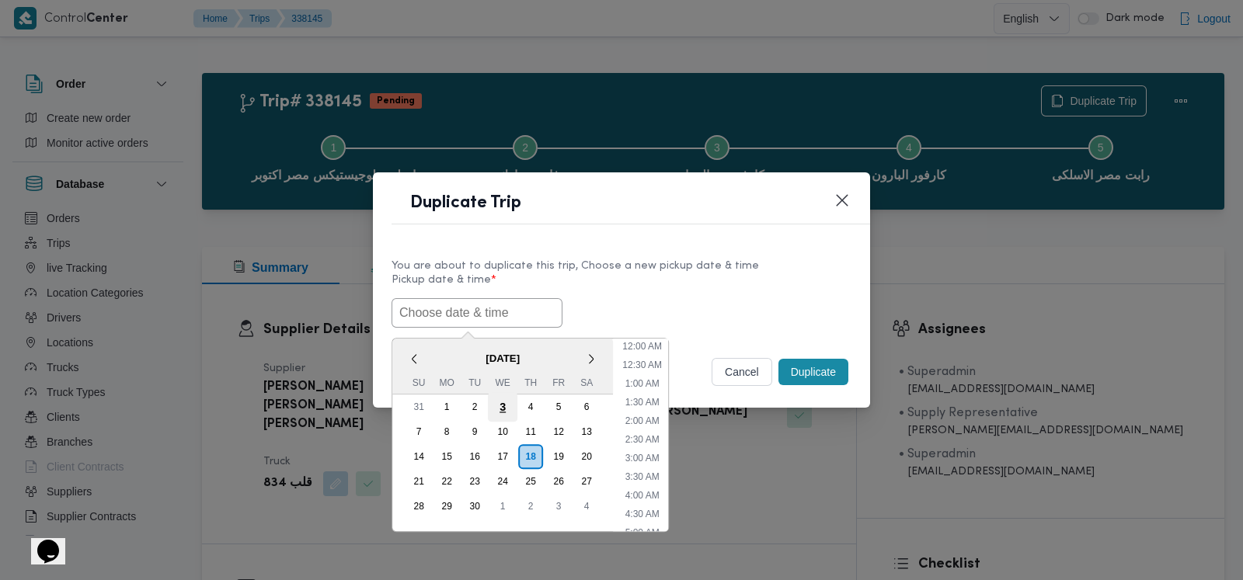
scroll to position [341, 0]
click at [586, 454] on div "20" at bounding box center [587, 457] width 30 height 30
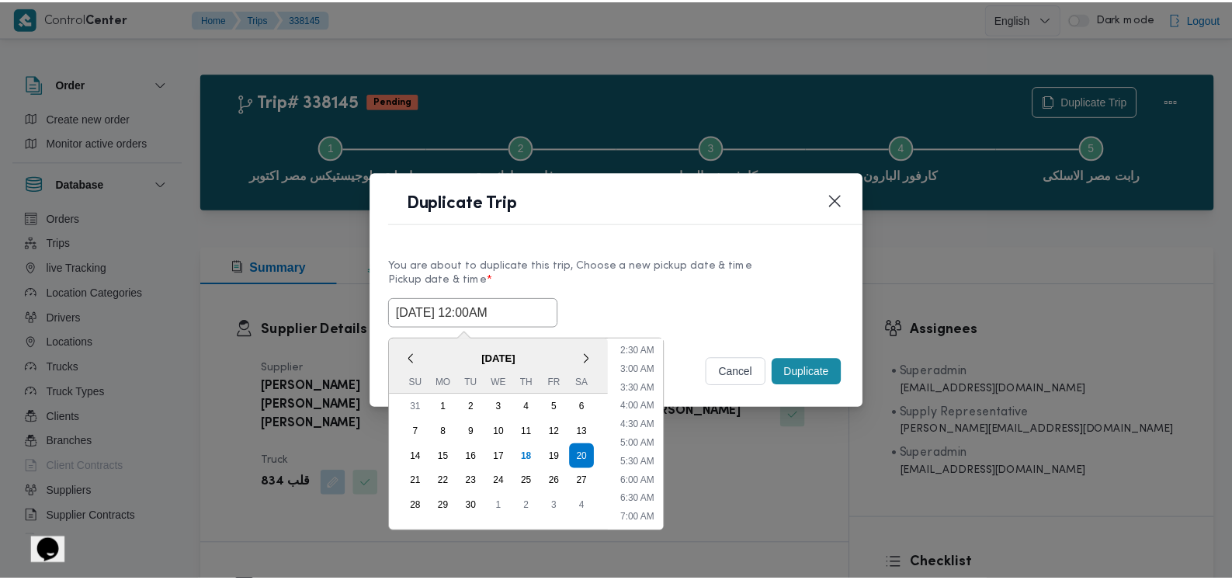
scroll to position [0, 0]
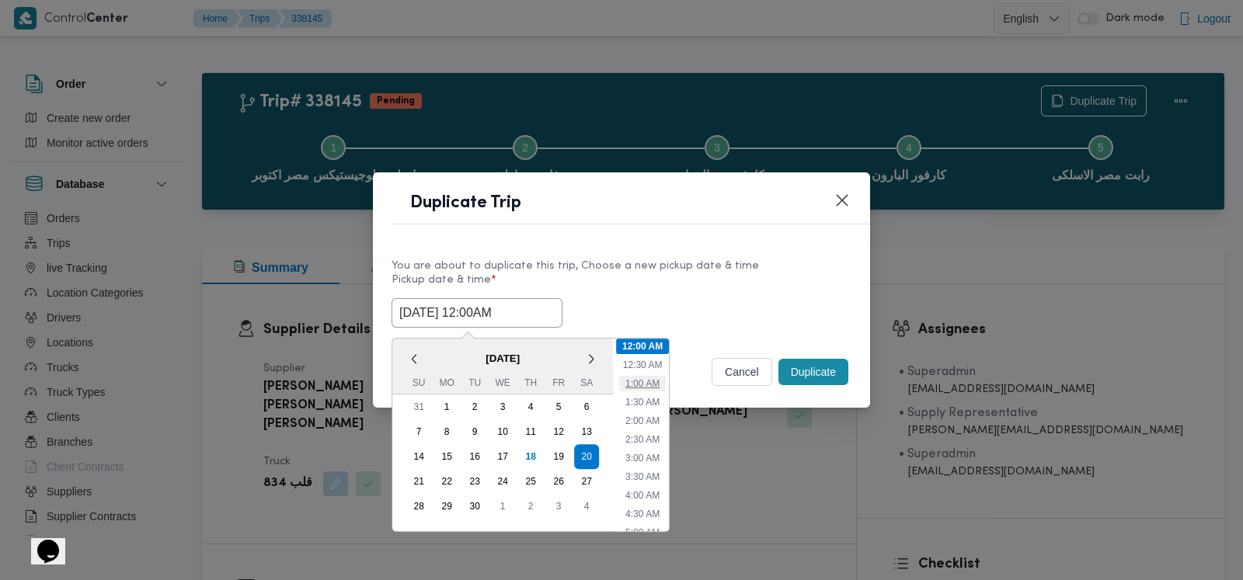
click at [654, 378] on li "1:00 AM" at bounding box center [642, 384] width 47 height 16
type input "20/09/2025 1:00AM"
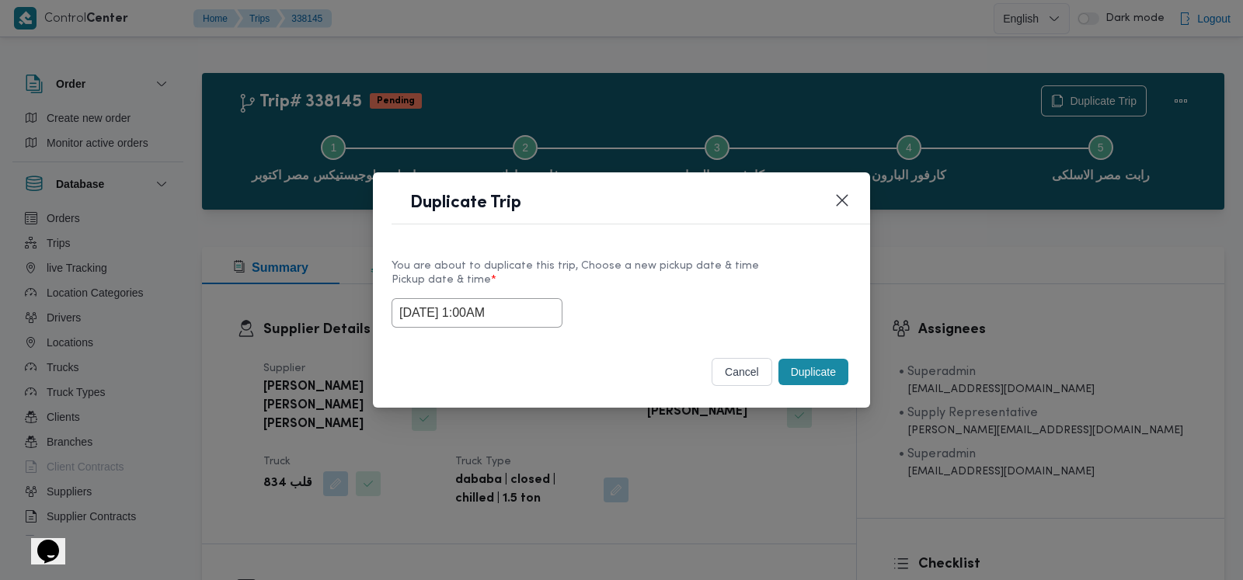
click at [813, 373] on button "Duplicate" at bounding box center [813, 372] width 70 height 26
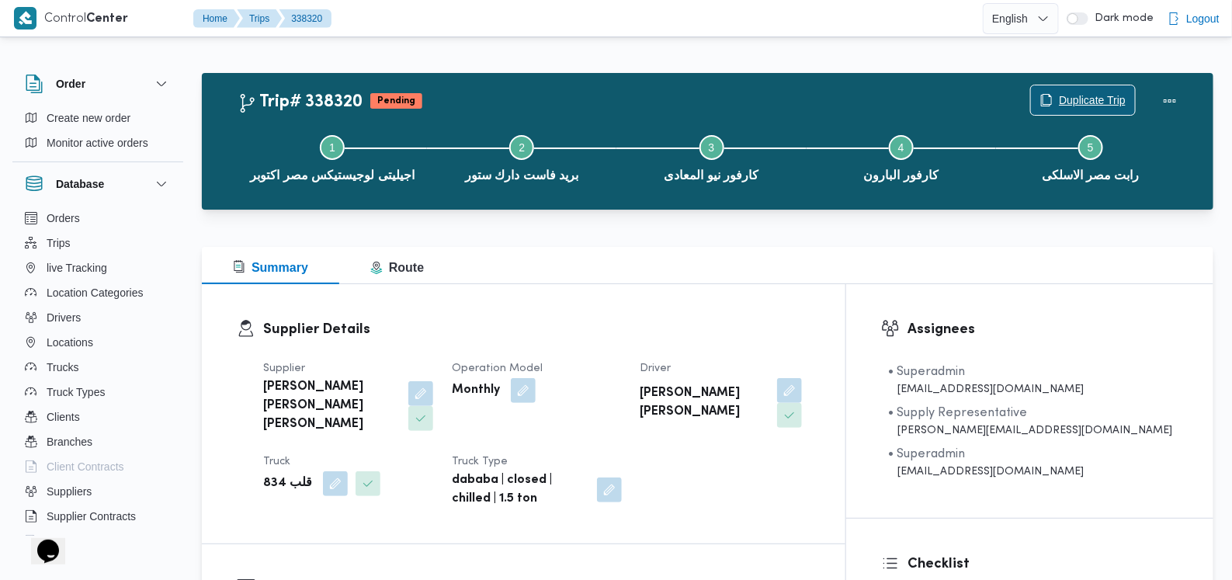
click at [1097, 92] on span "Duplicate Trip" at bounding box center [1092, 100] width 67 height 19
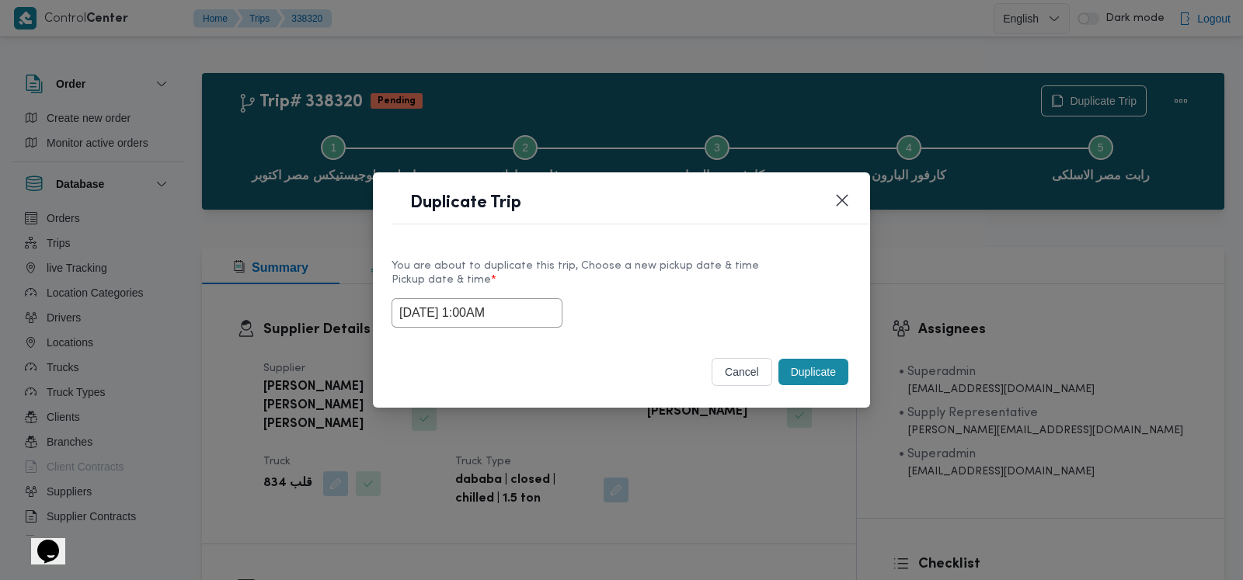
click at [540, 312] on input "20/09/2025 1:00AM" at bounding box center [476, 313] width 171 height 30
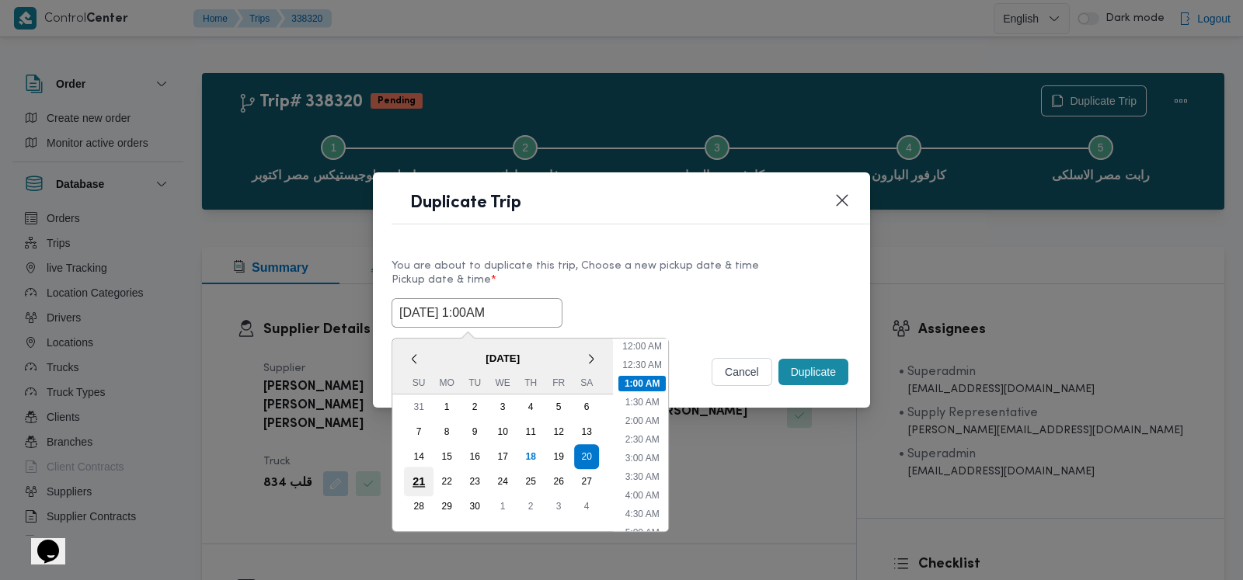
click at [414, 471] on div "21" at bounding box center [419, 482] width 30 height 30
type input "21/09/2025 1:00AM"
click at [726, 291] on label "Pickup date & time *" at bounding box center [621, 286] width 460 height 24
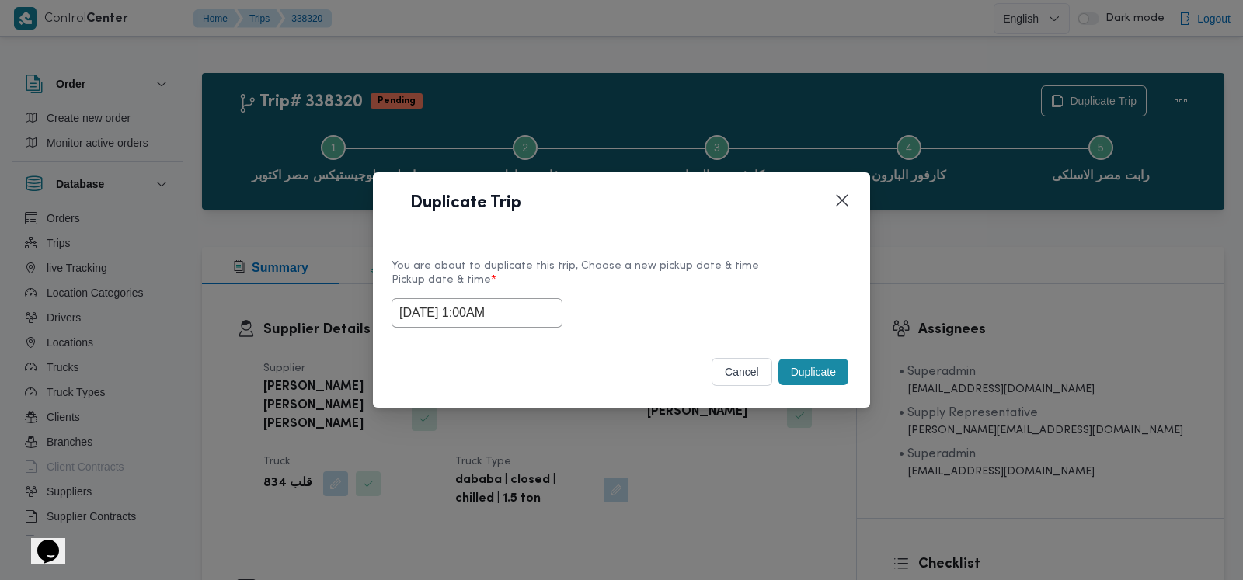
click at [823, 377] on button "Duplicate" at bounding box center [813, 372] width 70 height 26
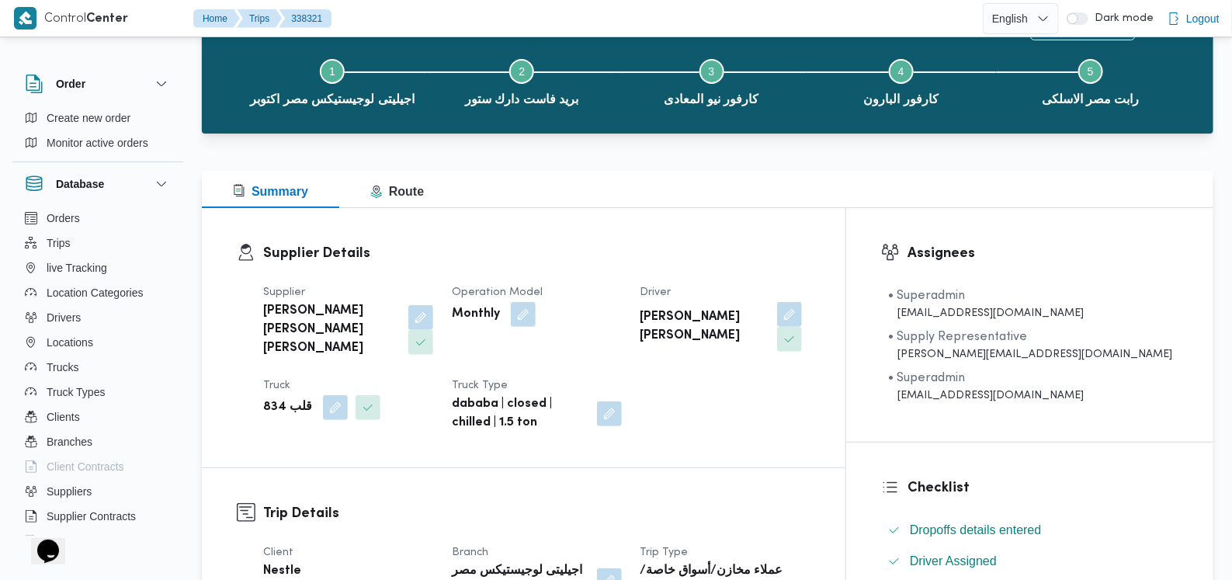
scroll to position [193, 0]
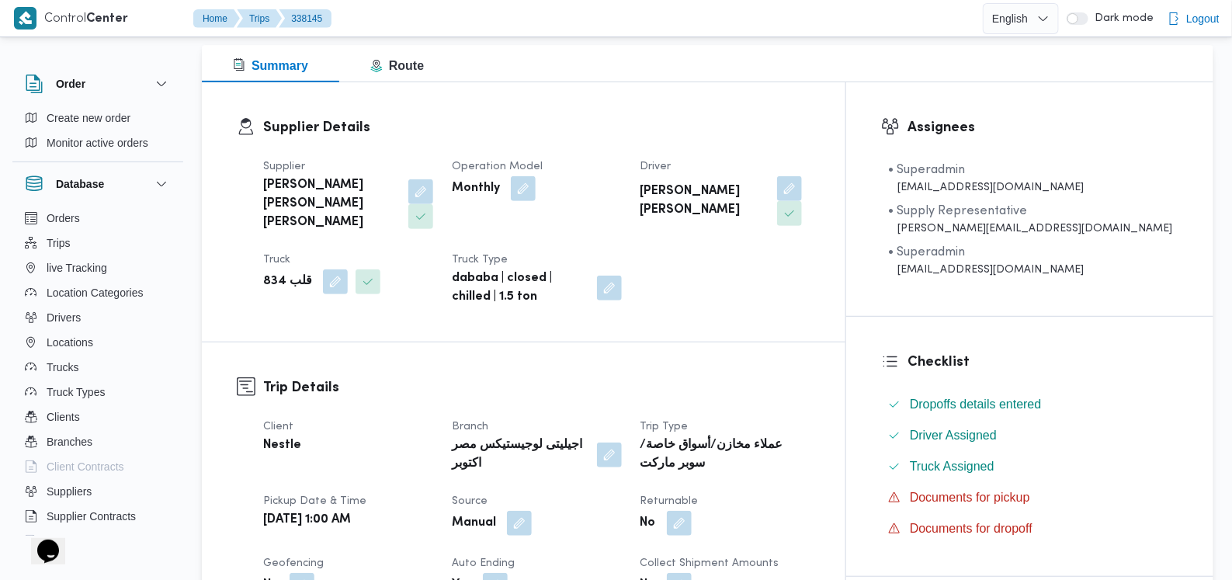
scroll to position [193, 0]
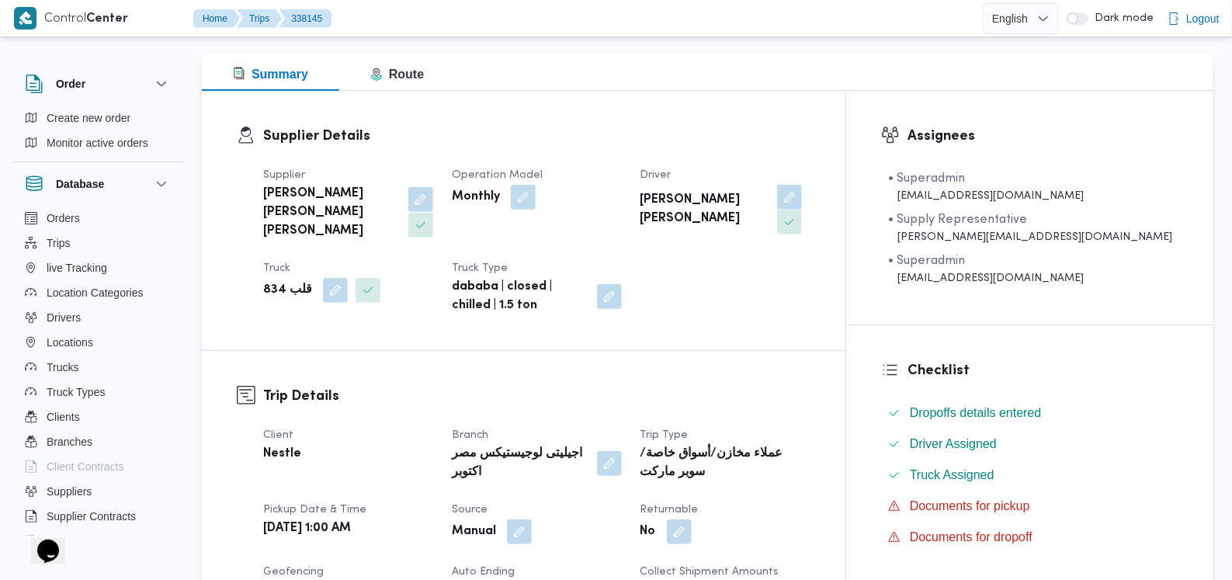
click at [419, 192] on button "button" at bounding box center [420, 199] width 25 height 25
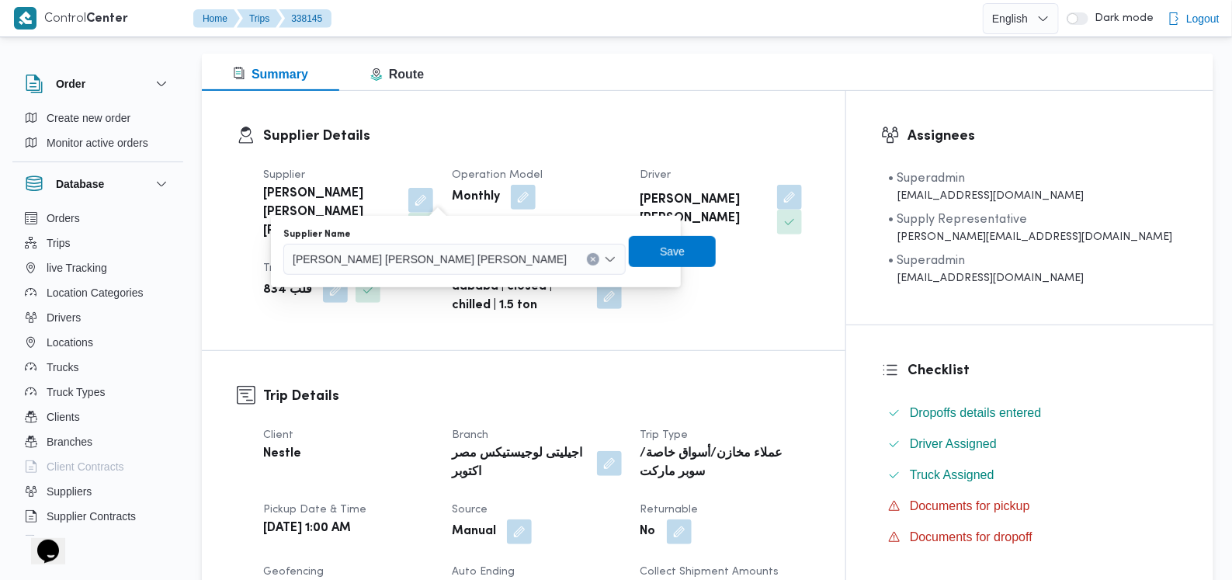
click at [408, 267] on div "محمد صلاح عبد الهادى عبد الحميد" at bounding box center [454, 259] width 342 height 31
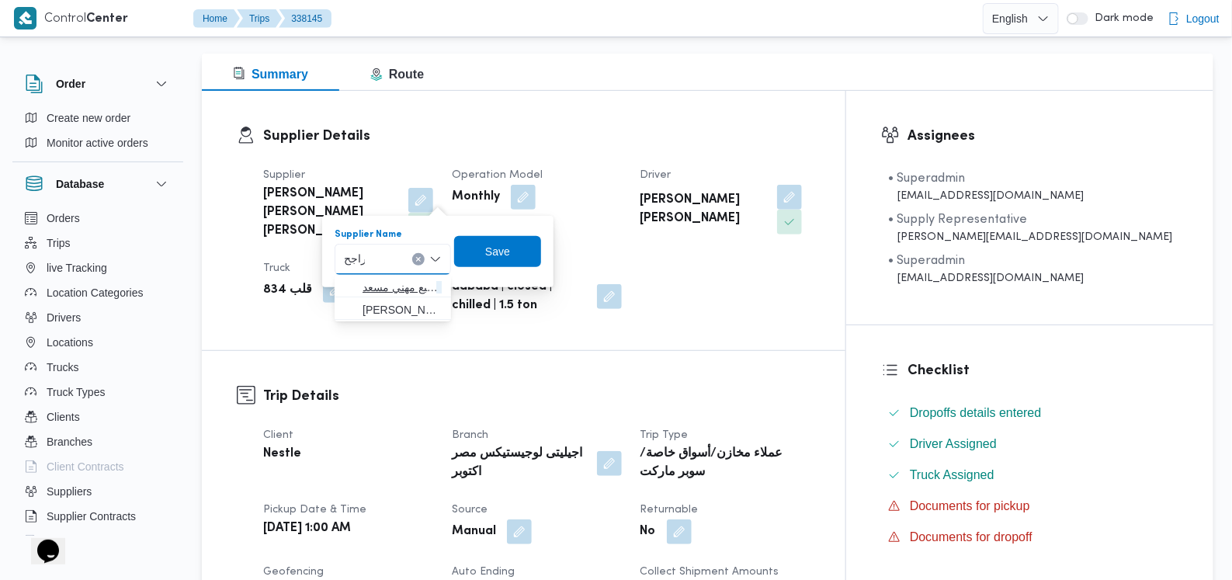
type input "راجح"
click at [406, 286] on span "راجح ضبع مهني مسعد" at bounding box center [402, 287] width 79 height 19
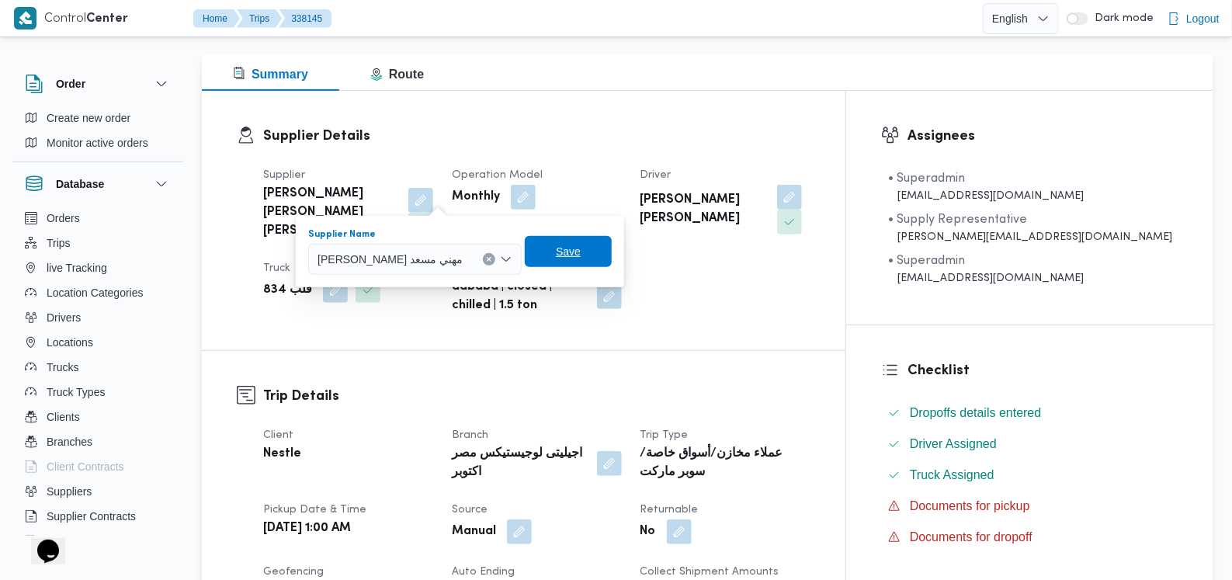
click at [525, 251] on span "Save" at bounding box center [568, 251] width 87 height 31
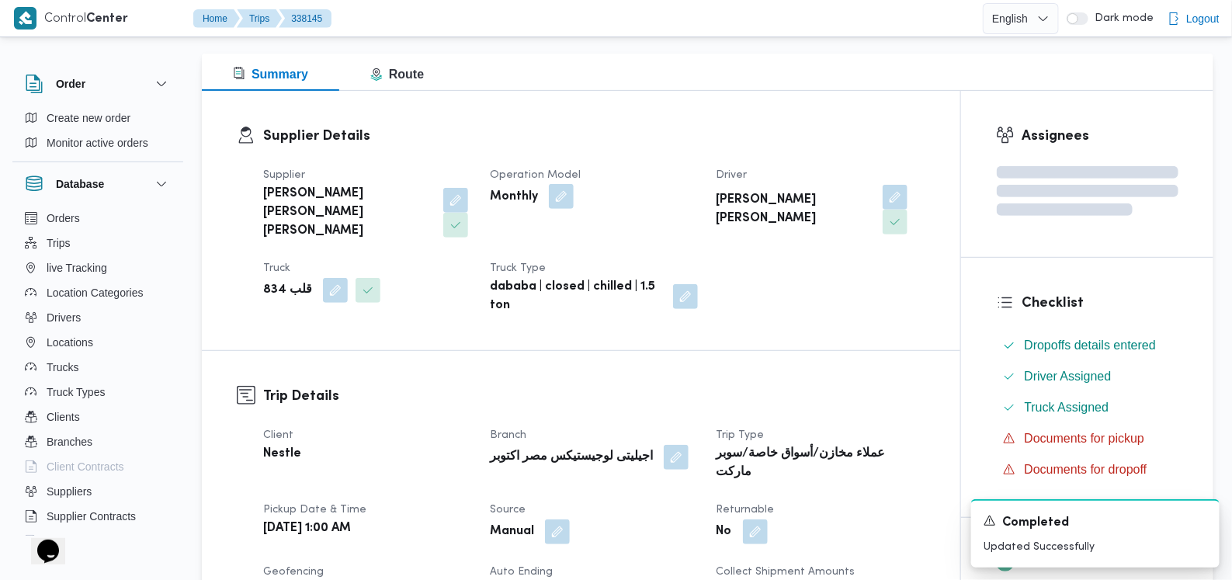
click at [568, 197] on button "button" at bounding box center [561, 196] width 25 height 25
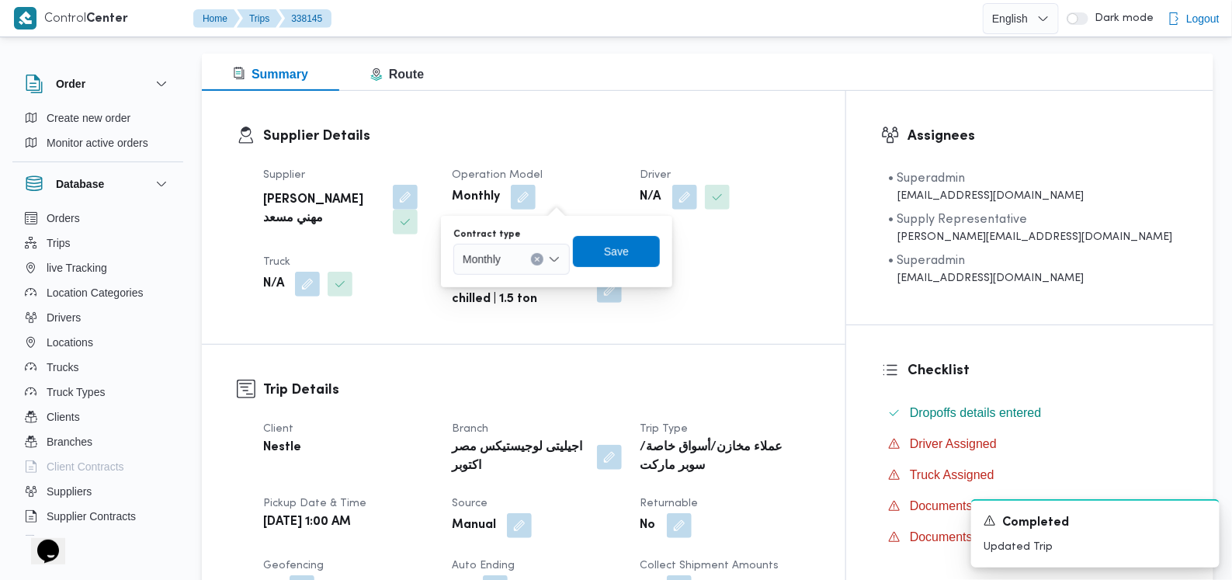
click at [515, 252] on div "Monthly" at bounding box center [512, 259] width 116 height 31
click at [500, 301] on span "On Demand" at bounding box center [520, 310] width 79 height 19
click at [594, 259] on span "Save" at bounding box center [622, 250] width 87 height 31
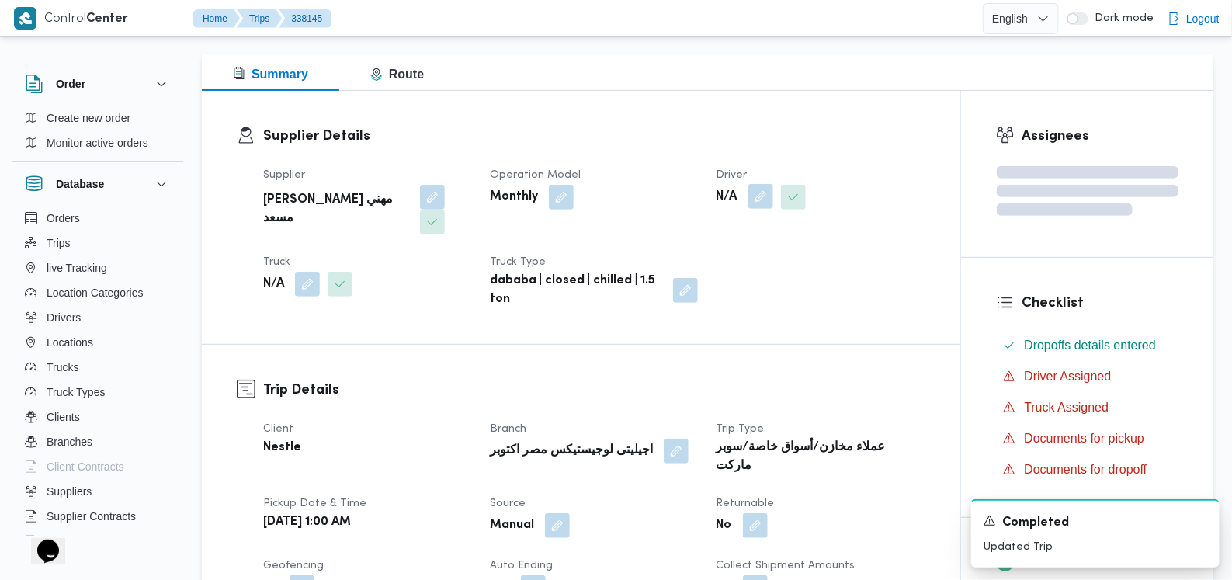
click at [761, 200] on button "button" at bounding box center [761, 196] width 25 height 25
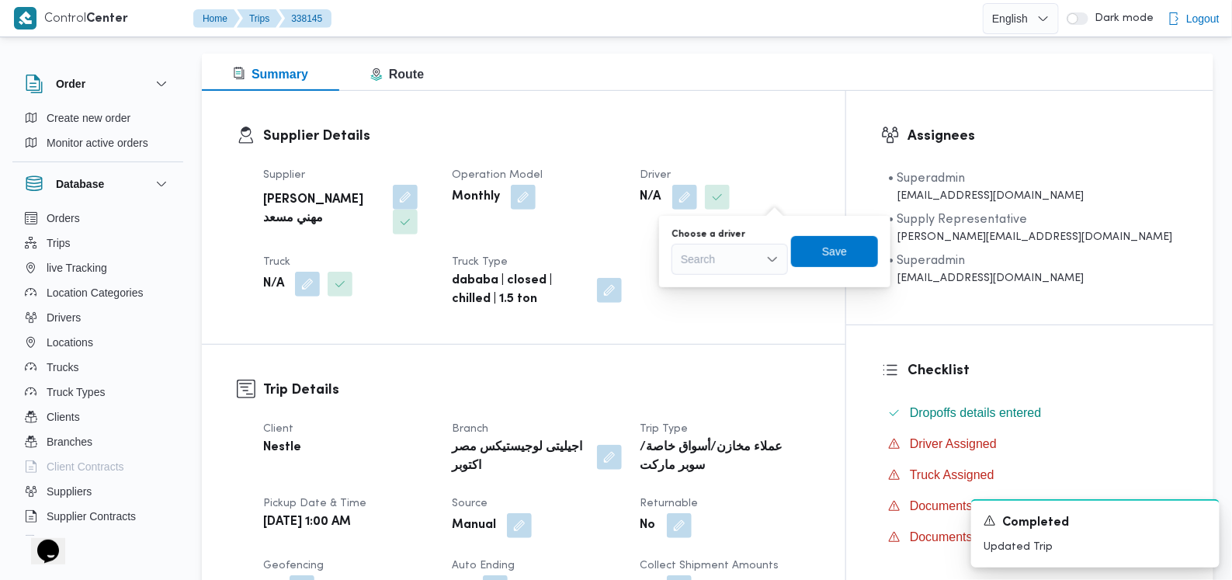
click at [738, 254] on div "Search" at bounding box center [730, 259] width 116 height 31
type input "ممدو"
click at [729, 293] on span "ممدو ح مصطفي ابراهيم حلمي" at bounding box center [739, 287] width 79 height 19
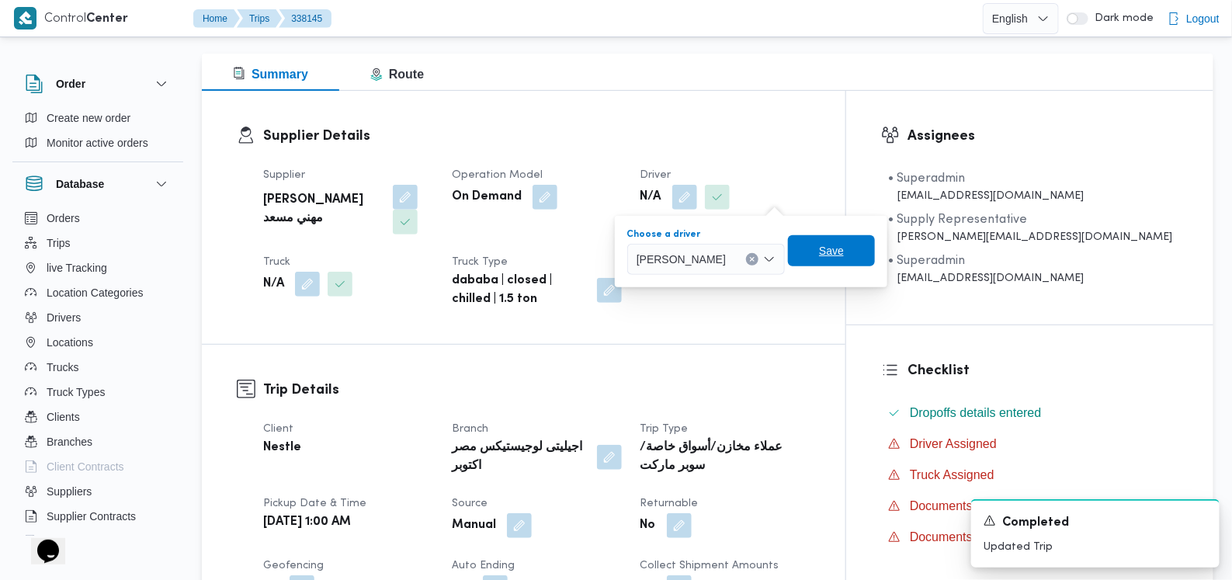
click at [852, 251] on span "Save" at bounding box center [831, 250] width 87 height 31
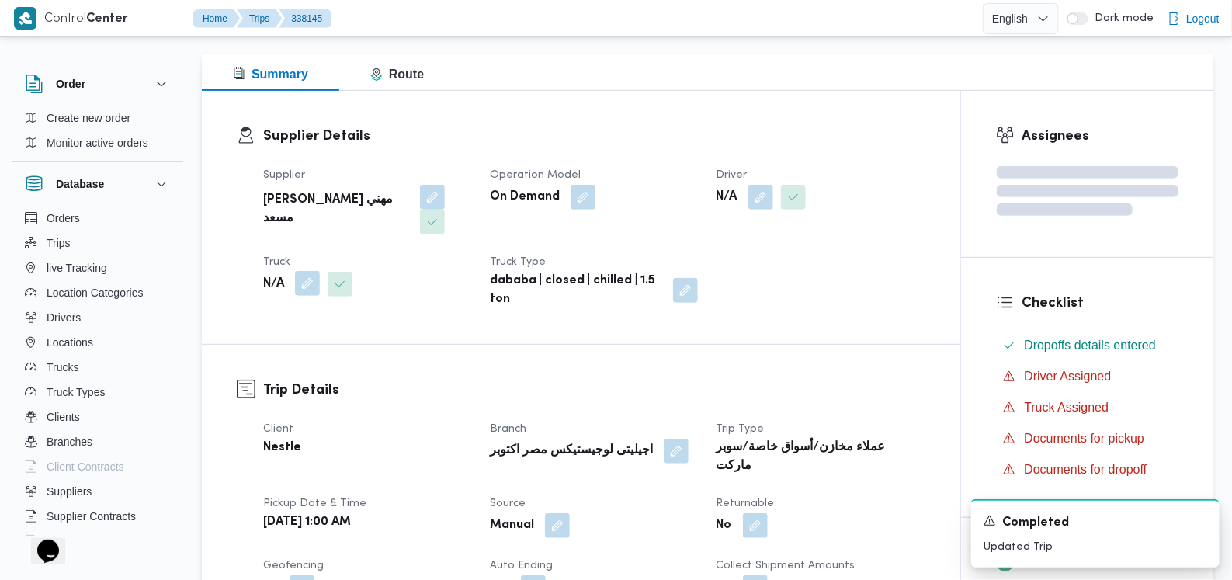
click at [308, 271] on button "button" at bounding box center [307, 283] width 25 height 25
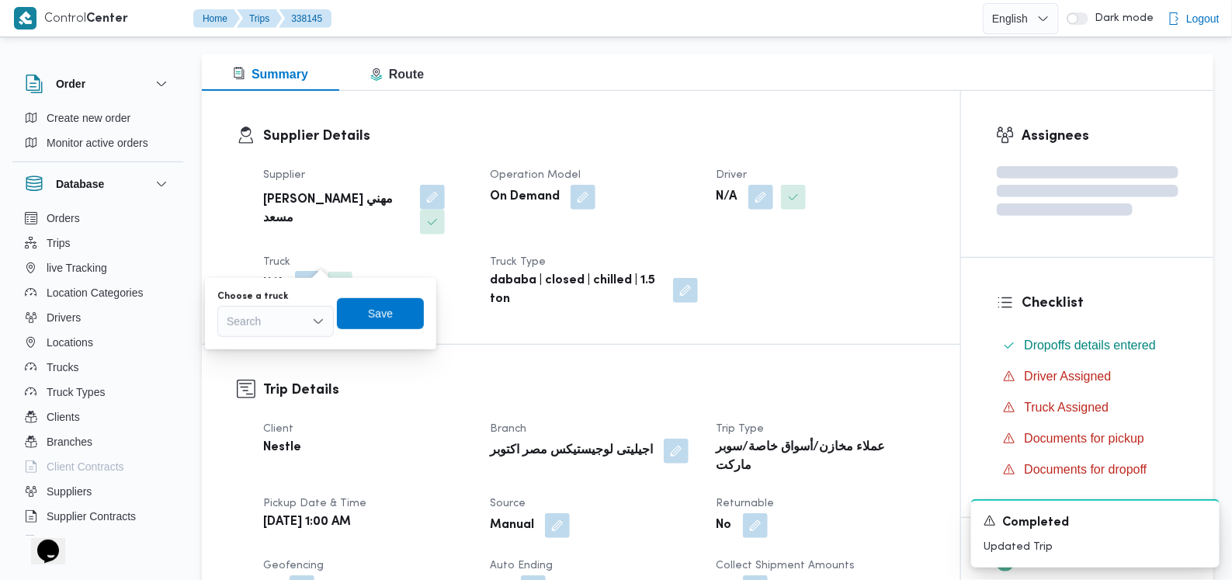
click at [293, 325] on div "Search" at bounding box center [275, 321] width 116 height 31
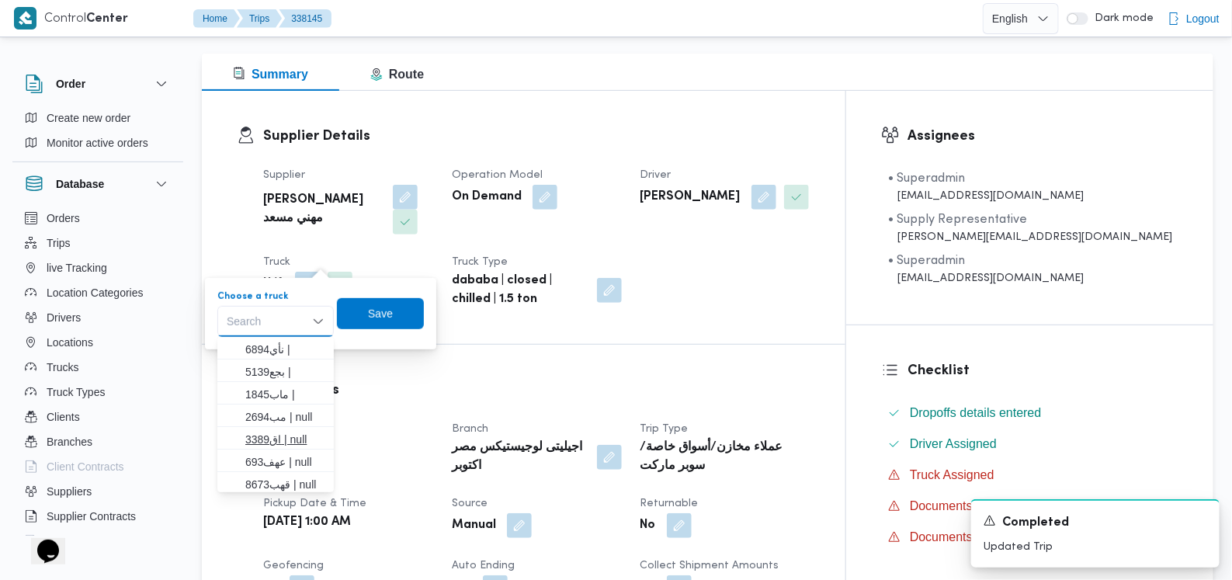
scroll to position [96, 0]
click at [301, 450] on span "ناي6894 | null" at bounding box center [284, 456] width 79 height 19
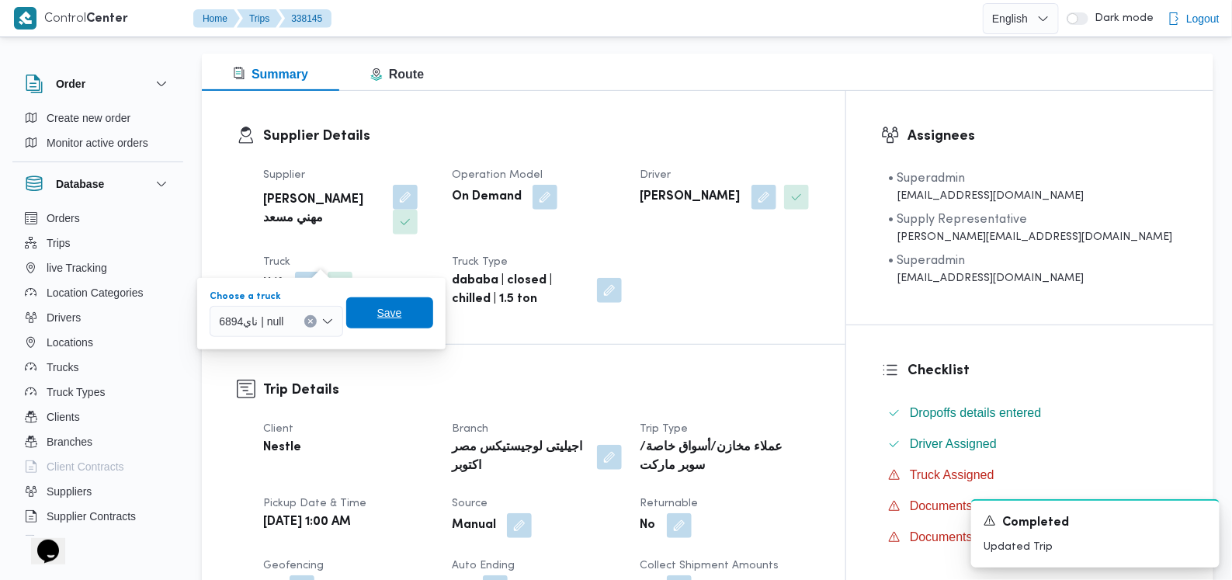
click at [391, 323] on span "Save" at bounding box center [389, 312] width 87 height 31
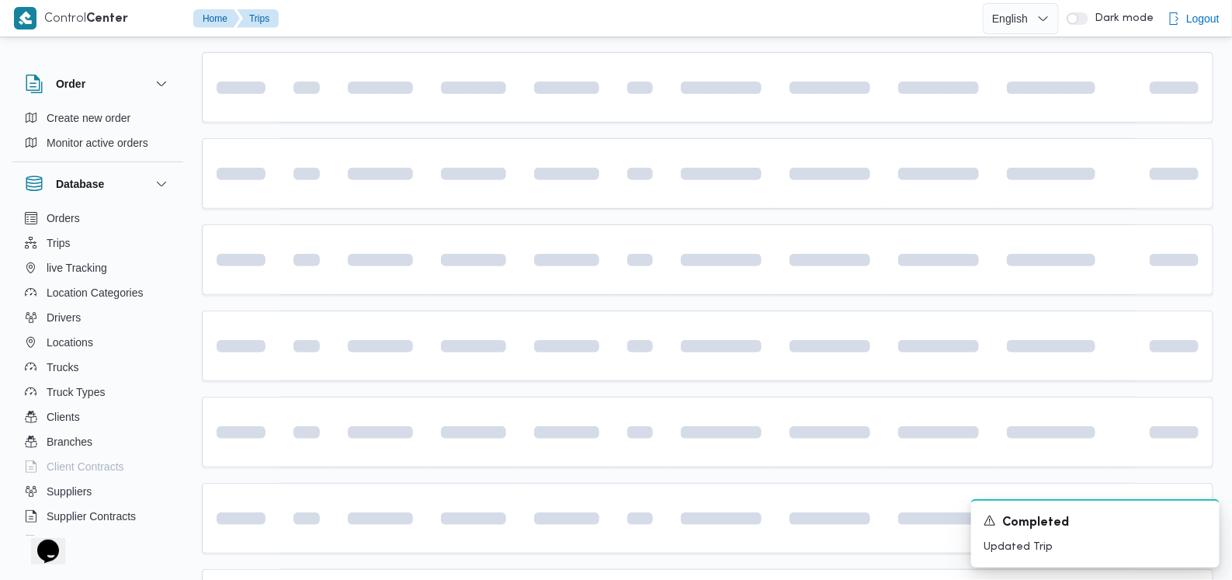
scroll to position [475, 0]
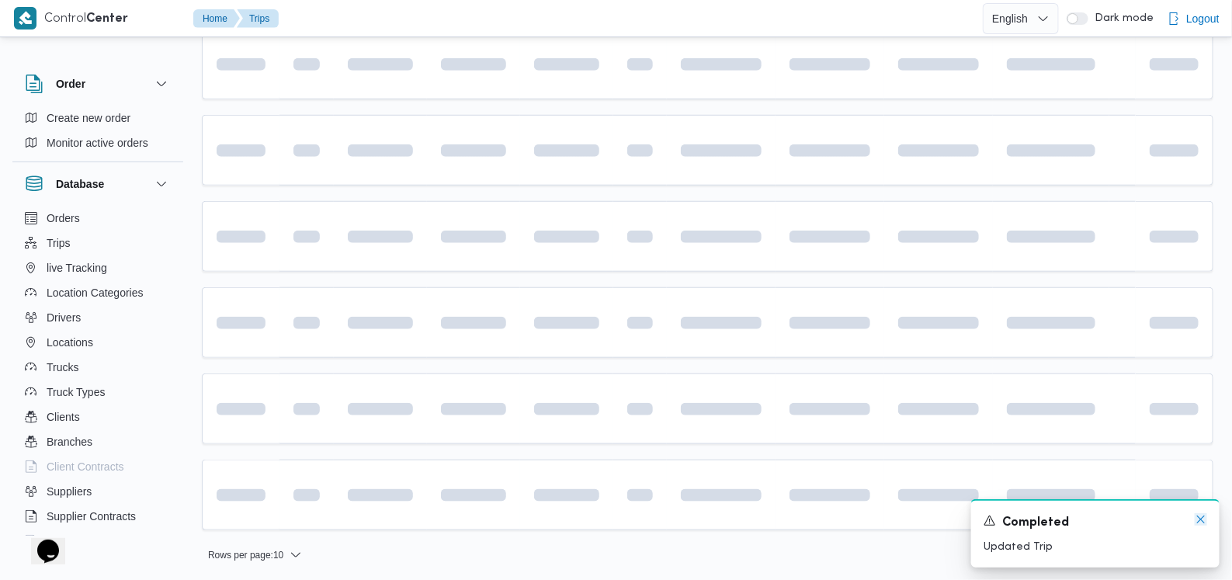
click at [1201, 520] on icon "Dismiss toast" at bounding box center [1202, 520] width 8 height 8
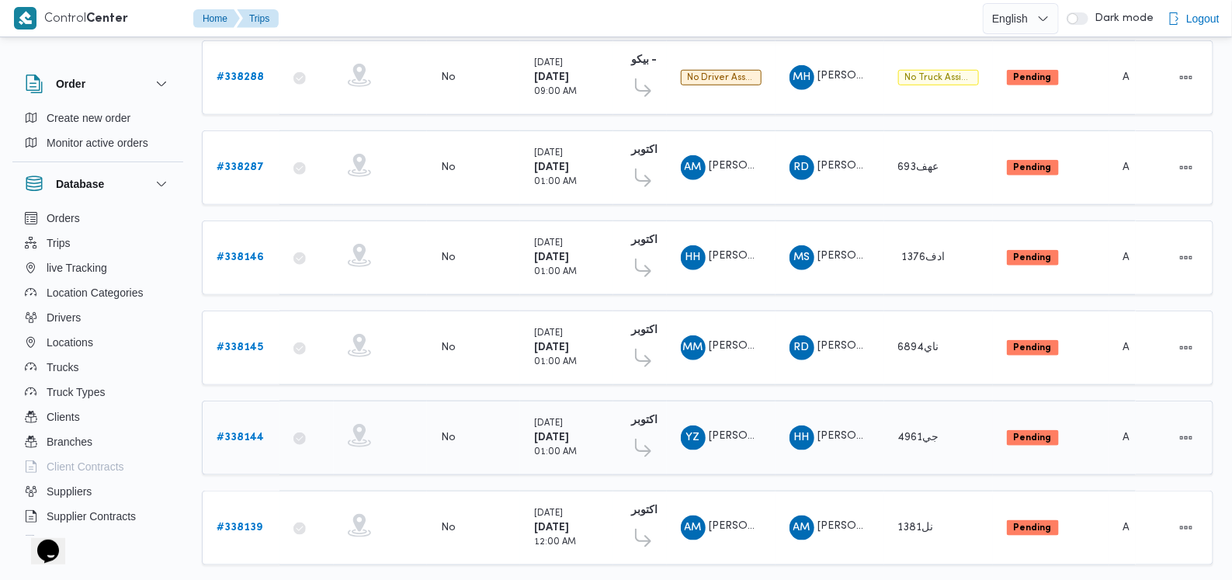
scroll to position [481, 0]
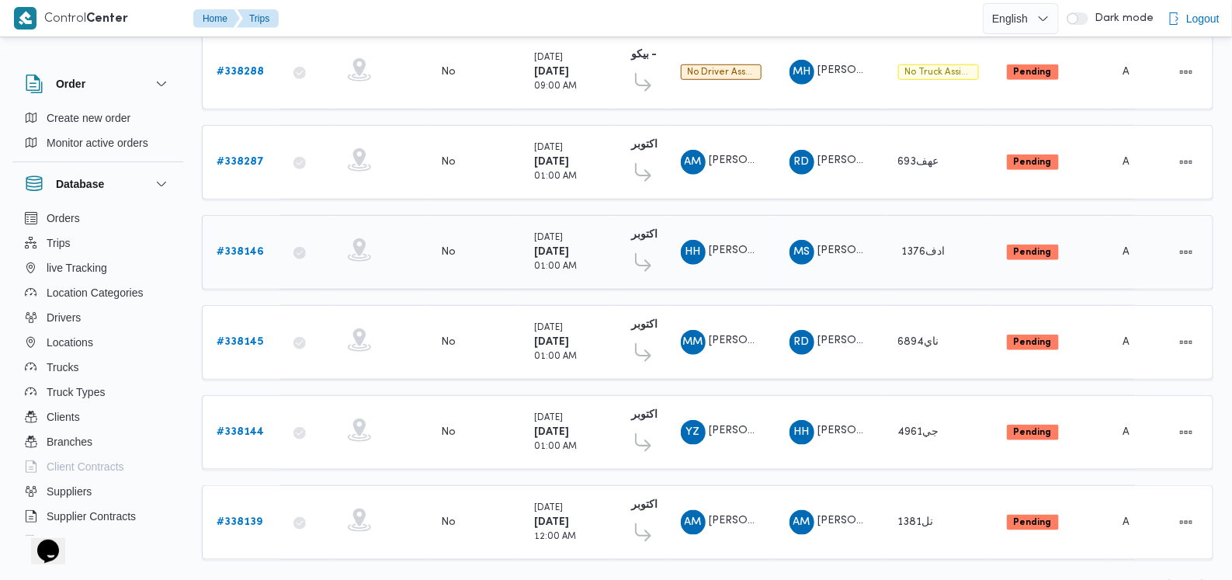
click at [257, 247] on b "# 338146" at bounding box center [240, 252] width 47 height 10
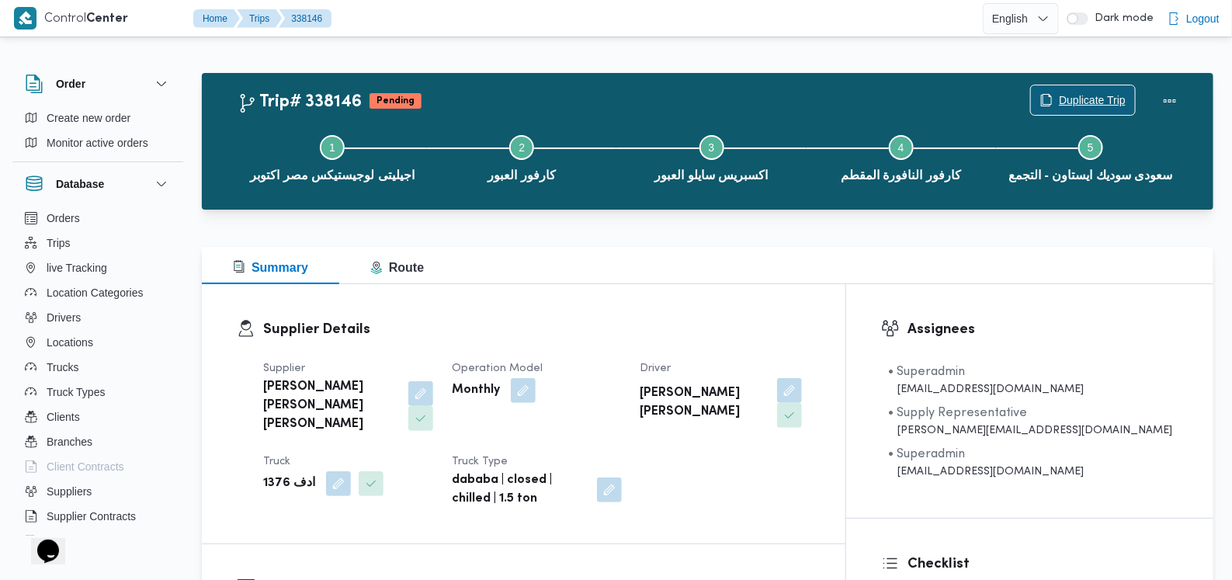
click at [1084, 104] on span "Duplicate Trip" at bounding box center [1092, 100] width 67 height 19
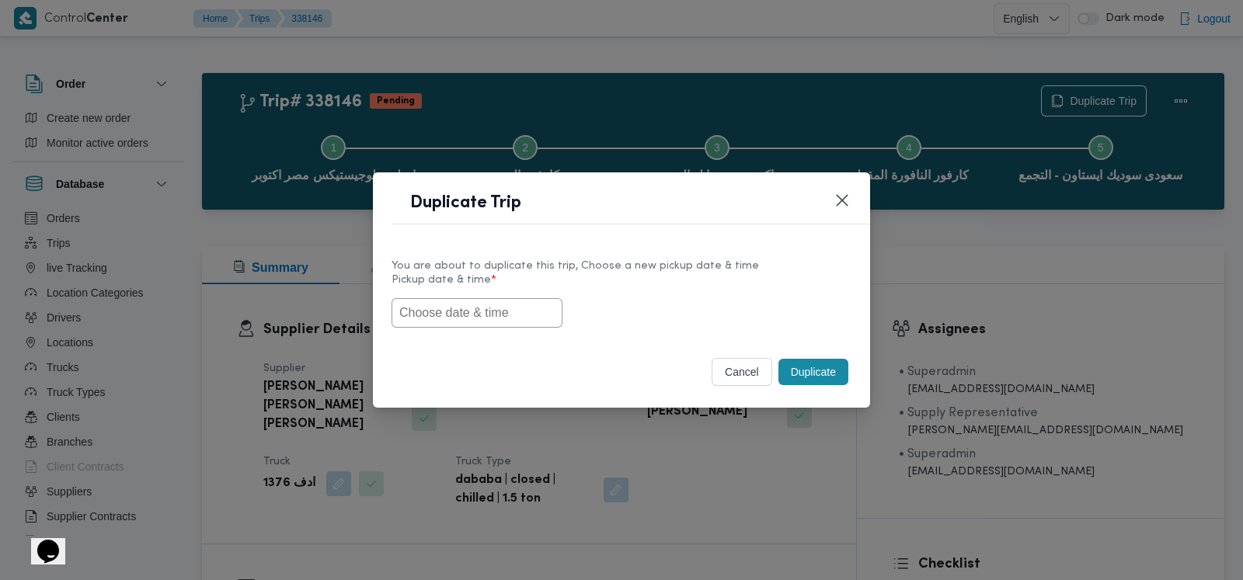
click at [514, 320] on input "text" at bounding box center [476, 313] width 171 height 30
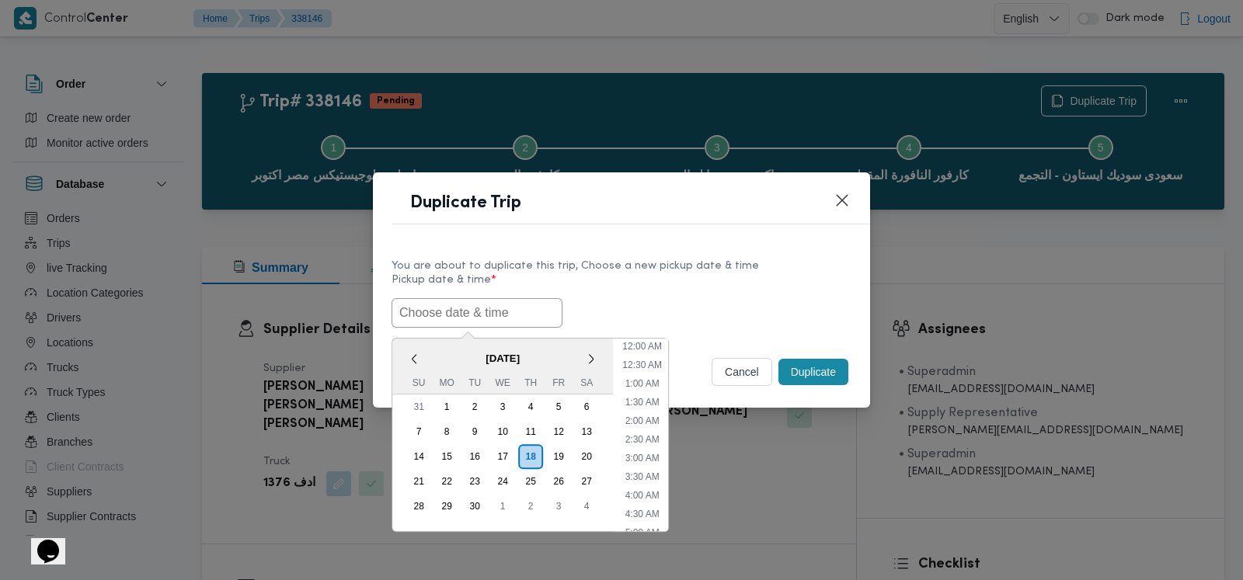
scroll to position [341, 0]
click at [586, 457] on div "20" at bounding box center [587, 457] width 30 height 30
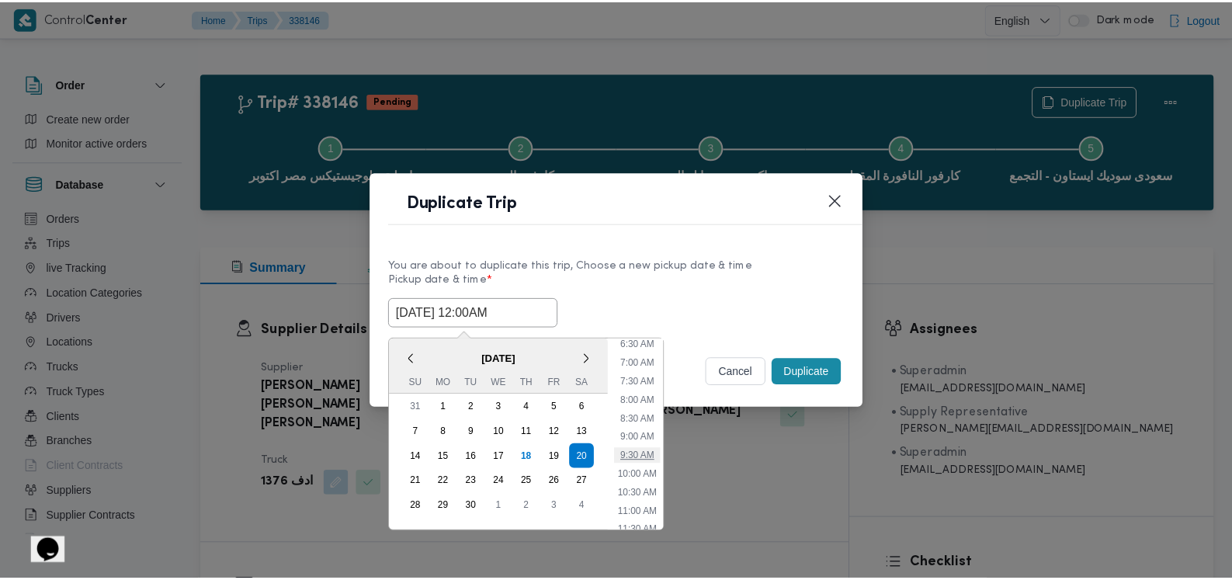
scroll to position [0, 0]
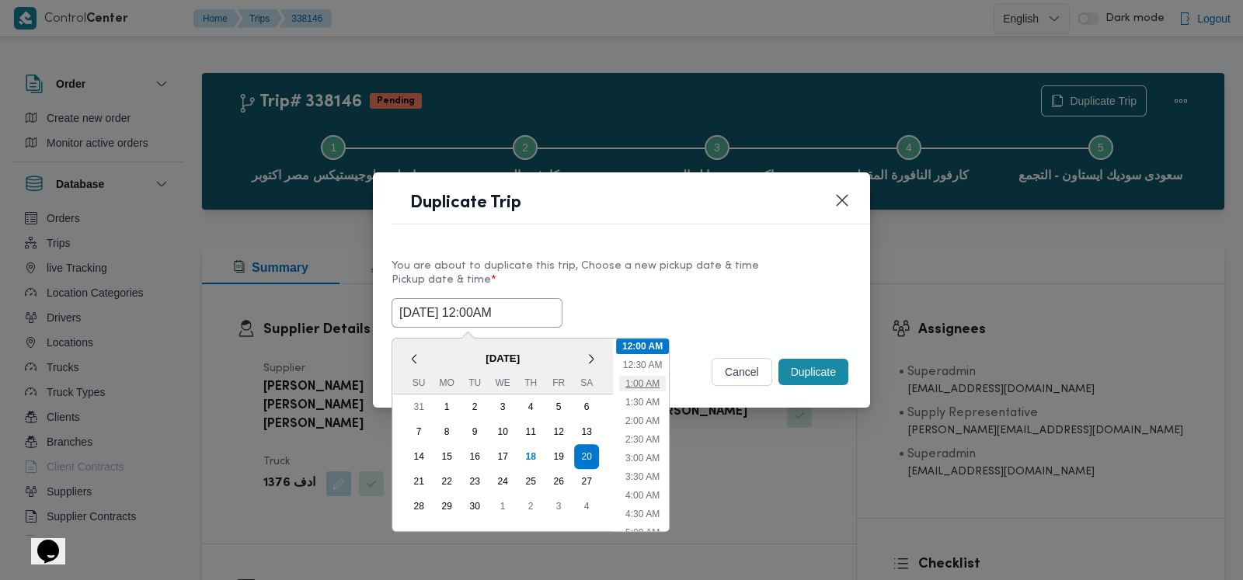
click at [652, 382] on li "1:00 AM" at bounding box center [642, 384] width 47 height 16
type input "20/09/2025 1:00AM"
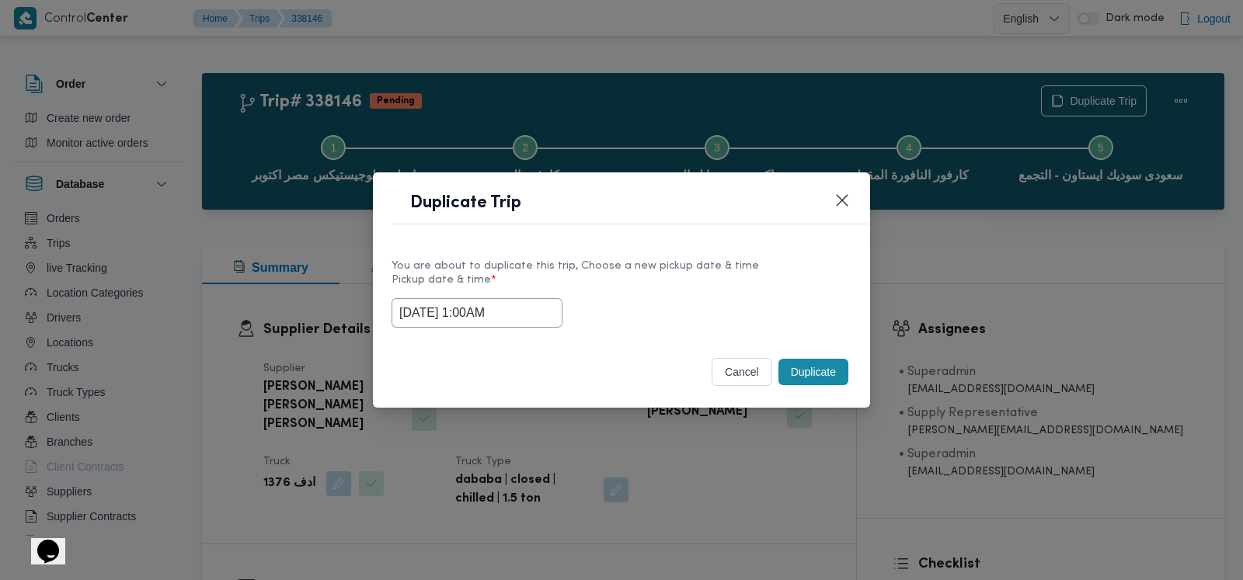
click at [814, 367] on button "Duplicate" at bounding box center [813, 372] width 70 height 26
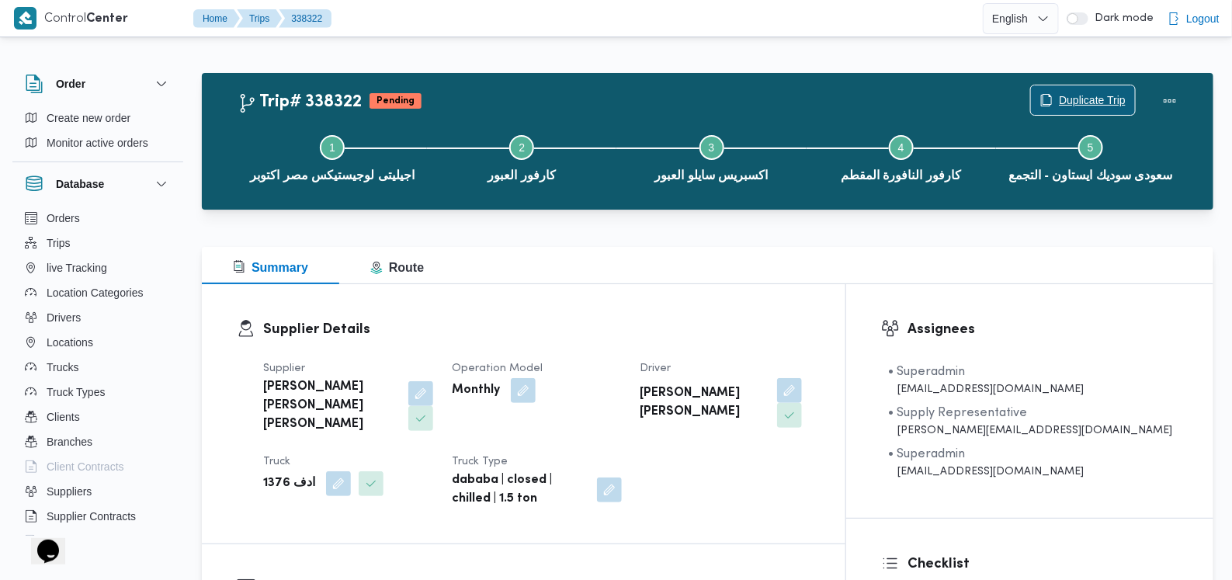
click at [1082, 102] on span "Duplicate Trip" at bounding box center [1092, 100] width 67 height 19
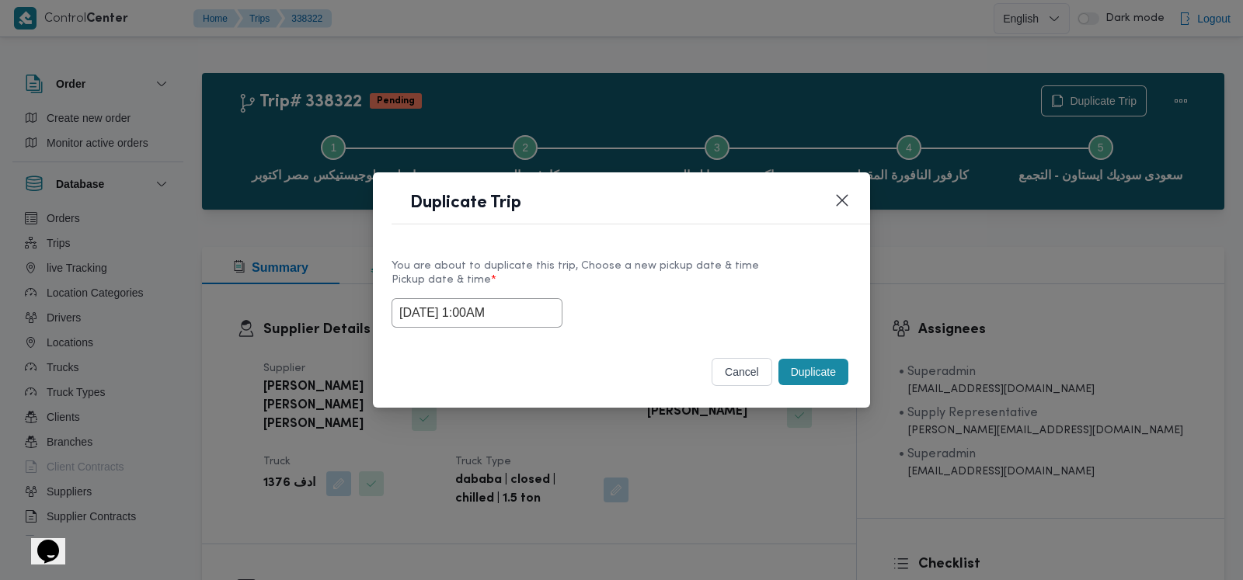
click at [515, 304] on input "20/09/2025 1:00AM" at bounding box center [476, 313] width 171 height 30
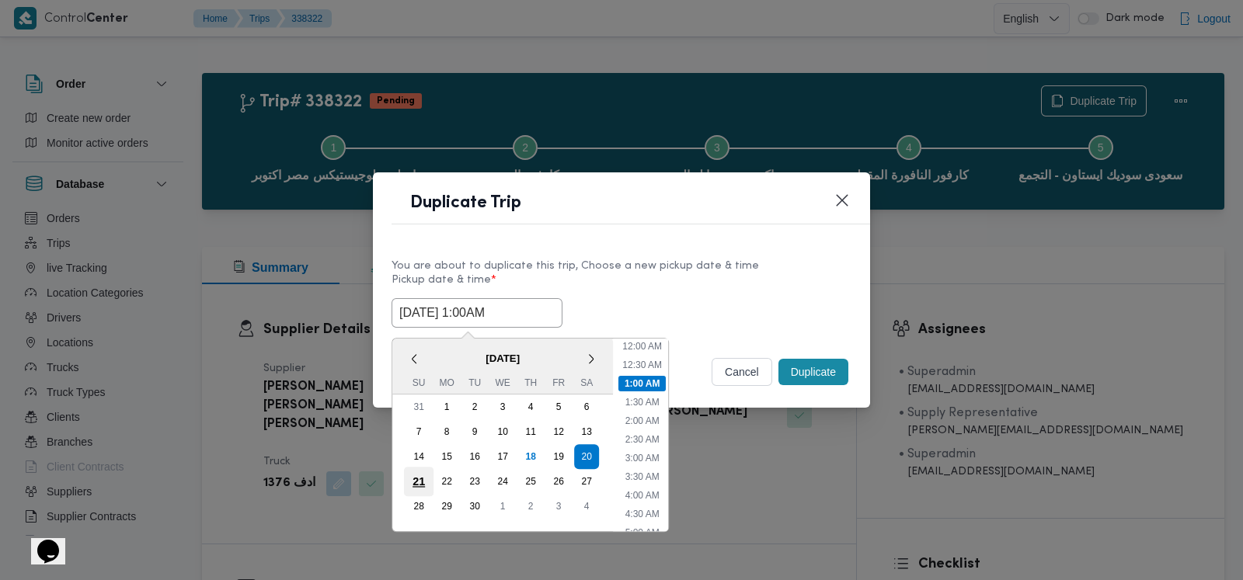
click at [419, 480] on div "21" at bounding box center [419, 482] width 30 height 30
type input "21/09/2025 1:00AM"
click at [808, 385] on button "Duplicate" at bounding box center [813, 372] width 70 height 26
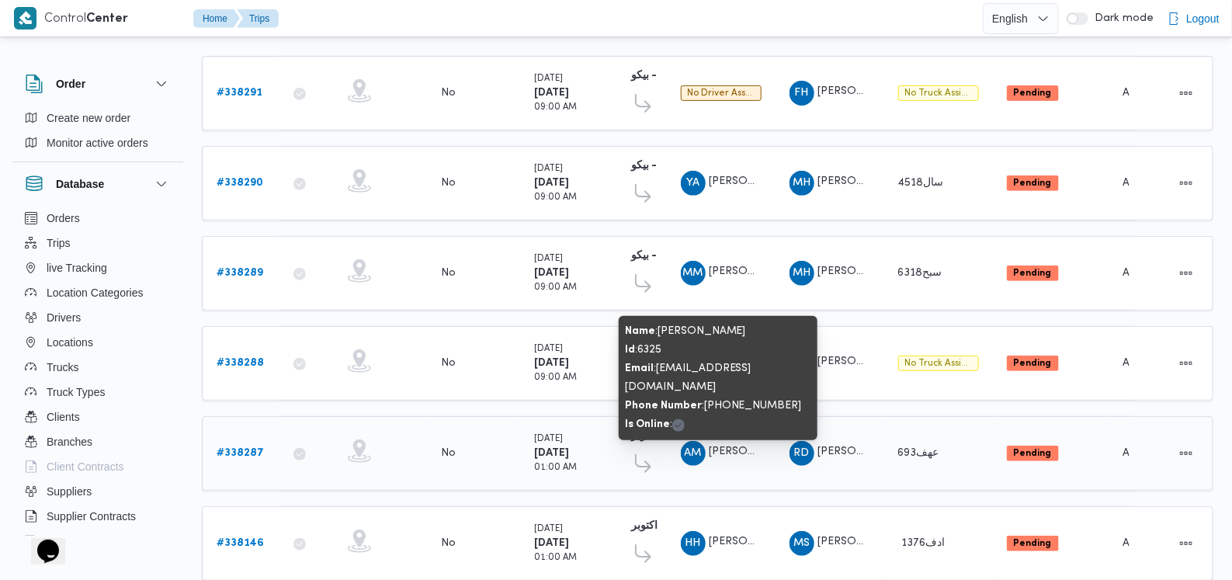
scroll to position [92, 0]
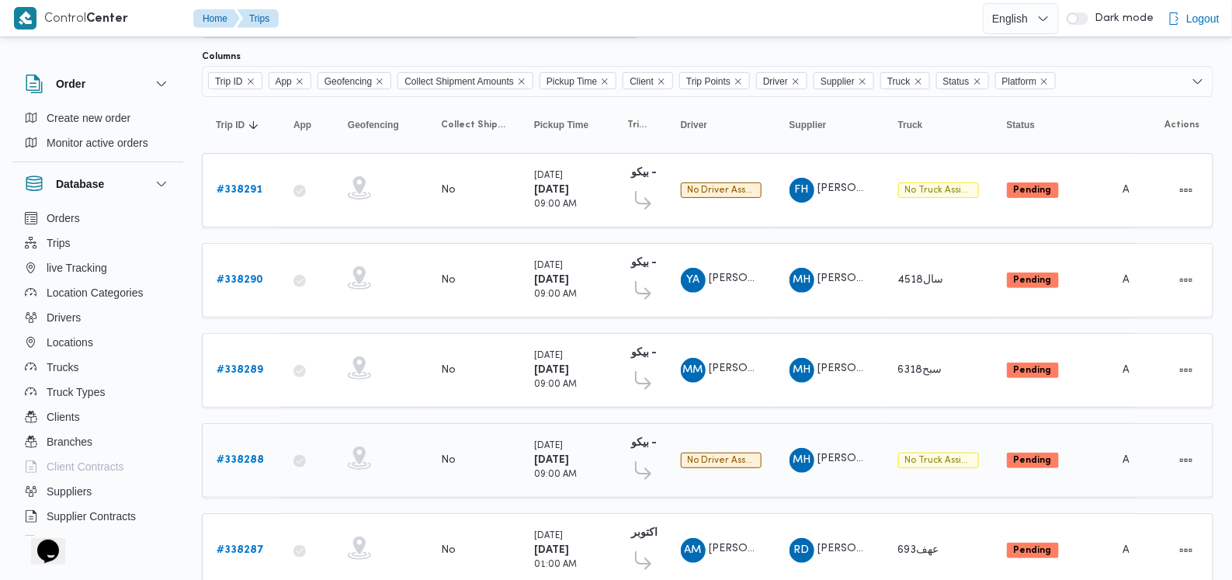
click at [221, 457] on b "# 338288" at bounding box center [240, 460] width 47 height 10
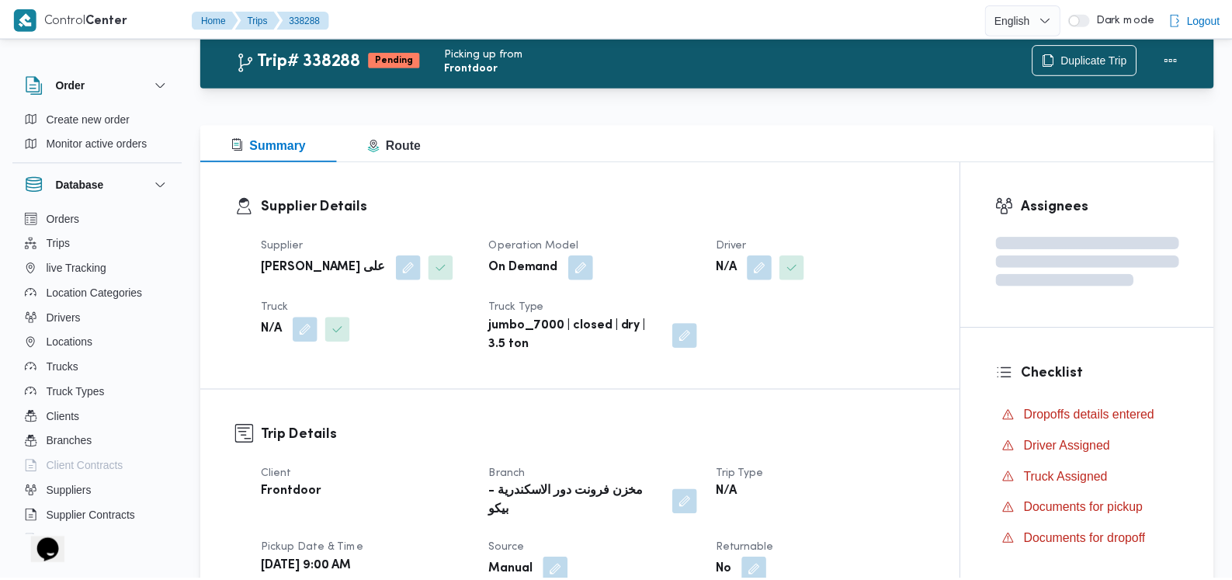
scroll to position [92, 0]
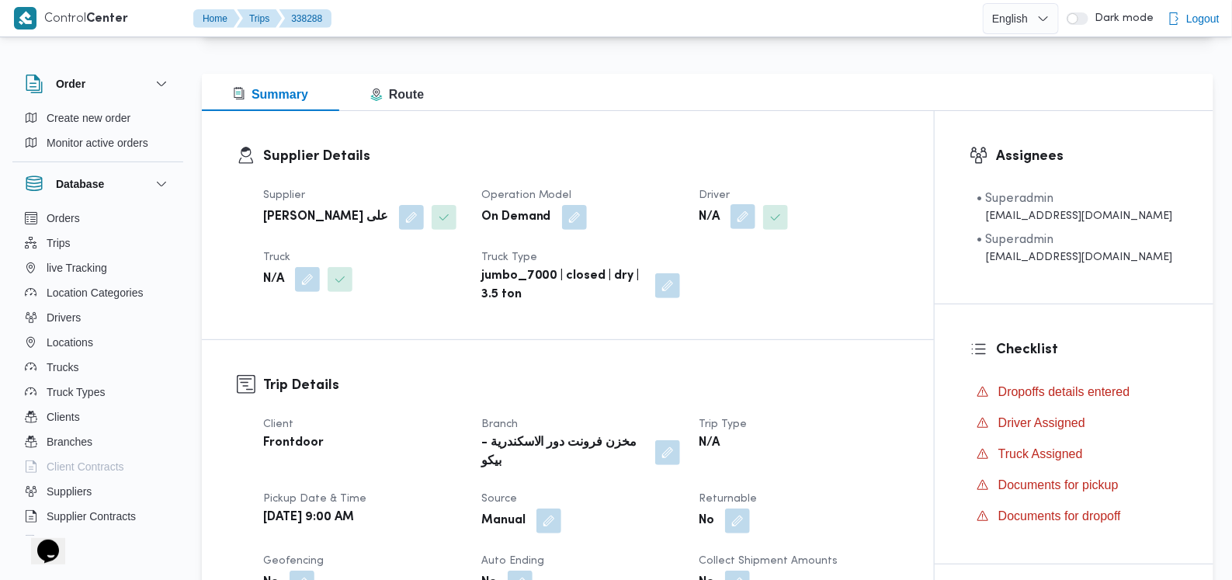
click at [756, 207] on button "button" at bounding box center [743, 216] width 25 height 25
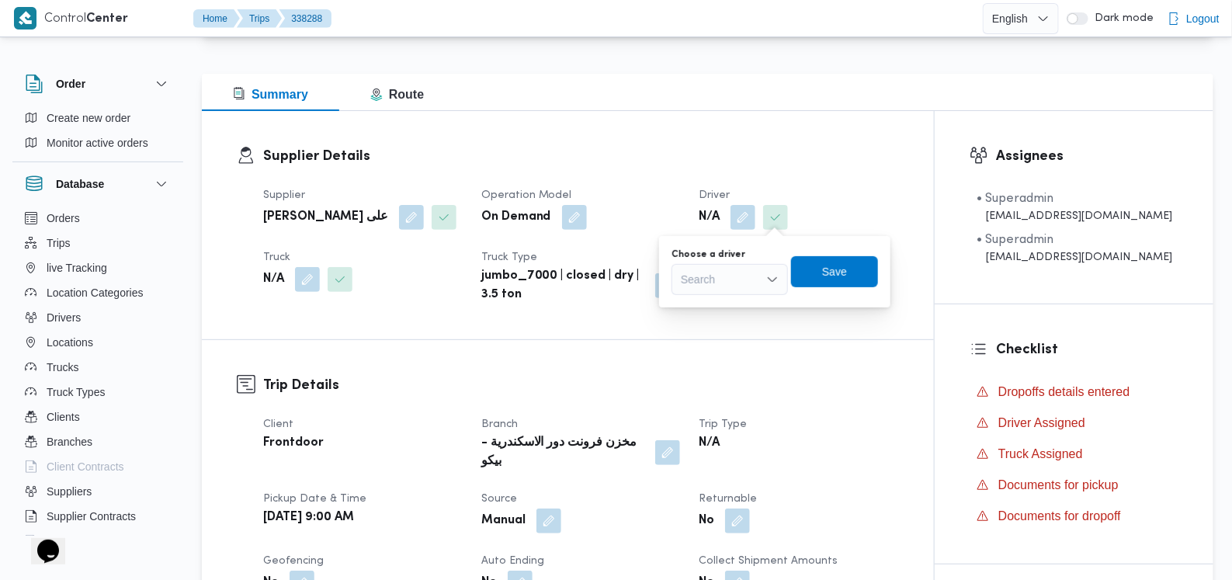
click at [739, 271] on div "Search" at bounding box center [730, 279] width 116 height 31
type input "احمد ابراهيم"
click at [752, 300] on span "احمد ابراهيم حسن علي" at bounding box center [739, 307] width 82 height 19
click at [861, 268] on span "Save" at bounding box center [848, 271] width 25 height 19
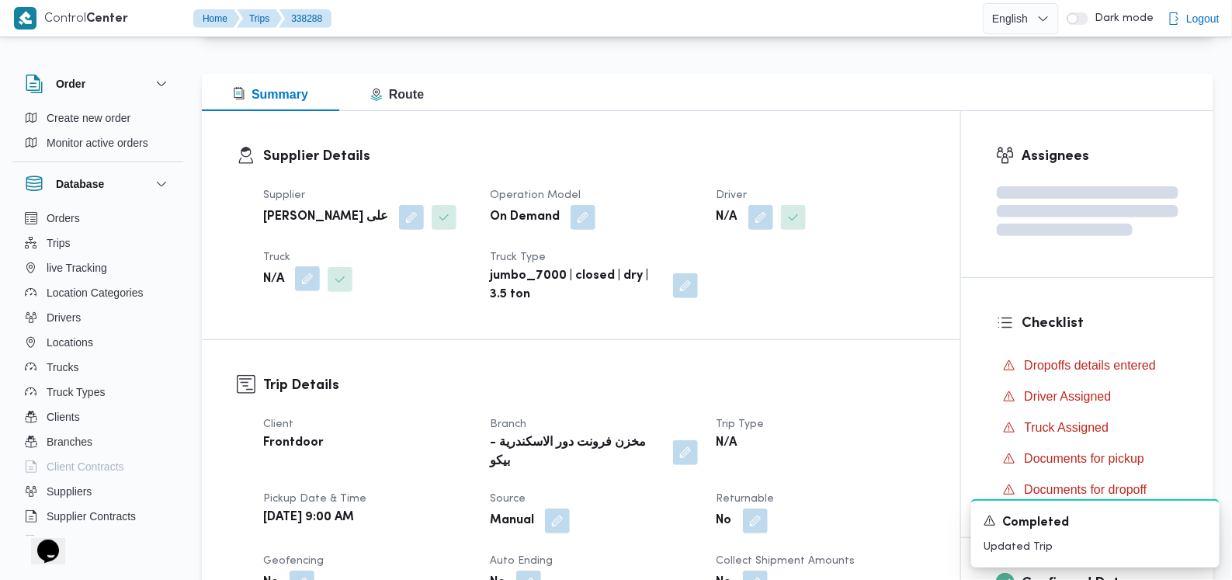
click at [311, 287] on button "button" at bounding box center [307, 278] width 25 height 25
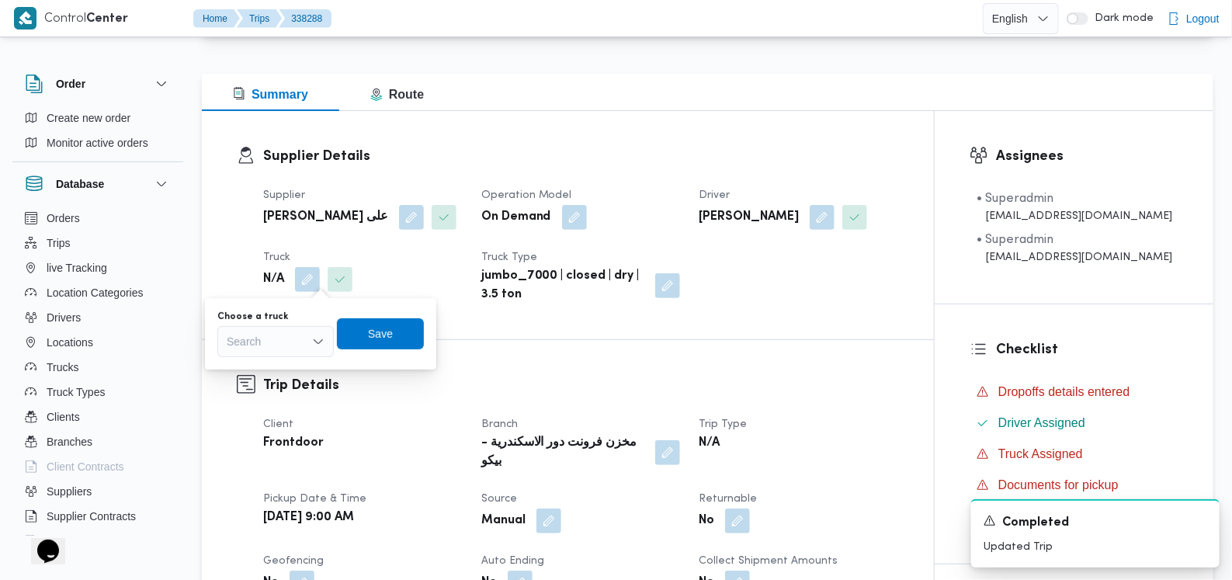
click at [283, 334] on div "Search" at bounding box center [275, 341] width 116 height 31
type input "7342"
click at [285, 360] on span "سوا 7342 | null" at bounding box center [284, 369] width 79 height 19
click at [379, 335] on span "Save" at bounding box center [391, 333] width 25 height 19
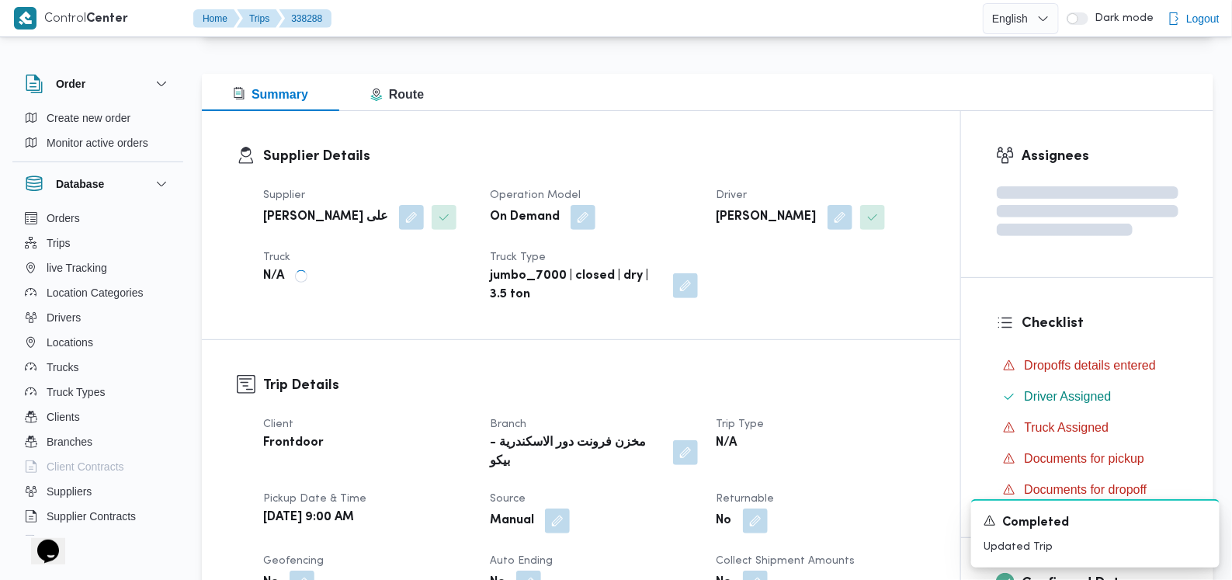
scroll to position [578, 0]
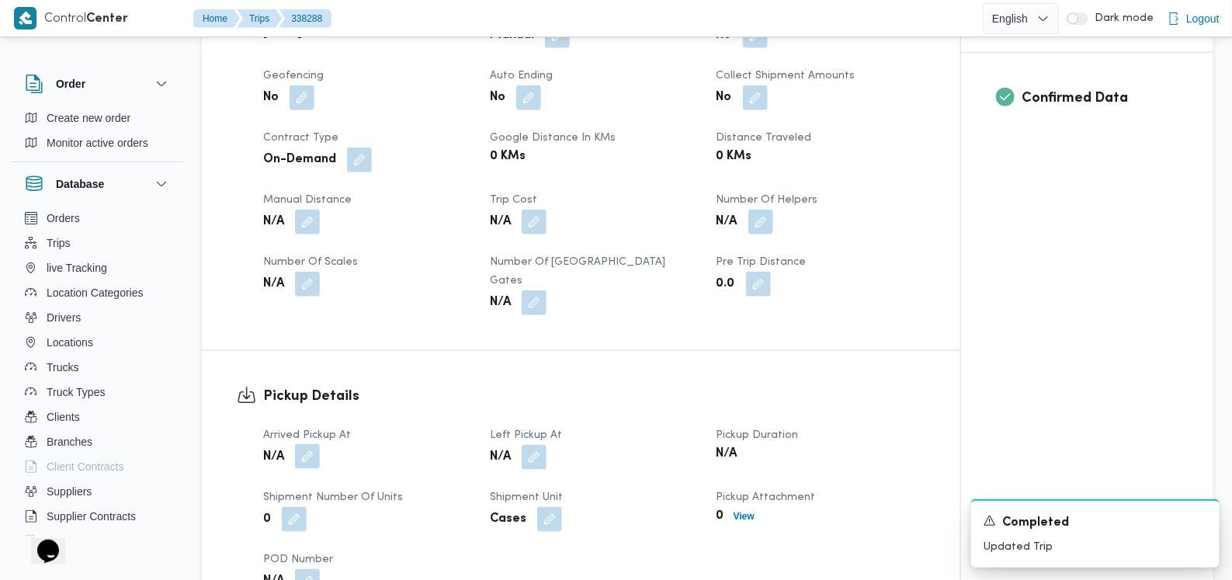
click at [311, 444] on button "button" at bounding box center [307, 456] width 25 height 25
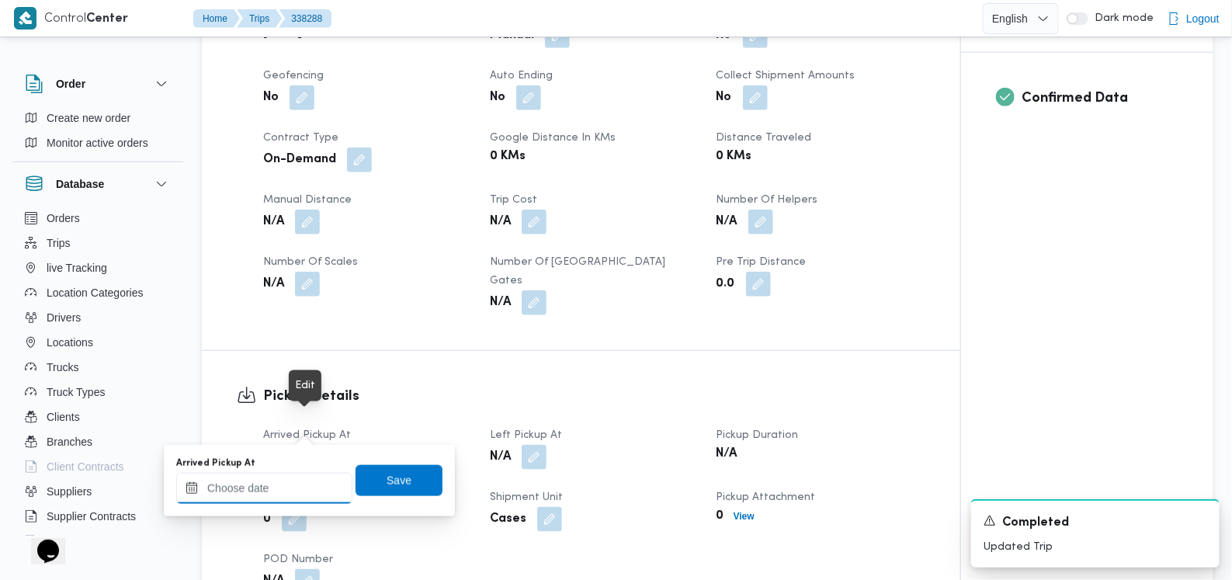
click at [280, 488] on input "Arrived Pickup At" at bounding box center [264, 488] width 176 height 31
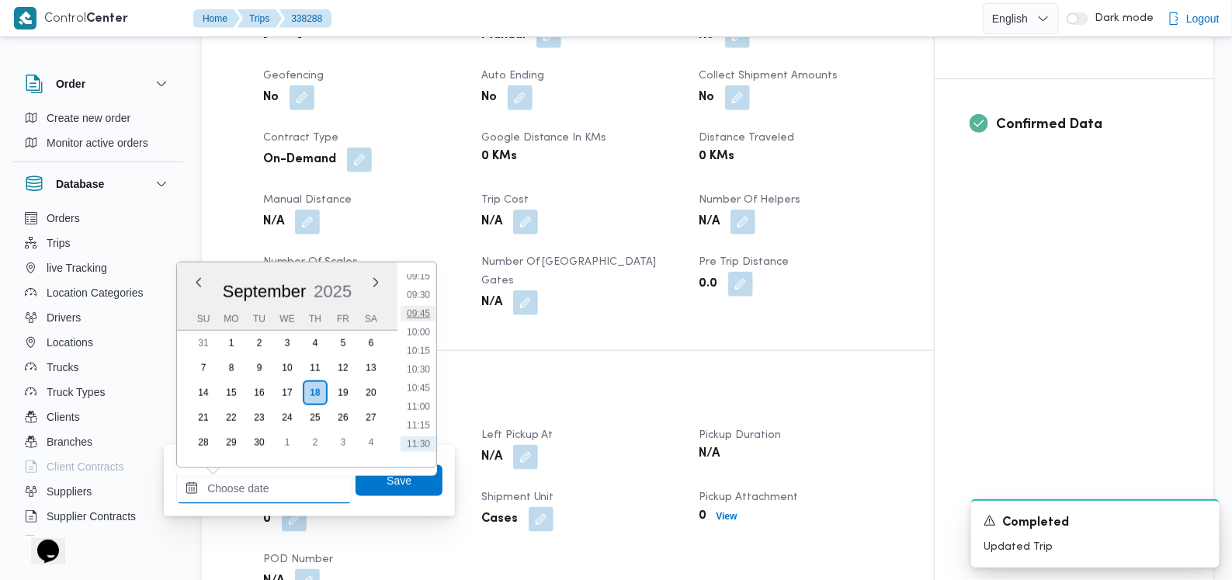
scroll to position [667, 0]
click at [423, 369] on ul "00:00 00:15 00:30 00:45 01:00 01:15 01:30 01:45 02:00 02:15 02:30 02:45 03:00 0…" at bounding box center [419, 365] width 36 height 180
click at [424, 364] on li "10:00" at bounding box center [419, 361] width 36 height 16
type input "18/09/2025 10:00"
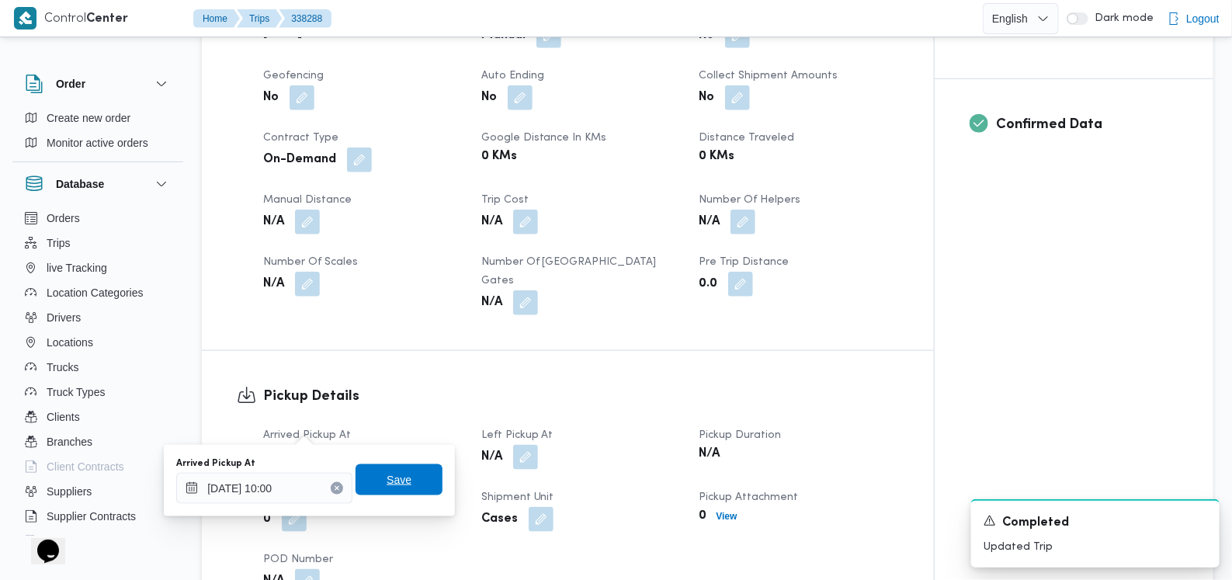
click at [402, 475] on span "Save" at bounding box center [399, 479] width 87 height 31
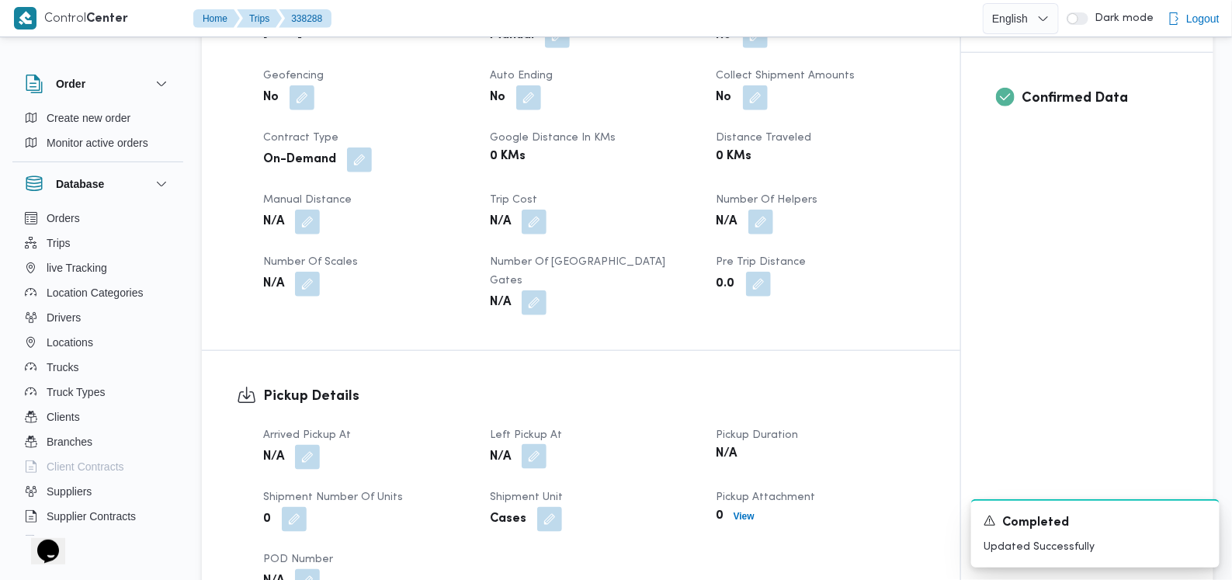
click at [532, 444] on button "button" at bounding box center [534, 456] width 25 height 25
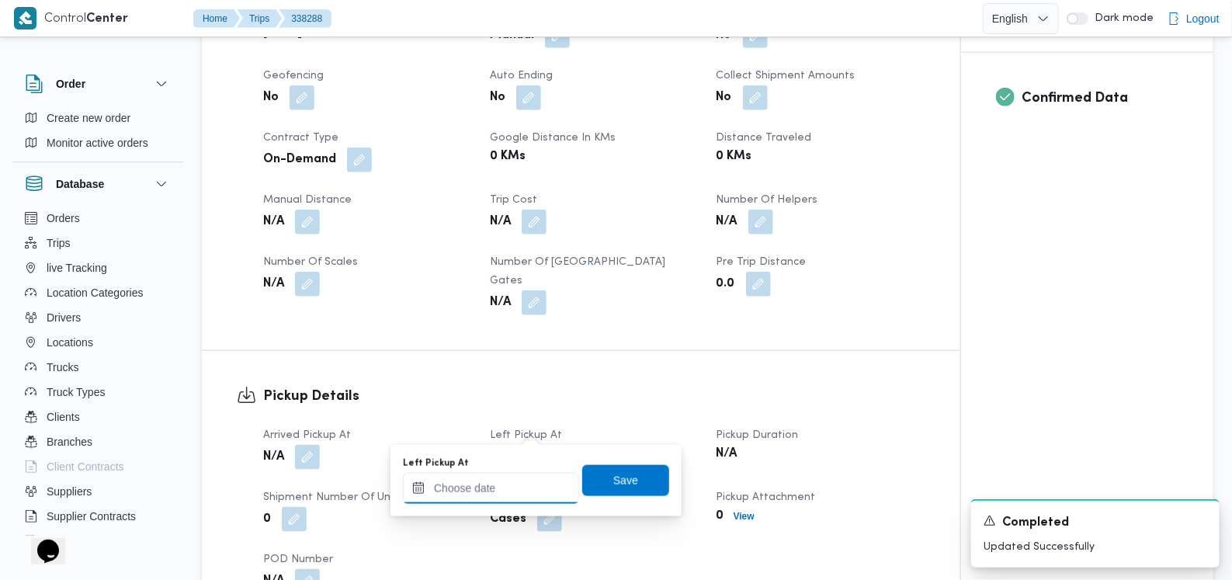
click at [515, 484] on input "Left Pickup At" at bounding box center [491, 488] width 176 height 31
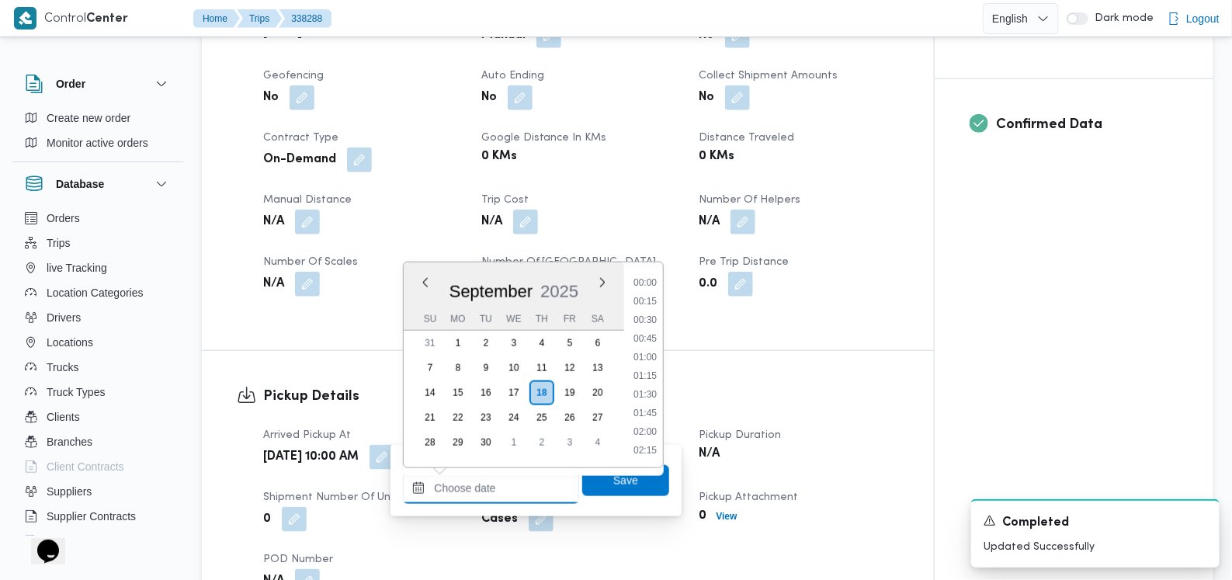
scroll to position [764, 0]
click at [655, 382] on li "11:30" at bounding box center [645, 376] width 36 height 16
type input "18/09/2025 11:30"
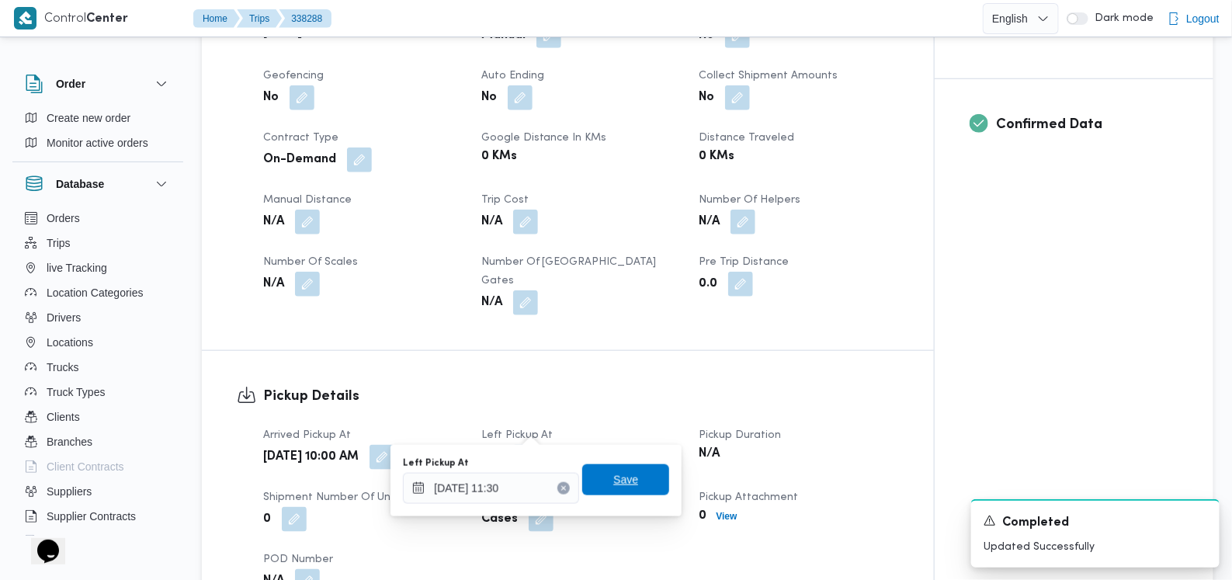
click at [631, 481] on span "Save" at bounding box center [625, 479] width 87 height 31
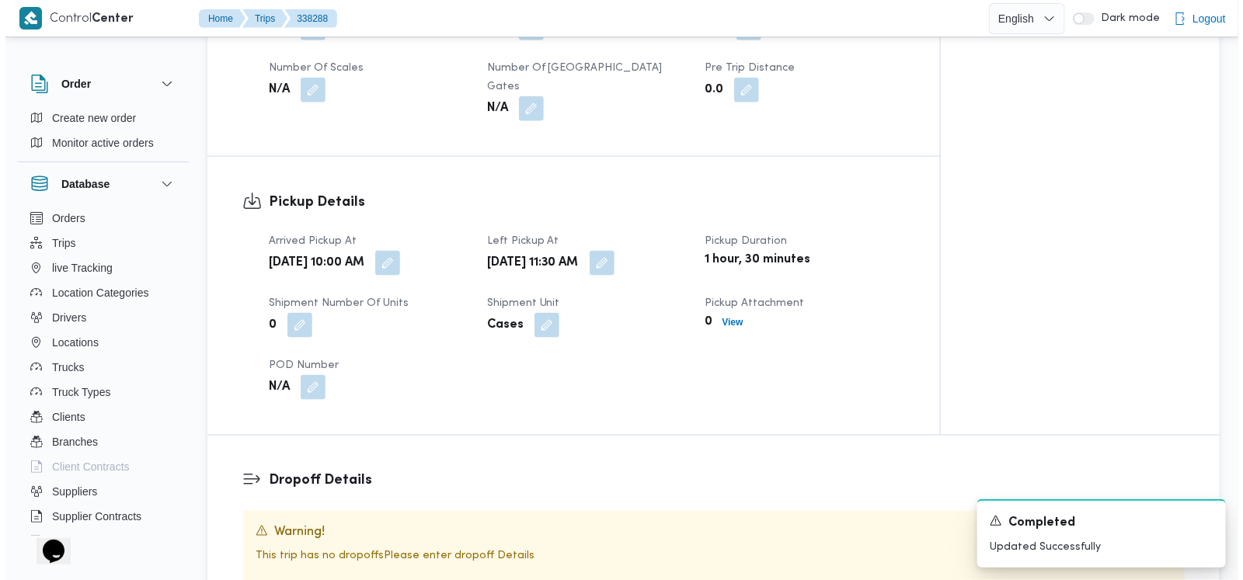
scroll to position [869, 0]
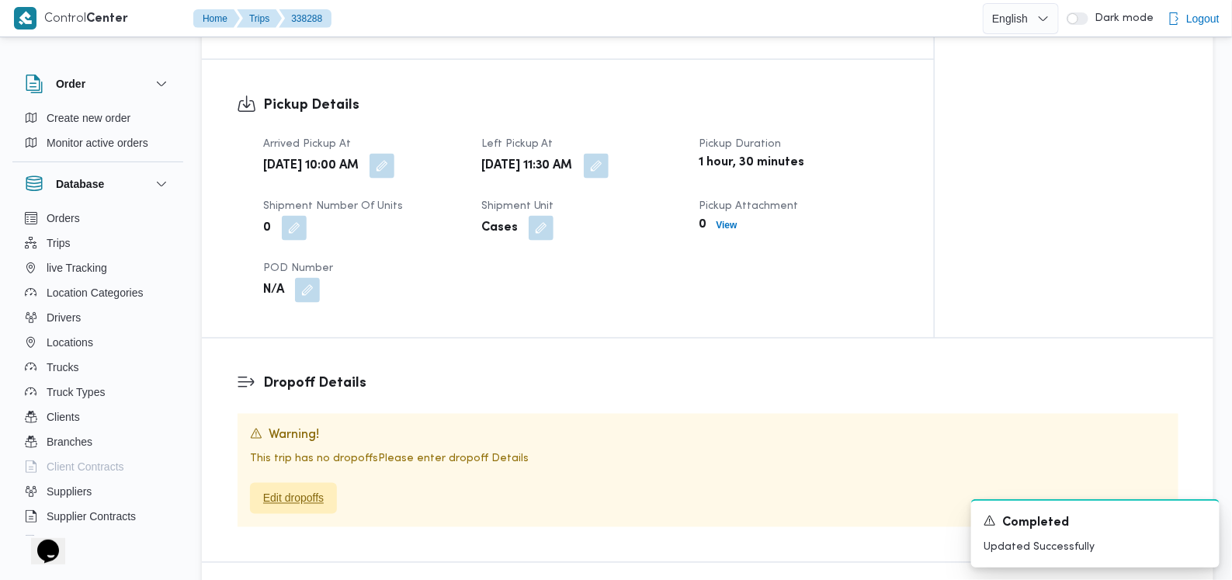
click at [318, 489] on span "Edit dropoffs" at bounding box center [293, 498] width 61 height 19
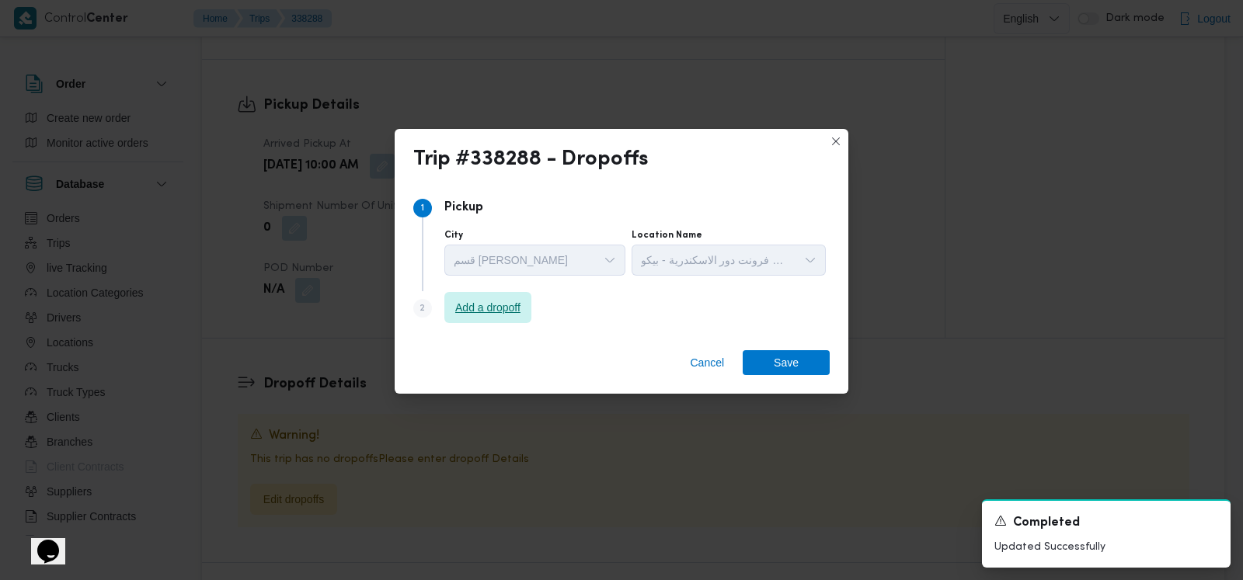
click at [520, 305] on span "Add a dropoff" at bounding box center [487, 307] width 65 height 19
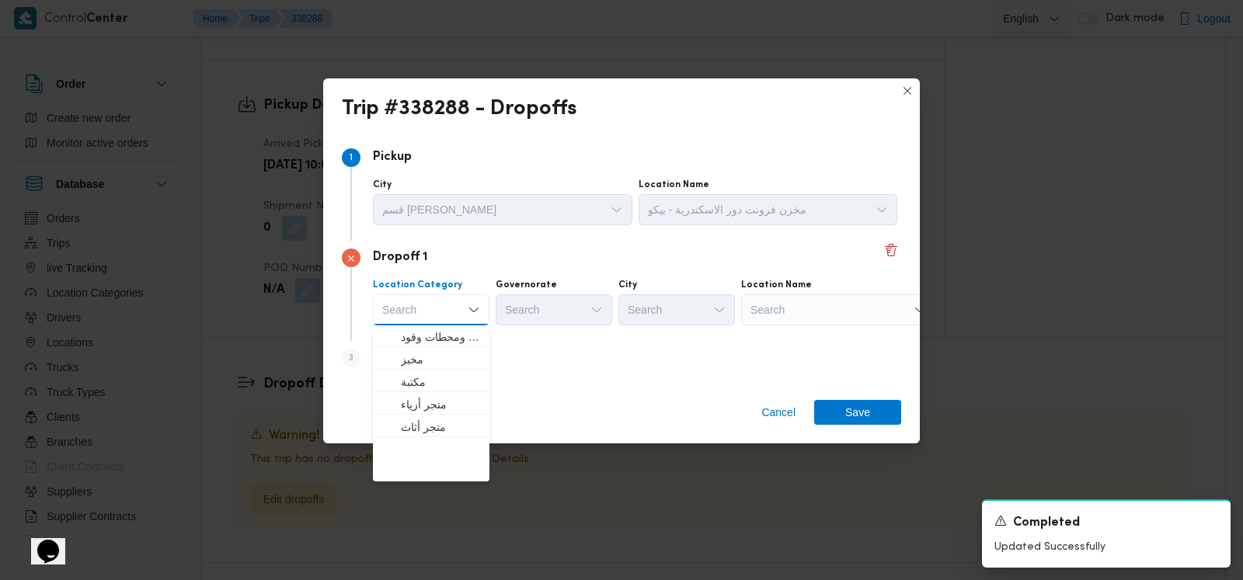
scroll to position [408, 0]
click at [460, 472] on span "متجر أجهزة" at bounding box center [440, 471] width 79 height 19
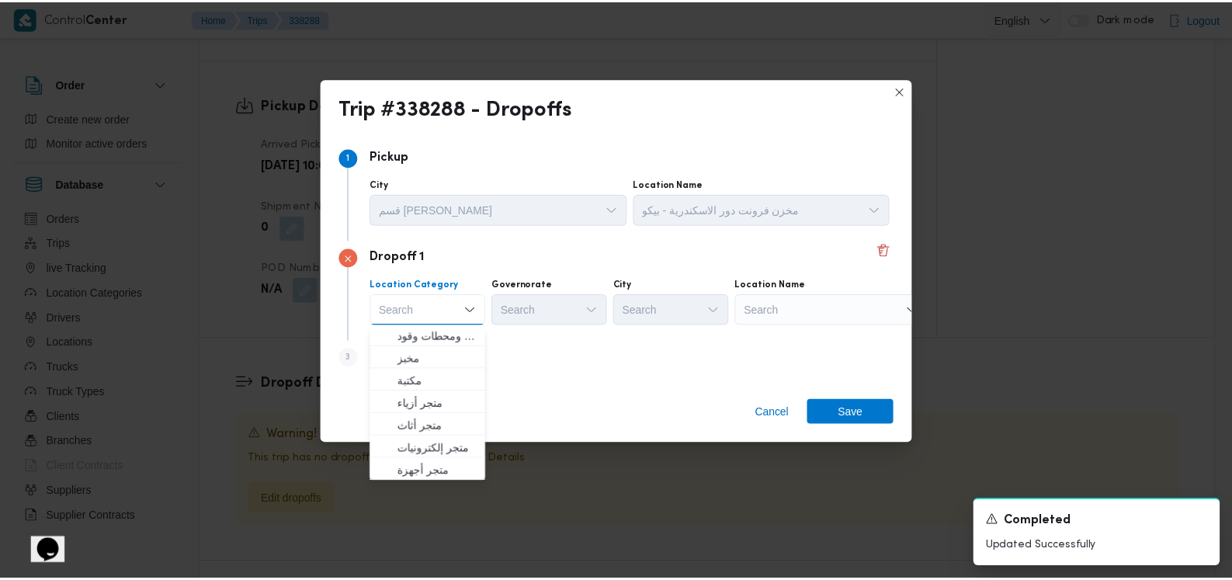
scroll to position [0, 0]
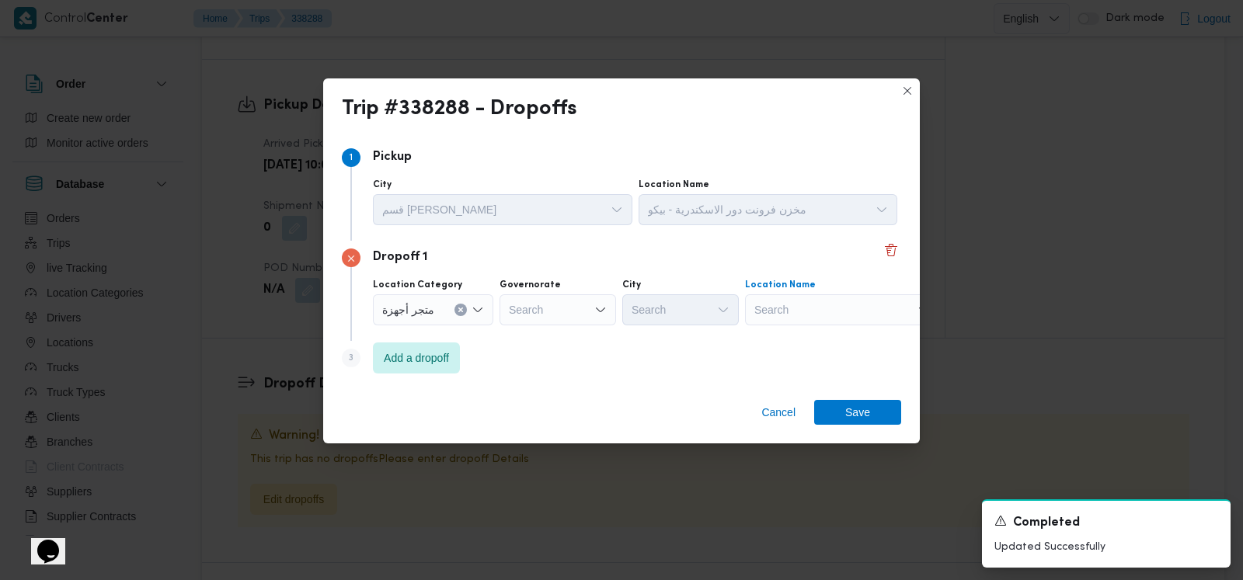
click at [836, 306] on div "Search" at bounding box center [842, 309] width 194 height 31
click at [584, 308] on div "Search" at bounding box center [557, 309] width 116 height 31
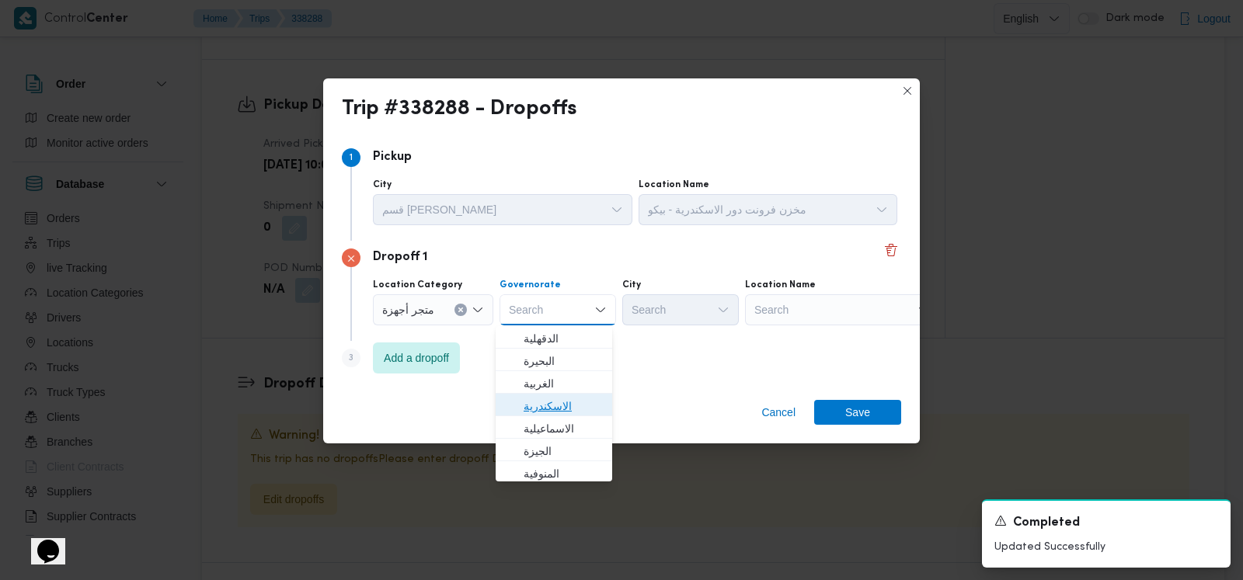
click at [568, 402] on span "الاسكندرية" at bounding box center [562, 406] width 79 height 19
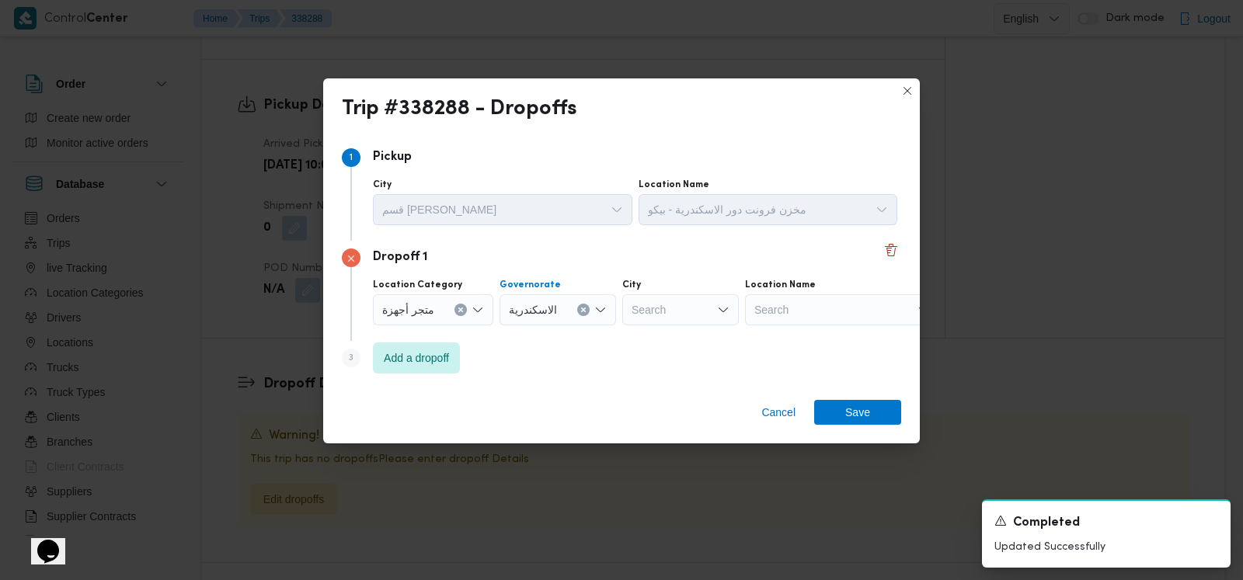
click at [773, 331] on div "Dropoff 1 Location Category متجر أجهزة Governorate الاسكندرية Combo box. Select…" at bounding box center [621, 291] width 559 height 100
click at [780, 322] on div "Search" at bounding box center [842, 309] width 194 height 31
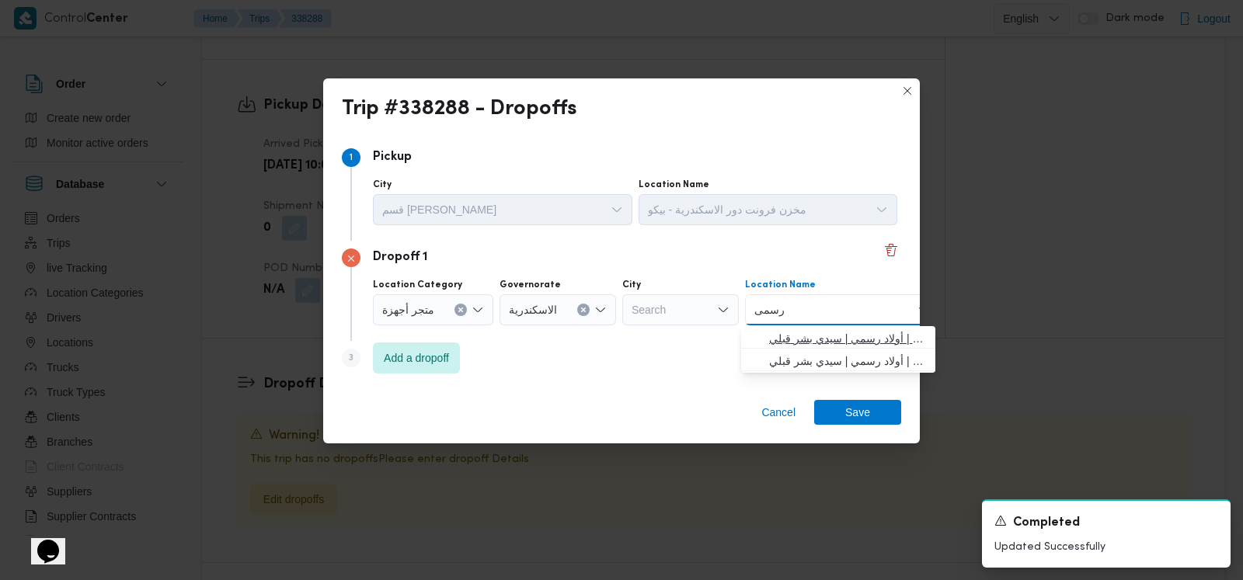
type input "رسمى"
click at [808, 333] on span "معرض رسمى سيدى بشر | أولاد رسمي | سيدي بشر قبلي" at bounding box center [847, 338] width 157 height 19
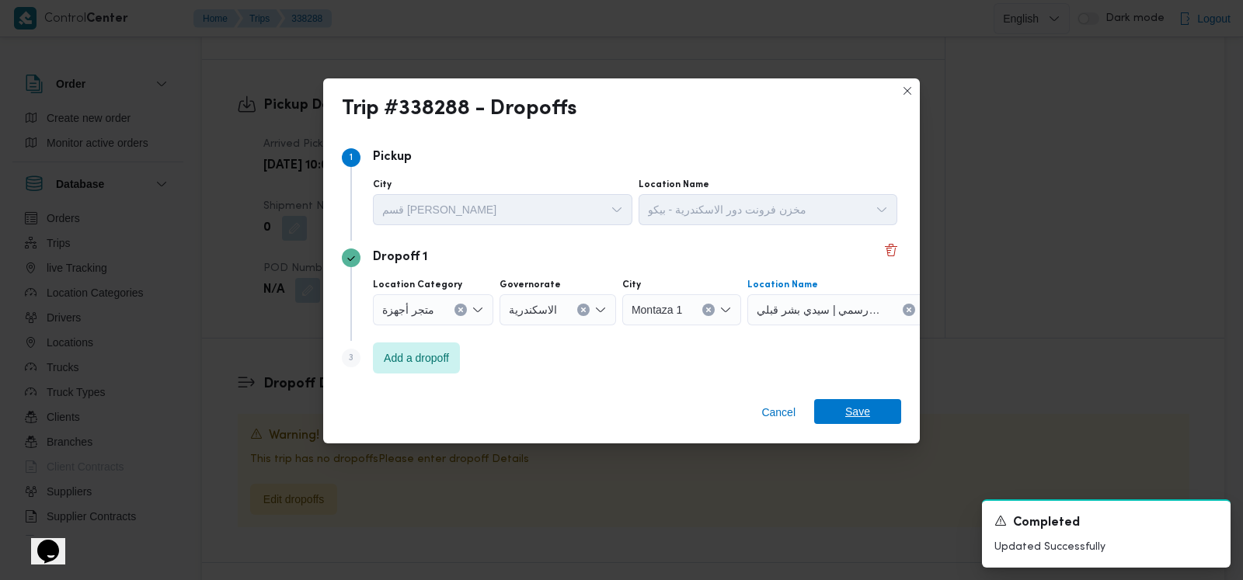
click at [862, 408] on span "Save" at bounding box center [857, 411] width 25 height 25
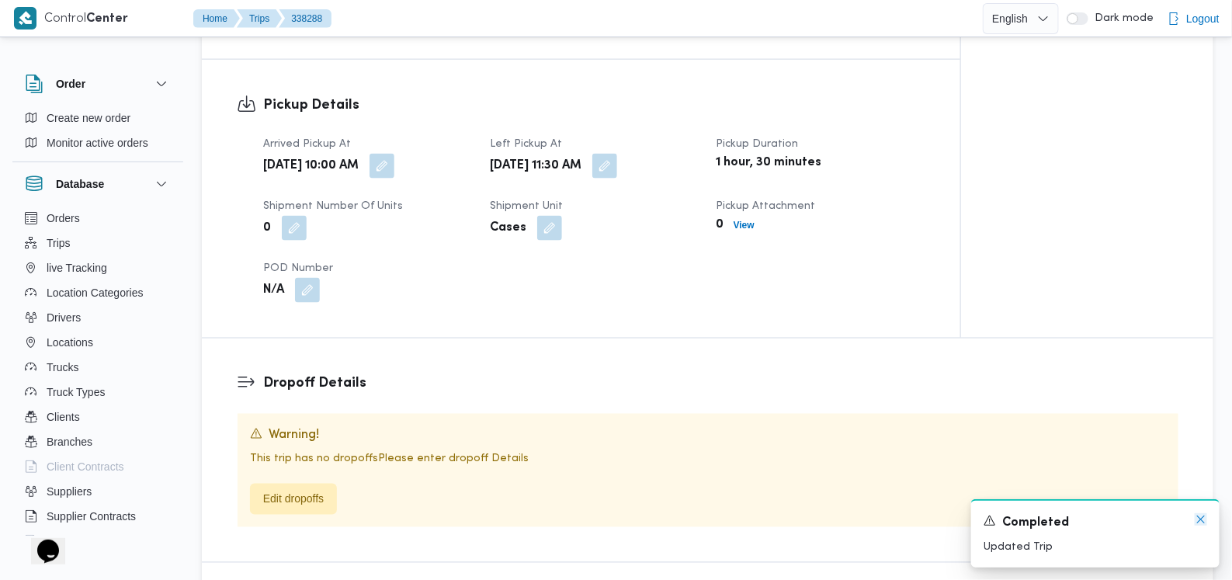
click at [1200, 525] on icon "Dismiss toast" at bounding box center [1201, 519] width 12 height 12
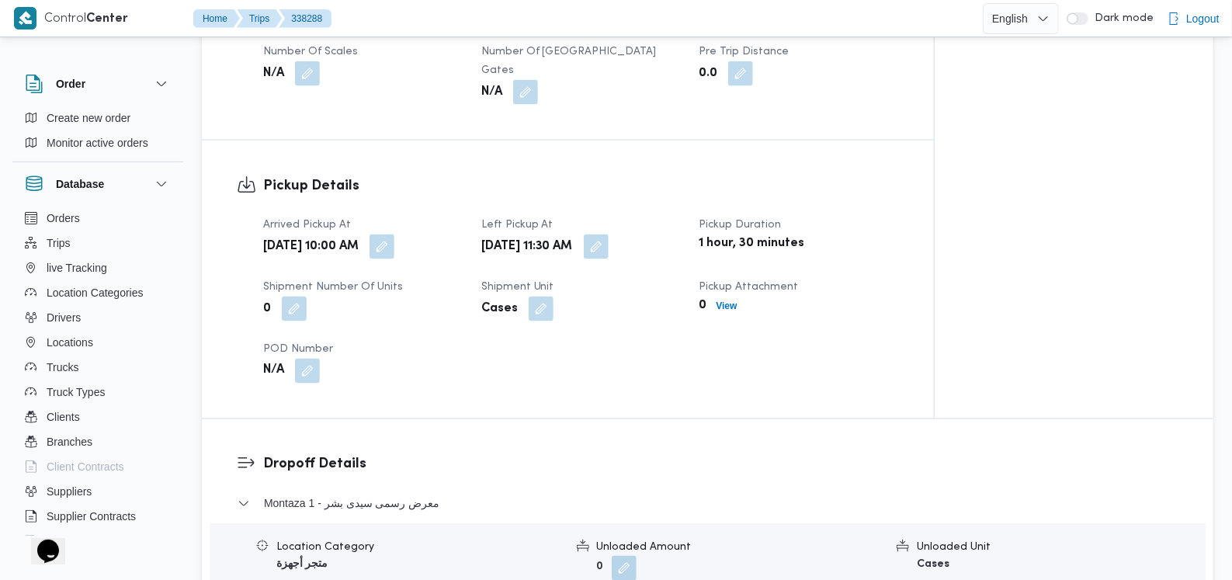
scroll to position [950, 0]
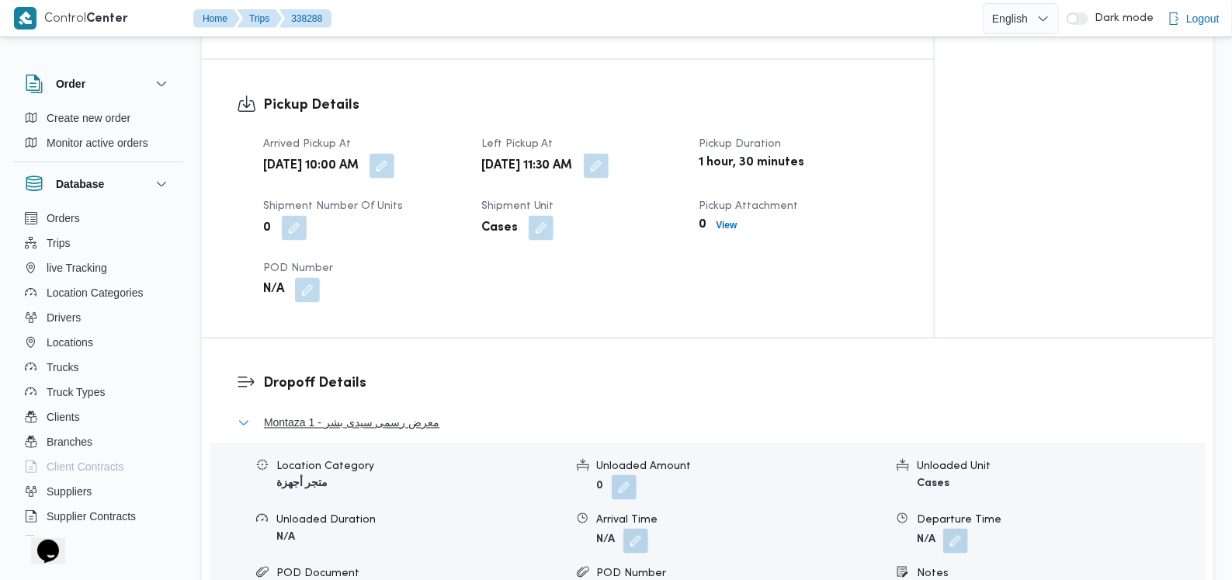
click at [406, 414] on span "Montaza 1 - معرض رسمى سيدى بشر" at bounding box center [352, 423] width 176 height 19
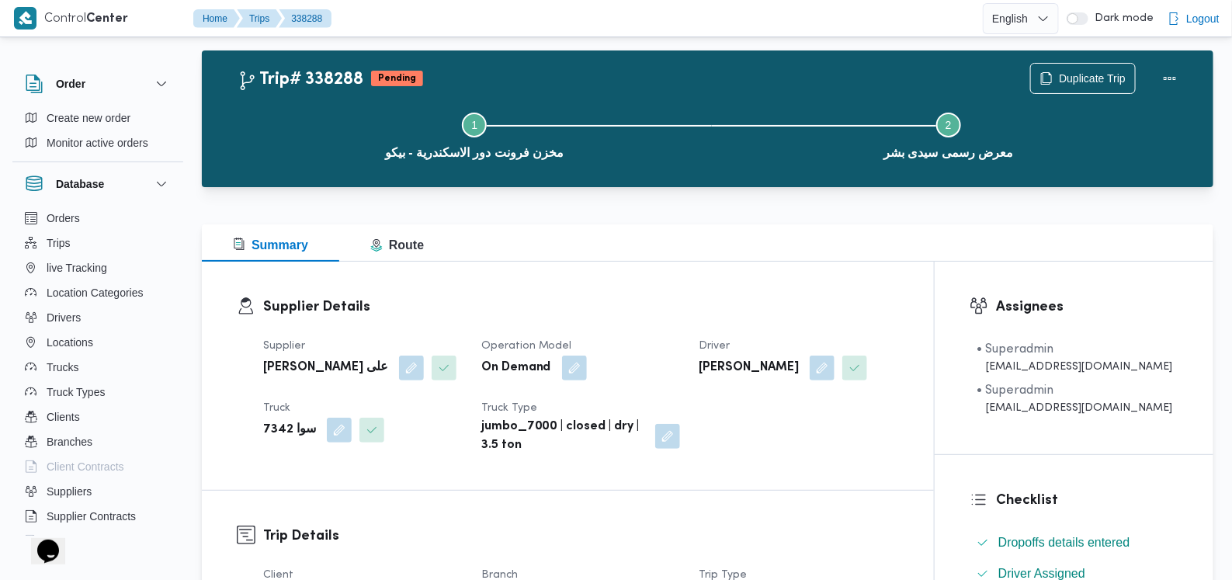
scroll to position [0, 0]
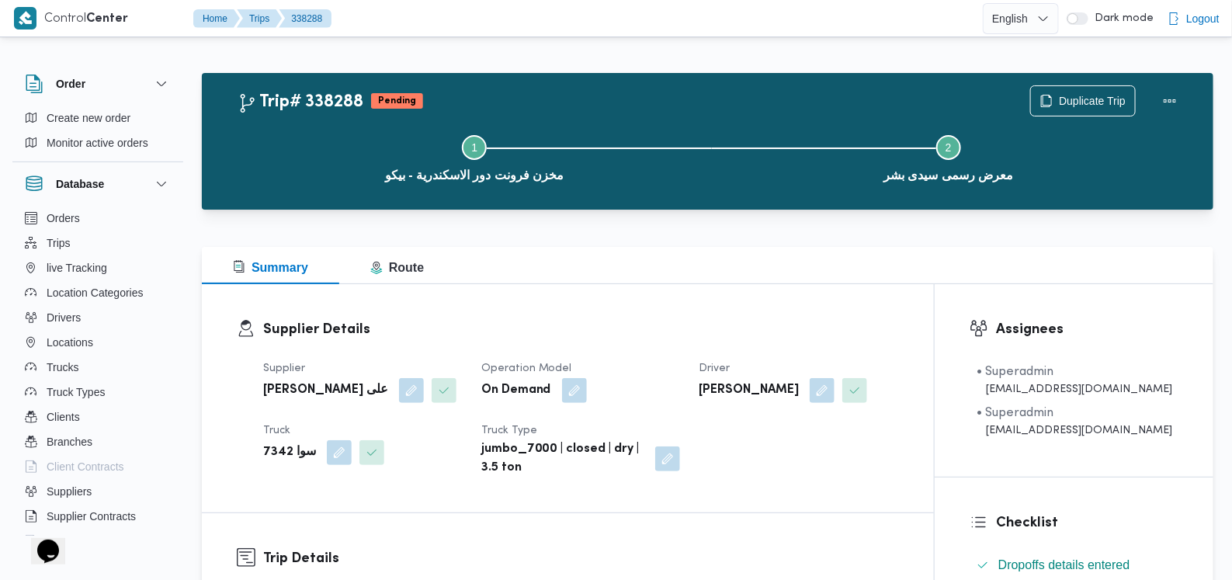
click at [699, 310] on div "Supplier Details Supplier مروه حسام الدين سعد على Operation Model On Demand Dri…" at bounding box center [568, 398] width 732 height 228
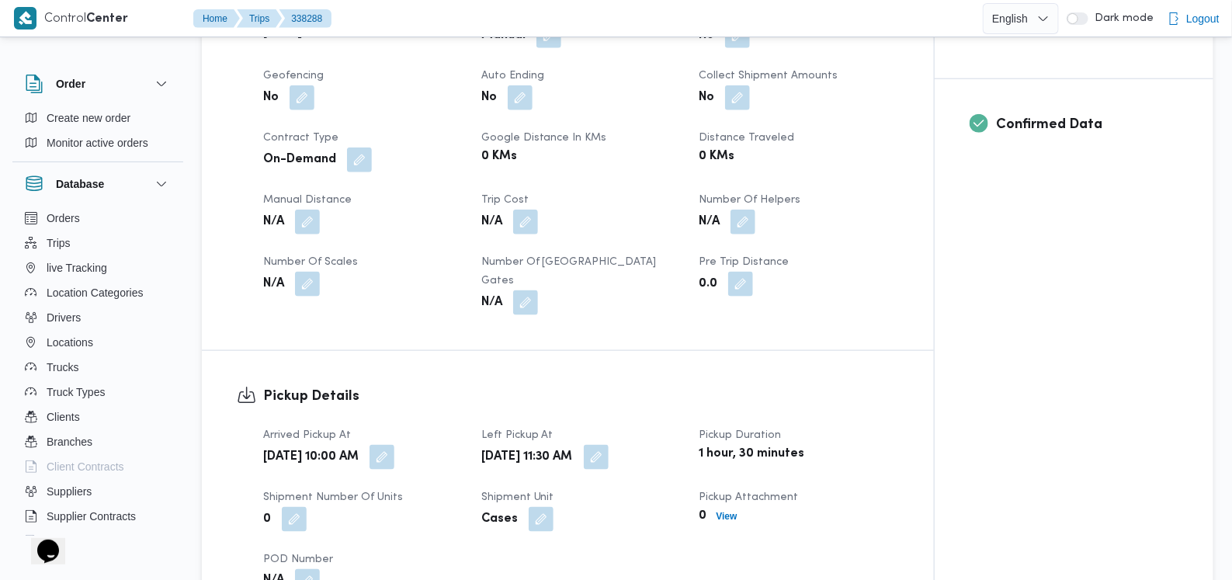
scroll to position [776, 0]
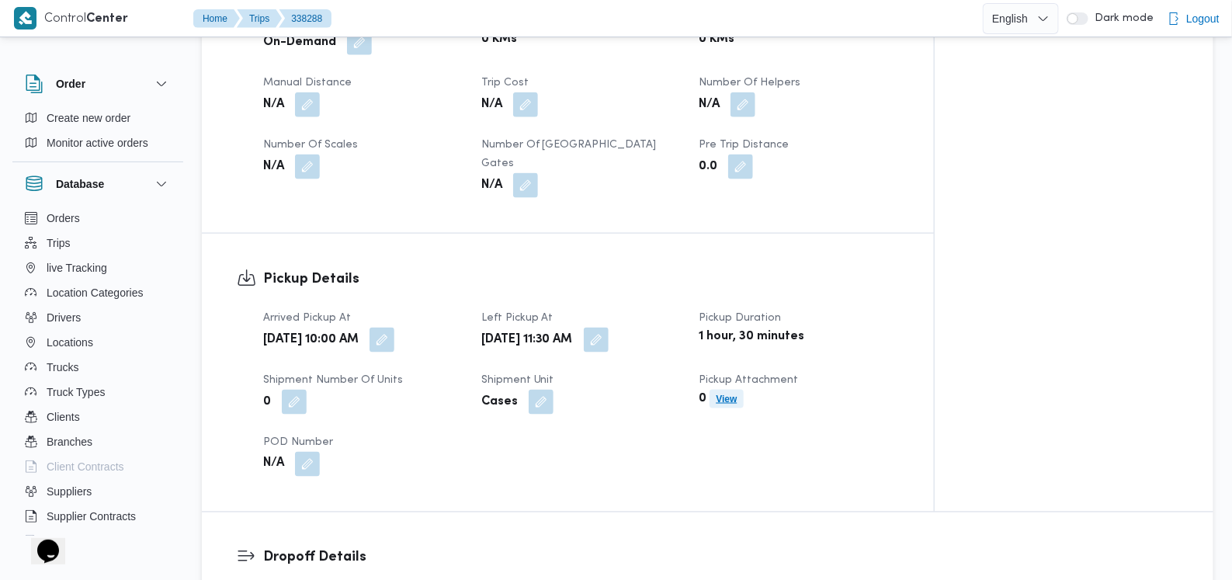
click at [737, 394] on b "View" at bounding box center [726, 399] width 21 height 11
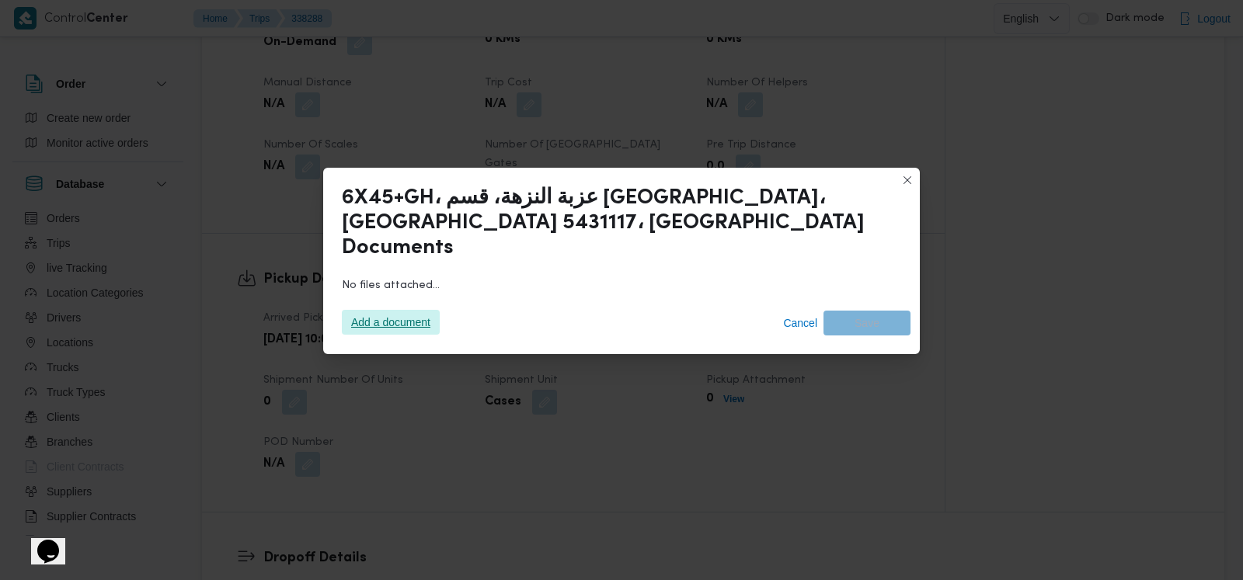
click at [426, 312] on span "Add a document" at bounding box center [390, 322] width 79 height 25
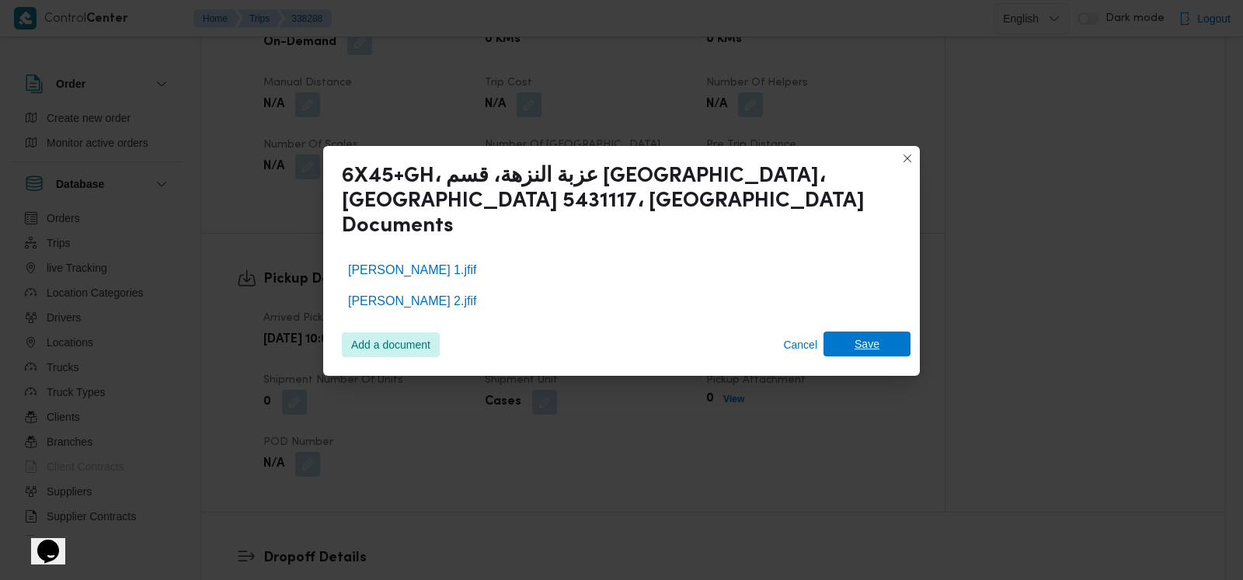
click at [894, 332] on span "Save" at bounding box center [866, 344] width 87 height 25
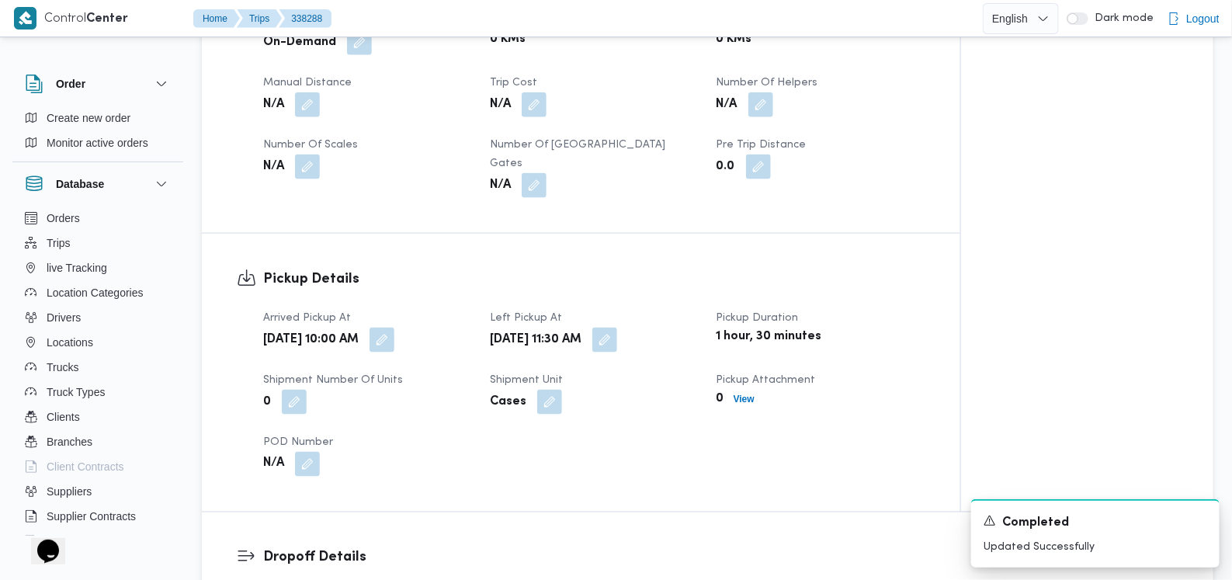
click at [664, 460] on div "Pickup Details Arrived Pickup At Thu, Sep 18, 2025 10:00 AM Left Pickup At Thu,…" at bounding box center [581, 373] width 759 height 278
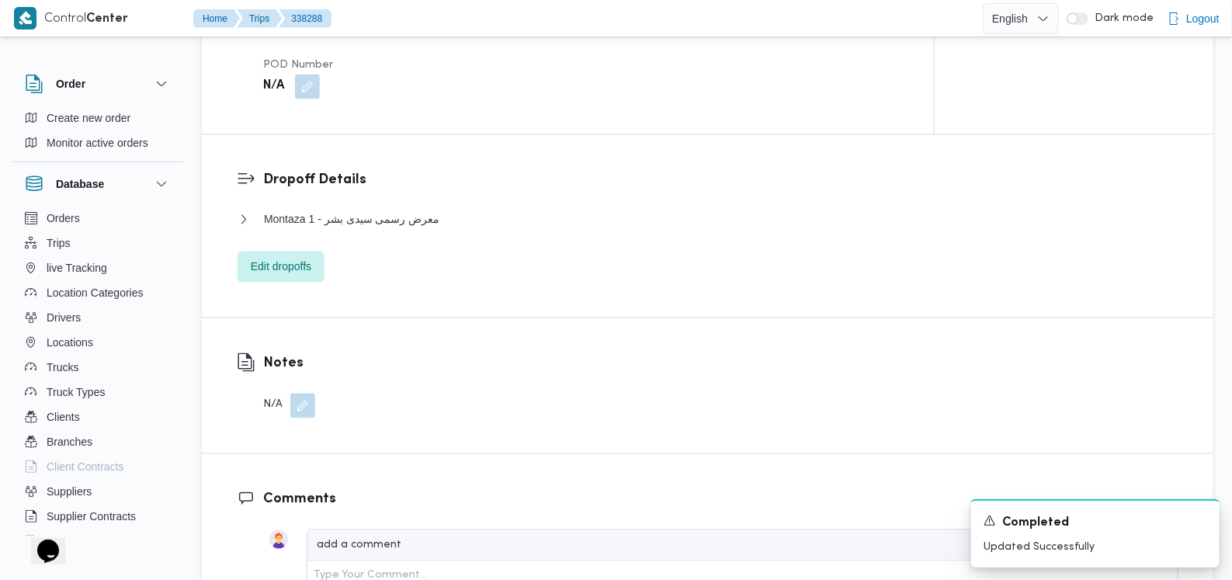
scroll to position [1165, 0]
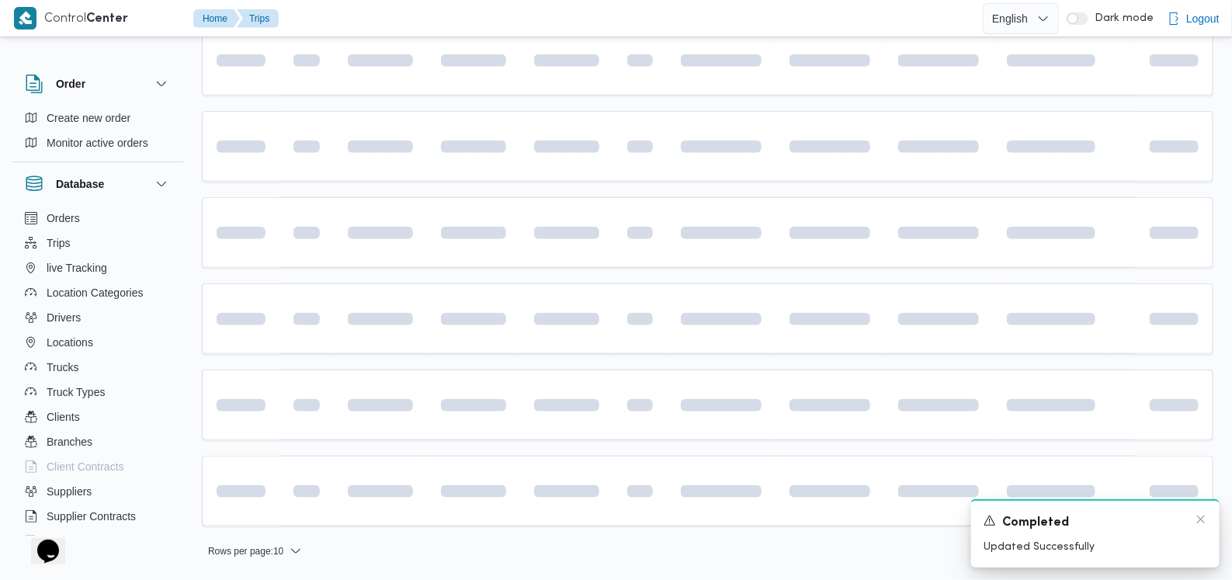
scroll to position [92, 0]
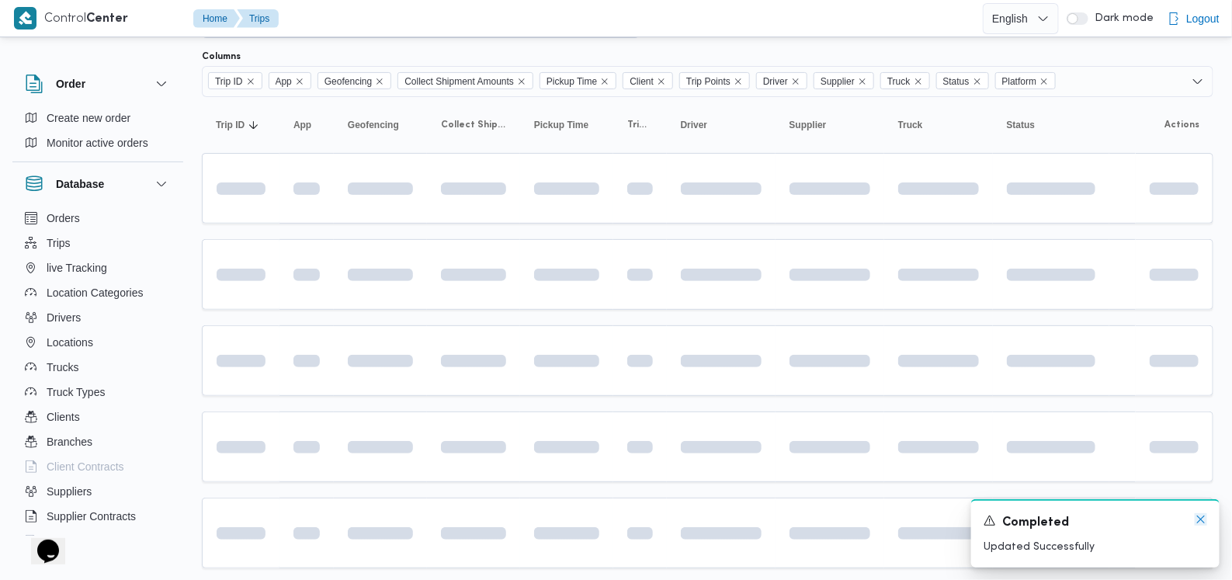
click at [1202, 520] on icon "Dismiss toast" at bounding box center [1202, 520] width 8 height 8
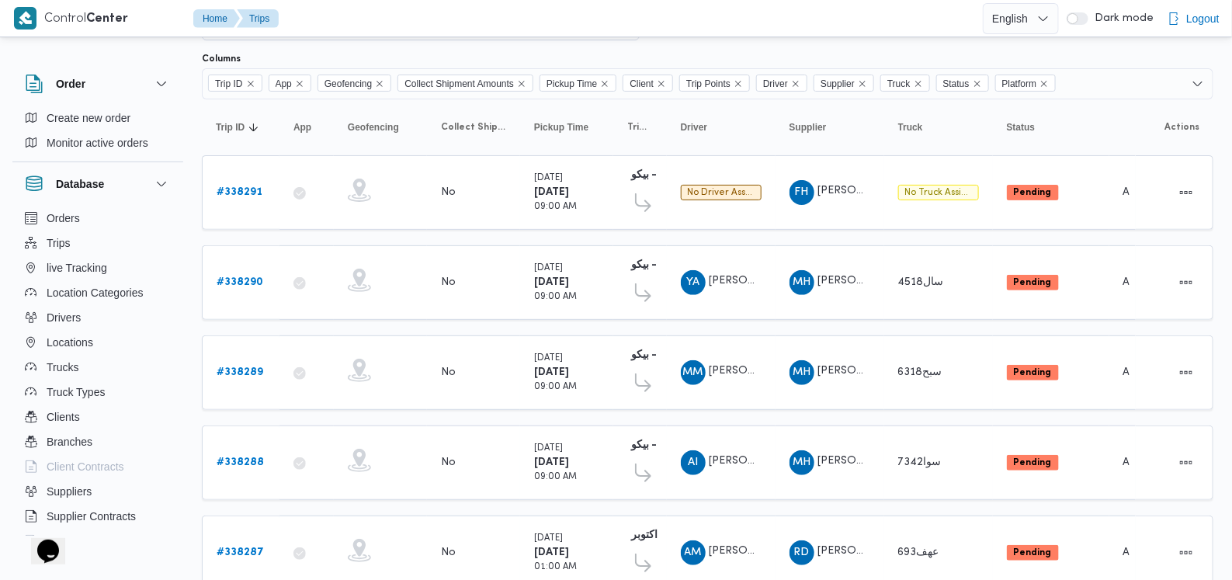
scroll to position [0, 0]
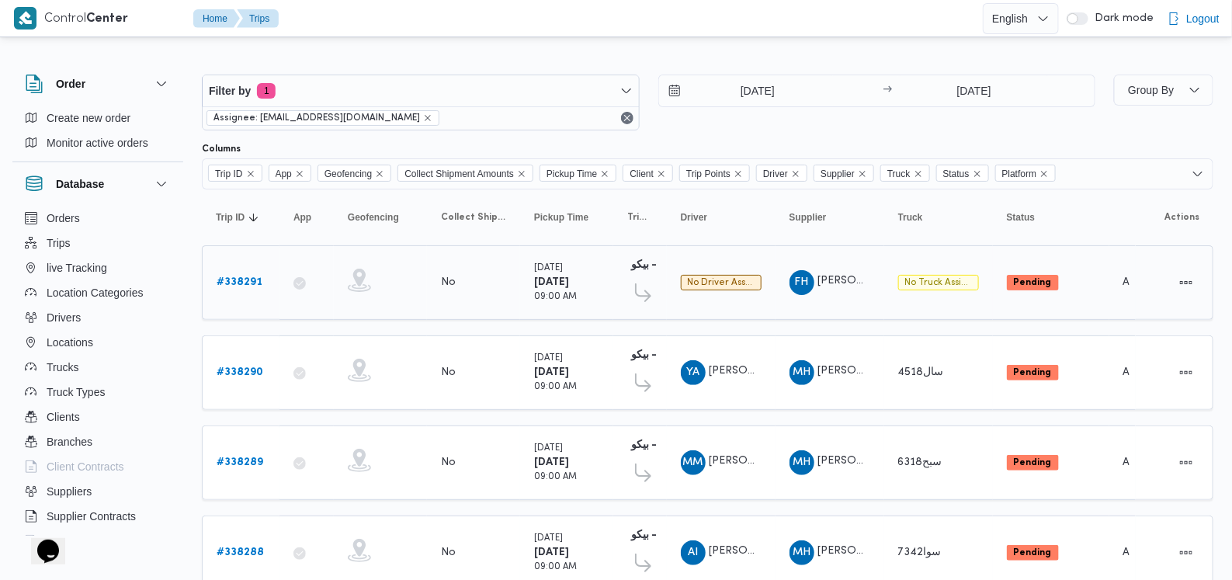
click at [241, 273] on link "# 338291" at bounding box center [240, 282] width 46 height 19
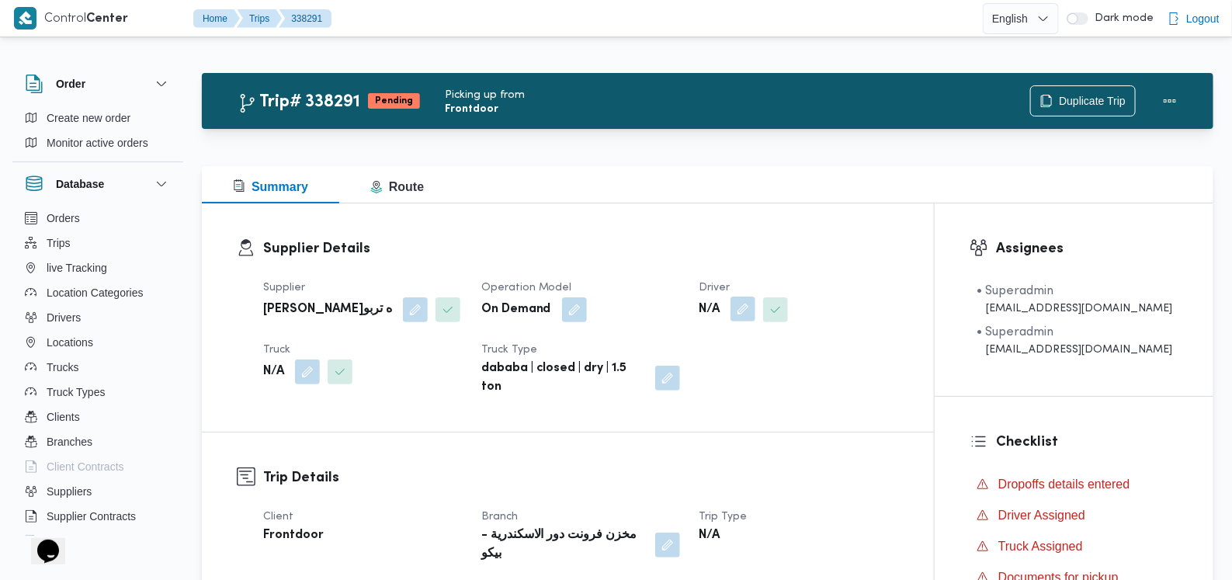
click at [756, 320] on button "button" at bounding box center [743, 309] width 25 height 25
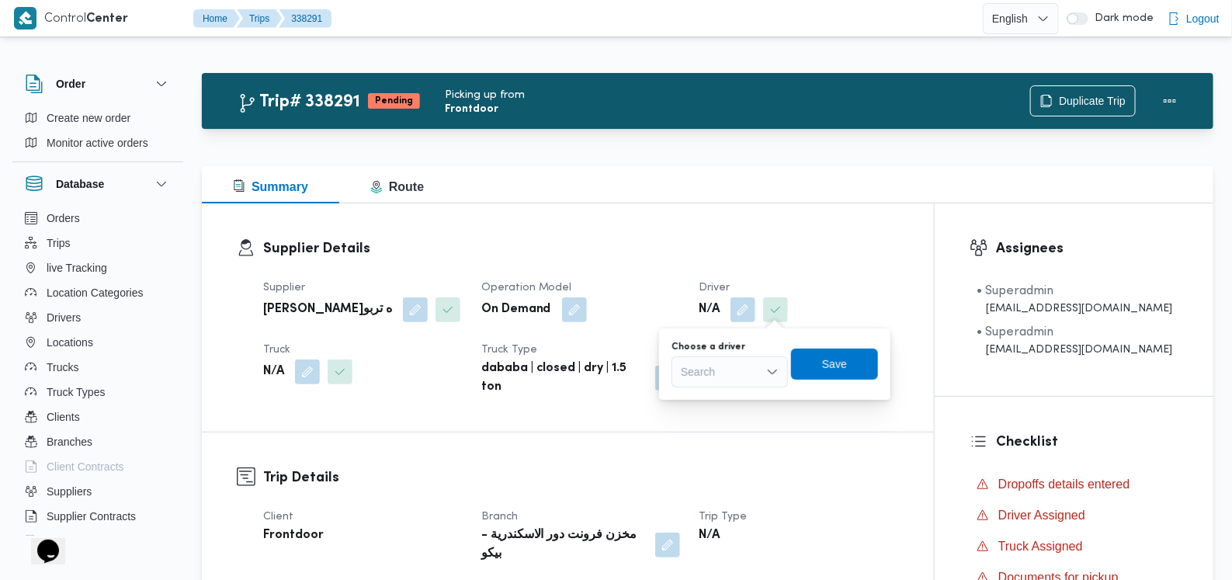
click at [753, 374] on div "Search" at bounding box center [730, 371] width 116 height 31
type input "فوزي"
click at [314, 384] on button "button" at bounding box center [307, 371] width 25 height 25
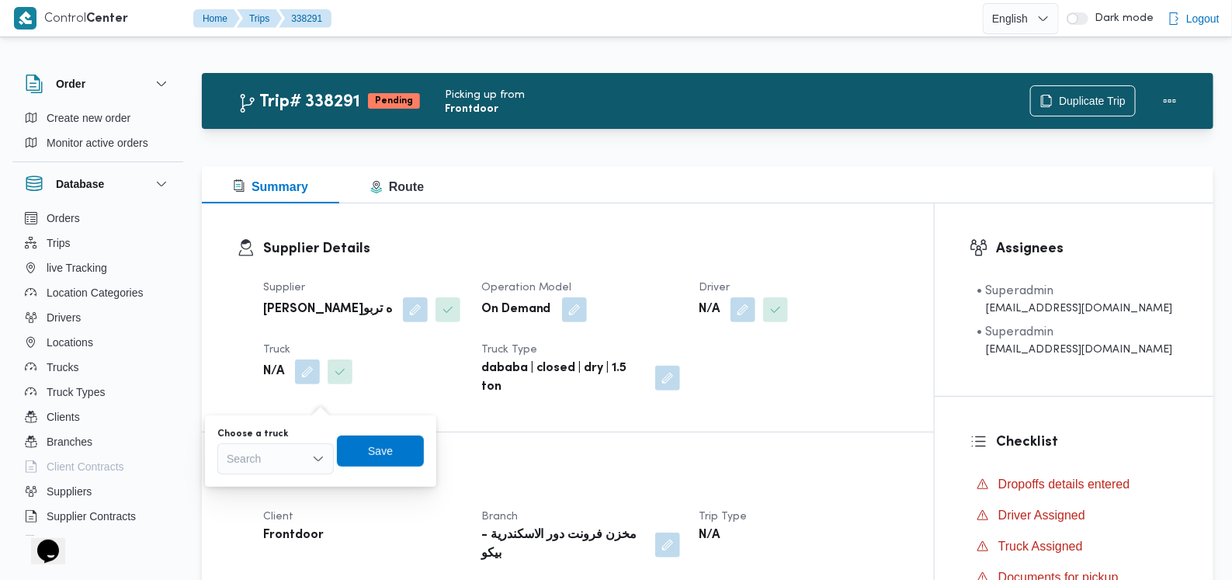
click at [294, 457] on div "Search" at bounding box center [275, 458] width 116 height 31
type input "6412"
click at [295, 493] on span "بما 6412 | null" at bounding box center [284, 487] width 79 height 19
click at [389, 451] on span "Save" at bounding box center [388, 450] width 25 height 19
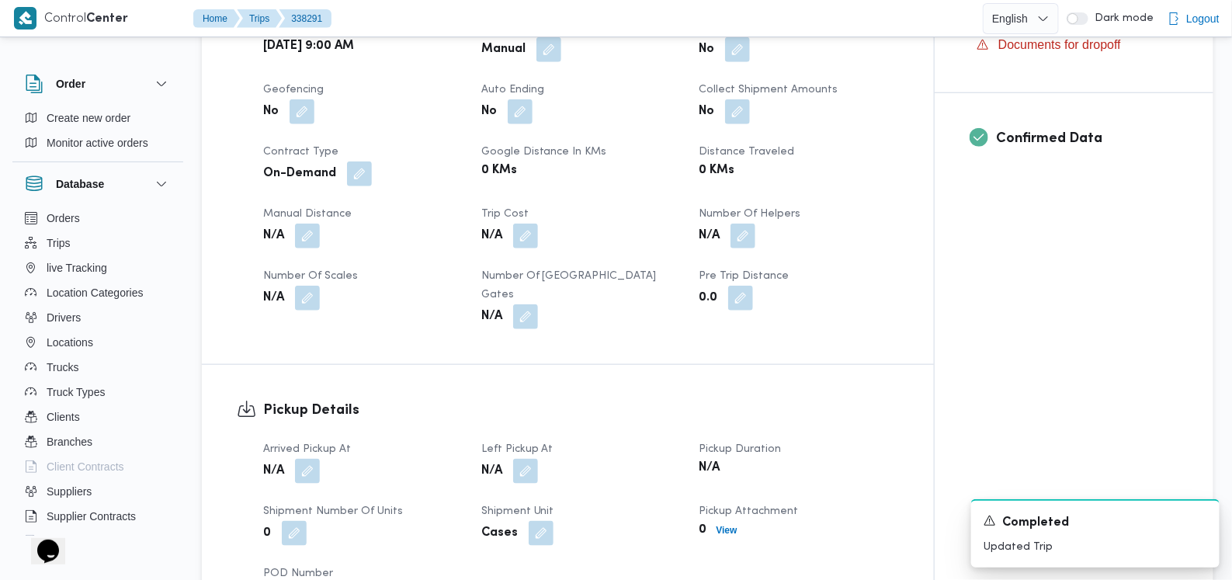
scroll to position [582, 0]
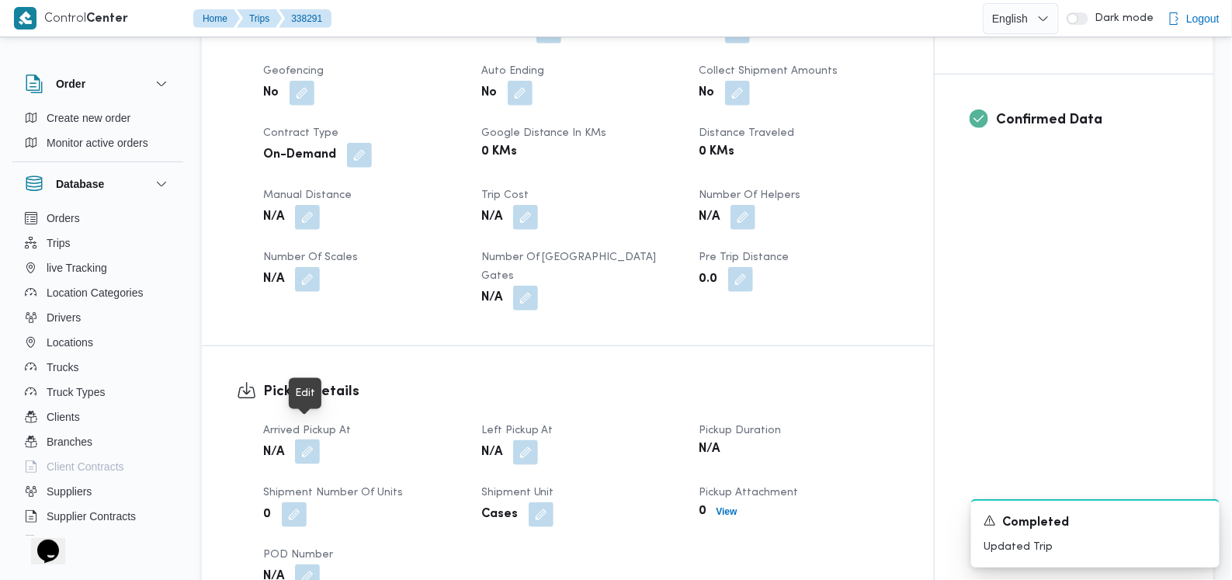
click at [308, 440] on button "button" at bounding box center [307, 452] width 25 height 25
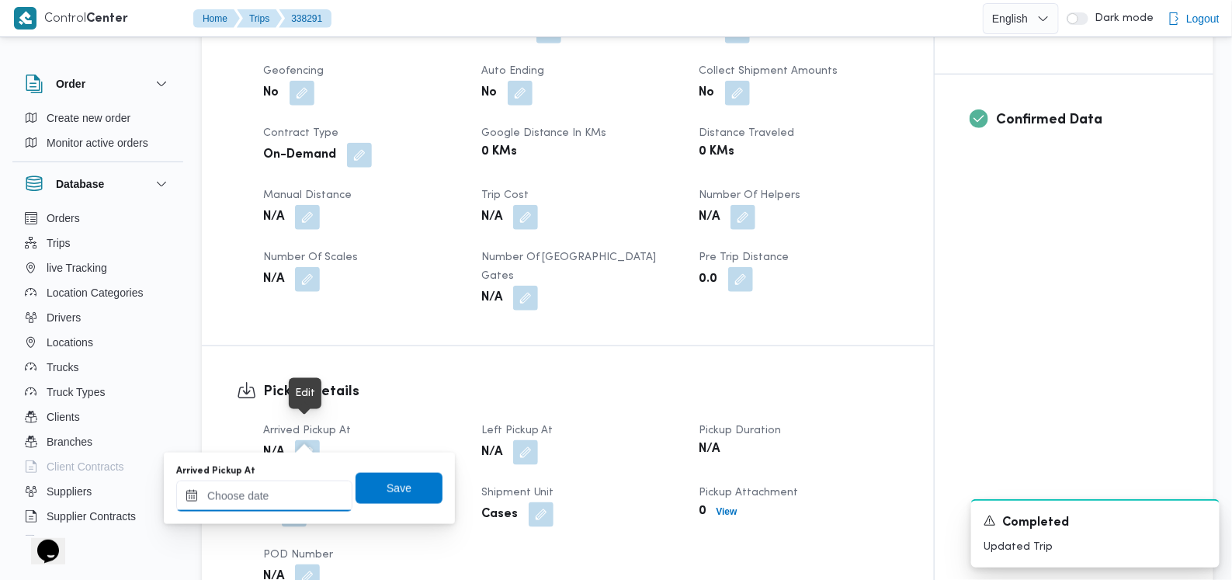
click at [280, 499] on input "Arrived Pickup At" at bounding box center [264, 496] width 176 height 31
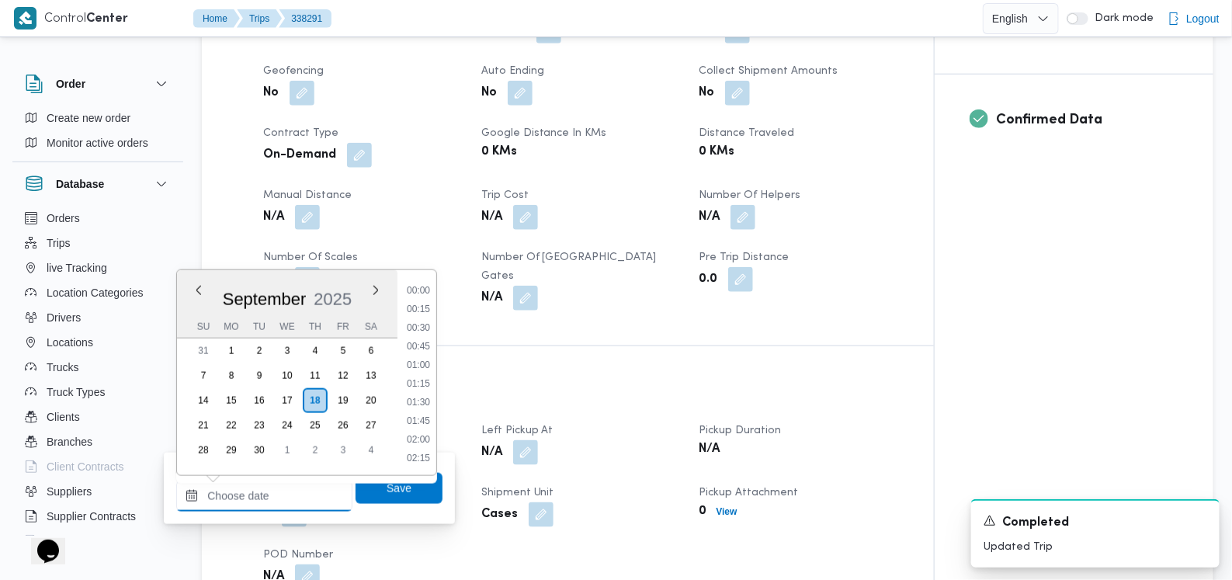
scroll to position [764, 0]
click at [427, 311] on li "10:30" at bounding box center [419, 309] width 36 height 16
type input "18/09/2025 10:30"
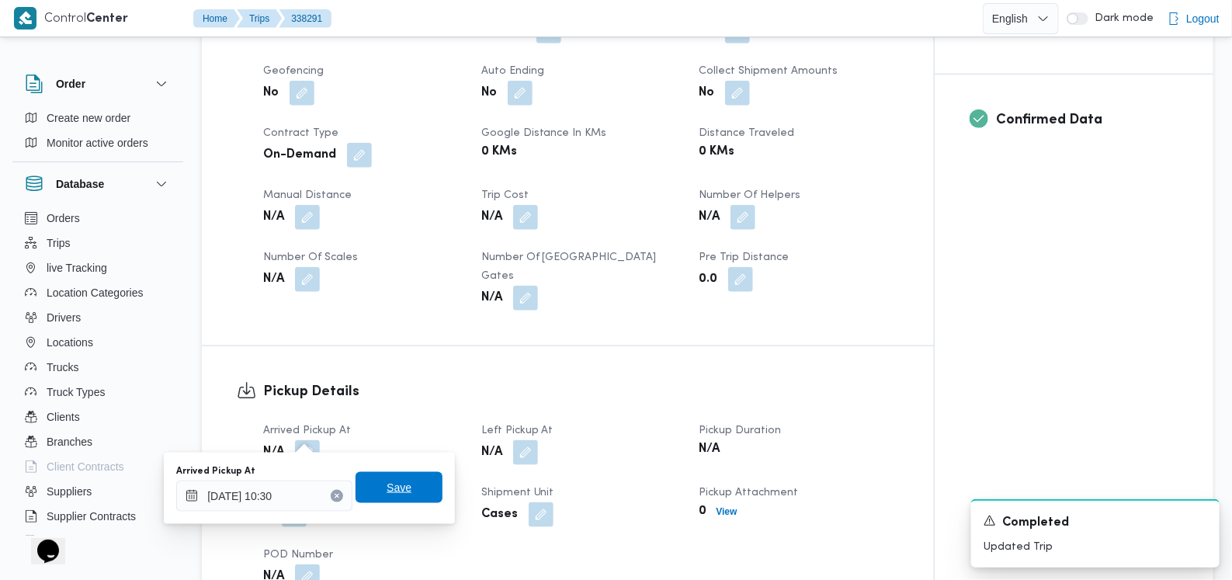
click at [415, 499] on span "Save" at bounding box center [399, 487] width 87 height 31
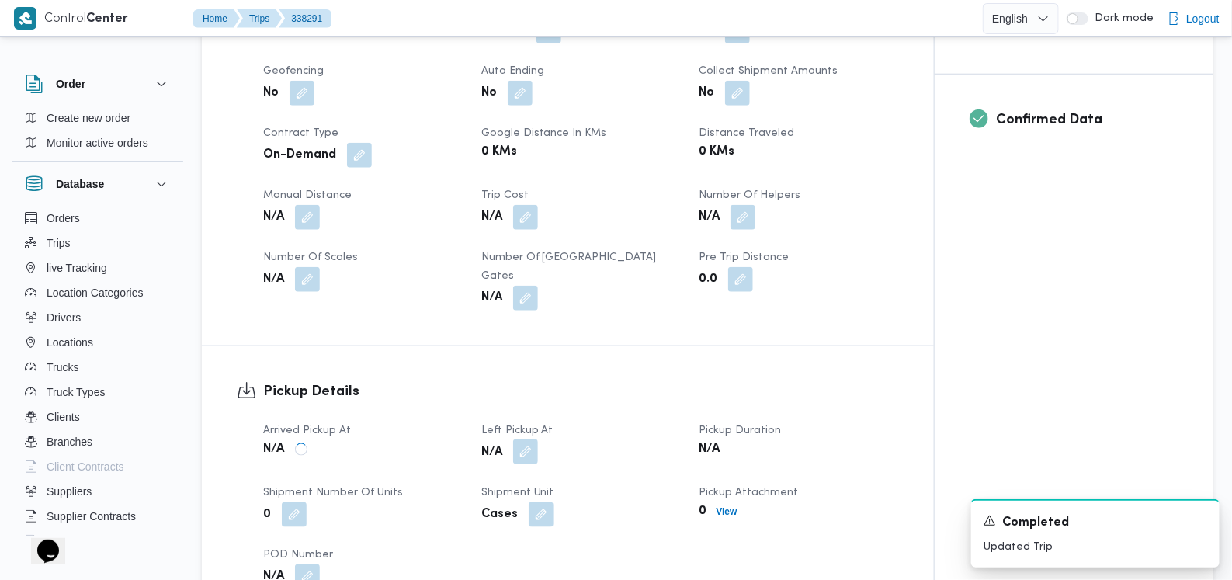
click at [527, 440] on button "button" at bounding box center [525, 452] width 25 height 25
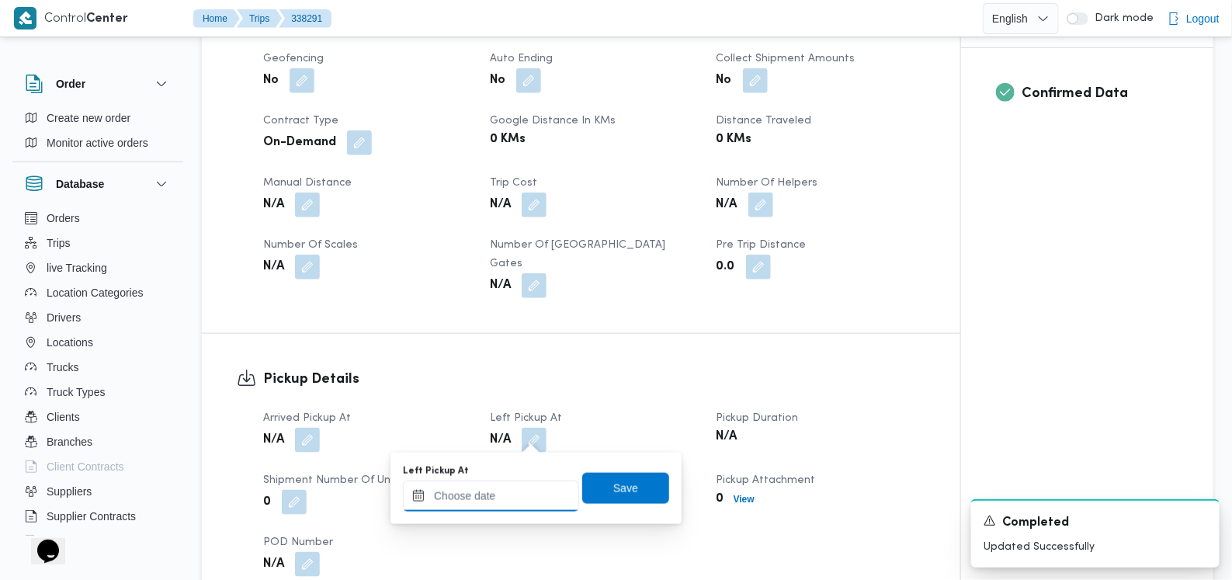
click at [501, 503] on input "Left Pickup At" at bounding box center [491, 496] width 176 height 31
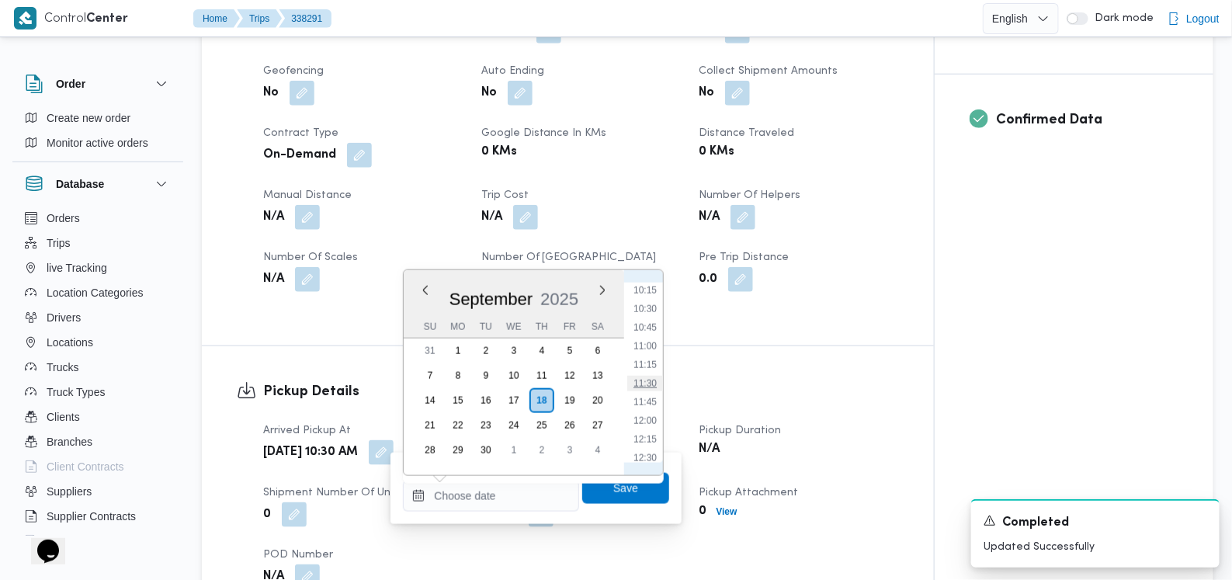
click at [634, 382] on li "11:30" at bounding box center [645, 384] width 36 height 16
type input "18/09/2025 11:30"
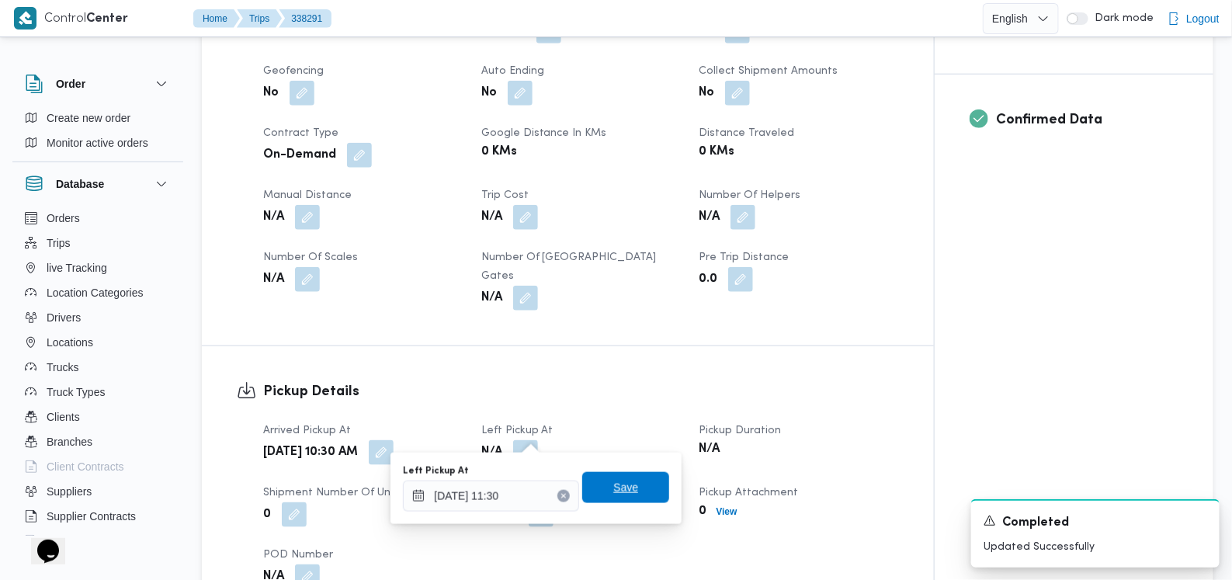
click at [627, 492] on span "Save" at bounding box center [626, 487] width 25 height 19
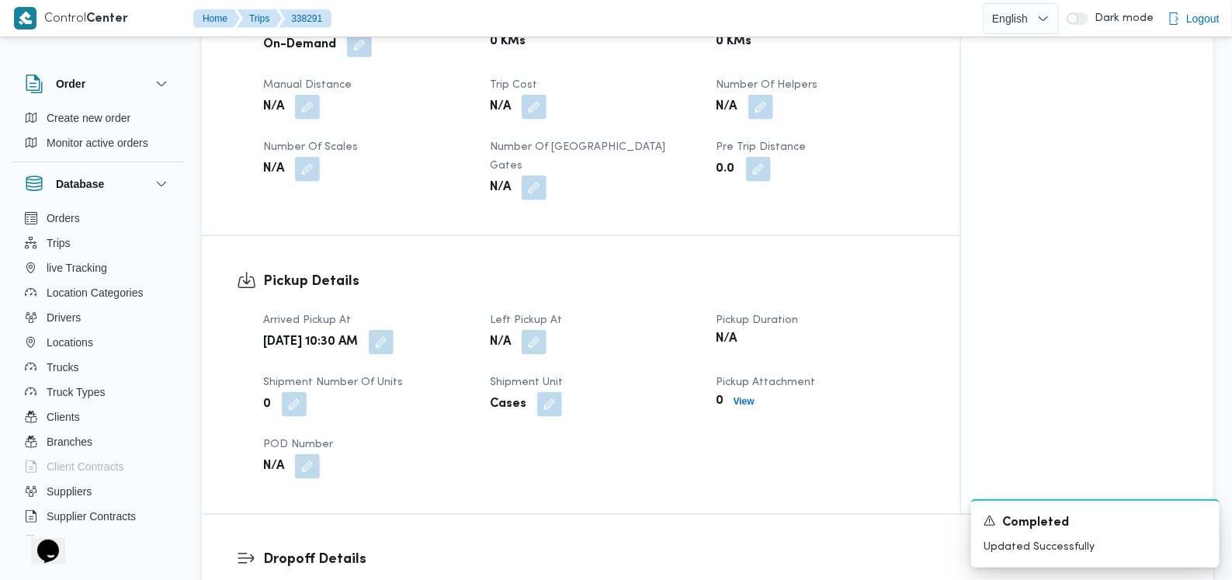
scroll to position [776, 0]
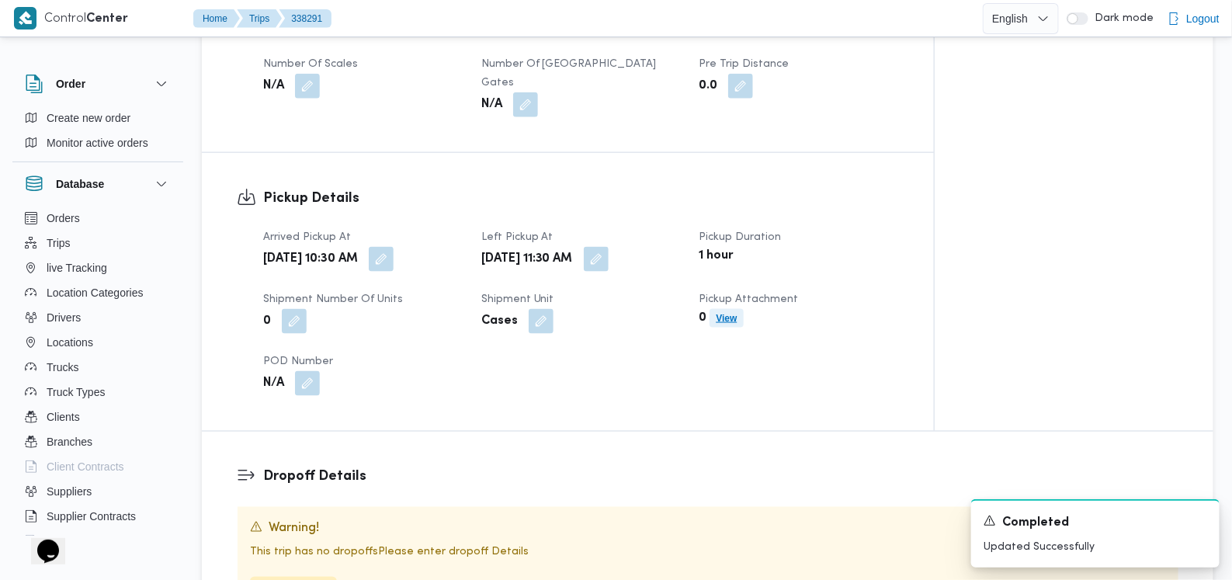
click at [737, 313] on b "View" at bounding box center [726, 318] width 21 height 11
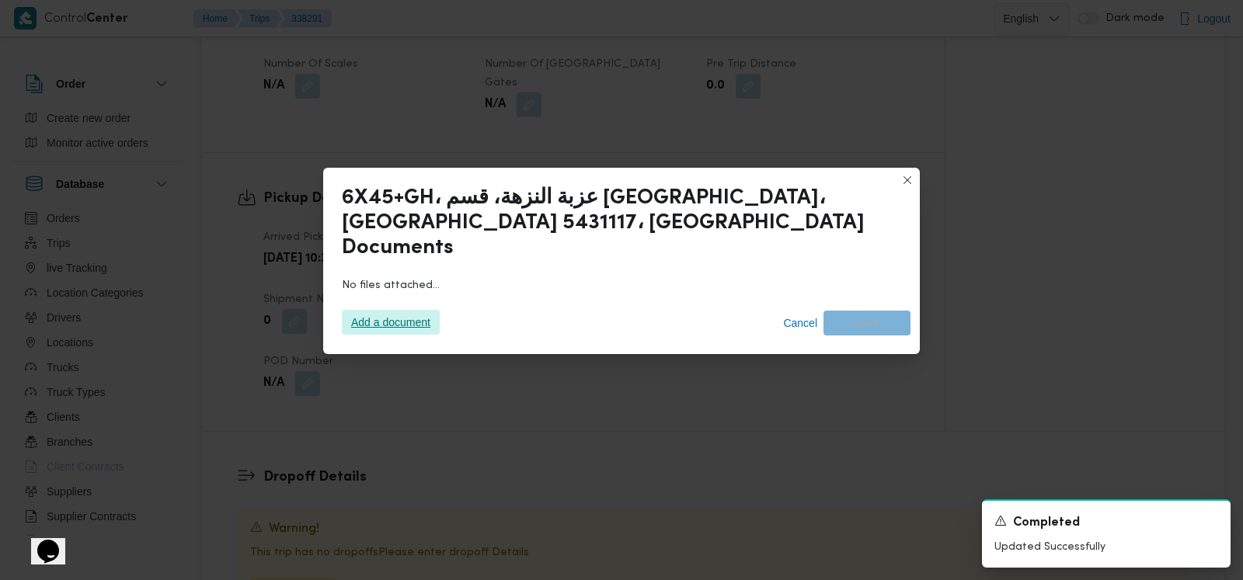
click at [412, 318] on span "Add a document" at bounding box center [390, 322] width 79 height 25
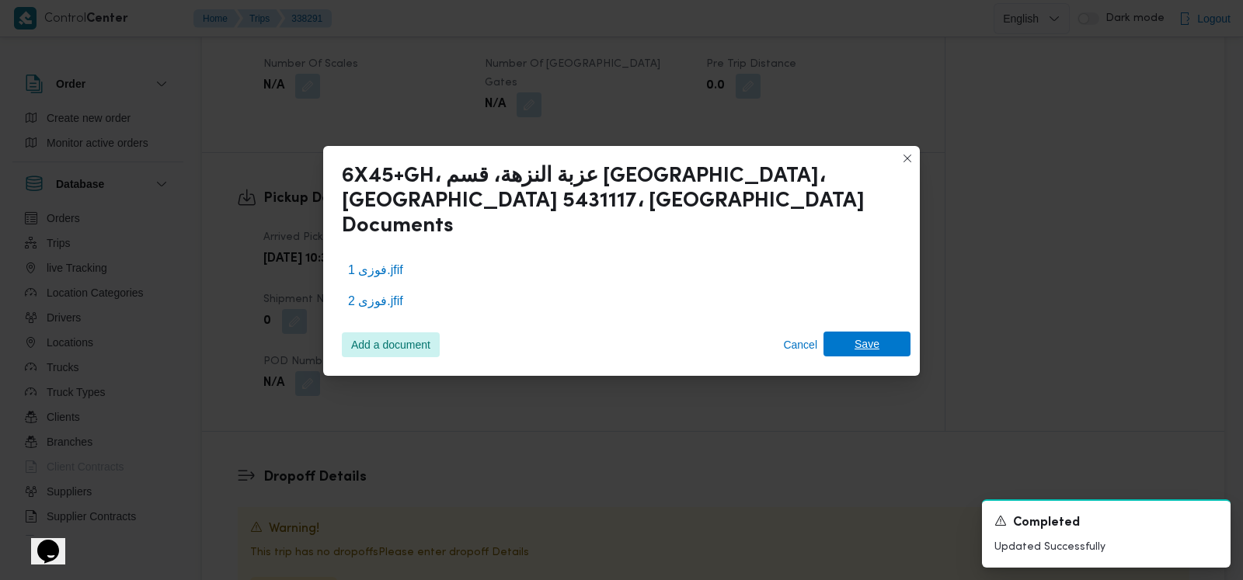
click at [897, 333] on span "Save" at bounding box center [866, 344] width 87 height 25
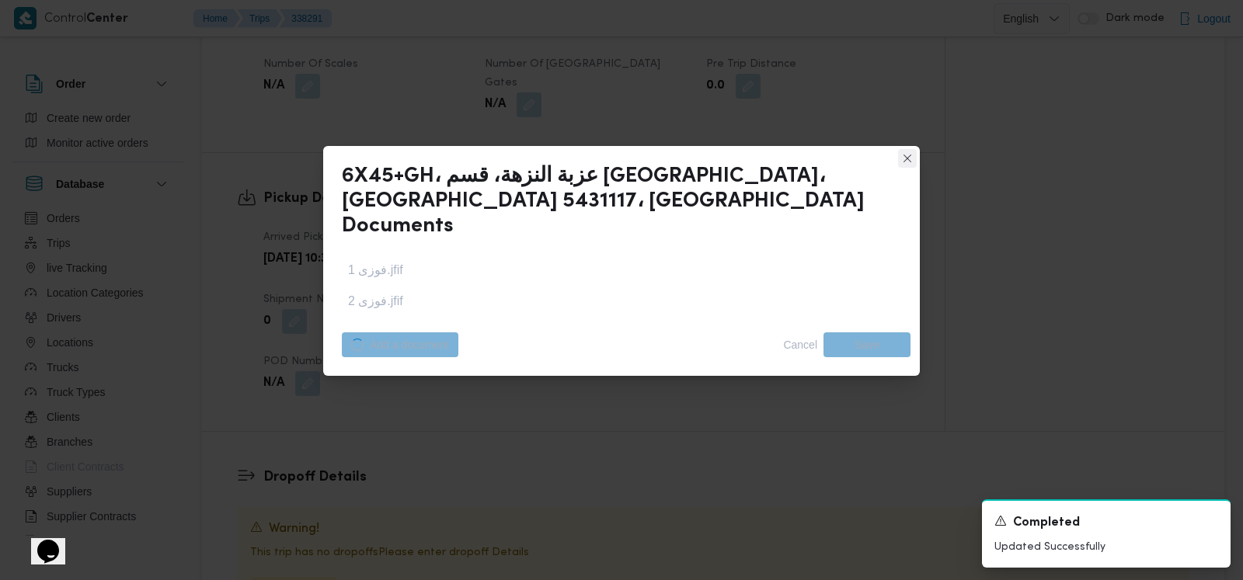
click at [1211, 521] on icon "Dismiss toast" at bounding box center [1212, 520] width 8 height 8
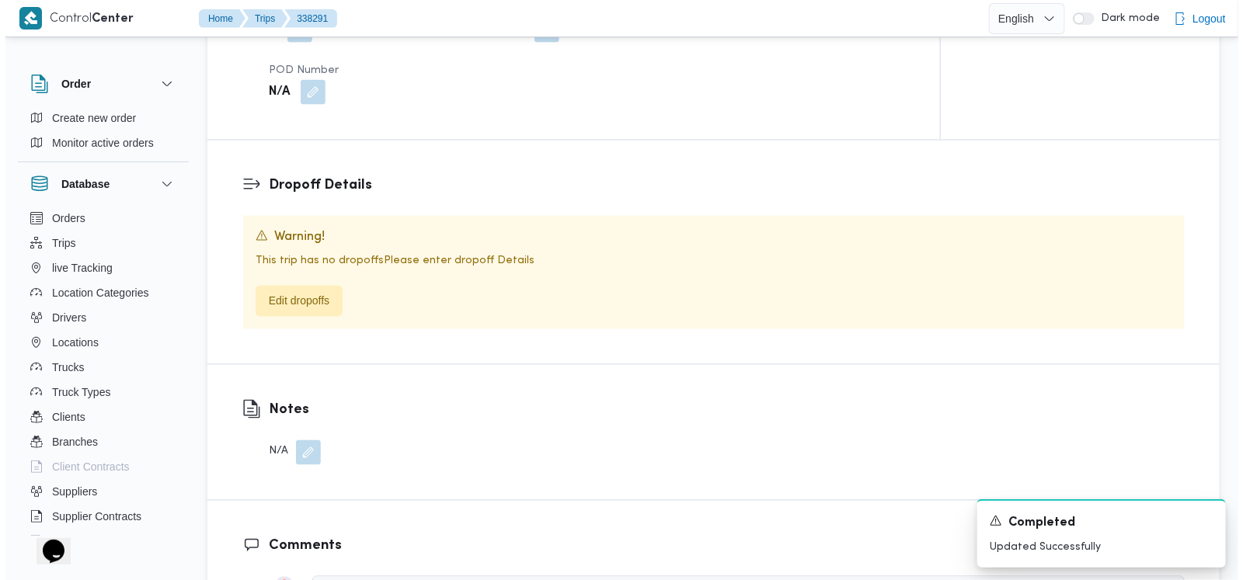
scroll to position [1068, 0]
click at [313, 290] on span "Edit dropoffs" at bounding box center [293, 299] width 61 height 19
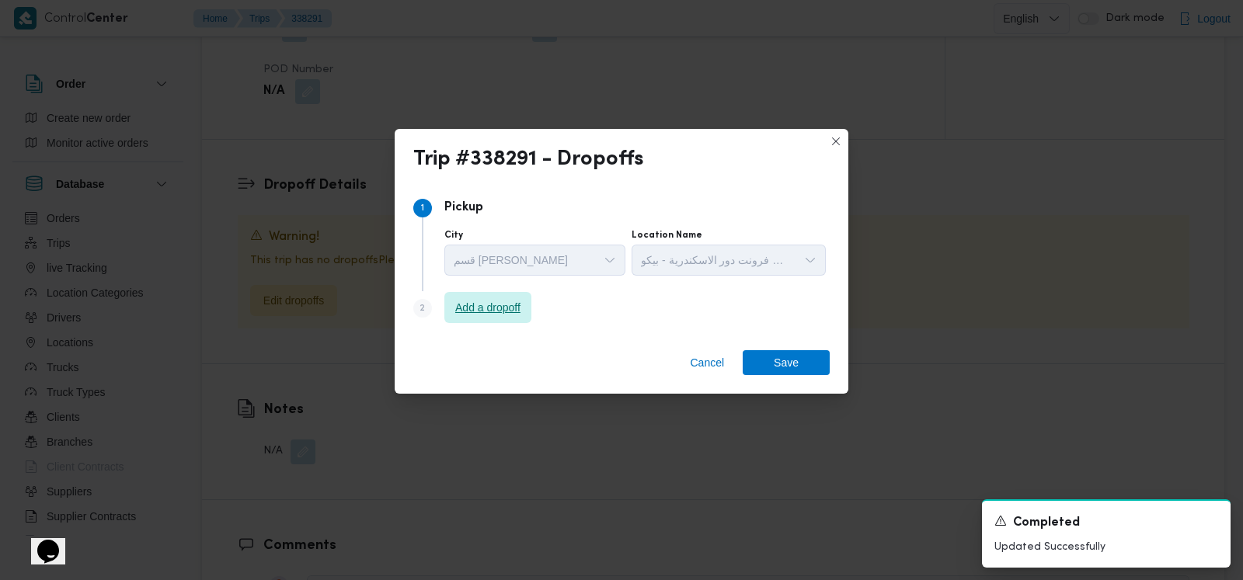
click at [516, 308] on span "Add a dropoff" at bounding box center [487, 307] width 65 height 19
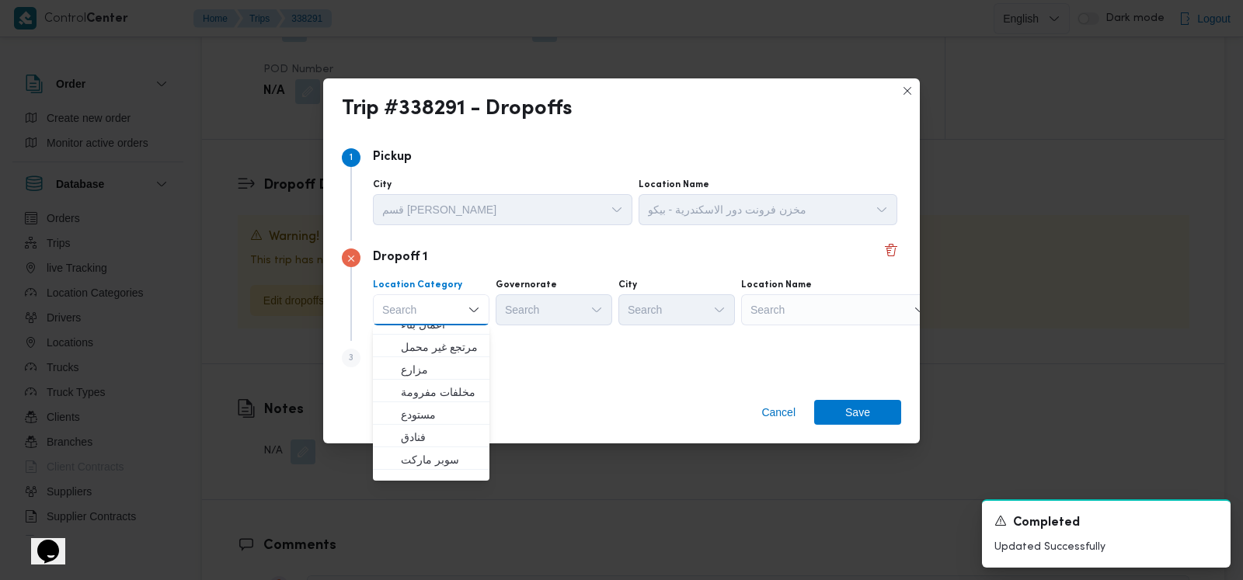
scroll to position [0, 0]
click at [452, 352] on span "أسواق خاصة" at bounding box center [440, 360] width 79 height 19
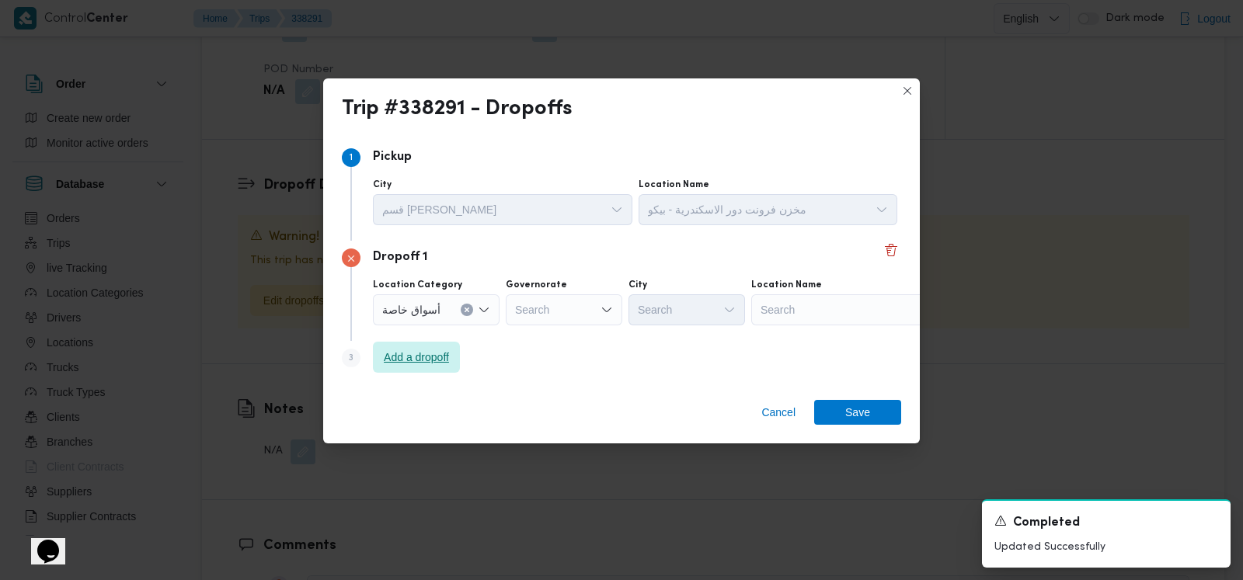
click at [449, 351] on span "Add a dropoff" at bounding box center [416, 357] width 65 height 19
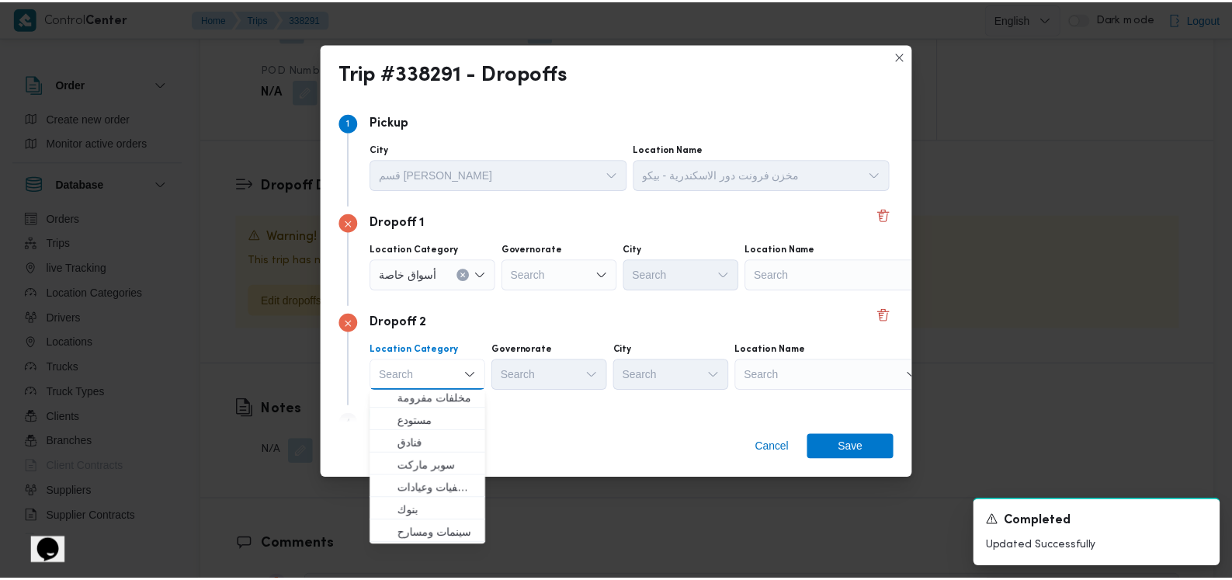
scroll to position [408, 0]
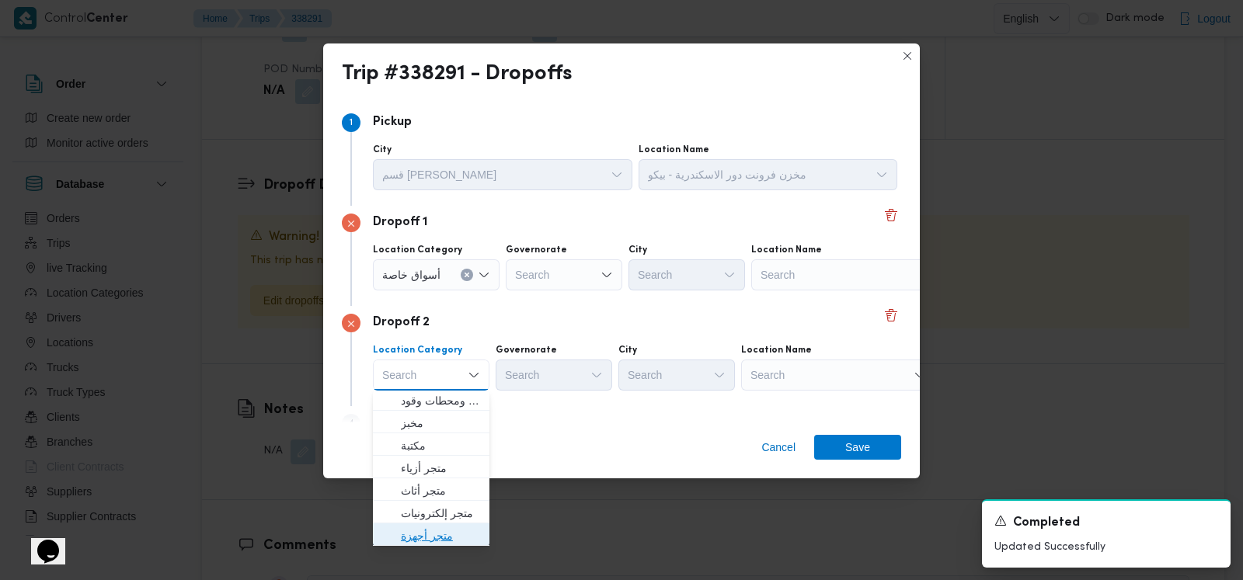
click at [447, 530] on span "متجر أجهزة" at bounding box center [440, 536] width 79 height 19
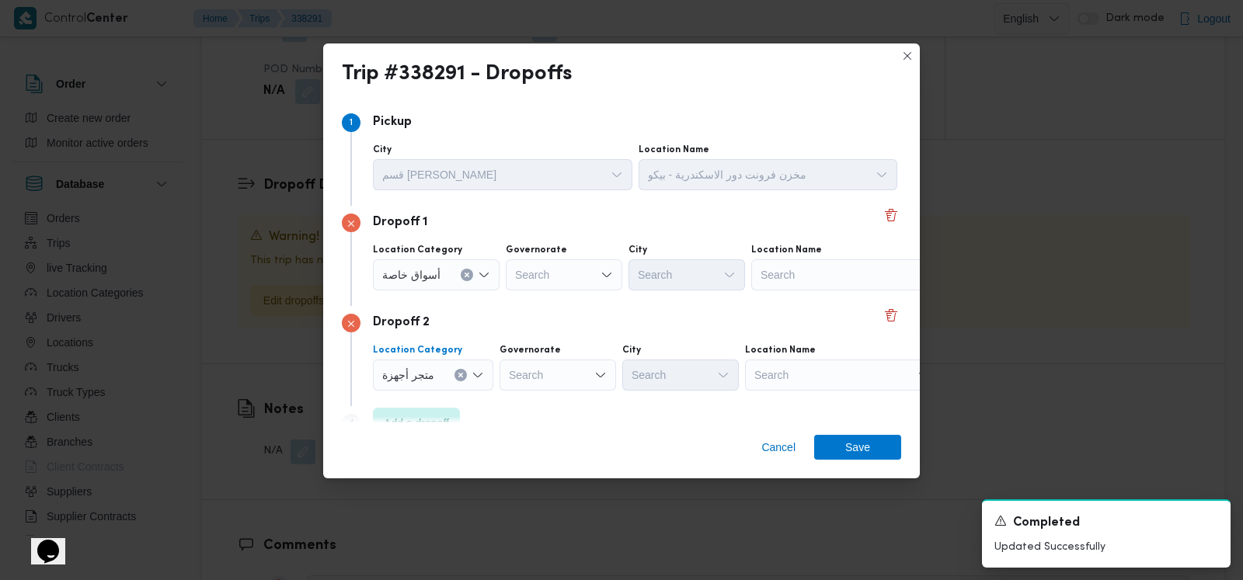
click at [532, 386] on div "Search" at bounding box center [557, 375] width 116 height 31
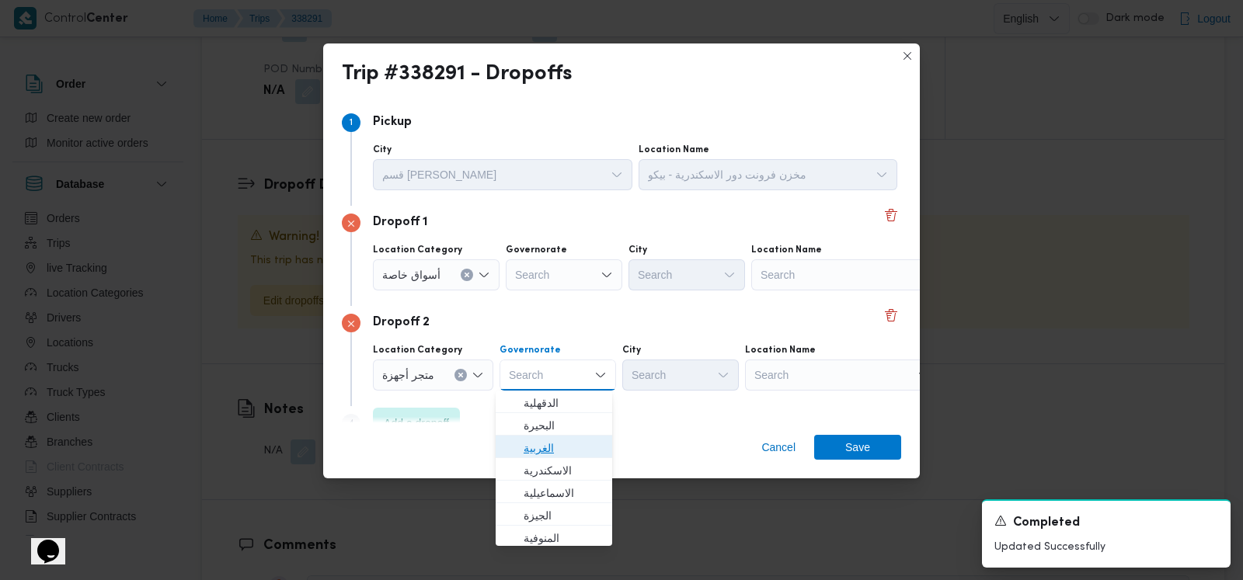
click at [551, 439] on span "الغربية" at bounding box center [562, 448] width 79 height 19
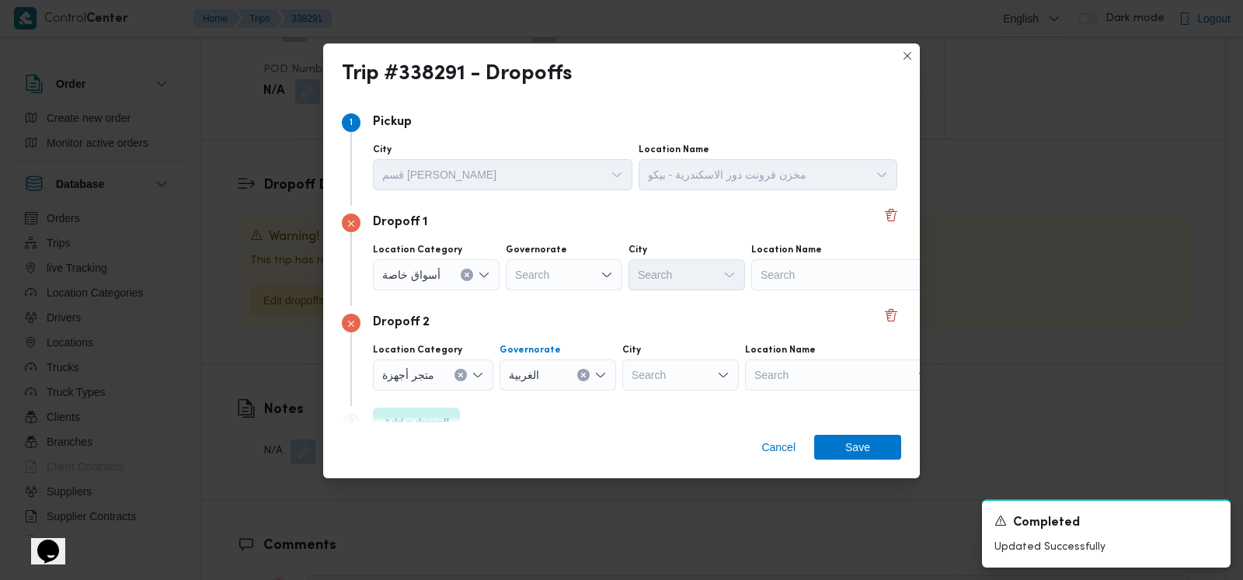
click at [575, 281] on div "Search" at bounding box center [564, 274] width 116 height 31
click at [563, 367] on span "الغربية" at bounding box center [571, 370] width 79 height 19
click at [780, 275] on div "Search" at bounding box center [848, 274] width 194 height 31
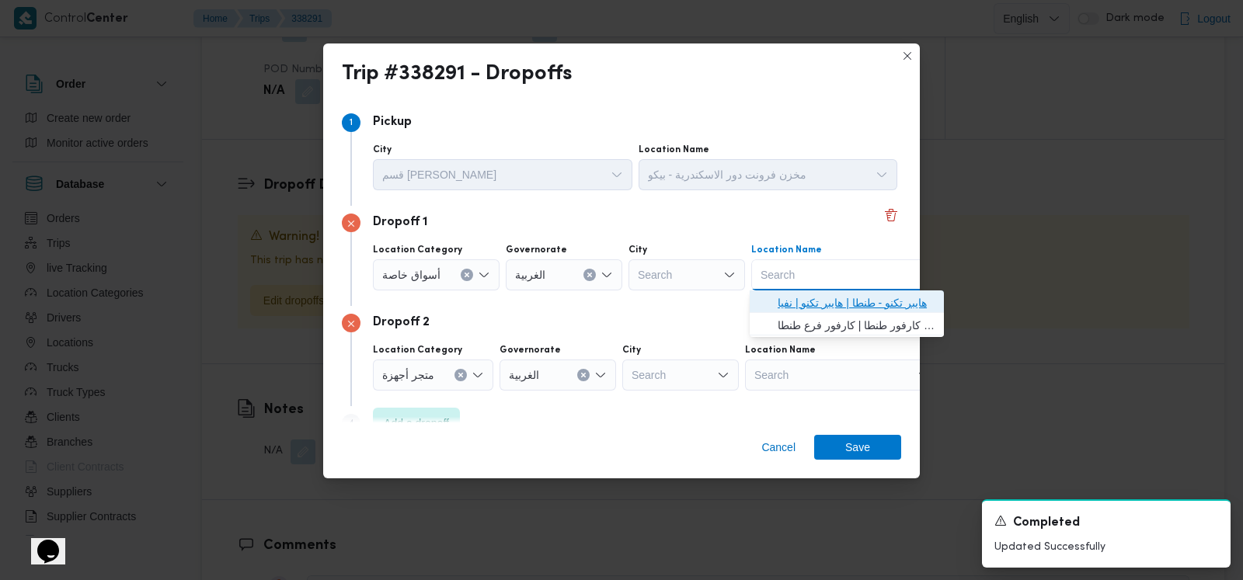
click at [819, 301] on span "هايبر تكنو - طنطا | هايبر تكنو | نفيا" at bounding box center [855, 303] width 157 height 19
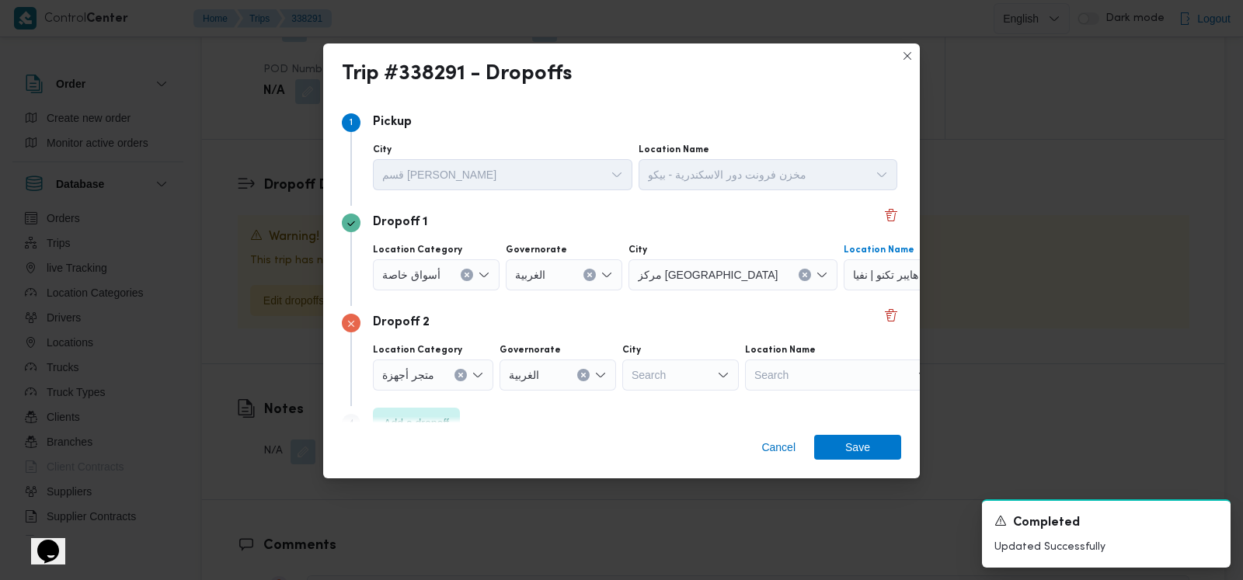
click at [800, 366] on div "Search" at bounding box center [842, 375] width 194 height 31
click at [582, 377] on icon "Clear input" at bounding box center [583, 375] width 6 height 6
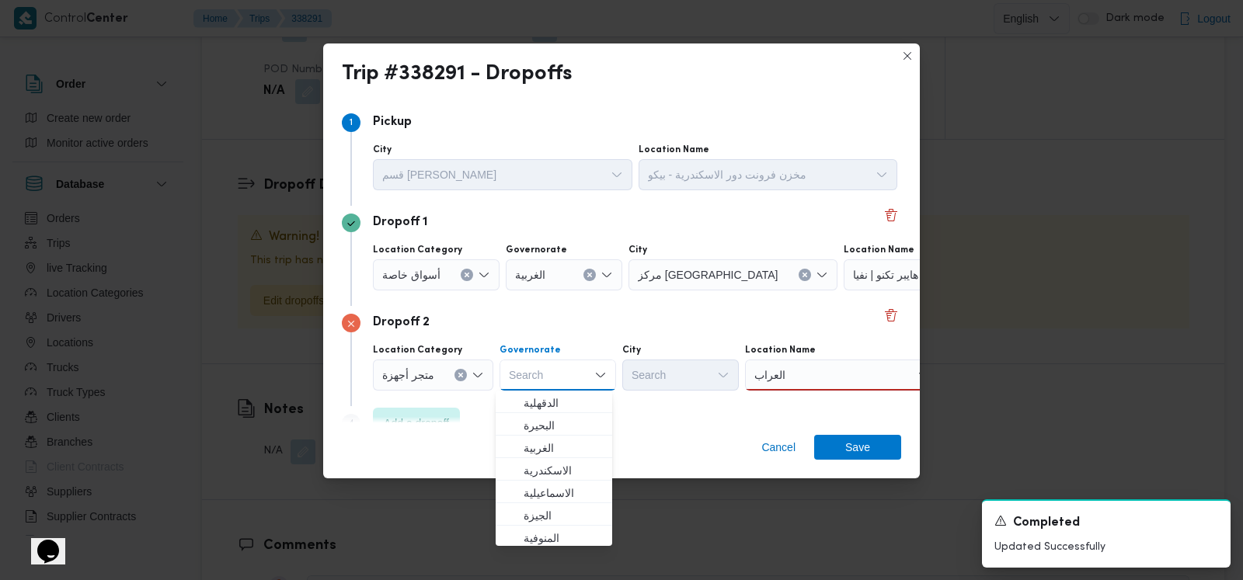
click at [818, 370] on div "العراب العراب" at bounding box center [842, 375] width 194 height 31
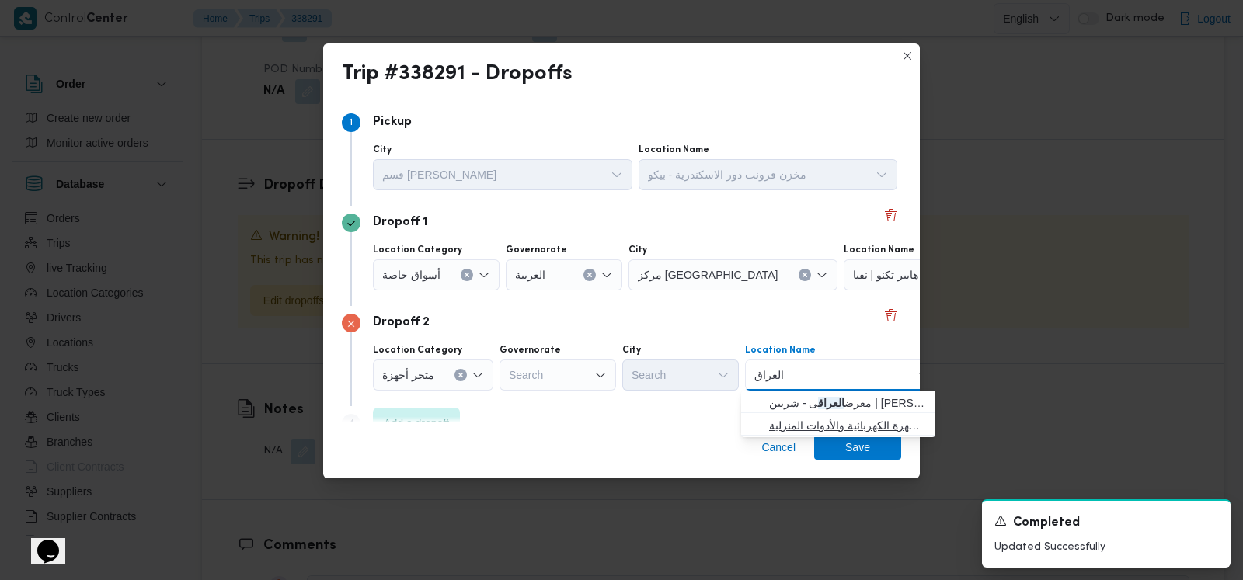
type input "العراق"
click at [815, 416] on span "معرض العراق ى - المحلة الكبرى | شركة العراقى لتجارة الأجهزة الكهربائية والأدوات…" at bounding box center [847, 425] width 157 height 19
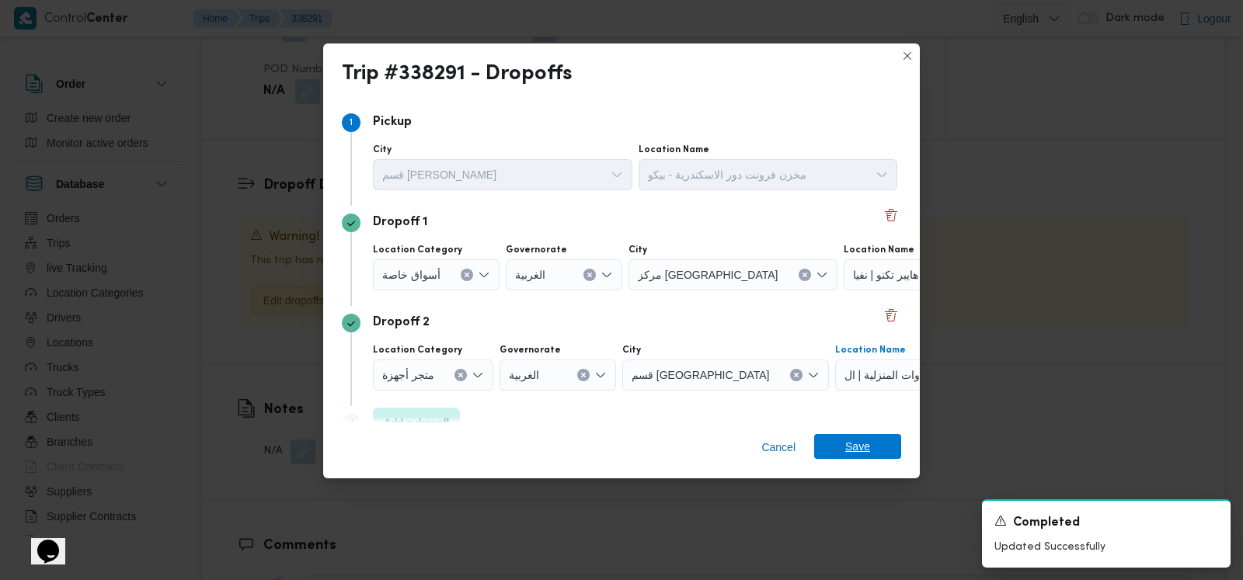
click at [871, 440] on span "Save" at bounding box center [857, 446] width 87 height 25
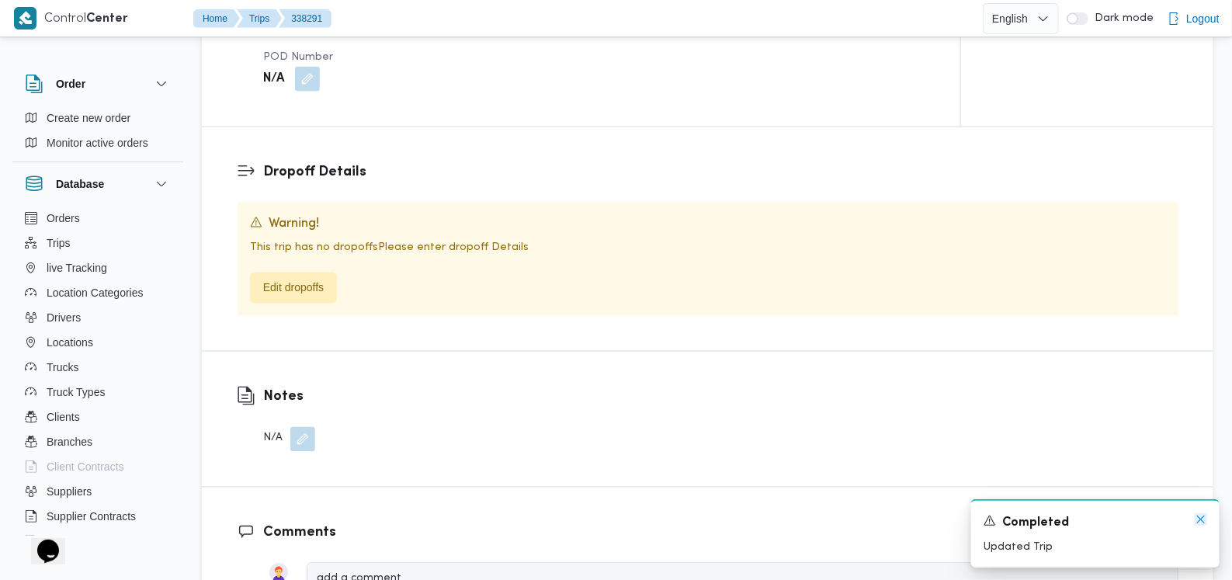
click at [1196, 522] on icon "Dismiss toast" at bounding box center [1201, 519] width 12 height 12
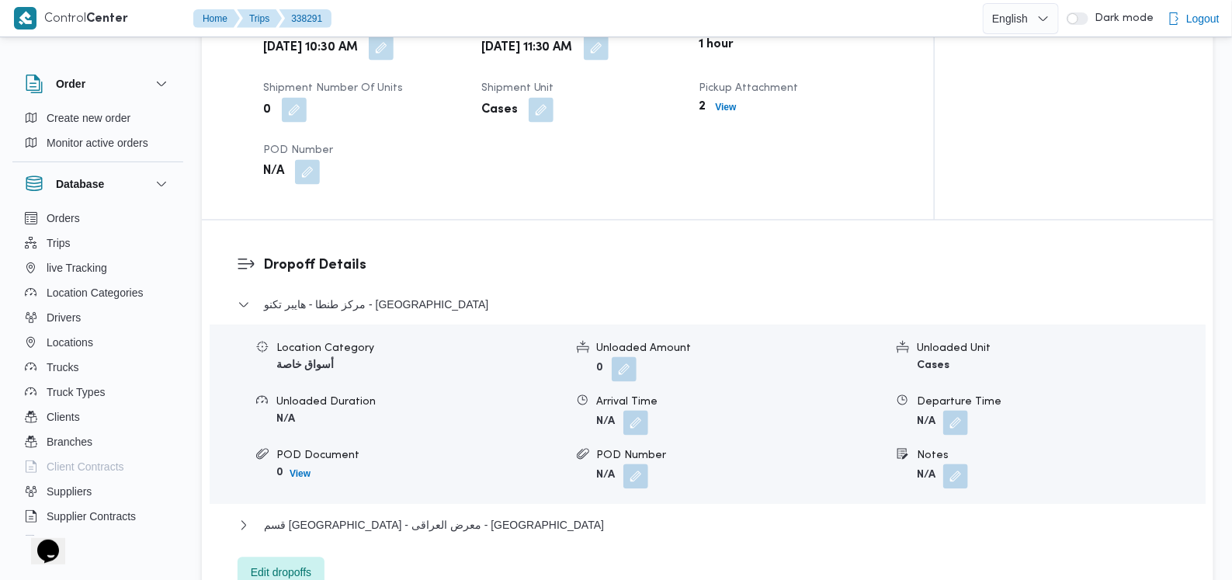
scroll to position [1149, 0]
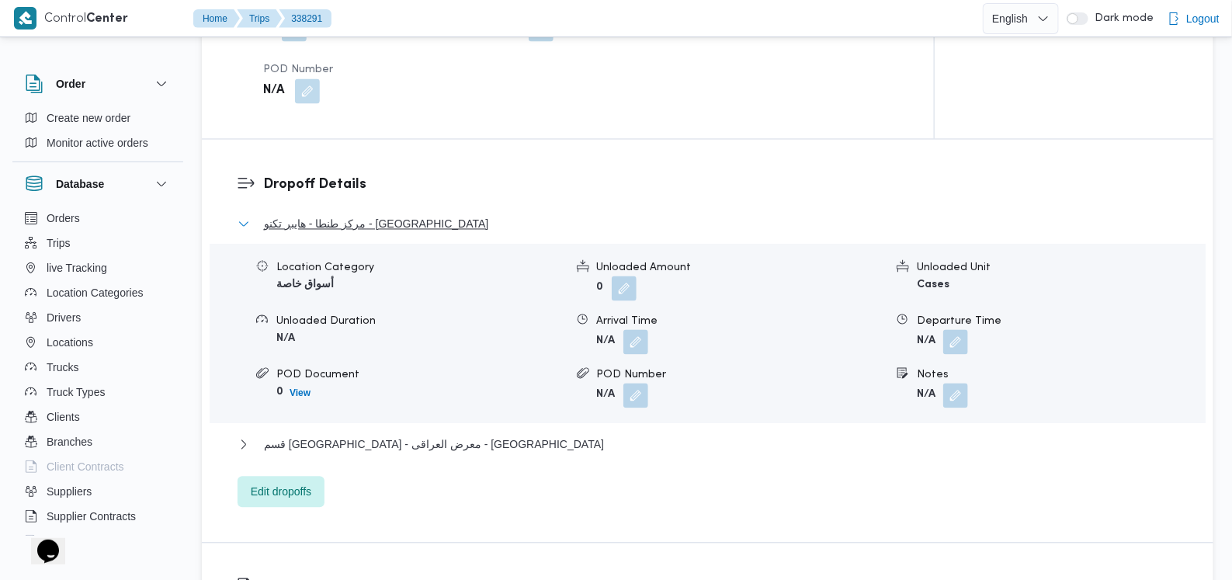
click at [398, 215] on span "مركز طنطا - هايبر تكنو - طنطا" at bounding box center [376, 224] width 224 height 19
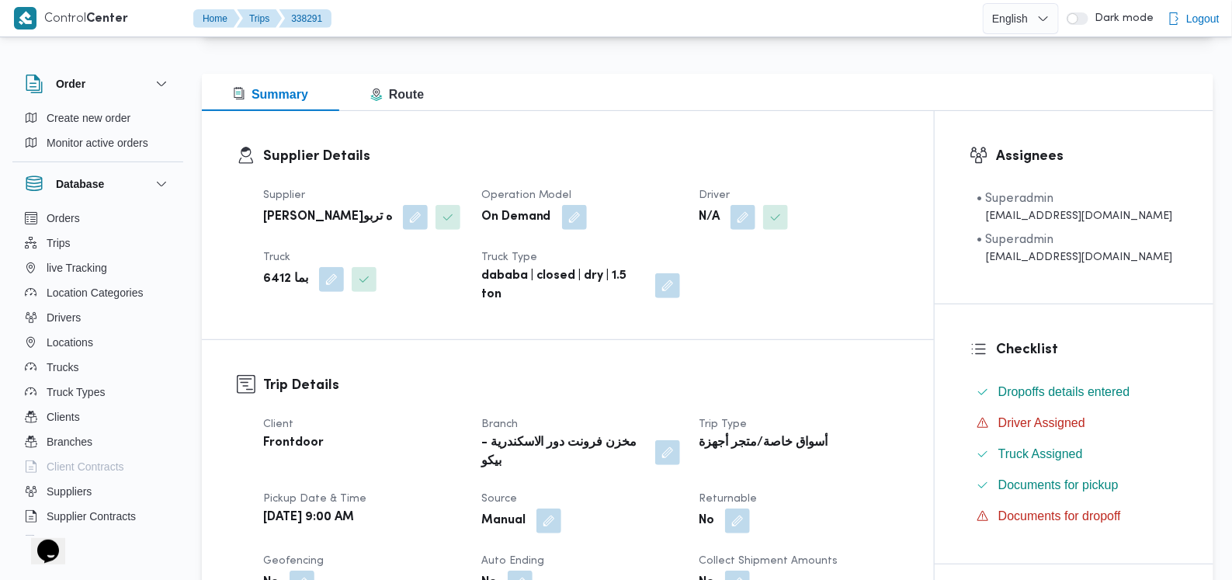
scroll to position [0, 0]
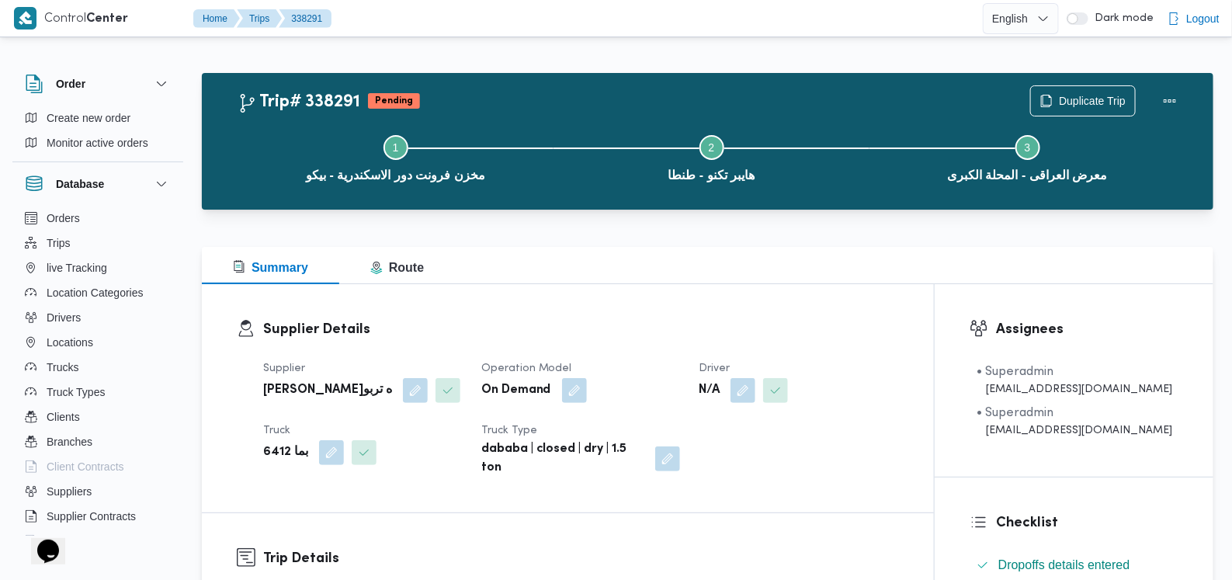
click at [638, 384] on div "On Demand" at bounding box center [581, 391] width 203 height 28
click at [755, 388] on button "button" at bounding box center [743, 389] width 25 height 25
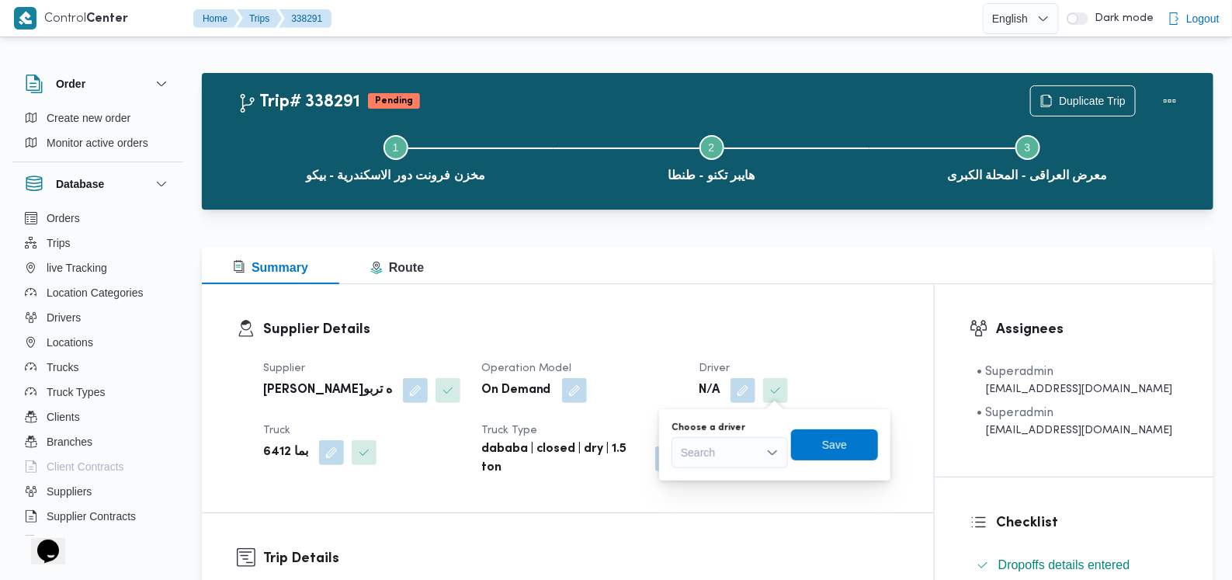
click at [752, 452] on div "Search" at bounding box center [730, 452] width 116 height 31
type input "فوزى"
click at [753, 478] on span "فوزى محمود كامل يوسف" at bounding box center [739, 480] width 79 height 19
click at [872, 435] on span "Save" at bounding box center [843, 444] width 87 height 31
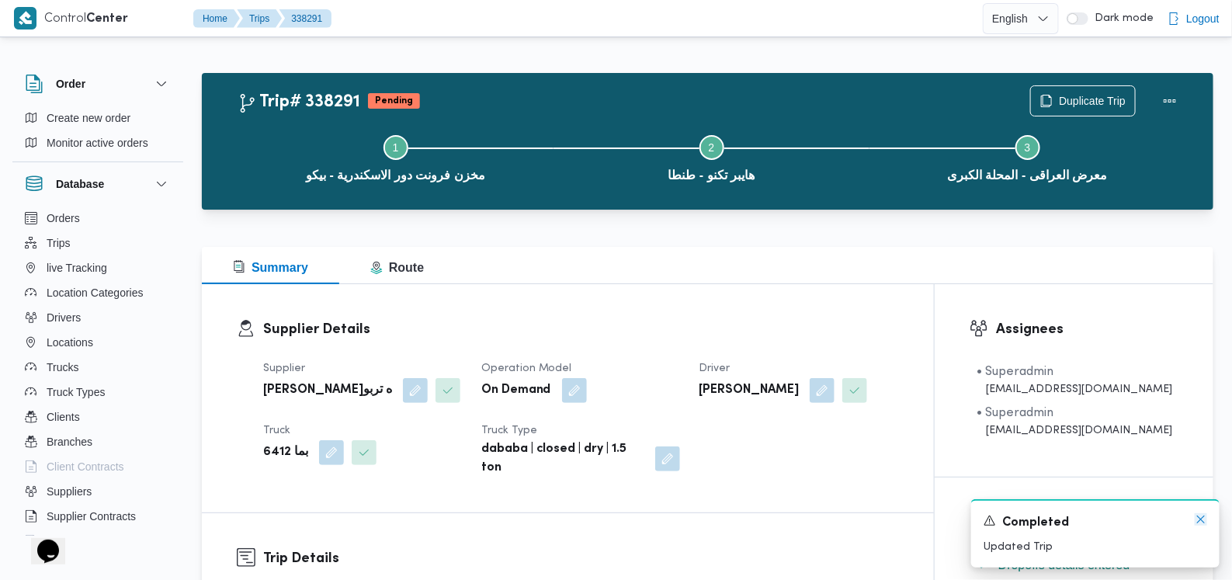
click at [1205, 519] on icon "Dismiss toast" at bounding box center [1201, 519] width 12 height 12
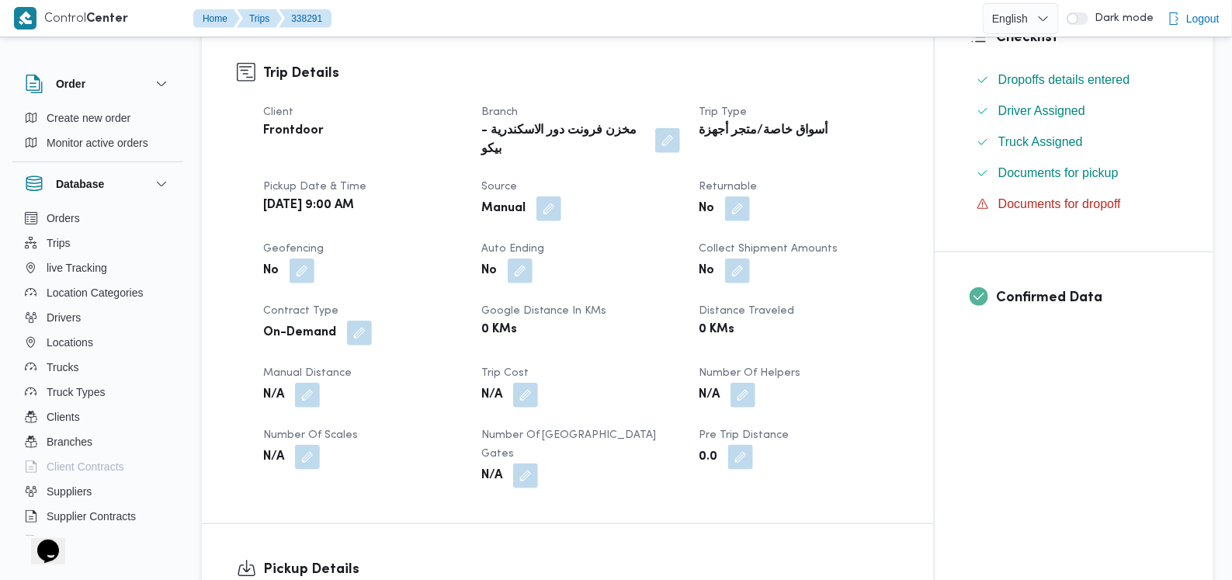
scroll to position [776, 0]
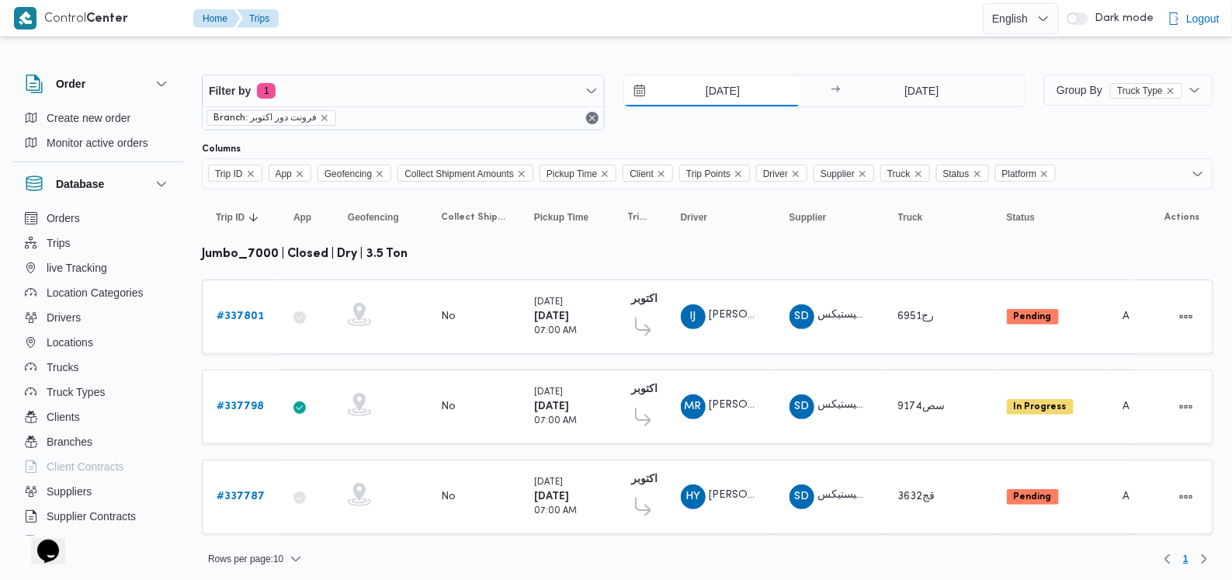
click at [509, 103] on input "[DATE]" at bounding box center [712, 90] width 176 height 31
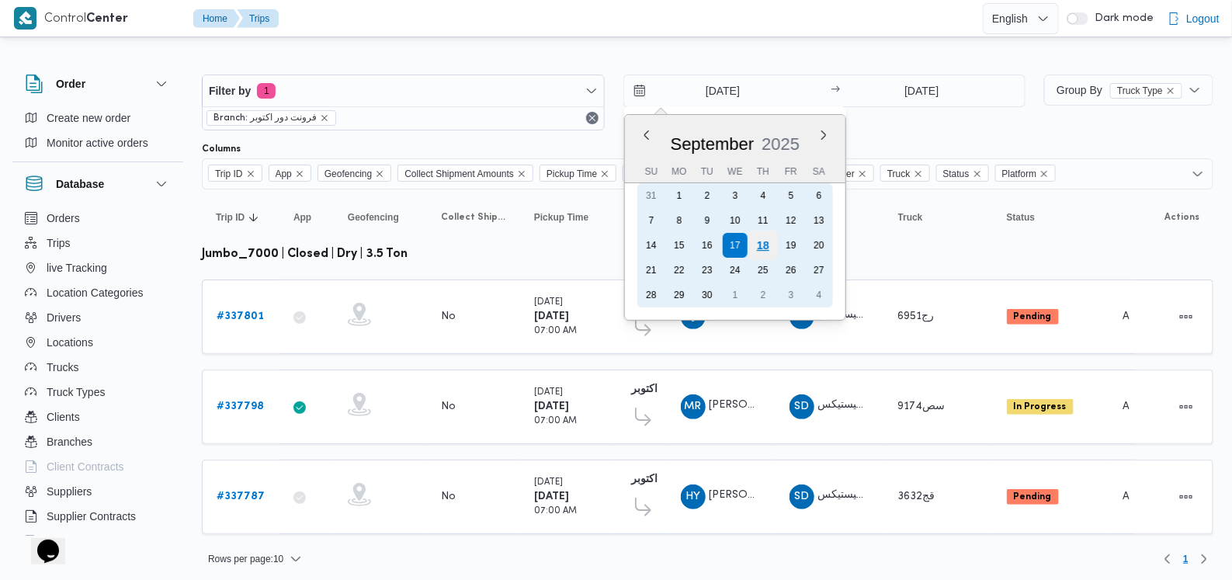
click at [509, 242] on div "18" at bounding box center [763, 246] width 30 height 30
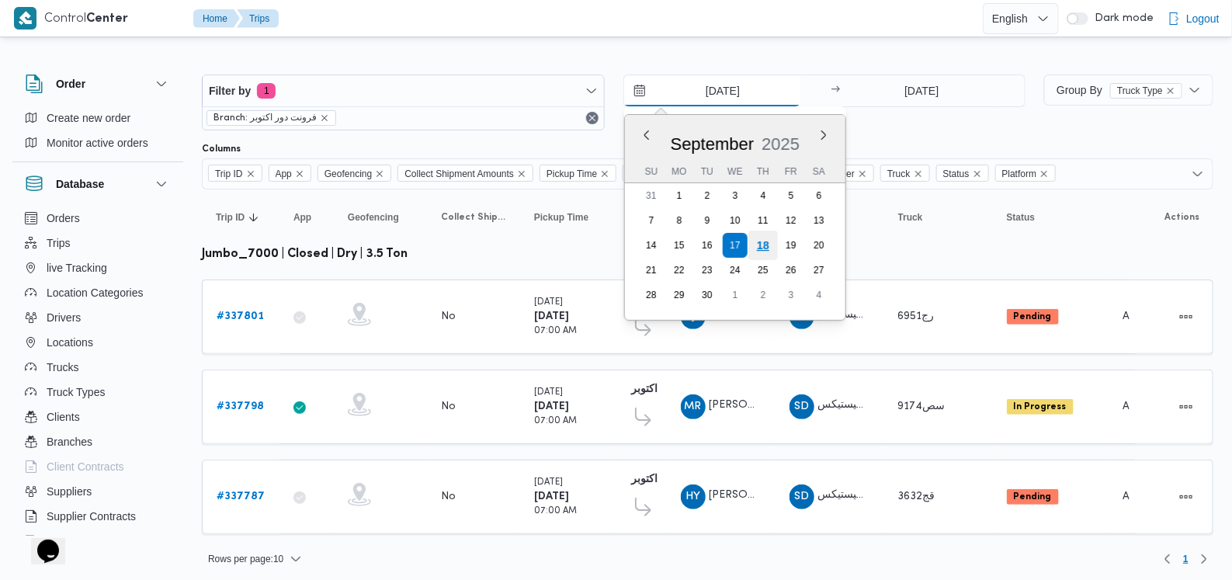
type input "[DATE]"
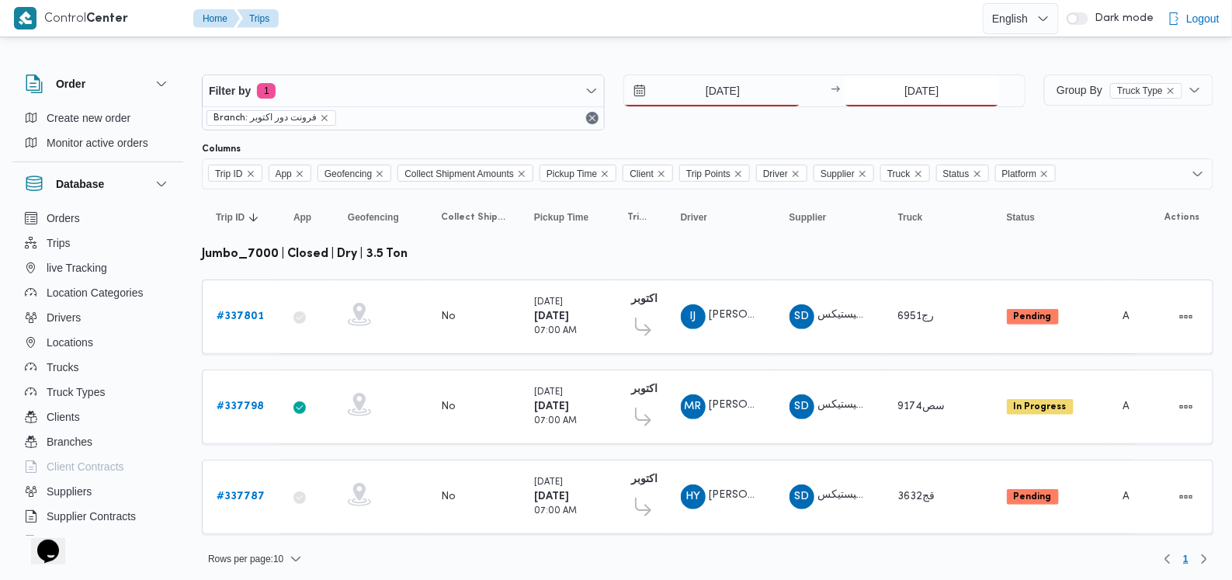
click at [509, 91] on input "[DATE]" at bounding box center [922, 90] width 155 height 31
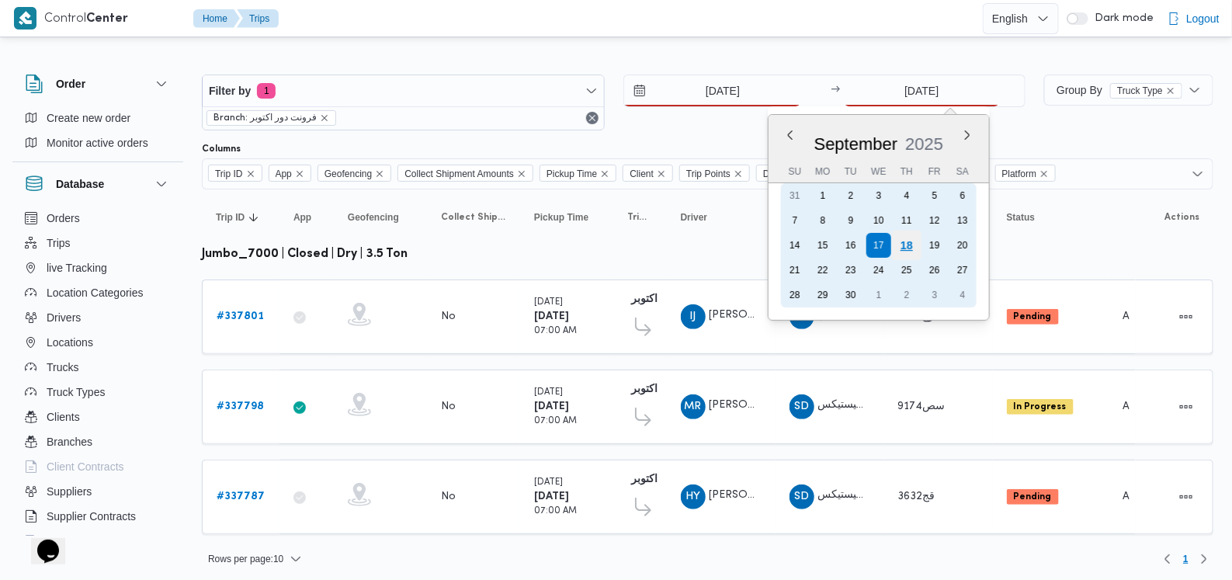
click at [509, 242] on div "18" at bounding box center [907, 246] width 30 height 30
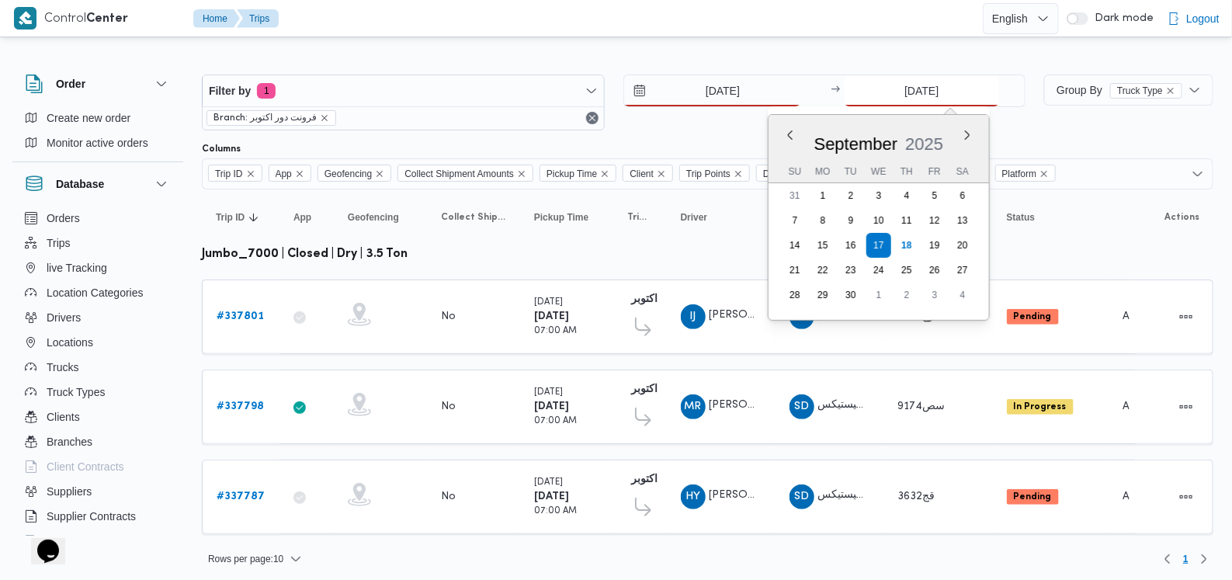
type input "[DATE]"
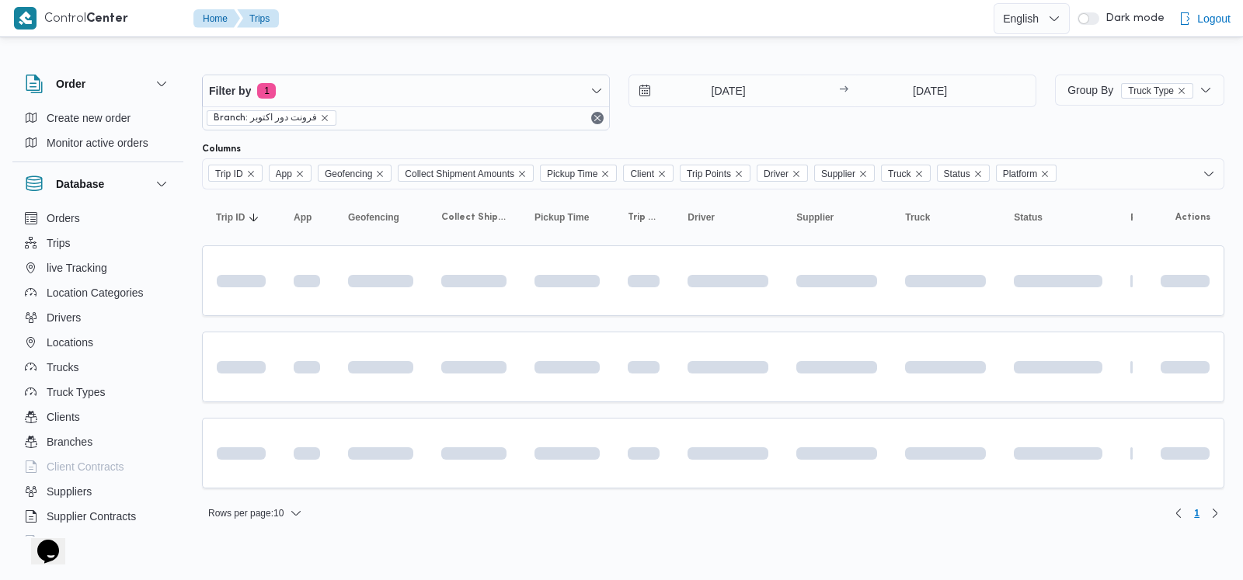
click at [509, 129] on div "[DATE] → [DATE]" at bounding box center [832, 103] width 408 height 56
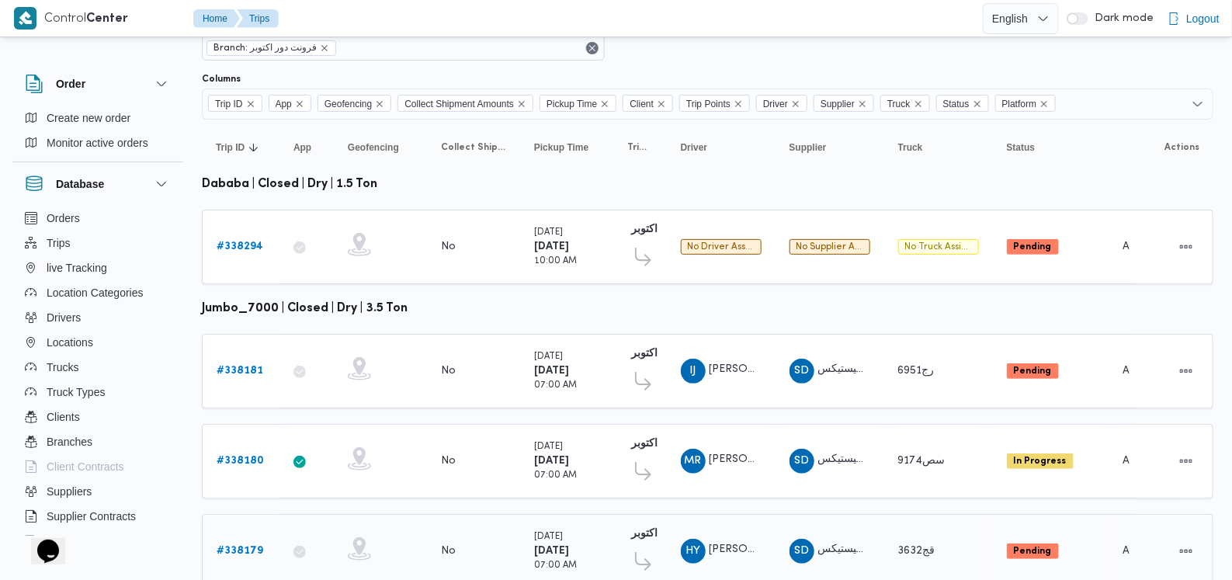
scroll to position [124, 0]
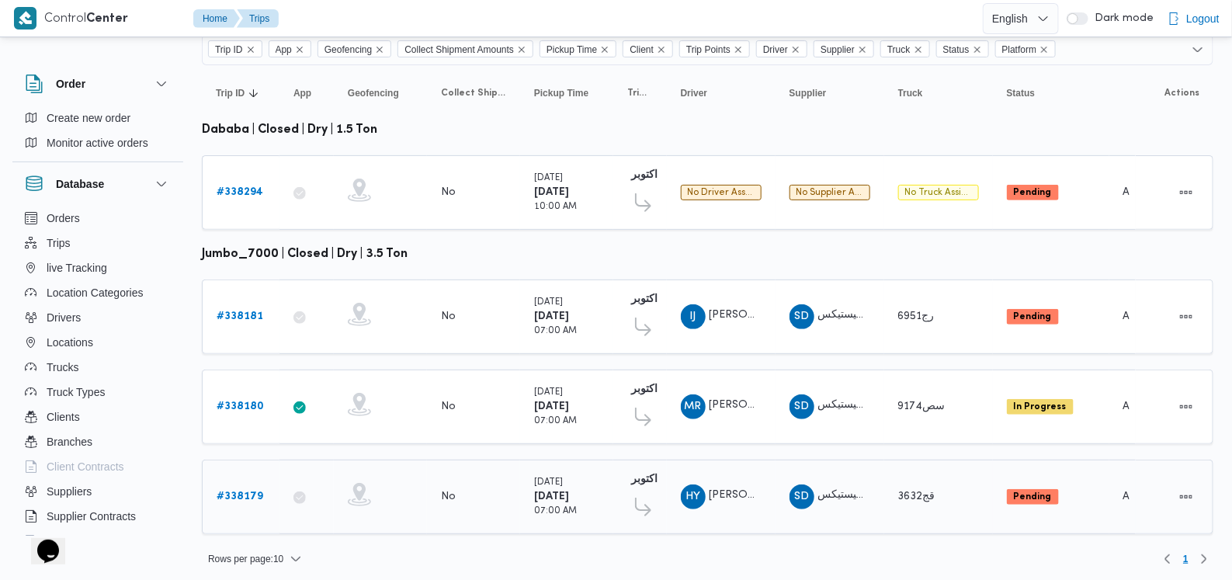
click at [245, 493] on b "# 338179" at bounding box center [240, 497] width 47 height 10
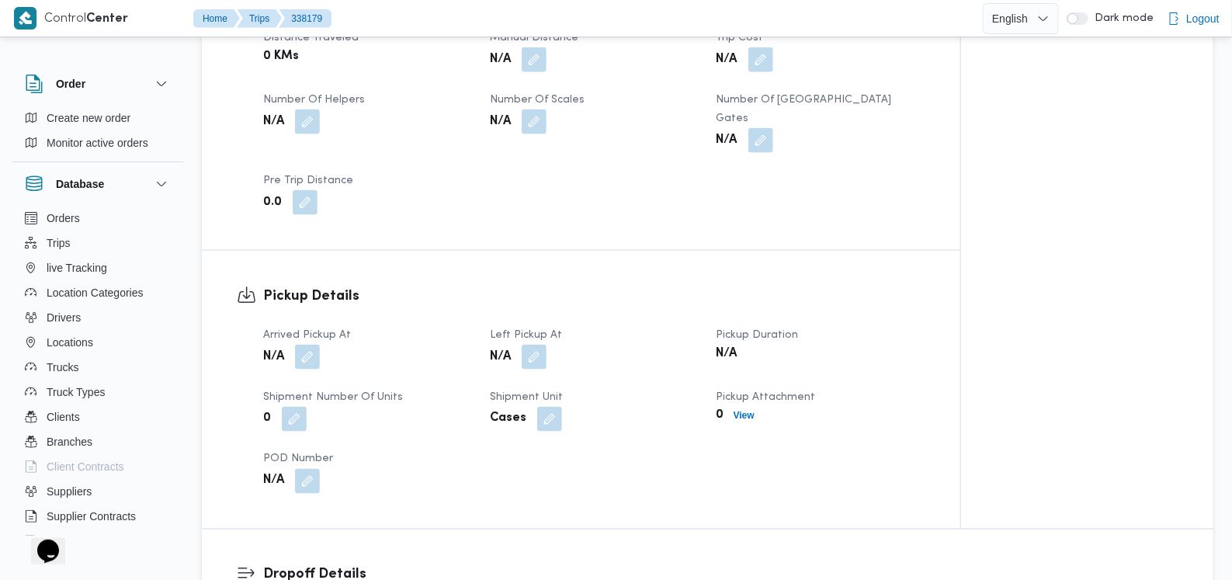
scroll to position [874, 0]
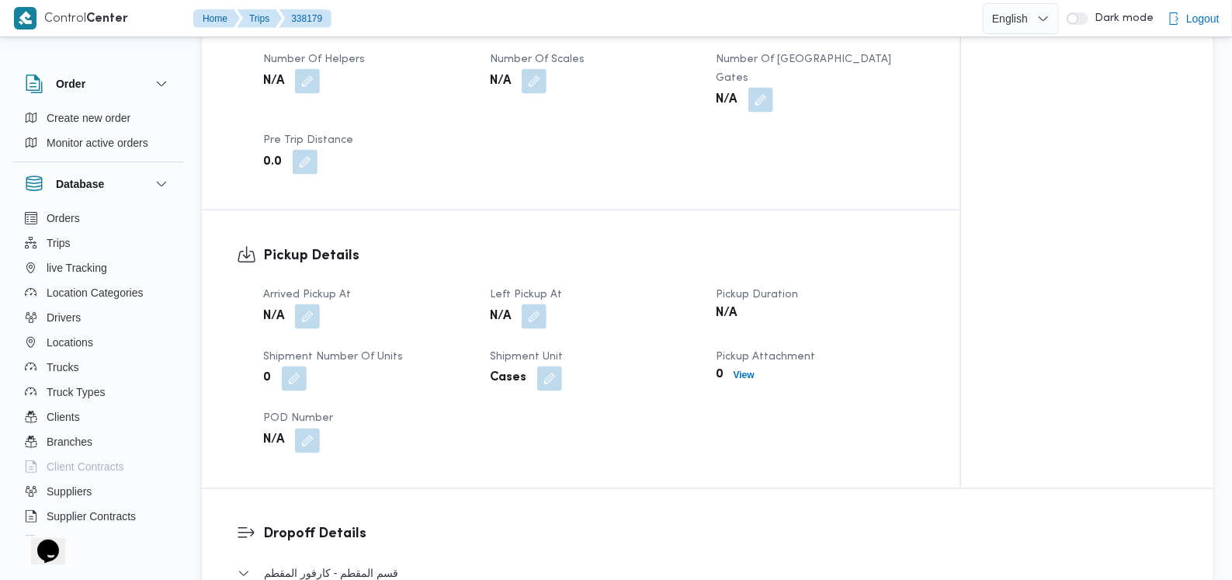
click at [305, 290] on span "Arrived Pickup At" at bounding box center [307, 295] width 88 height 10
click at [302, 304] on button "button" at bounding box center [307, 316] width 25 height 25
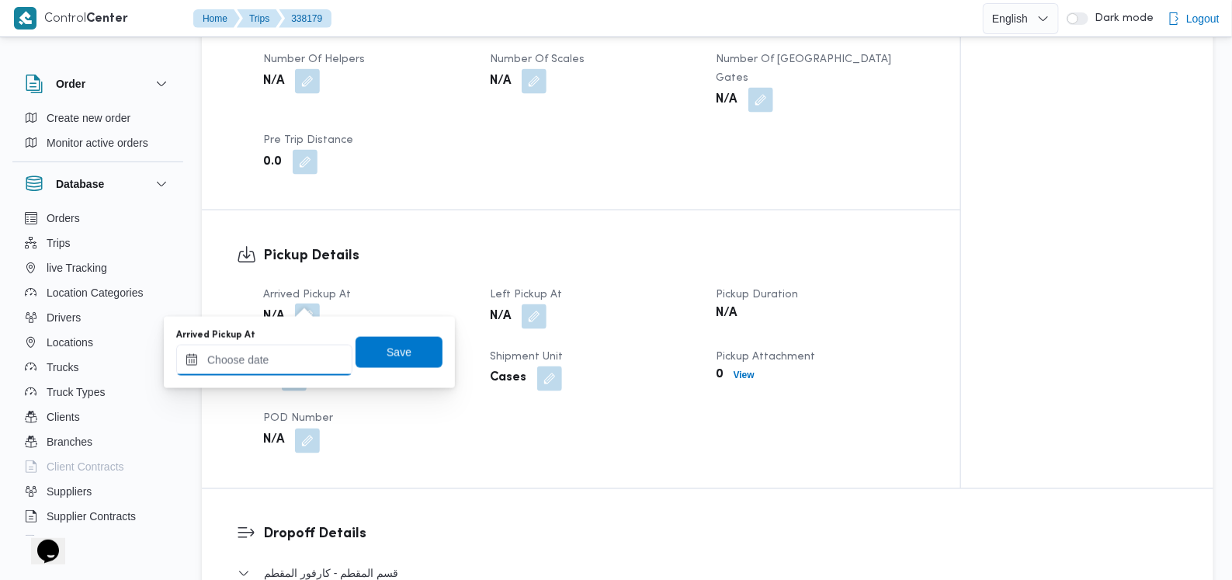
click at [281, 363] on input "Arrived Pickup At" at bounding box center [264, 360] width 176 height 31
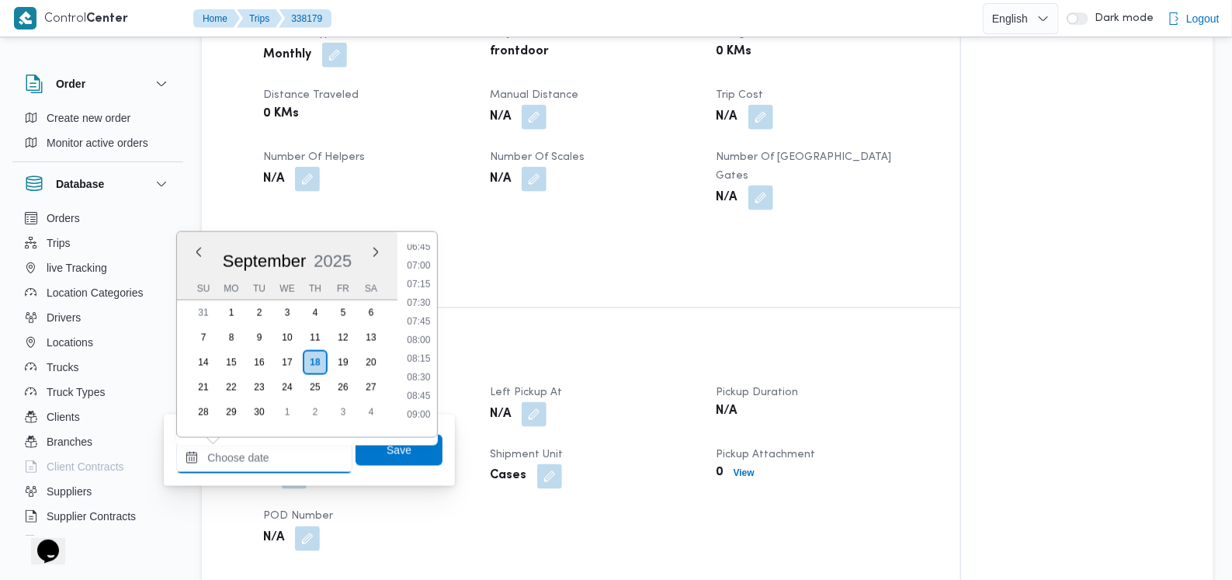
scroll to position [376, 0]
click at [427, 270] on li "05:15" at bounding box center [420, 268] width 36 height 16
type input "[DATE] 05:15"
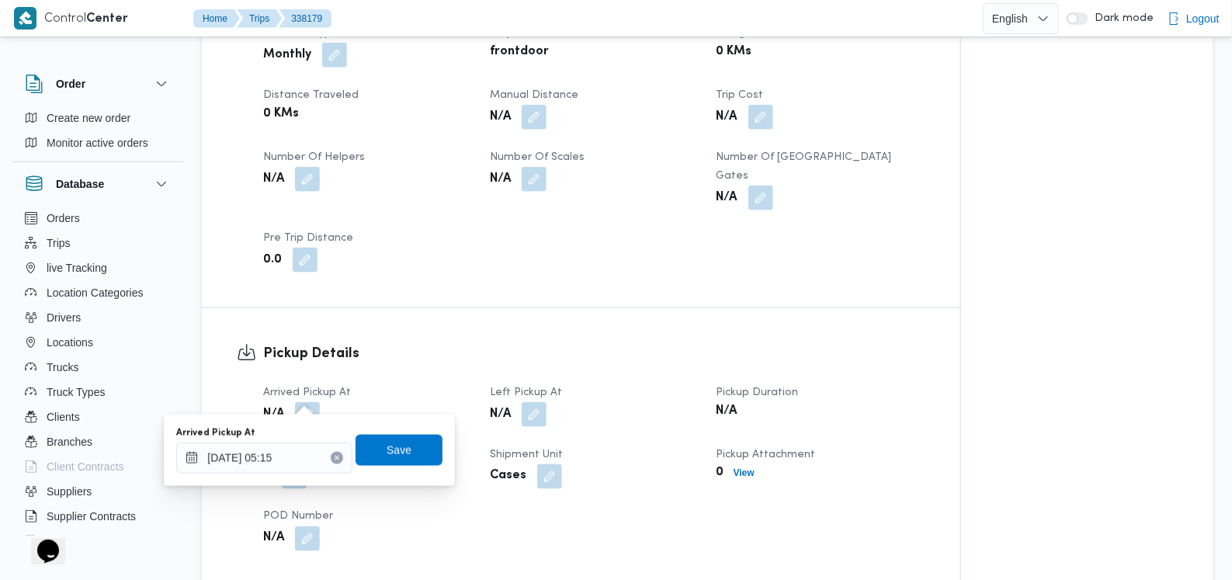
click at [405, 433] on div "Arrived Pickup At [DATE] 05:15 Save" at bounding box center [309, 451] width 269 height 50
click at [419, 443] on span "Save" at bounding box center [399, 449] width 87 height 31
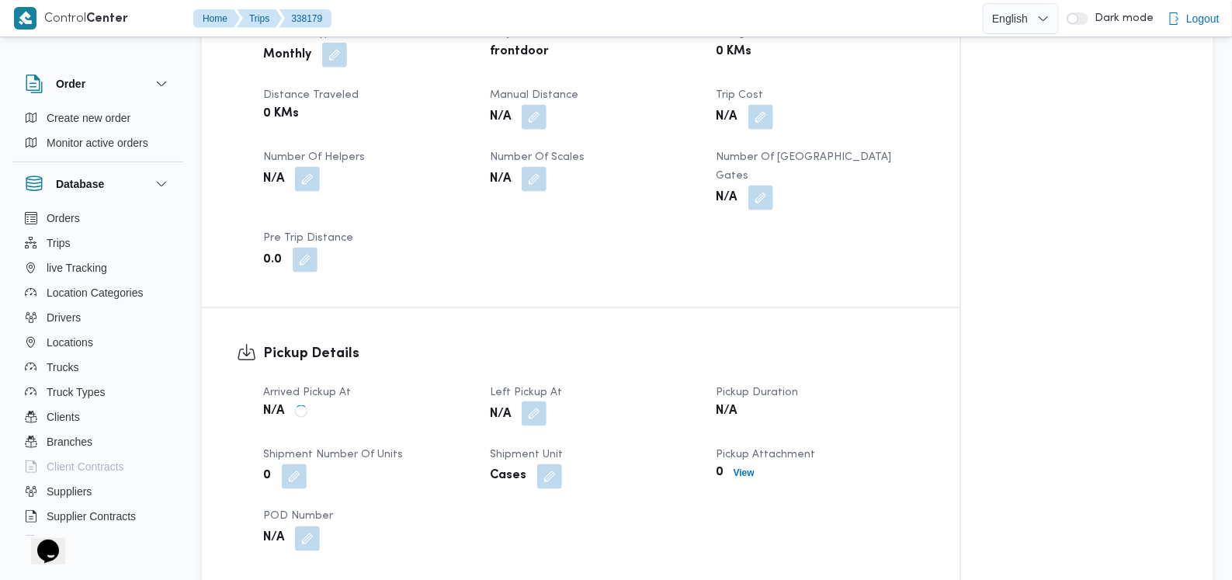
click at [509, 402] on button "button" at bounding box center [534, 414] width 25 height 25
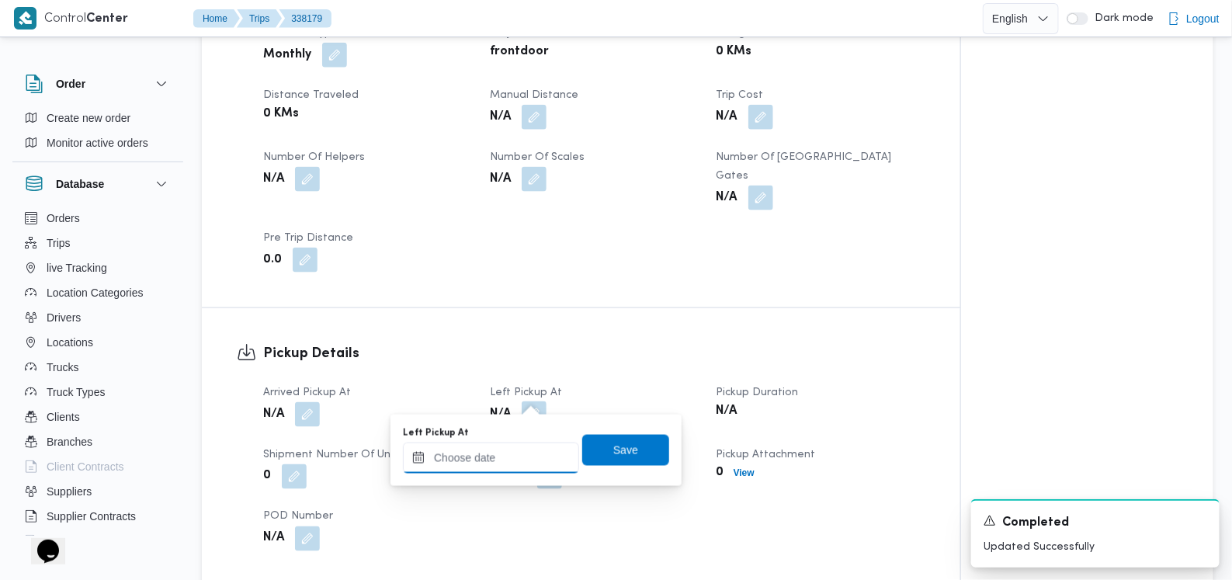
click at [494, 460] on input "Left Pickup At" at bounding box center [491, 458] width 176 height 31
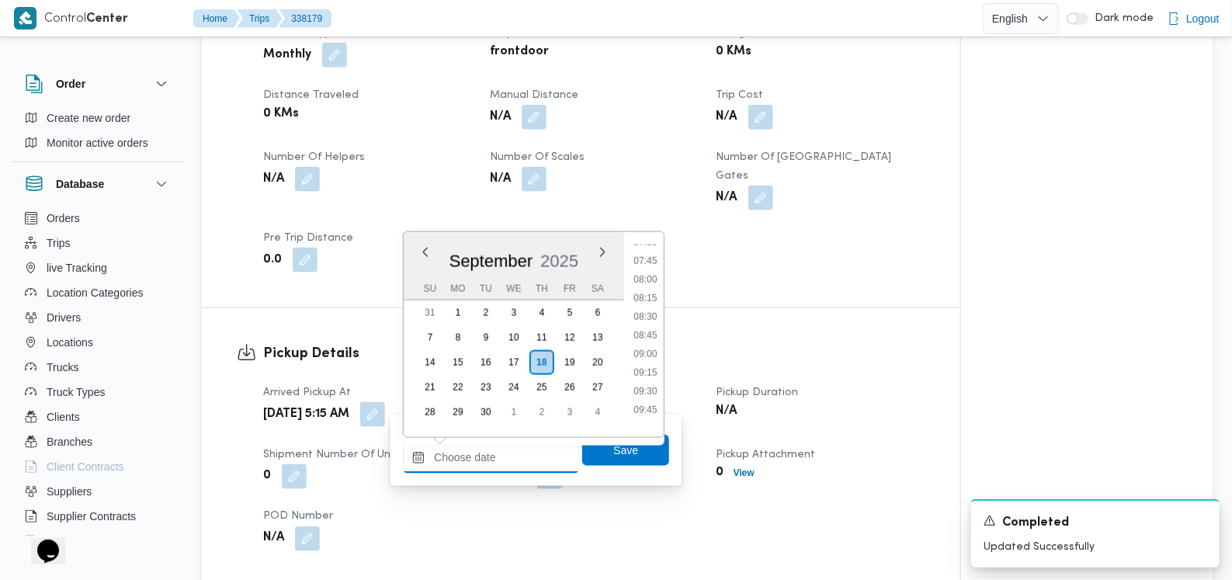
scroll to position [570, 0]
click at [509, 280] on li "08:00" at bounding box center [646, 279] width 36 height 16
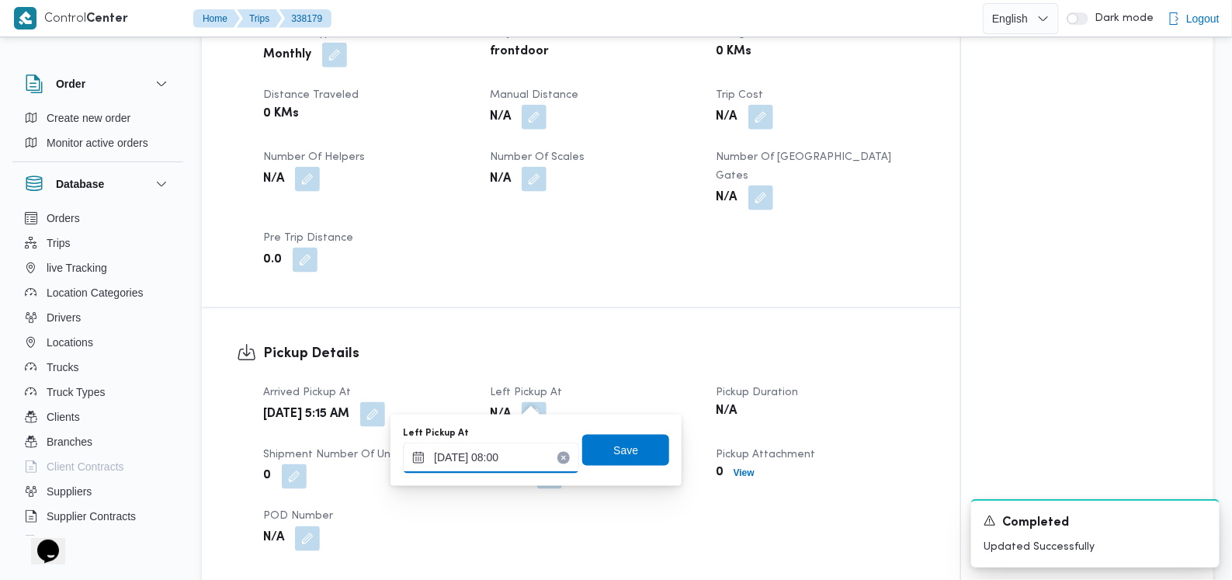
click at [498, 460] on input "[DATE] 08:00" at bounding box center [491, 458] width 176 height 31
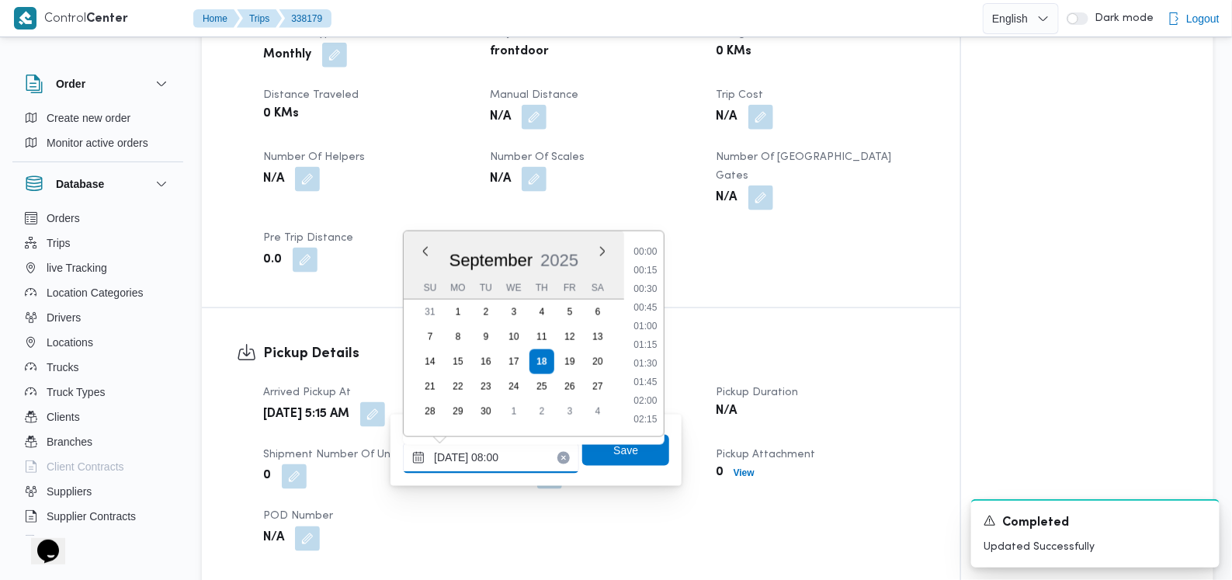
scroll to position [502, 0]
click at [509, 305] on li "07:30" at bounding box center [646, 309] width 36 height 16
type input "[DATE] 07:30"
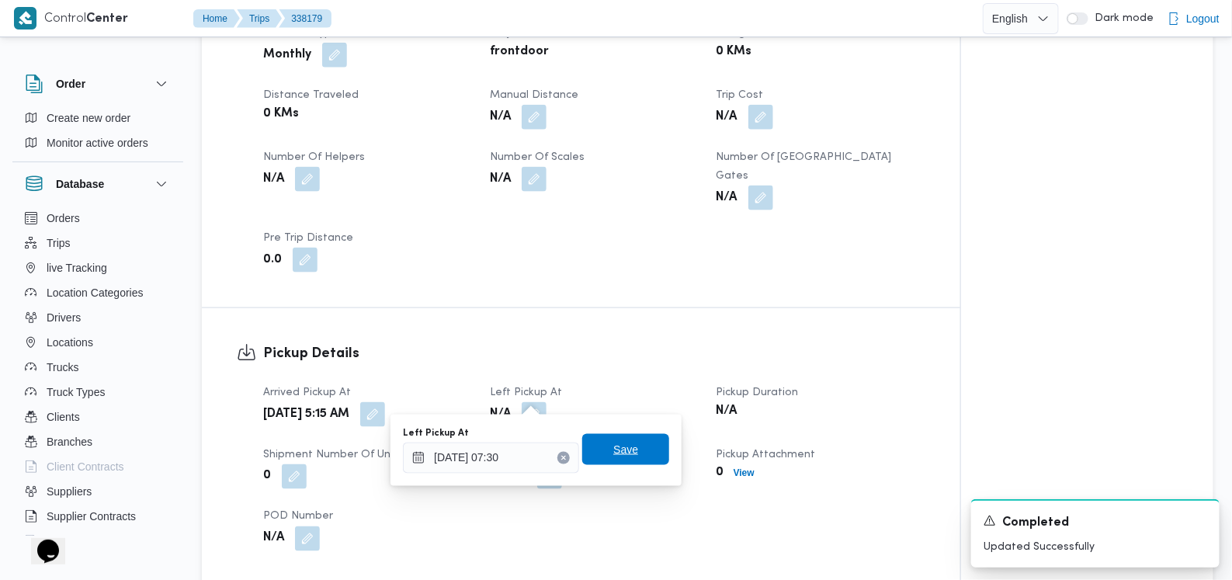
click at [509, 444] on span "Save" at bounding box center [625, 449] width 87 height 31
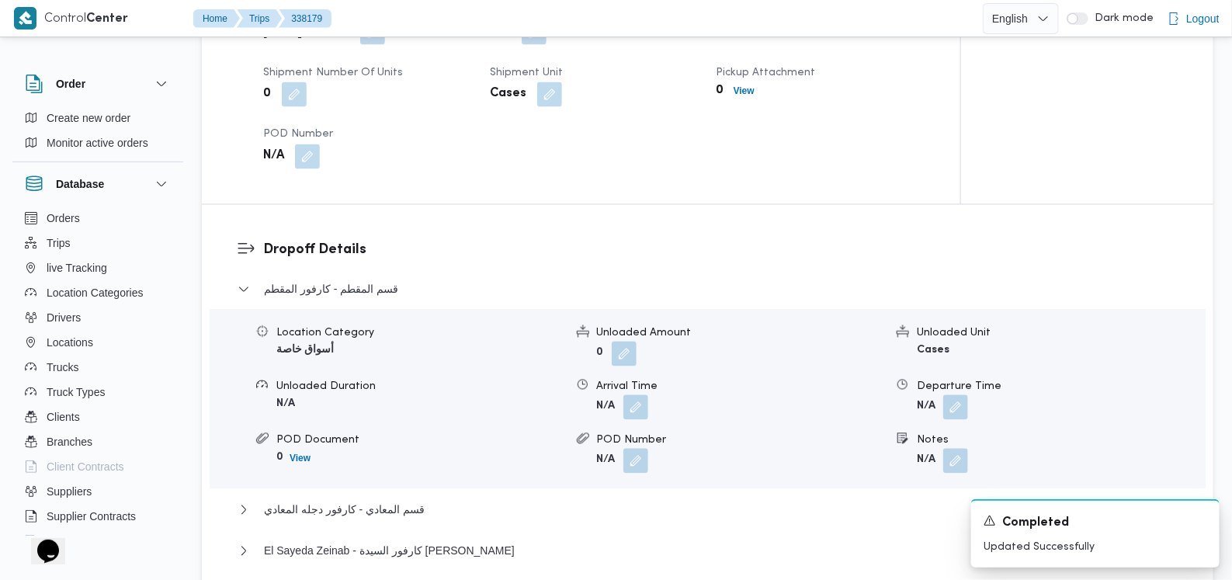
scroll to position [1261, 0]
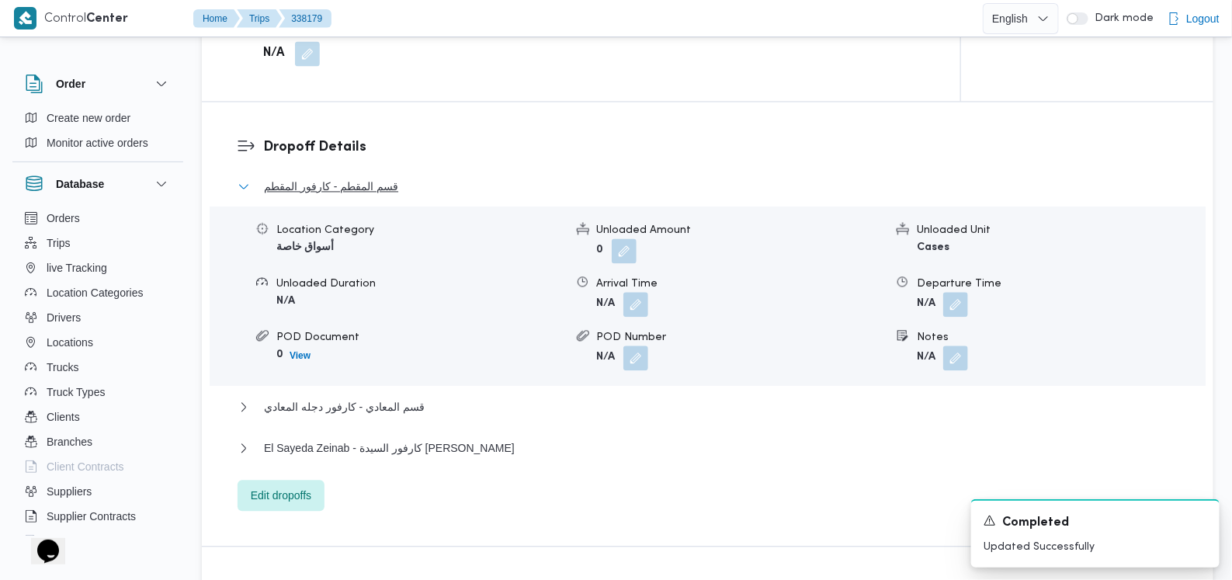
click at [366, 177] on span "قسم المقطم - كارفور المقطم" at bounding box center [331, 186] width 134 height 19
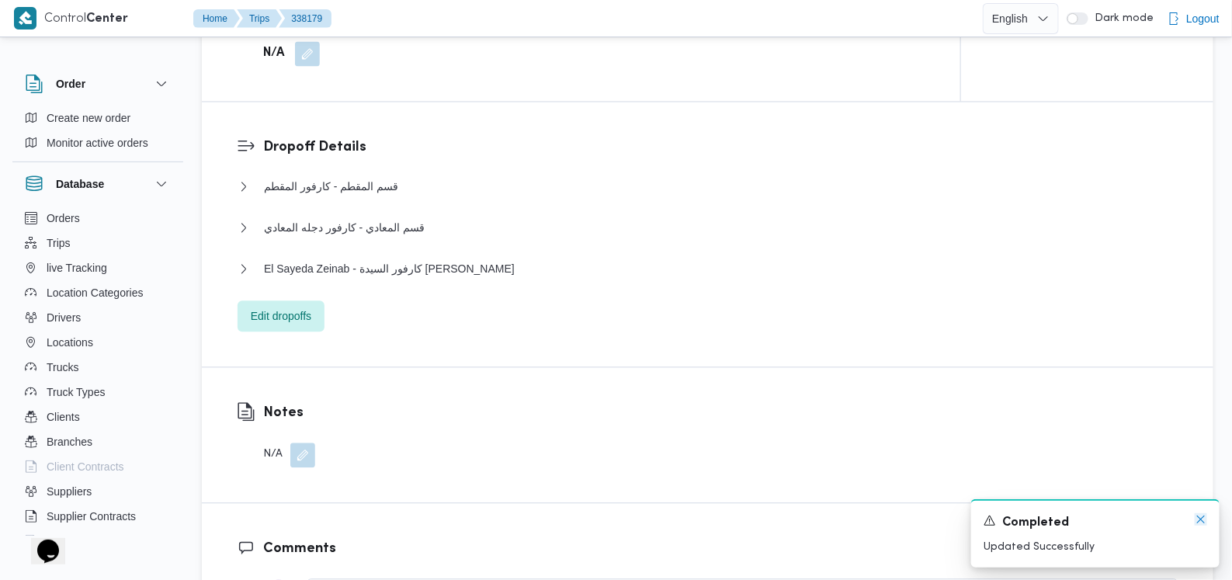
click at [509, 521] on icon "Dismiss toast" at bounding box center [1201, 519] width 12 height 12
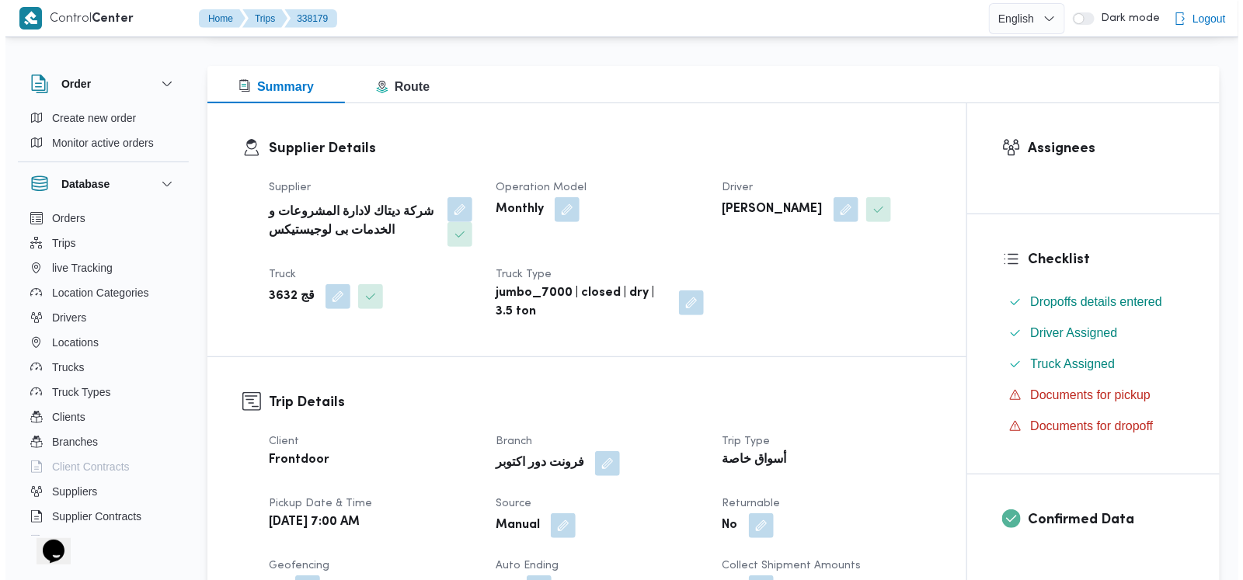
scroll to position [0, 0]
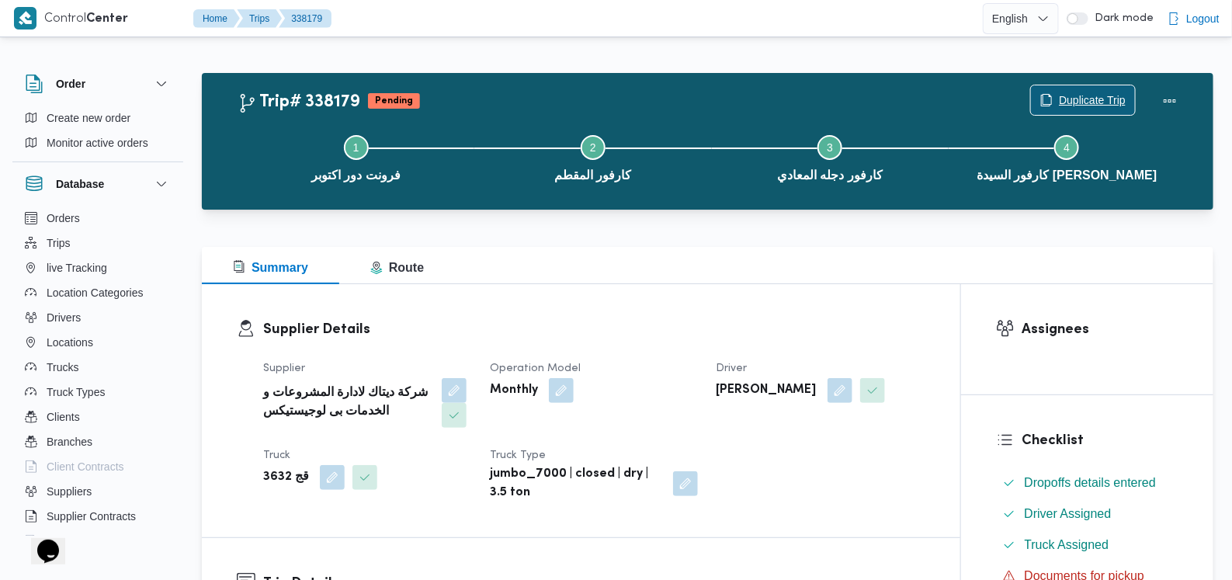
click at [509, 92] on span "Duplicate Trip" at bounding box center [1092, 100] width 67 height 19
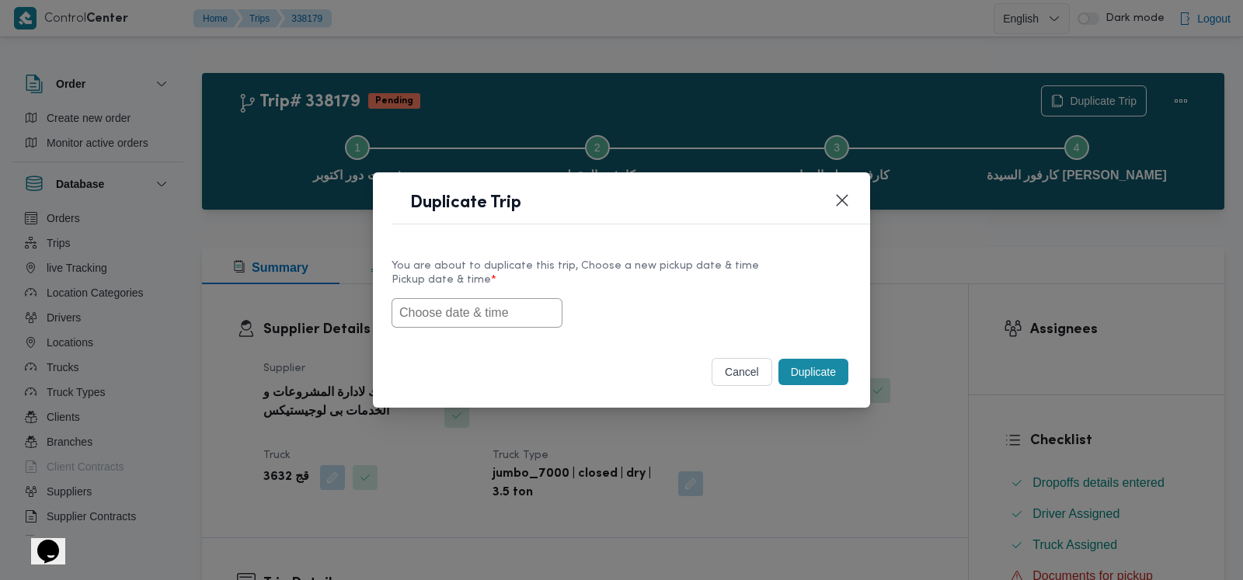
click at [492, 317] on input "text" at bounding box center [476, 313] width 171 height 30
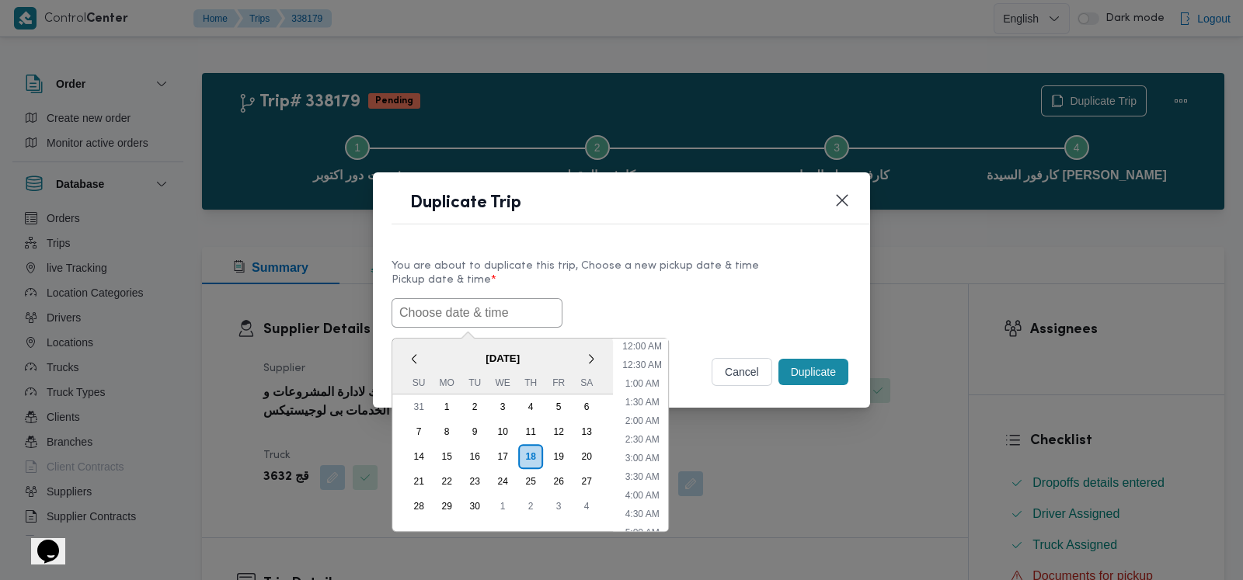
scroll to position [341, 0]
click at [509, 457] on div "20" at bounding box center [587, 457] width 30 height 30
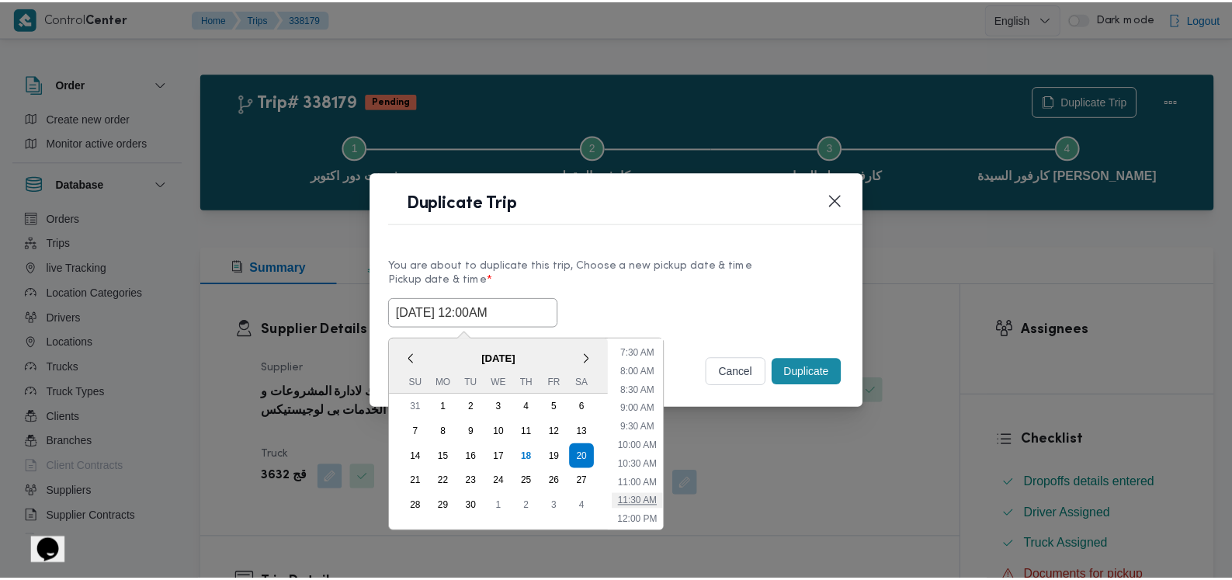
scroll to position [244, 0]
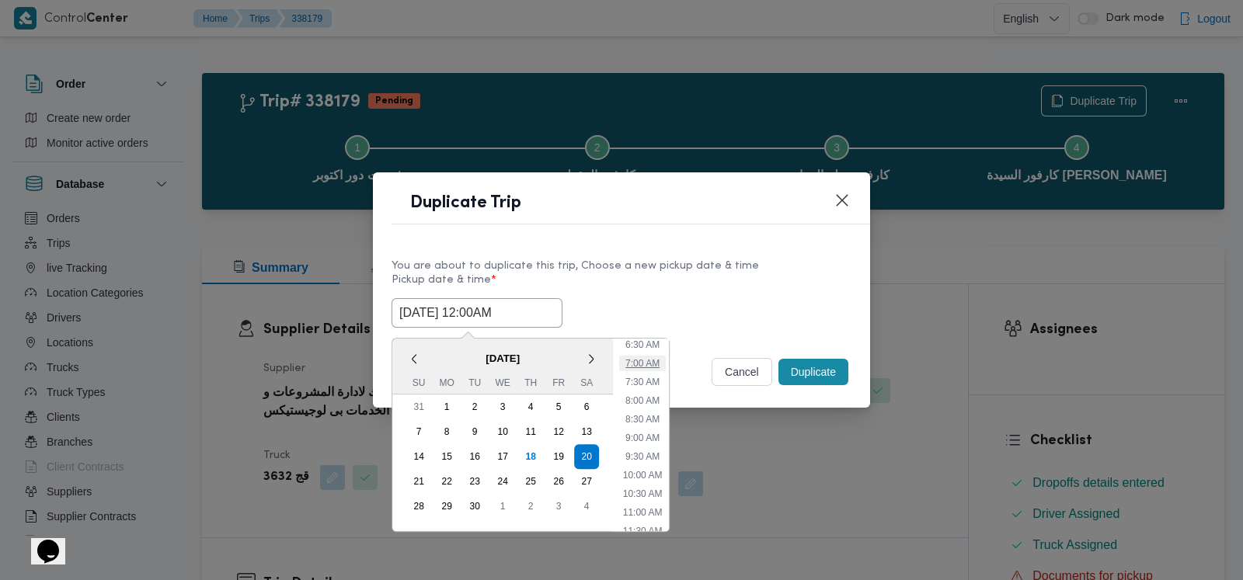
click at [509, 367] on li "7:00 AM" at bounding box center [642, 364] width 47 height 16
type input "20/09/2025 7:00AM"
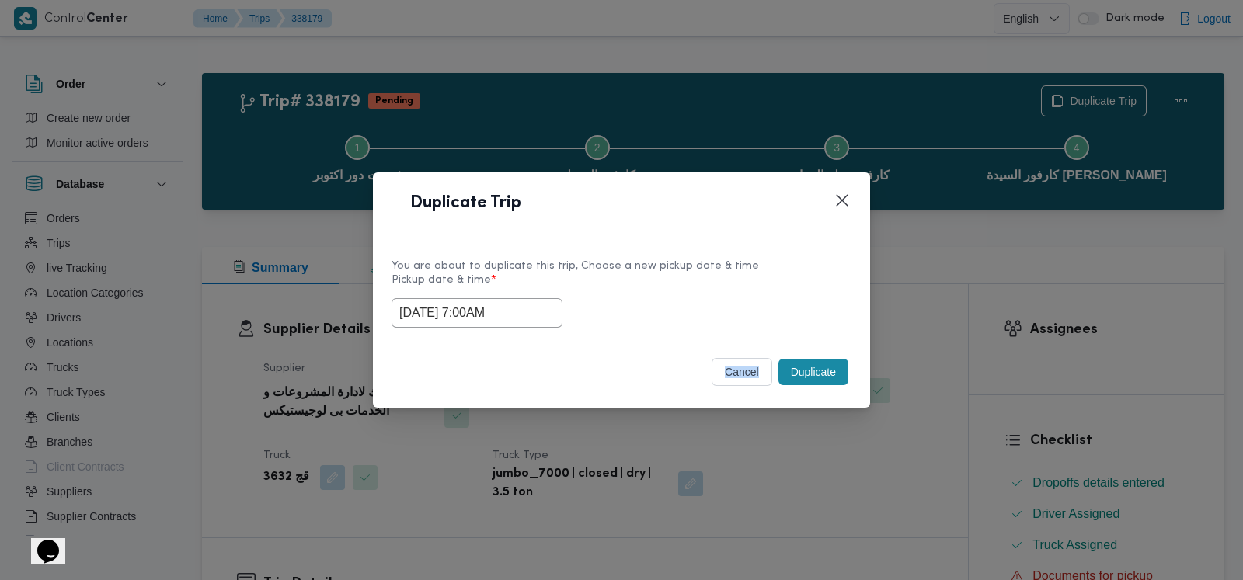
click at [509, 367] on footer "cancel Duplicate" at bounding box center [621, 372] width 460 height 34
click at [509, 365] on button "Duplicate" at bounding box center [813, 372] width 70 height 26
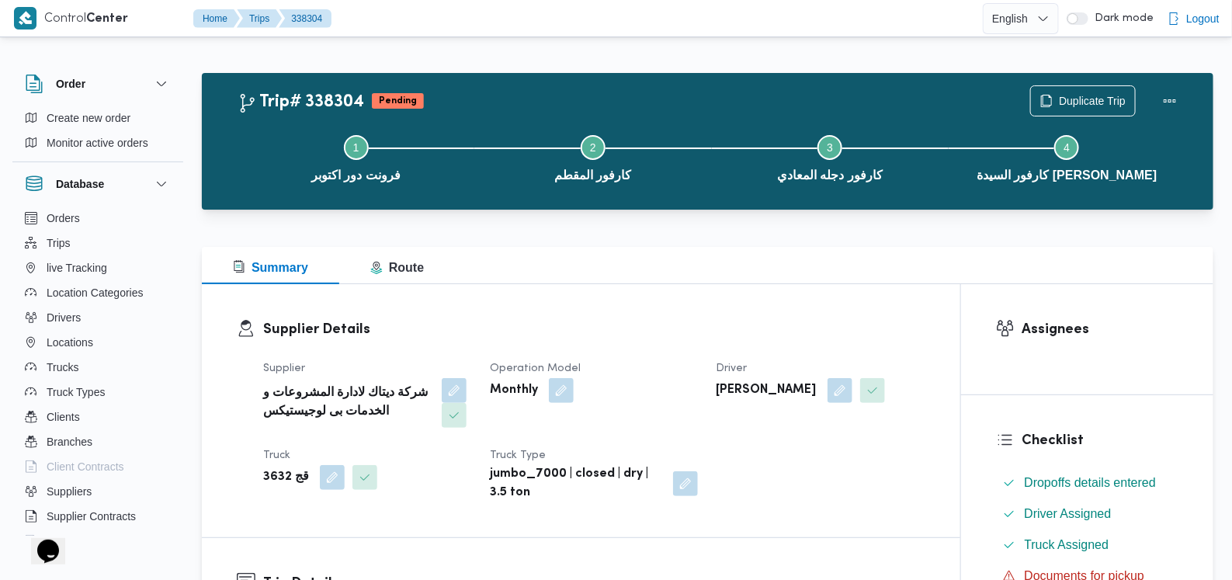
click at [509, 110] on div "Step 1 is incomplete 1 فرونت دور اكتوبر Step 2 is incomplete 2 كارفور المقطم St…" at bounding box center [711, 156] width 967 height 99
click at [509, 105] on span "Duplicate Trip" at bounding box center [1092, 100] width 67 height 19
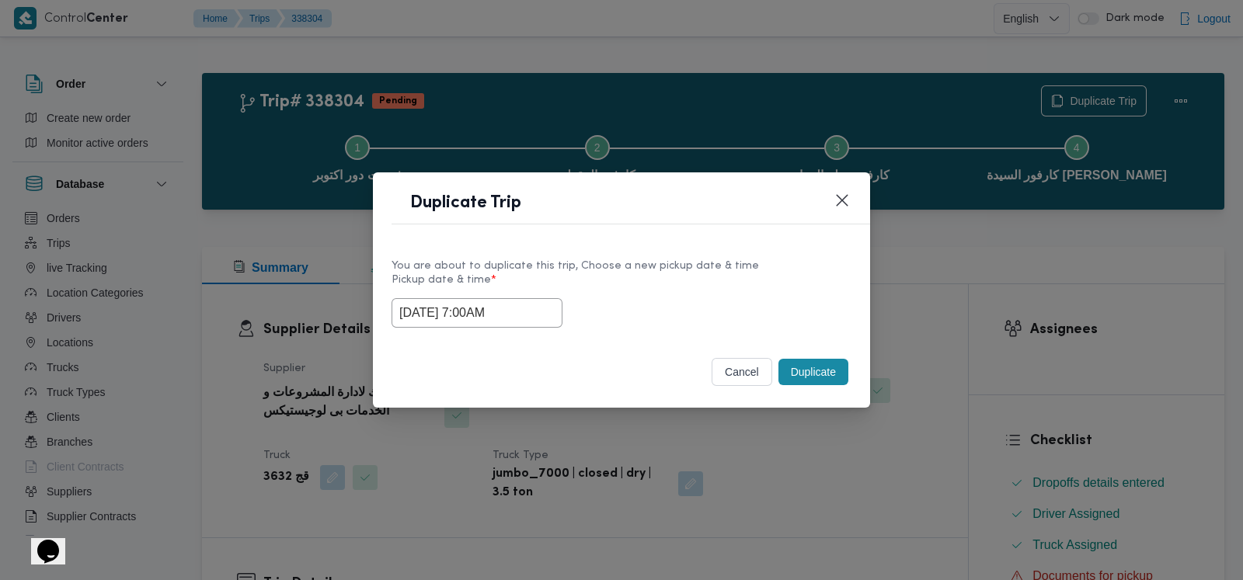
click at [509, 322] on input "20/09/2025 7:00AM" at bounding box center [476, 313] width 171 height 30
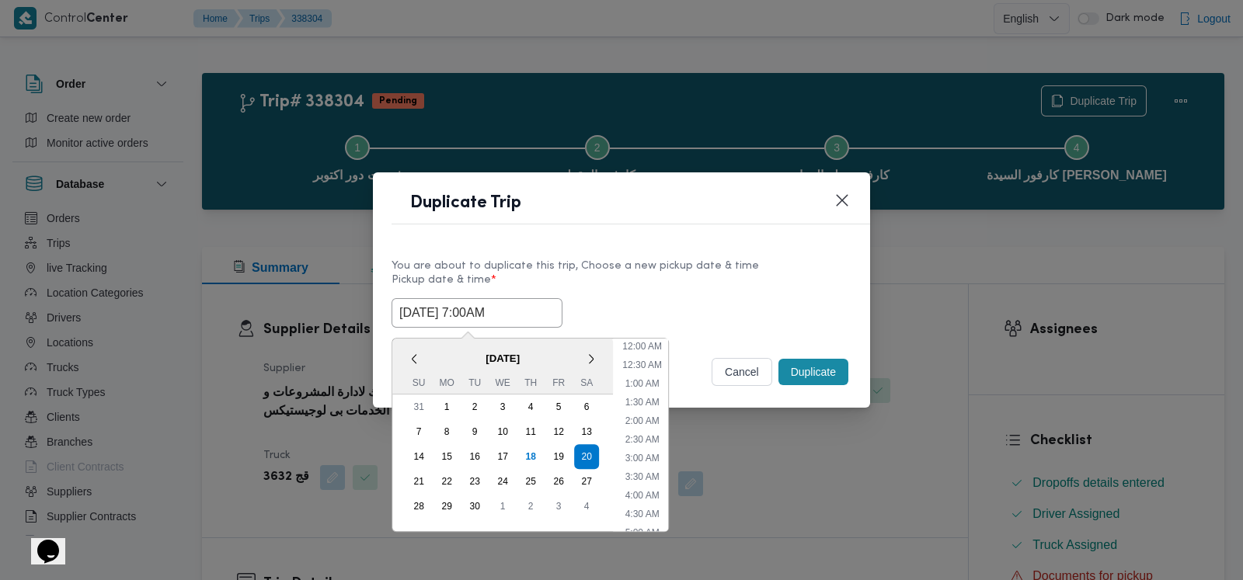
scroll to position [173, 0]
click at [421, 473] on div "21" at bounding box center [419, 482] width 30 height 30
type input "21/09/2025 7:00AM"
click at [509, 363] on button "Duplicate" at bounding box center [813, 372] width 70 height 26
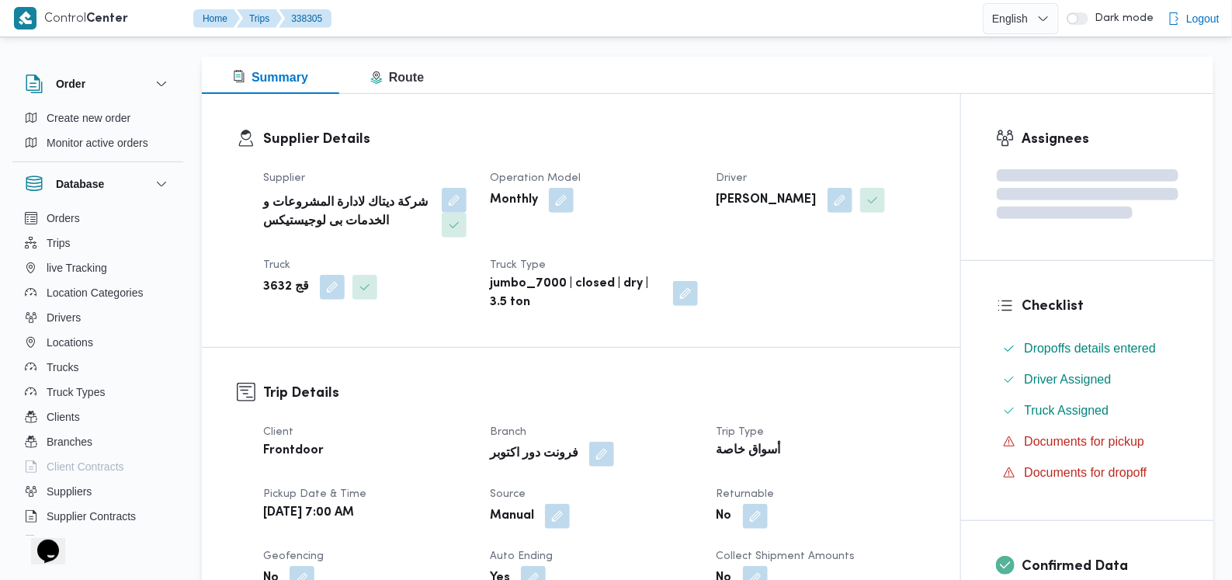
scroll to position [291, 0]
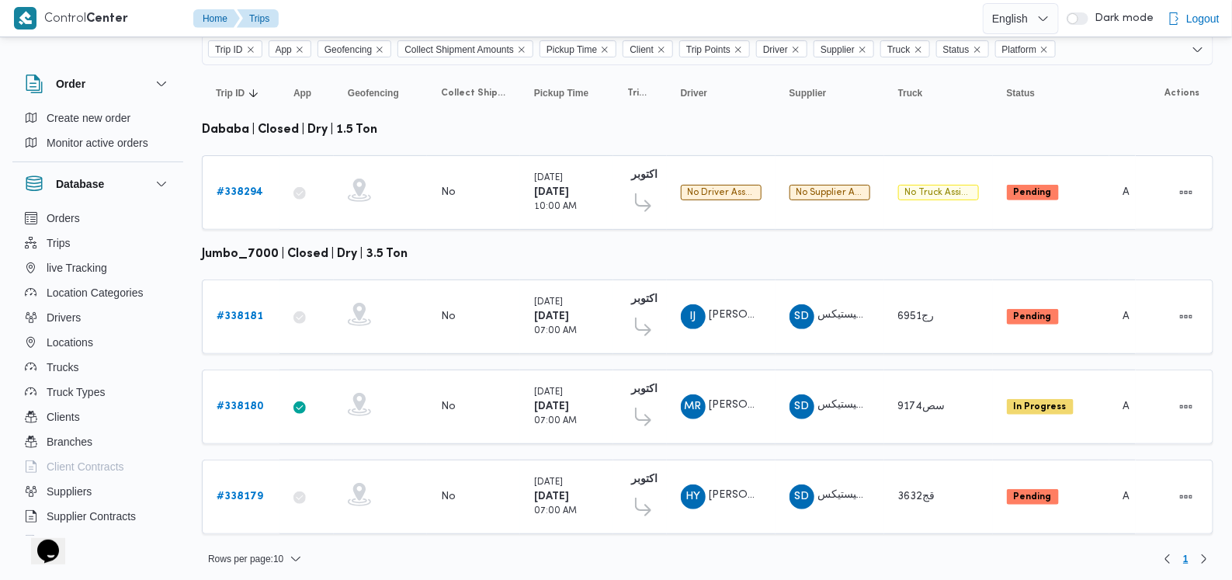
scroll to position [124, 0]
click at [261, 402] on b "# 338180" at bounding box center [240, 407] width 47 height 10
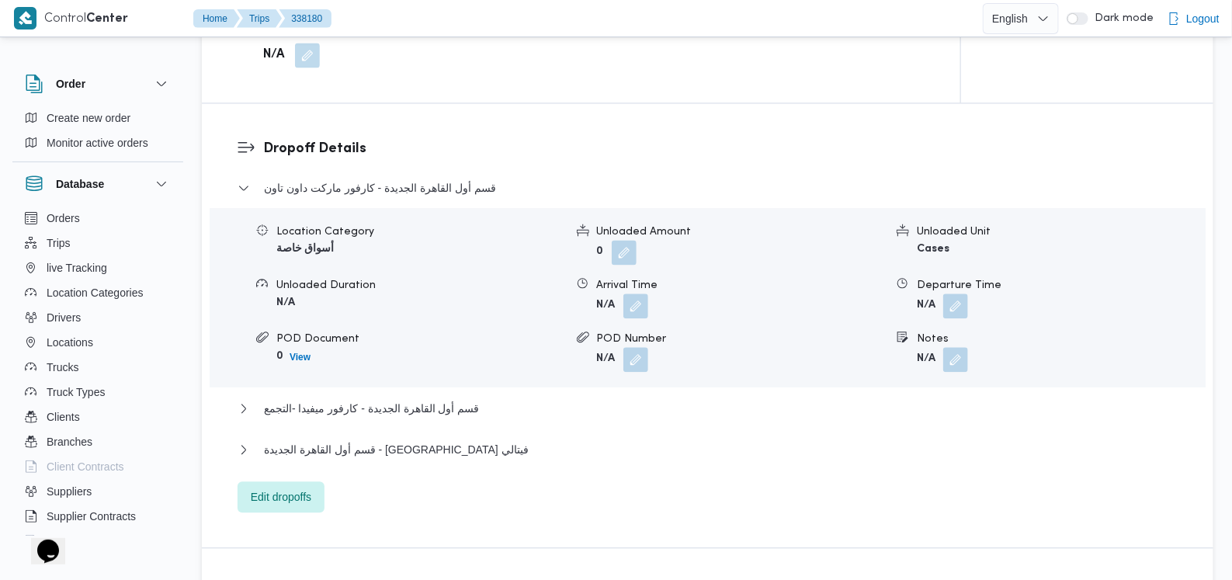
scroll to position [1261, 0]
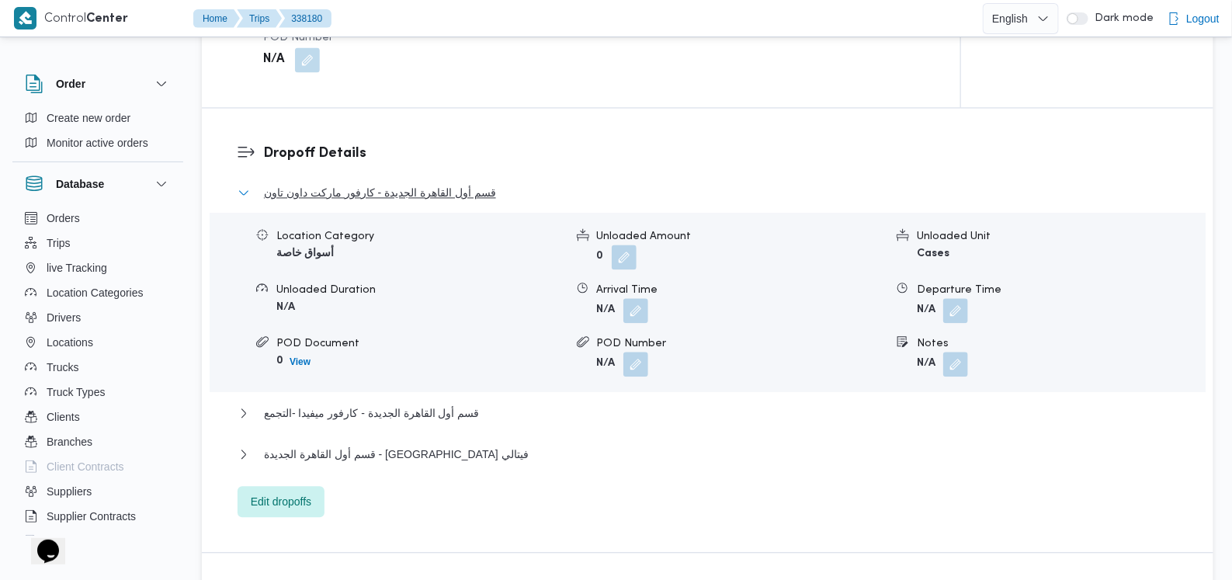
click at [407, 183] on span "قسم أول القاهرة الجديدة - كارفور ماركت داون تاون" at bounding box center [380, 192] width 232 height 19
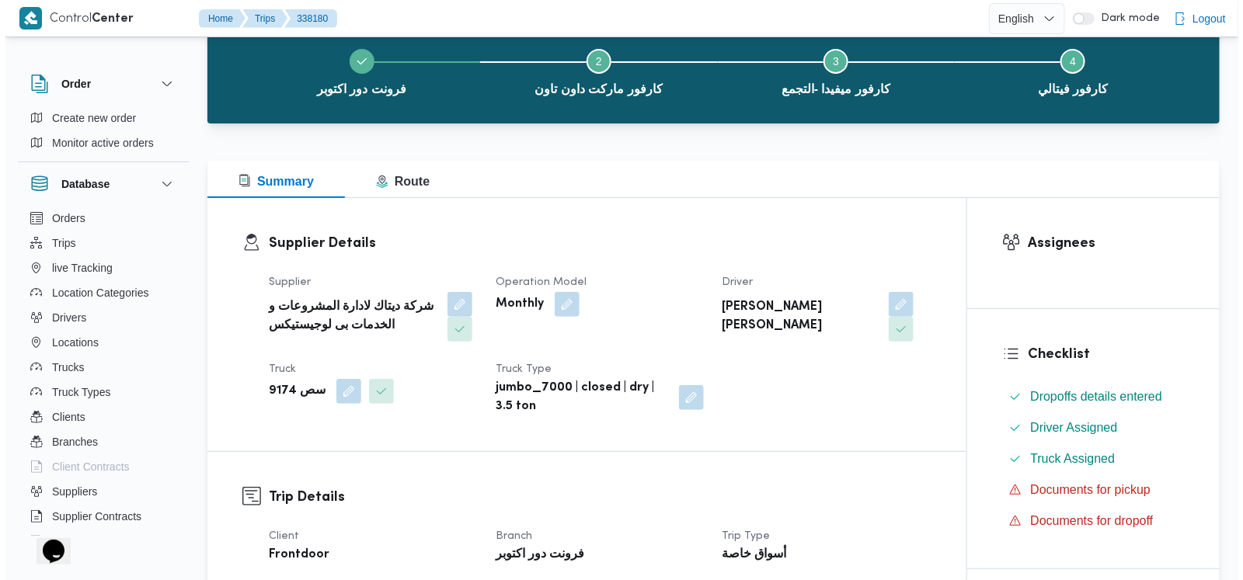
scroll to position [0, 0]
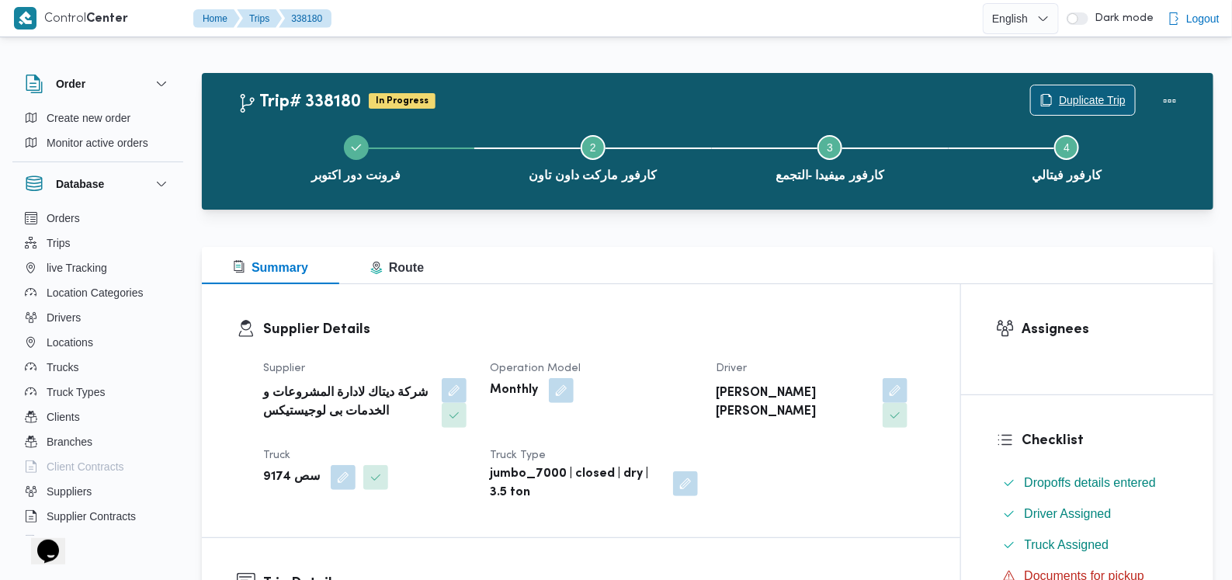
click at [509, 95] on span "Duplicate Trip" at bounding box center [1092, 100] width 67 height 19
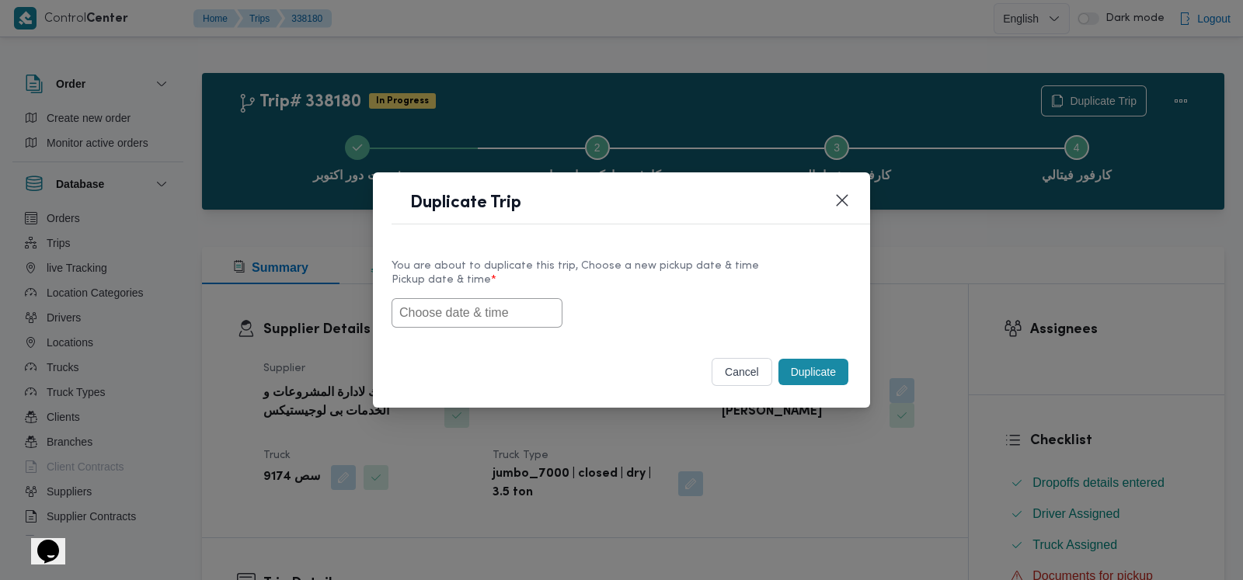
click at [493, 313] on input "text" at bounding box center [476, 313] width 171 height 30
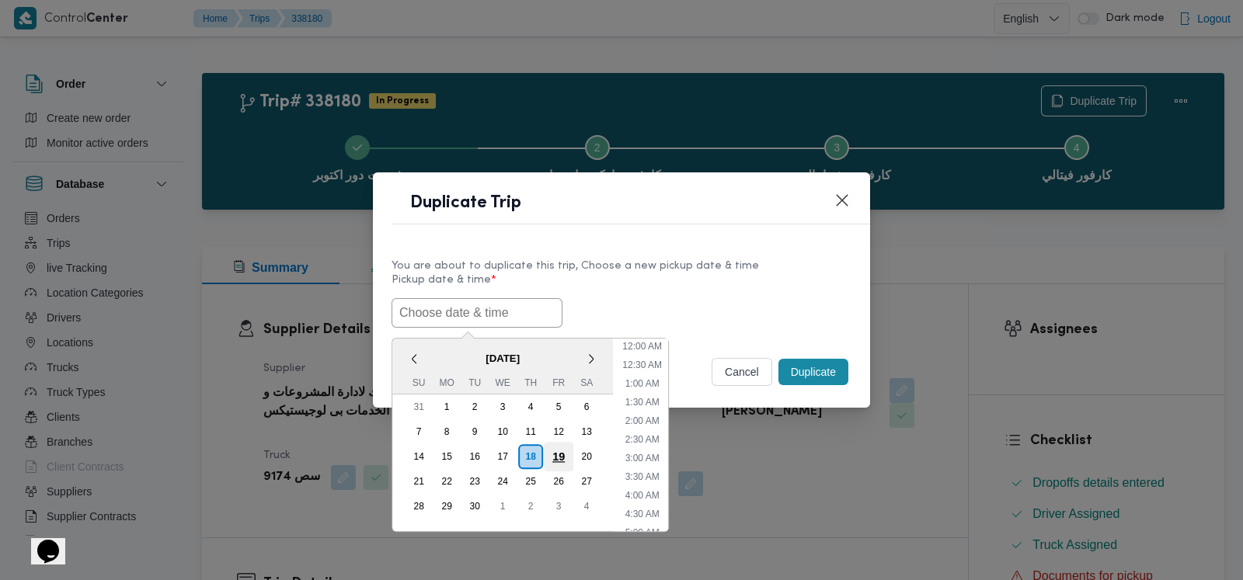
scroll to position [341, 0]
click at [509, 457] on div "20" at bounding box center [587, 457] width 30 height 30
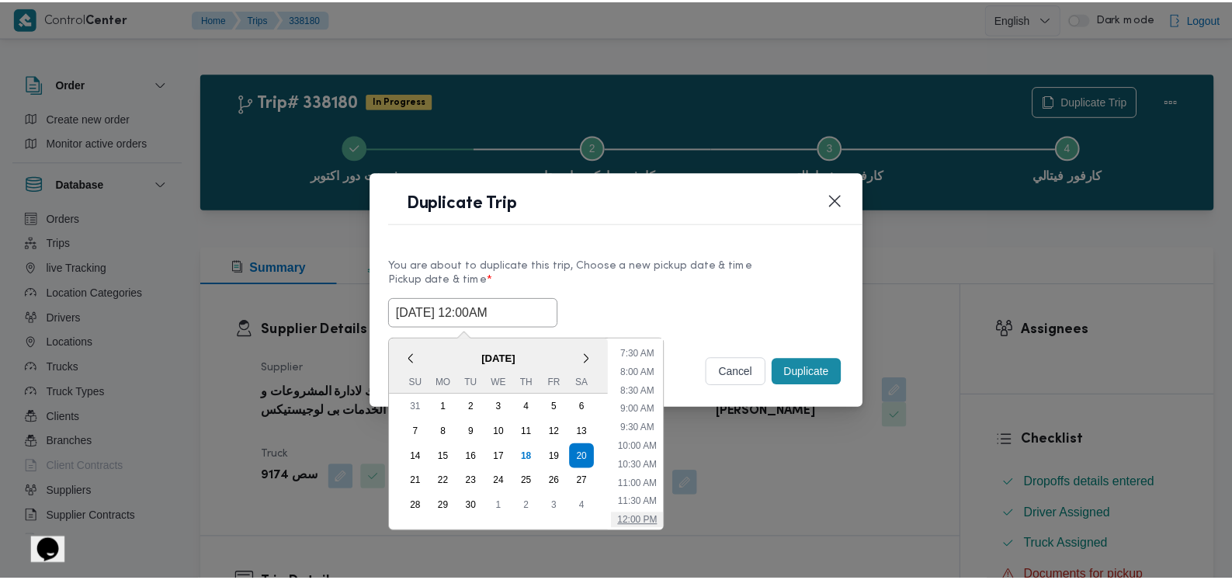
scroll to position [244, 0]
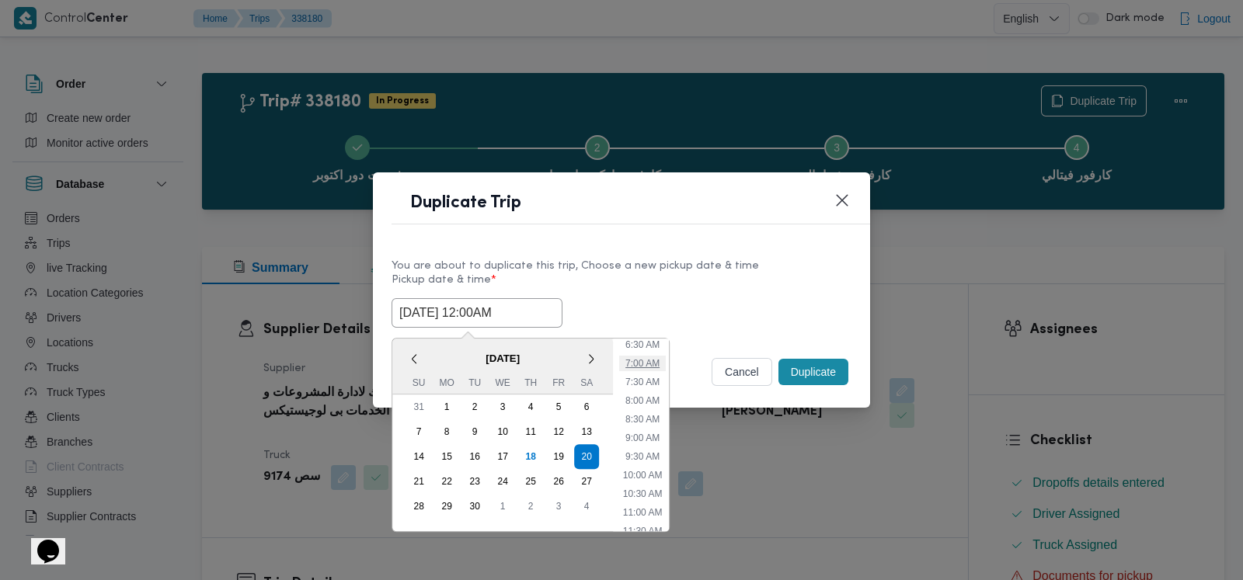
click at [509, 366] on li "7:00 AM" at bounding box center [642, 364] width 47 height 16
type input "20/09/2025 7:00AM"
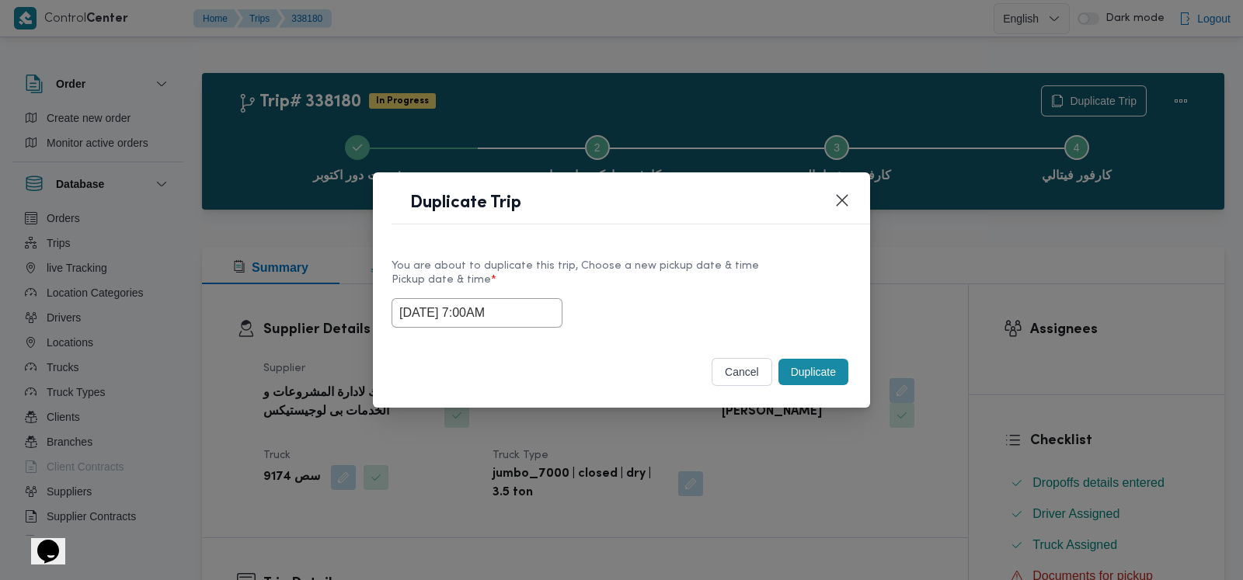
click at [509, 381] on button "Duplicate" at bounding box center [813, 372] width 70 height 26
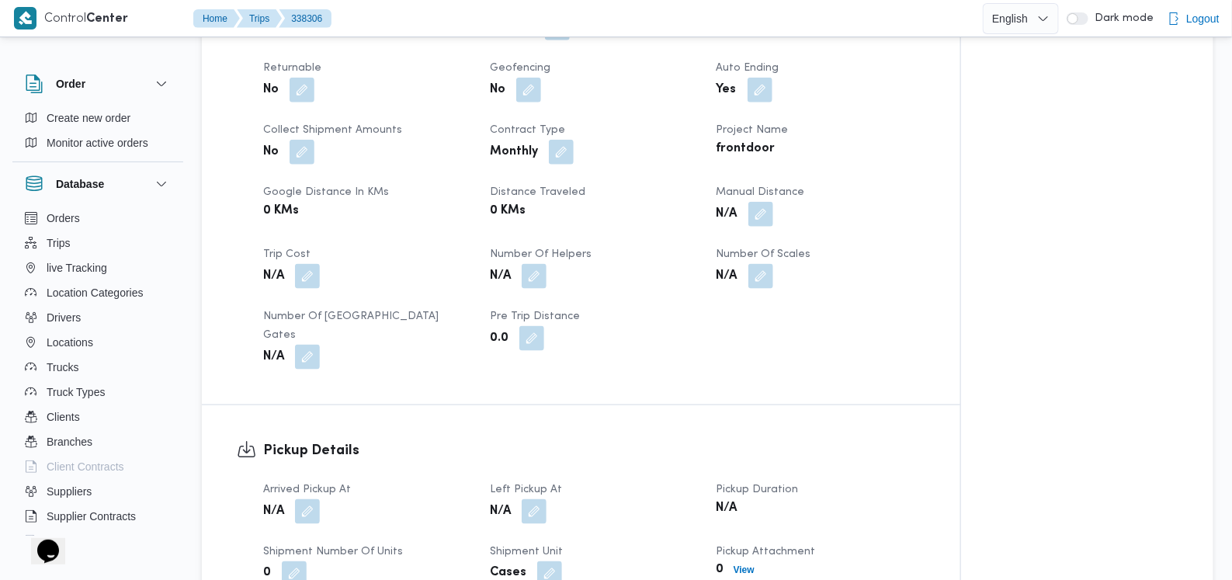
scroll to position [582, 0]
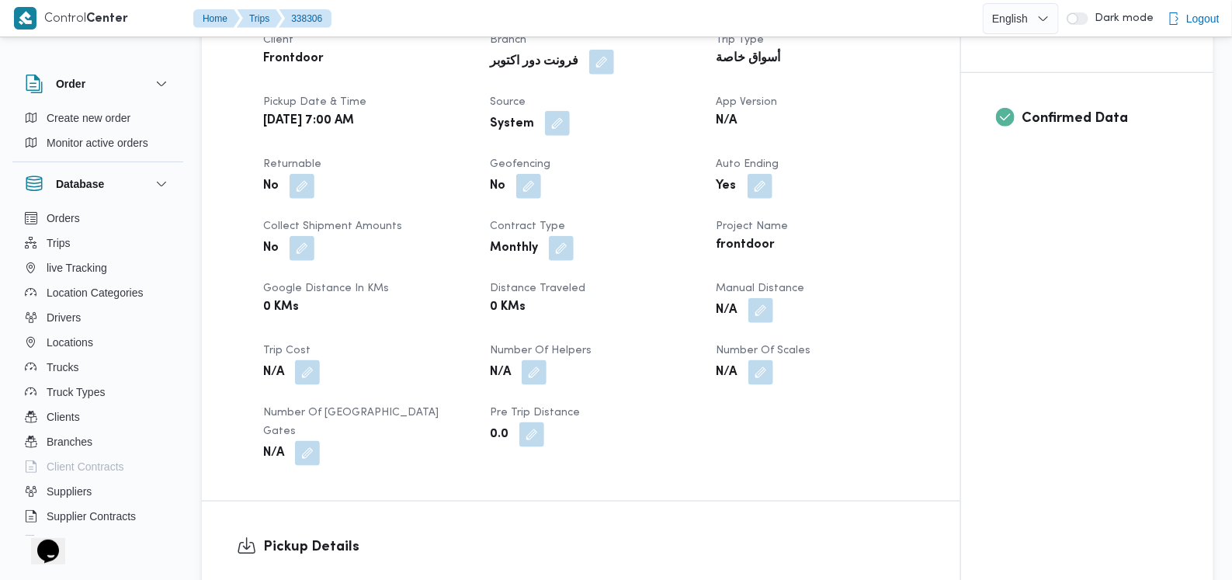
click at [509, 130] on button "button" at bounding box center [557, 123] width 25 height 25
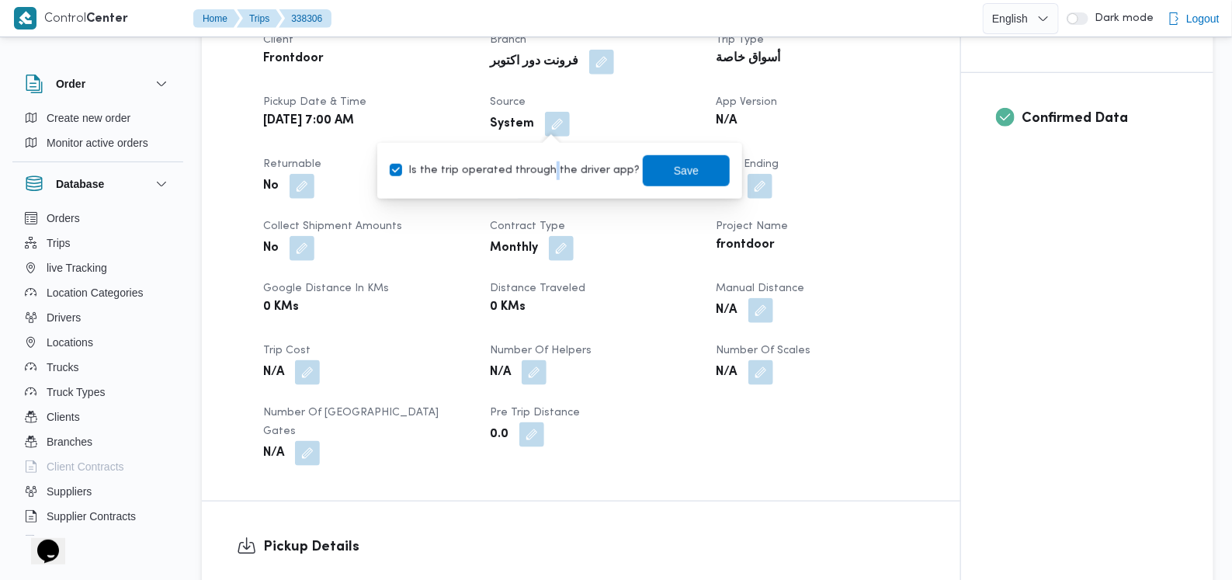
click at [509, 170] on label "Is the trip operated through the driver app?" at bounding box center [515, 171] width 250 height 19
click at [509, 165] on span "Save" at bounding box center [686, 170] width 87 height 31
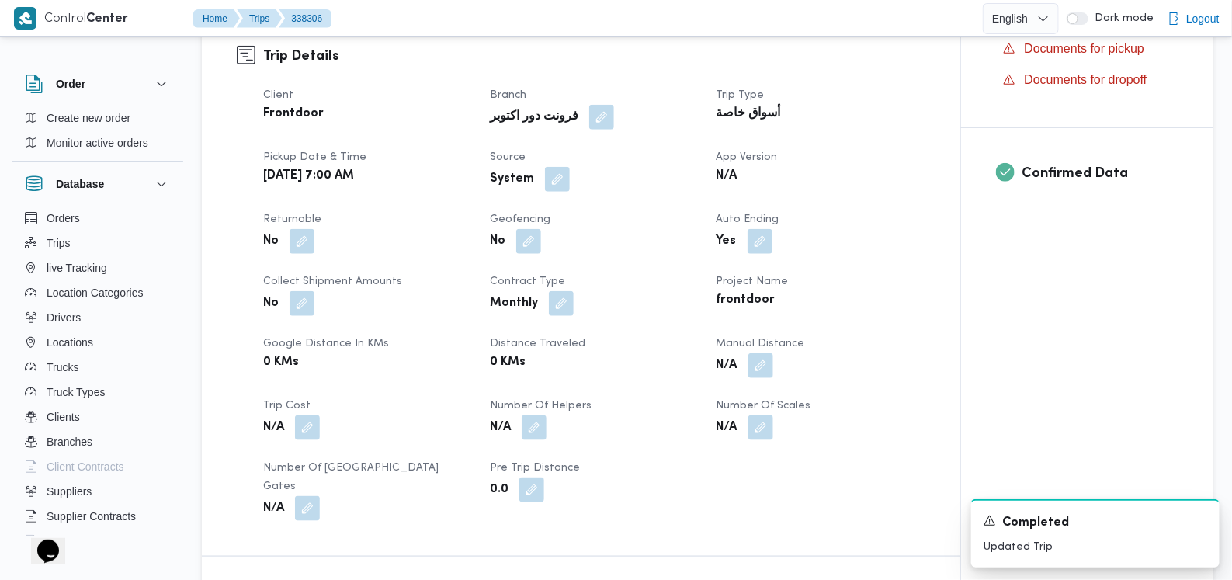
scroll to position [485, 0]
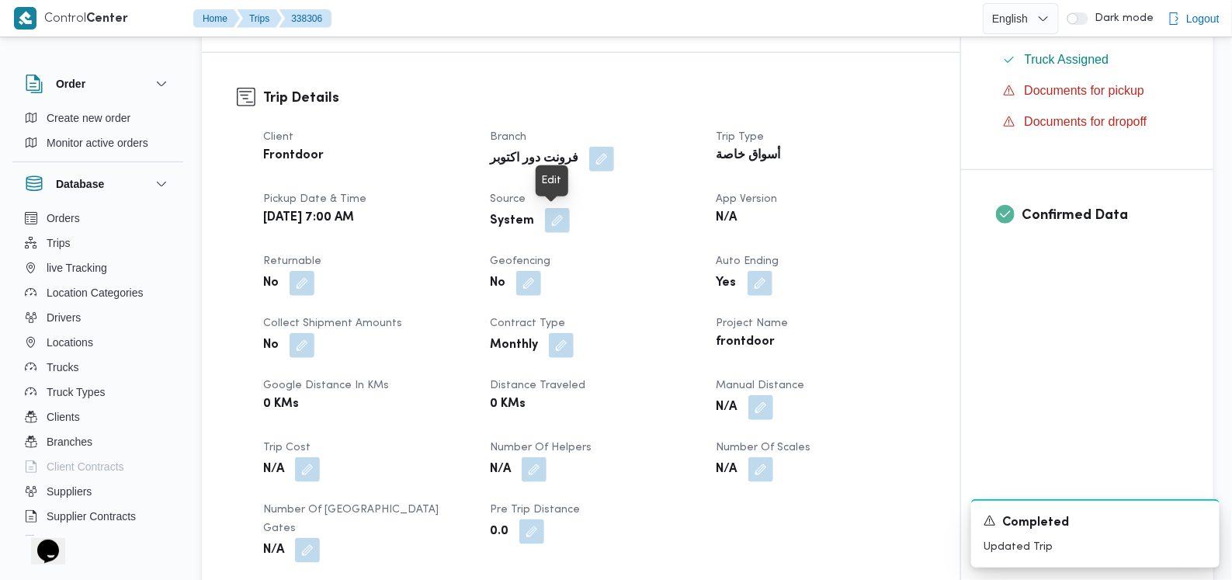
click at [509, 228] on button "button" at bounding box center [557, 220] width 25 height 25
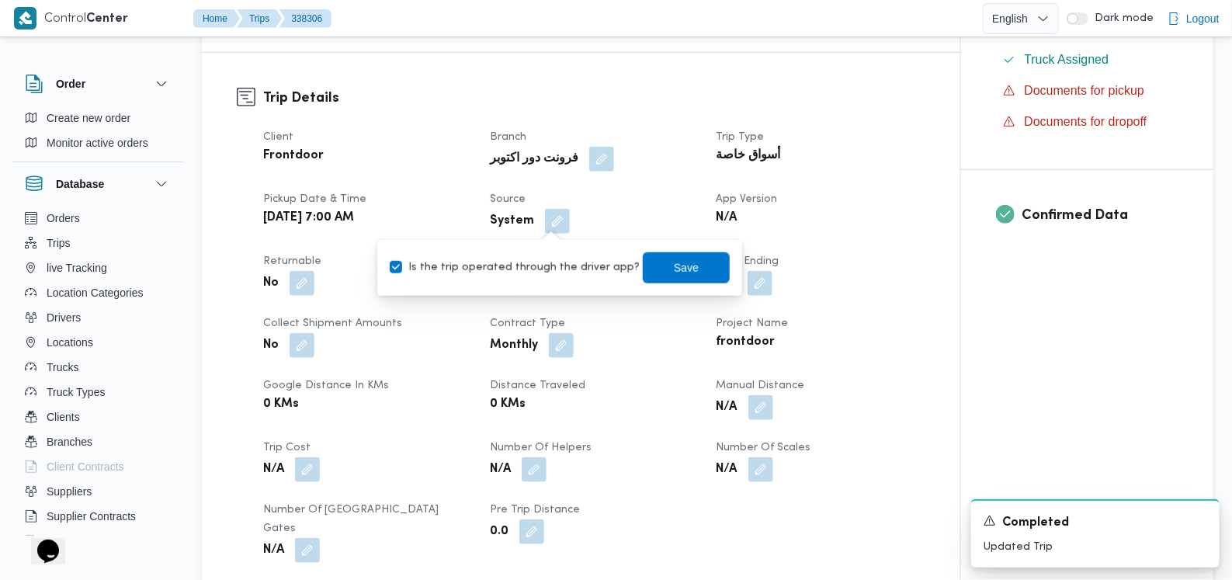
click at [509, 271] on label "Is the trip operated through the driver app?" at bounding box center [515, 268] width 250 height 19
checkbox input "false"
click at [509, 272] on span "Save" at bounding box center [686, 268] width 25 height 19
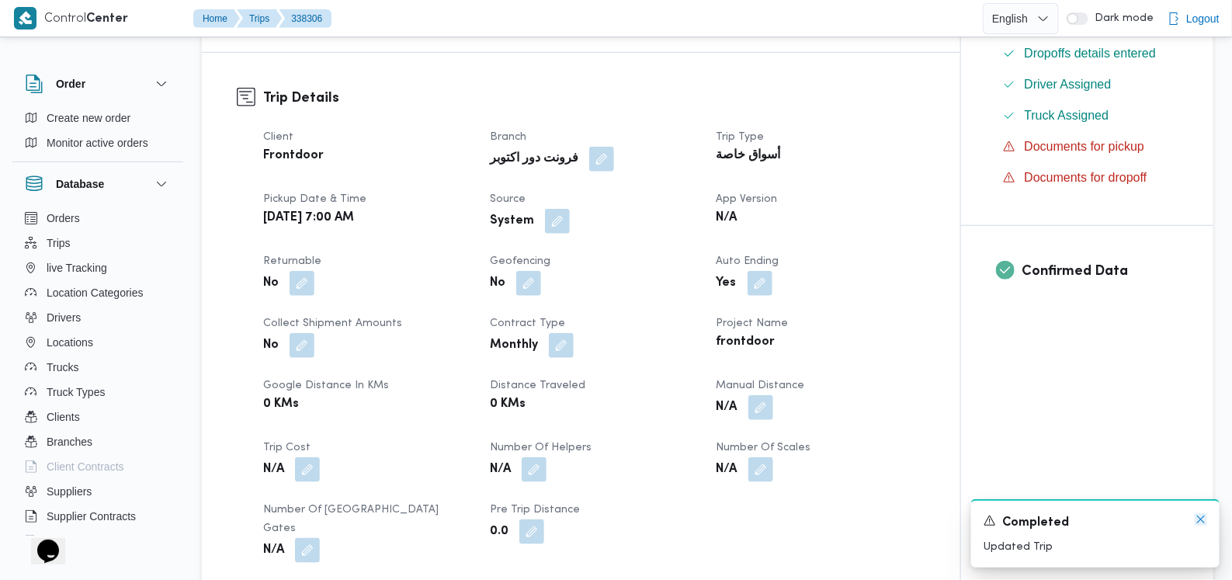
click at [509, 521] on icon "Dismiss toast" at bounding box center [1201, 519] width 12 height 12
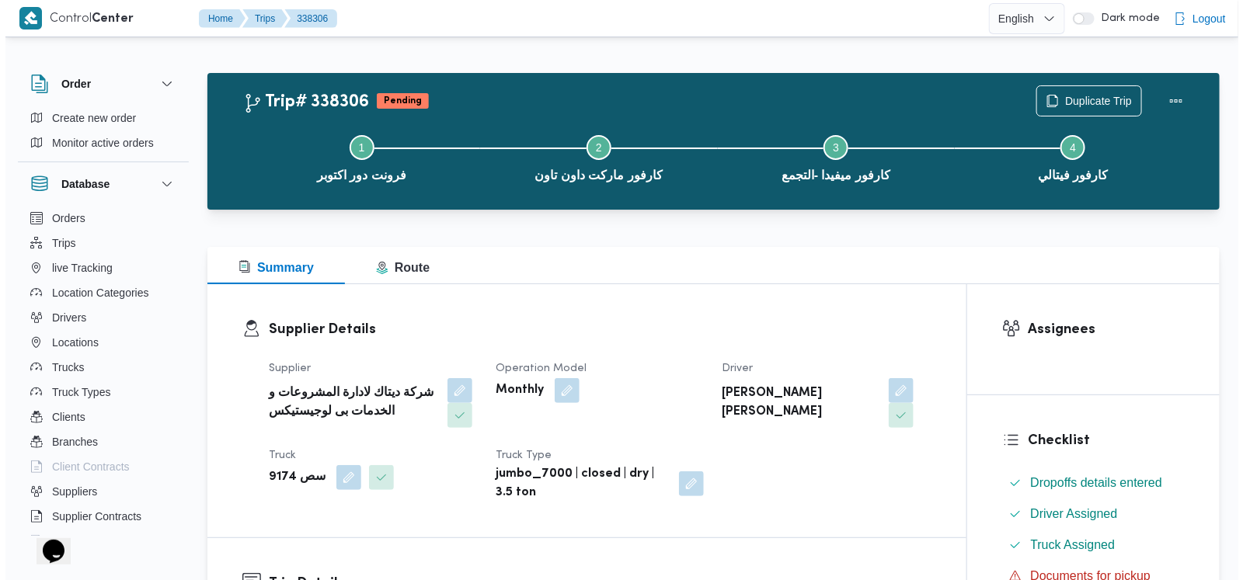
scroll to position [0, 0]
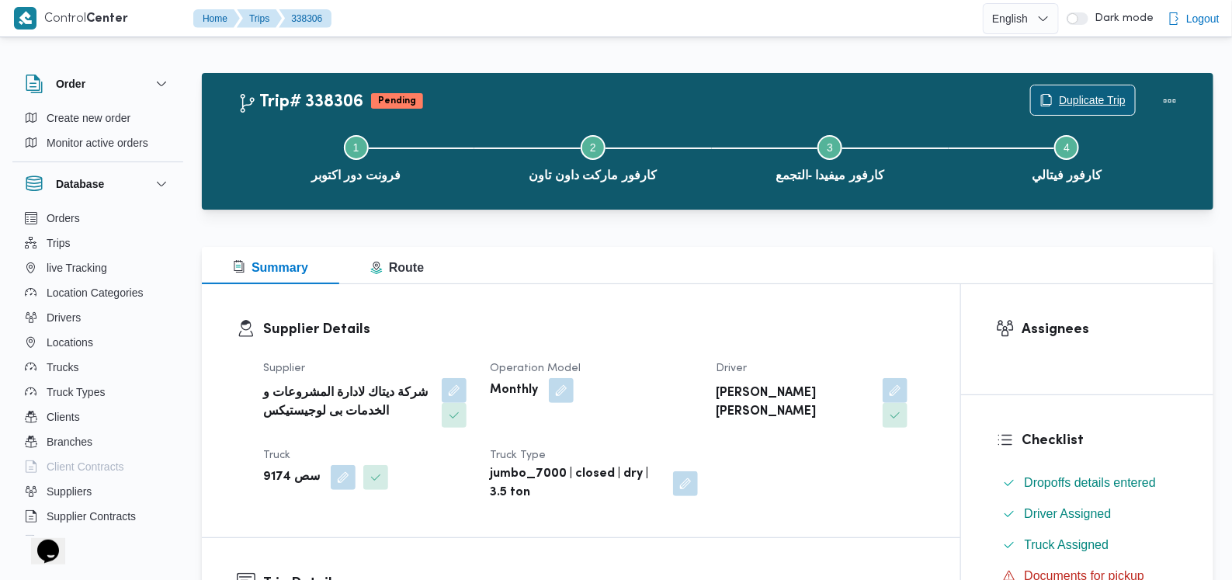
click at [509, 91] on span "Duplicate Trip" at bounding box center [1083, 100] width 104 height 30
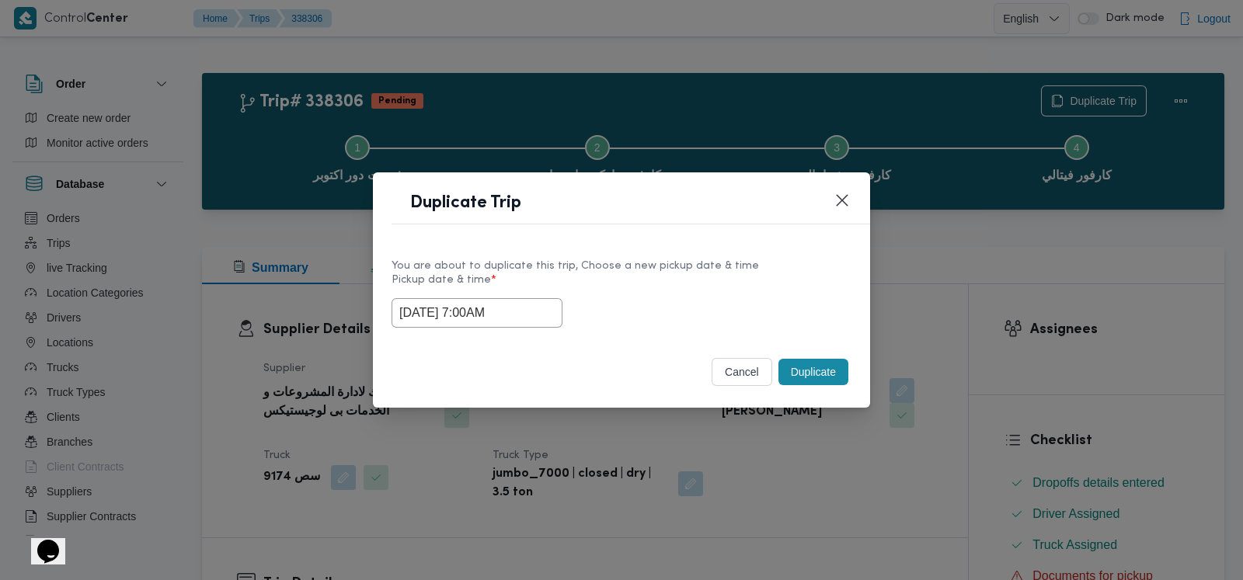
click at [509, 308] on input "20/09/2025 7:00AM" at bounding box center [476, 313] width 171 height 30
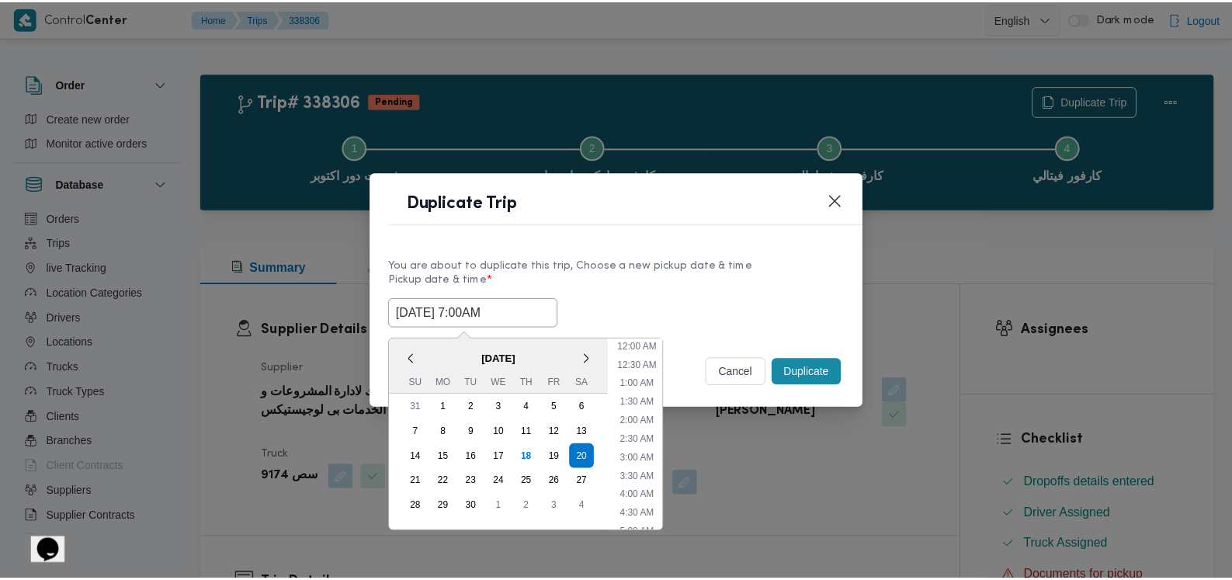
scroll to position [173, 0]
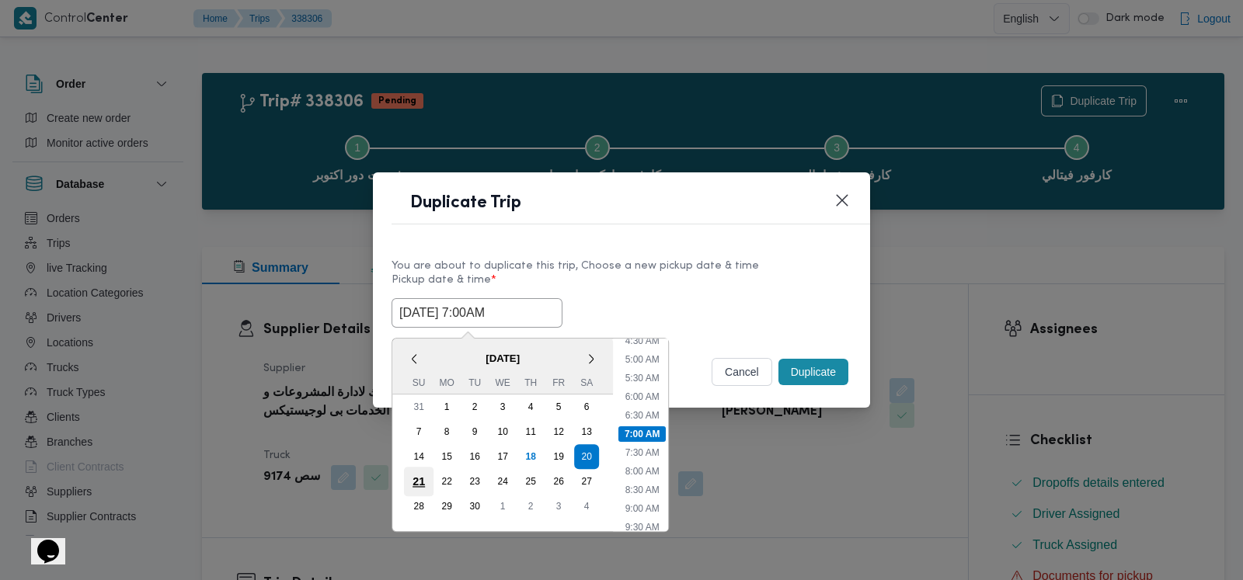
click at [412, 478] on div "21" at bounding box center [419, 482] width 30 height 30
type input "21/09/2025 7:00AM"
click at [509, 373] on button "Duplicate" at bounding box center [813, 372] width 70 height 26
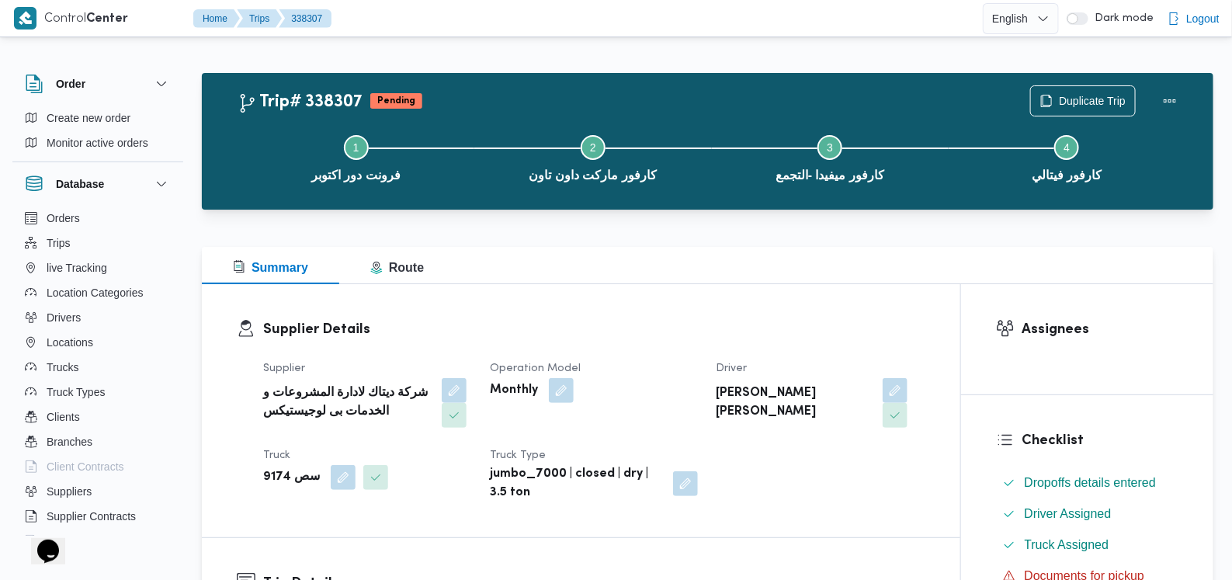
click at [509, 356] on div "Supplier شركة ديتاك لادارة المشروعات و الخدمات بى لوجيستيكس Operation Model Mon…" at bounding box center [594, 431] width 681 height 162
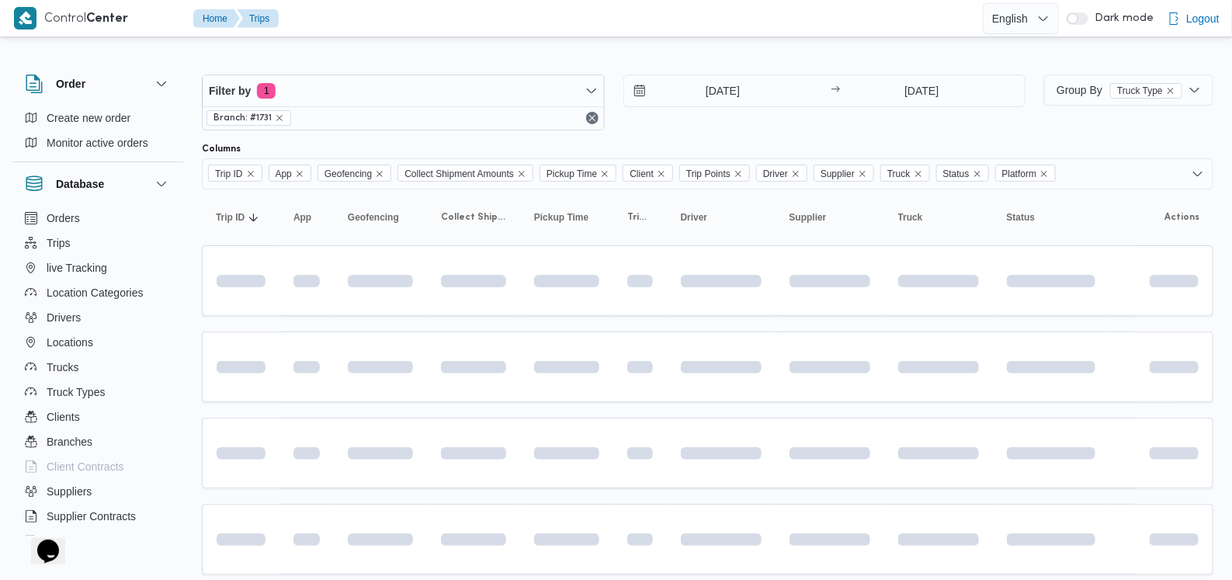
scroll to position [46, 0]
click at [509, 104] on input "17/9/2025" at bounding box center [922, 90] width 155 height 31
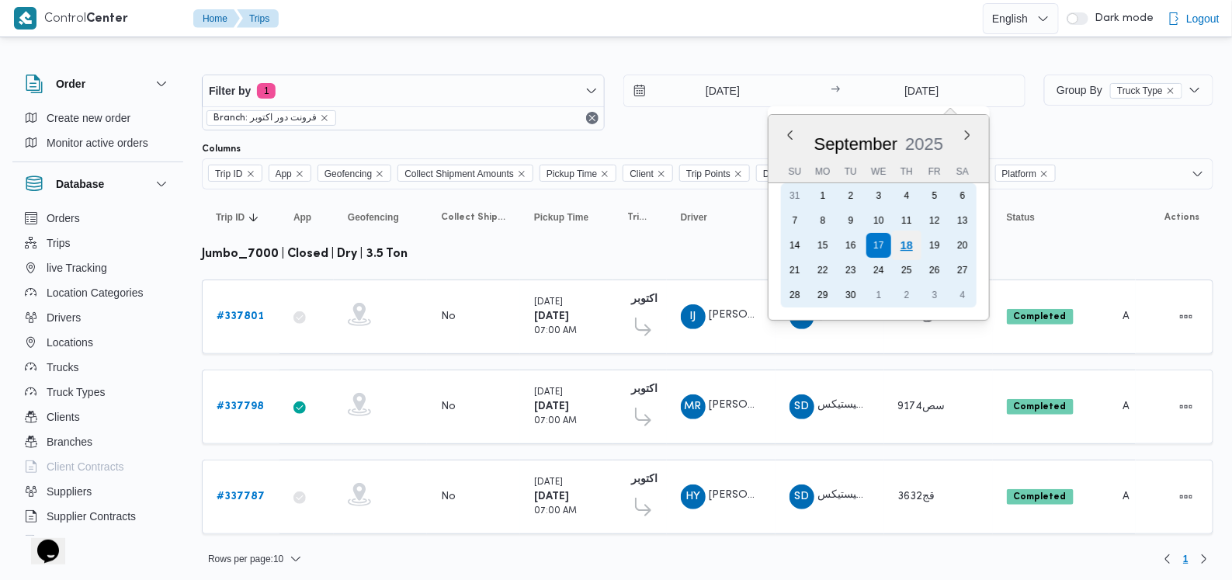
click at [509, 241] on div "18" at bounding box center [907, 246] width 30 height 30
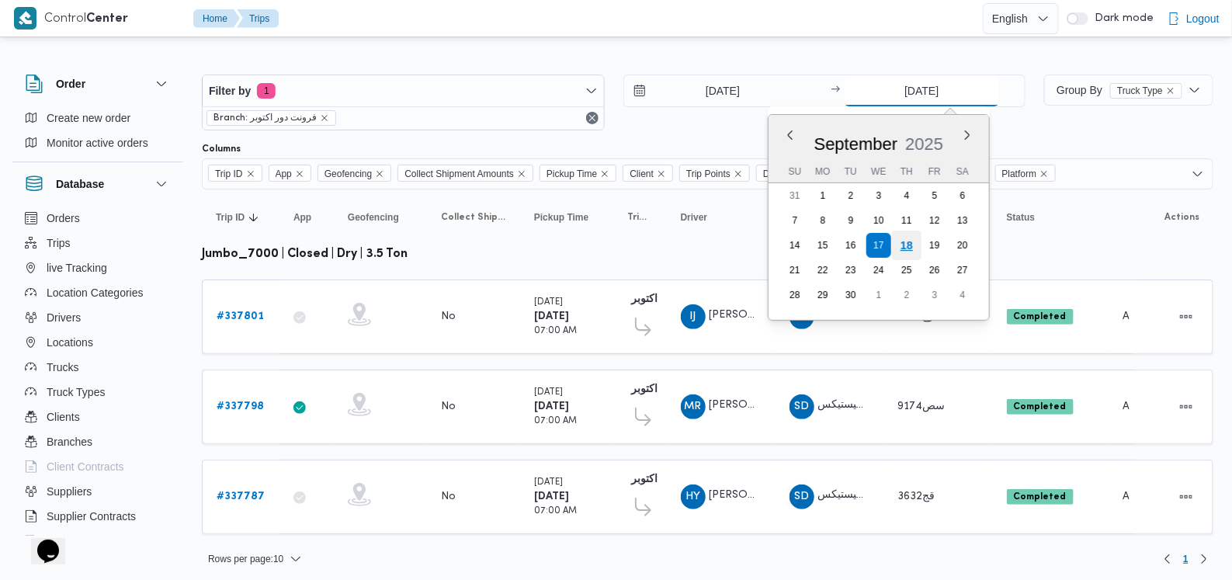
type input "18/9/2025"
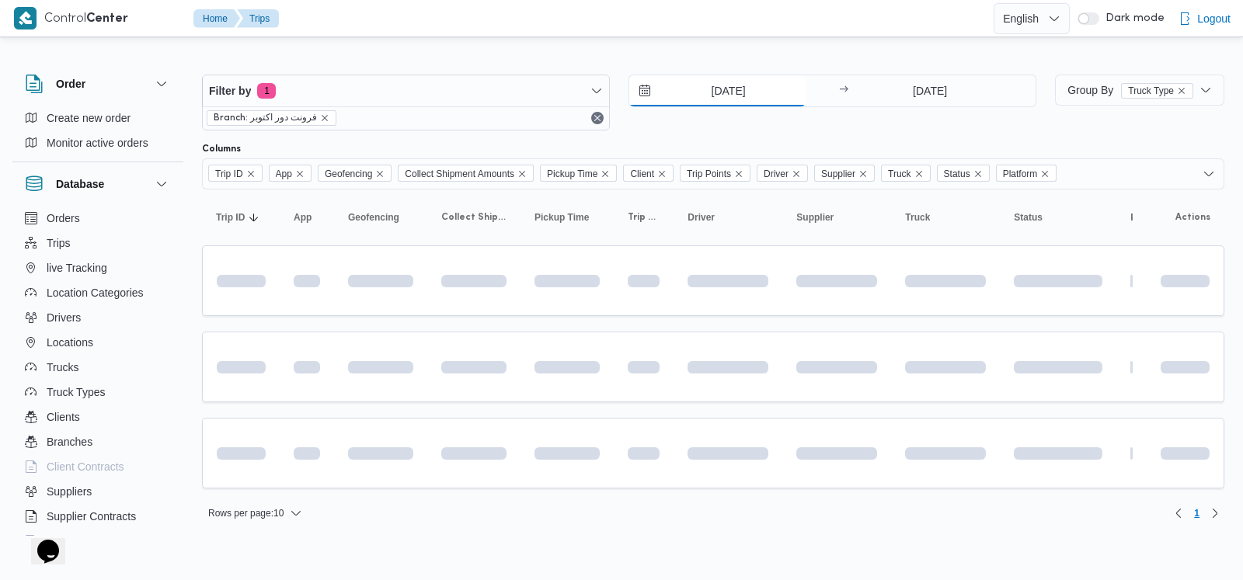
click at [509, 85] on input "17/9/2025" at bounding box center [717, 90] width 176 height 31
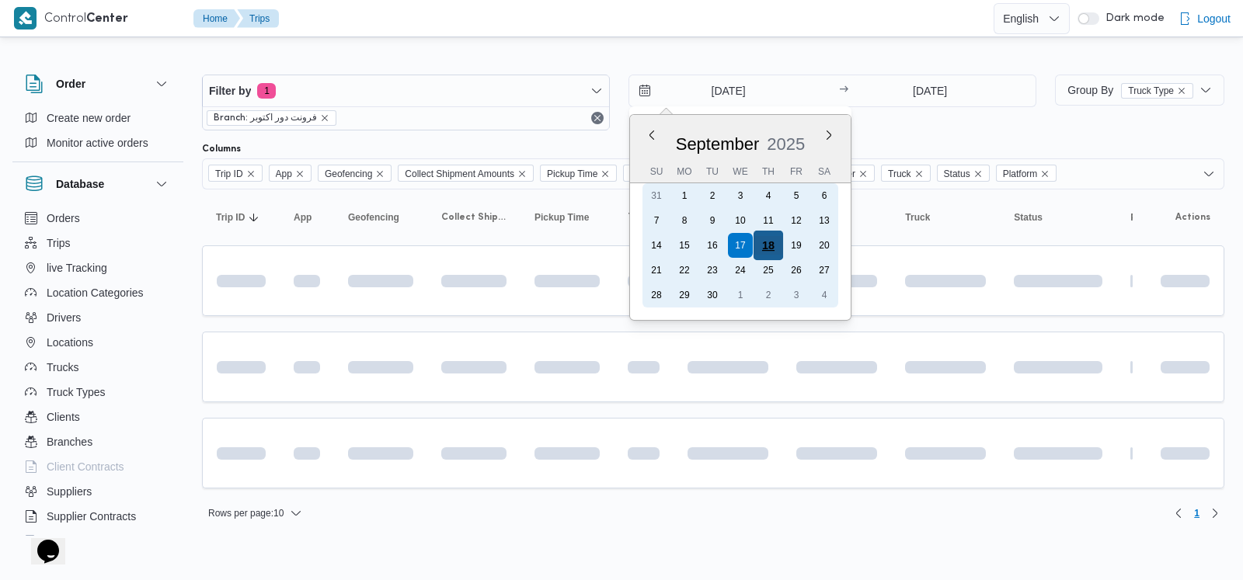
click at [509, 247] on div "18" at bounding box center [768, 246] width 30 height 30
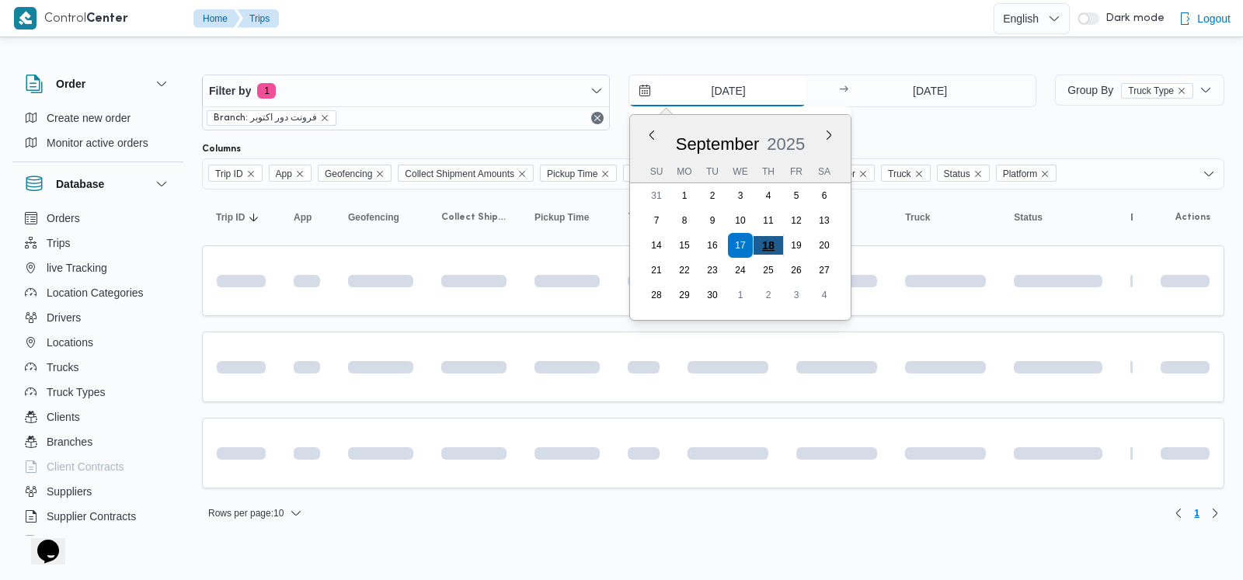
type input "18/9/2025"
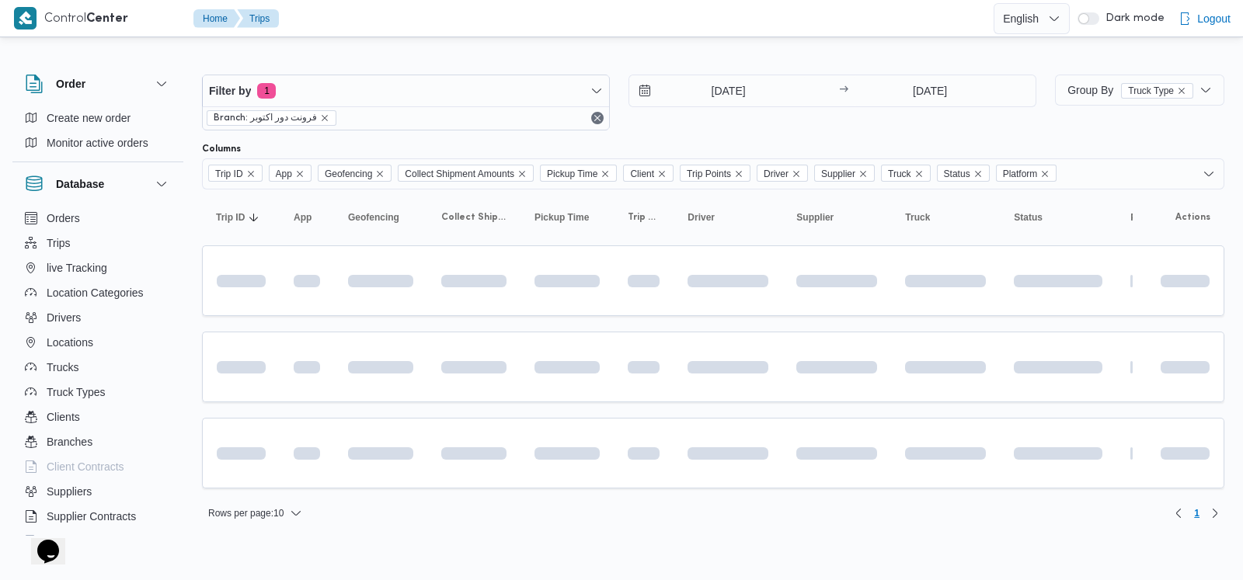
click at [509, 137] on div "Filter by 1 Branch: فرونت دور اكتوبر 18/9/2025 → 18/9/2025" at bounding box center [619, 102] width 853 height 75
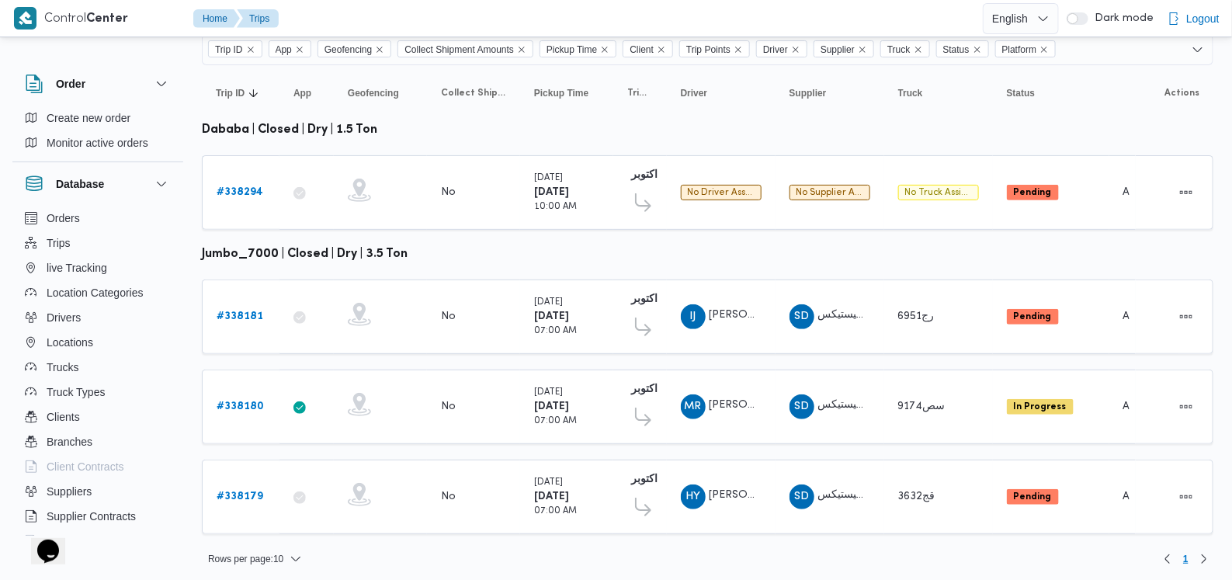
scroll to position [124, 0]
click at [238, 308] on link "# 338181" at bounding box center [240, 317] width 47 height 19
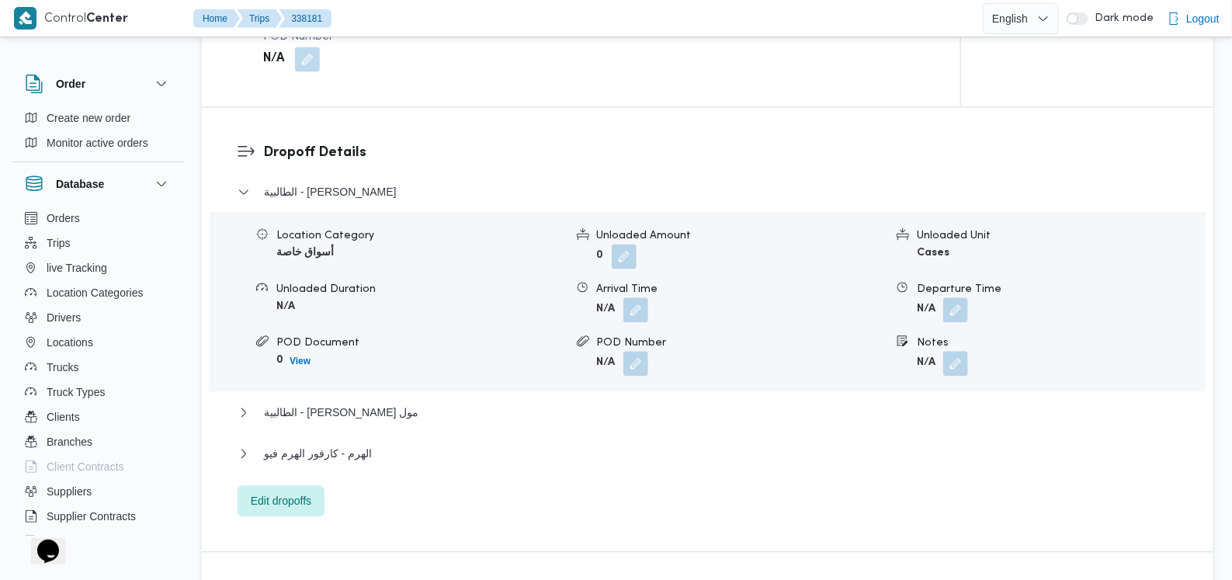
scroll to position [1261, 0]
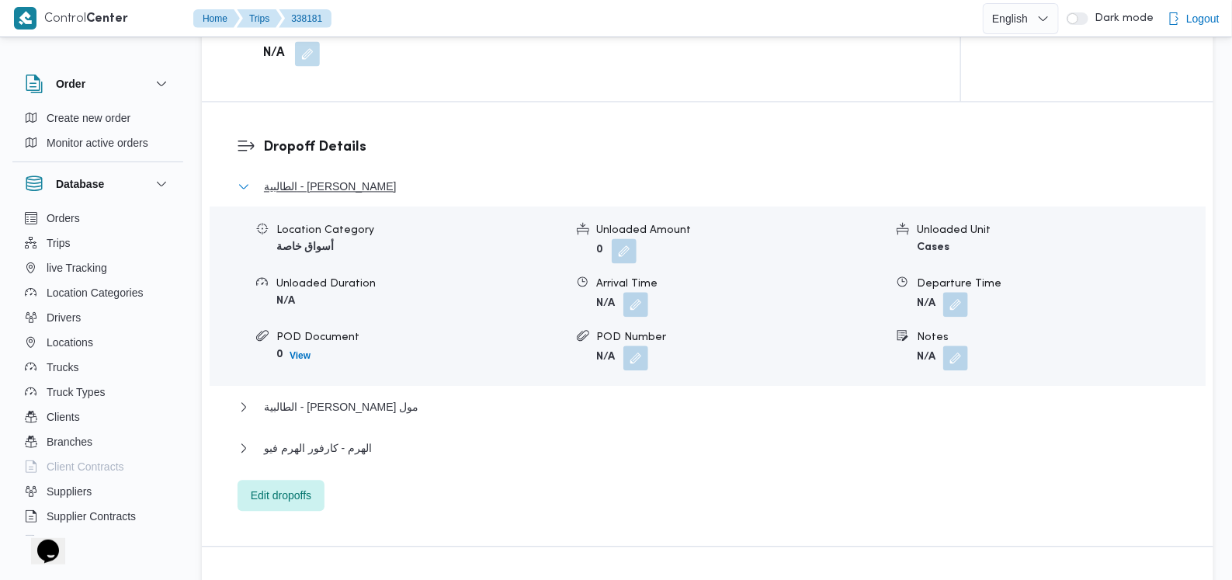
click at [348, 177] on span "الطالبية - كارفور زيزينيا" at bounding box center [330, 186] width 133 height 19
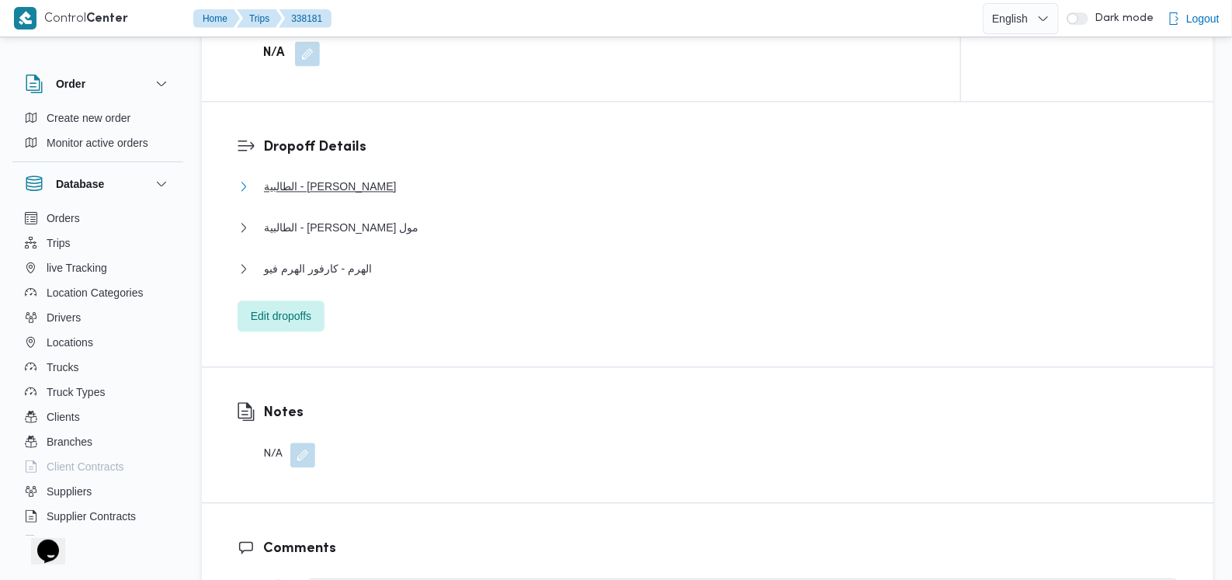
scroll to position [971, 0]
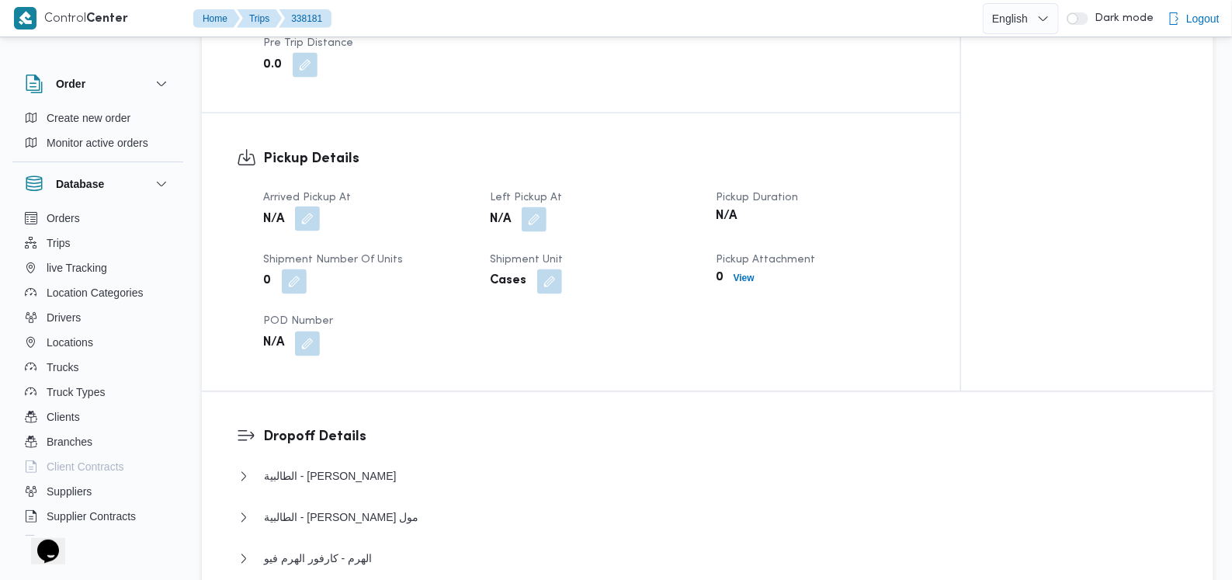
click at [301, 207] on button "button" at bounding box center [307, 219] width 25 height 25
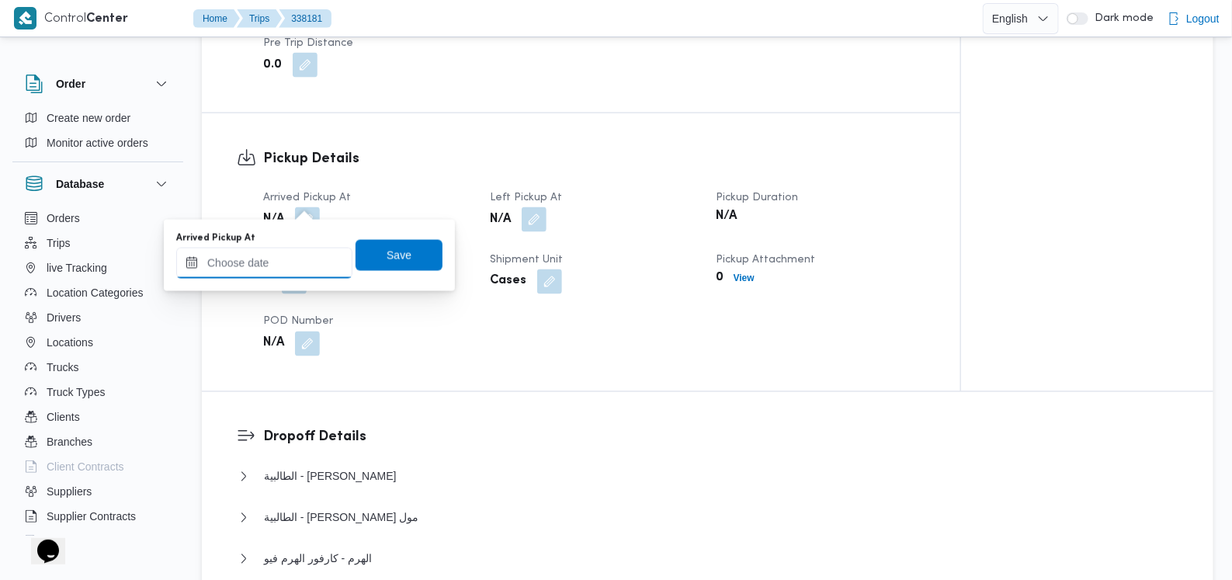
click at [257, 270] on input "Arrived Pickup At" at bounding box center [264, 263] width 176 height 31
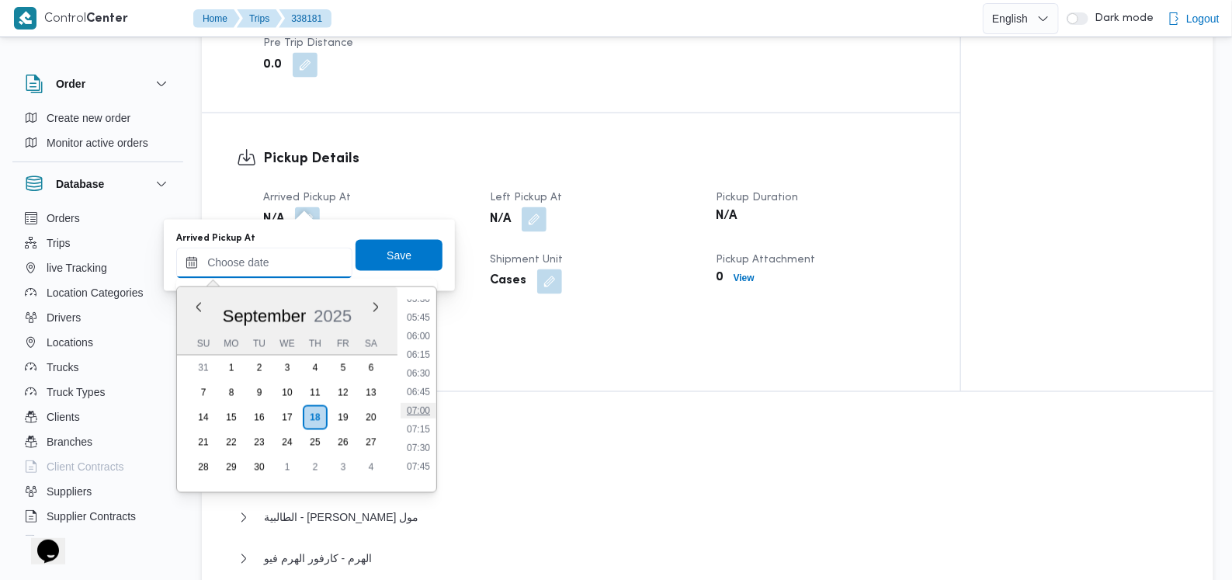
scroll to position [376, 0]
click at [422, 402] on li "06:15" at bounding box center [419, 398] width 36 height 16
type input "18/09/2025 06:15"
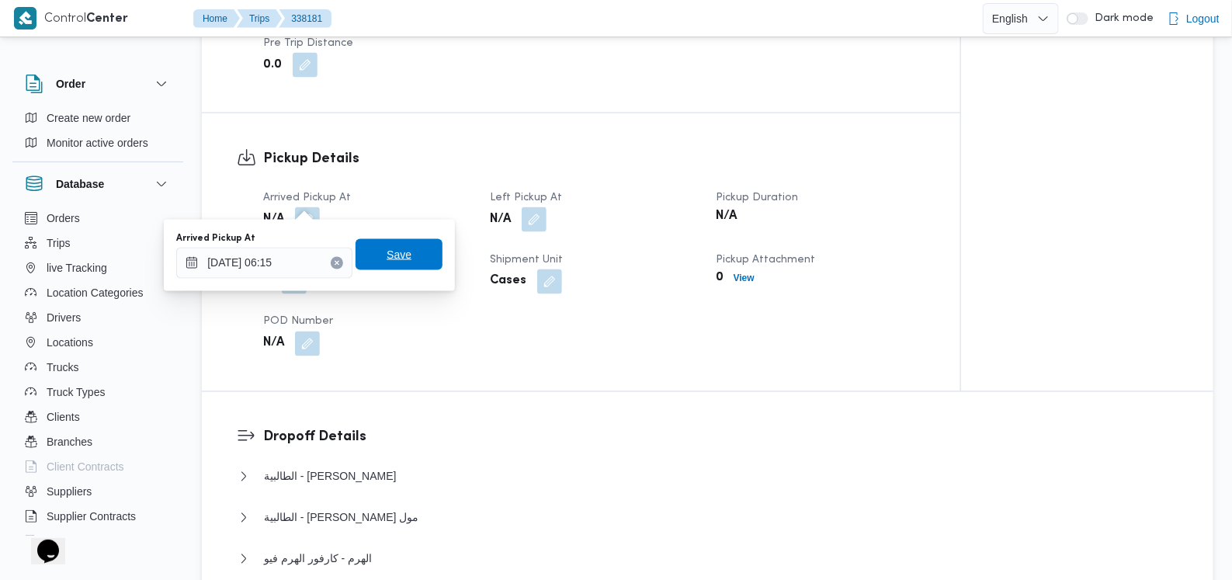
click at [387, 262] on span "Save" at bounding box center [399, 254] width 25 height 19
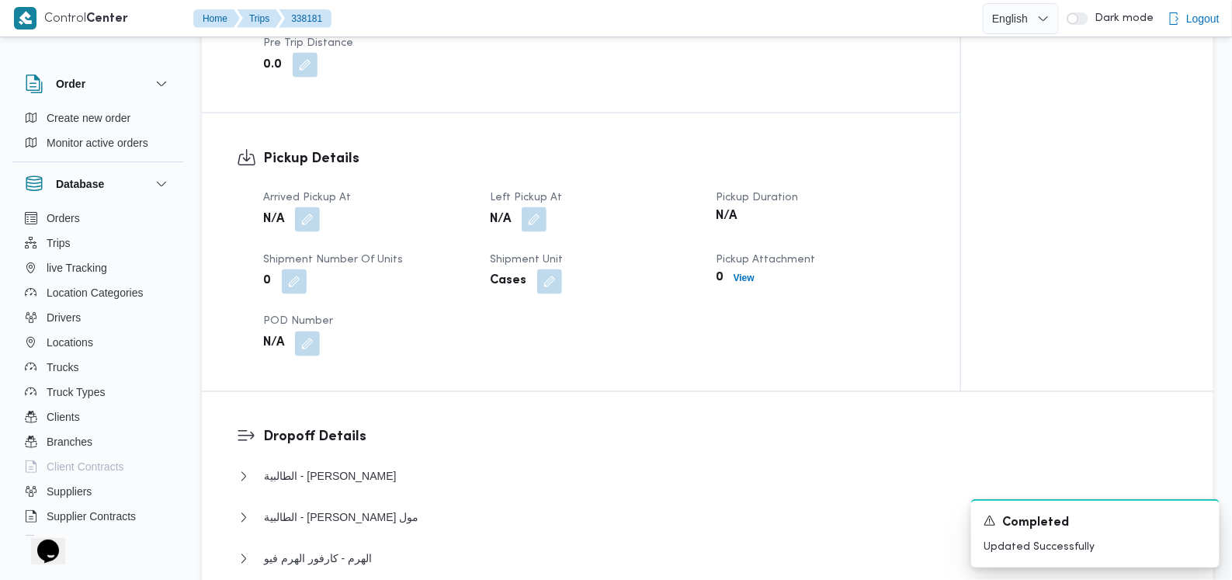
click at [509, 206] on div "N/A" at bounding box center [593, 220] width 211 height 28
click at [509, 207] on button "button" at bounding box center [534, 219] width 25 height 25
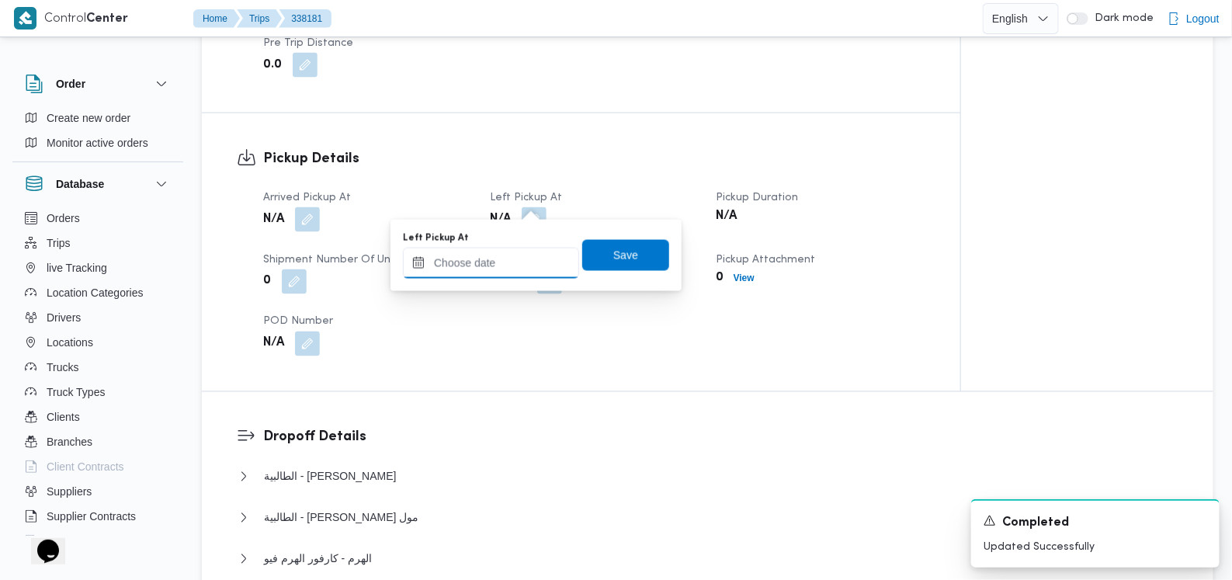
click at [509, 258] on input "Left Pickup At" at bounding box center [491, 263] width 176 height 31
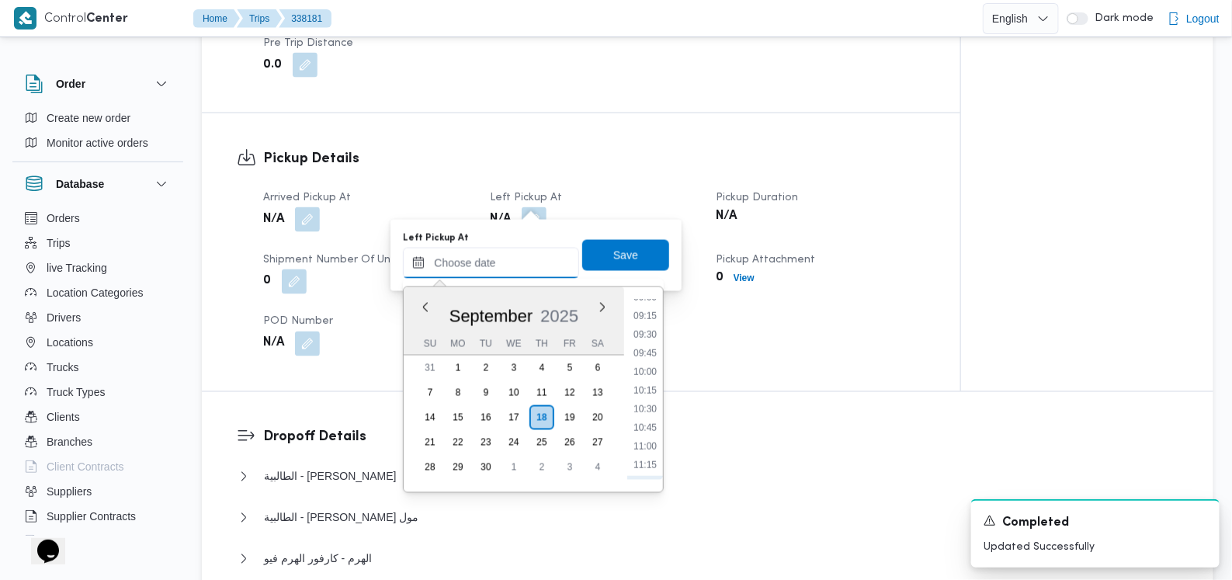
scroll to position [570, 0]
click at [509, 320] on li "07:45" at bounding box center [645, 316] width 36 height 16
type input "18/09/2025 07:45"
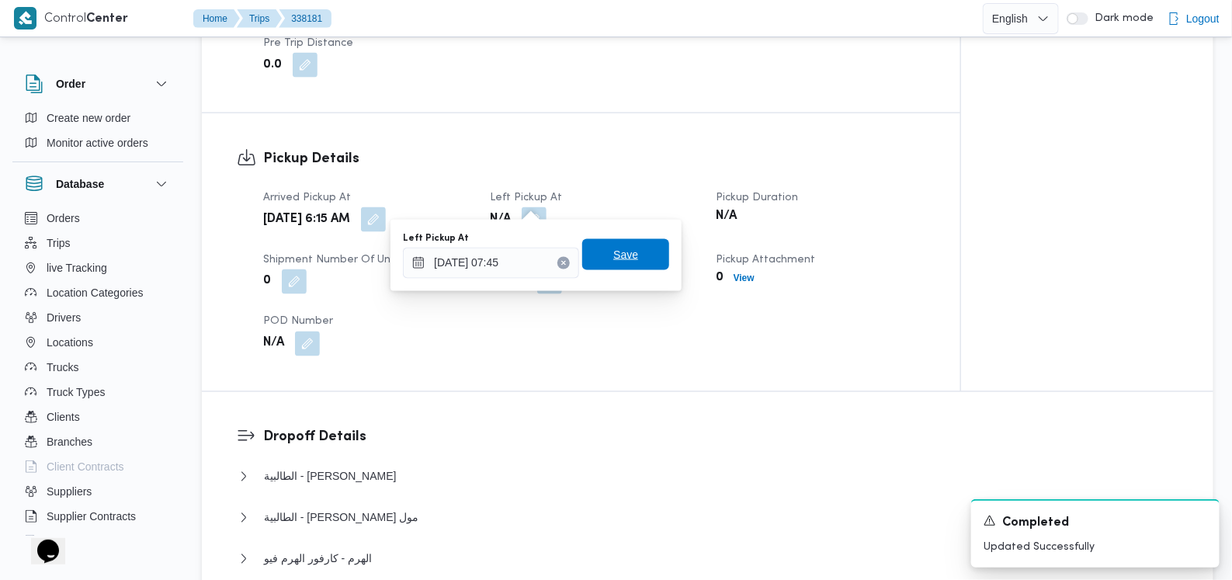
click at [509, 249] on span "Save" at bounding box center [625, 254] width 87 height 31
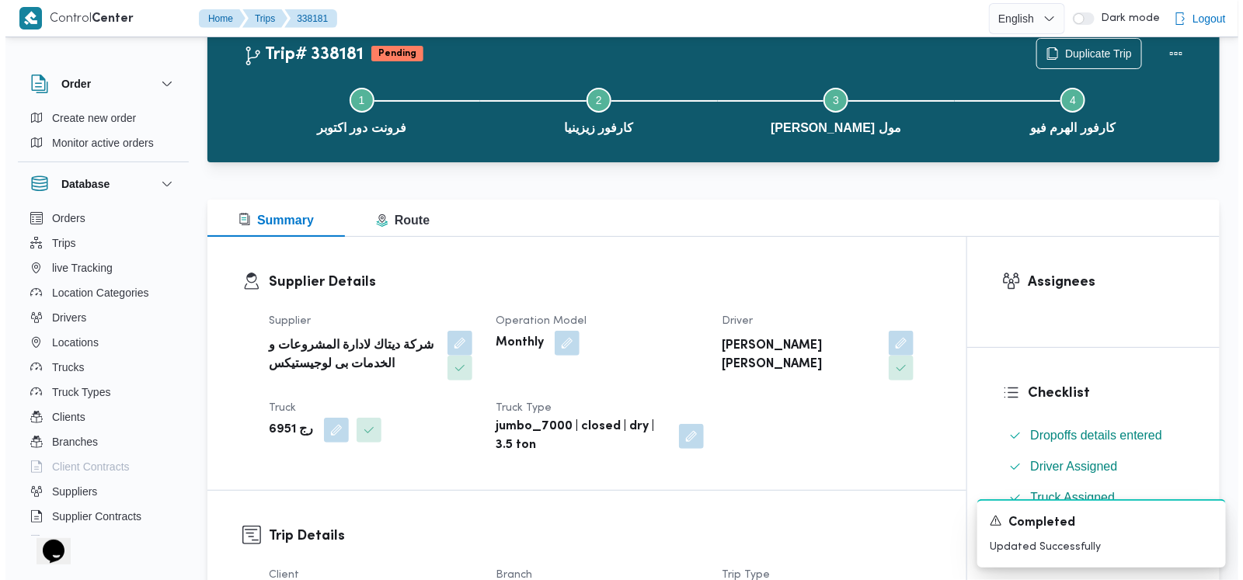
scroll to position [0, 0]
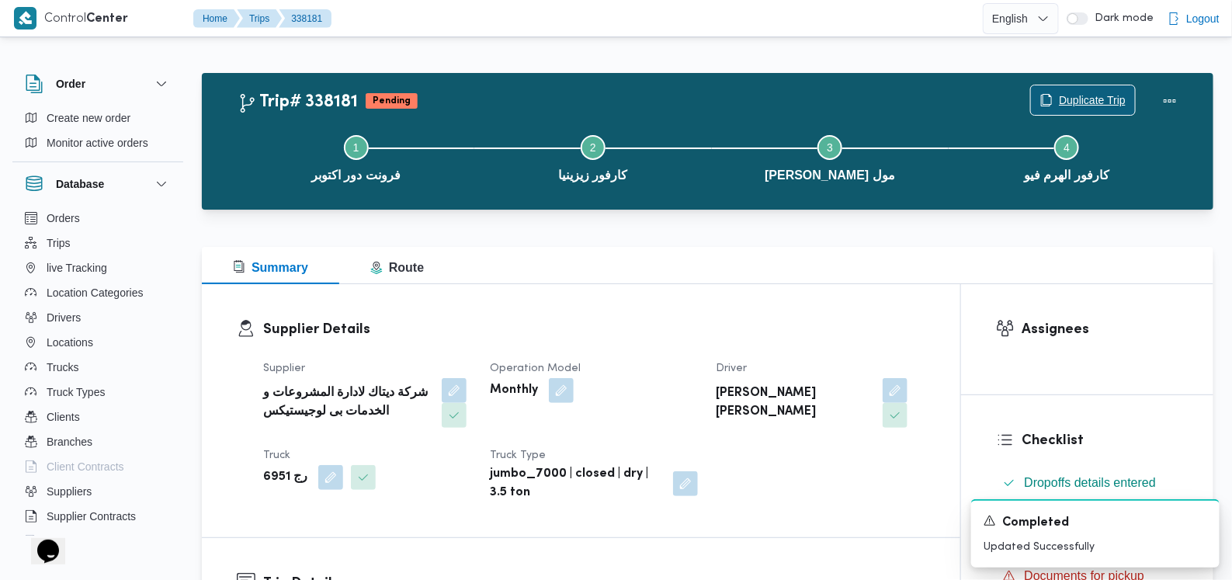
click at [509, 91] on span "Duplicate Trip" at bounding box center [1083, 100] width 104 height 30
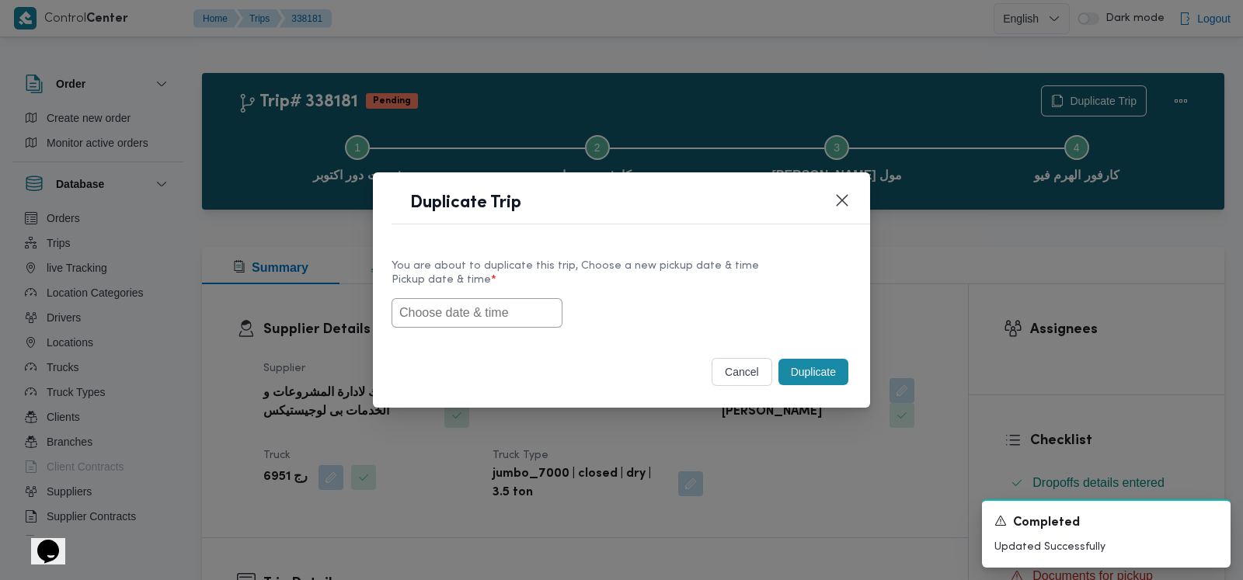
click at [509, 316] on input "text" at bounding box center [476, 313] width 171 height 30
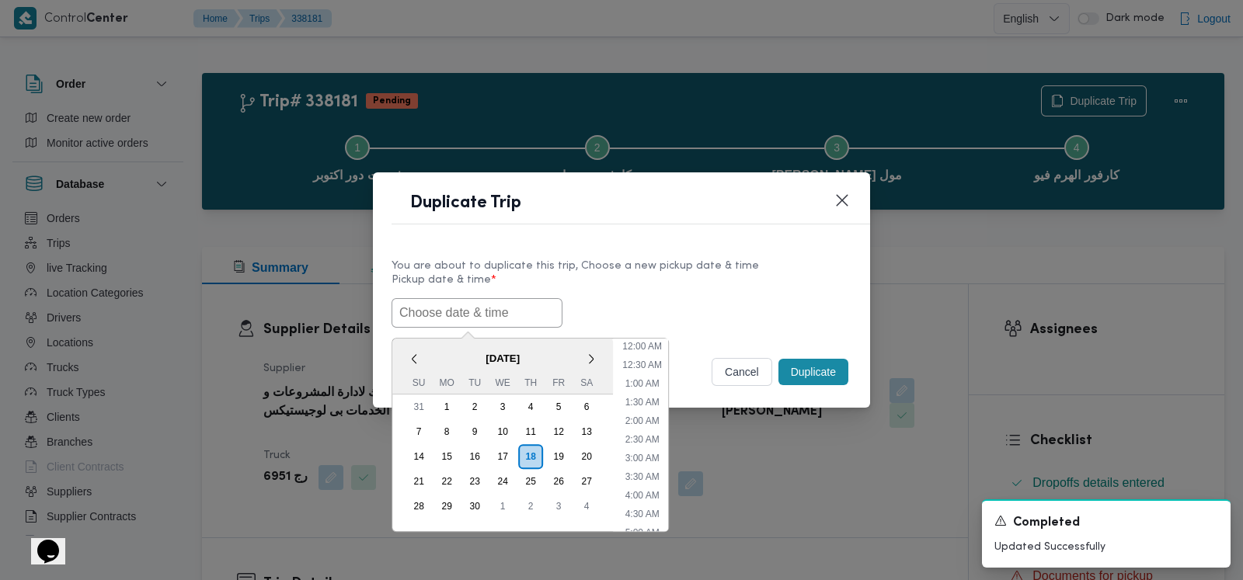
scroll to position [341, 0]
click at [509, 452] on div "20" at bounding box center [587, 457] width 30 height 30
click at [509, 366] on li "7:00 AM" at bounding box center [642, 364] width 47 height 16
type input "20/09/2025 7:00AM"
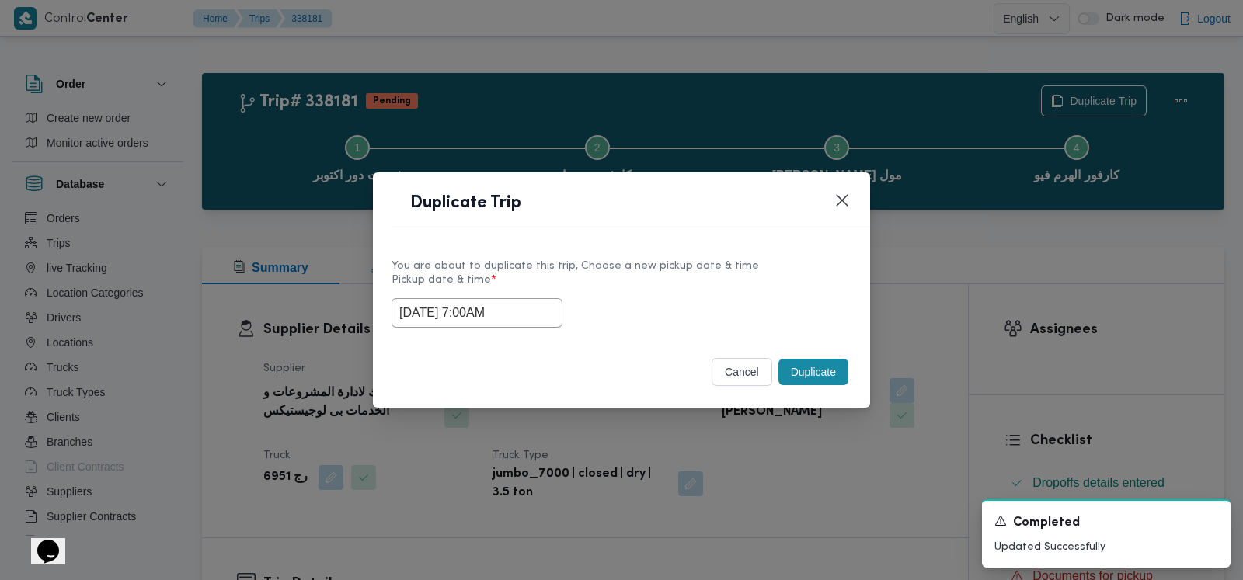
click at [509, 369] on button "Duplicate" at bounding box center [813, 372] width 70 height 26
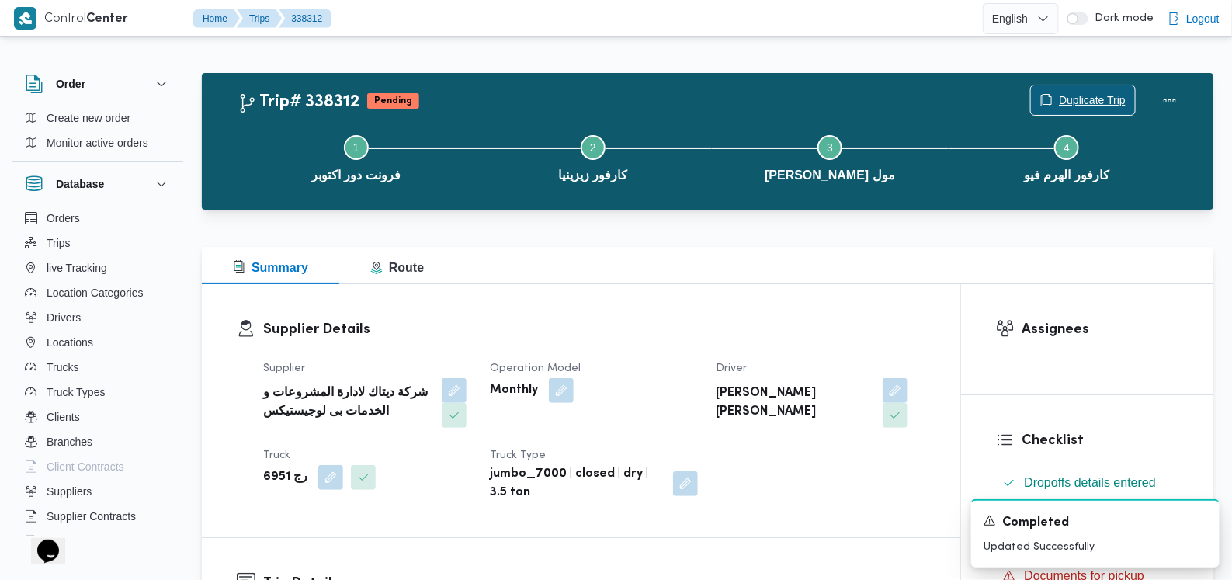
click at [509, 95] on span "Duplicate Trip" at bounding box center [1092, 100] width 67 height 19
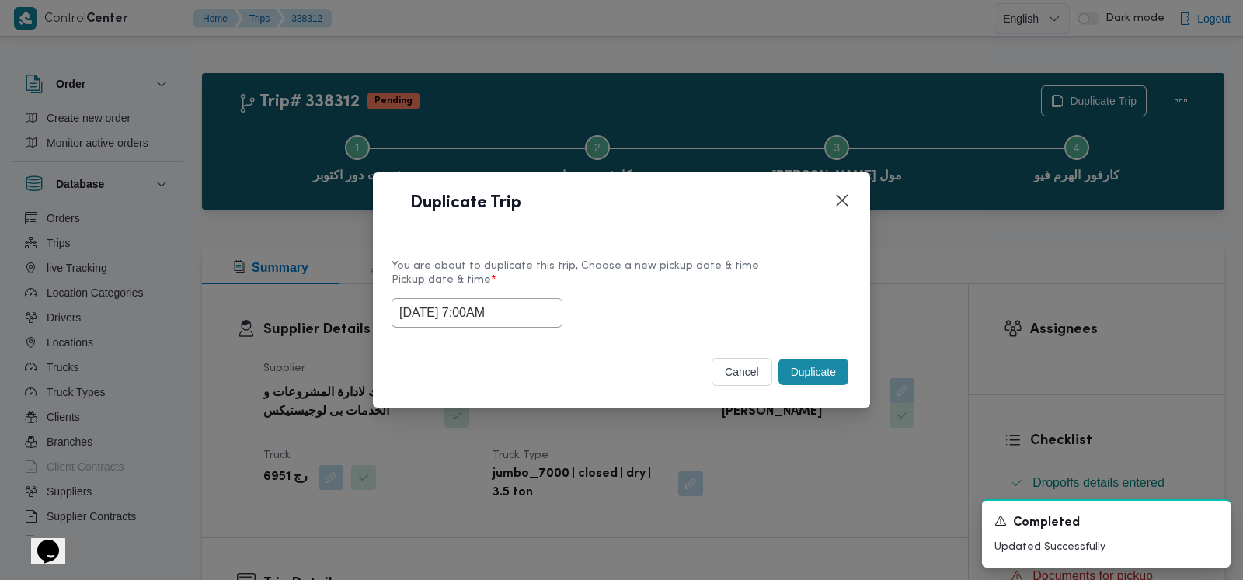
click at [487, 320] on input "20/09/2025 7:00AM" at bounding box center [476, 313] width 171 height 30
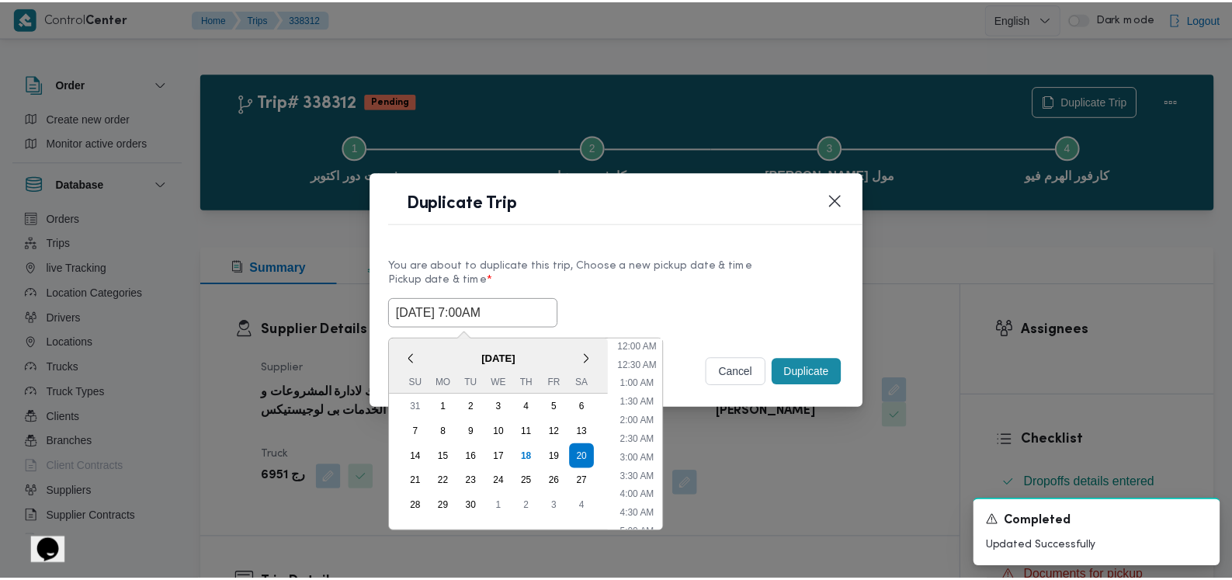
scroll to position [173, 0]
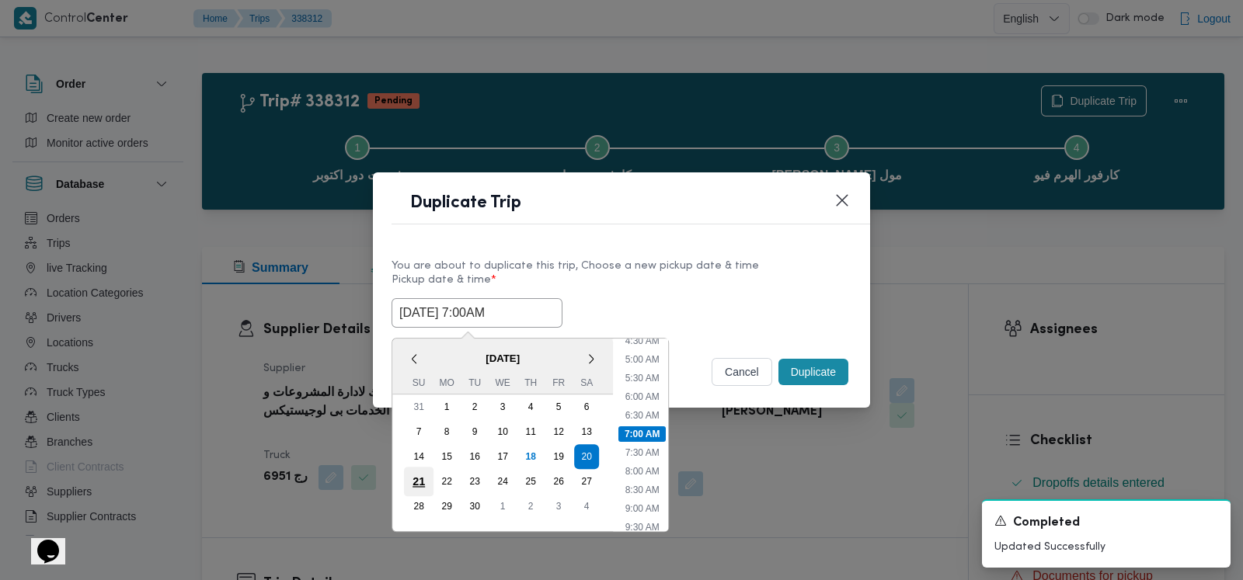
click at [416, 471] on div "21" at bounding box center [419, 482] width 30 height 30
type input "21/09/2025 7:00AM"
click at [509, 370] on button "Duplicate" at bounding box center [813, 372] width 70 height 26
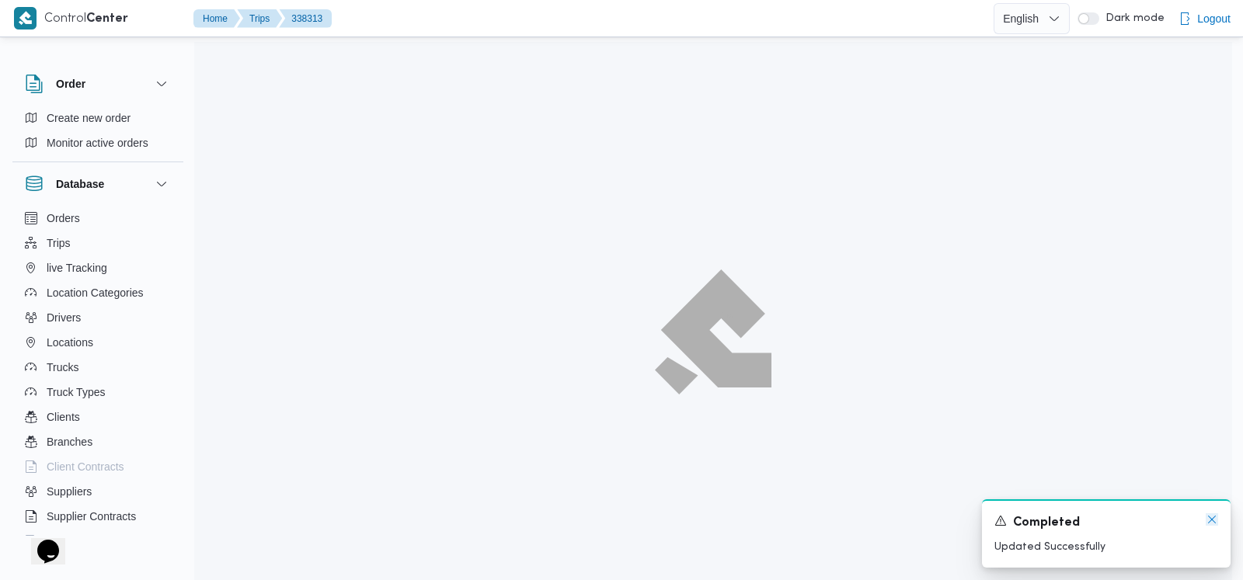
click at [509, 521] on icon "Dismiss toast" at bounding box center [1211, 519] width 12 height 12
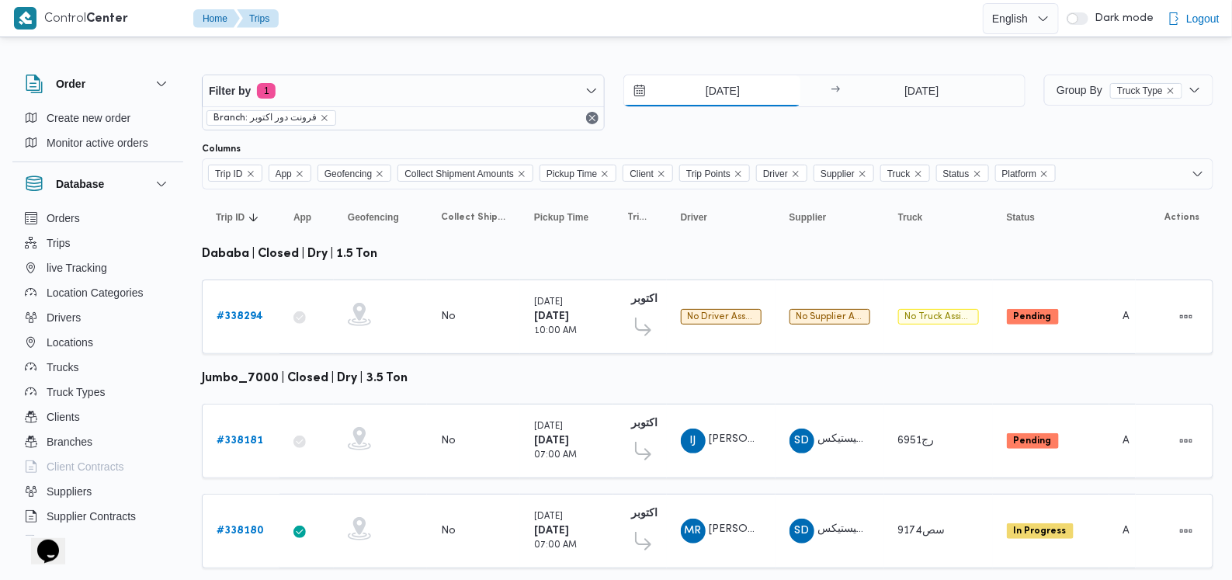
click at [509, 95] on input "[DATE]" at bounding box center [712, 90] width 176 height 31
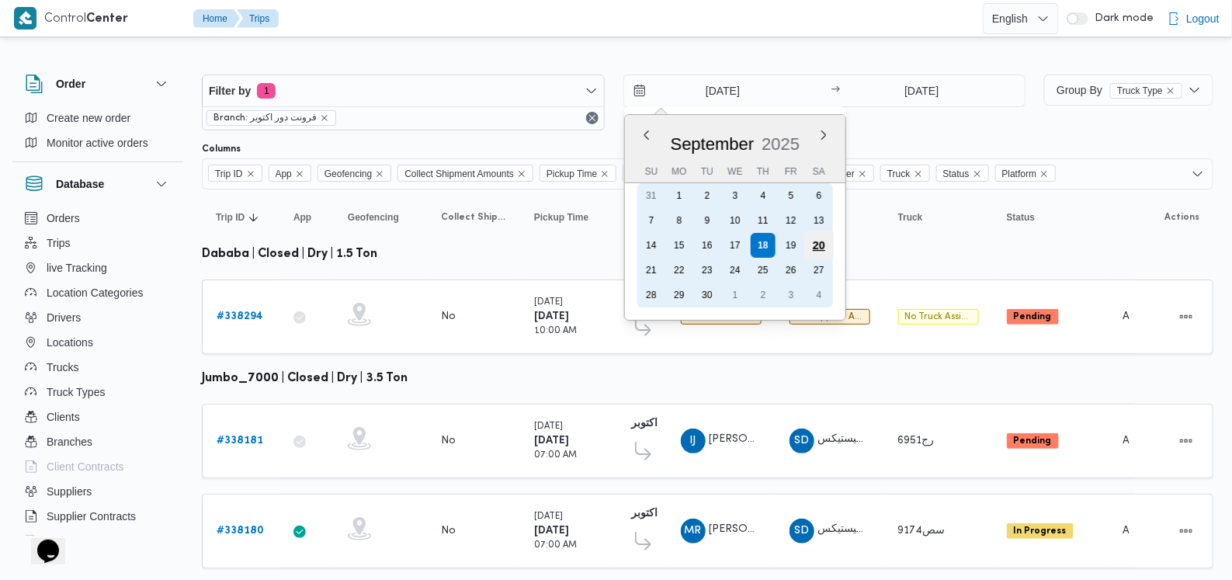
click at [509, 247] on div "20" at bounding box center [819, 246] width 30 height 30
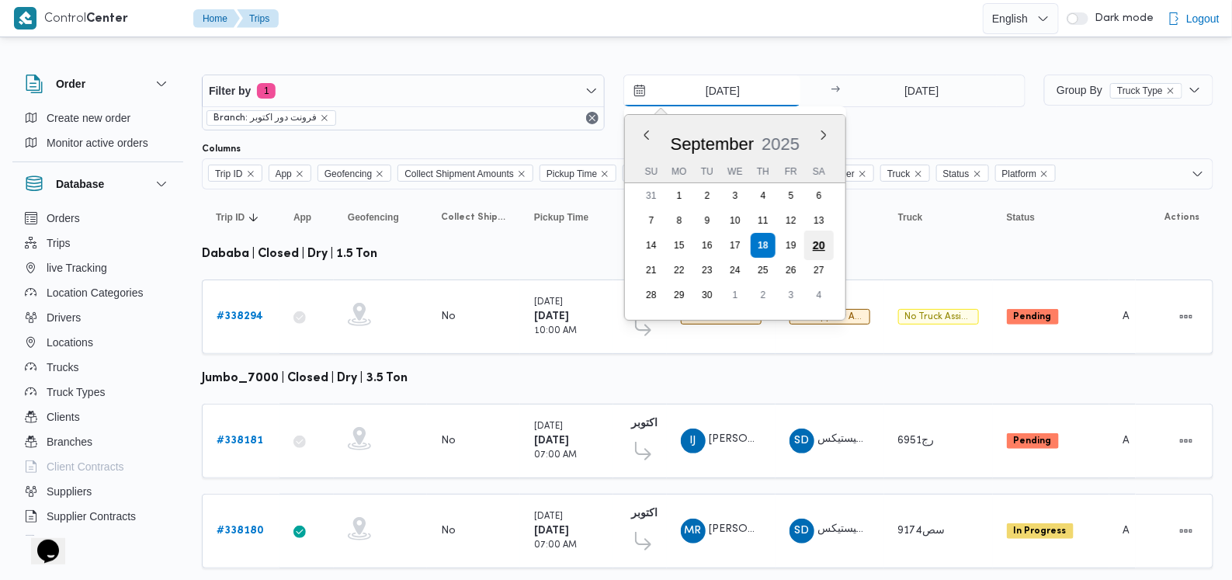
type input "[DATE]"
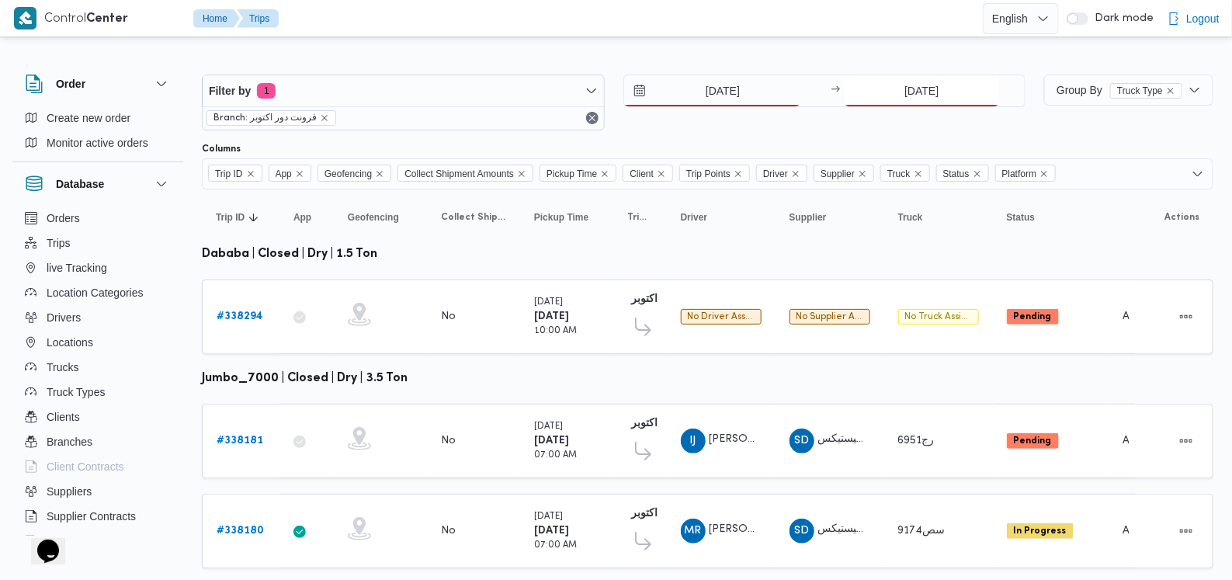
click at [509, 85] on input "[DATE]" at bounding box center [922, 90] width 155 height 31
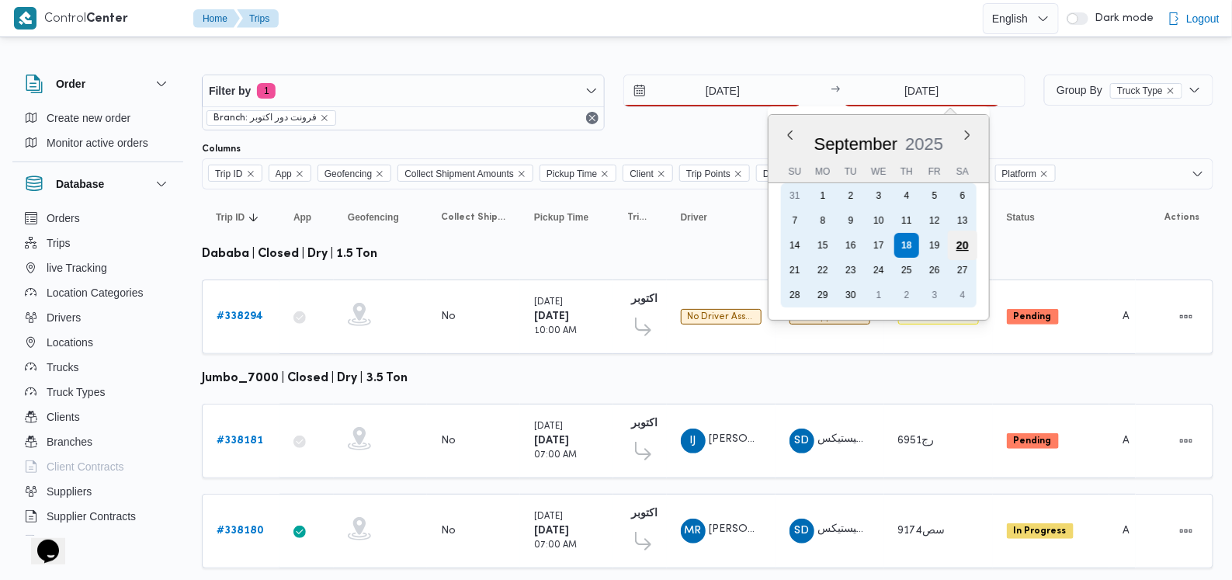
click at [509, 244] on div "20" at bounding box center [963, 246] width 30 height 30
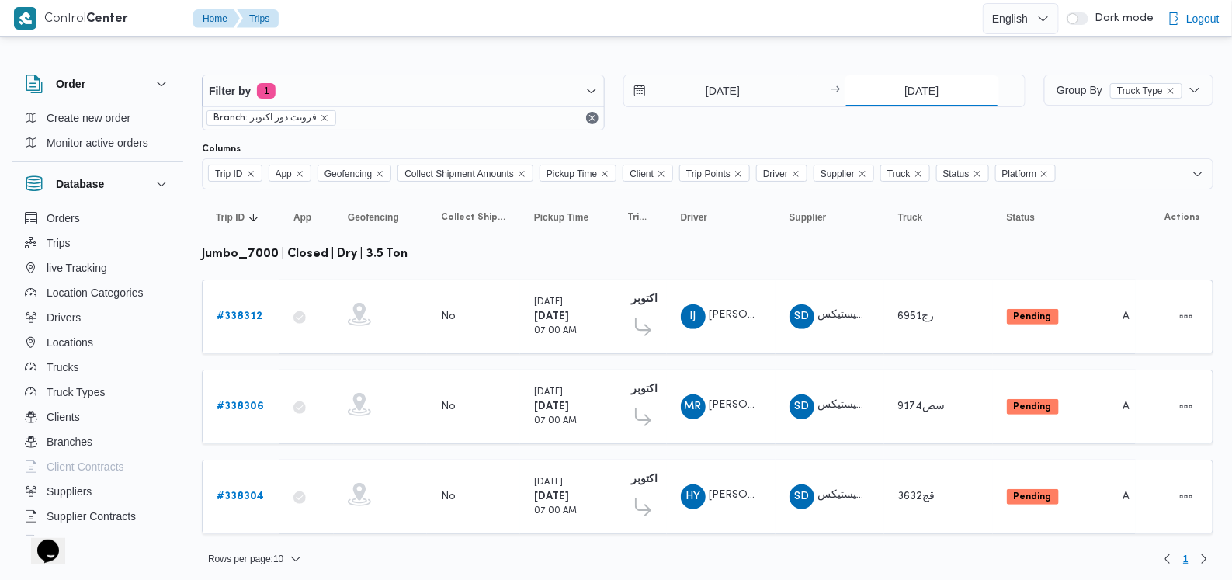
click at [509, 91] on input "[DATE]" at bounding box center [922, 90] width 155 height 31
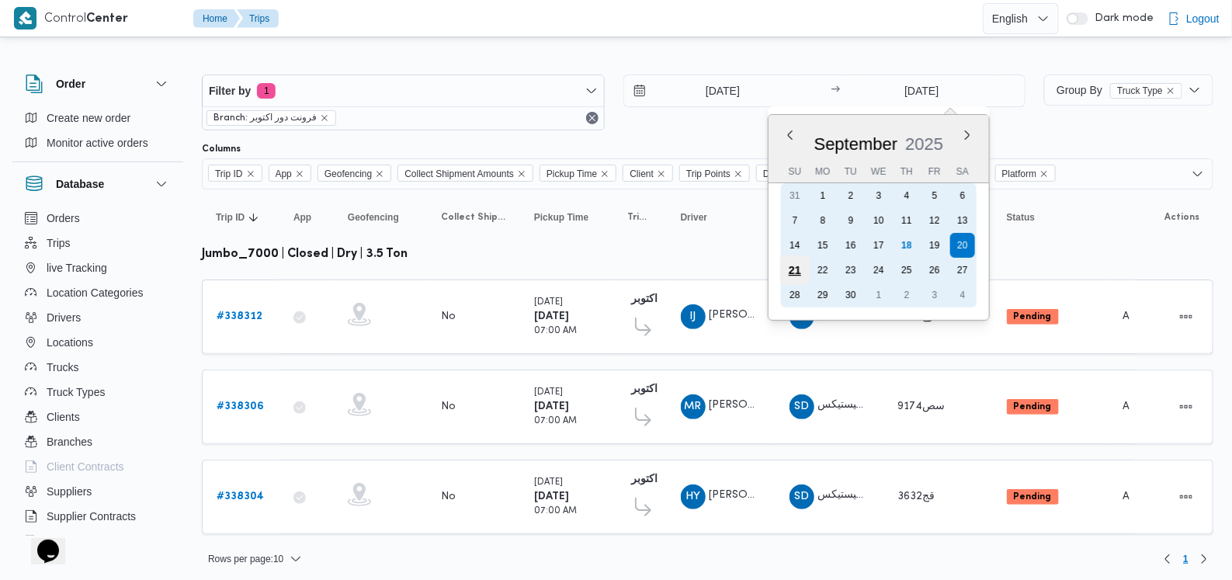
click at [509, 267] on div "21" at bounding box center [795, 271] width 30 height 30
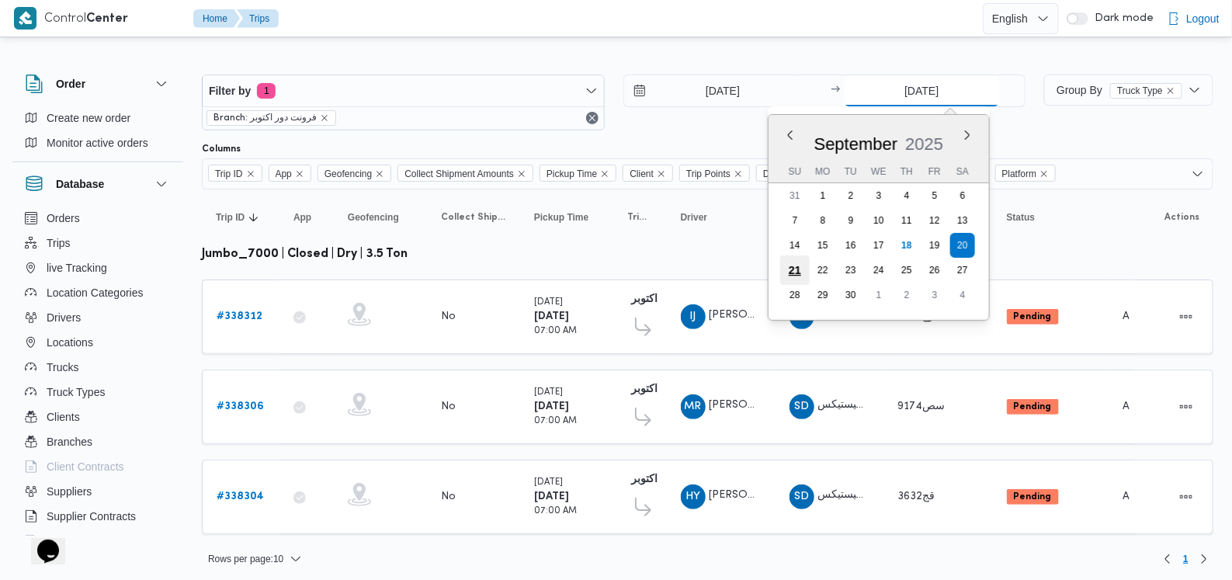
type input "[DATE]"
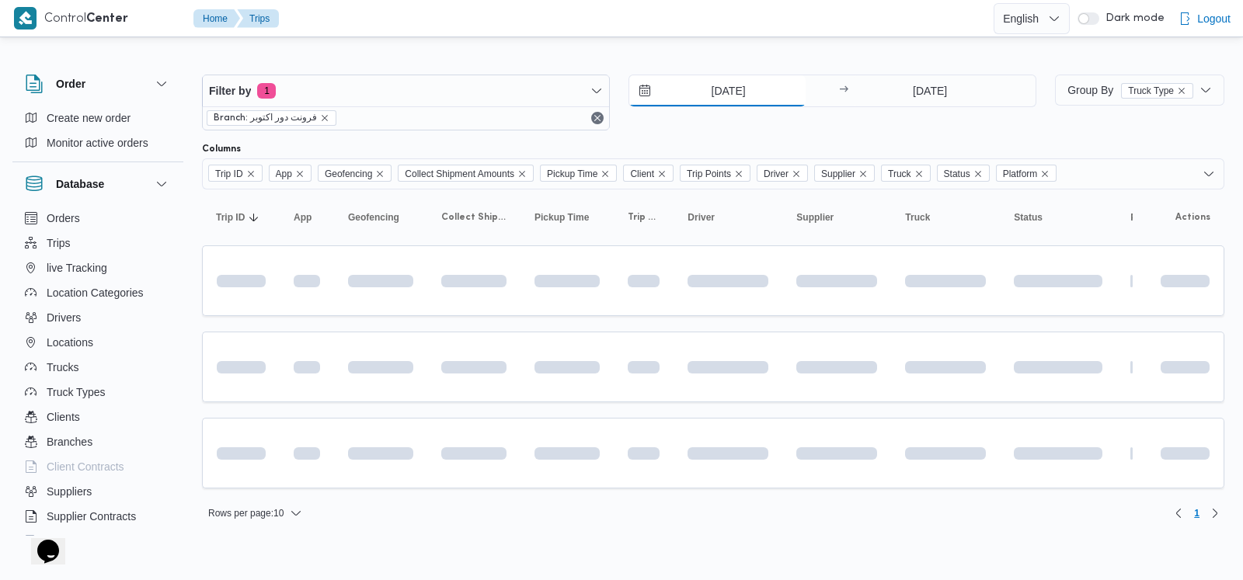
click at [509, 99] on input "[DATE]" at bounding box center [717, 90] width 176 height 31
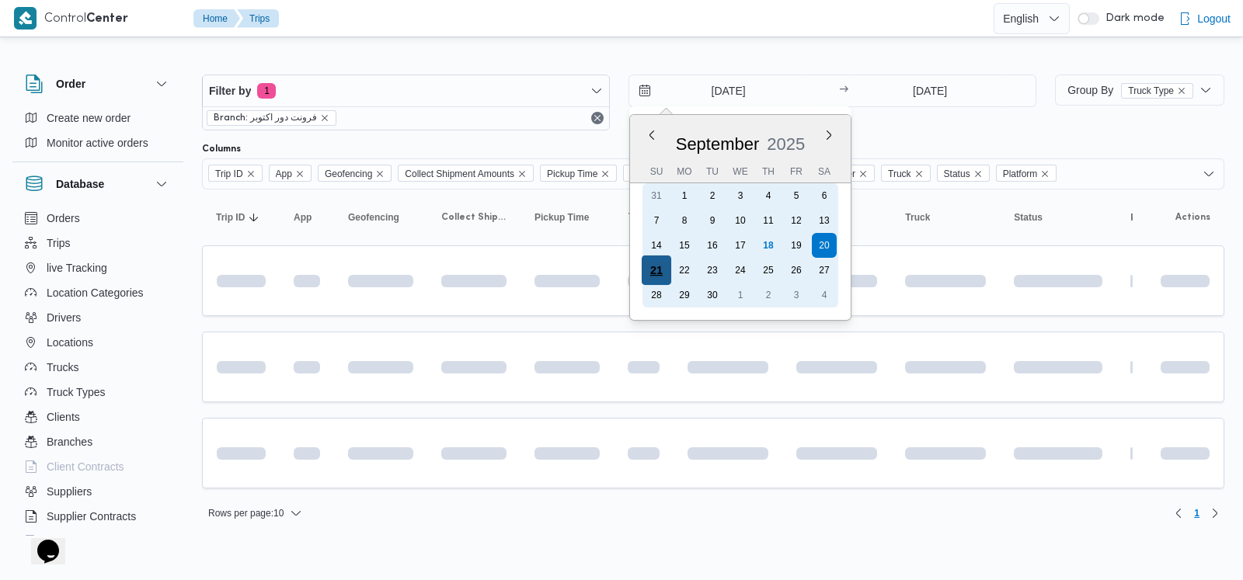
click at [509, 267] on div "21" at bounding box center [656, 271] width 30 height 30
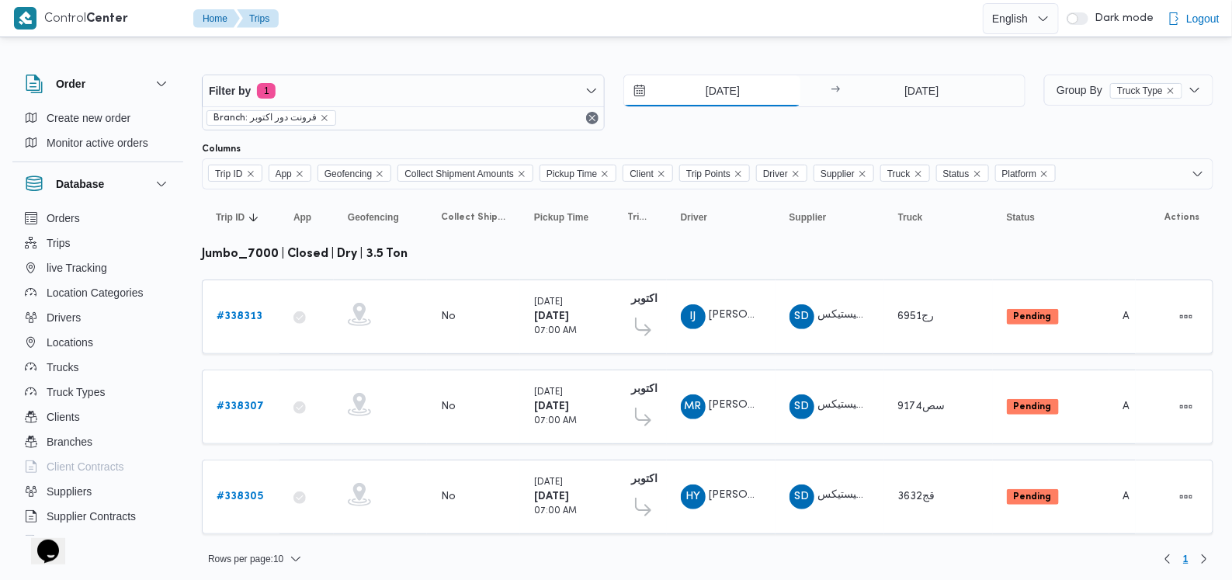
click at [509, 99] on input "[DATE]" at bounding box center [712, 90] width 176 height 31
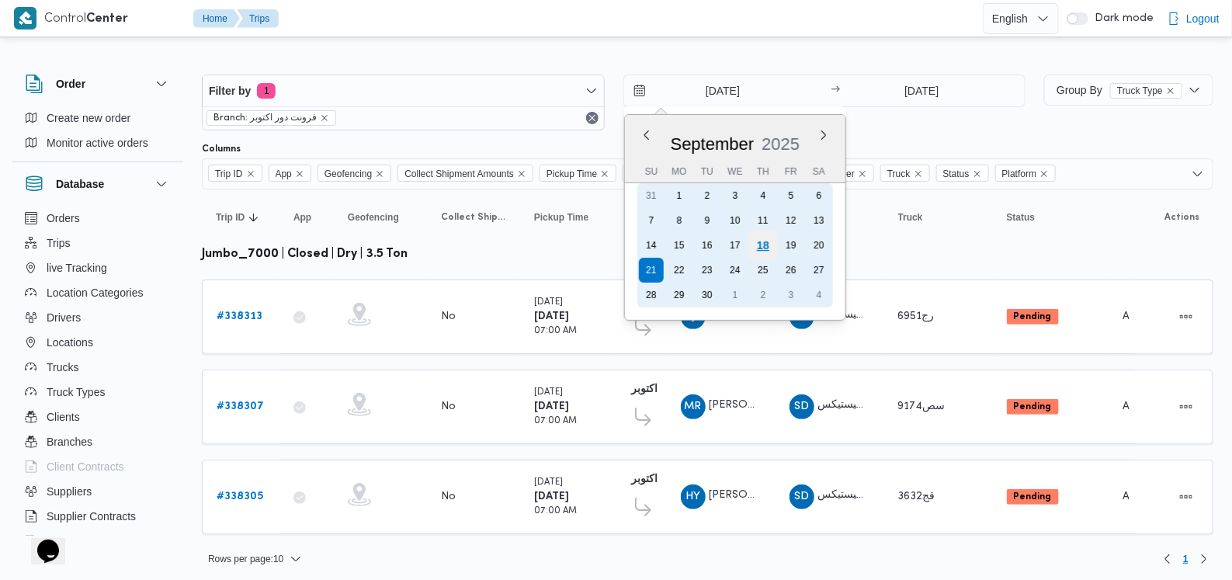
click at [509, 247] on div "18" at bounding box center [763, 246] width 30 height 30
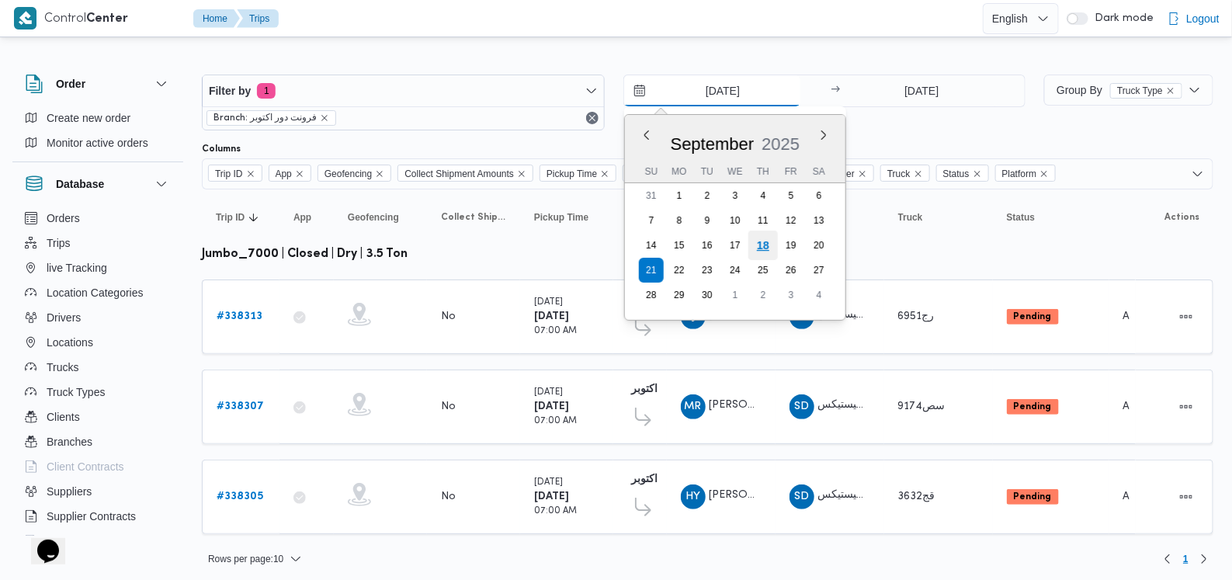
type input "[DATE]"
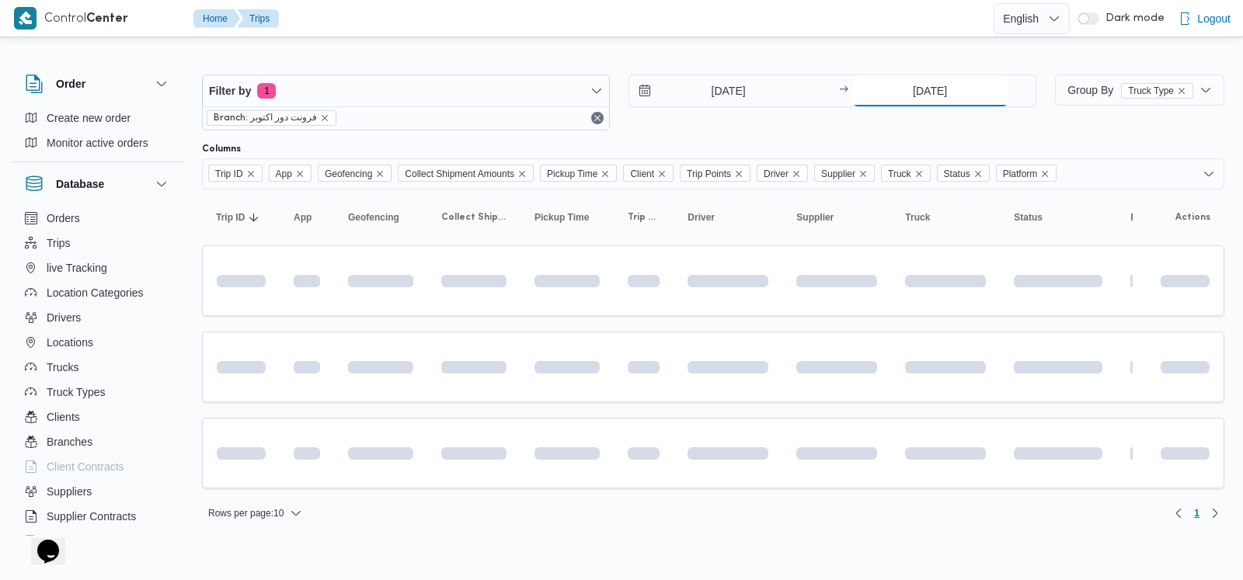
click at [509, 87] on input "[DATE]" at bounding box center [930, 90] width 155 height 31
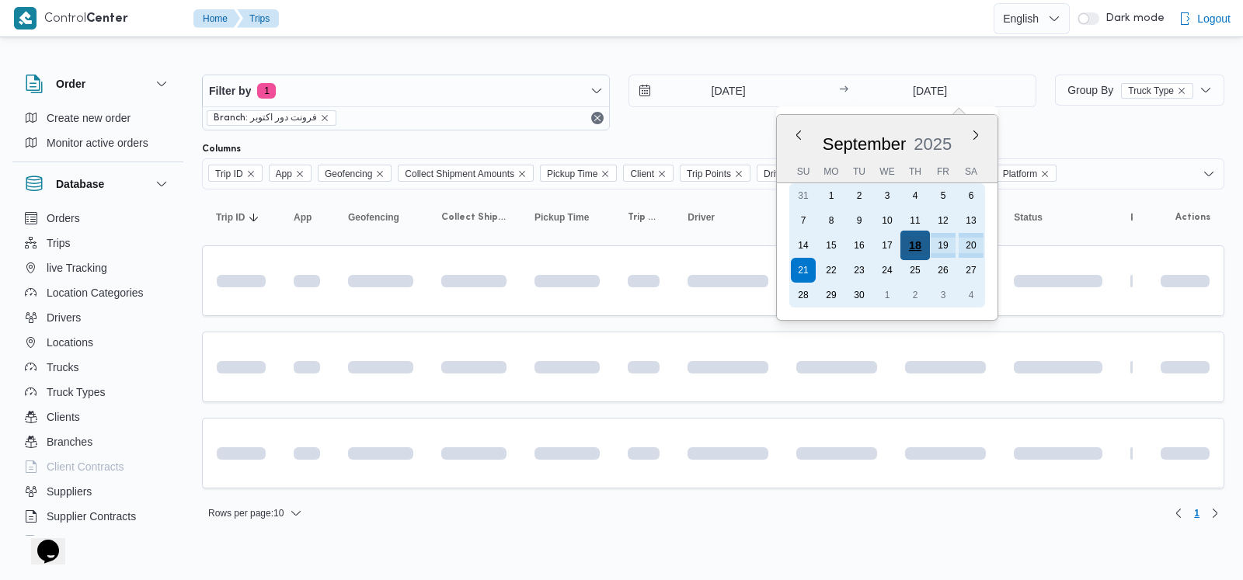
click at [509, 242] on div "18" at bounding box center [914, 246] width 30 height 30
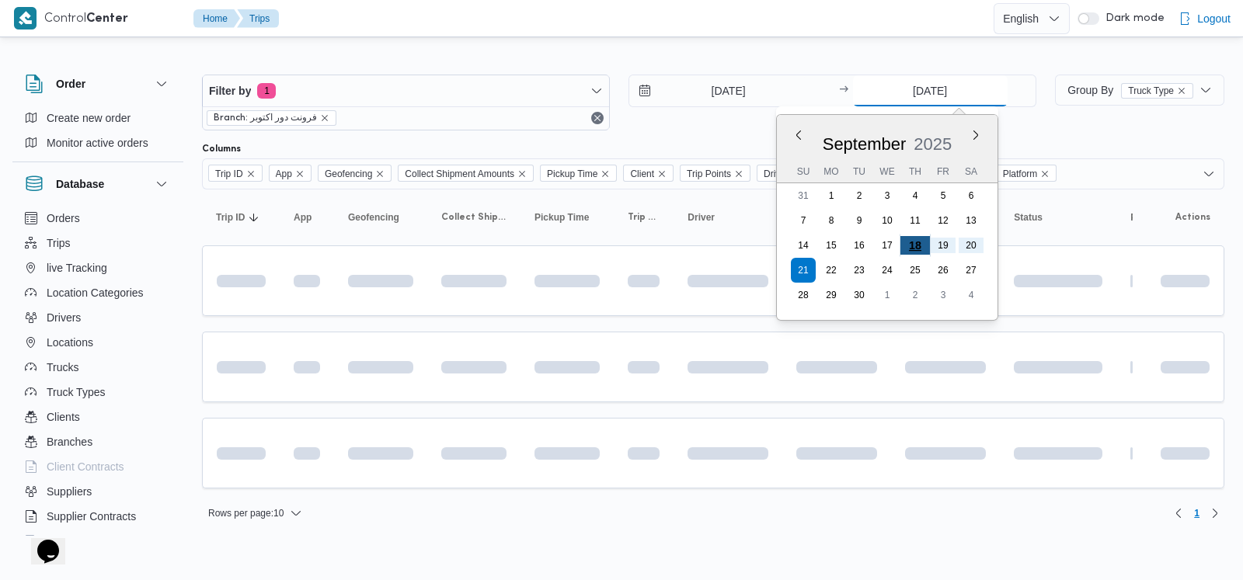
type input "[DATE]"
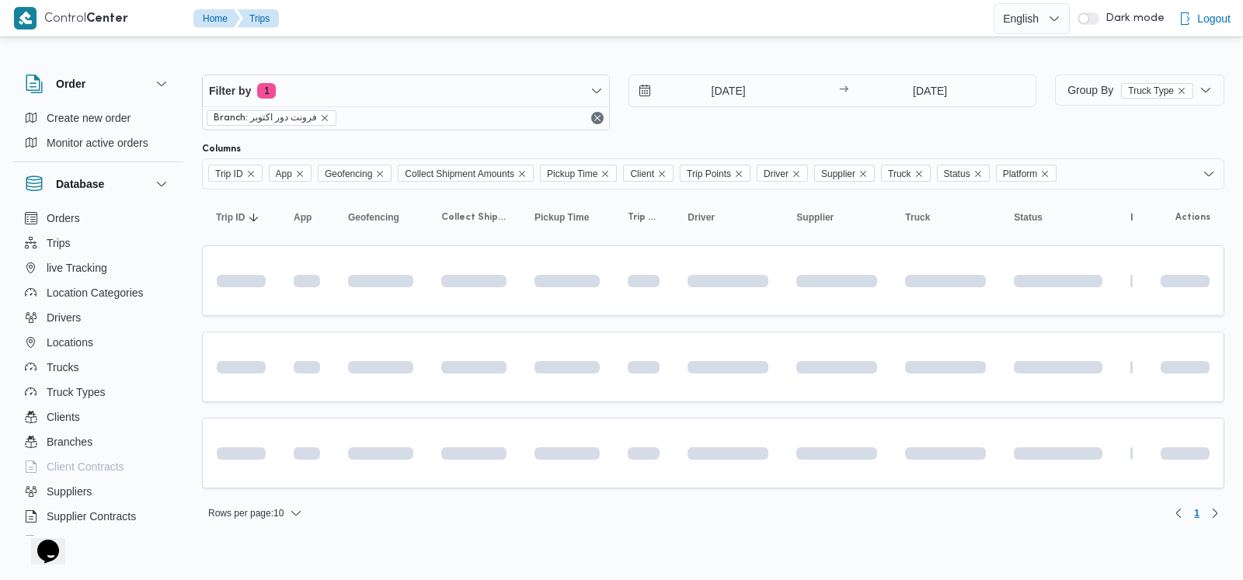
click at [509, 134] on div "Filter by 1 Branch: فرونت دور اكتوبر 18/9/2025 → 18/9/2025" at bounding box center [619, 102] width 853 height 75
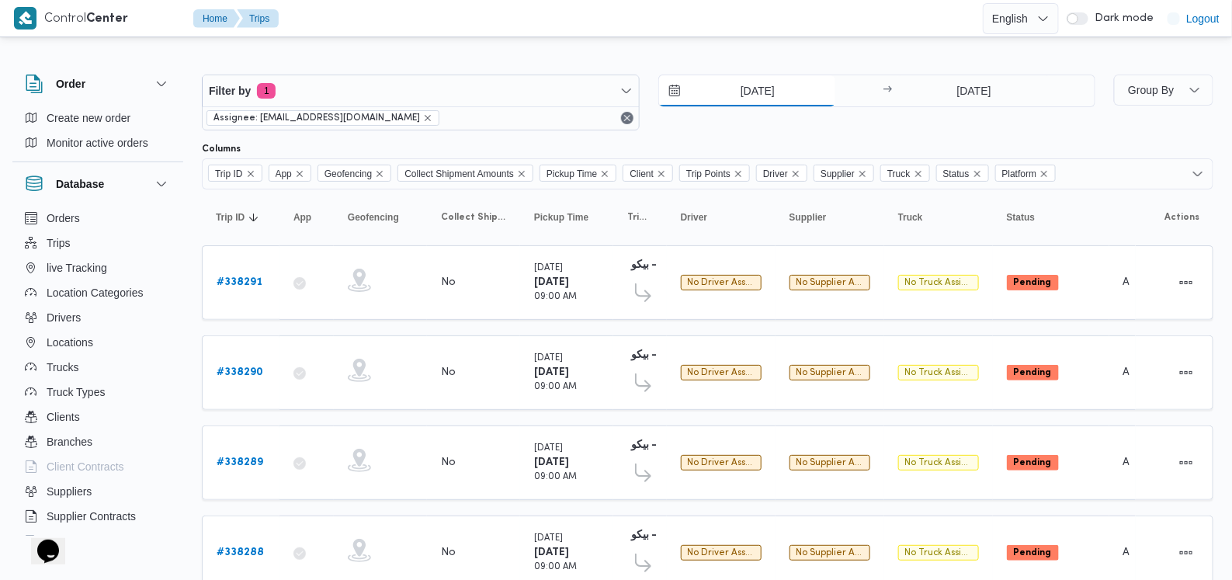
click at [509, 86] on input "[DATE]" at bounding box center [747, 90] width 176 height 31
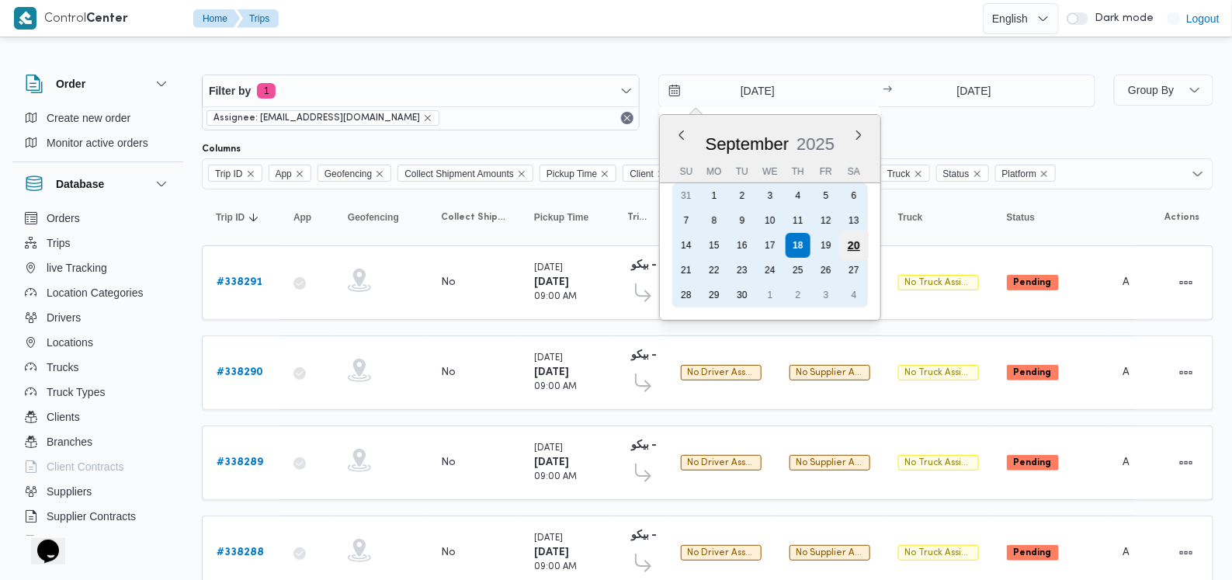
click at [509, 244] on div "20" at bounding box center [854, 246] width 30 height 30
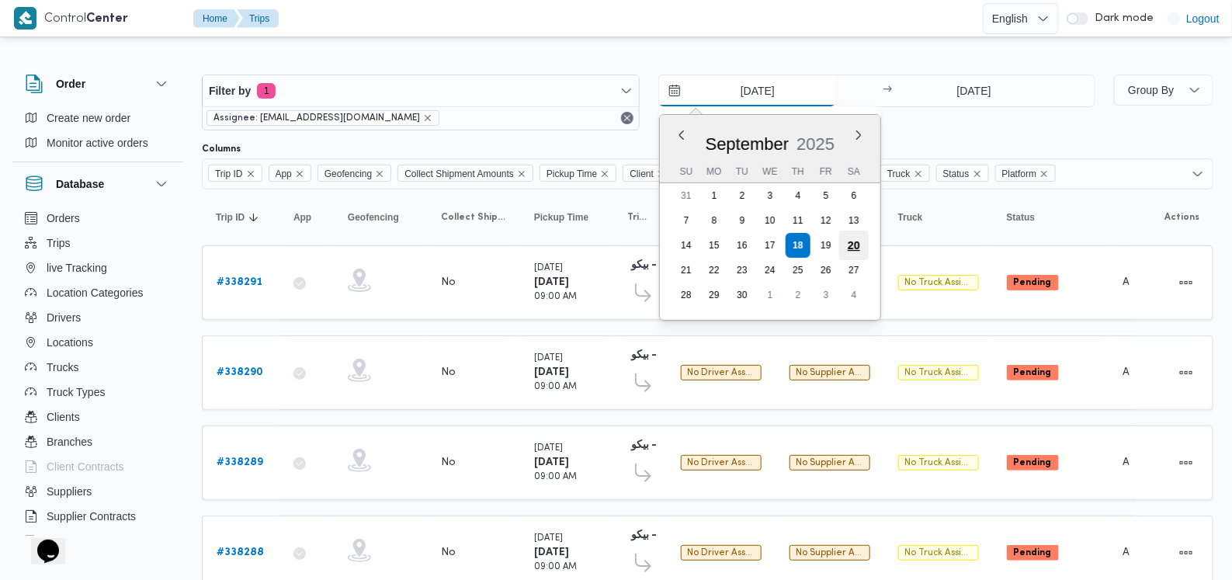
type input "[DATE]"
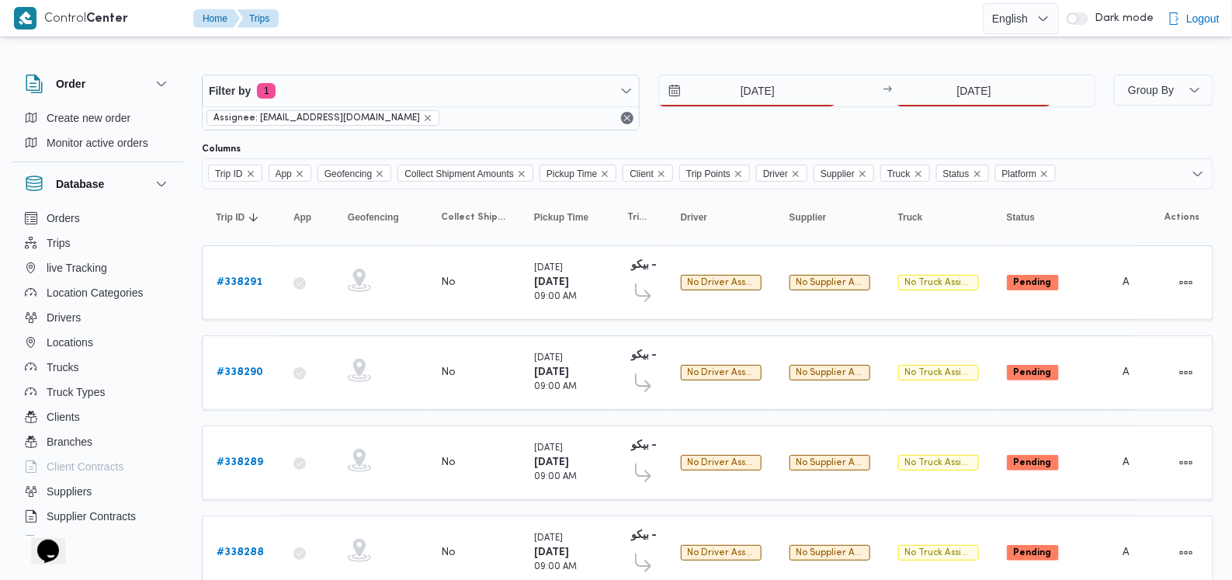
click at [509, 114] on div "[DATE] → [DATE]" at bounding box center [878, 103] width 438 height 56
click at [509, 103] on input "[DATE]" at bounding box center [974, 90] width 155 height 31
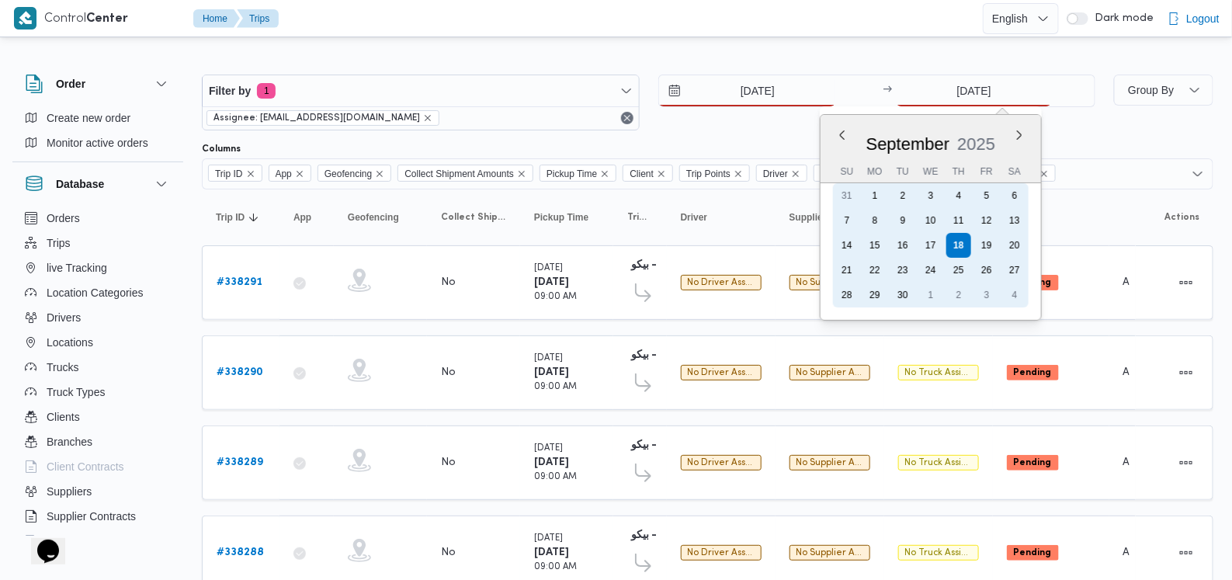
click at [509, 252] on div "20" at bounding box center [1015, 245] width 25 height 25
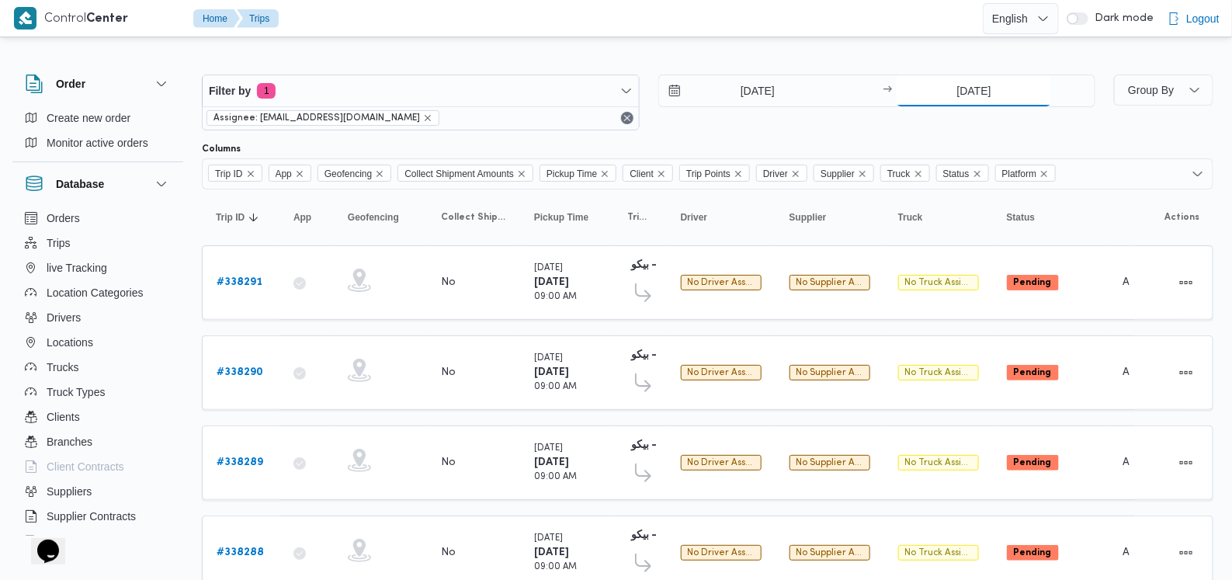
type input "[DATE]"
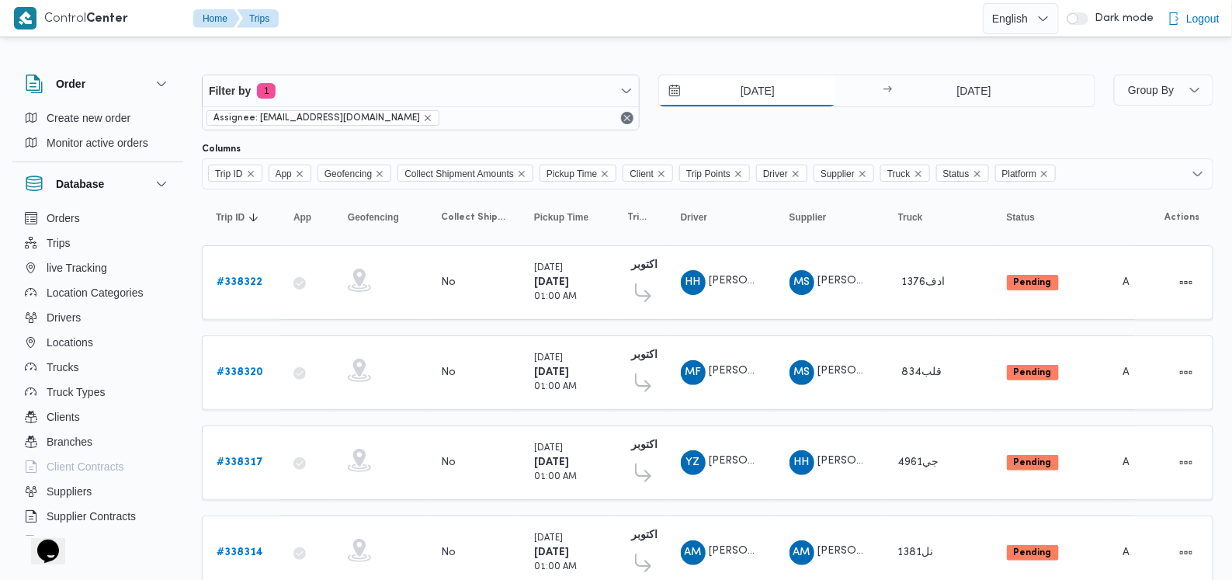
click at [509, 94] on input "[DATE]" at bounding box center [747, 90] width 176 height 31
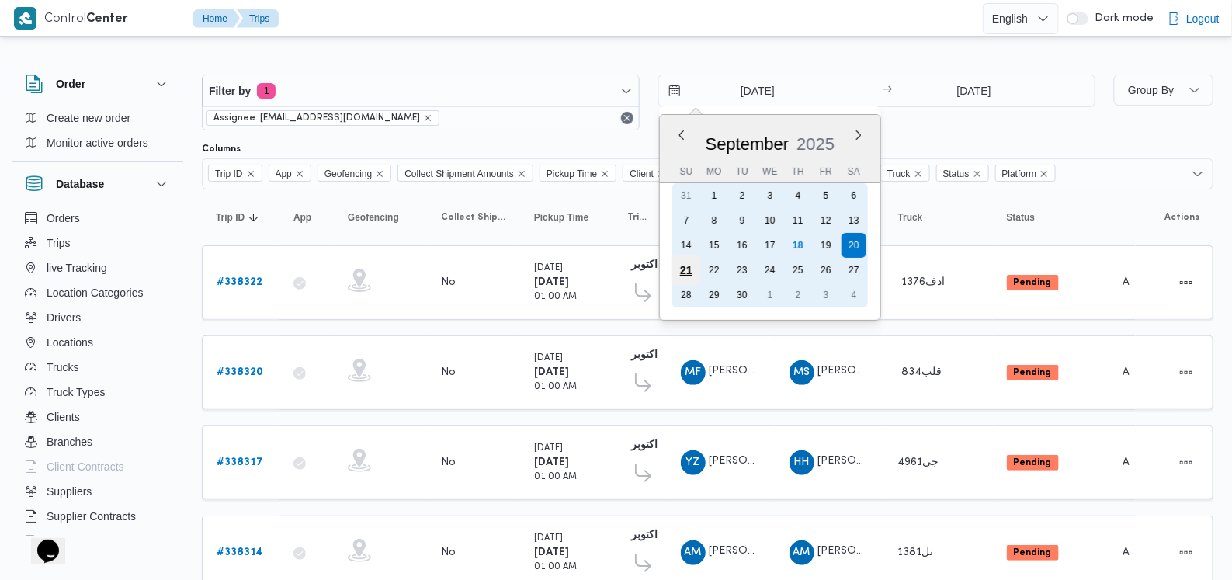
click at [509, 269] on div "21" at bounding box center [686, 271] width 30 height 30
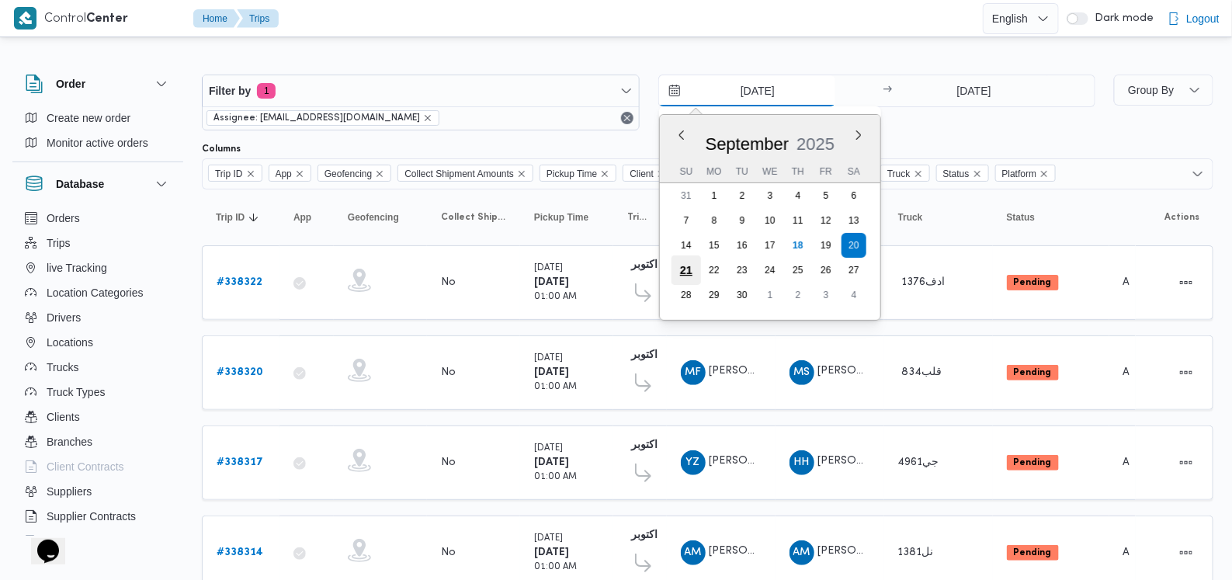
type input "[DATE]"
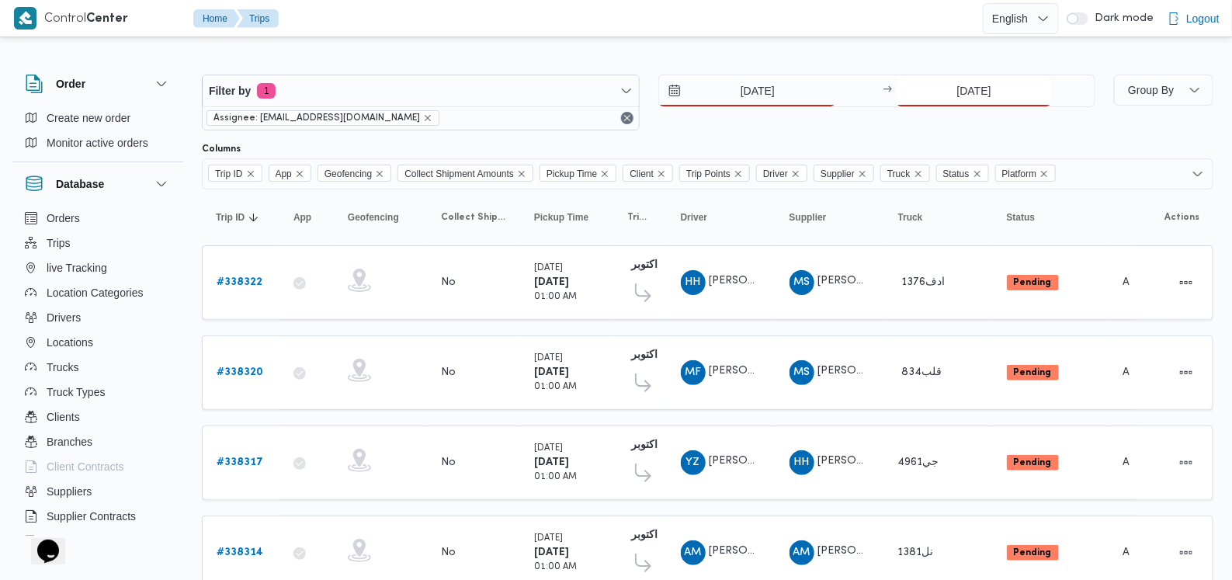
click at [509, 98] on input "[DATE]" at bounding box center [974, 90] width 155 height 31
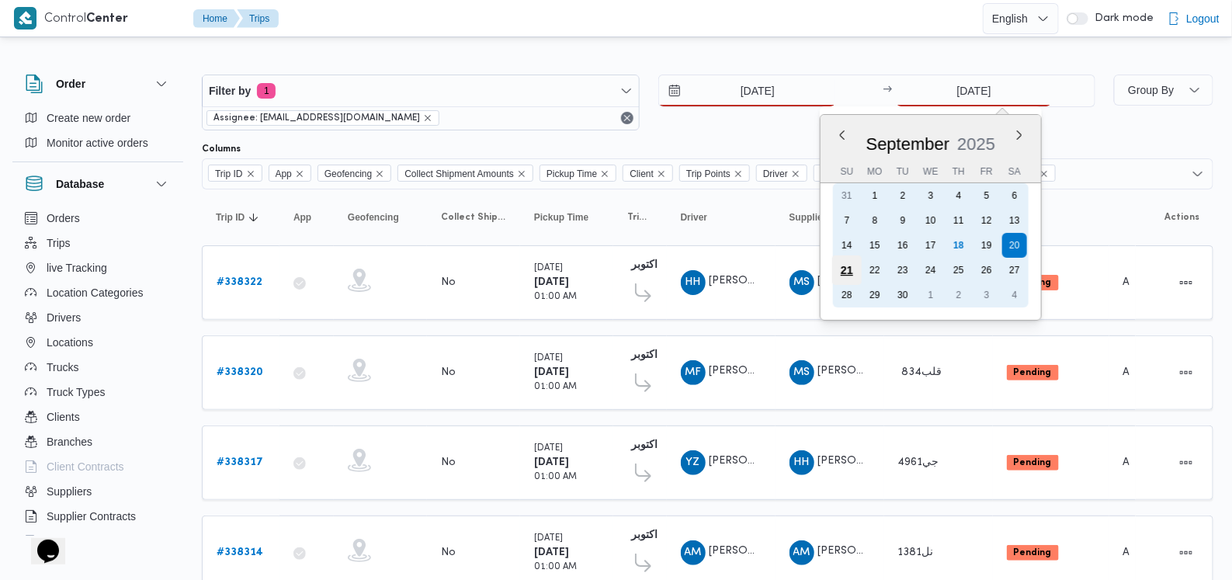
click at [509, 269] on div "21" at bounding box center [848, 271] width 30 height 30
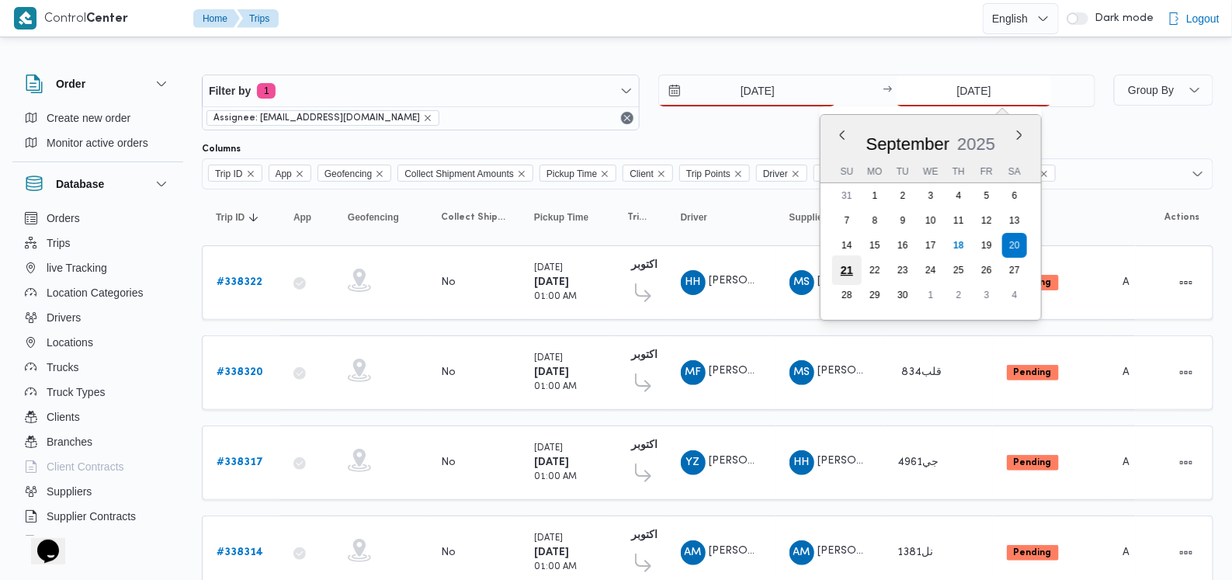
type input "[DATE]"
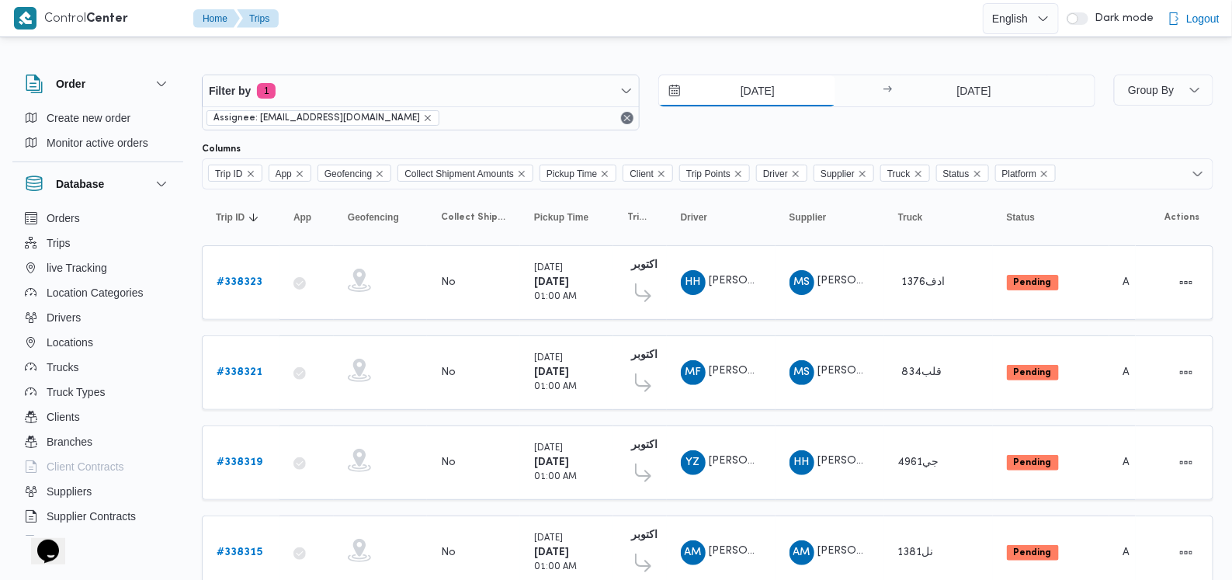
click at [509, 102] on input "[DATE]" at bounding box center [747, 90] width 176 height 31
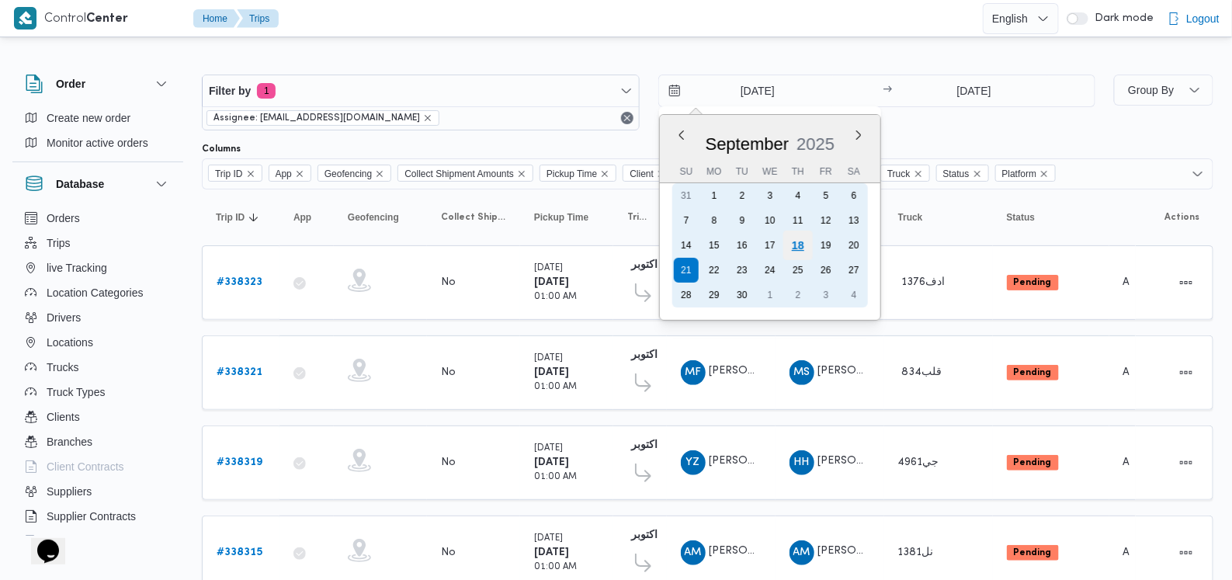
click at [509, 249] on div "18" at bounding box center [798, 246] width 30 height 30
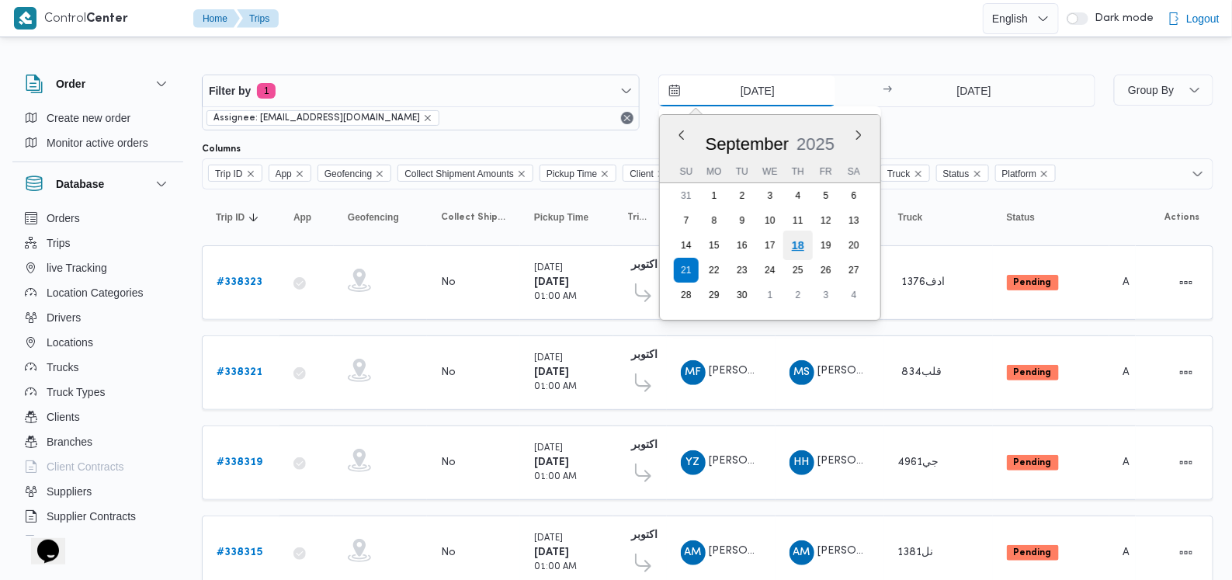
type input "[DATE]"
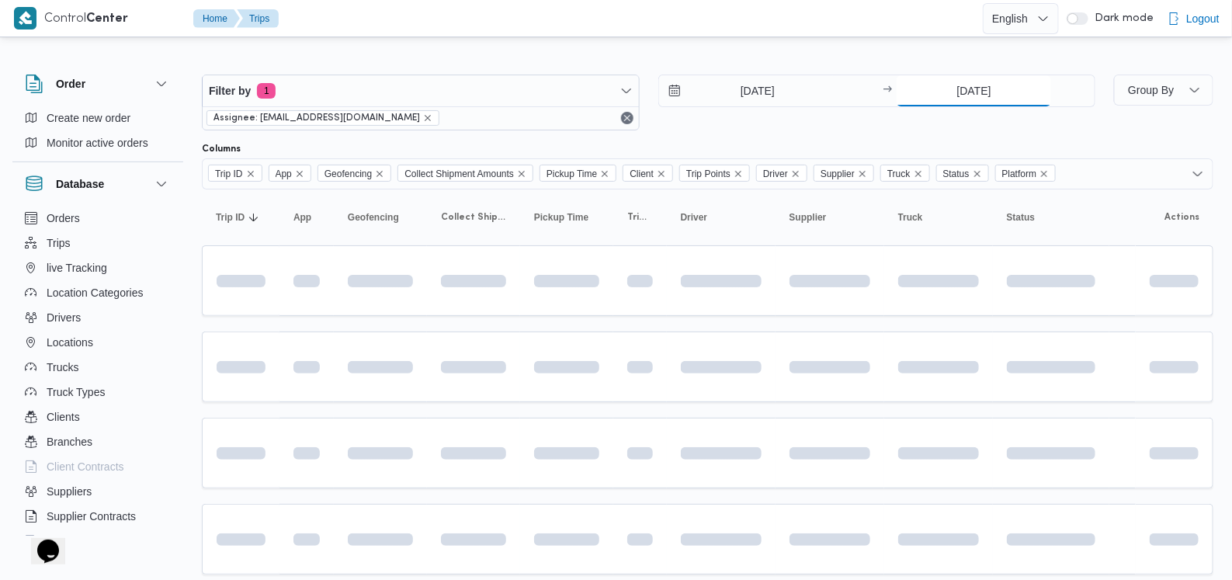
click at [509, 98] on input "[DATE]" at bounding box center [974, 90] width 155 height 31
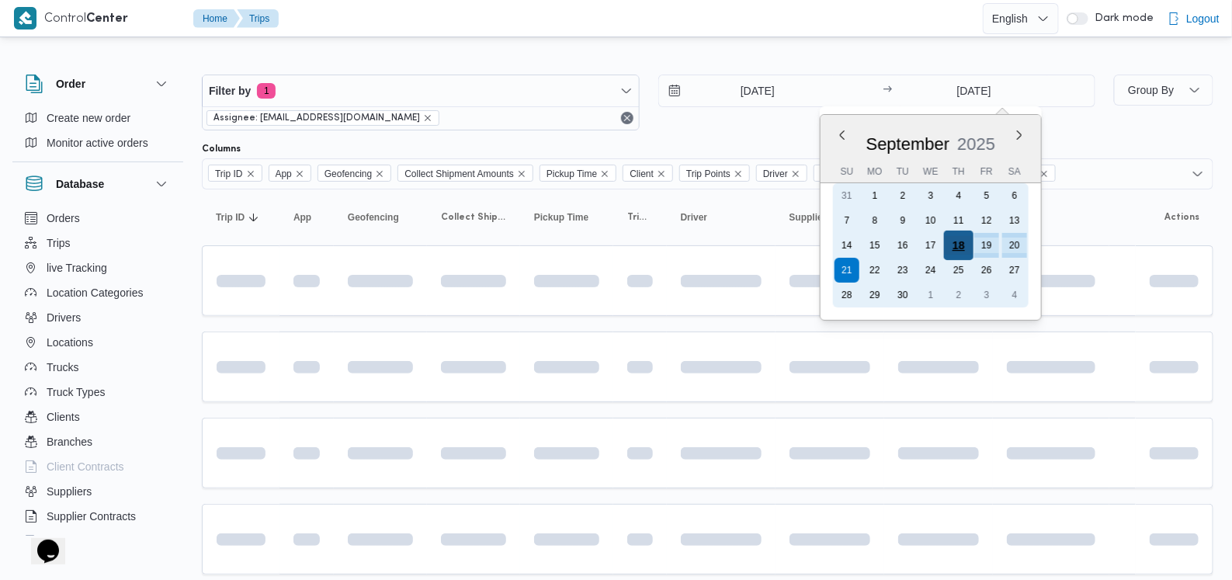
click at [509, 246] on div "18" at bounding box center [959, 246] width 30 height 30
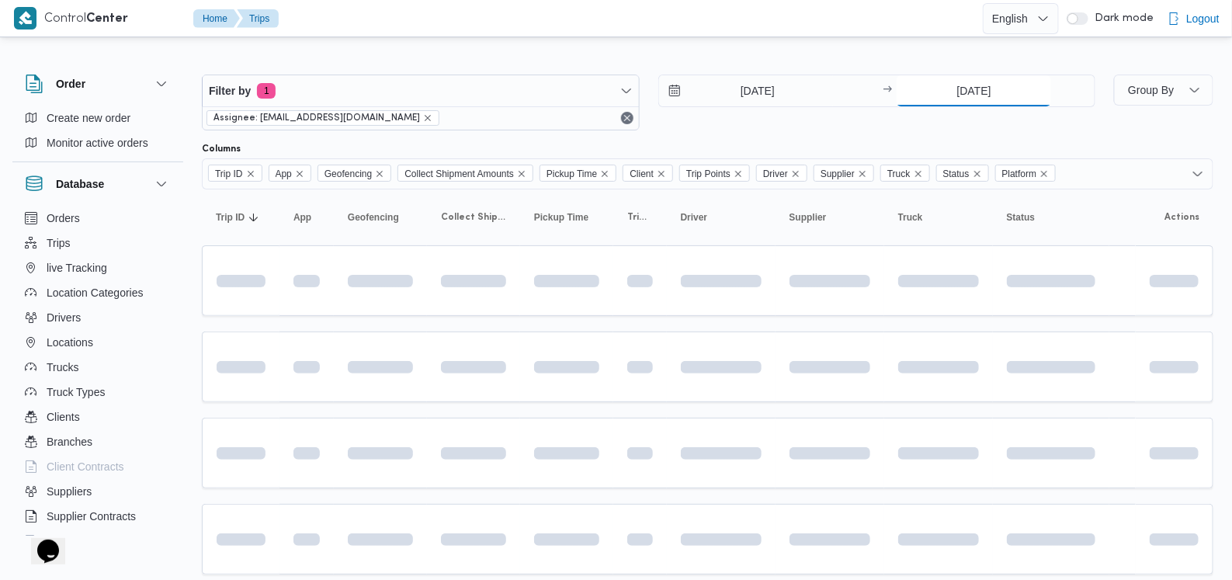
type input "[DATE]"
click at [509, 137] on div "Filter by 1 Assignee: [EMAIL_ADDRESS][DOMAIN_NAME] [DATE] → [DATE]" at bounding box center [649, 102] width 913 height 75
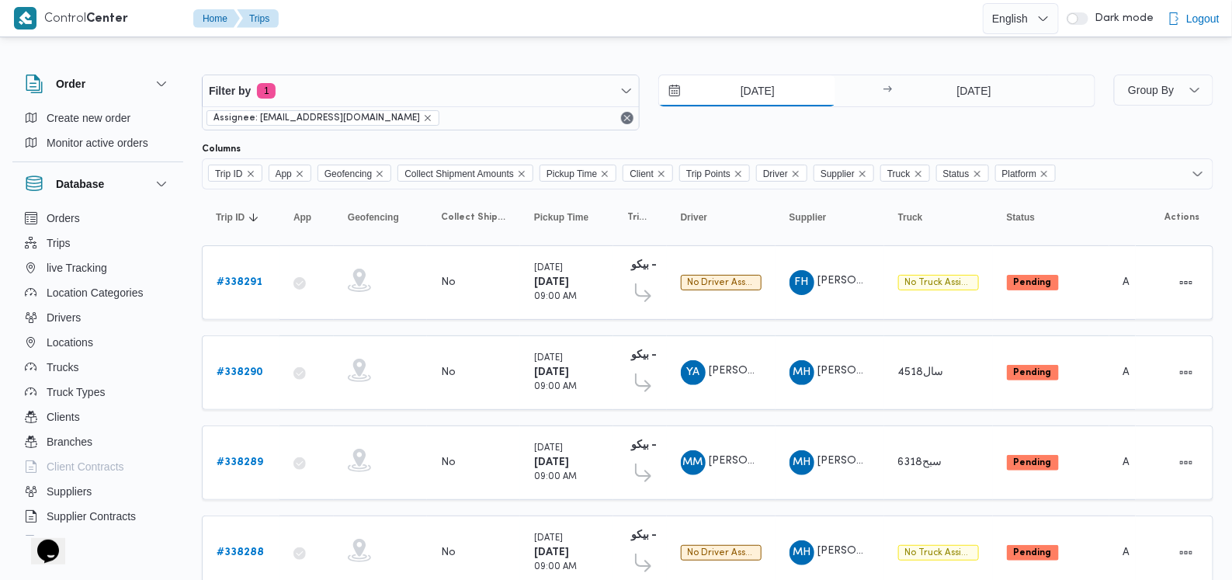
click at [509, 86] on input "[DATE]" at bounding box center [747, 90] width 176 height 31
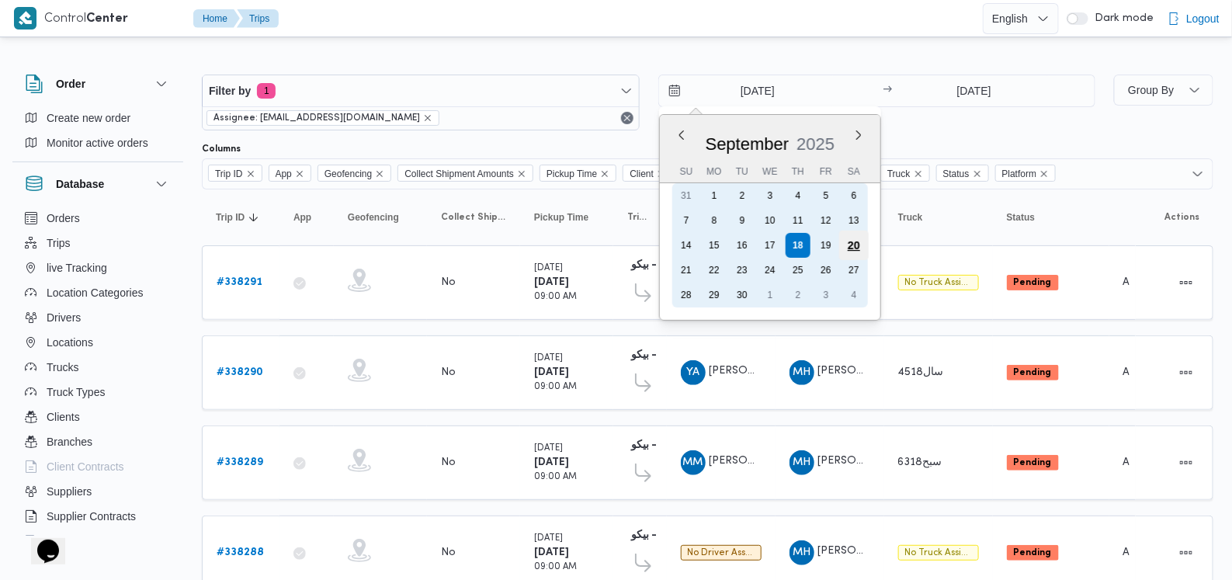
click at [509, 242] on div "20" at bounding box center [854, 246] width 30 height 30
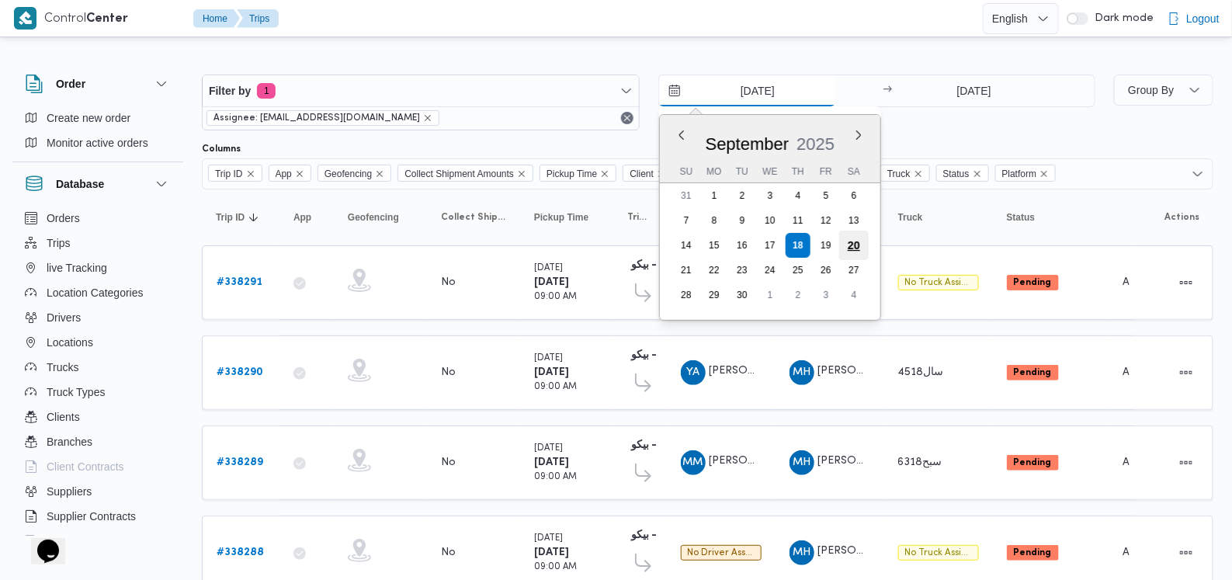
type input "[DATE]"
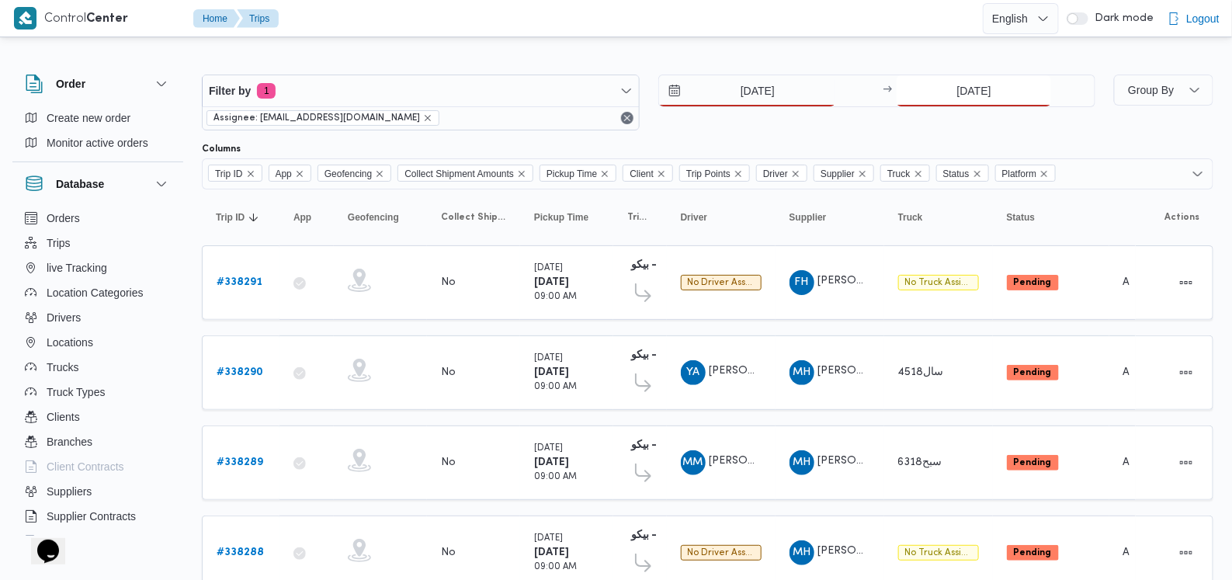
click at [509, 83] on input "[DATE]" at bounding box center [974, 90] width 155 height 31
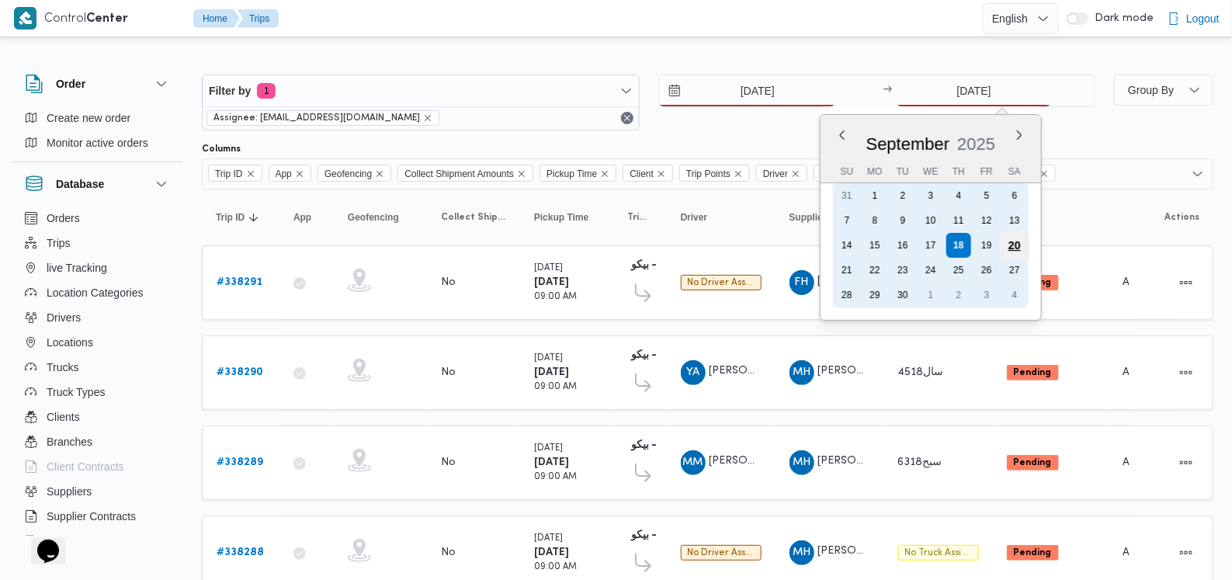
click at [509, 245] on div "20" at bounding box center [1015, 246] width 30 height 30
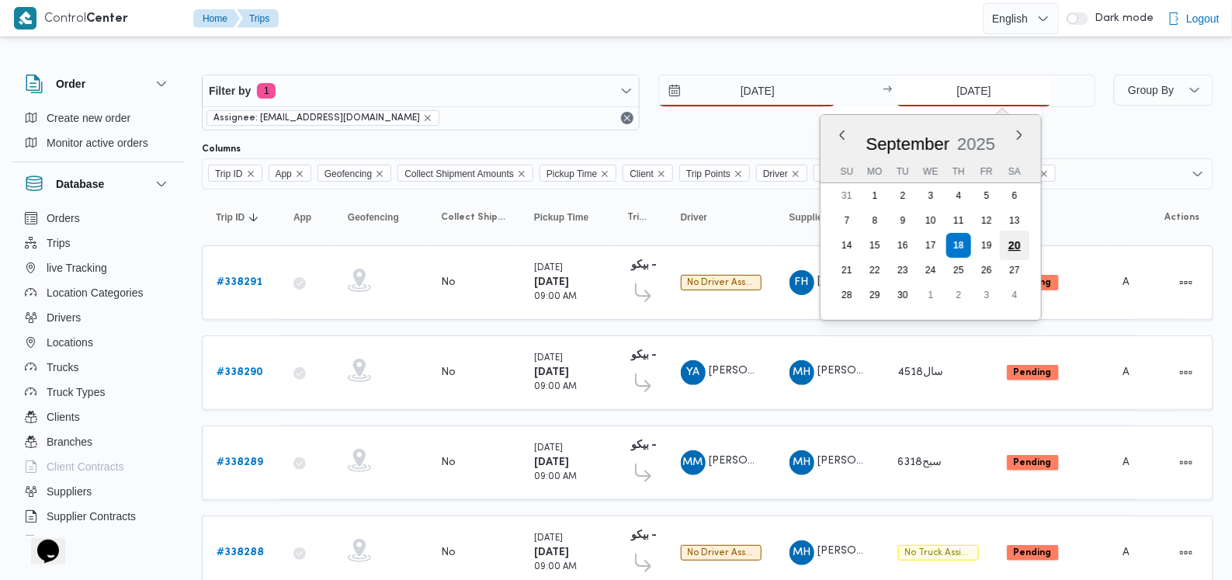
type input "[DATE]"
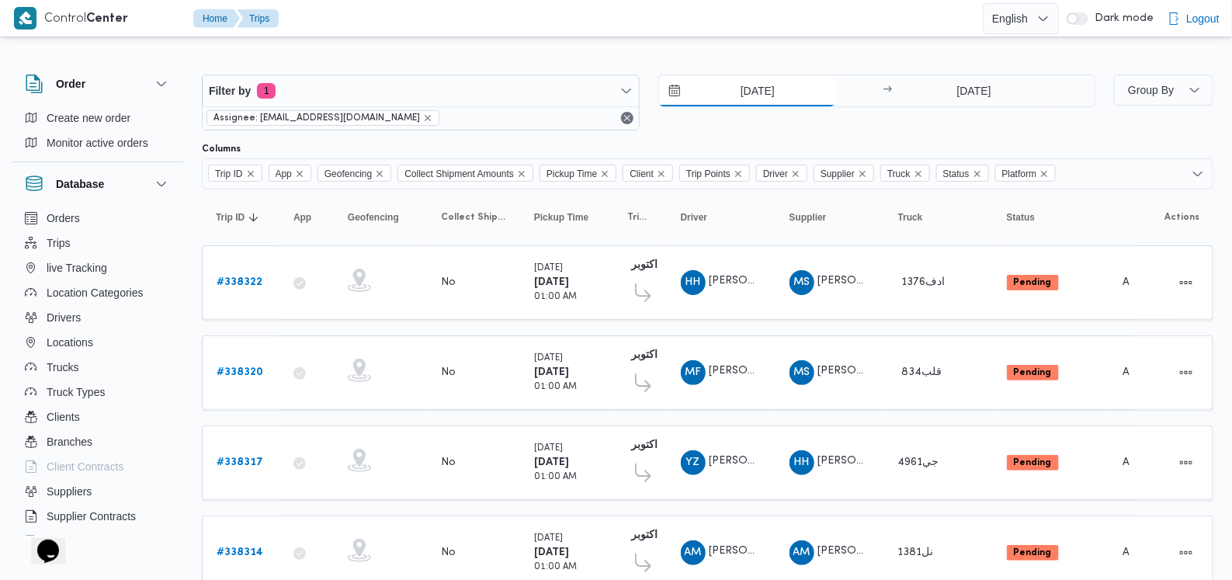
click at [509, 99] on input "[DATE]" at bounding box center [747, 90] width 176 height 31
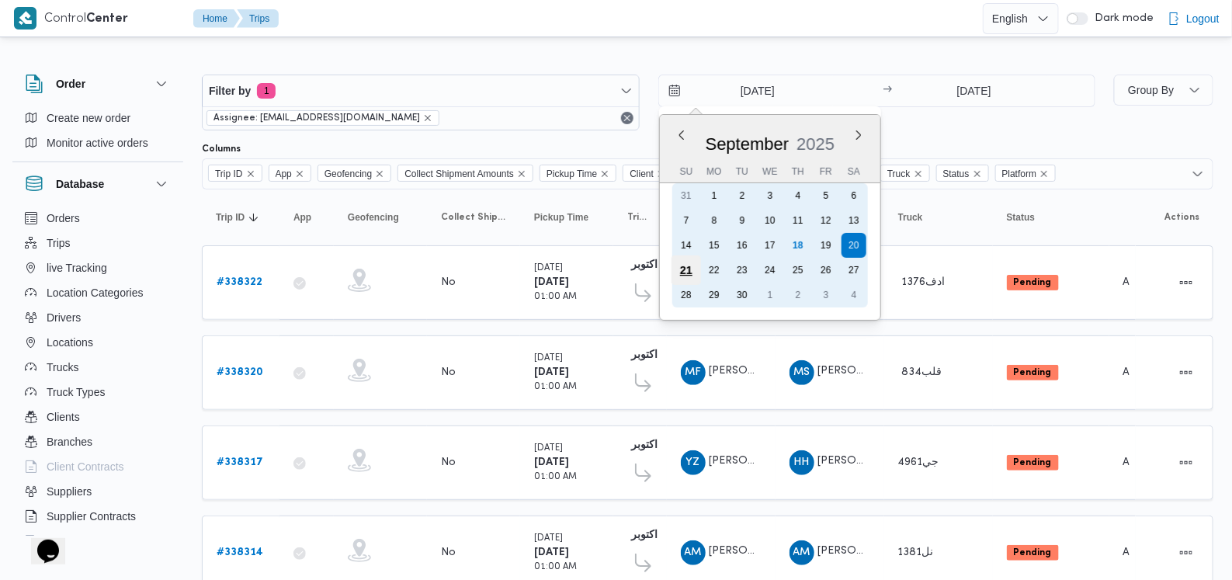
click at [509, 271] on div "21" at bounding box center [686, 271] width 30 height 30
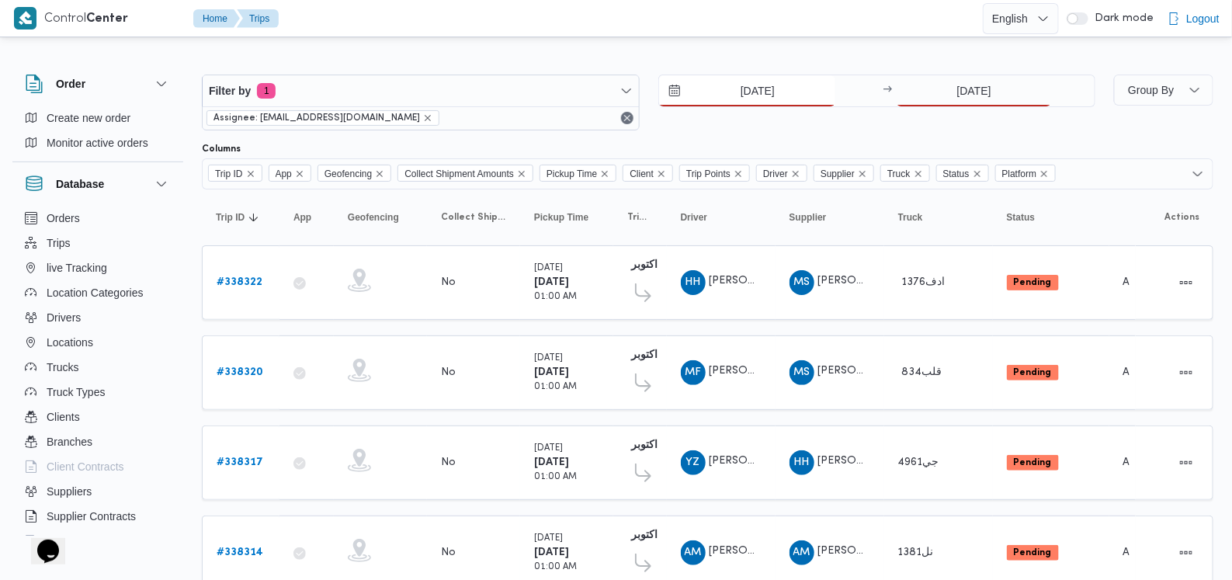
type input "[DATE]"
click at [509, 99] on input "[DATE]" at bounding box center [974, 90] width 155 height 31
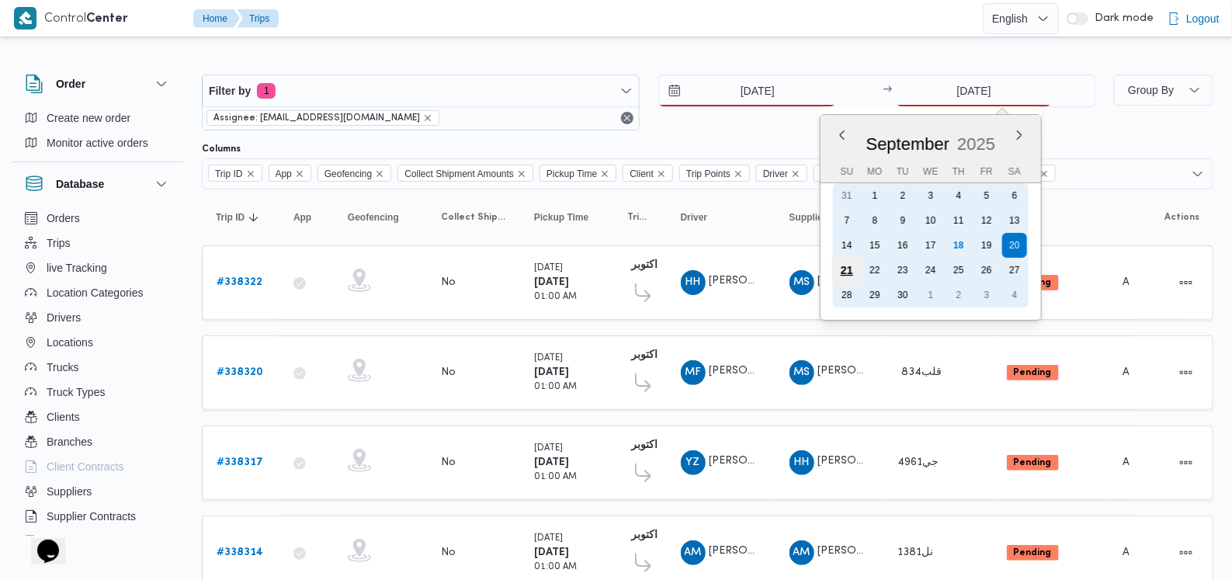
click at [509, 270] on div "21" at bounding box center [848, 271] width 30 height 30
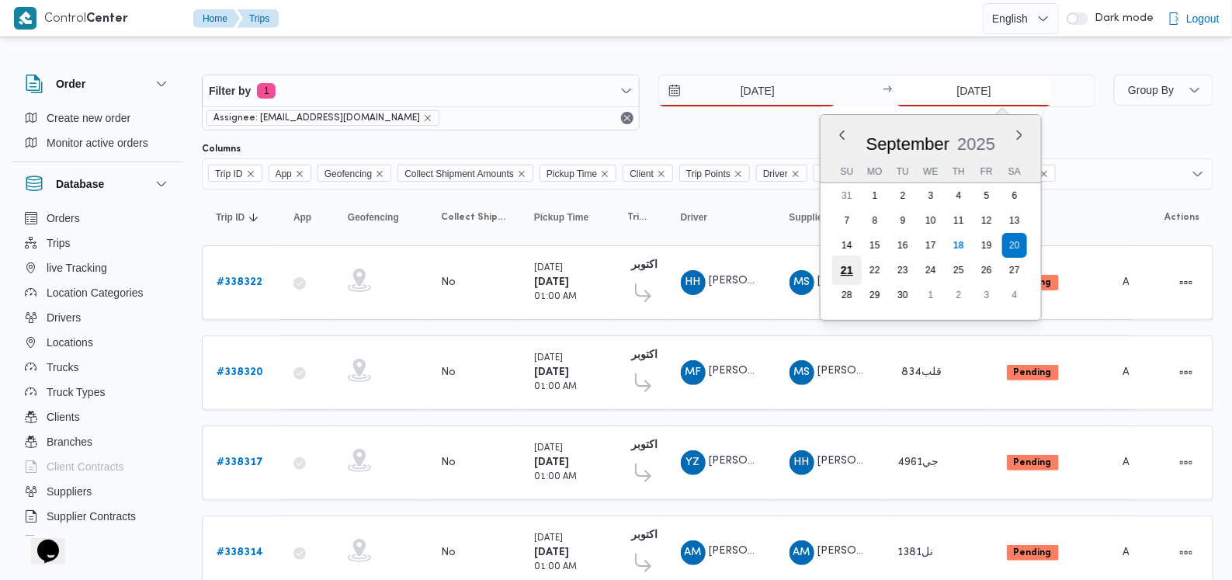
type input "[DATE]"
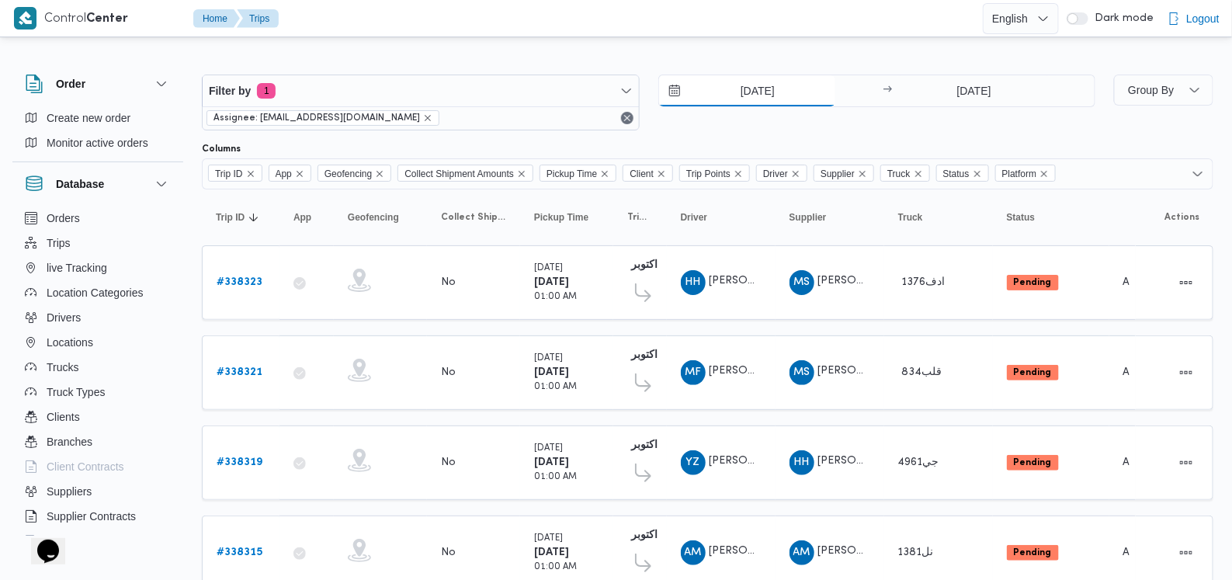
click at [509, 90] on input "[DATE]" at bounding box center [747, 90] width 176 height 31
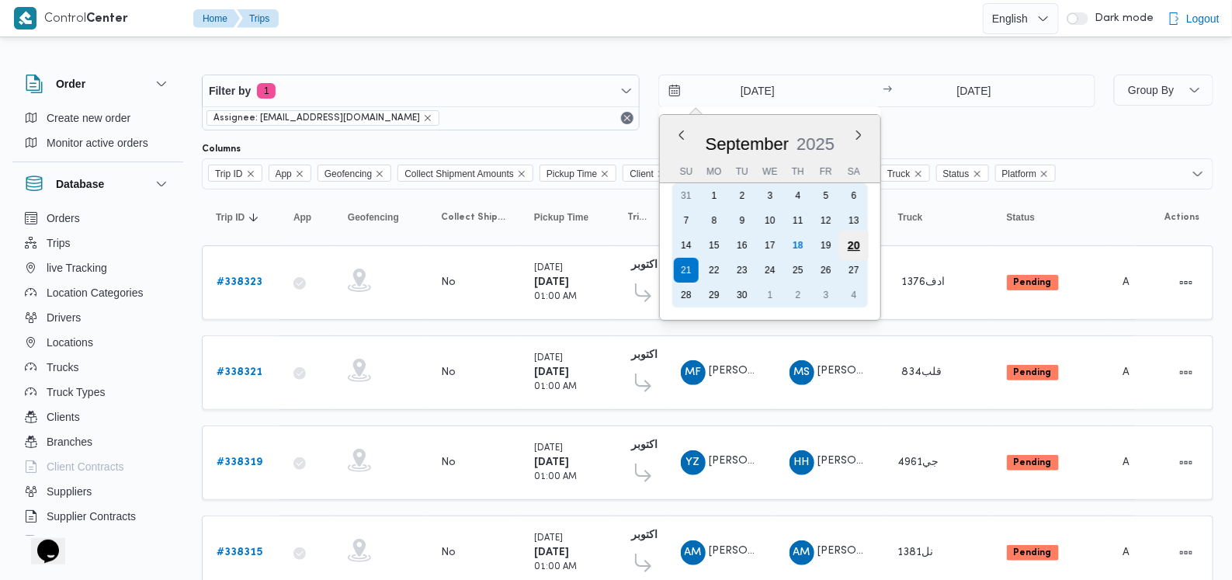
click at [509, 249] on div "20" at bounding box center [854, 246] width 30 height 30
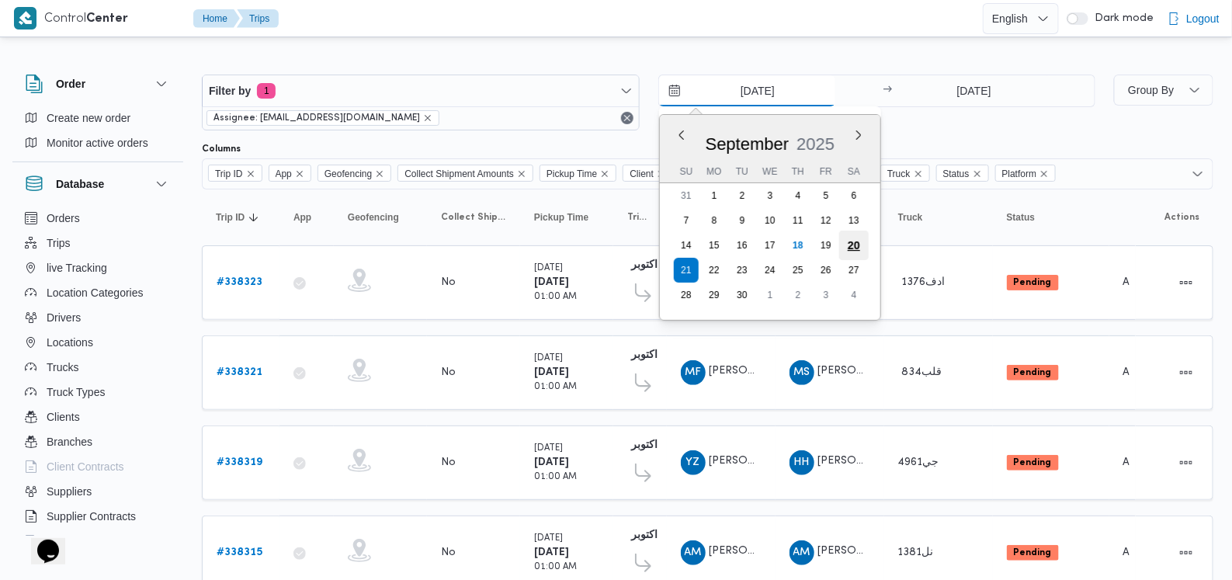
type input "[DATE]"
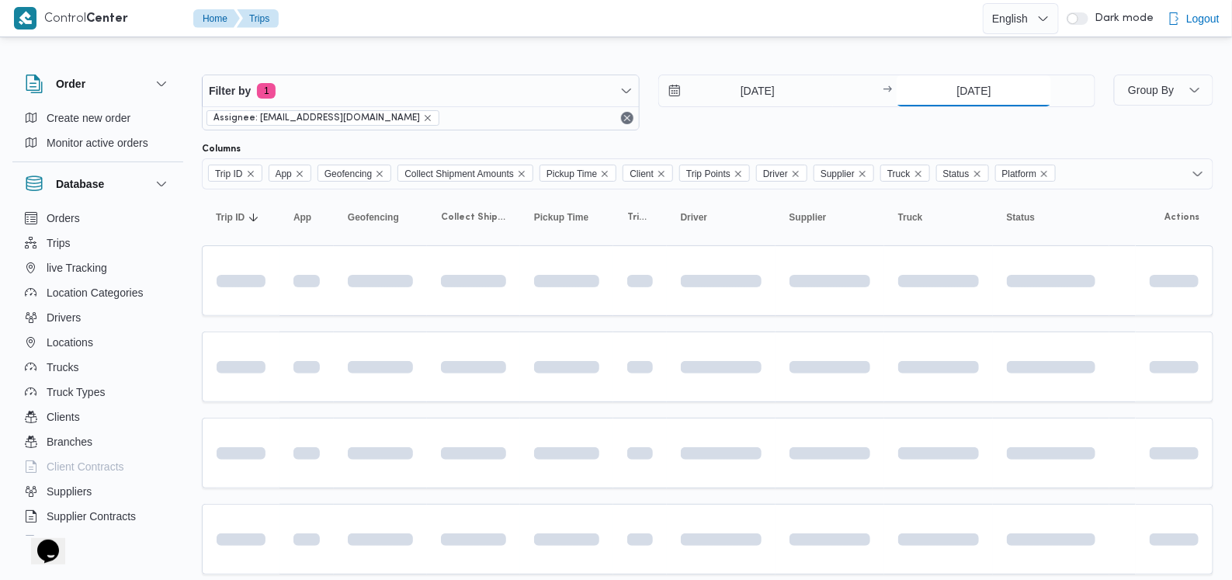
click at [509, 91] on input "[DATE]" at bounding box center [974, 90] width 155 height 31
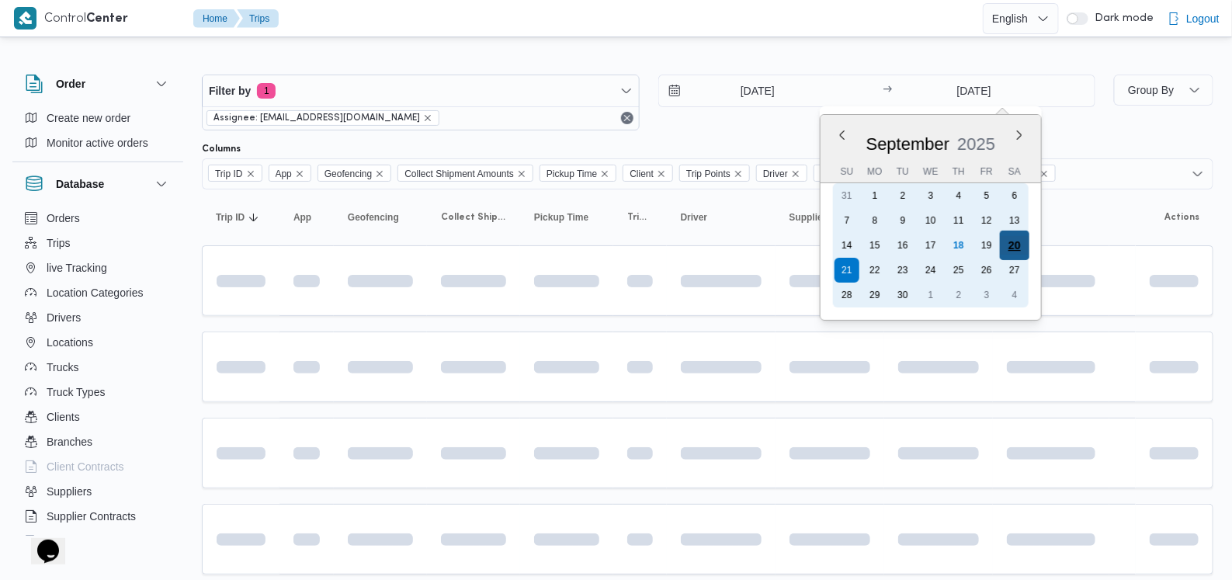
click at [509, 247] on div "20" at bounding box center [1015, 246] width 30 height 30
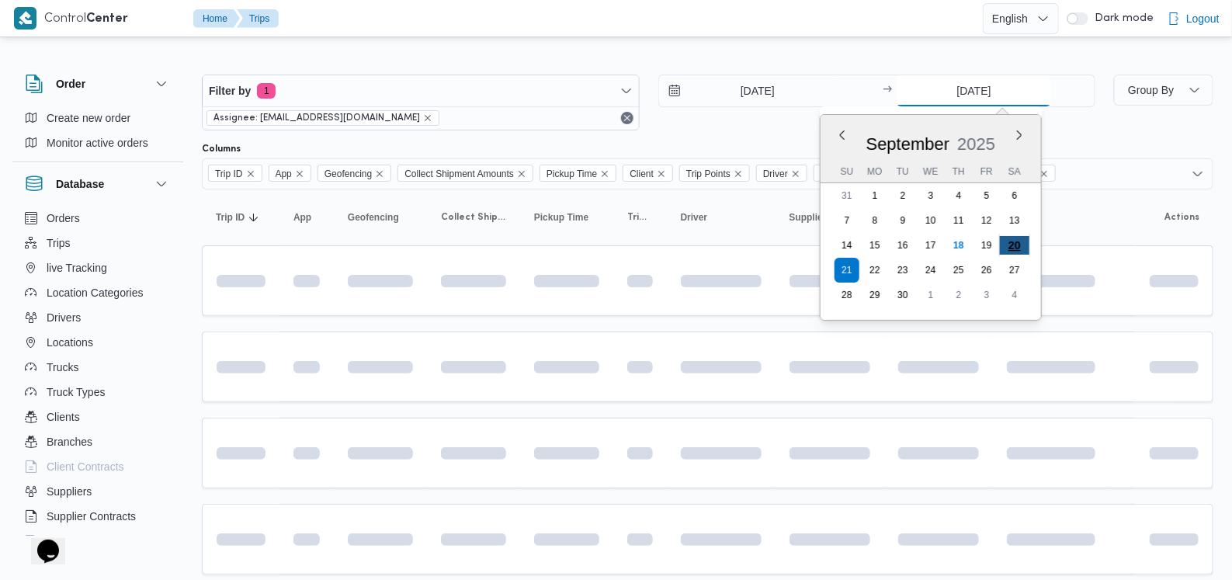
type input "[DATE]"
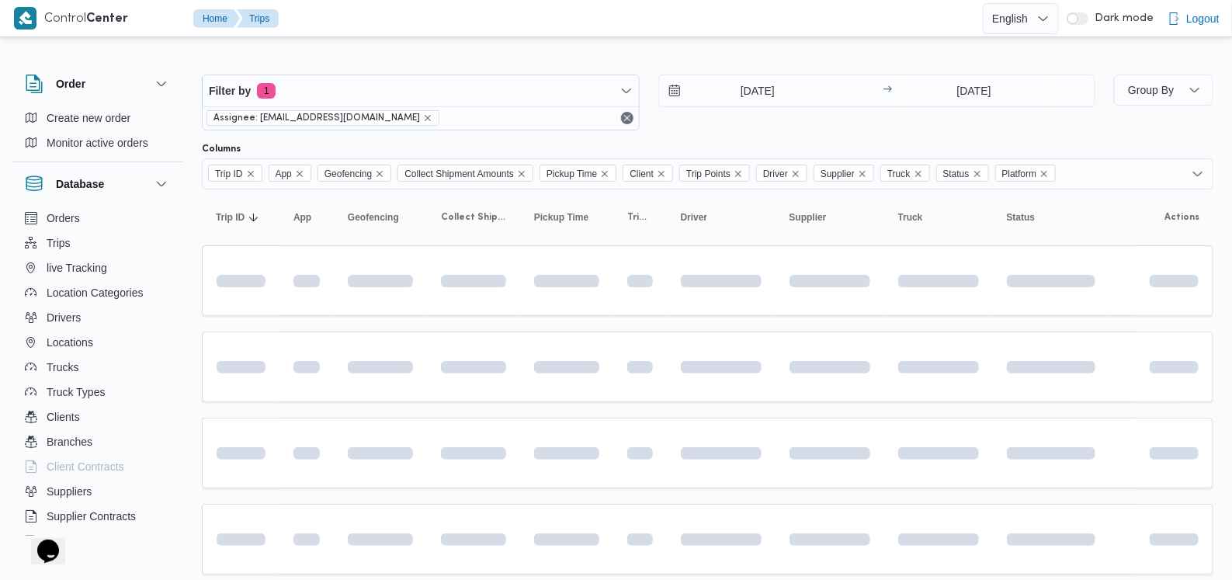
click at [509, 130] on div "Filter by 1 Assignee: [EMAIL_ADDRESS][DOMAIN_NAME] [DATE] → [DATE]" at bounding box center [649, 102] width 913 height 75
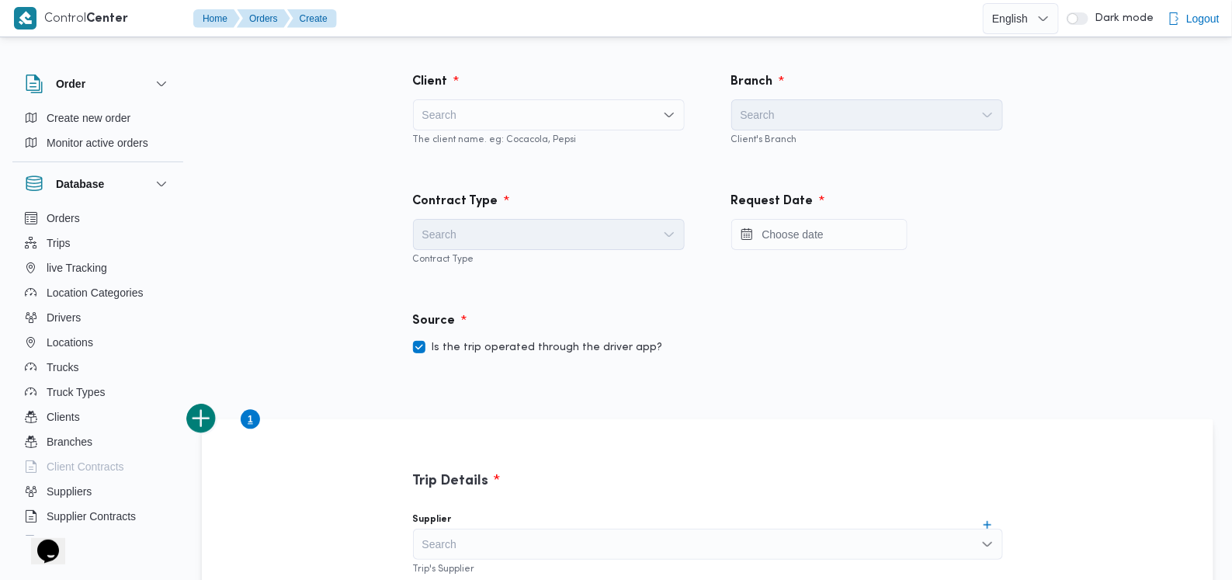
click at [506, 118] on div "Search" at bounding box center [549, 114] width 272 height 31
type input "fro"
click at [471, 99] on div "fro fro" at bounding box center [549, 114] width 272 height 31
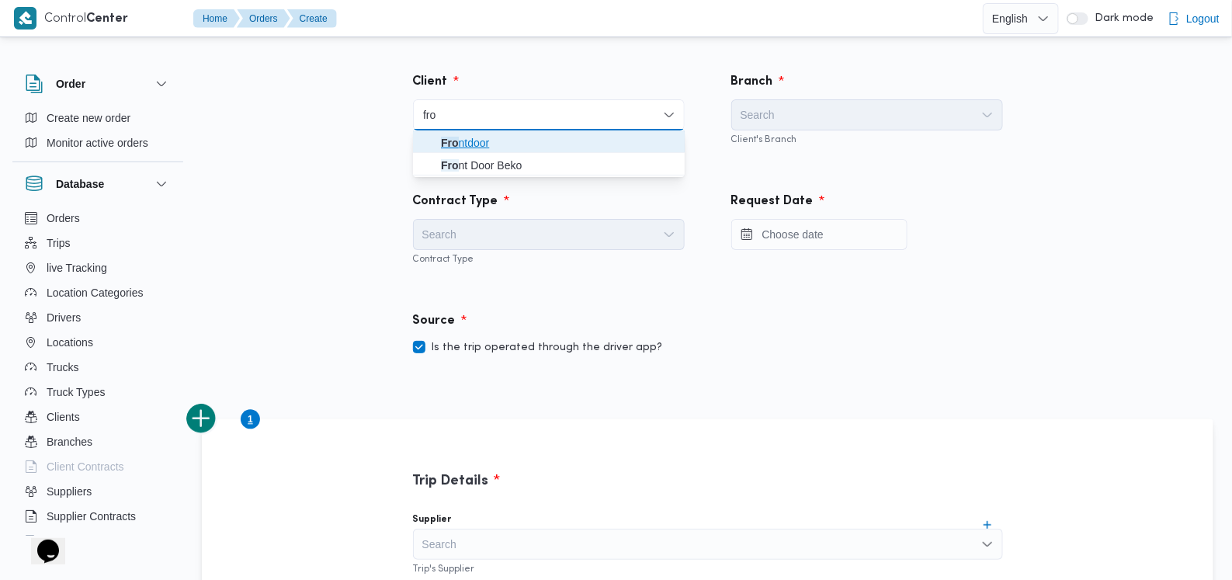
click at [474, 145] on span "Fro ntdoor" at bounding box center [558, 143] width 235 height 19
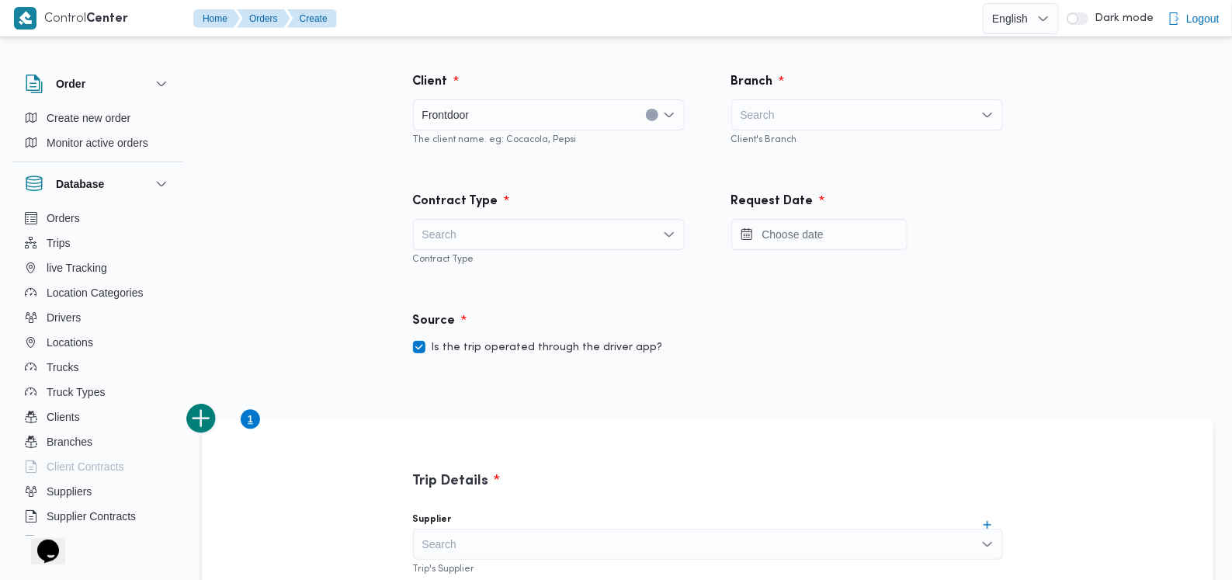
click at [806, 122] on div "Search" at bounding box center [868, 114] width 272 height 31
type input "t"
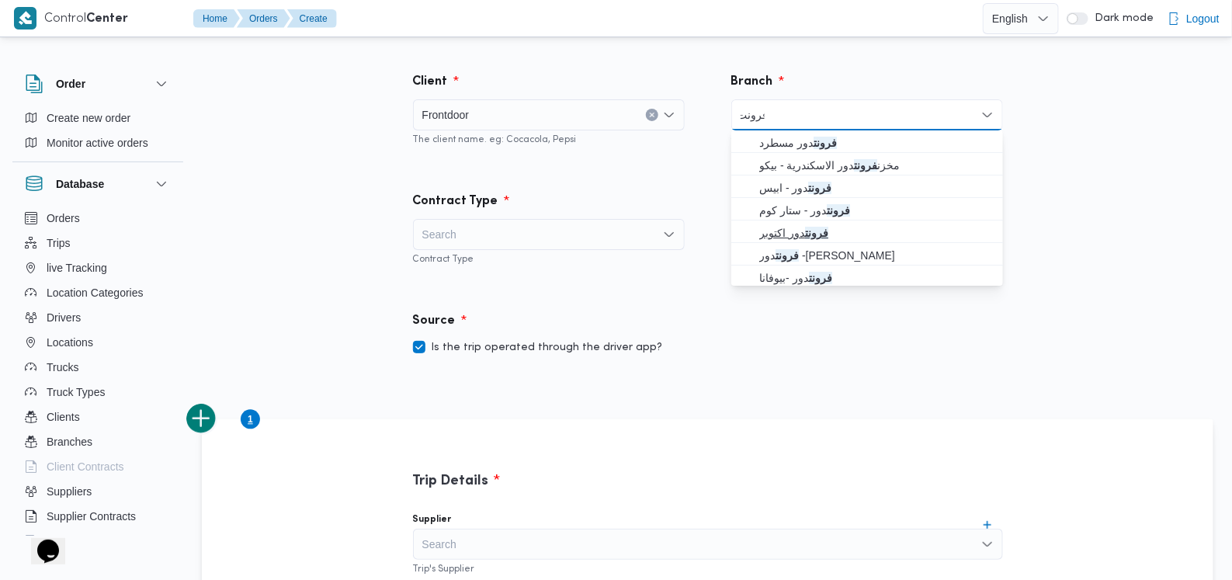
type input "فرونت"
click at [795, 228] on span "فرونت دور اكتوبر" at bounding box center [877, 233] width 235 height 19
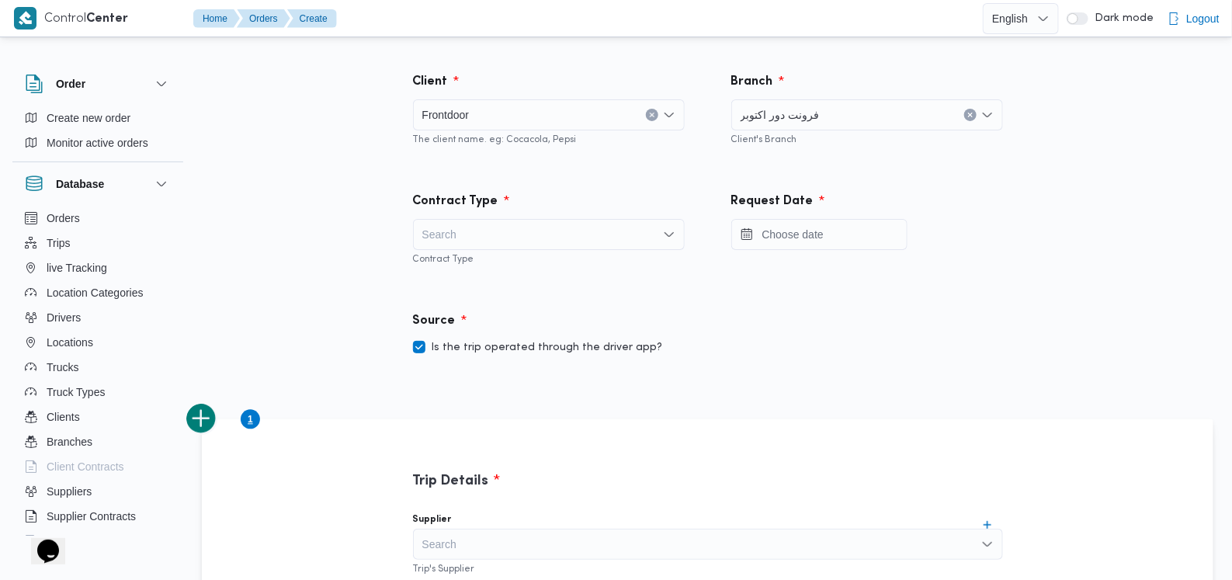
scroll to position [0, 0]
click at [629, 228] on div "Search" at bounding box center [549, 234] width 272 height 31
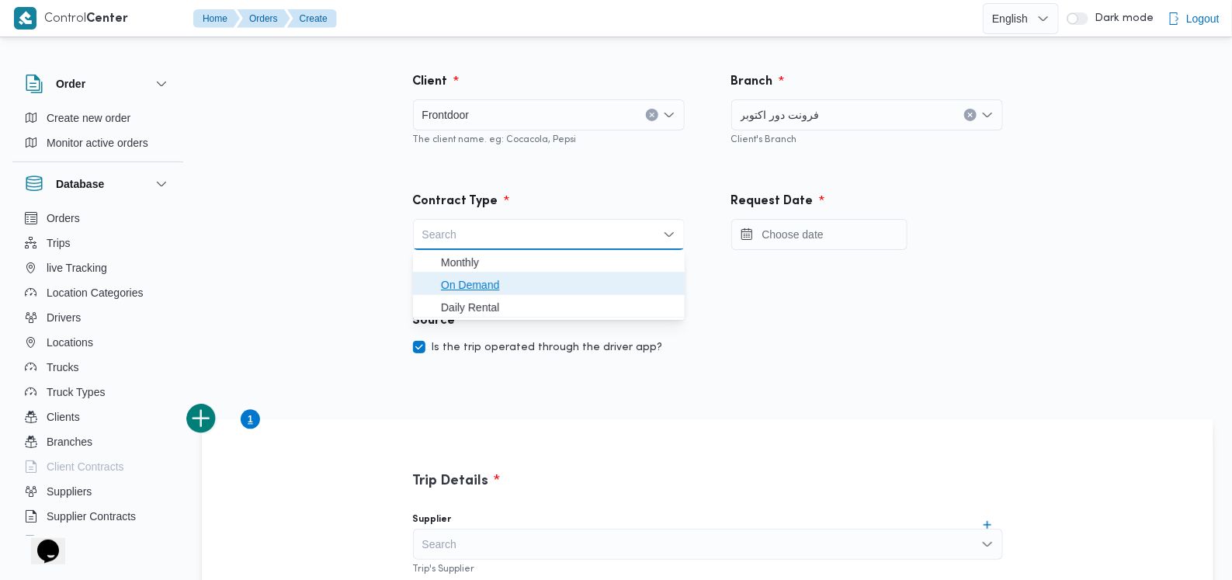
click at [486, 289] on span "On Demand" at bounding box center [558, 285] width 235 height 19
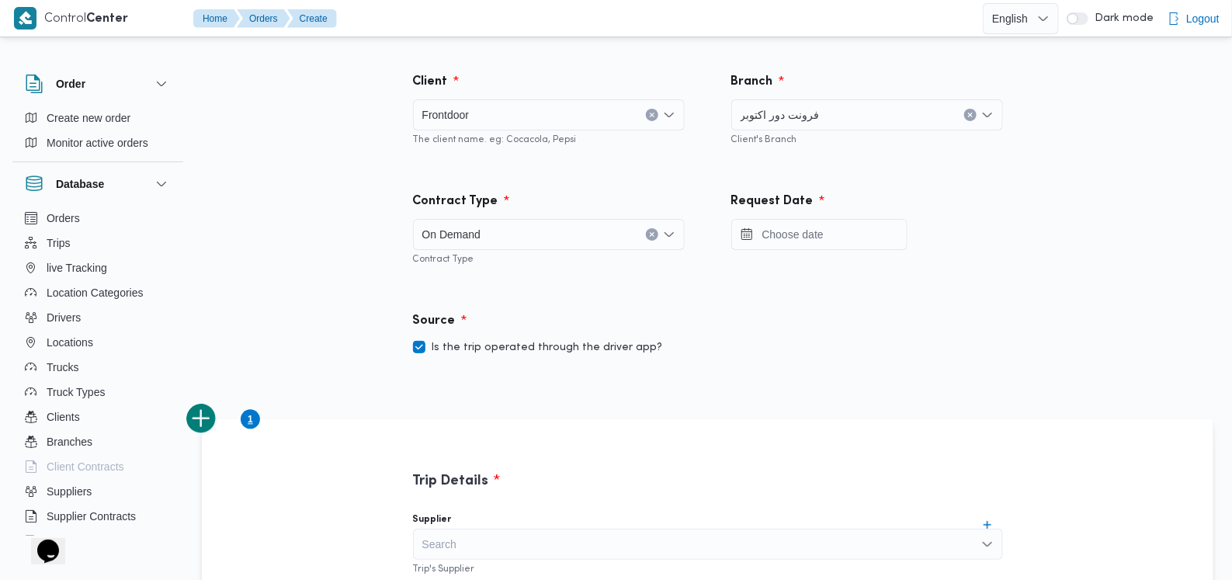
click at [501, 345] on label "Is the trip operated through the driver app?" at bounding box center [538, 348] width 250 height 19
checkbox input "false"
click at [775, 242] on input "Press the down key to open a popover containing a calendar." at bounding box center [820, 234] width 176 height 31
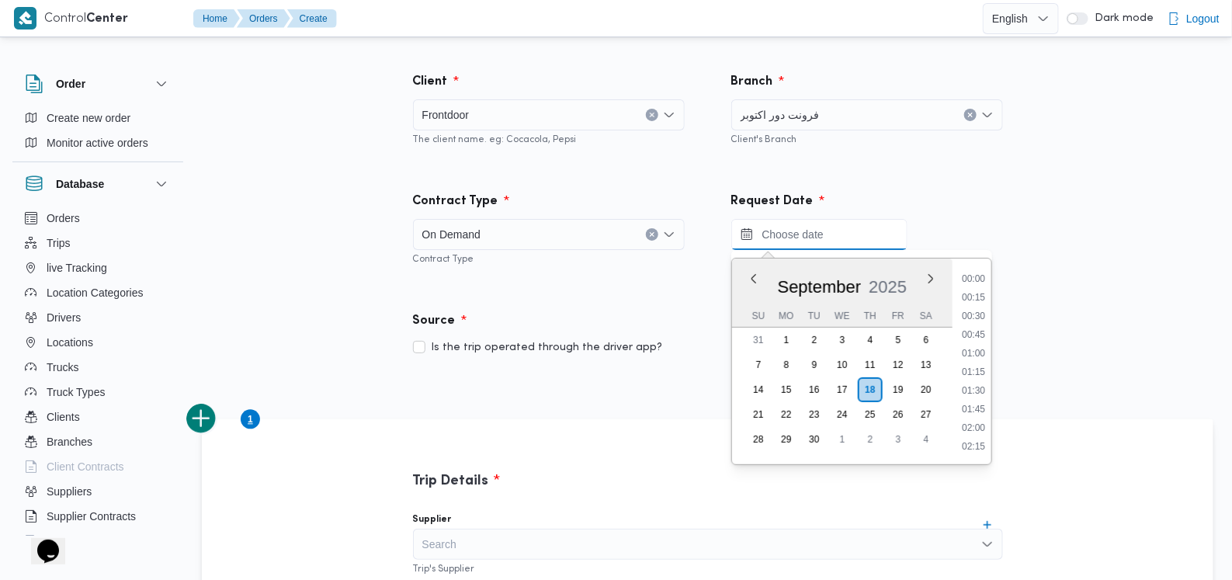
scroll to position [745, 0]
click at [976, 278] on li "10:00" at bounding box center [974, 280] width 36 height 16
type input "[DATE] 10:00"
click at [683, 339] on div "Is the trip operated through the driver app?" at bounding box center [708, 348] width 590 height 19
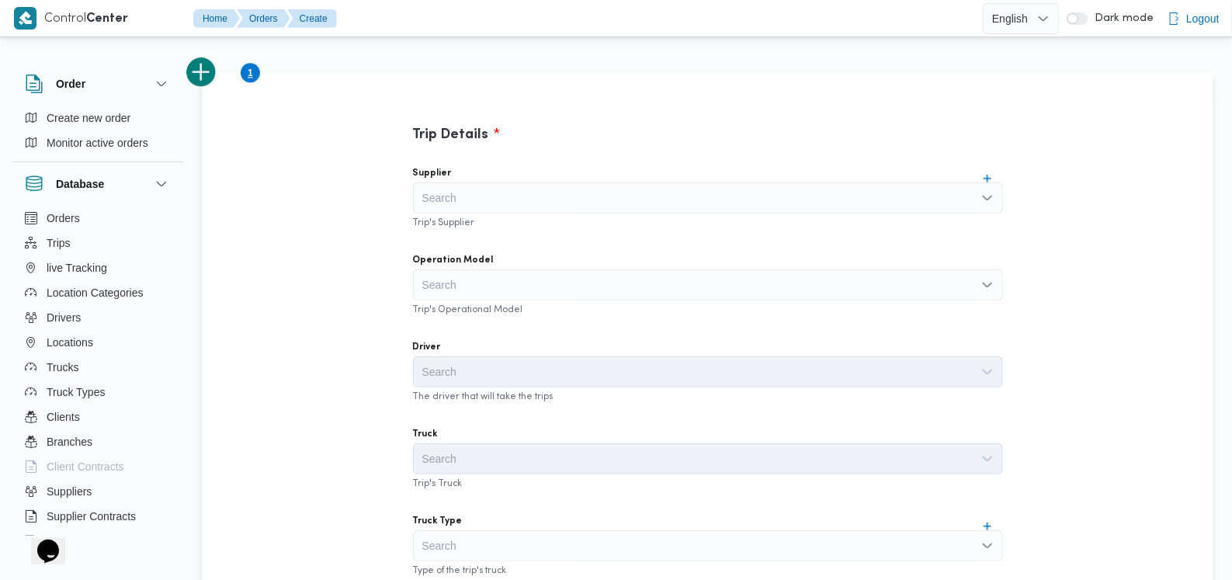
scroll to position [388, 0]
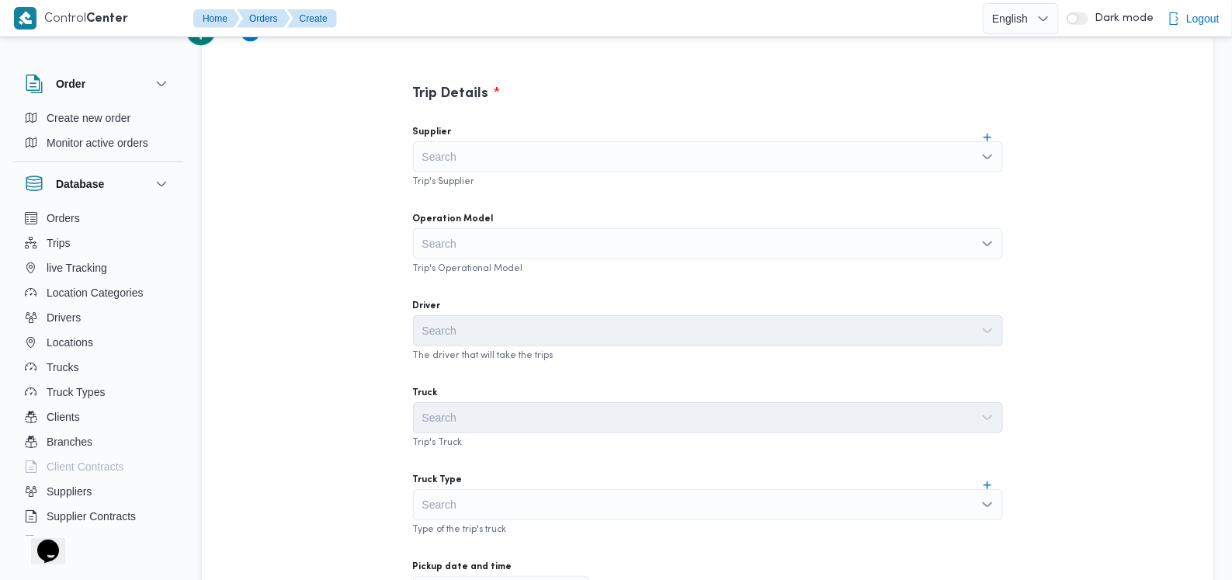
click at [542, 249] on div "Search" at bounding box center [708, 243] width 590 height 31
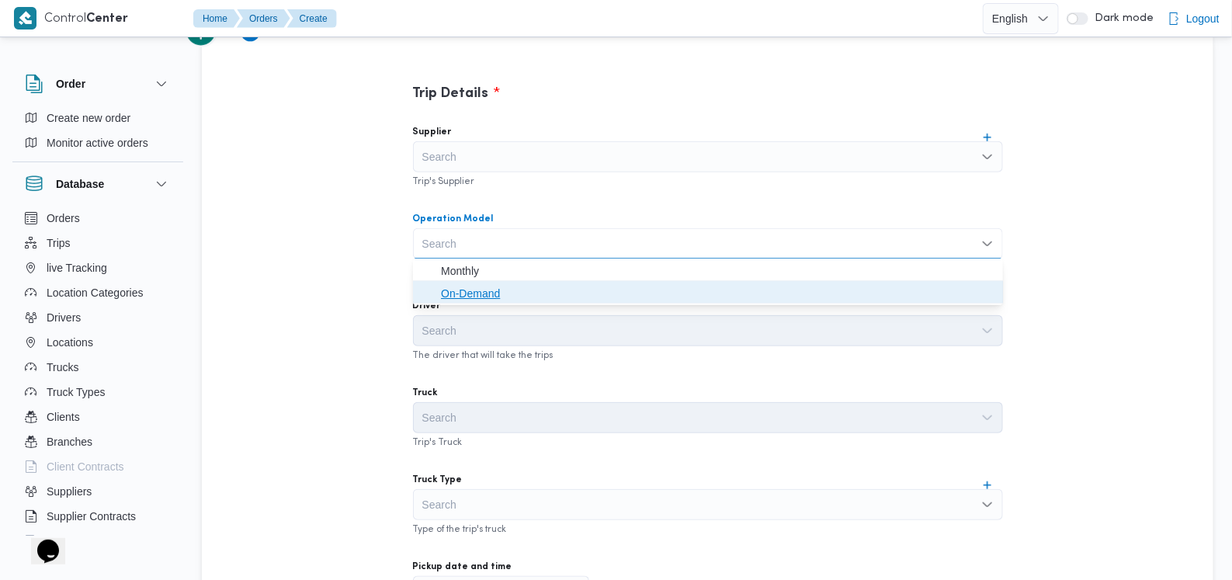
click at [531, 301] on span "On-Demand" at bounding box center [717, 293] width 553 height 19
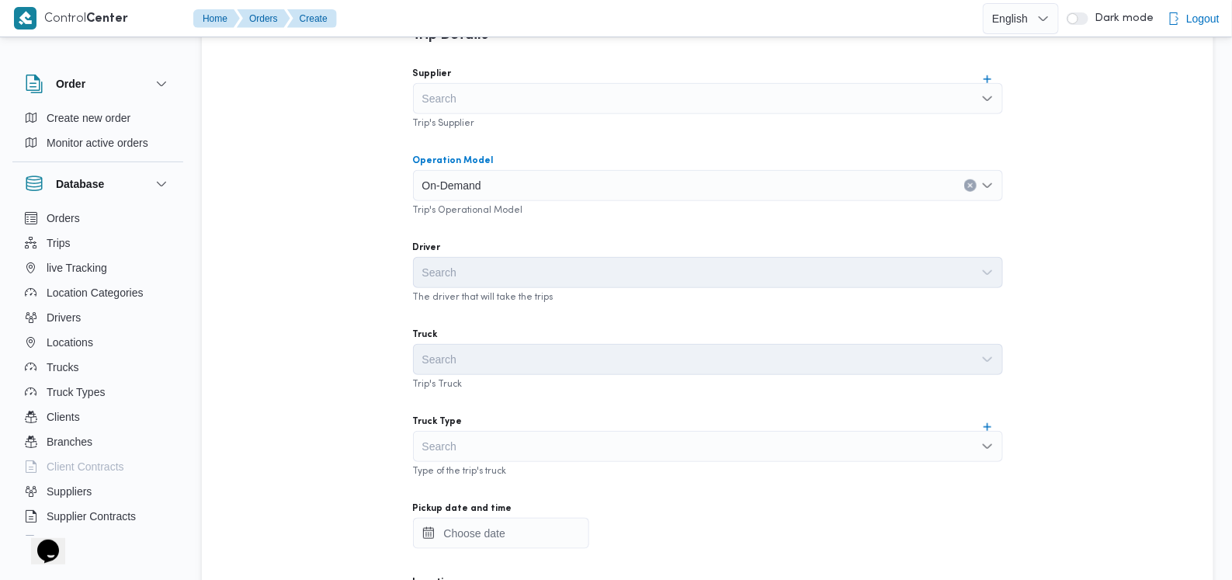
scroll to position [485, 0]
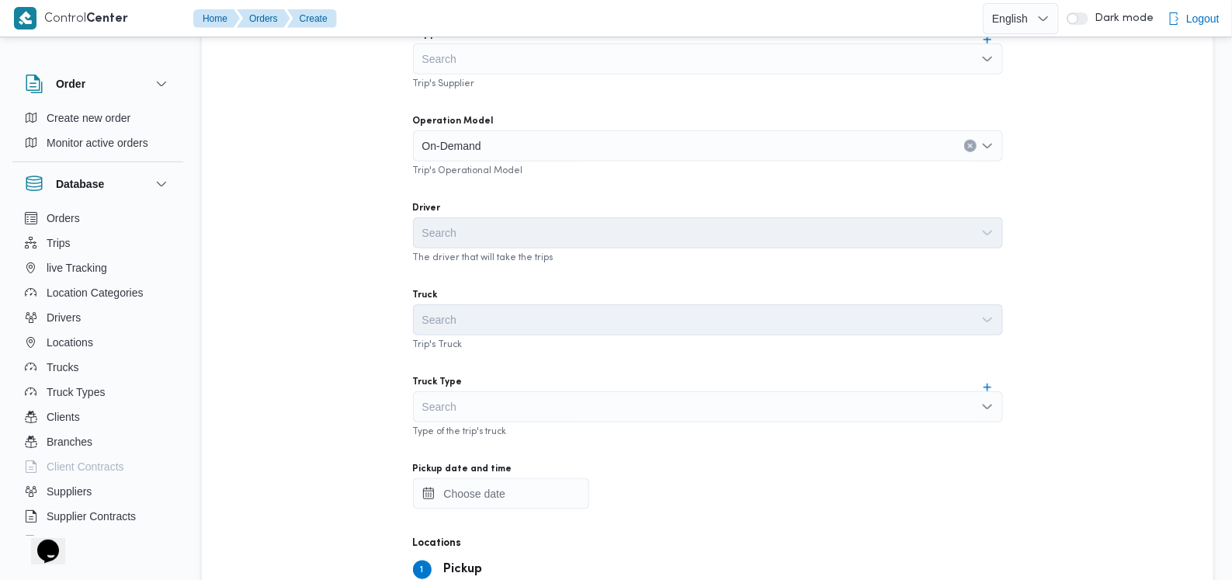
click at [534, 388] on div "Truck Type Search Type of the trip's truck" at bounding box center [708, 407] width 590 height 62
click at [535, 401] on div "Search" at bounding box center [708, 406] width 590 height 31
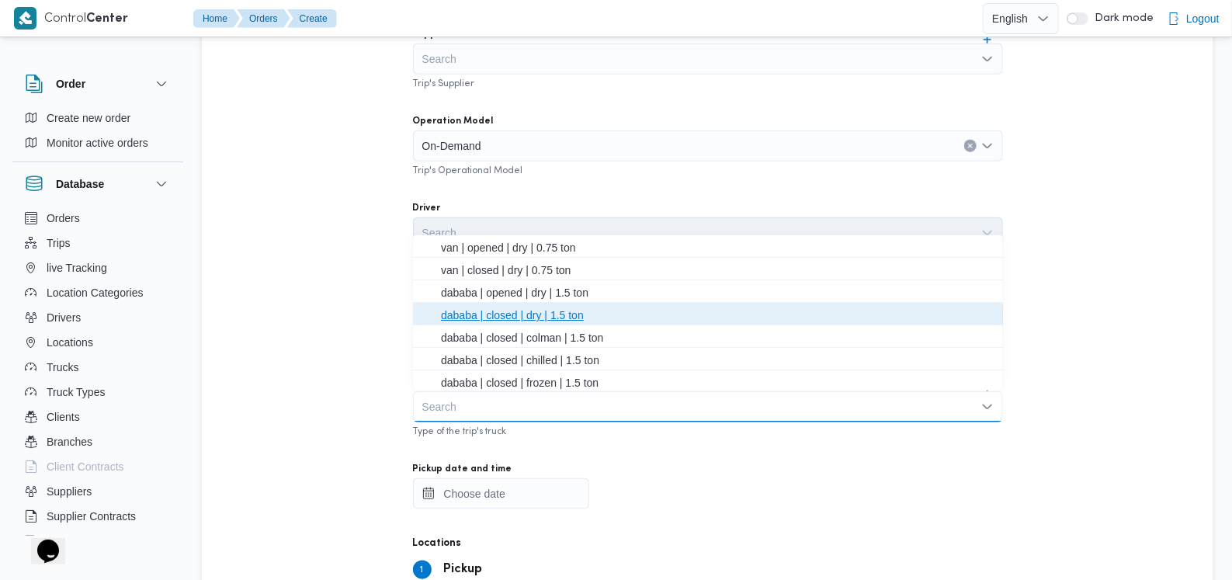
click at [542, 319] on span "dababa | closed | dry | 1.5 ton" at bounding box center [717, 315] width 553 height 19
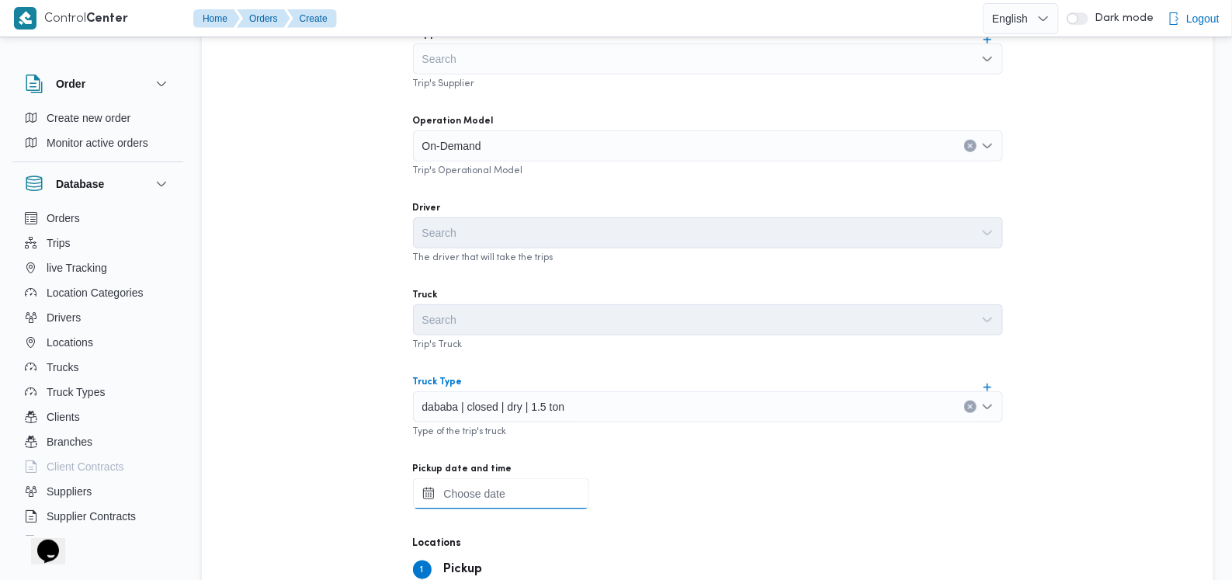
click at [543, 502] on input "Pickup date and time" at bounding box center [501, 493] width 176 height 31
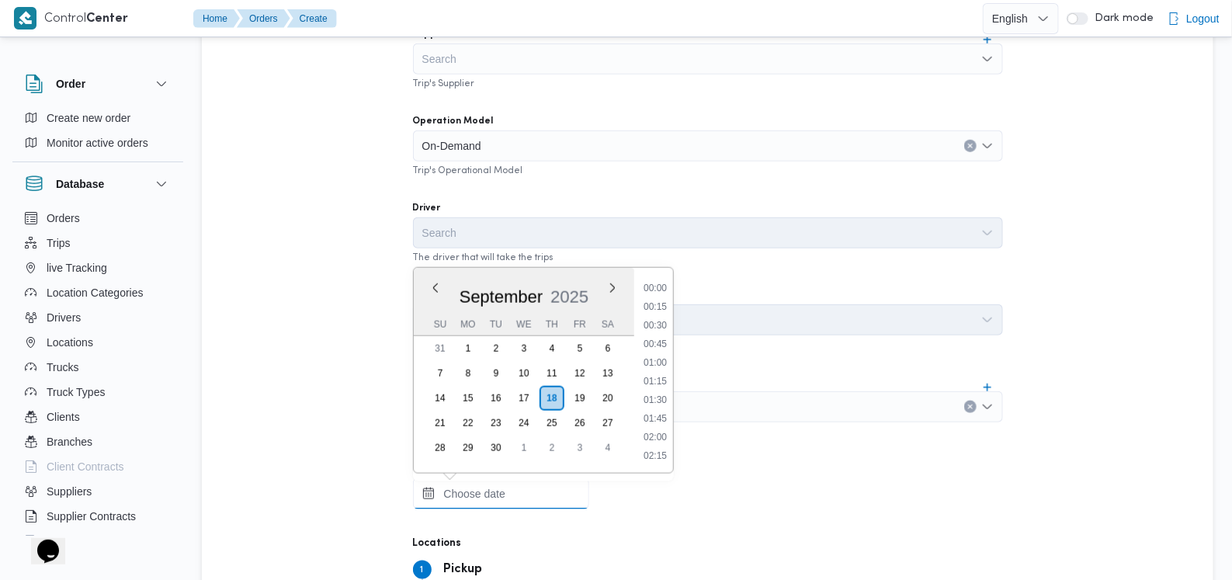
scroll to position [745, 0]
click at [660, 291] on li "10:00" at bounding box center [656, 289] width 36 height 16
type input "[DATE] 10:00"
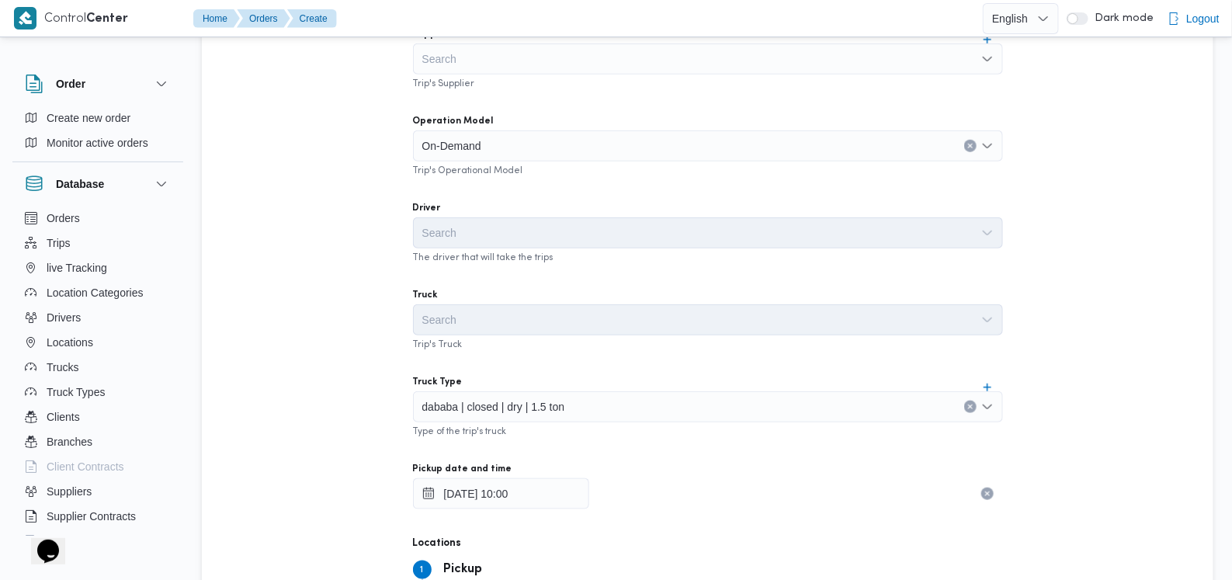
click at [670, 275] on div "Supplier Search Trip's Supplier Operation Model On-Demand Trip's Operational Mo…" at bounding box center [708, 361] width 615 height 690
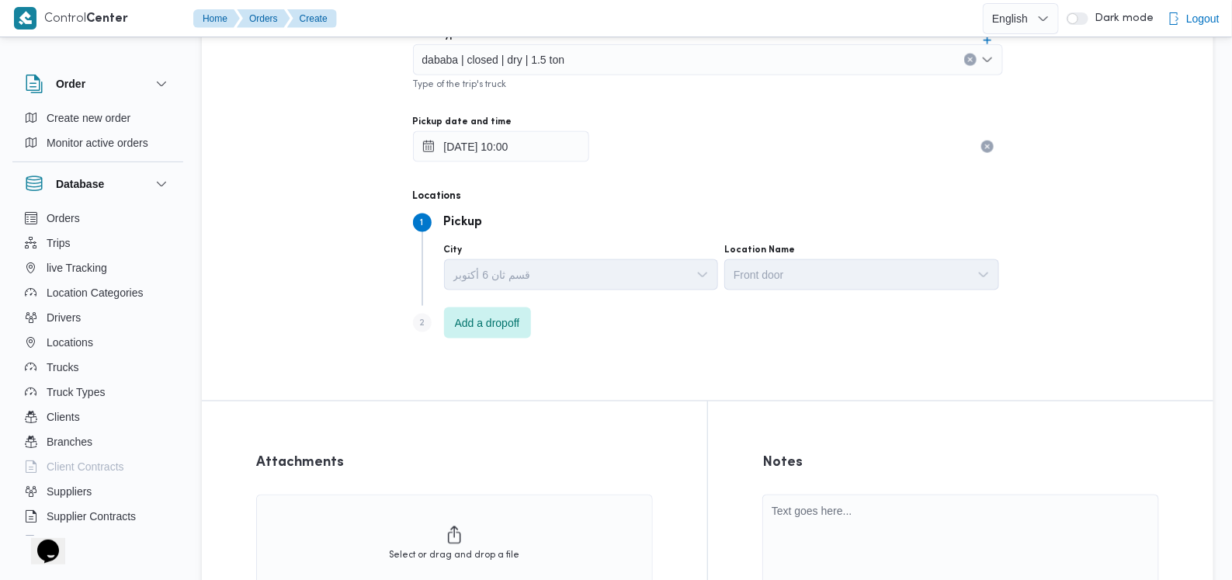
scroll to position [1017, 0]
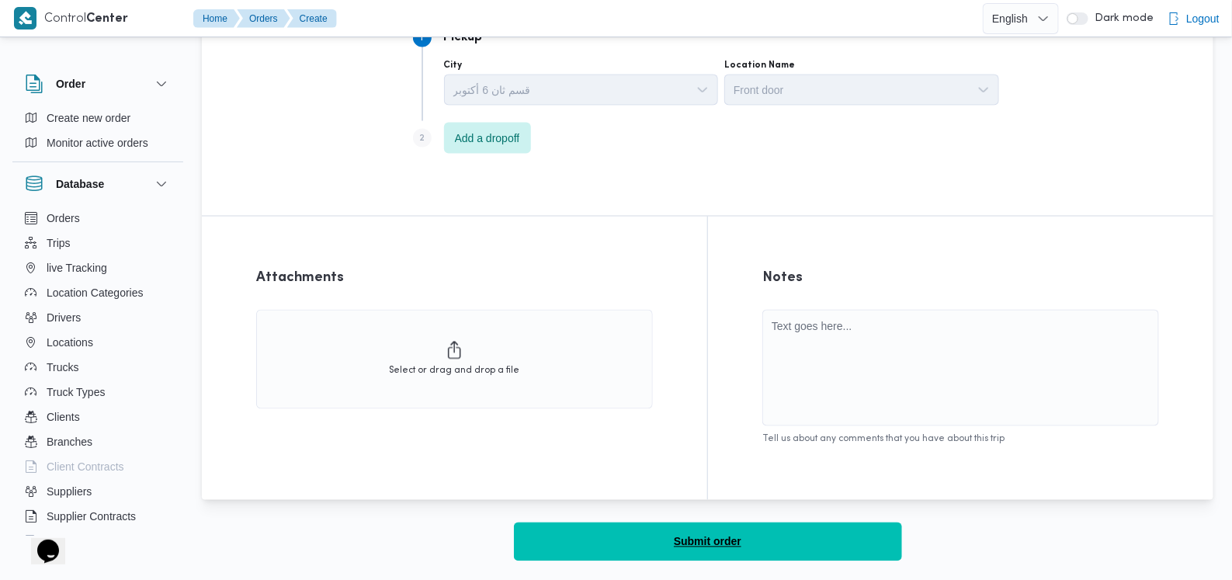
click at [690, 524] on button "Submit order" at bounding box center [708, 542] width 388 height 39
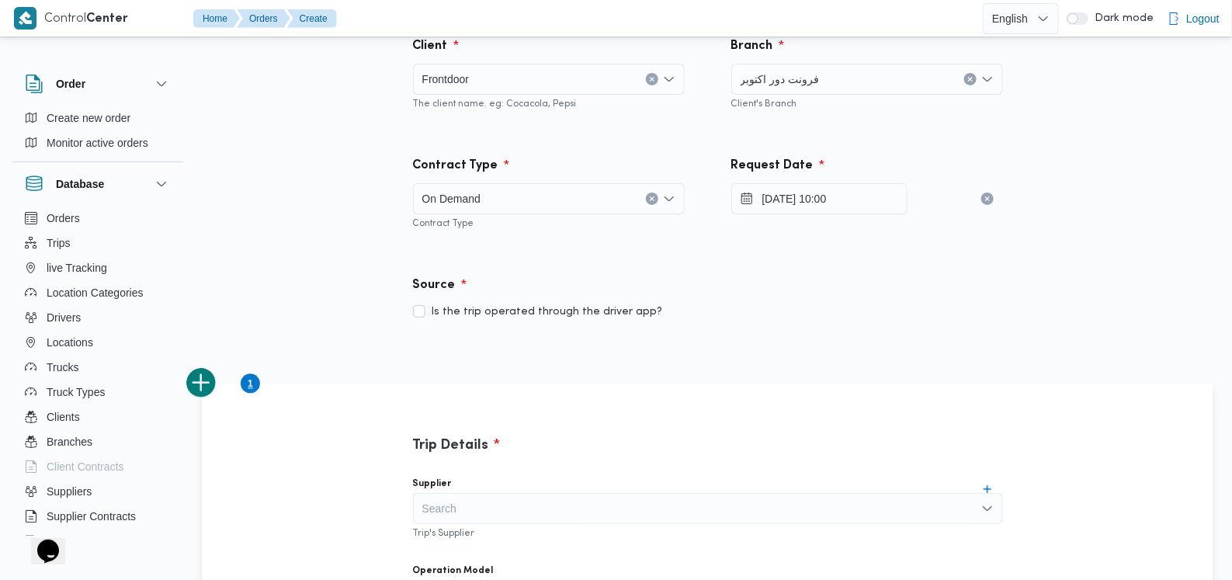
scroll to position [0, 0]
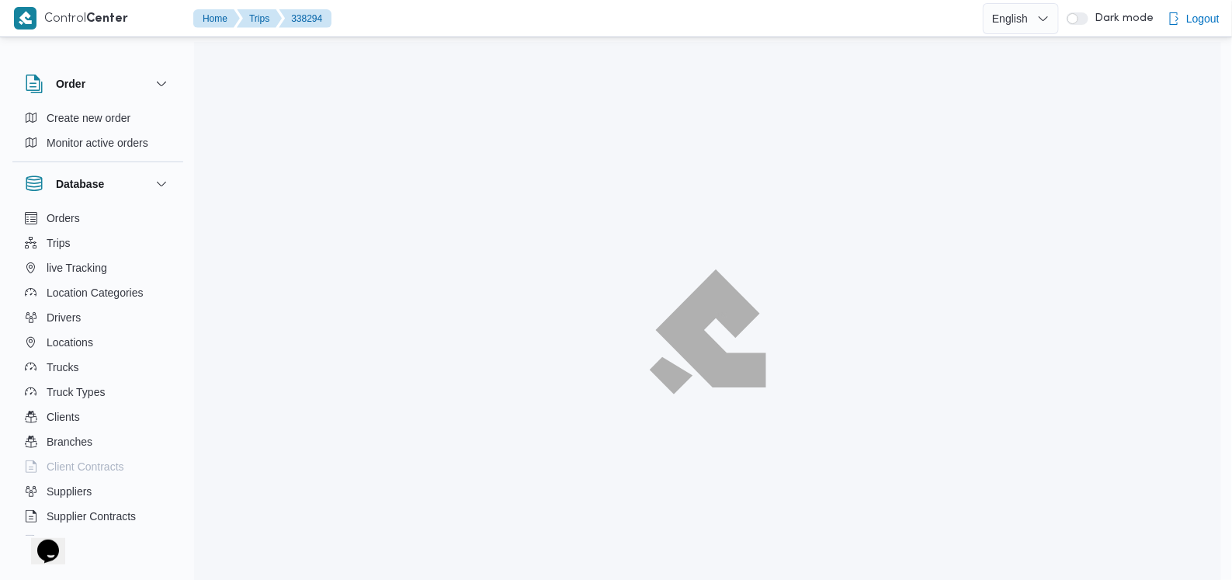
click at [644, 173] on div at bounding box center [707, 332] width 1027 height 580
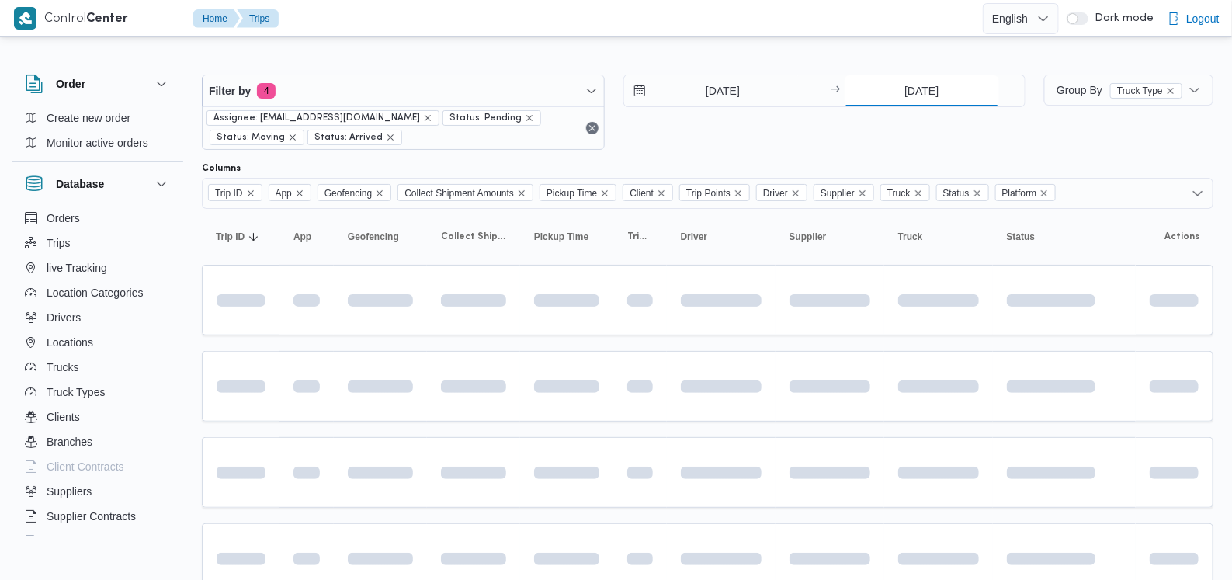
click at [912, 89] on input "[DATE]" at bounding box center [922, 90] width 155 height 31
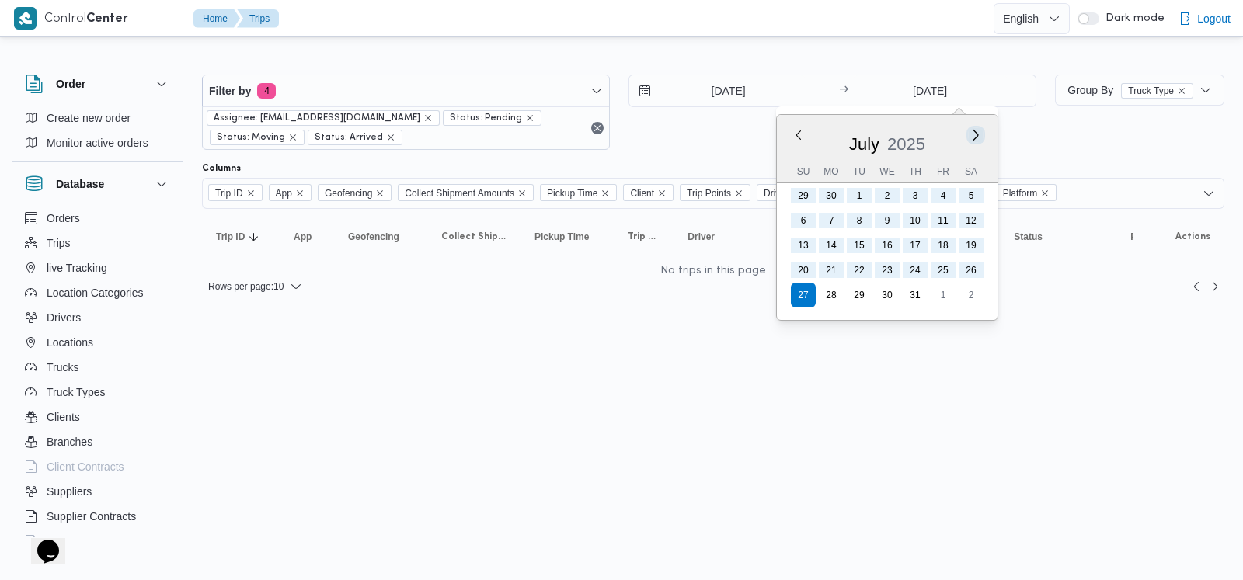
click at [972, 138] on button "Next month" at bounding box center [975, 134] width 15 height 15
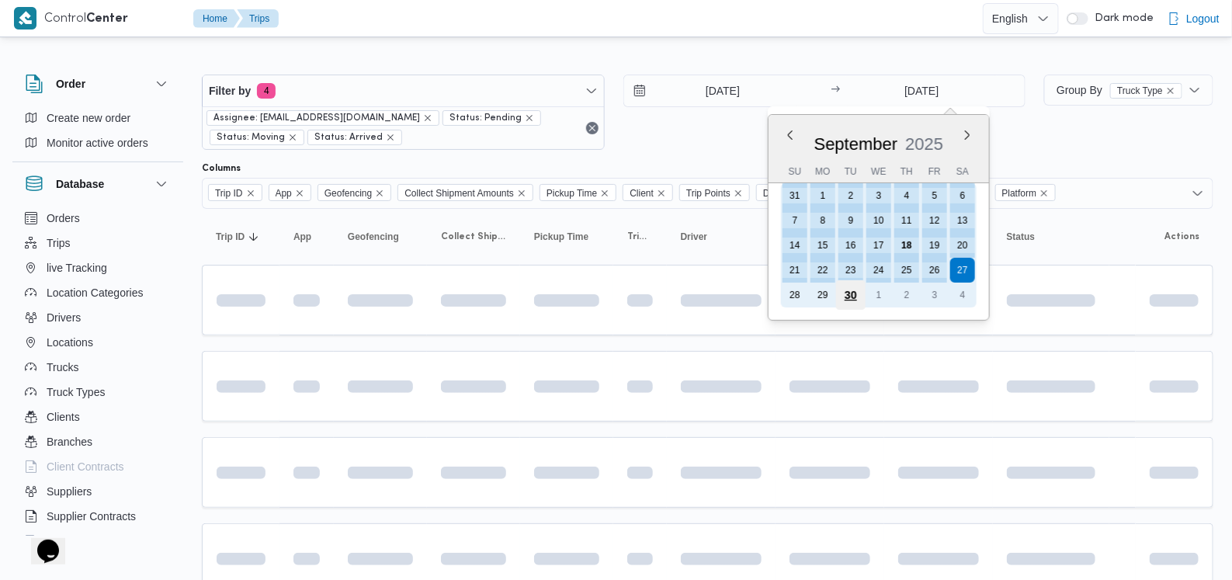
click at [850, 294] on div "30" at bounding box center [851, 295] width 30 height 30
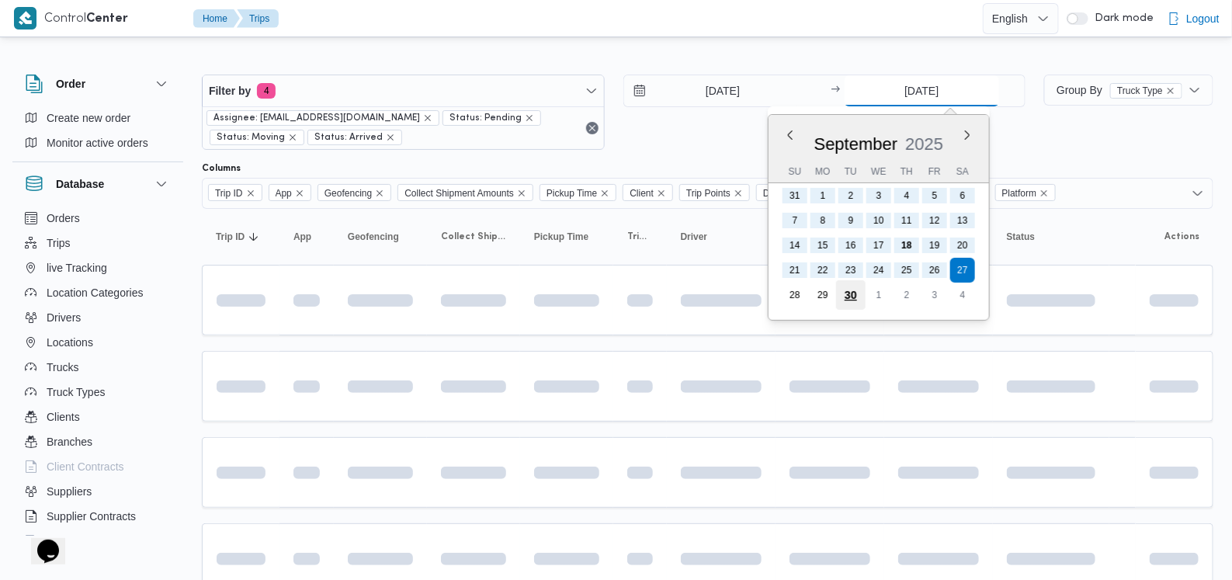
type input "[DATE]"
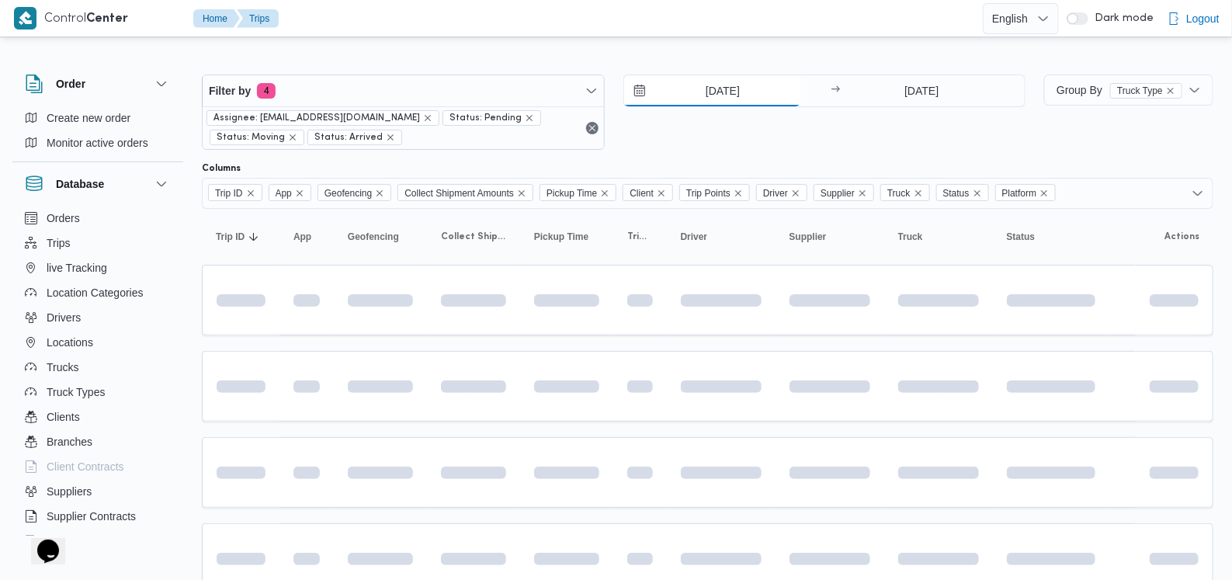
click at [733, 97] on input "[DATE]" at bounding box center [712, 90] width 176 height 31
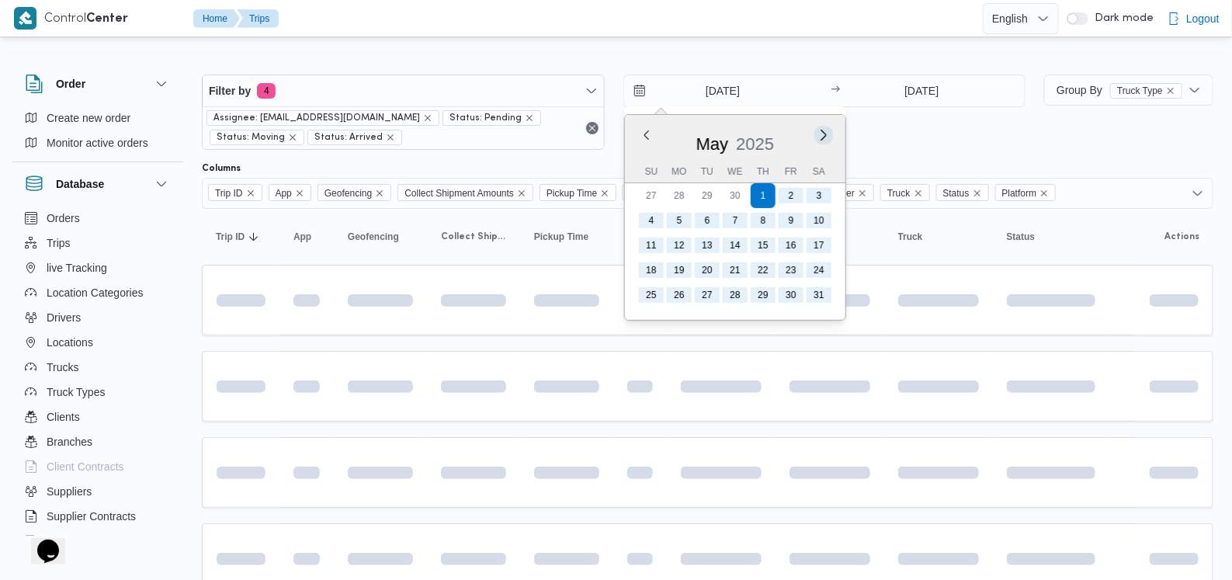
click at [823, 134] on button "Next month" at bounding box center [823, 134] width 15 height 15
type input "[DATE]"
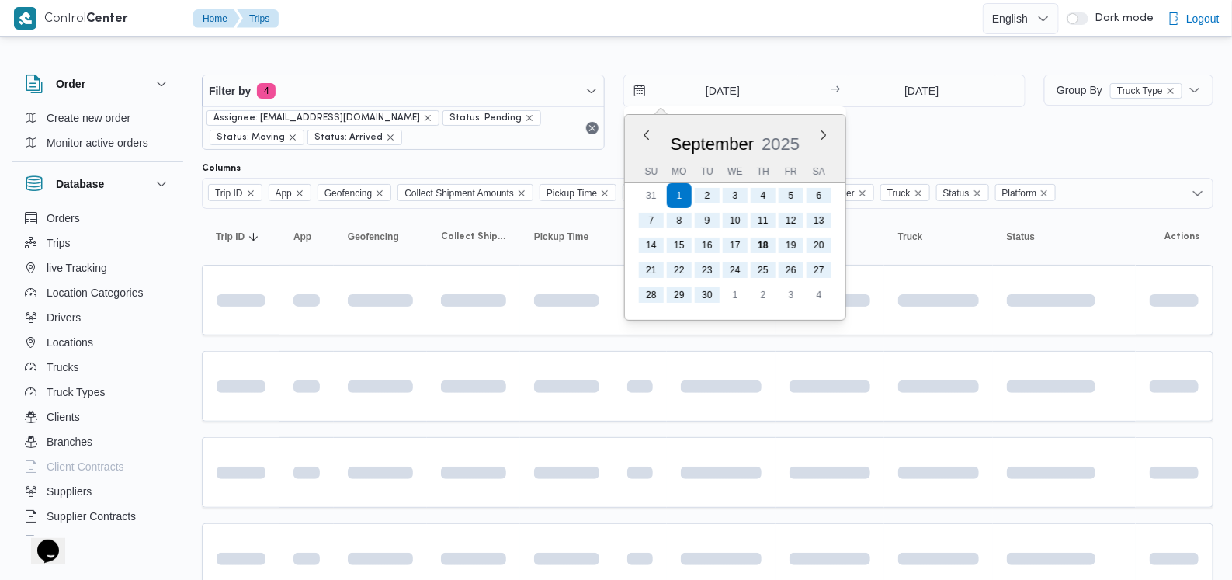
click at [889, 133] on div "[DATE] Previous Month Next month [DATE] [DATE] Su Mo Tu We Th Fr Sa 31 1 2 3 4 …" at bounding box center [825, 112] width 403 height 75
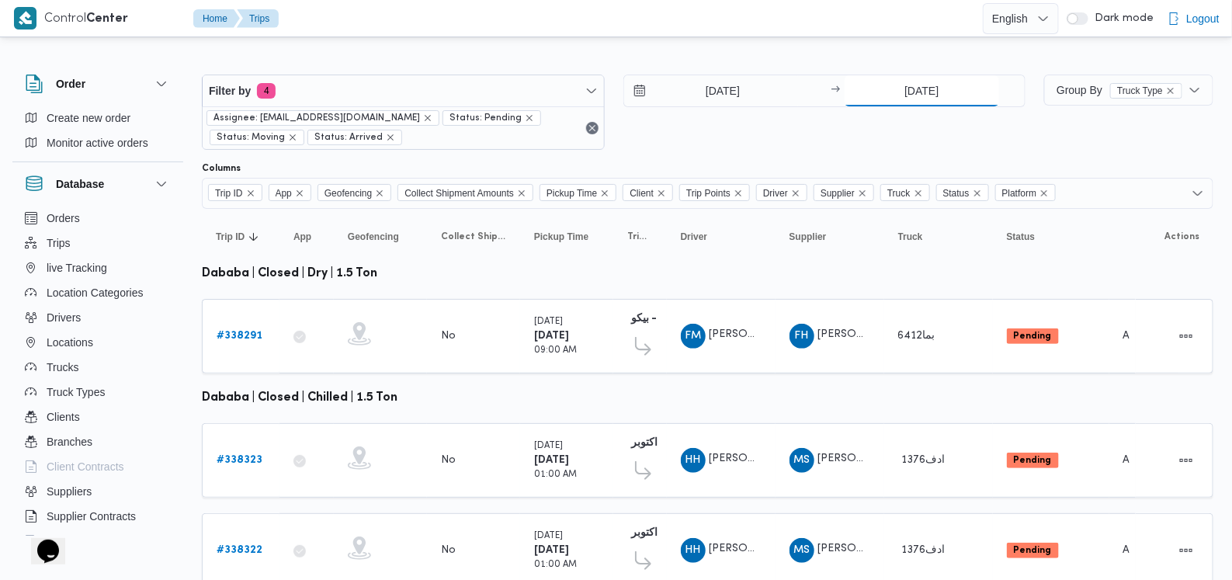
click at [912, 91] on input "[DATE]" at bounding box center [922, 90] width 155 height 31
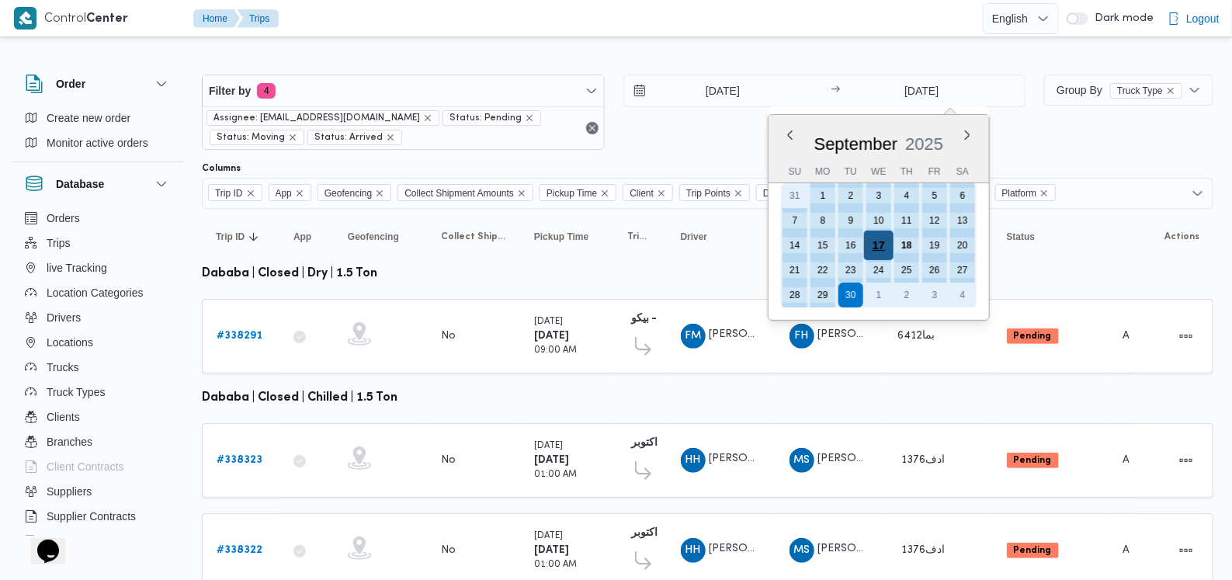
click at [884, 242] on div "17" at bounding box center [879, 246] width 30 height 30
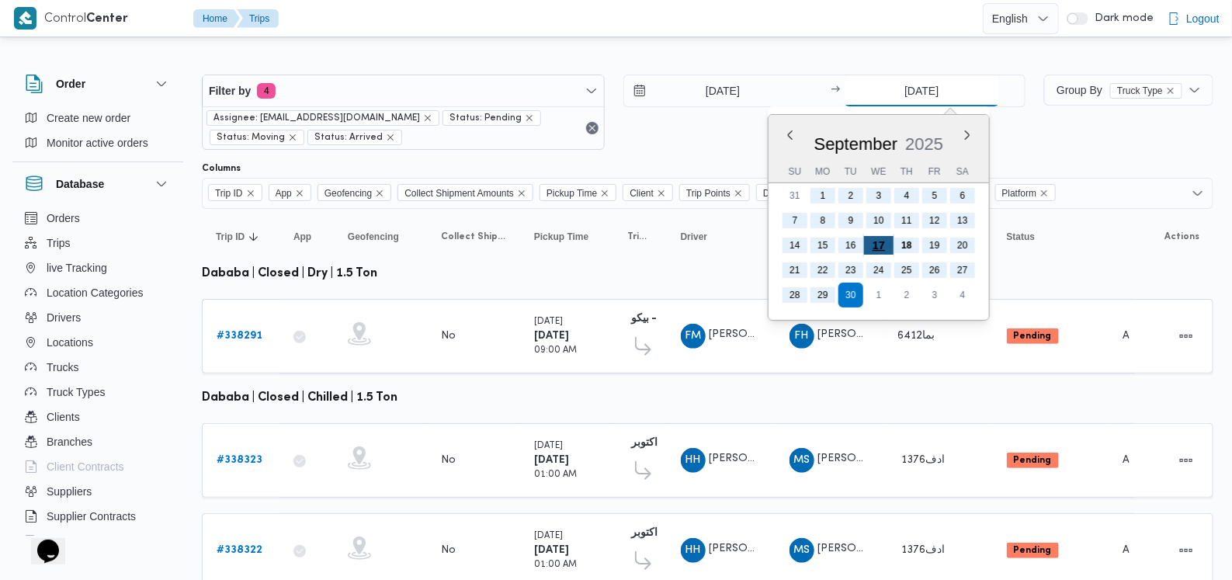
type input "[DATE]"
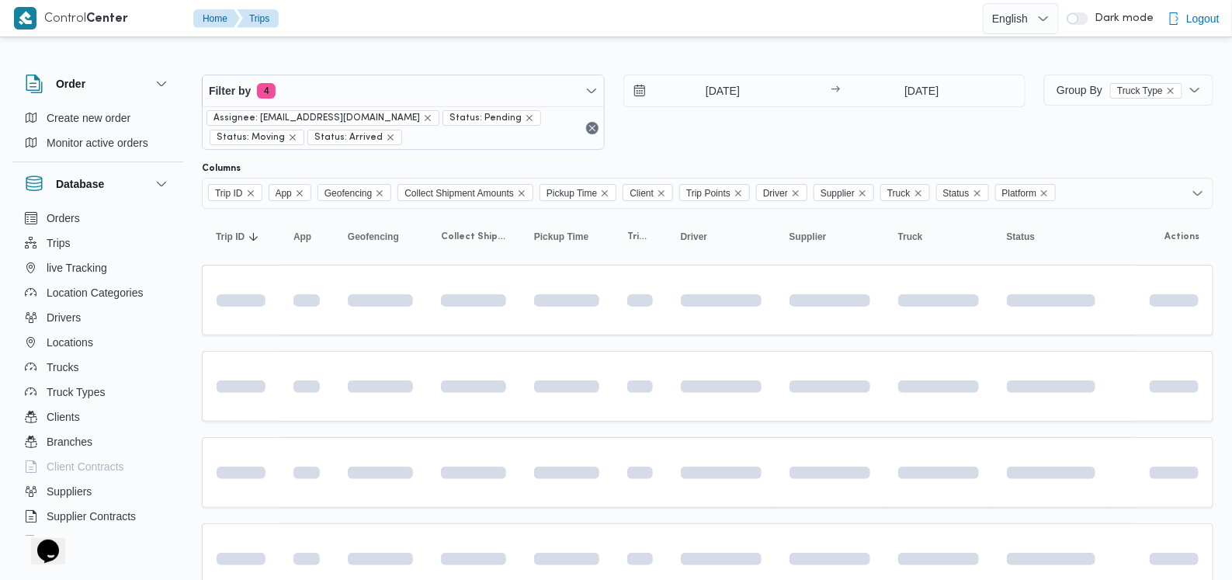
click at [745, 137] on div "1/9/2025 → 17/9/2025" at bounding box center [825, 112] width 403 height 75
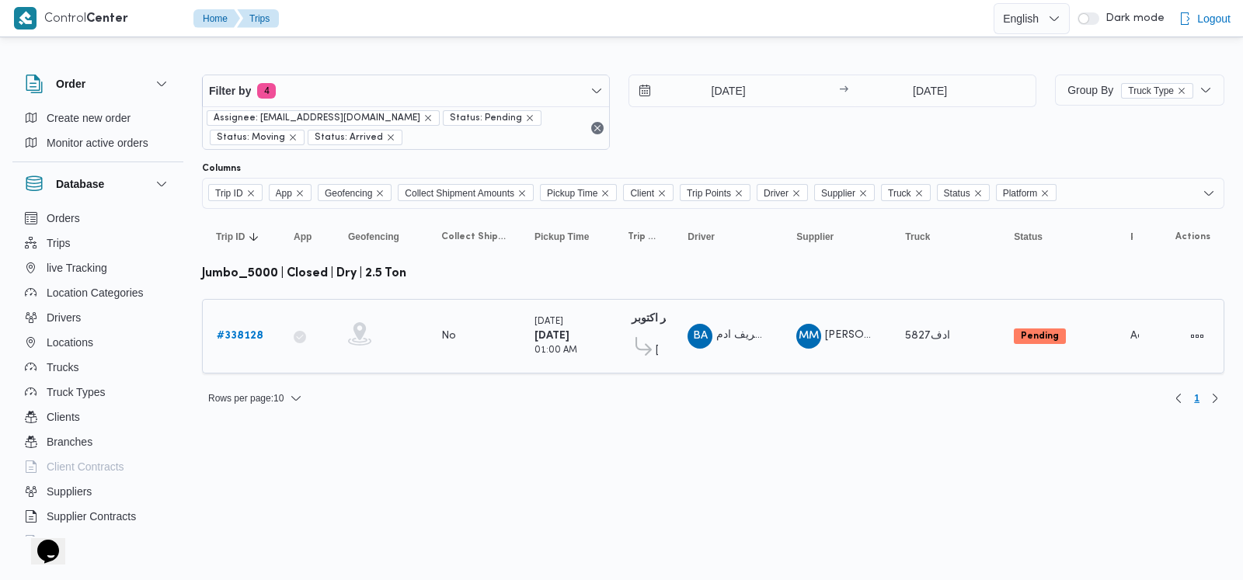
click at [253, 331] on b "# 338128" at bounding box center [240, 336] width 47 height 10
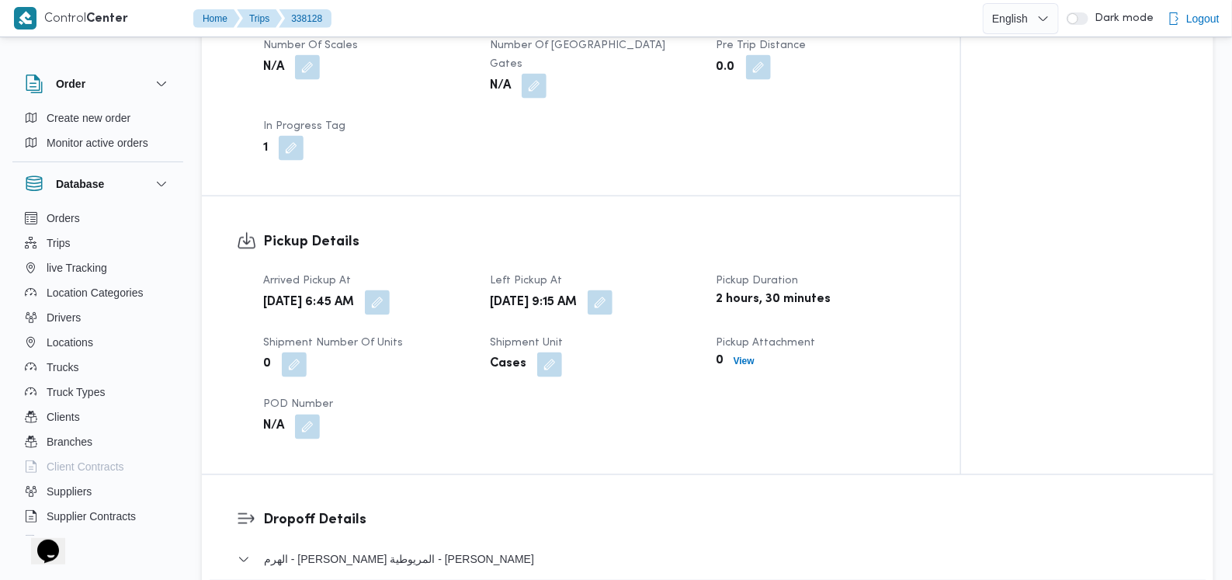
scroll to position [1068, 0]
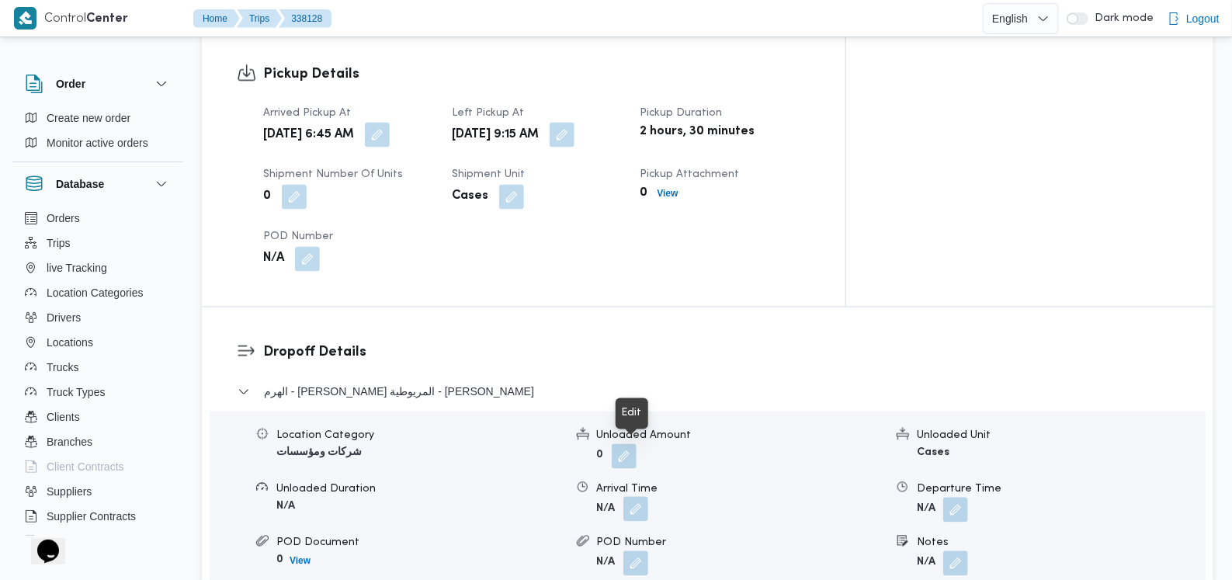
click at [641, 497] on button "button" at bounding box center [636, 509] width 25 height 25
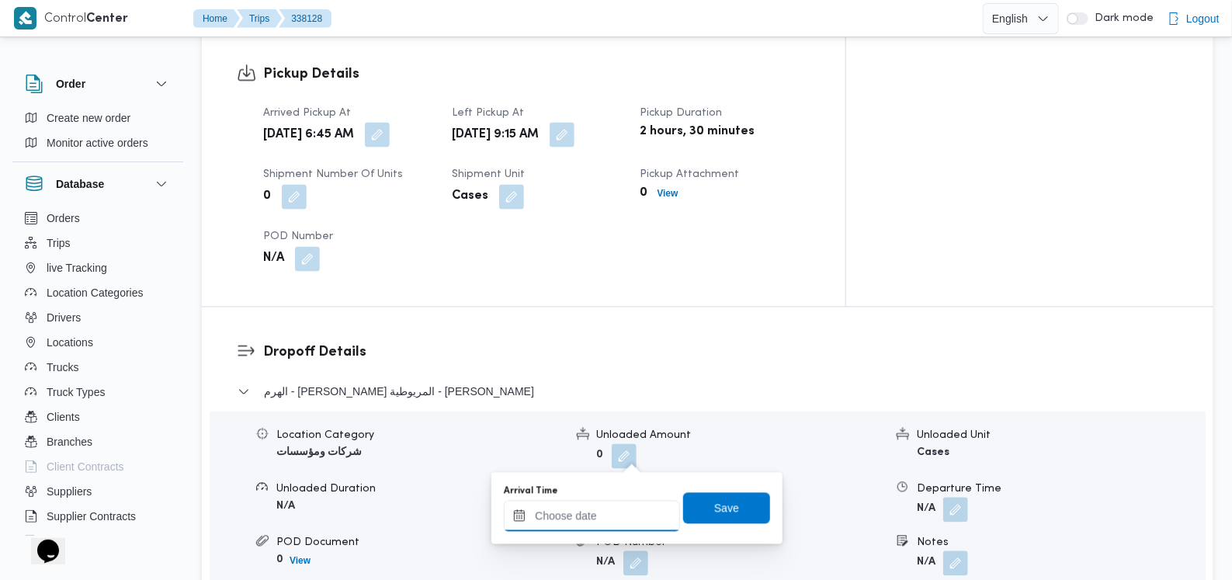
click at [617, 505] on input "Arrival Time" at bounding box center [592, 516] width 176 height 31
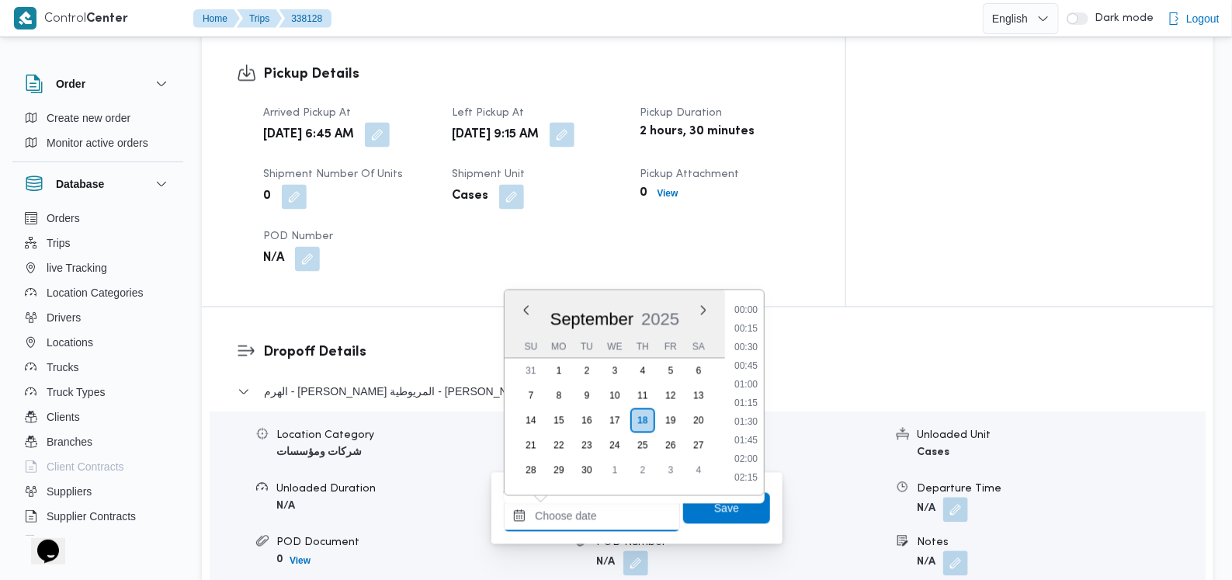
scroll to position [783, 0]
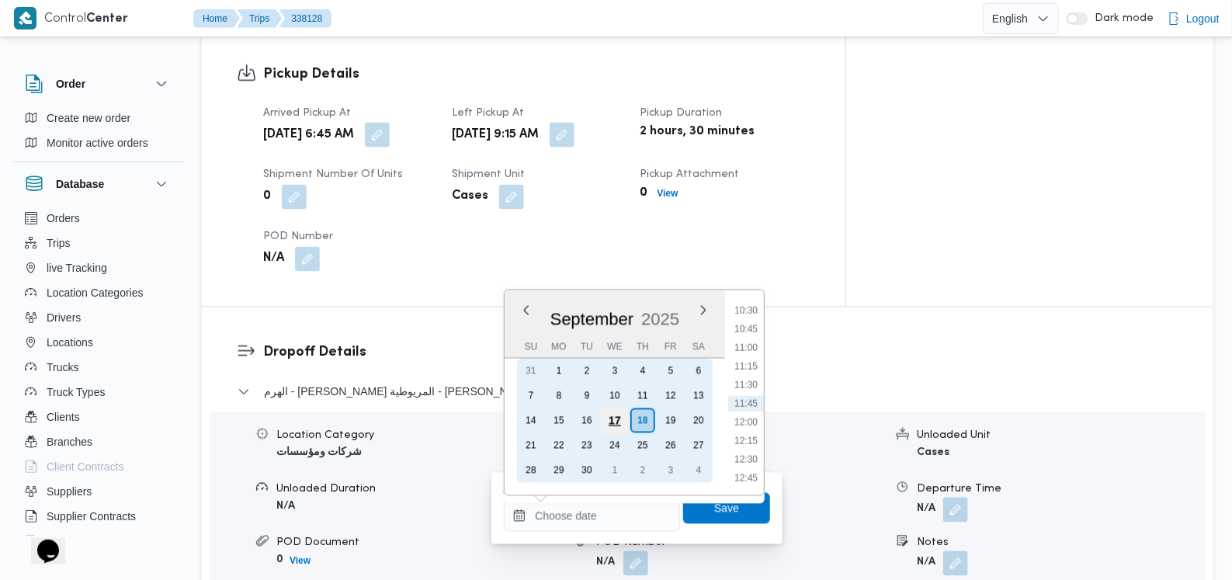
click at [621, 419] on div "17" at bounding box center [615, 421] width 30 height 30
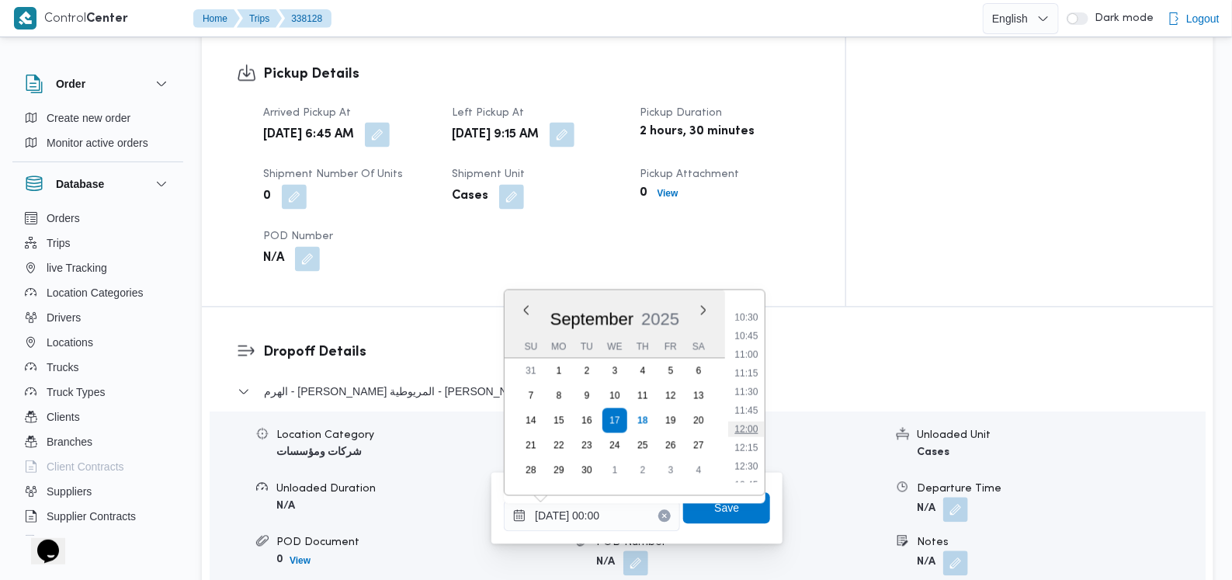
click at [756, 426] on li "12:00" at bounding box center [747, 430] width 36 height 16
type input "17/09/2025 12:00"
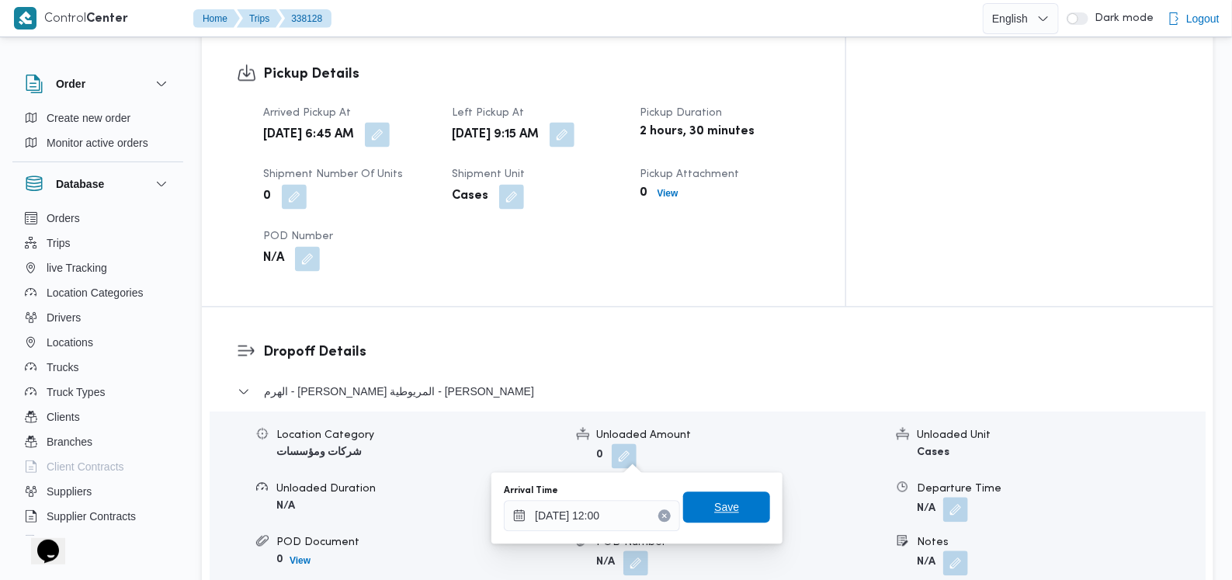
click at [734, 506] on span "Save" at bounding box center [726, 507] width 87 height 31
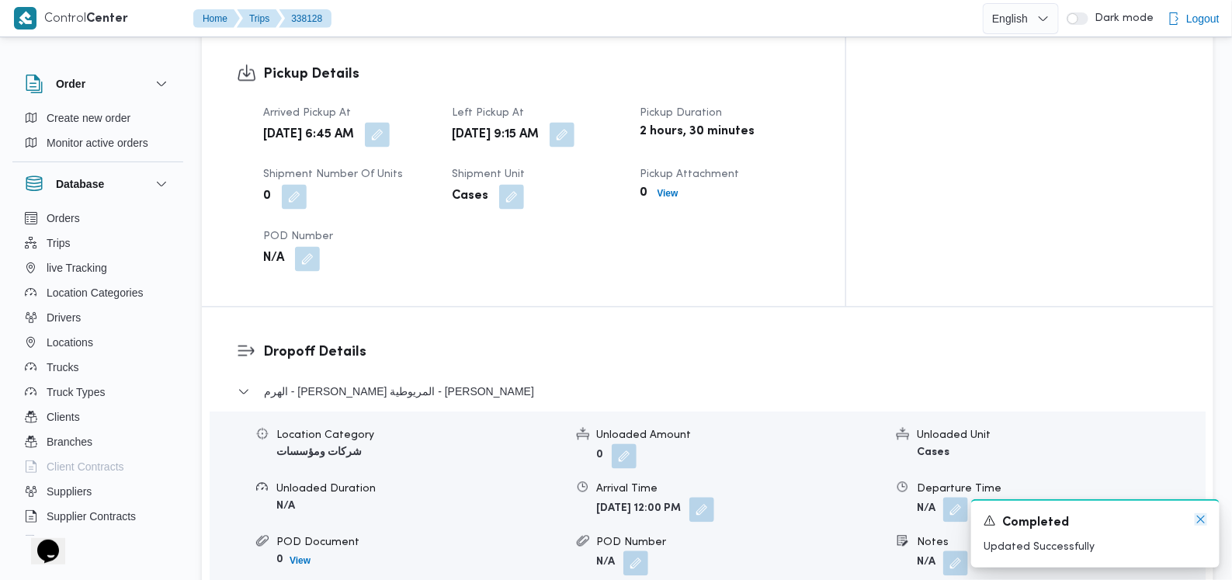
click at [1203, 522] on icon "Dismiss toast" at bounding box center [1201, 519] width 12 height 12
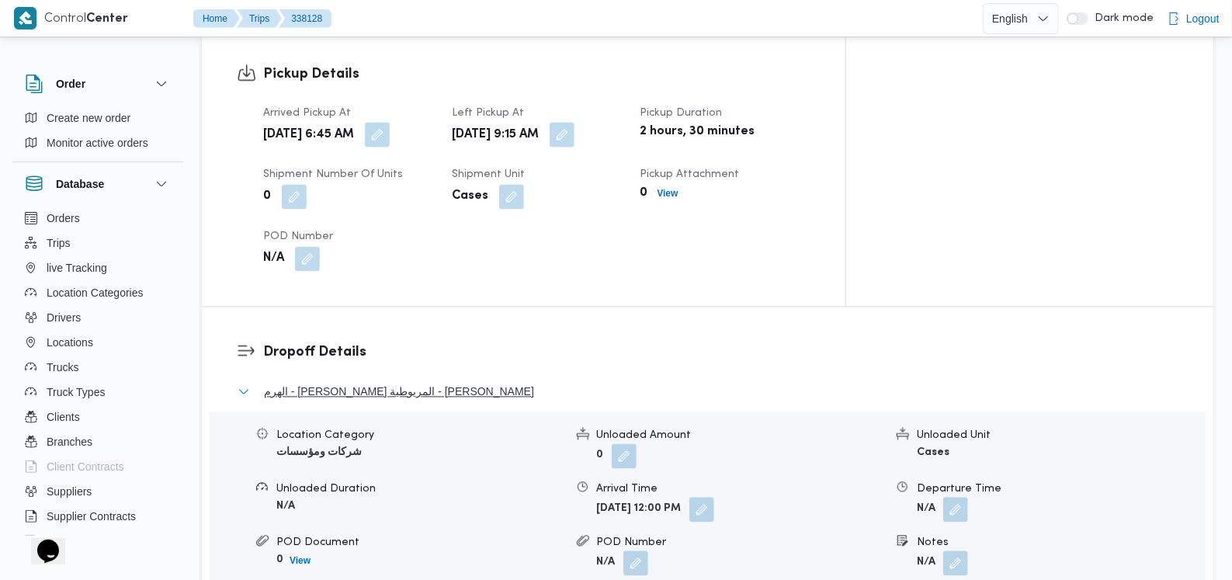
click at [443, 383] on span "الهرم - ابن سينا كعابيش المريوطية - فيصل" at bounding box center [399, 392] width 270 height 19
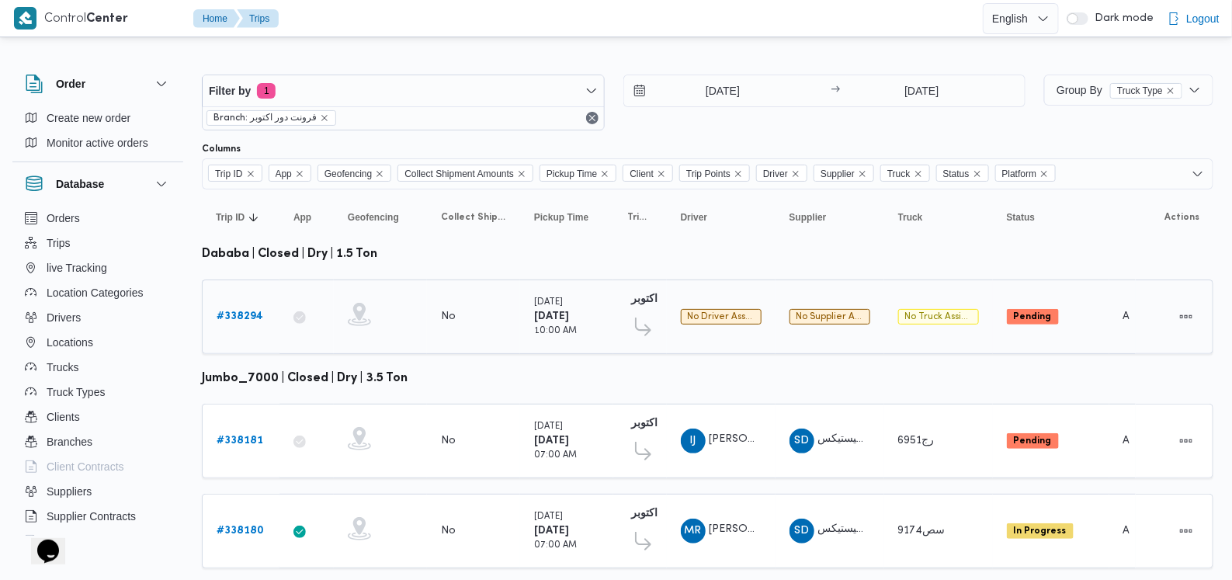
click at [235, 316] on b "# 338294" at bounding box center [240, 316] width 47 height 10
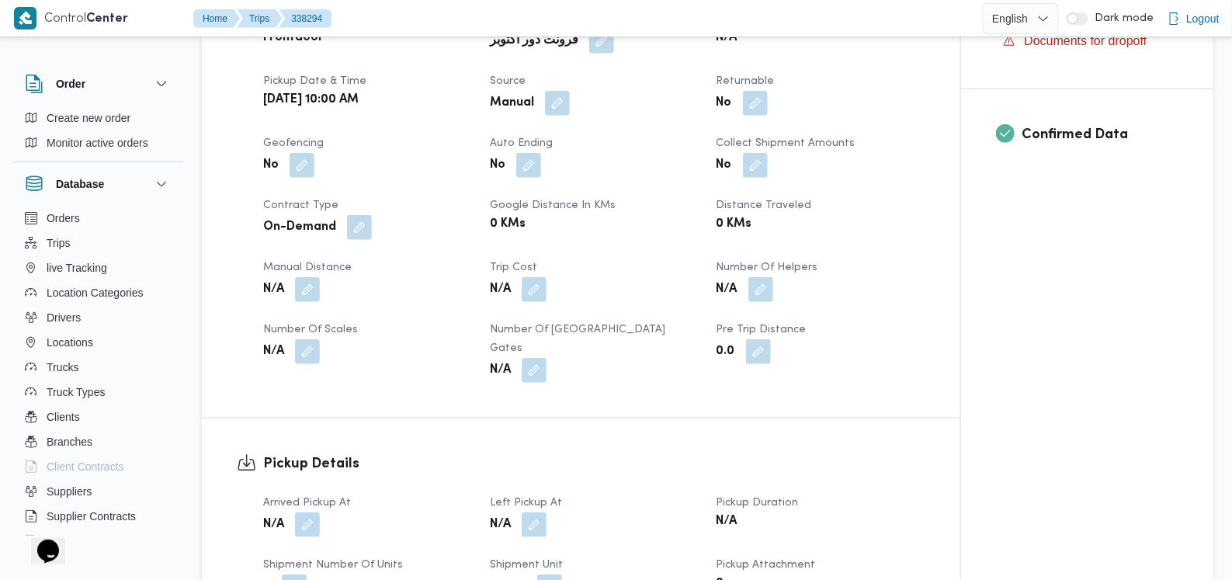
scroll to position [193, 0]
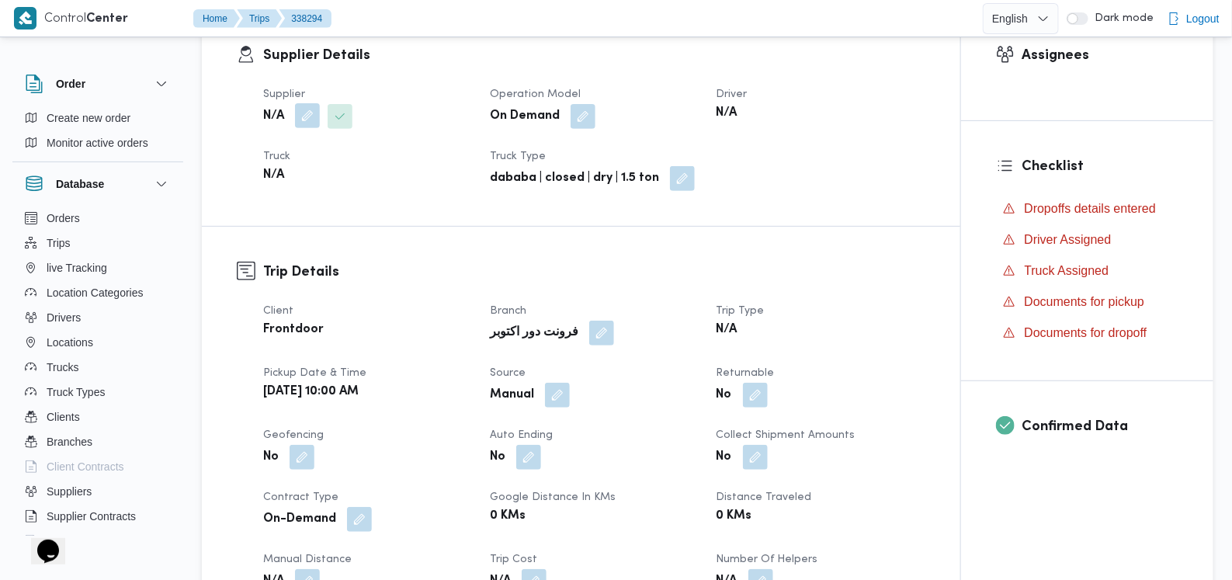
click at [308, 120] on button "button" at bounding box center [307, 115] width 25 height 25
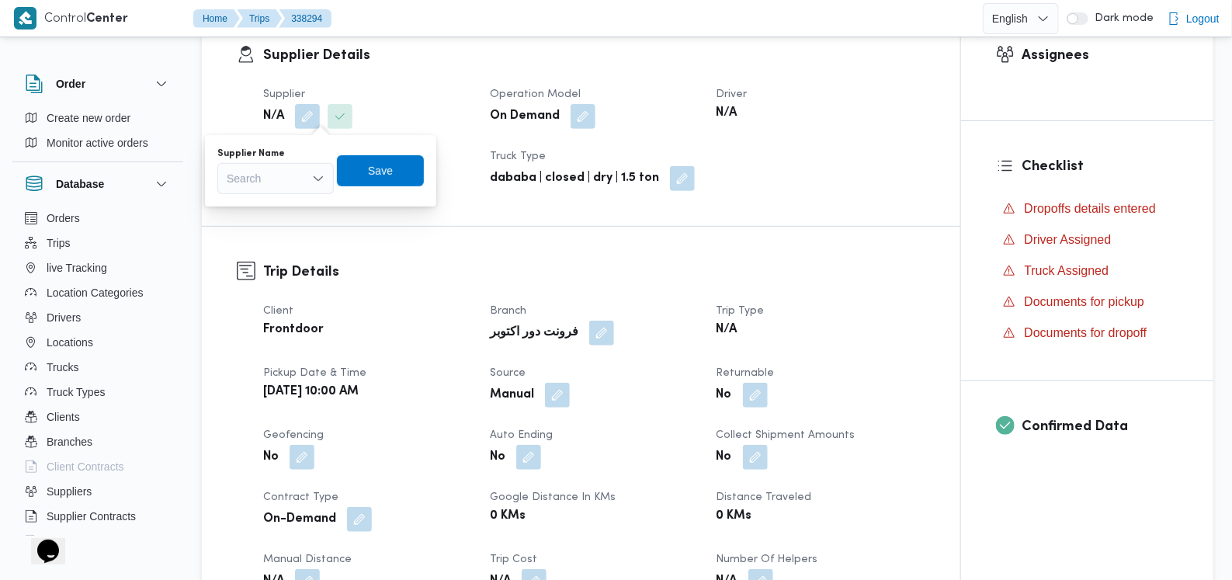
click at [298, 172] on div "Search" at bounding box center [275, 178] width 116 height 31
type input "[PERSON_NAME]"
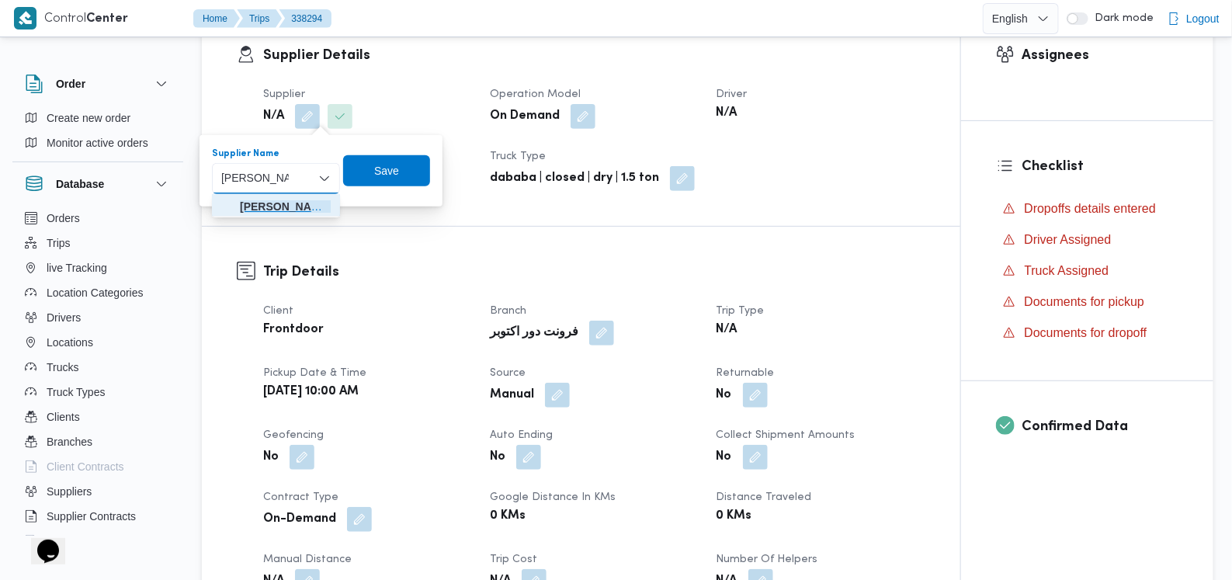
click at [281, 203] on span "[PERSON_NAME] ي [PERSON_NAME]" at bounding box center [285, 206] width 91 height 19
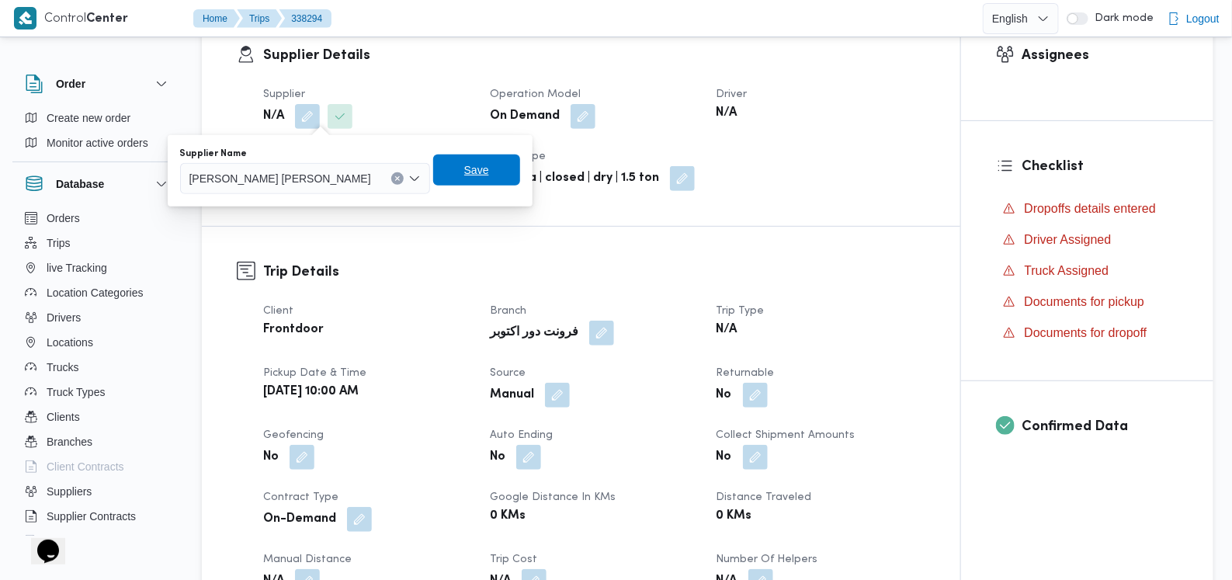
click at [464, 167] on span "Save" at bounding box center [476, 170] width 25 height 19
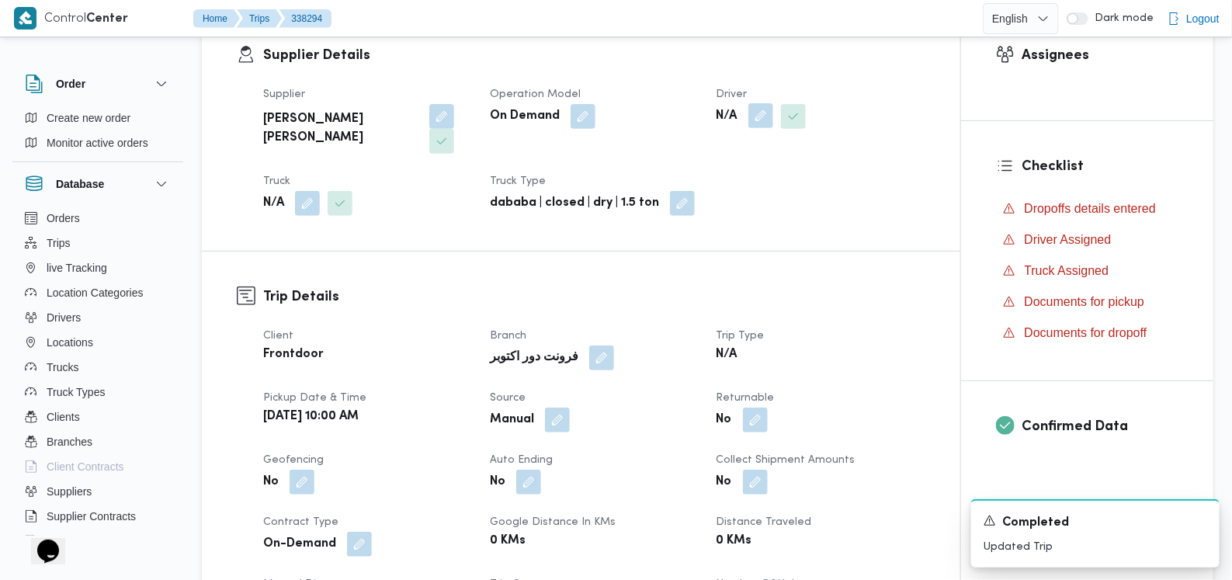
click at [752, 118] on button "button" at bounding box center [761, 115] width 25 height 25
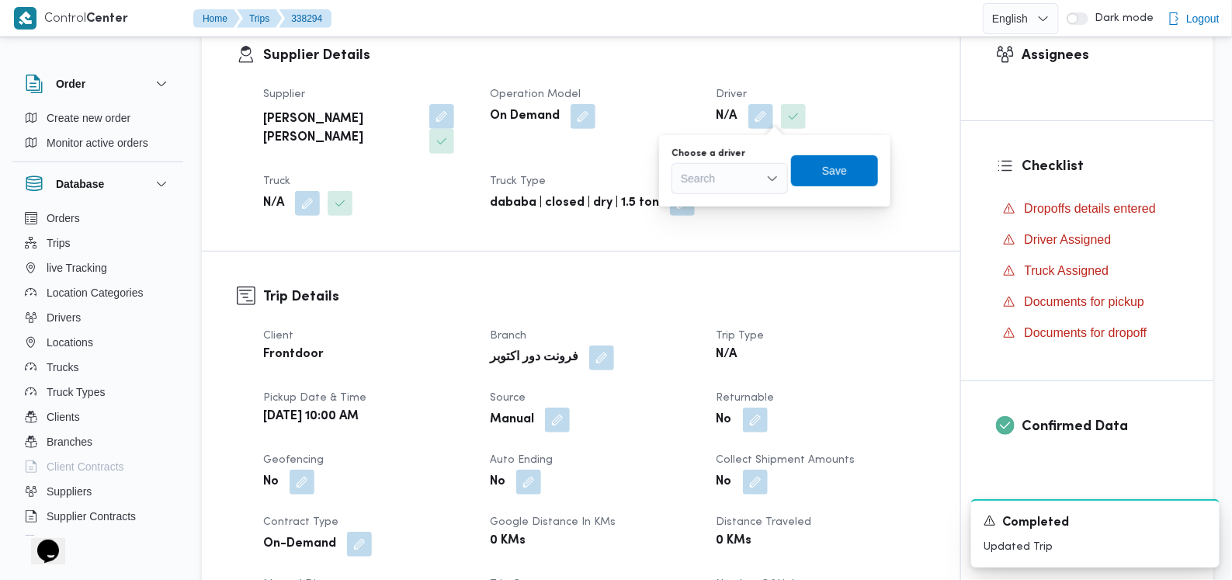
click at [746, 165] on div "Search" at bounding box center [730, 178] width 116 height 31
type input "[PERSON_NAME]"
click at [725, 207] on span "[PERSON_NAME] [PERSON_NAME]" at bounding box center [739, 206] width 79 height 19
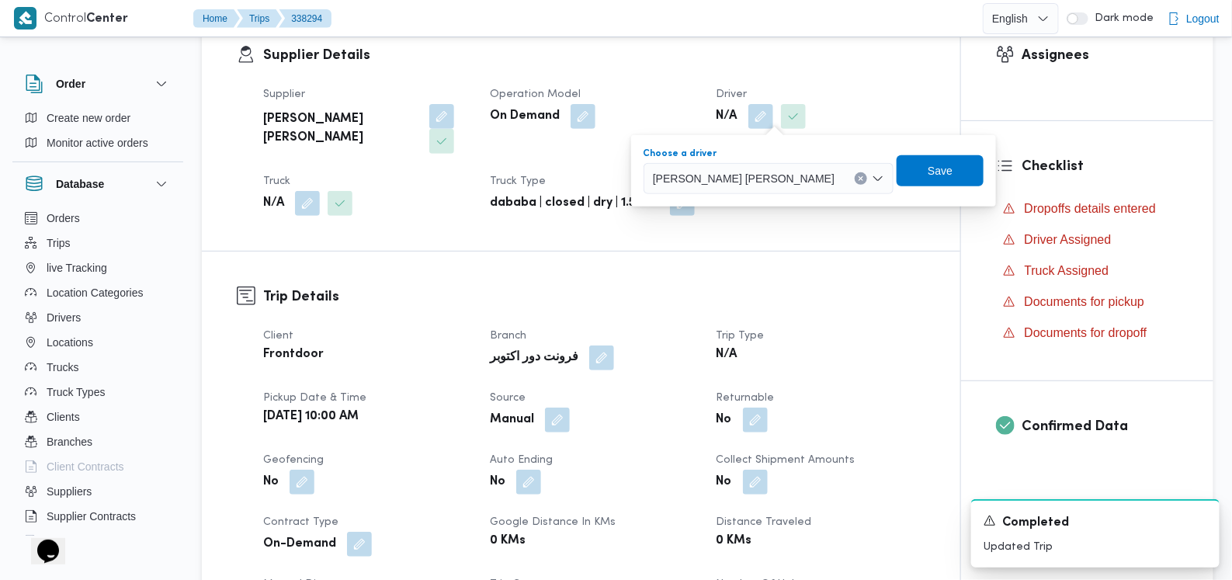
click at [937, 156] on div "Supplier Details Supplier [PERSON_NAME] [PERSON_NAME] Operation Model On Demand…" at bounding box center [581, 130] width 759 height 241
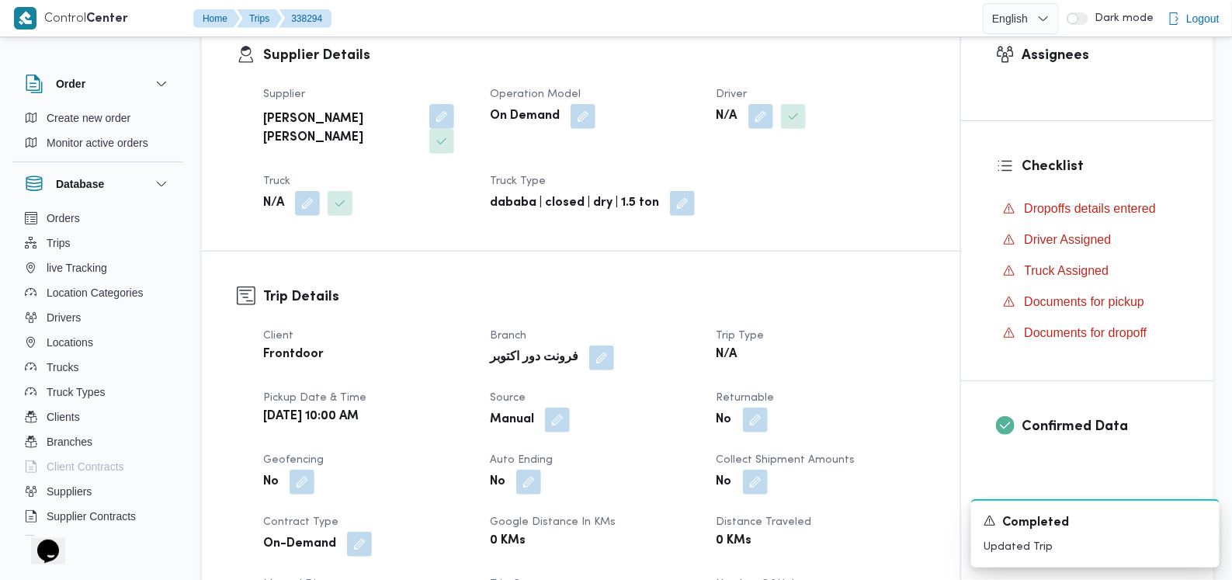
click at [881, 172] on div "Supplier [PERSON_NAME] [PERSON_NAME] Operation Model On Demand Driver N/A Truck…" at bounding box center [594, 150] width 681 height 149
click at [769, 113] on button "button" at bounding box center [761, 115] width 25 height 25
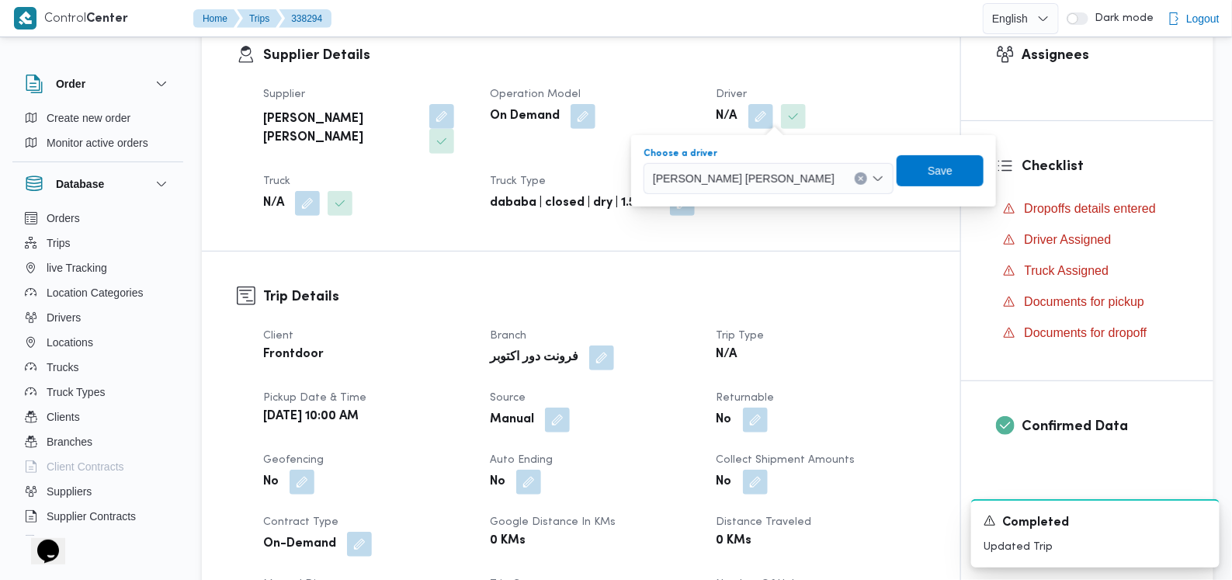
click at [729, 181] on span "[PERSON_NAME] [PERSON_NAME]" at bounding box center [744, 177] width 182 height 17
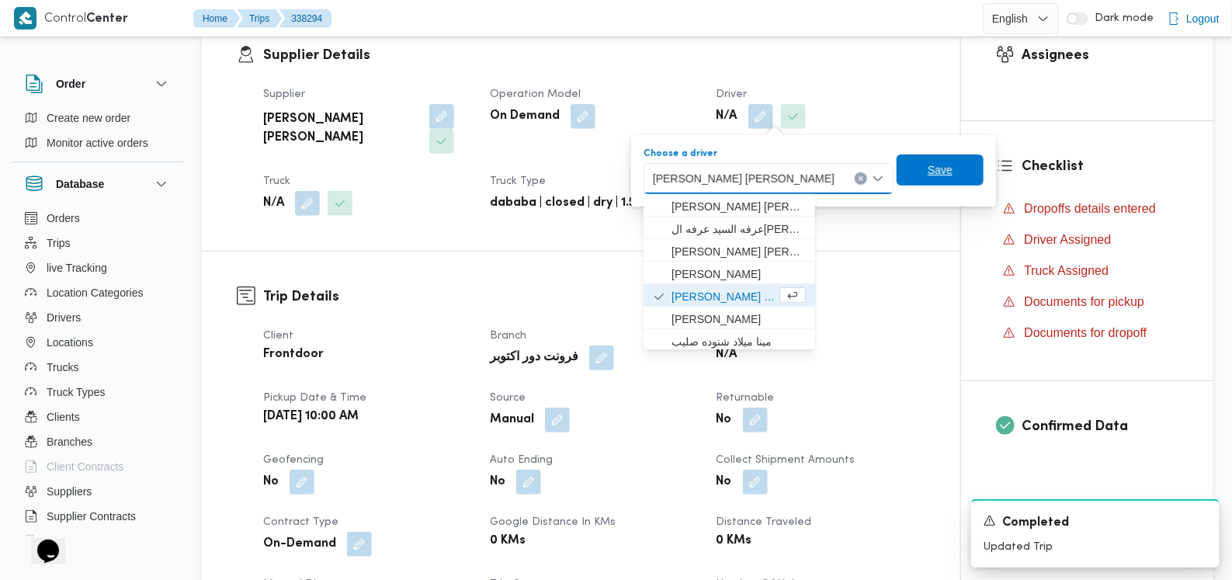
click at [897, 161] on span "Save" at bounding box center [940, 170] width 87 height 31
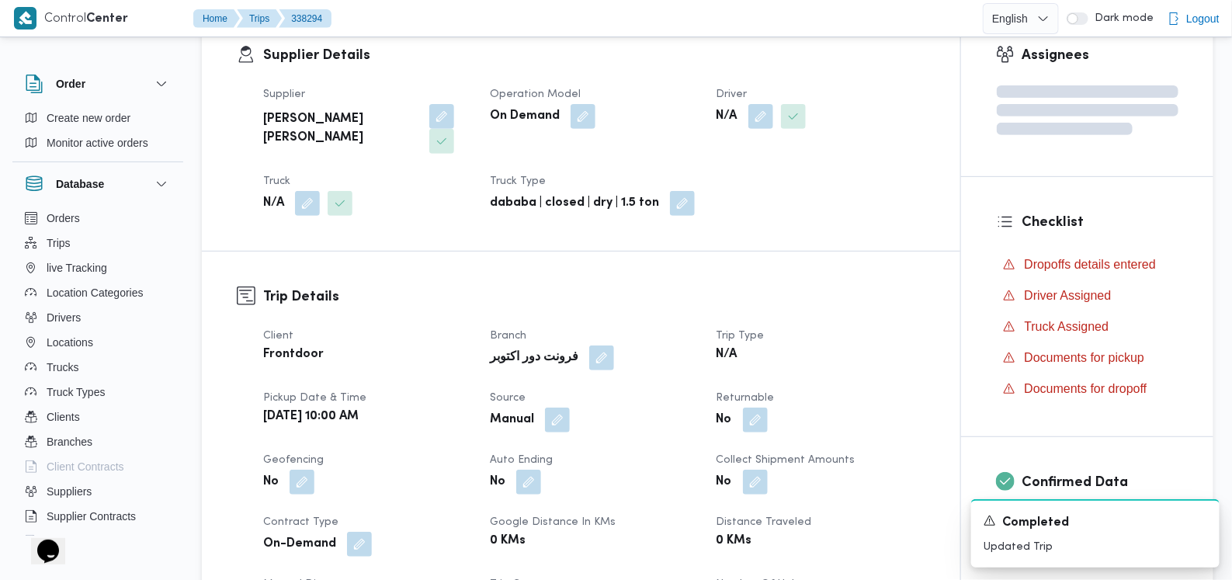
click at [311, 191] on div "N/A" at bounding box center [367, 203] width 211 height 28
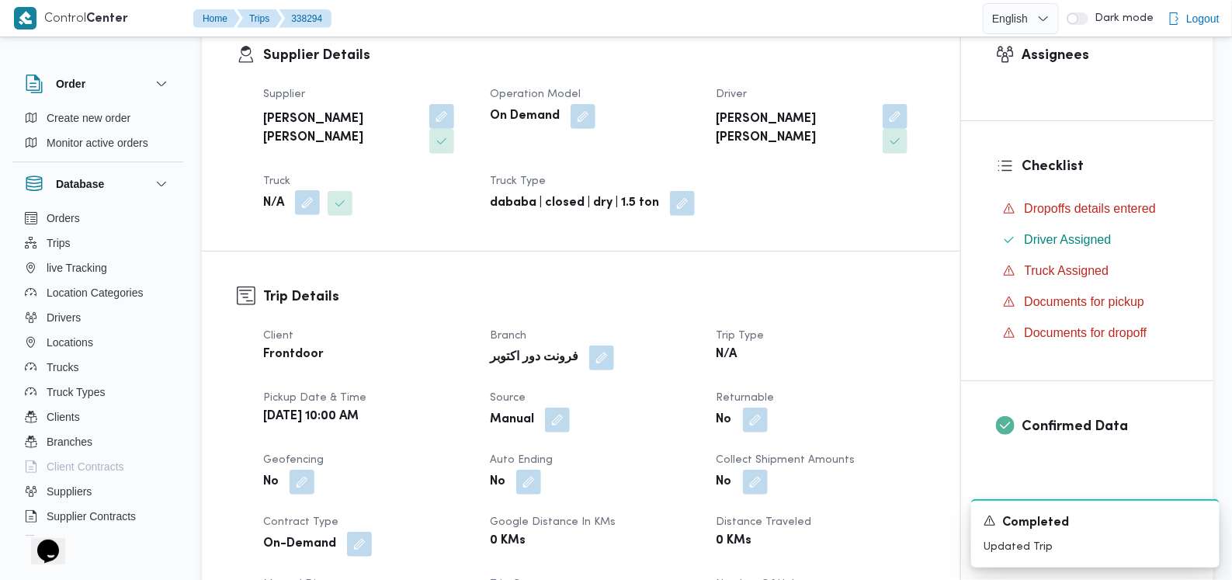
click at [310, 190] on button "button" at bounding box center [307, 202] width 25 height 25
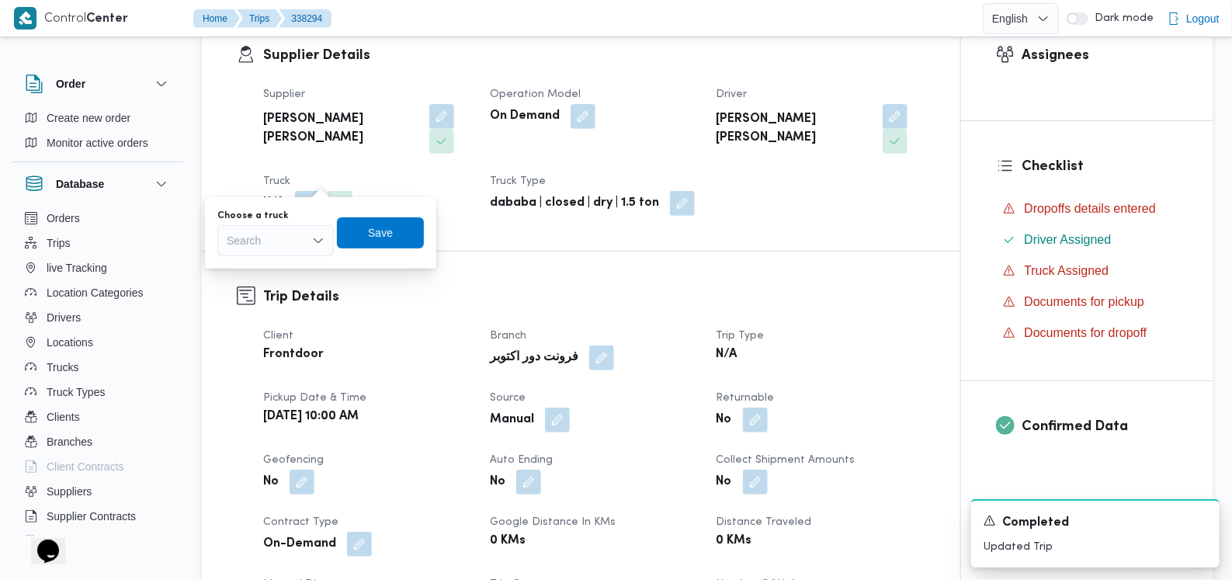
click at [290, 241] on div "Search" at bounding box center [275, 240] width 116 height 31
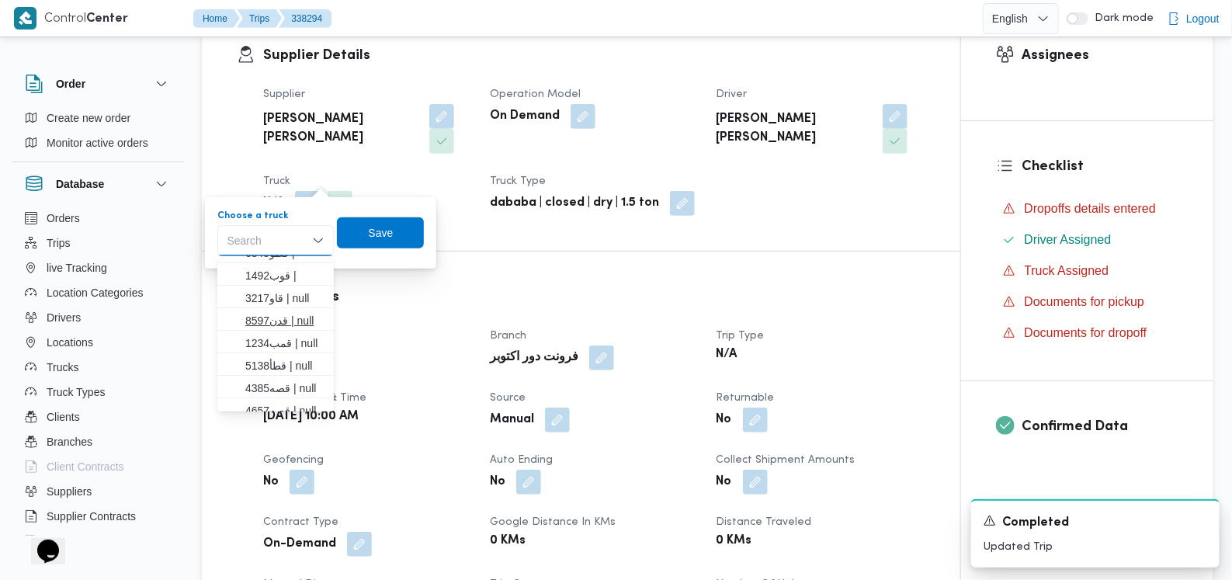
scroll to position [27, 0]
click at [291, 377] on span "قصه4385 | null" at bounding box center [284, 376] width 79 height 19
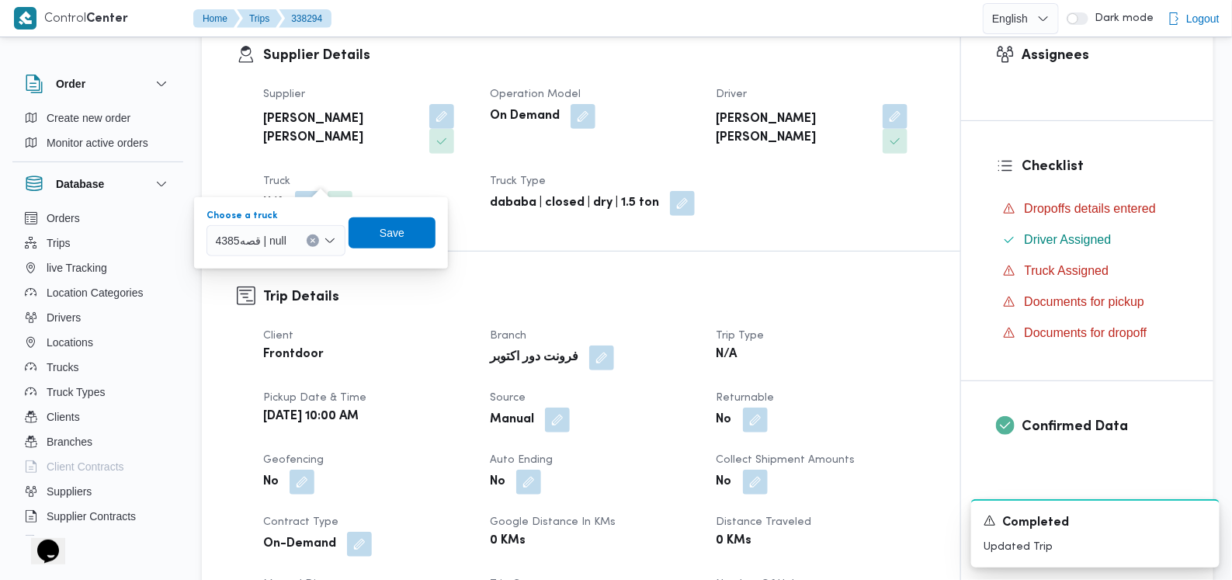
click at [410, 214] on div "Choose a truck قصه4385 | null Combo box. Selected. قصه4385 | null. Press Backsp…" at bounding box center [321, 233] width 232 height 50
click at [408, 217] on span "Save" at bounding box center [392, 232] width 87 height 31
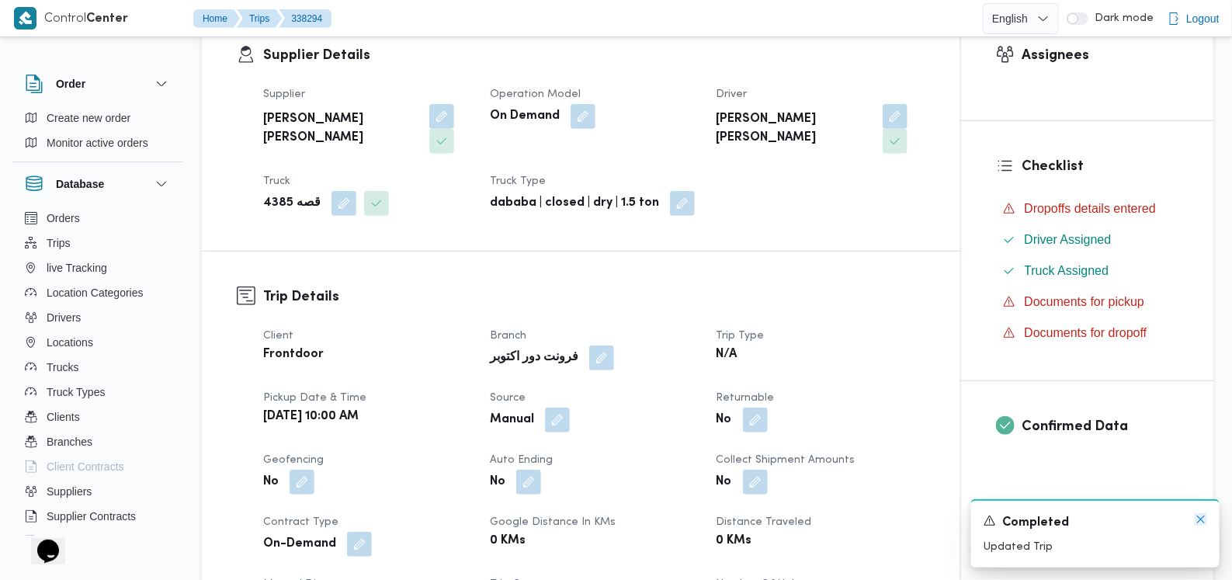
click at [1199, 516] on icon "Dismiss toast" at bounding box center [1201, 519] width 12 height 12
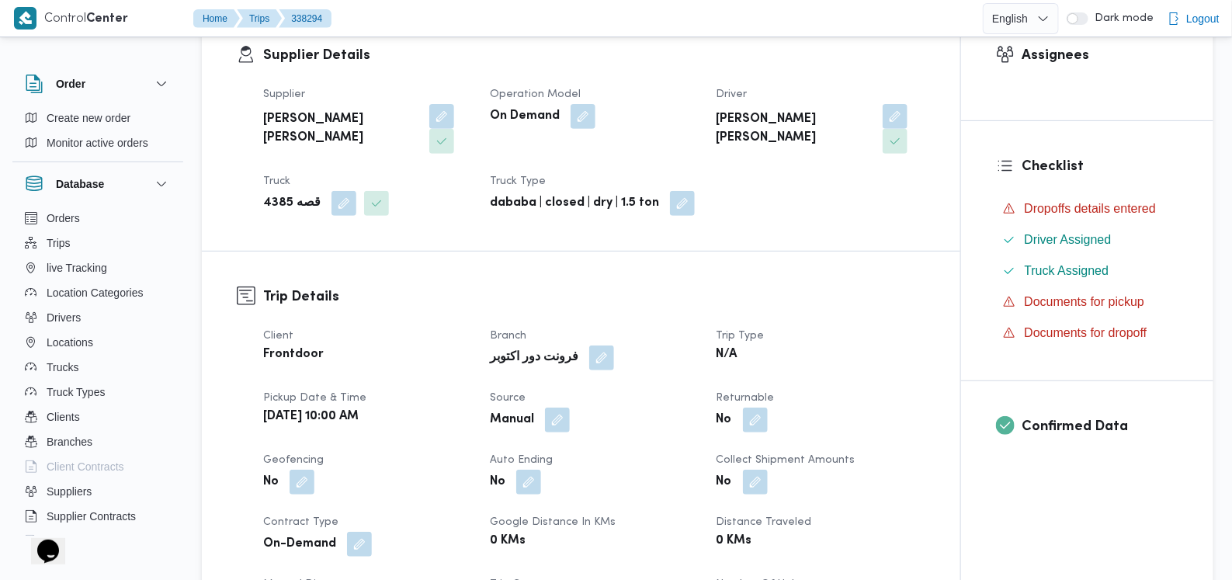
click at [490, 287] on h3 "Trip Details" at bounding box center [594, 297] width 662 height 21
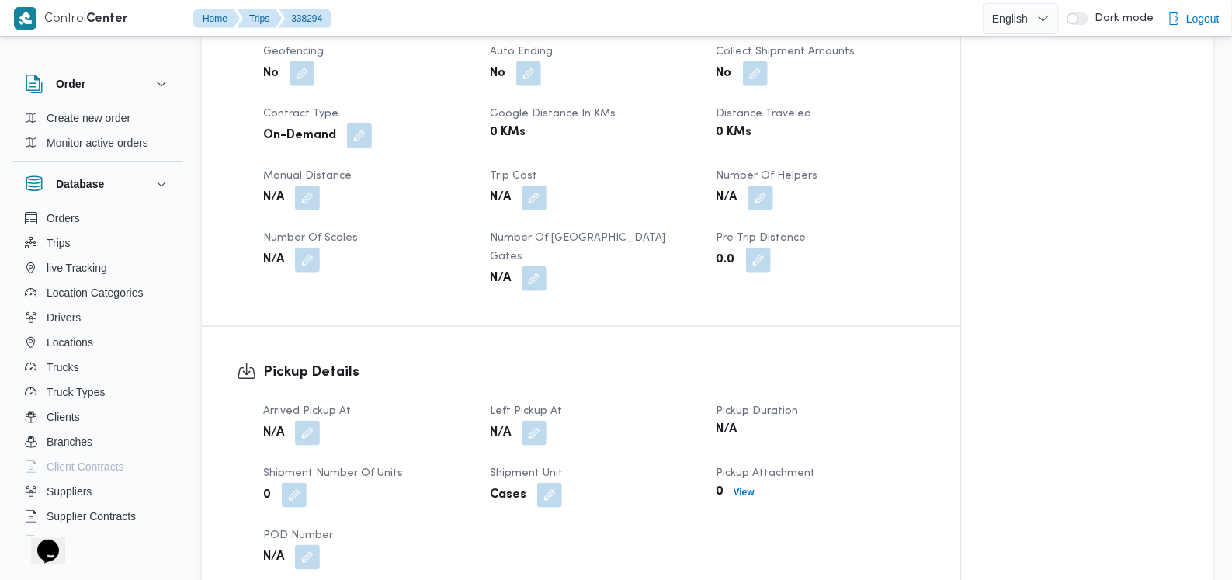
scroll to position [874, 0]
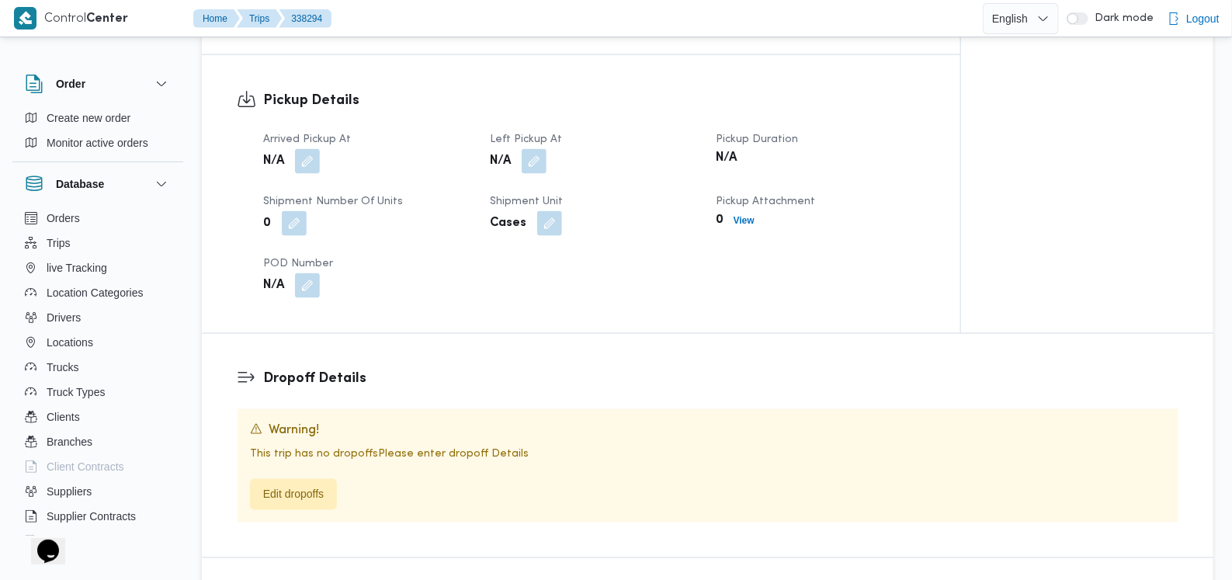
click at [304, 148] on div "N/A" at bounding box center [367, 162] width 211 height 28
click at [308, 148] on button "button" at bounding box center [307, 160] width 25 height 25
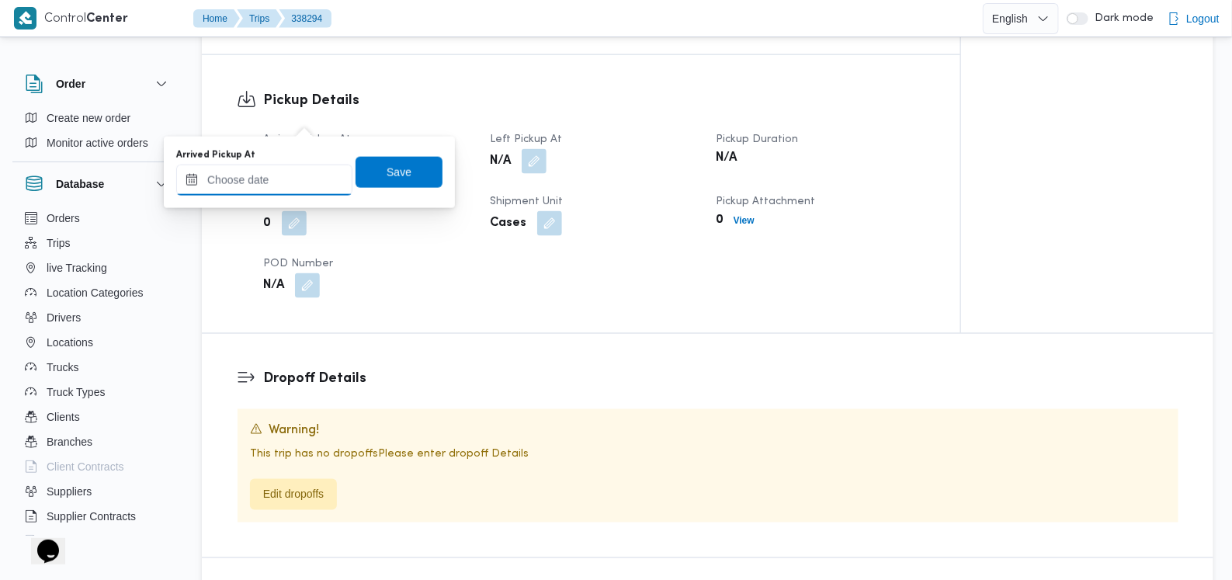
click at [277, 182] on input "Arrived Pickup At" at bounding box center [264, 180] width 176 height 31
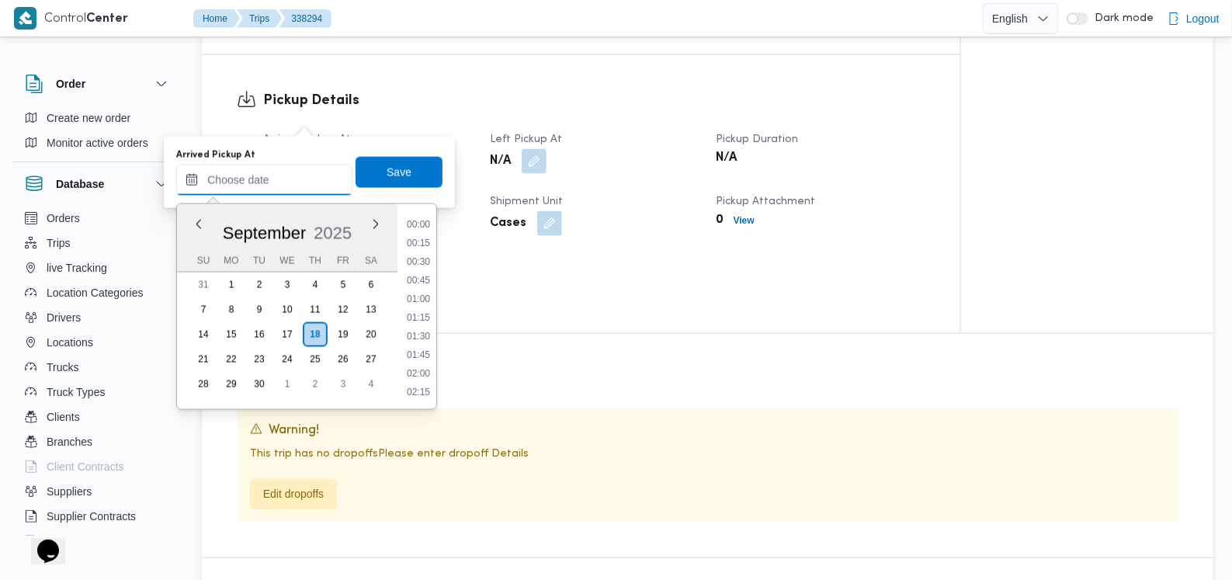
scroll to position [857, 0]
click at [423, 301] on li "12:30" at bounding box center [419, 299] width 36 height 16
type input "[DATE] 12:30"
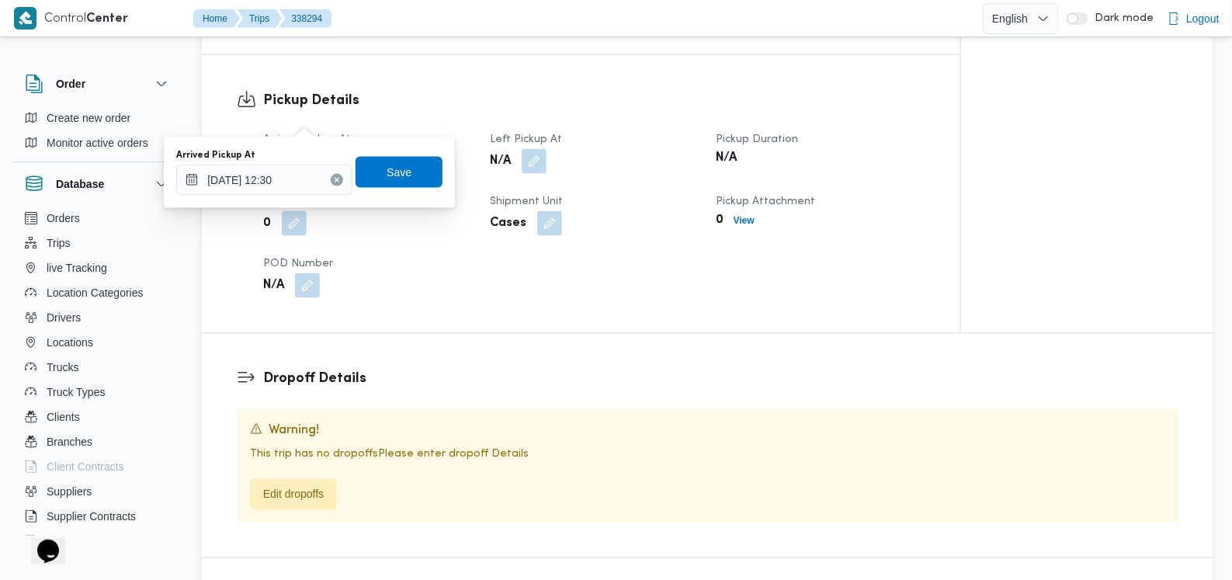
click at [379, 153] on div "Arrived Pickup At [DATE] 12:30 Save" at bounding box center [309, 173] width 269 height 50
click at [381, 183] on span "Save" at bounding box center [399, 171] width 87 height 31
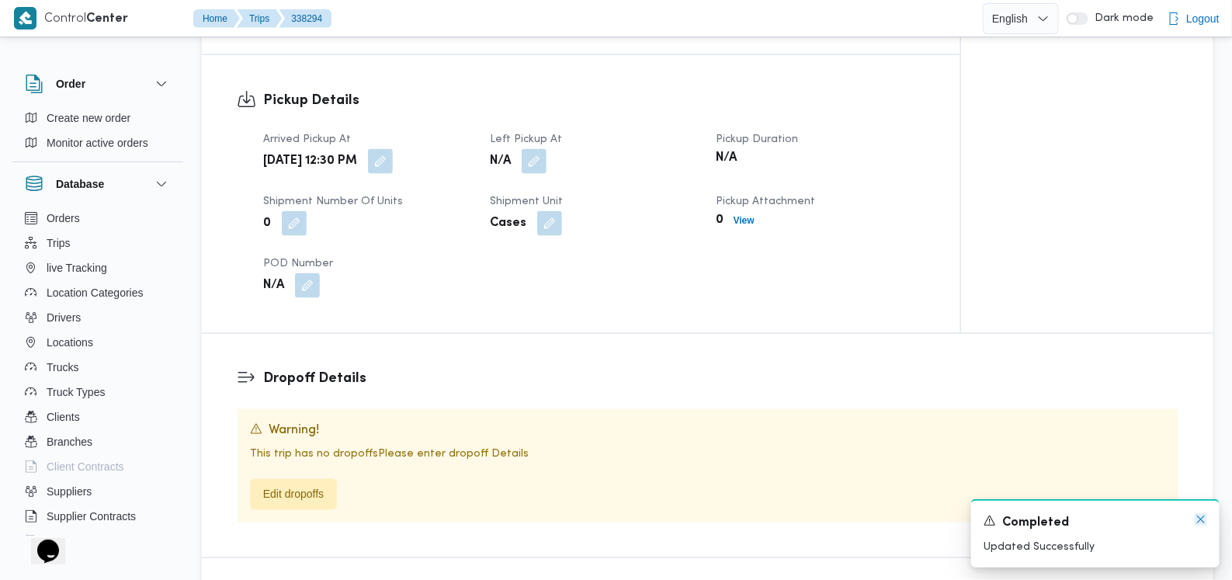
click at [1201, 520] on icon "Dismiss toast" at bounding box center [1202, 520] width 8 height 8
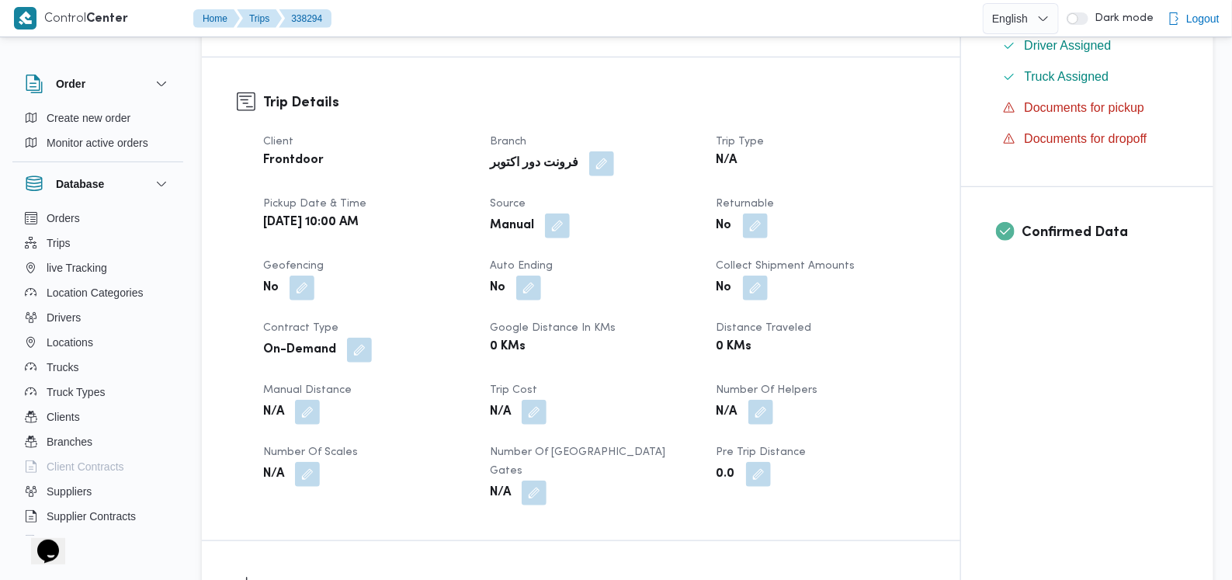
scroll to position [0, 0]
